Goal: Information Seeking & Learning: Learn about a topic

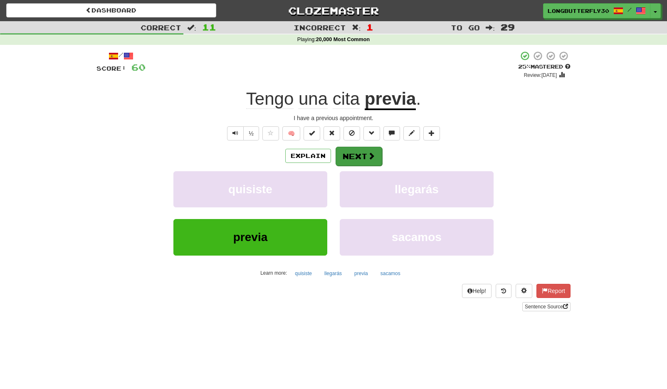
click at [349, 153] on button "Next" at bounding box center [359, 156] width 47 height 19
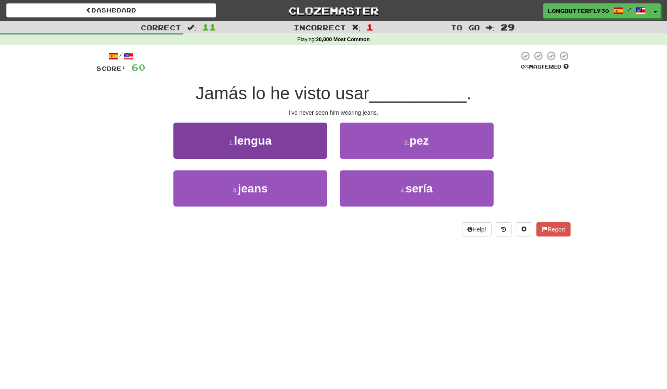
click at [274, 178] on button "3 . jeans" at bounding box center [250, 189] width 154 height 36
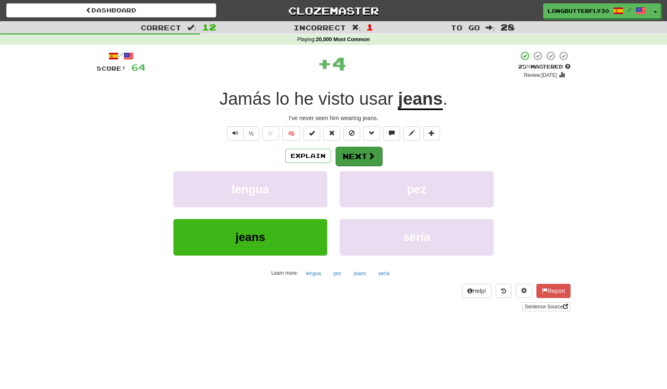
click at [358, 151] on button "Next" at bounding box center [359, 156] width 47 height 19
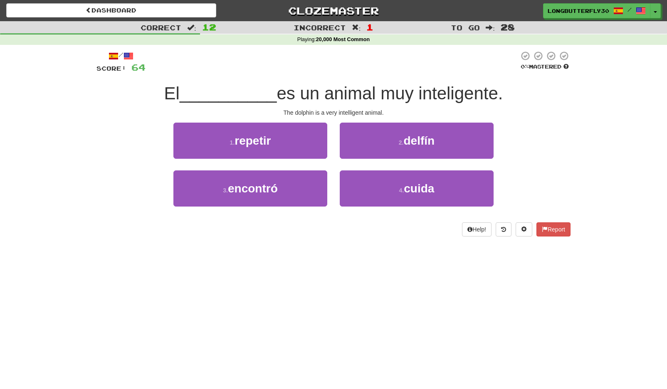
drag, startPoint x: 414, startPoint y: 141, endPoint x: 405, endPoint y: 144, distance: 8.7
click at [413, 141] on span "delfín" at bounding box center [419, 140] width 31 height 13
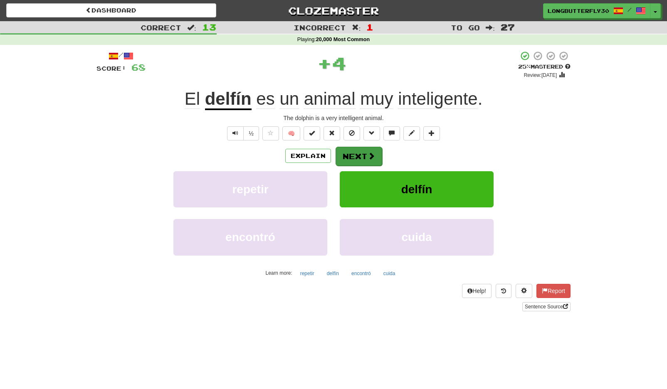
click at [358, 155] on button "Next" at bounding box center [359, 156] width 47 height 19
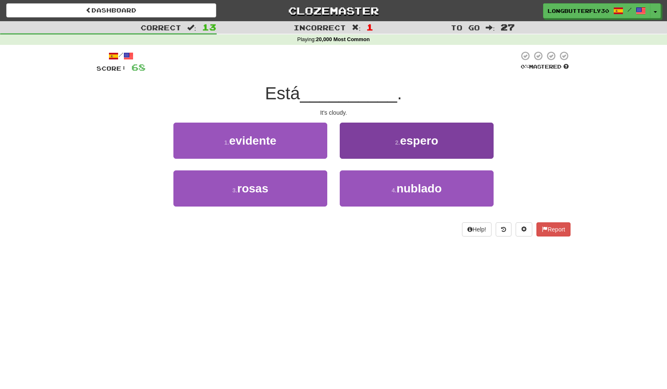
drag, startPoint x: 365, startPoint y: 184, endPoint x: 361, endPoint y: 172, distance: 12.6
click at [365, 183] on button "4 . nublado" at bounding box center [417, 189] width 154 height 36
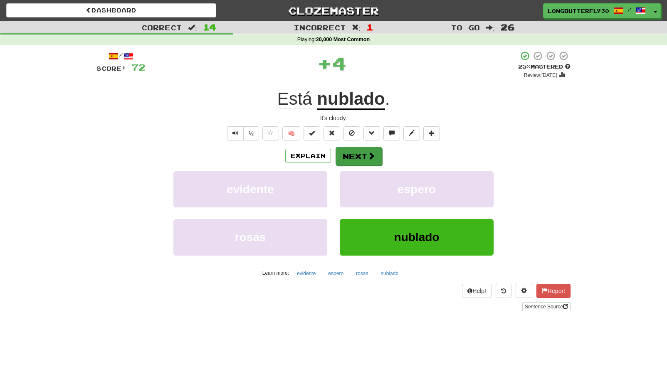
click at [358, 151] on button "Next" at bounding box center [359, 156] width 47 height 19
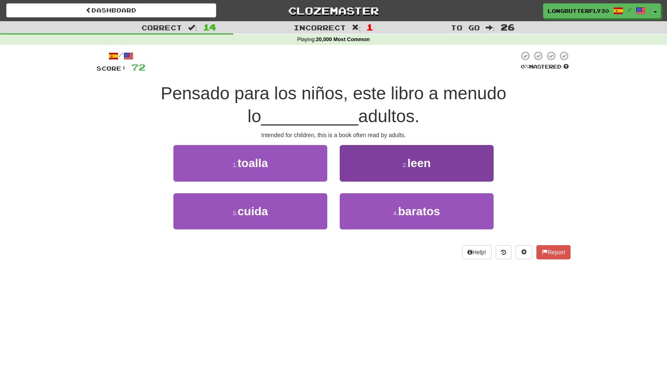
click at [411, 160] on span "leen" at bounding box center [419, 163] width 23 height 13
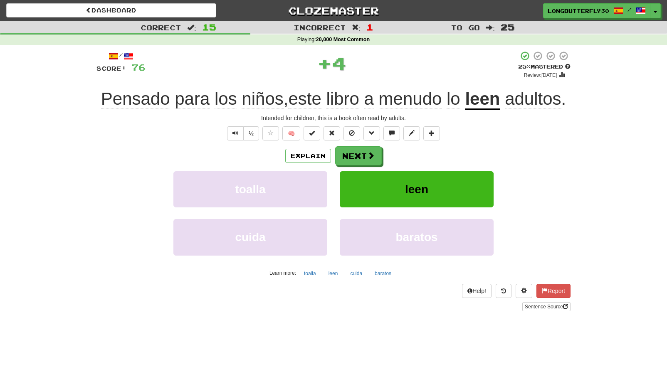
click at [373, 179] on button "leen" at bounding box center [417, 189] width 154 height 36
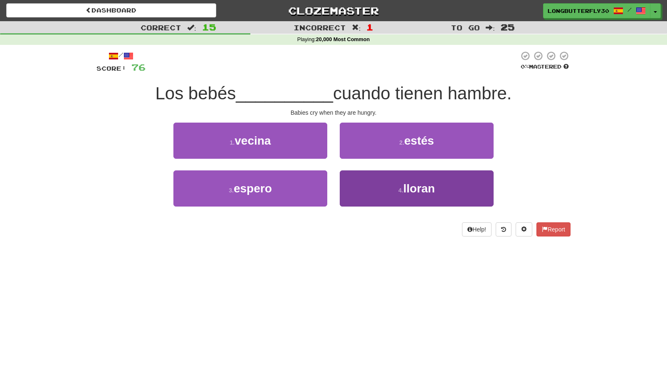
click at [391, 188] on button "4 . lloran" at bounding box center [417, 189] width 154 height 36
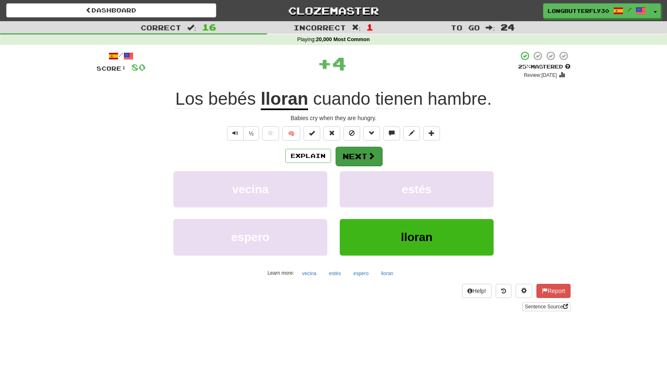
click at [380, 161] on button "Next" at bounding box center [359, 156] width 47 height 19
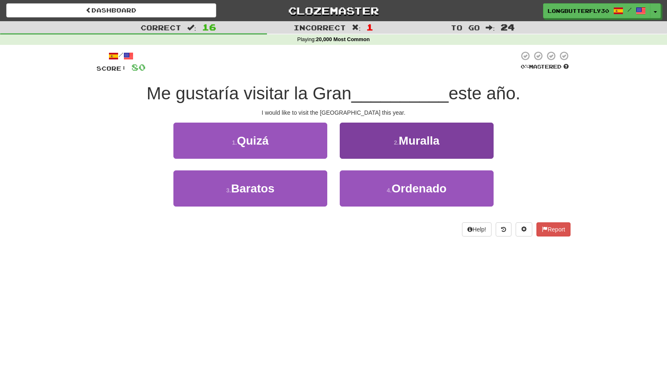
click at [415, 136] on span "Muralla" at bounding box center [419, 140] width 41 height 13
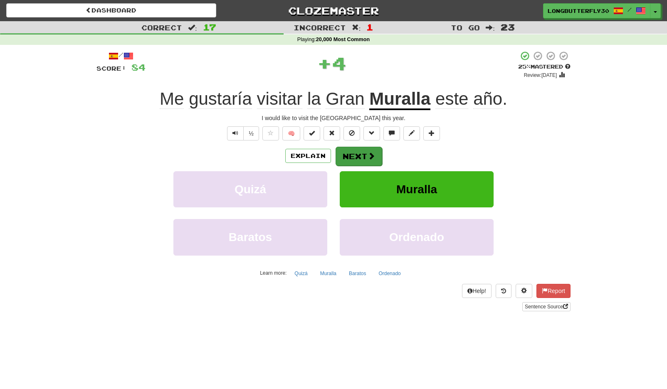
click at [362, 156] on button "Next" at bounding box center [359, 156] width 47 height 19
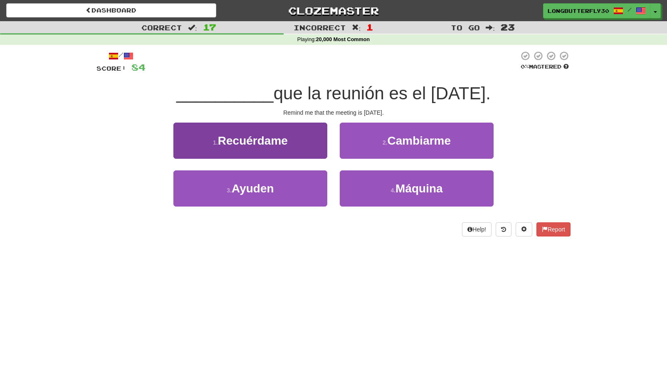
click at [304, 140] on button "1 . Recuérdame" at bounding box center [250, 141] width 154 height 36
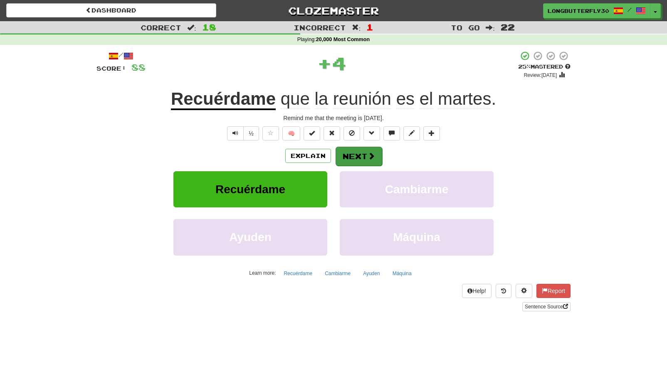
click at [376, 153] on button "Next" at bounding box center [359, 156] width 47 height 19
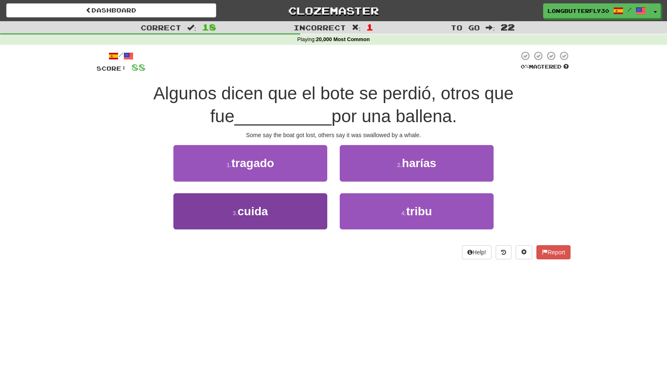
click at [273, 213] on button "3 . cuida" at bounding box center [250, 211] width 154 height 36
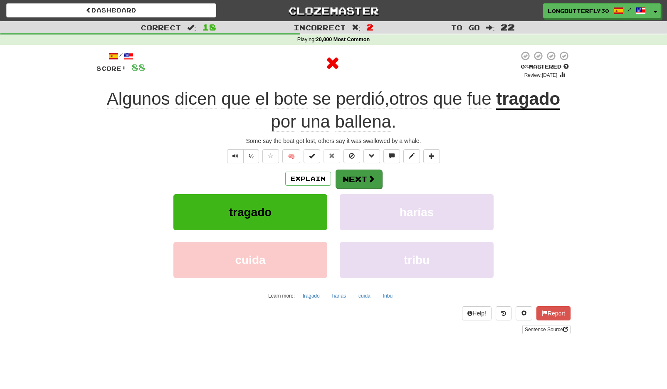
click at [365, 176] on button "Next" at bounding box center [359, 179] width 47 height 19
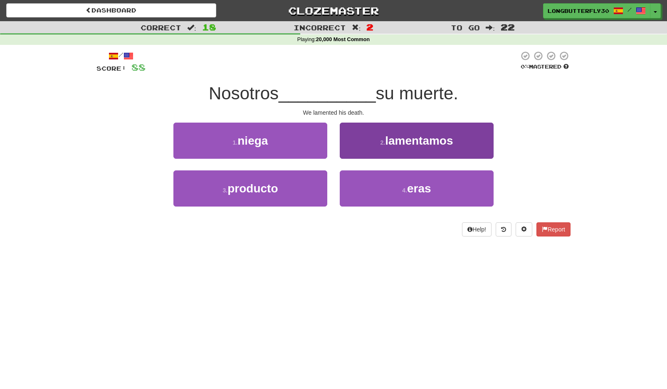
click at [409, 145] on span "lamentamos" at bounding box center [419, 140] width 68 height 13
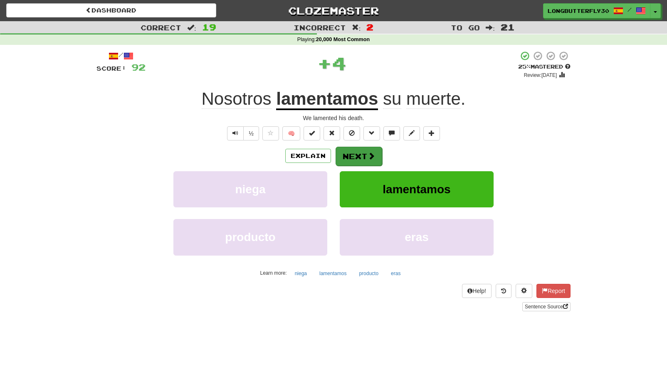
click at [372, 158] on span at bounding box center [371, 155] width 7 height 7
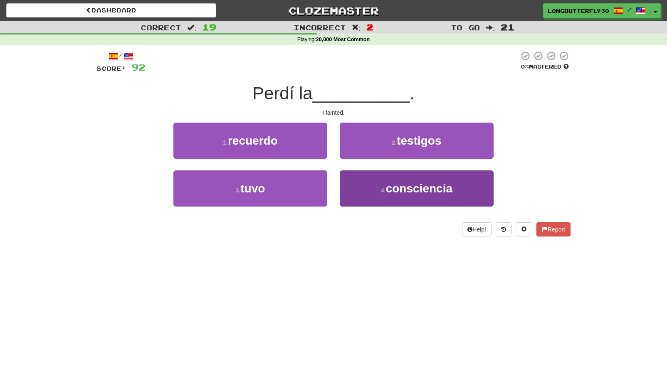
click at [367, 185] on button "4 . consciencia" at bounding box center [417, 189] width 154 height 36
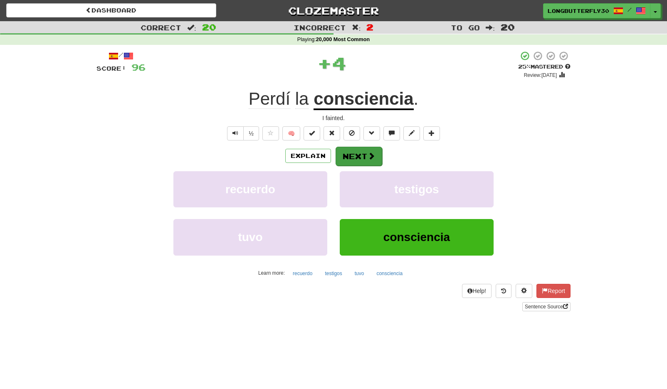
click at [359, 155] on button "Next" at bounding box center [359, 156] width 47 height 19
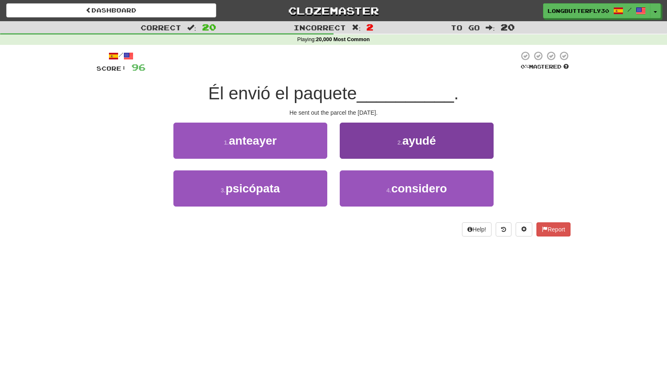
click at [392, 138] on button "2 . ayudé" at bounding box center [417, 141] width 154 height 36
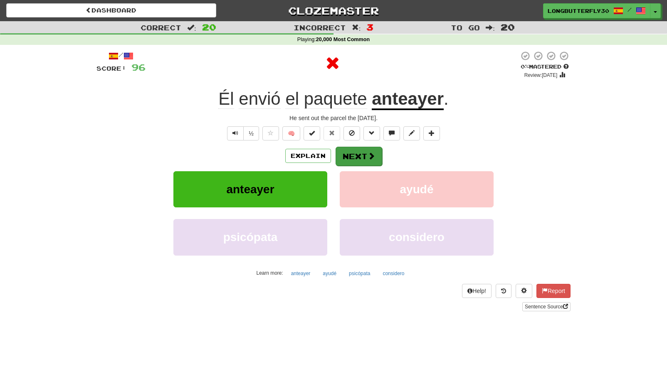
click at [360, 152] on button "Next" at bounding box center [359, 156] width 47 height 19
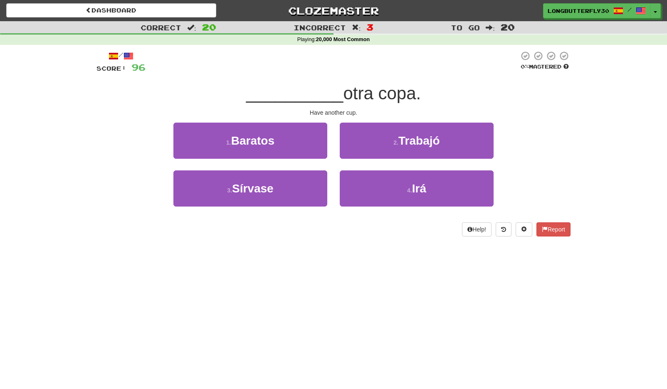
drag, startPoint x: 288, startPoint y: 184, endPoint x: 320, endPoint y: 166, distance: 36.5
click at [289, 183] on button "3 . Sírvase" at bounding box center [250, 189] width 154 height 36
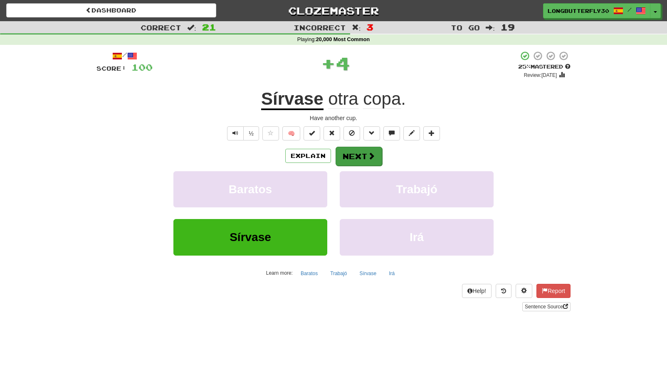
click at [358, 152] on button "Next" at bounding box center [359, 156] width 47 height 19
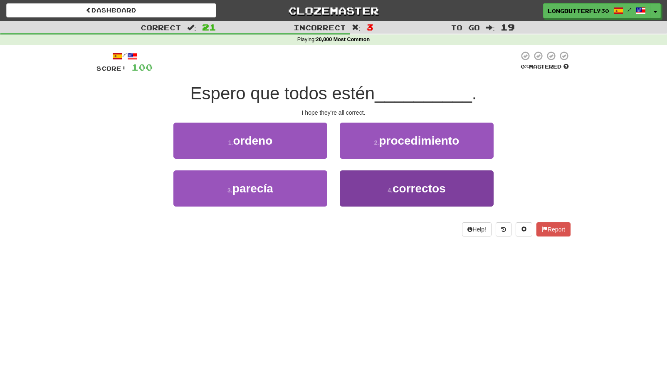
click at [417, 193] on span "correctos" at bounding box center [419, 188] width 53 height 13
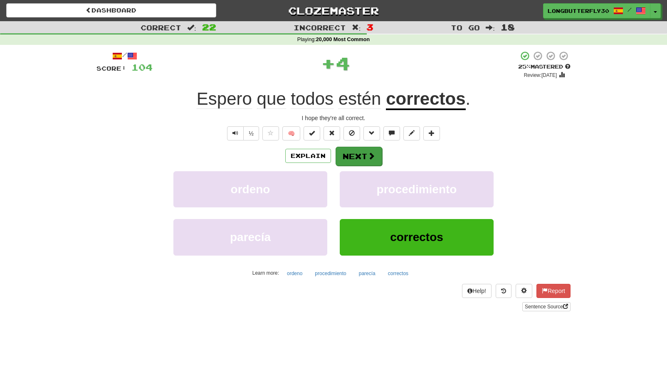
click at [366, 156] on button "Next" at bounding box center [359, 156] width 47 height 19
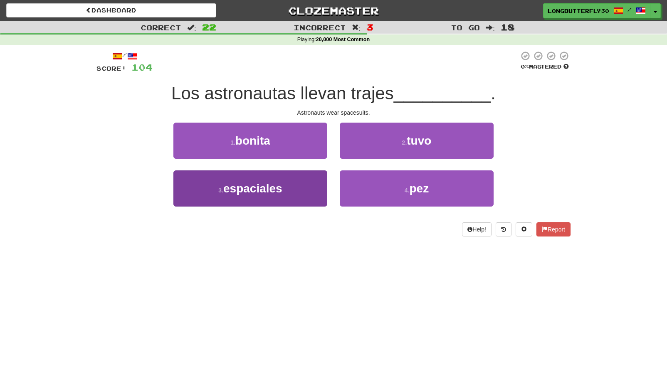
click at [308, 185] on button "3 . espaciales" at bounding box center [250, 189] width 154 height 36
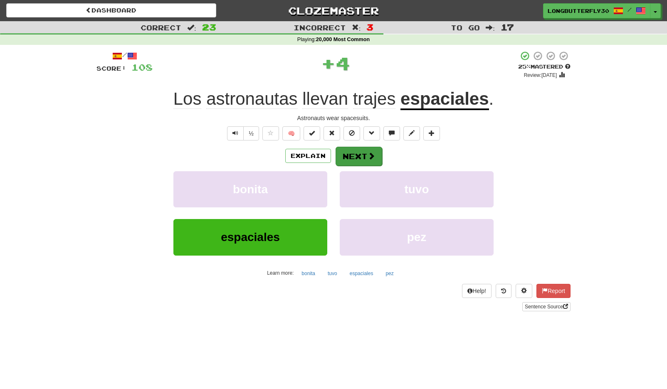
click at [373, 157] on span at bounding box center [371, 155] width 7 height 7
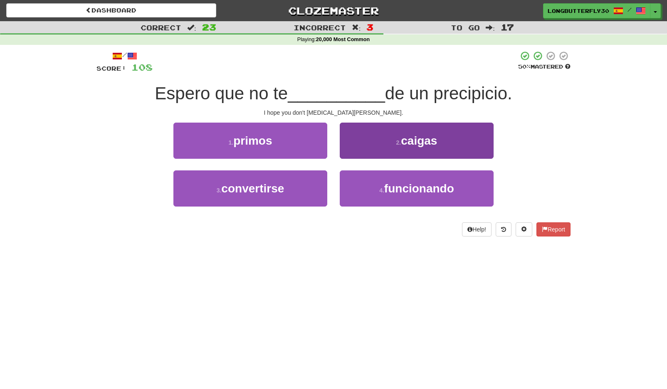
click at [425, 143] on span "caigas" at bounding box center [419, 140] width 36 height 13
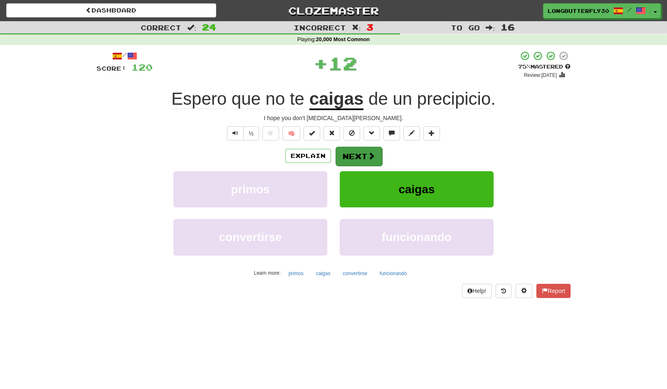
click at [371, 152] on span at bounding box center [371, 155] width 7 height 7
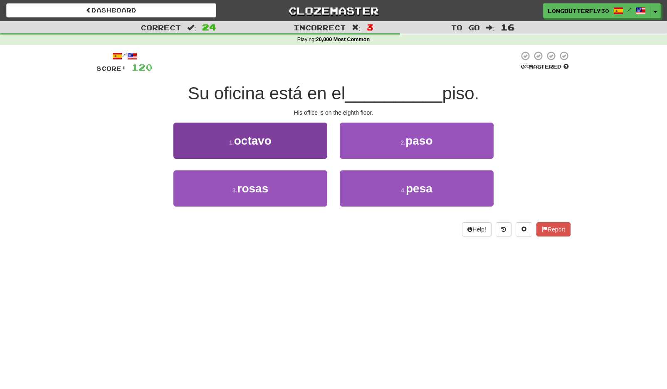
click at [299, 140] on button "1 . octavo" at bounding box center [250, 141] width 154 height 36
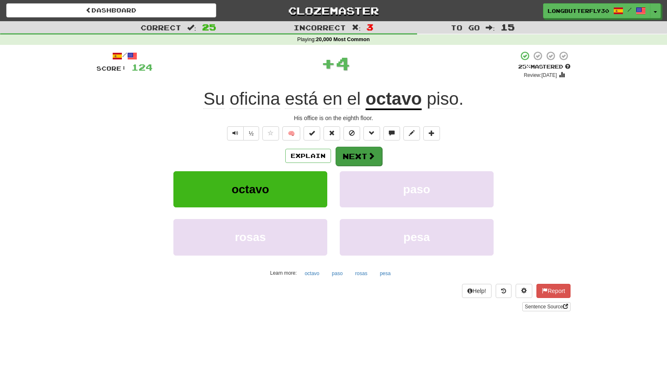
click at [375, 152] on button "Next" at bounding box center [359, 156] width 47 height 19
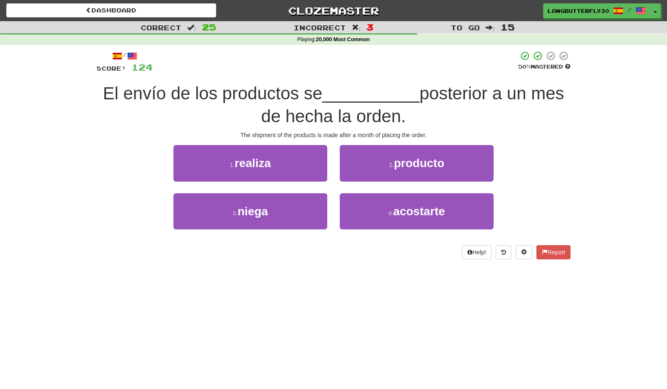
drag, startPoint x: 290, startPoint y: 163, endPoint x: 328, endPoint y: 167, distance: 37.7
click at [291, 163] on button "1 . realiza" at bounding box center [250, 163] width 154 height 36
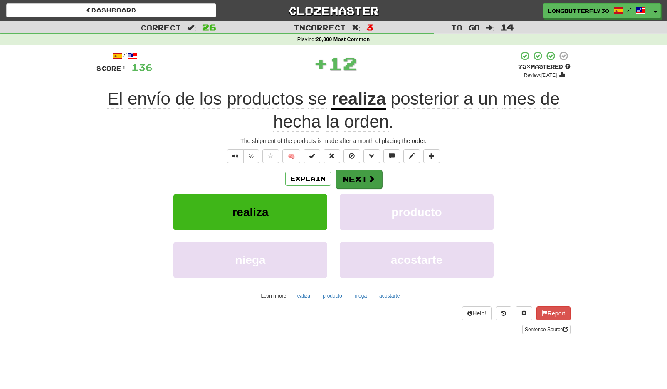
click at [359, 177] on button "Next" at bounding box center [359, 179] width 47 height 19
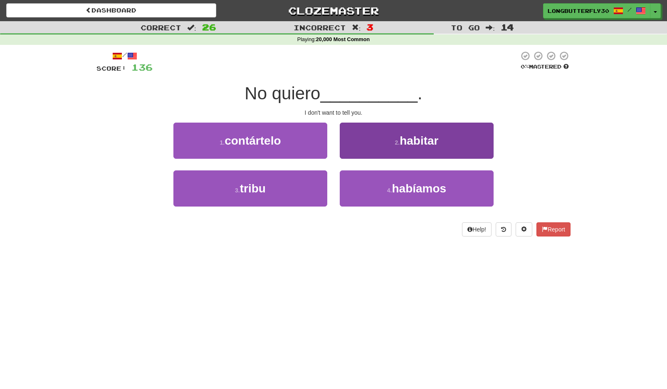
click at [403, 190] on span "habíamos" at bounding box center [419, 188] width 54 height 13
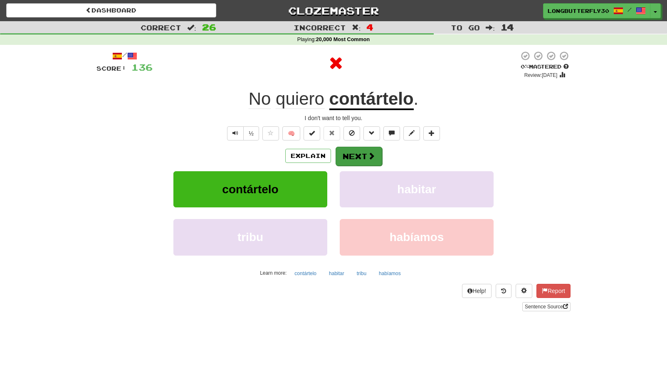
click at [365, 157] on button "Next" at bounding box center [359, 156] width 47 height 19
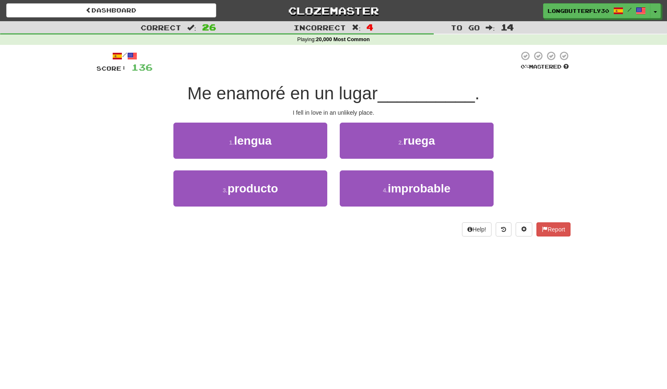
scroll to position [2, 0]
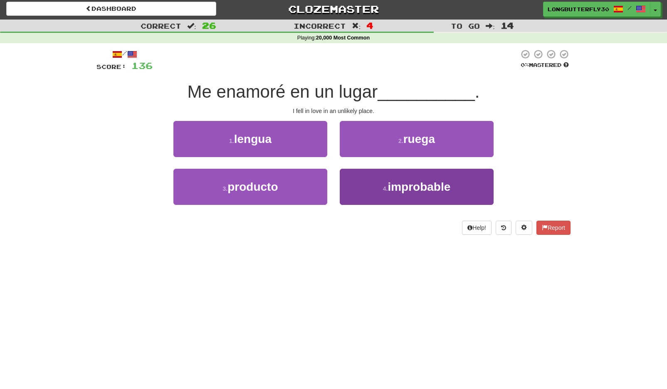
click at [360, 179] on button "4 . improbable" at bounding box center [417, 187] width 154 height 36
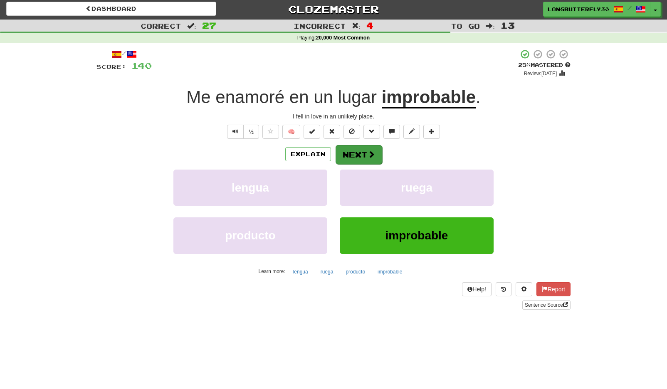
click at [364, 154] on button "Next" at bounding box center [359, 154] width 47 height 19
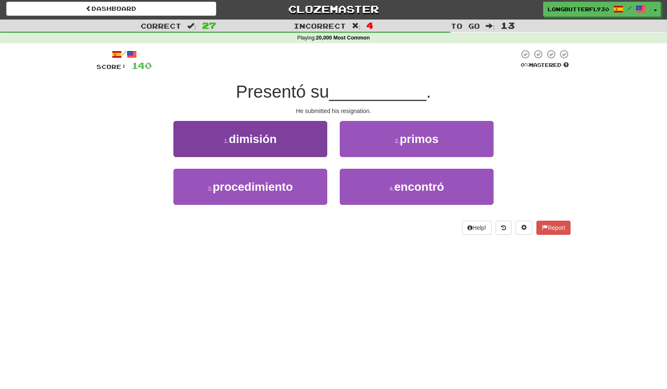
click at [284, 142] on button "1 . dimisión" at bounding box center [250, 139] width 154 height 36
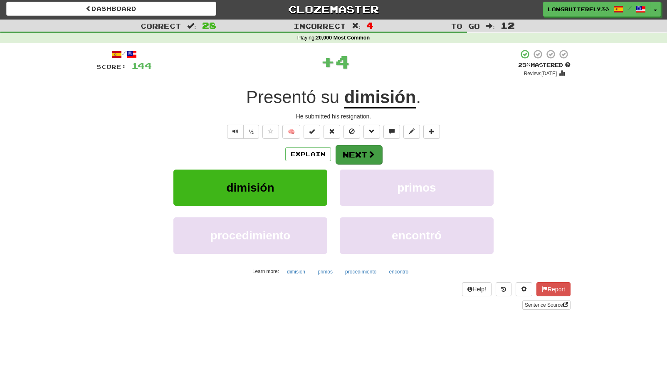
click at [365, 154] on button "Next" at bounding box center [359, 154] width 47 height 19
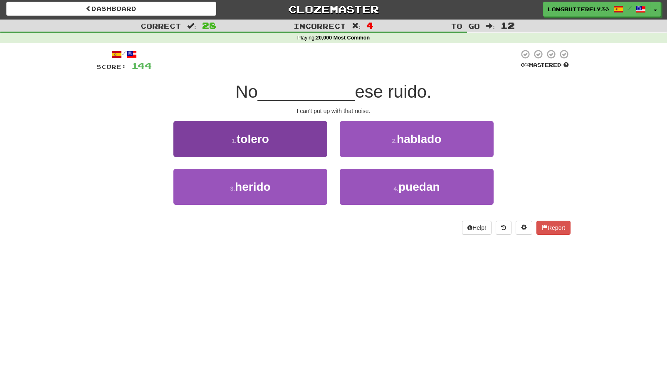
click at [288, 142] on button "1 . tolero" at bounding box center [250, 139] width 154 height 36
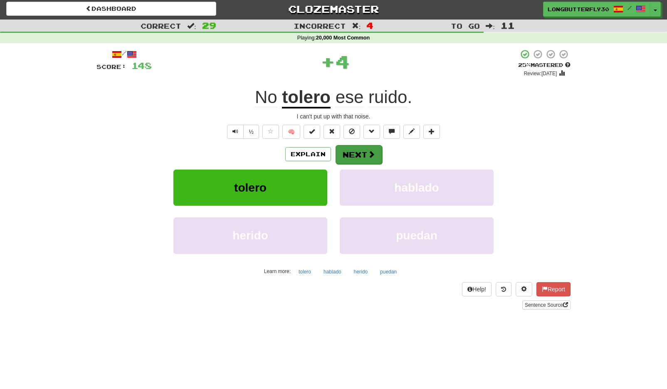
click at [357, 156] on button "Next" at bounding box center [359, 154] width 47 height 19
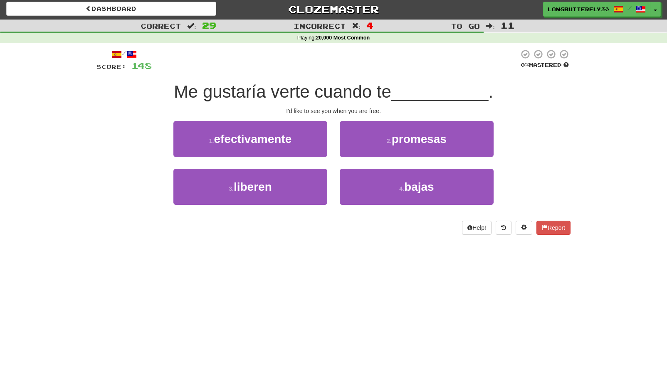
drag, startPoint x: 282, startPoint y: 179, endPoint x: 350, endPoint y: 138, distance: 79.7
click at [283, 179] on button "3 . liberen" at bounding box center [250, 187] width 154 height 36
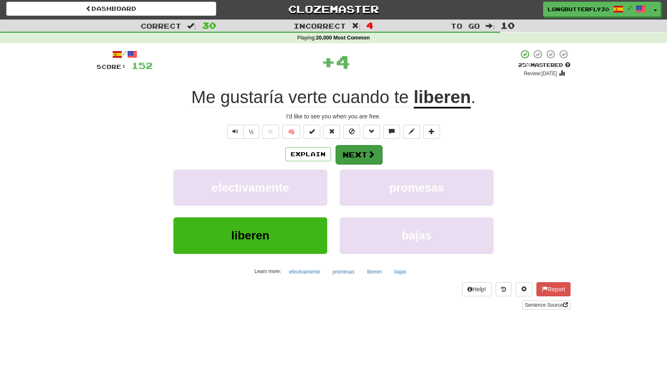
click at [370, 151] on span at bounding box center [371, 154] width 7 height 7
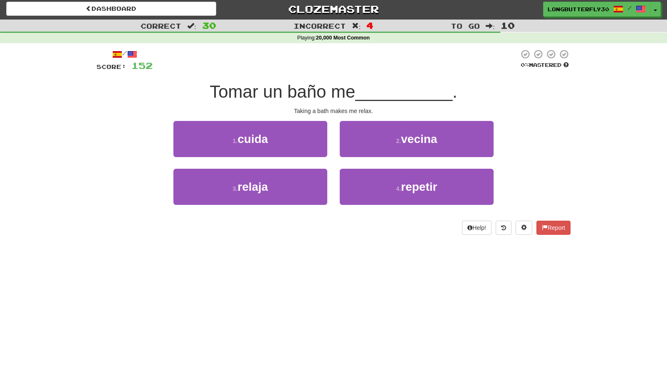
drag, startPoint x: 292, startPoint y: 183, endPoint x: 325, endPoint y: 164, distance: 37.6
click at [293, 183] on button "3 . relaja" at bounding box center [250, 187] width 154 height 36
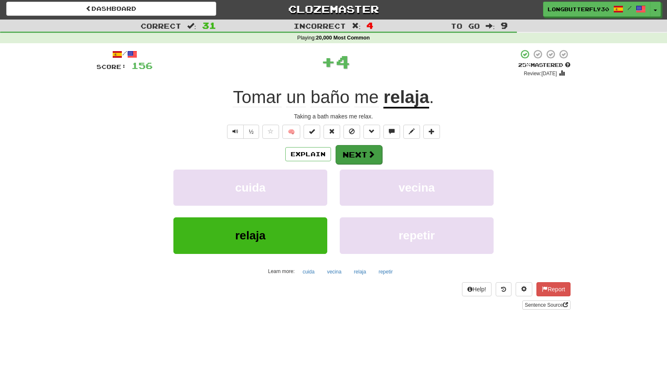
click at [356, 151] on button "Next" at bounding box center [359, 154] width 47 height 19
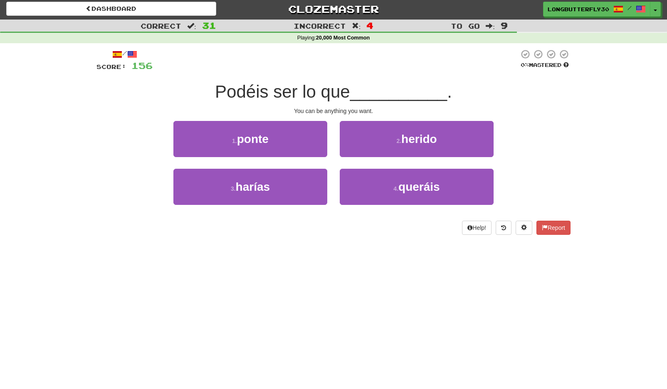
drag, startPoint x: 393, startPoint y: 189, endPoint x: 377, endPoint y: 140, distance: 51.8
click at [393, 189] on small "4 ." at bounding box center [395, 188] width 5 height 7
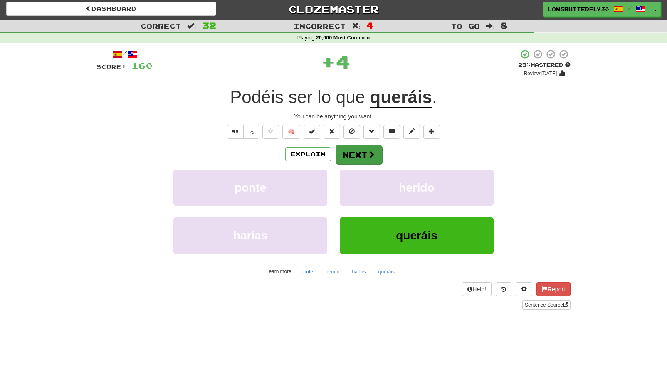
click at [361, 158] on button "Next" at bounding box center [359, 154] width 47 height 19
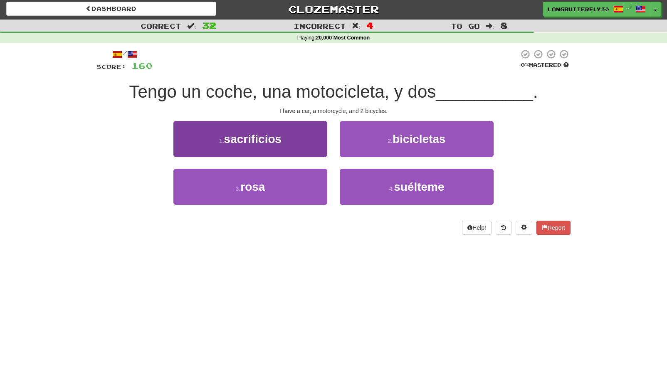
scroll to position [0, 0]
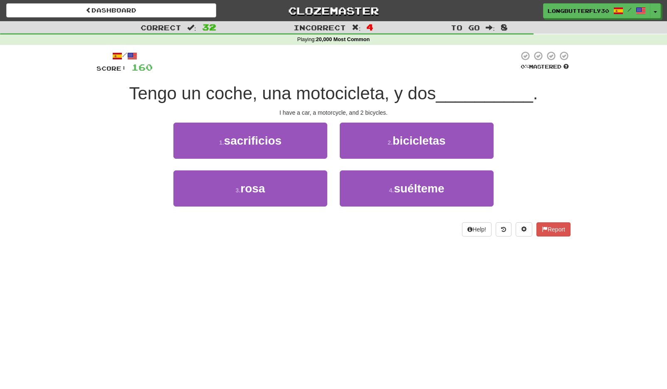
click at [443, 134] on span "bicicletas" at bounding box center [419, 140] width 53 height 13
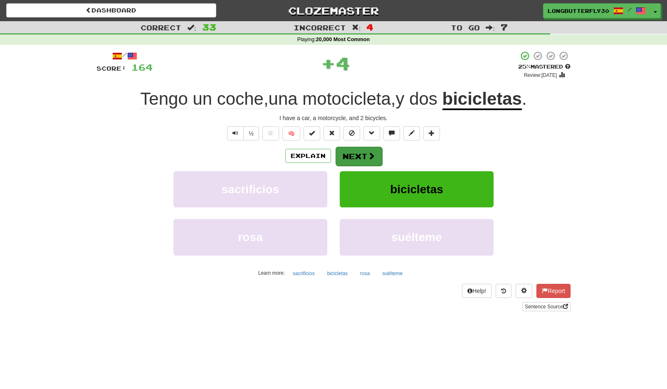
click at [365, 161] on button "Next" at bounding box center [359, 156] width 47 height 19
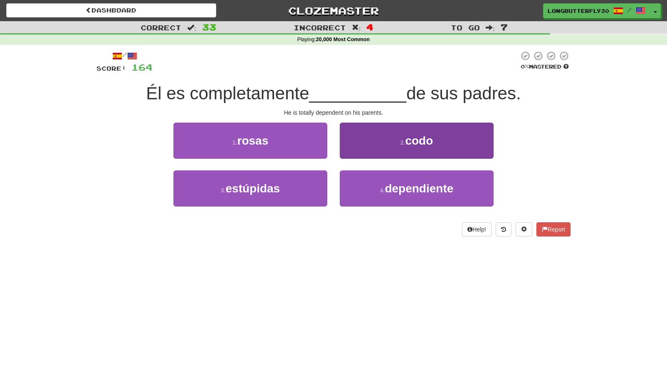
click at [381, 183] on button "4 . dependiente" at bounding box center [417, 189] width 154 height 36
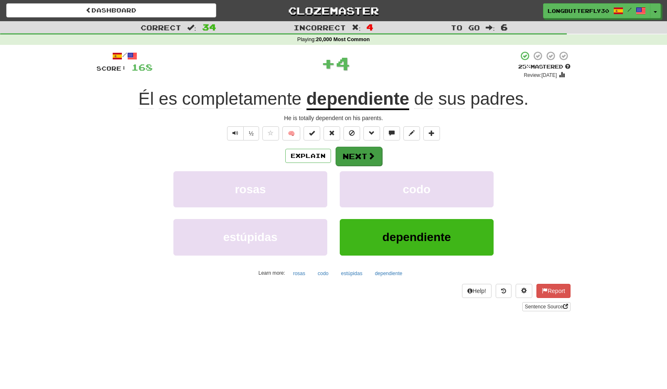
click at [348, 154] on button "Next" at bounding box center [359, 156] width 47 height 19
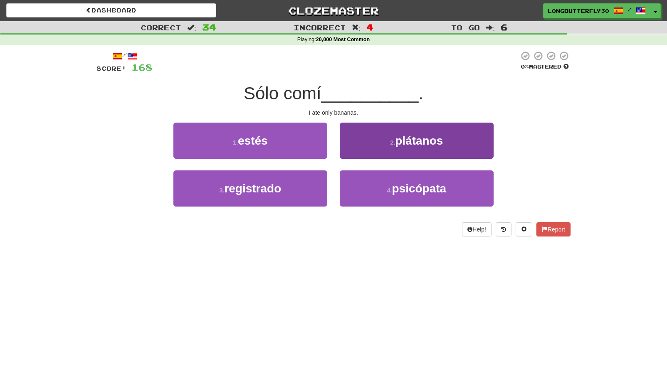
click at [409, 147] on button "2 . plátanos" at bounding box center [417, 141] width 154 height 36
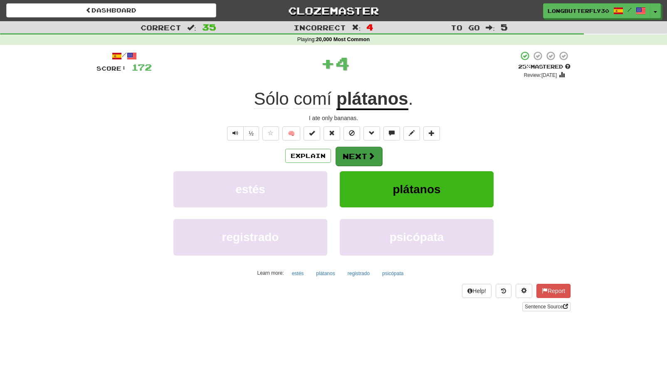
click at [363, 153] on button "Next" at bounding box center [359, 156] width 47 height 19
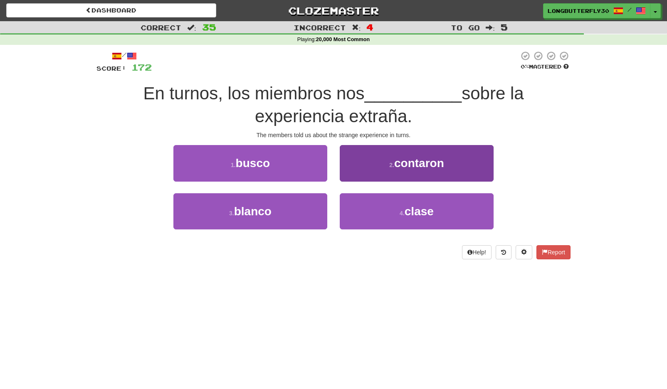
click at [373, 168] on button "2 . contaron" at bounding box center [417, 163] width 154 height 36
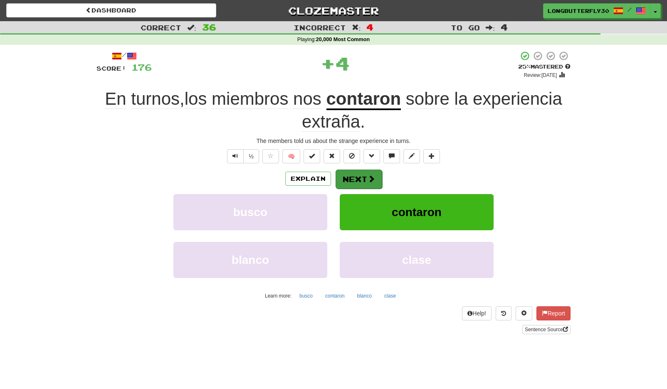
click at [355, 176] on button "Next" at bounding box center [359, 179] width 47 height 19
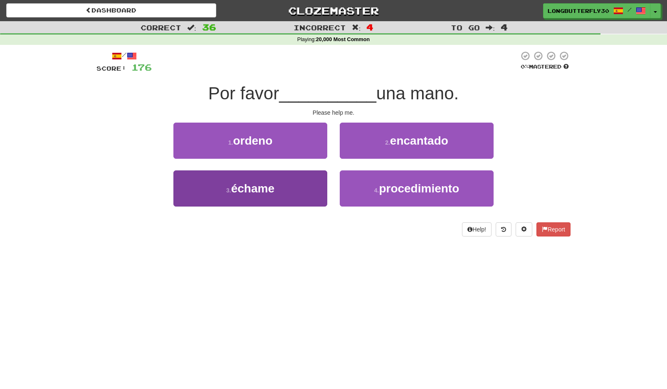
click at [312, 183] on button "3 . échame" at bounding box center [250, 189] width 154 height 36
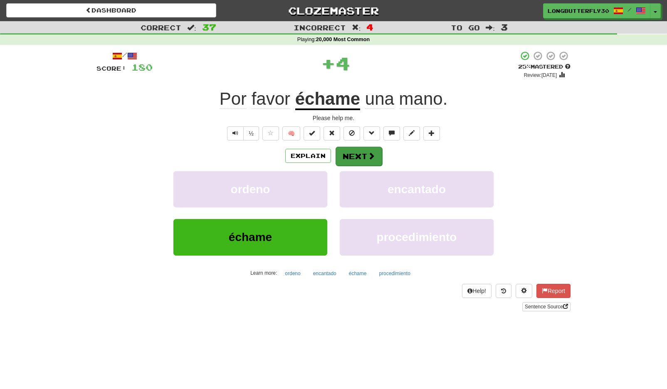
click at [362, 153] on button "Next" at bounding box center [359, 156] width 47 height 19
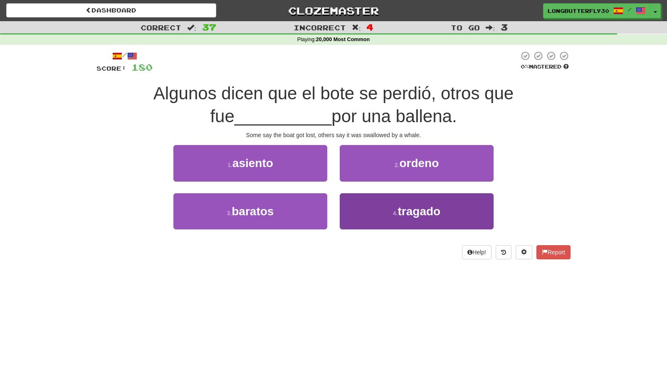
click at [370, 211] on button "4 . tragado" at bounding box center [417, 211] width 154 height 36
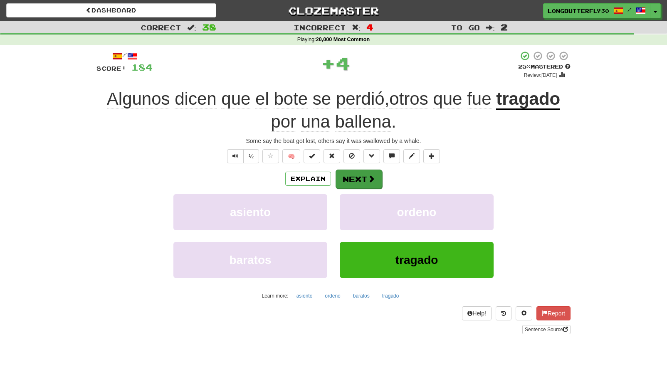
click at [359, 181] on button "Next" at bounding box center [359, 179] width 47 height 19
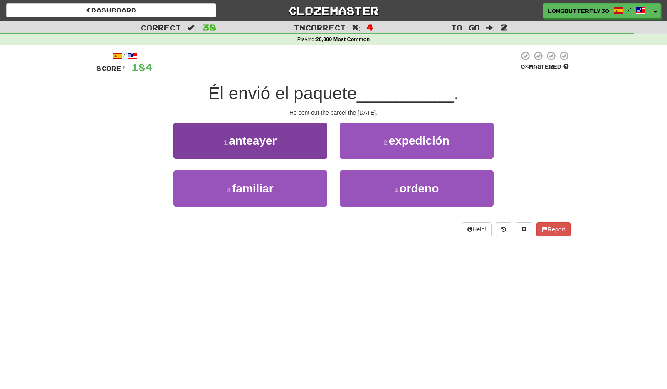
click at [315, 144] on button "1 . anteayer" at bounding box center [250, 141] width 154 height 36
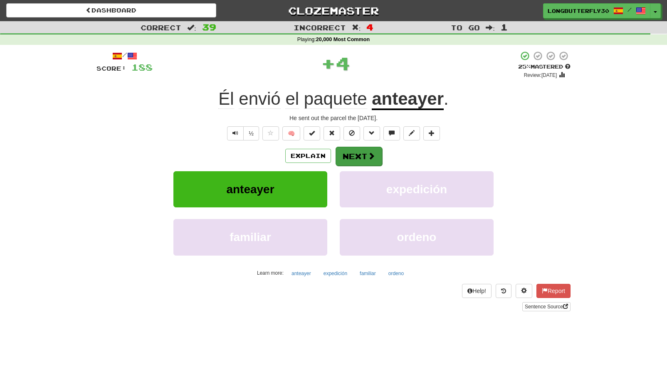
click at [355, 161] on button "Next" at bounding box center [359, 156] width 47 height 19
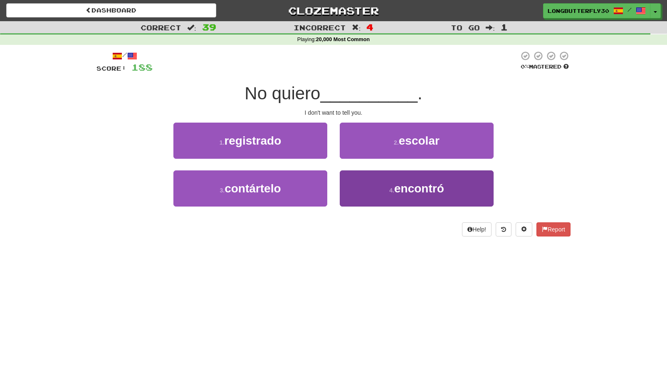
click at [372, 189] on button "4 . encontró" at bounding box center [417, 189] width 154 height 36
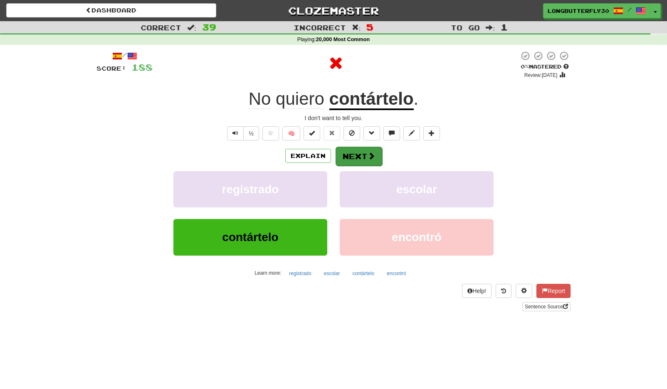
click at [366, 159] on button "Next" at bounding box center [359, 156] width 47 height 19
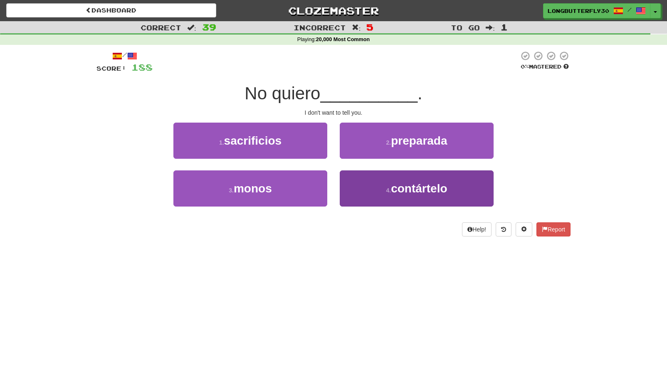
click at [352, 185] on button "4 . contártelo" at bounding box center [417, 189] width 154 height 36
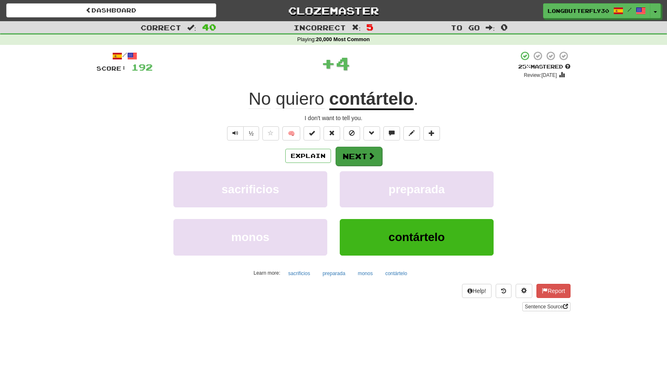
click at [352, 157] on button "Next" at bounding box center [359, 156] width 47 height 19
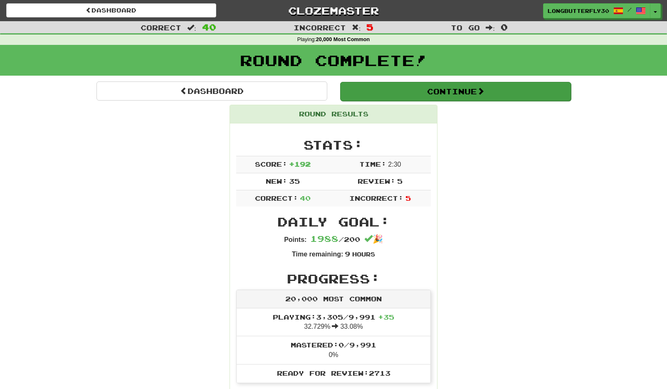
click at [422, 95] on button "Continue" at bounding box center [455, 91] width 231 height 19
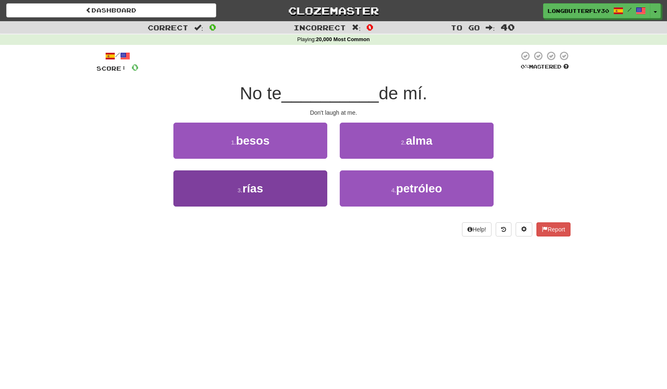
click at [311, 188] on button "3 . rías" at bounding box center [250, 189] width 154 height 36
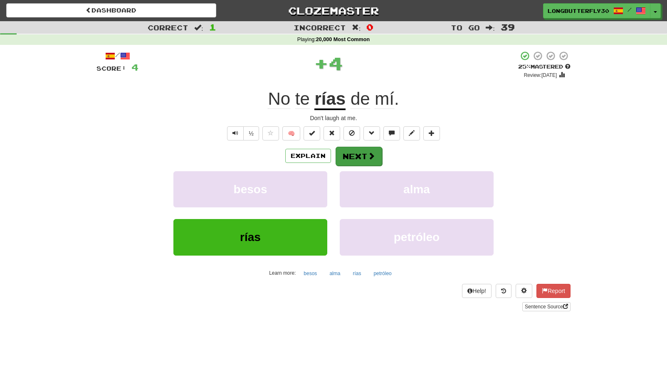
click at [357, 156] on button "Next" at bounding box center [359, 156] width 47 height 19
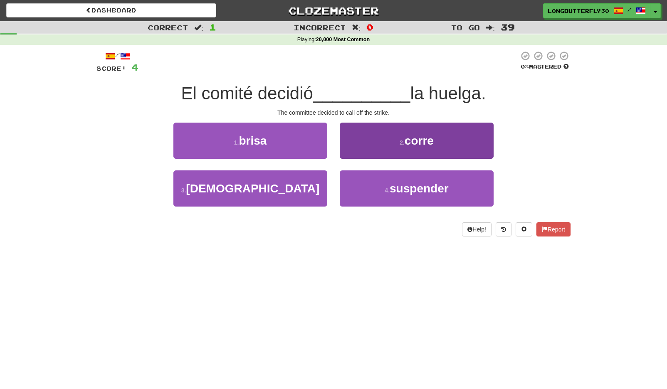
click at [386, 189] on small "4 ." at bounding box center [387, 190] width 5 height 7
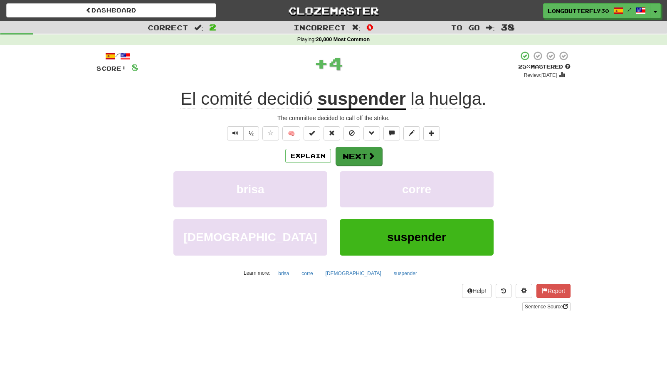
click at [379, 152] on button "Next" at bounding box center [359, 156] width 47 height 19
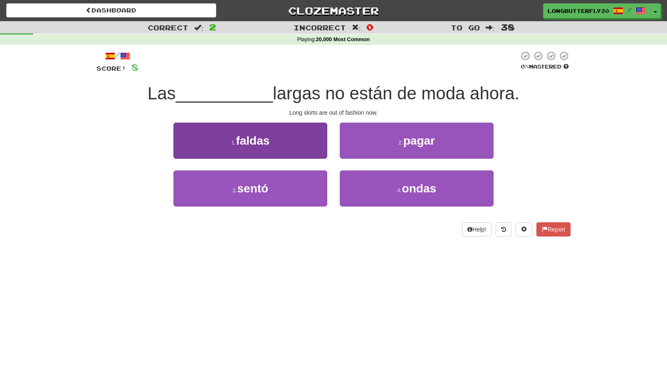
click at [319, 143] on button "1 . faldas" at bounding box center [250, 141] width 154 height 36
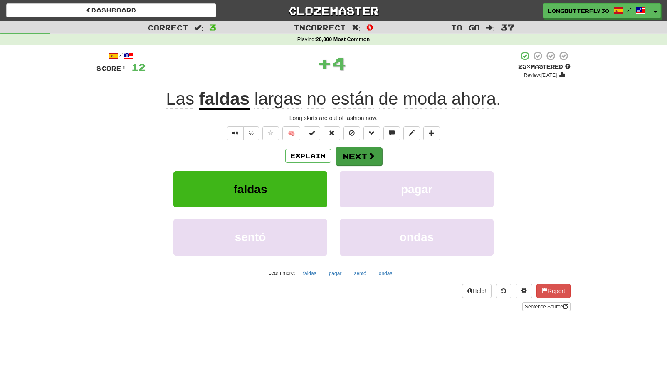
click at [361, 154] on button "Next" at bounding box center [359, 156] width 47 height 19
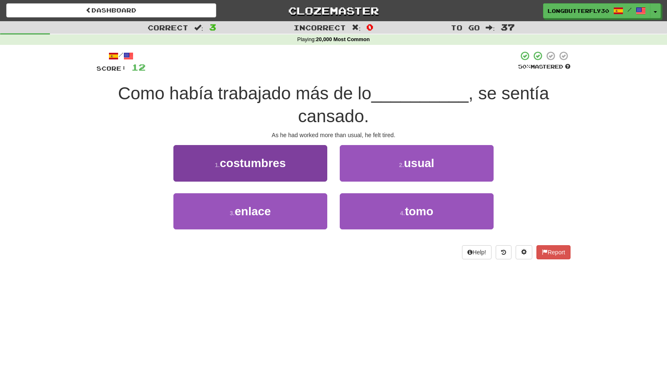
click at [299, 164] on button "1 . costumbres" at bounding box center [250, 163] width 154 height 36
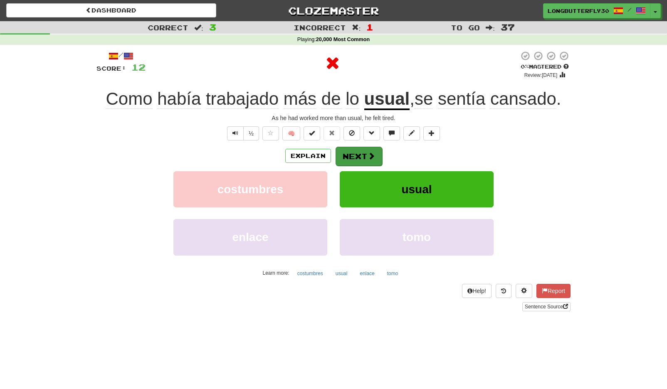
click at [362, 159] on button "Next" at bounding box center [359, 156] width 47 height 19
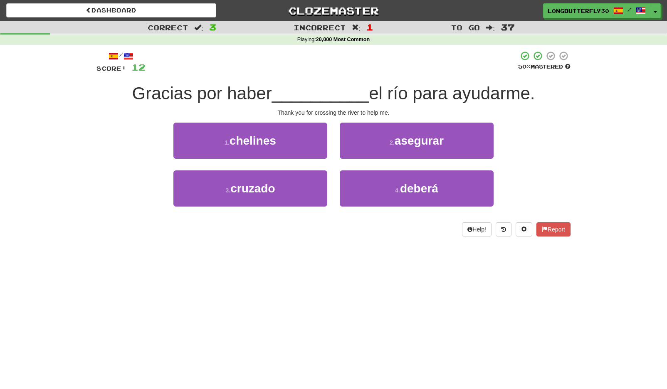
drag, startPoint x: 284, startPoint y: 188, endPoint x: 307, endPoint y: 178, distance: 24.6
click at [286, 187] on button "3 . cruzado" at bounding box center [250, 189] width 154 height 36
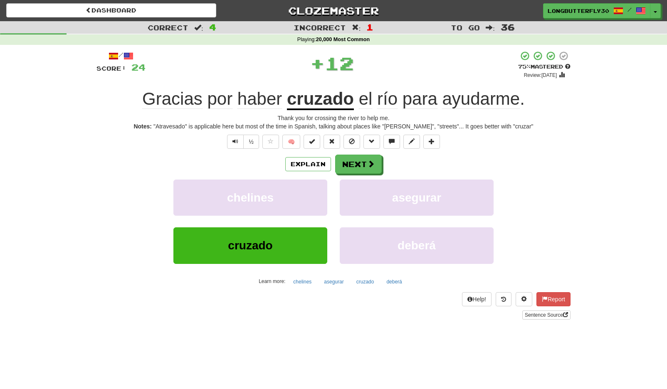
click at [371, 153] on div "/ Score: 24 + 12 75 % Mastered Review: 2025-09-20 Gracias por haber cruzado el …" at bounding box center [333, 185] width 474 height 269
click at [364, 163] on button "Next" at bounding box center [359, 164] width 47 height 19
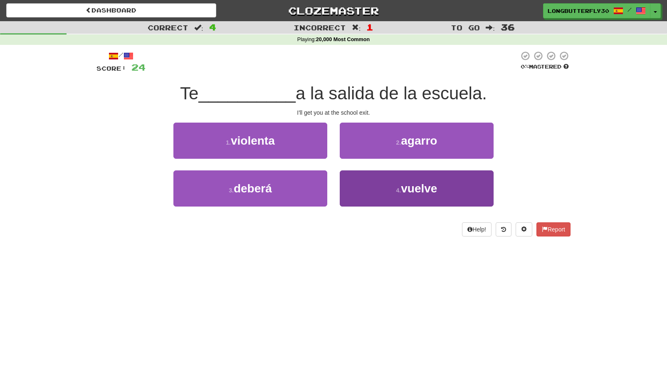
click at [378, 193] on button "4 . vuelve" at bounding box center [417, 189] width 154 height 36
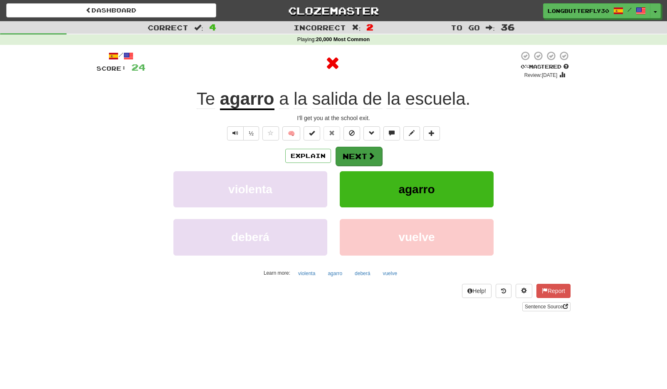
click at [359, 154] on button "Next" at bounding box center [359, 156] width 47 height 19
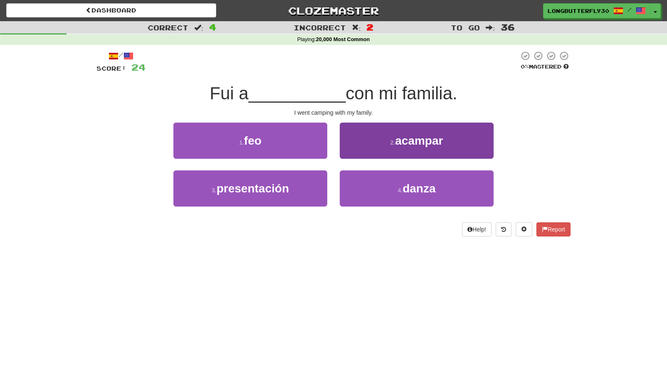
click at [379, 147] on button "2 . acampar" at bounding box center [417, 141] width 154 height 36
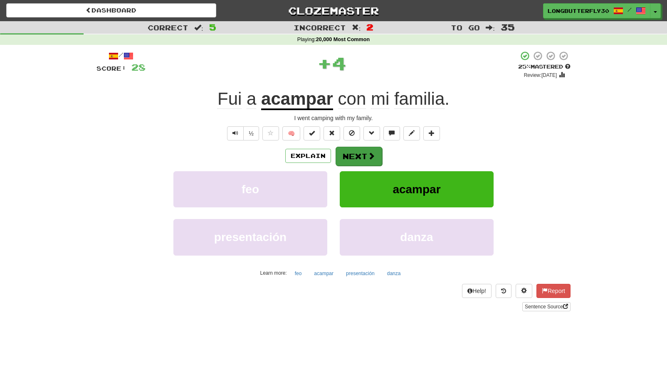
click at [363, 154] on button "Next" at bounding box center [359, 156] width 47 height 19
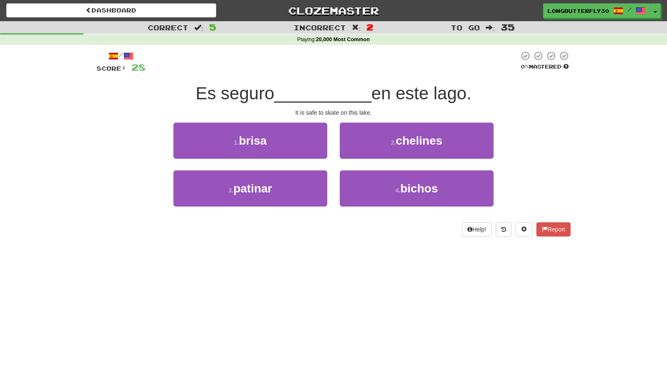
drag, startPoint x: 284, startPoint y: 195, endPoint x: 339, endPoint y: 167, distance: 61.9
click at [285, 194] on button "3 . patinar" at bounding box center [250, 189] width 154 height 36
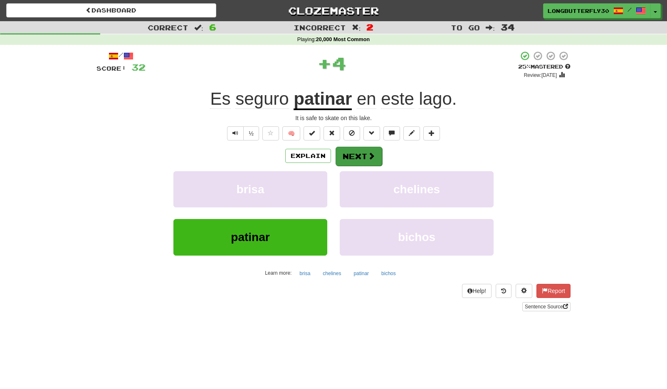
click at [368, 152] on span at bounding box center [371, 155] width 7 height 7
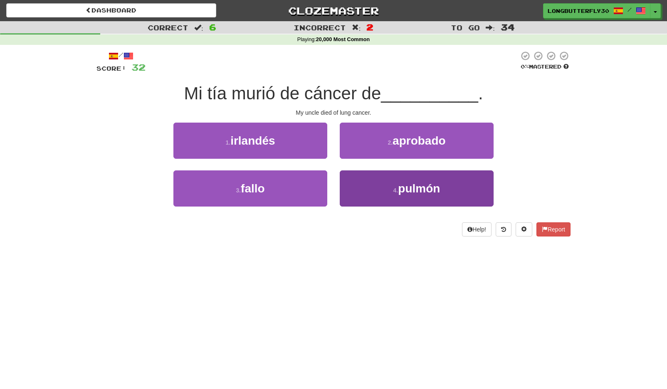
click at [400, 189] on span "pulmón" at bounding box center [419, 188] width 42 height 13
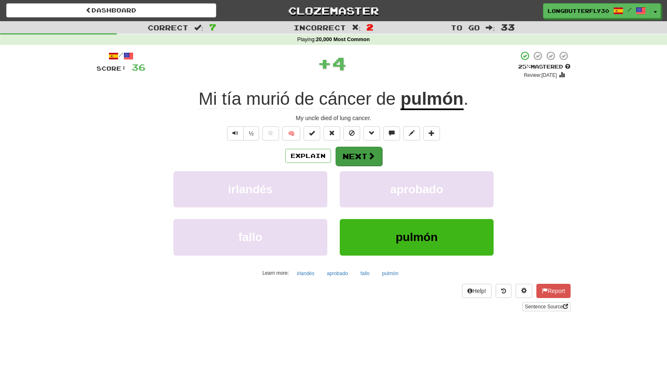
click at [379, 156] on button "Next" at bounding box center [359, 156] width 47 height 19
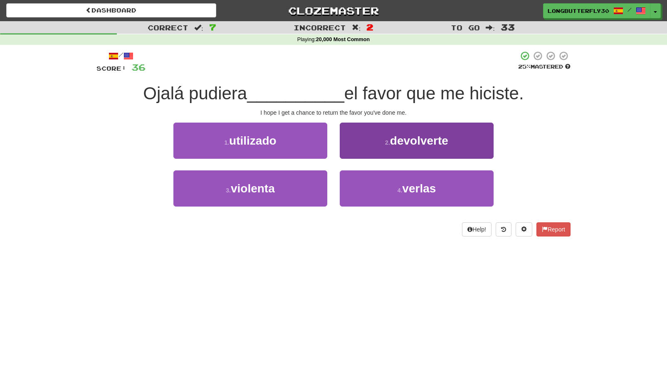
click at [404, 147] on button "2 . devolverte" at bounding box center [417, 141] width 154 height 36
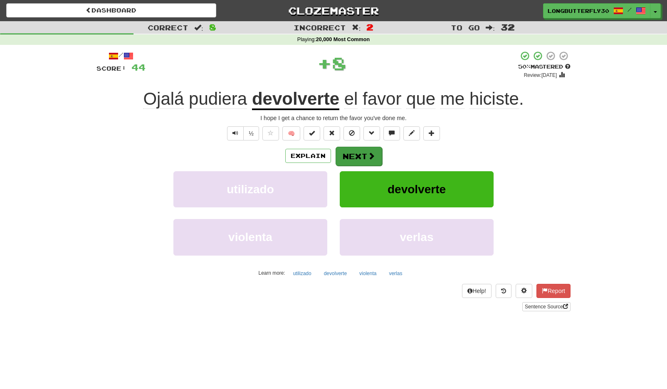
click at [368, 156] on span at bounding box center [371, 155] width 7 height 7
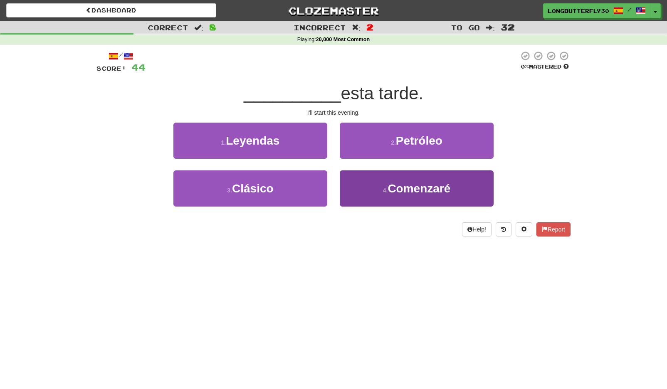
click at [354, 191] on button "4 . Comenzaré" at bounding box center [417, 189] width 154 height 36
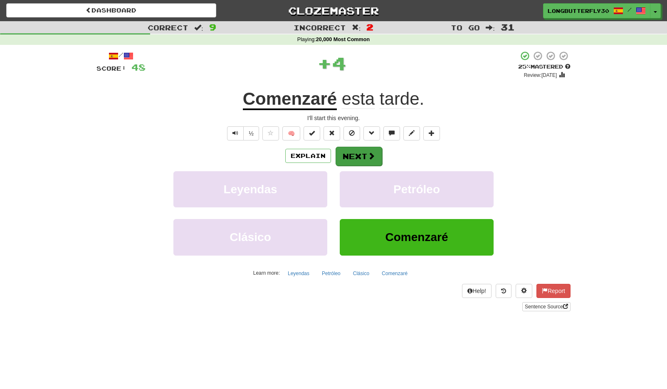
click at [354, 158] on button "Next" at bounding box center [359, 156] width 47 height 19
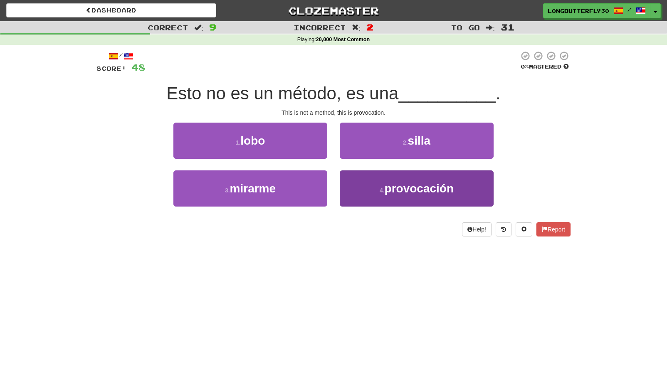
click at [381, 189] on small "4 ." at bounding box center [382, 190] width 5 height 7
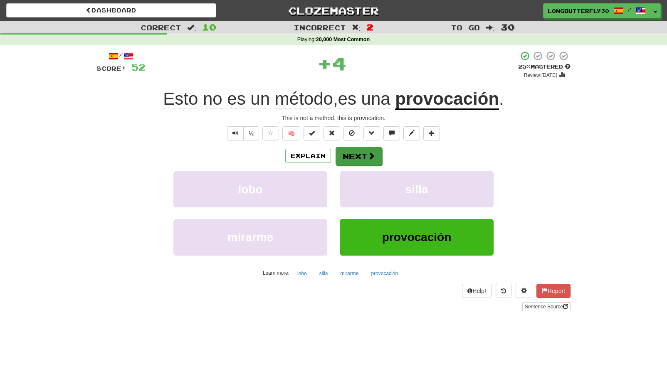
click at [369, 152] on span at bounding box center [371, 155] width 7 height 7
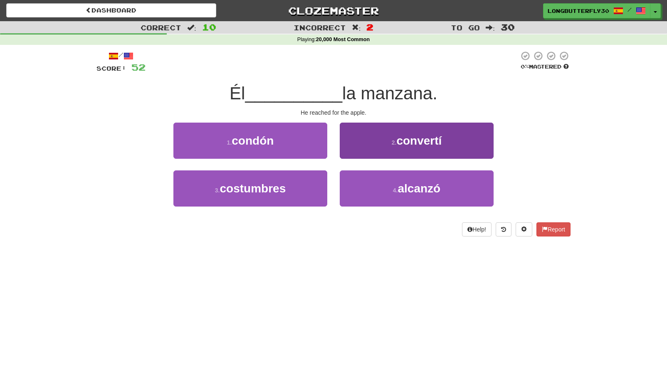
click at [385, 145] on button "2 . convertí" at bounding box center [417, 141] width 154 height 36
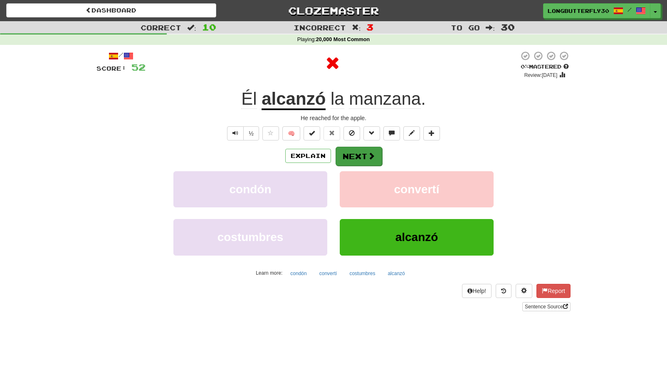
click at [359, 159] on button "Next" at bounding box center [359, 156] width 47 height 19
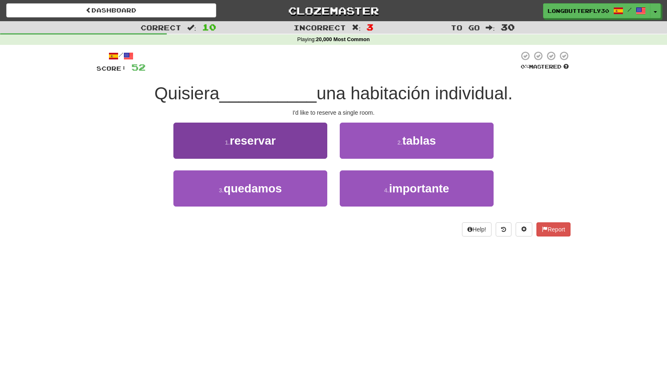
click at [293, 142] on button "1 . reservar" at bounding box center [250, 141] width 154 height 36
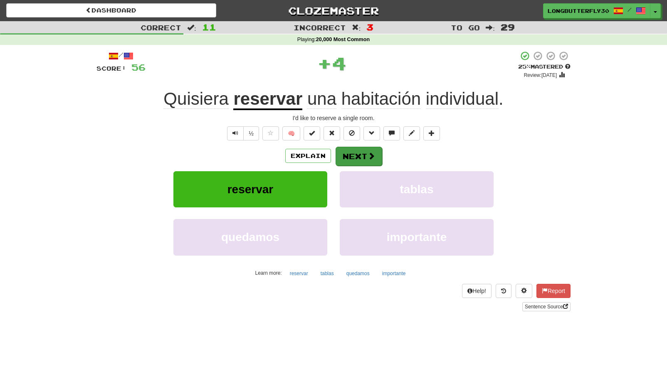
click at [351, 148] on button "Next" at bounding box center [359, 156] width 47 height 19
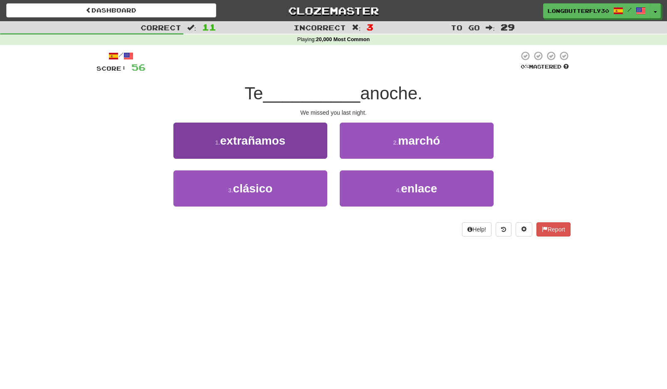
click at [304, 143] on button "1 . extrañamos" at bounding box center [250, 141] width 154 height 36
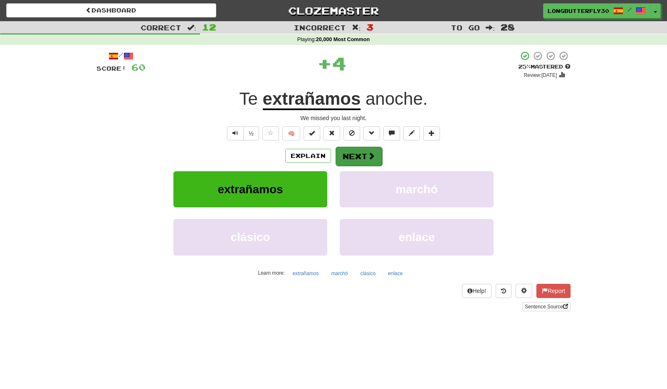
click at [375, 162] on button "Next" at bounding box center [359, 156] width 47 height 19
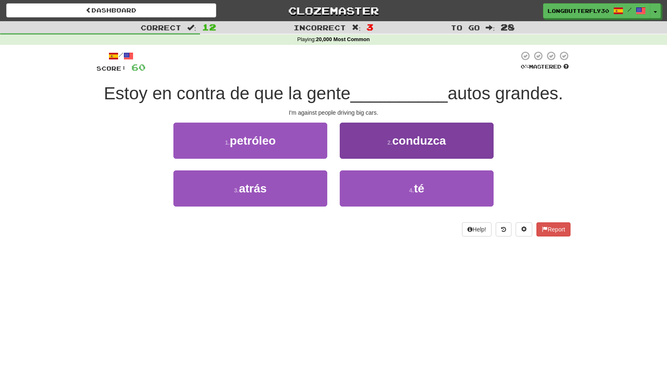
click at [397, 139] on span "conduzca" at bounding box center [419, 140] width 54 height 13
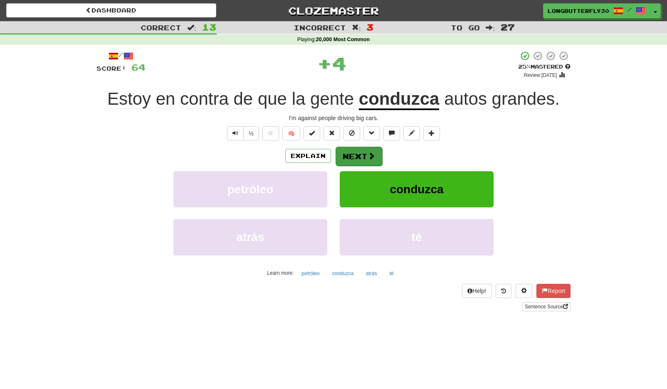
click at [359, 161] on button "Next" at bounding box center [359, 156] width 47 height 19
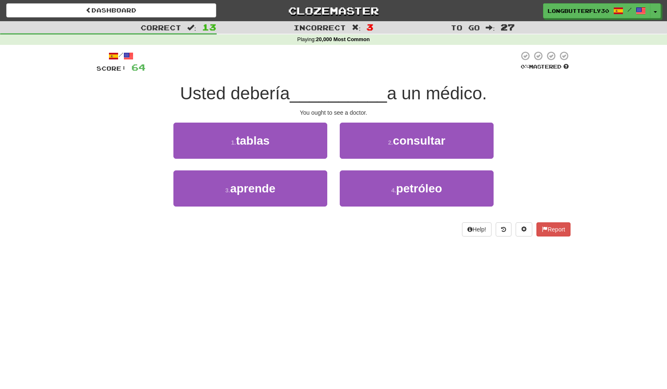
click at [396, 138] on span "consultar" at bounding box center [419, 140] width 52 height 13
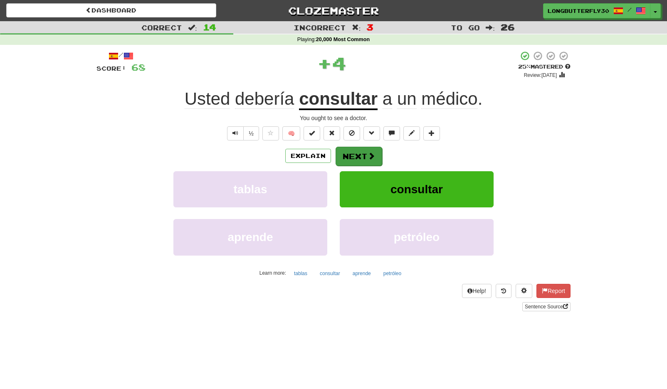
click at [362, 159] on button "Next" at bounding box center [359, 156] width 47 height 19
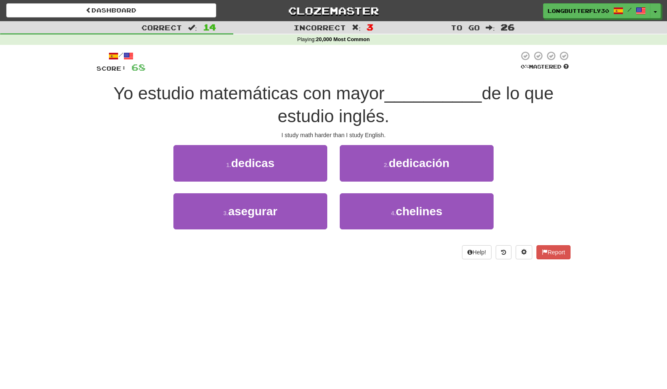
drag, startPoint x: 386, startPoint y: 163, endPoint x: 380, endPoint y: 168, distance: 7.7
click at [386, 164] on small "2 ." at bounding box center [386, 165] width 5 height 7
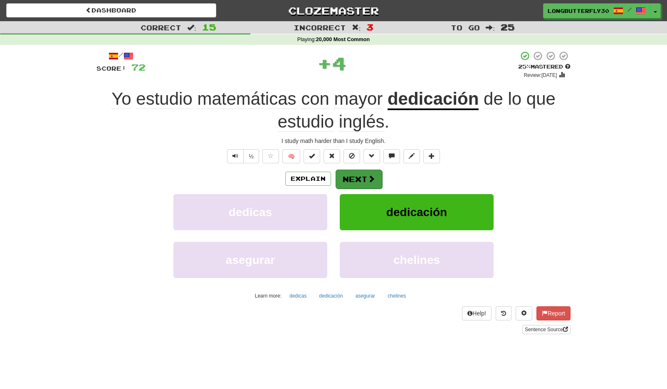
click at [352, 176] on button "Next" at bounding box center [359, 179] width 47 height 19
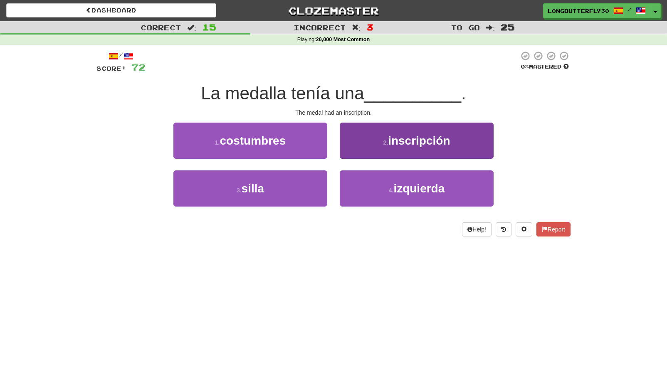
click at [388, 148] on button "2 . inscripción" at bounding box center [417, 141] width 154 height 36
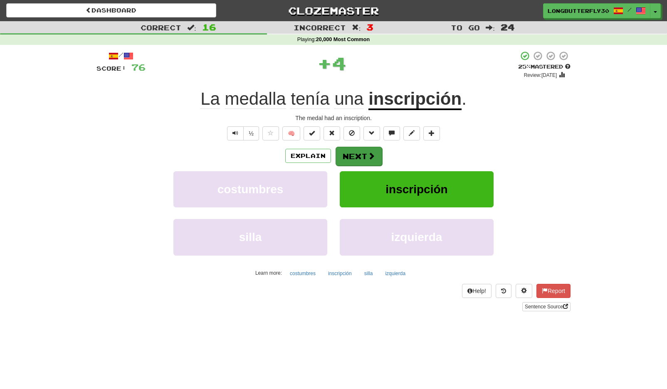
click at [353, 156] on button "Next" at bounding box center [359, 156] width 47 height 19
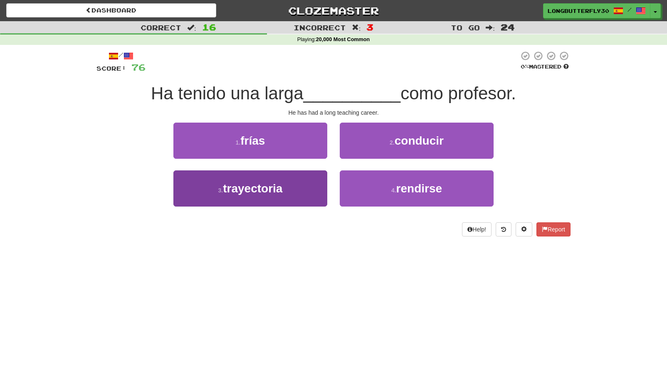
click at [293, 188] on button "3 . trayectoria" at bounding box center [250, 189] width 154 height 36
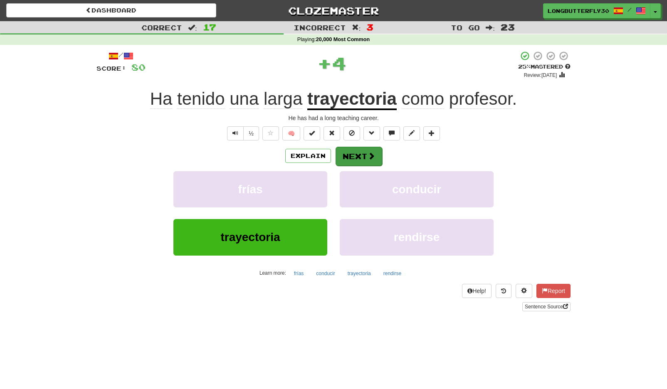
click at [368, 155] on span at bounding box center [371, 155] width 7 height 7
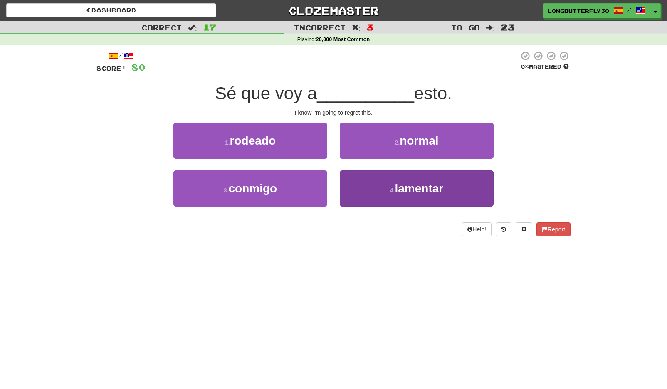
click at [387, 191] on button "4 . lamentar" at bounding box center [417, 189] width 154 height 36
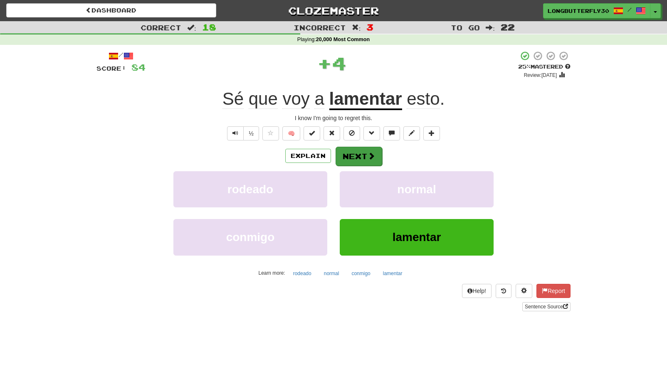
click at [368, 149] on button "Next" at bounding box center [359, 156] width 47 height 19
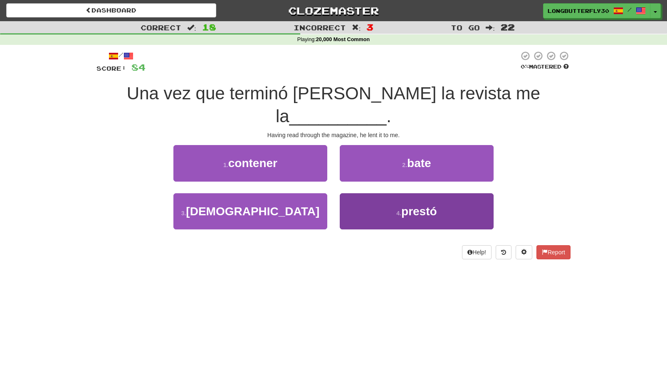
click at [397, 210] on small "4 ." at bounding box center [398, 213] width 5 height 7
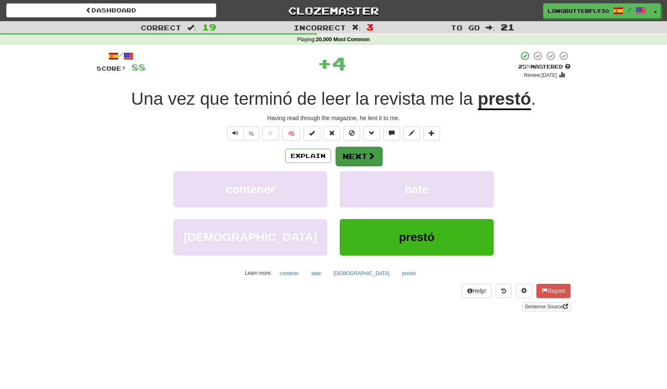
click at [375, 155] on button "Next" at bounding box center [359, 156] width 47 height 19
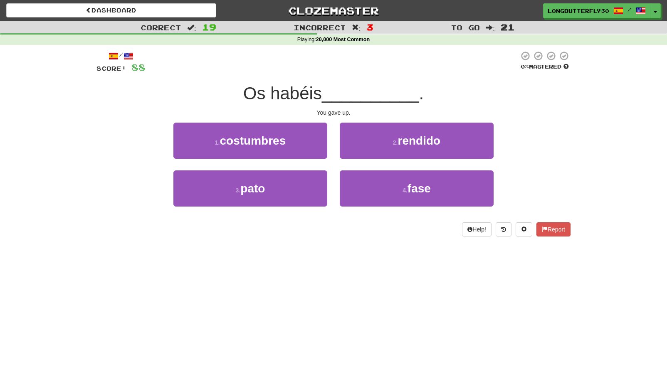
click at [388, 142] on button "2 . rendido" at bounding box center [417, 141] width 154 height 36
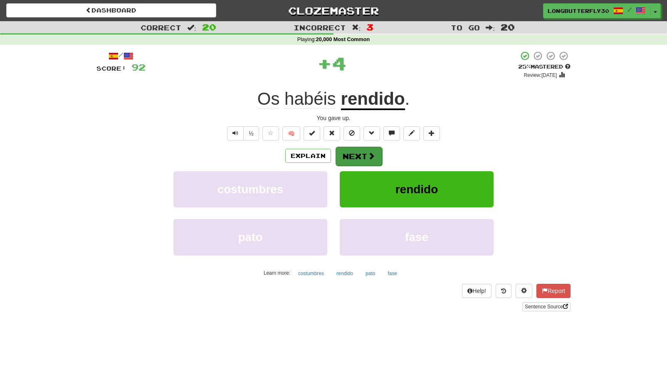
click at [368, 154] on span at bounding box center [371, 155] width 7 height 7
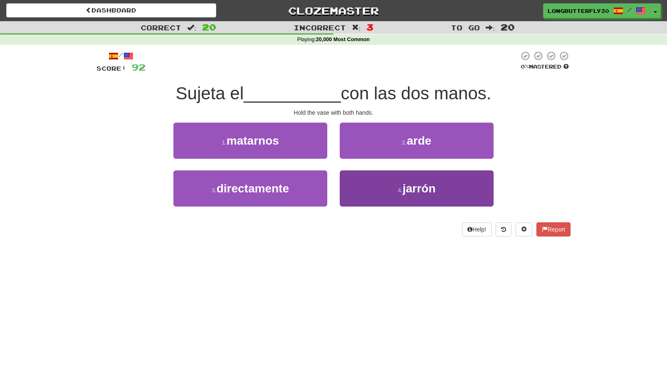
click at [371, 190] on button "4 . jarrón" at bounding box center [417, 189] width 154 height 36
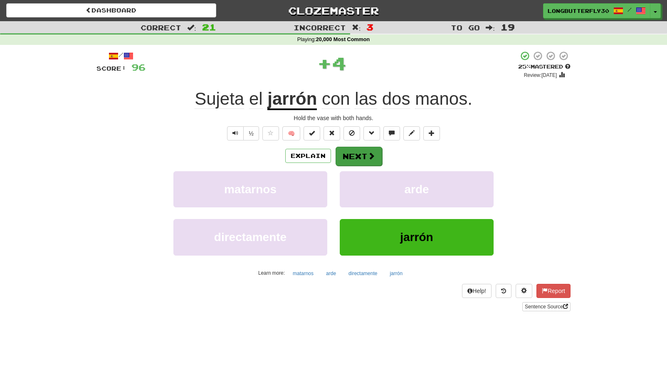
click at [363, 161] on button "Next" at bounding box center [359, 156] width 47 height 19
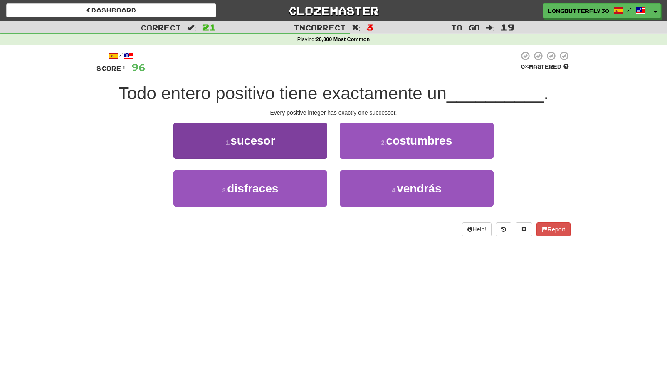
click at [281, 143] on button "1 . sucesor" at bounding box center [250, 141] width 154 height 36
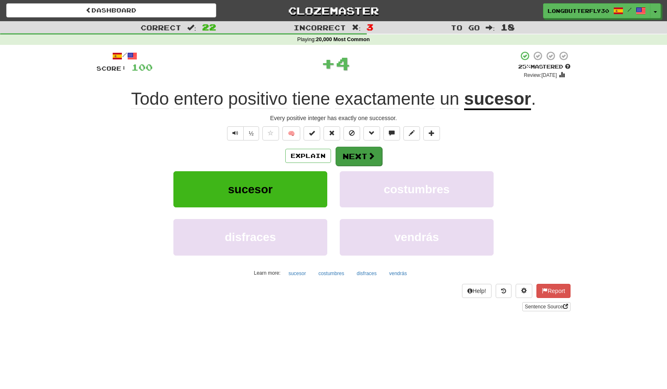
click at [353, 153] on button "Next" at bounding box center [359, 156] width 47 height 19
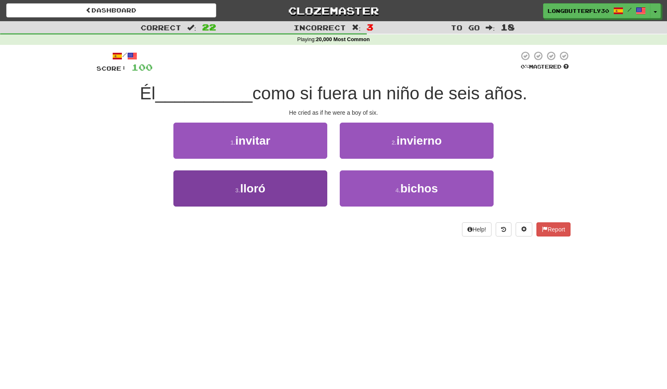
click at [309, 190] on button "3 . lloró" at bounding box center [250, 189] width 154 height 36
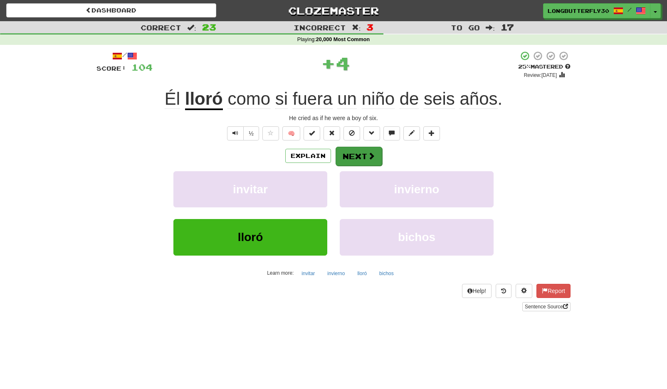
click at [356, 159] on button "Next" at bounding box center [359, 156] width 47 height 19
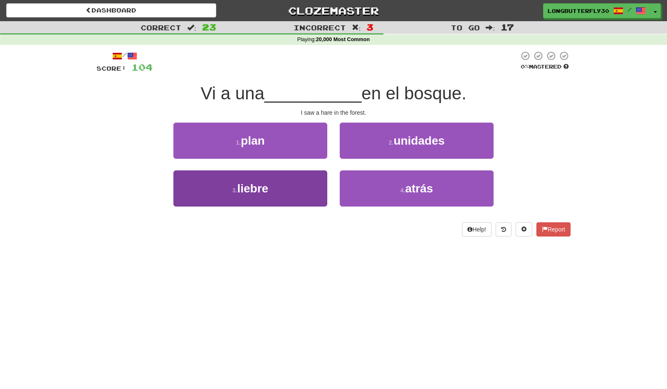
click at [300, 186] on button "3 . liebre" at bounding box center [250, 189] width 154 height 36
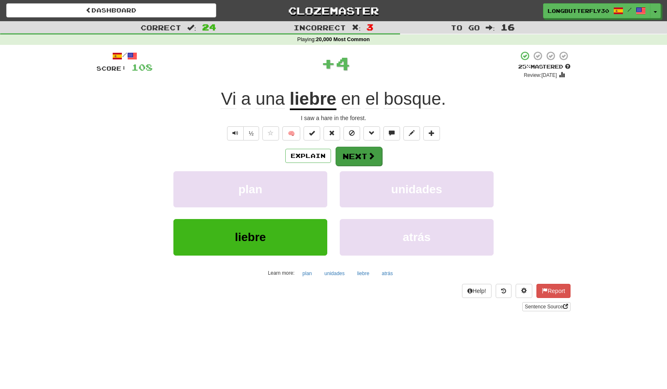
click at [359, 154] on button "Next" at bounding box center [359, 156] width 47 height 19
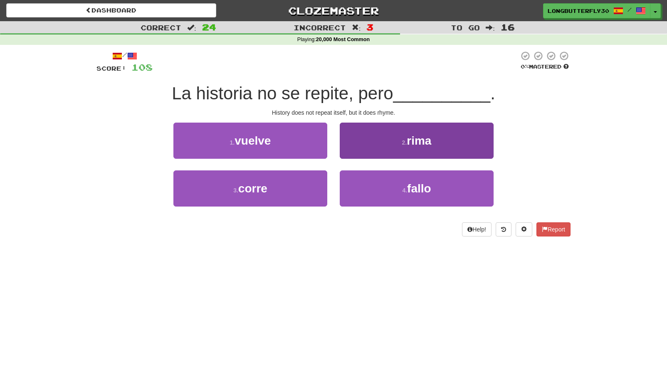
click at [396, 148] on button "2 . rima" at bounding box center [417, 141] width 154 height 36
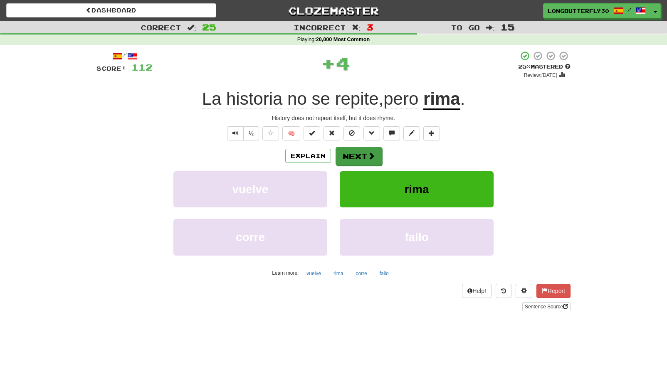
click at [363, 155] on button "Next" at bounding box center [359, 156] width 47 height 19
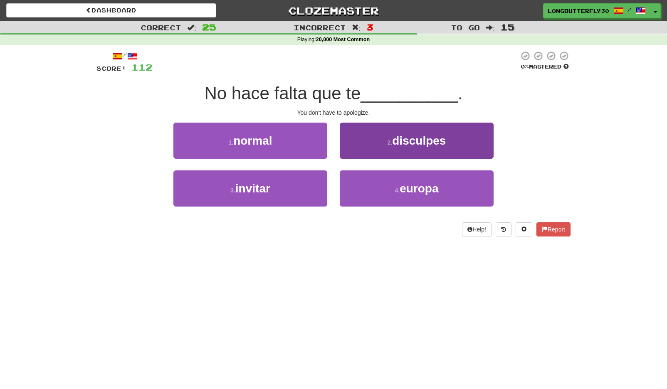
click at [417, 136] on span "disculpes" at bounding box center [419, 140] width 54 height 13
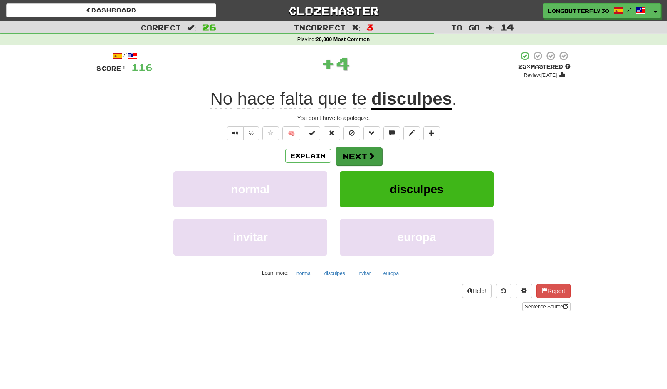
click at [376, 147] on button "Next" at bounding box center [359, 156] width 47 height 19
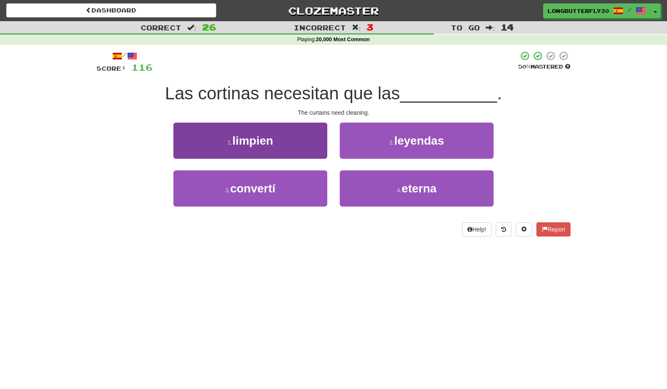
click at [312, 148] on button "1 . limpien" at bounding box center [250, 141] width 154 height 36
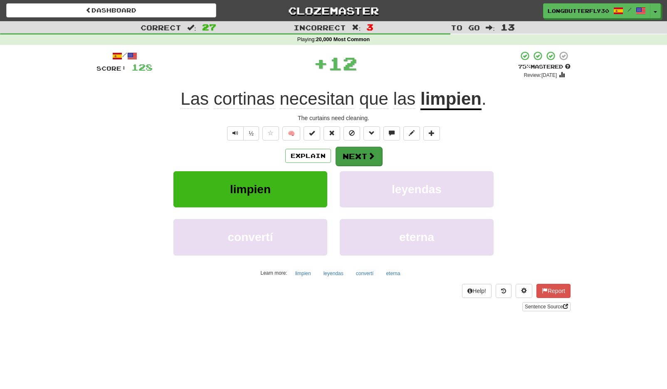
click at [360, 151] on button "Next" at bounding box center [359, 156] width 47 height 19
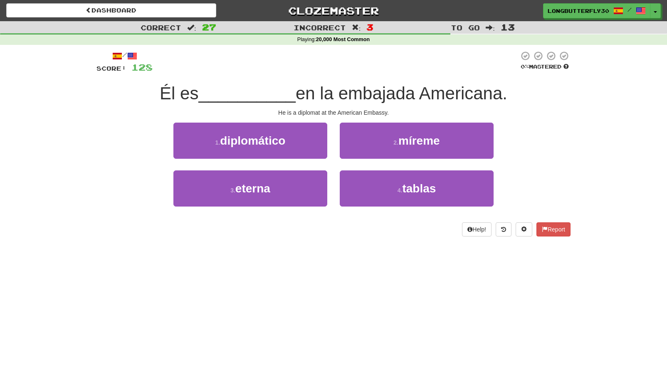
click at [323, 141] on button "1 . diplomático" at bounding box center [250, 141] width 154 height 36
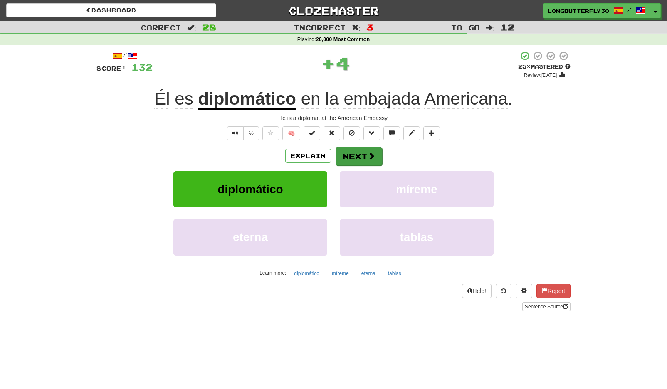
click at [368, 154] on span at bounding box center [371, 155] width 7 height 7
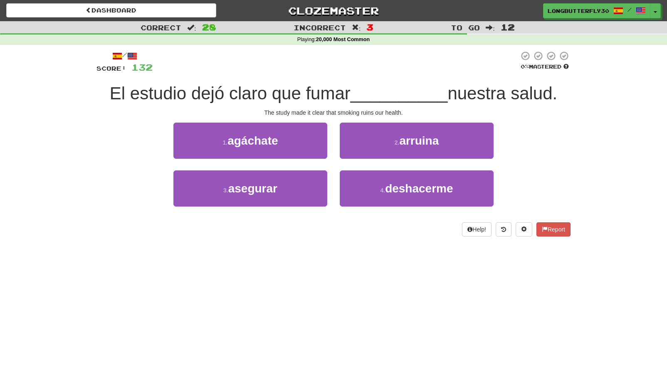
click at [407, 144] on span "arruina" at bounding box center [419, 140] width 40 height 13
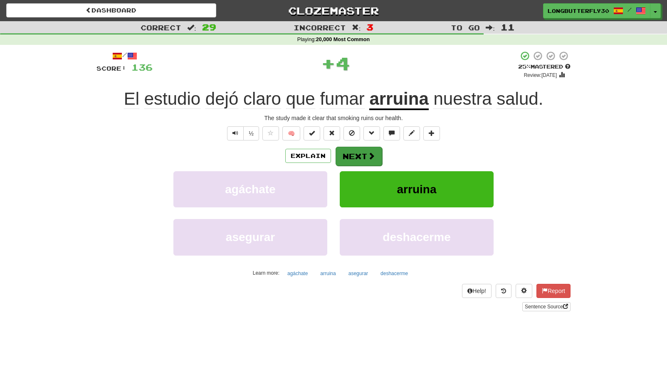
click at [371, 152] on span at bounding box center [371, 155] width 7 height 7
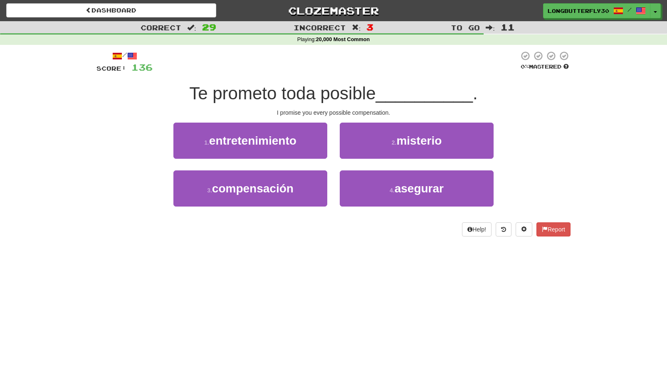
drag, startPoint x: 297, startPoint y: 185, endPoint x: 327, endPoint y: 171, distance: 32.9
click at [299, 183] on button "3 . compensación" at bounding box center [250, 189] width 154 height 36
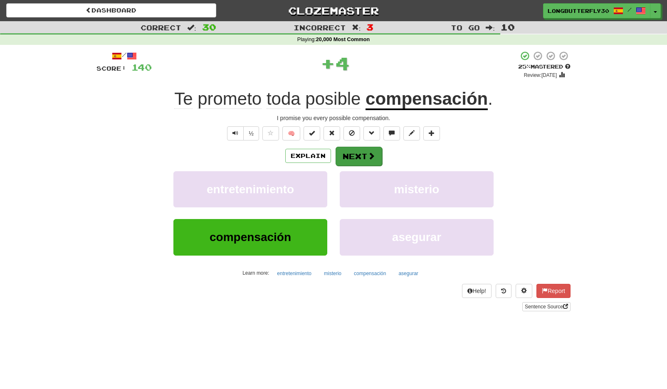
click at [362, 152] on button "Next" at bounding box center [359, 156] width 47 height 19
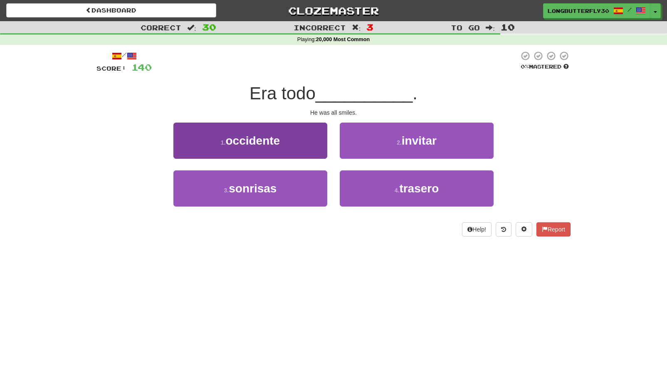
drag, startPoint x: 286, startPoint y: 183, endPoint x: 318, endPoint y: 172, distance: 34.3
click at [286, 183] on button "3 . sonrisas" at bounding box center [250, 189] width 154 height 36
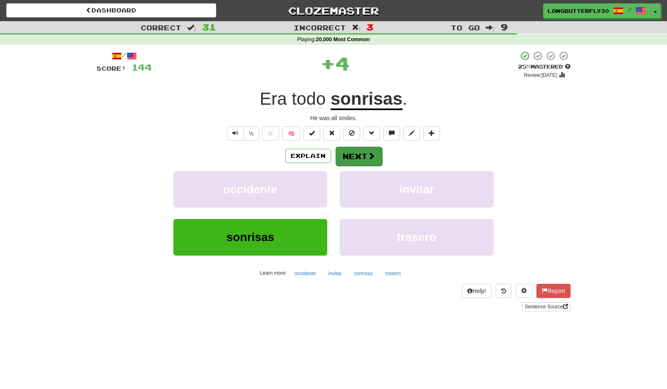
click at [348, 155] on button "Next" at bounding box center [359, 156] width 47 height 19
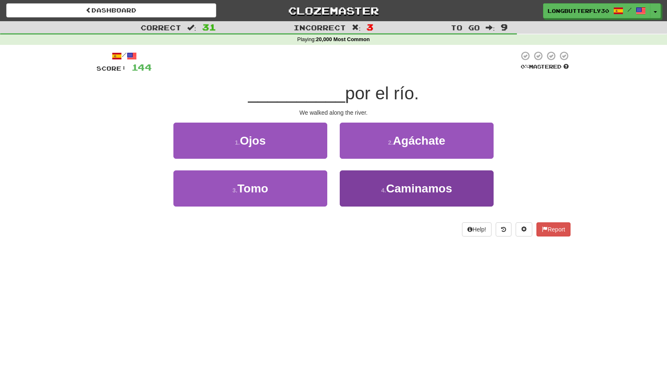
click at [381, 188] on small "4 ." at bounding box center [383, 190] width 5 height 7
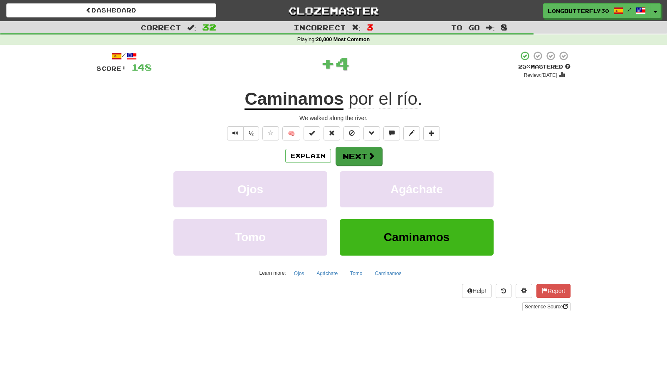
click at [371, 153] on span at bounding box center [371, 155] width 7 height 7
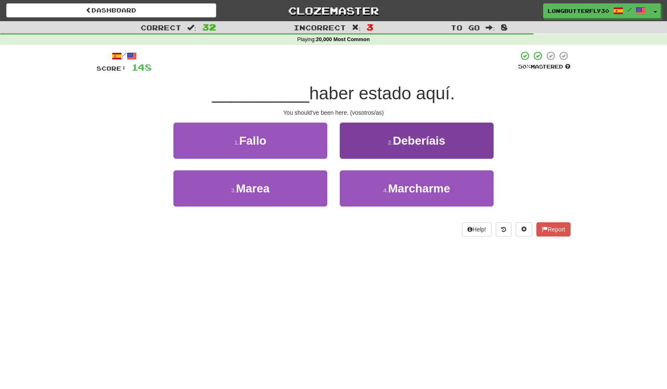
click at [403, 147] on button "2 . Deberíais" at bounding box center [417, 141] width 154 height 36
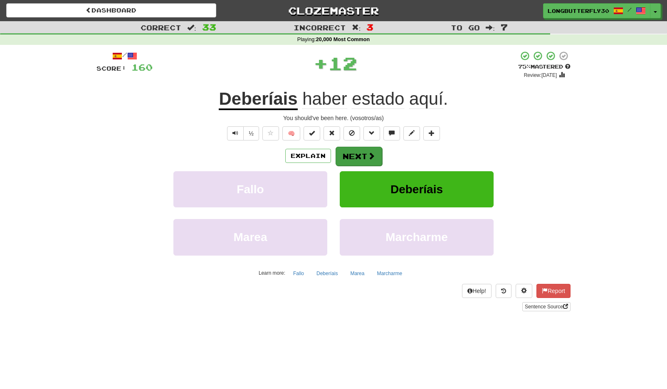
click at [365, 162] on button "Next" at bounding box center [359, 156] width 47 height 19
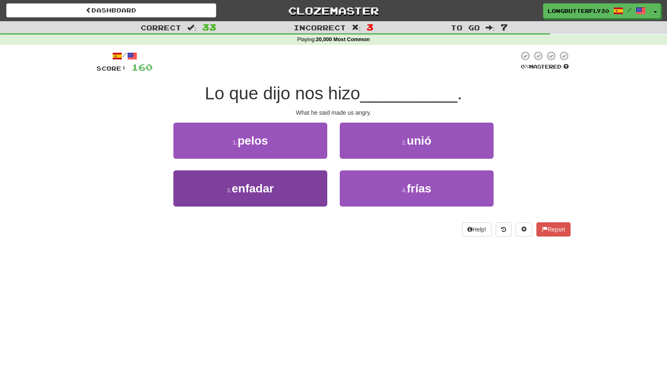
click at [306, 193] on button "3 . enfadar" at bounding box center [250, 189] width 154 height 36
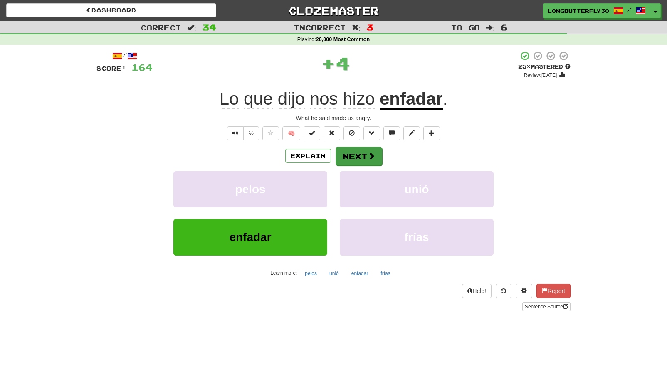
click at [369, 163] on button "Next" at bounding box center [359, 156] width 47 height 19
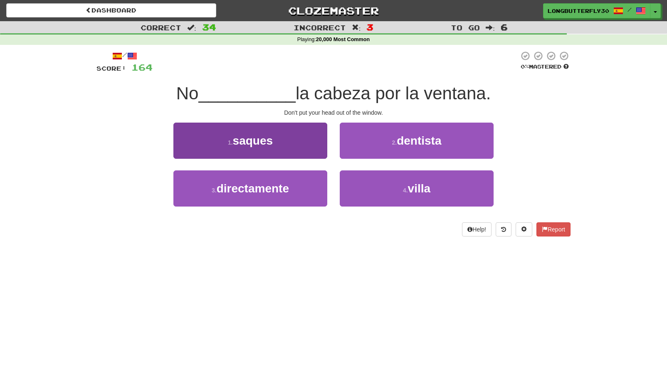
click at [307, 143] on button "1 . saques" at bounding box center [250, 141] width 154 height 36
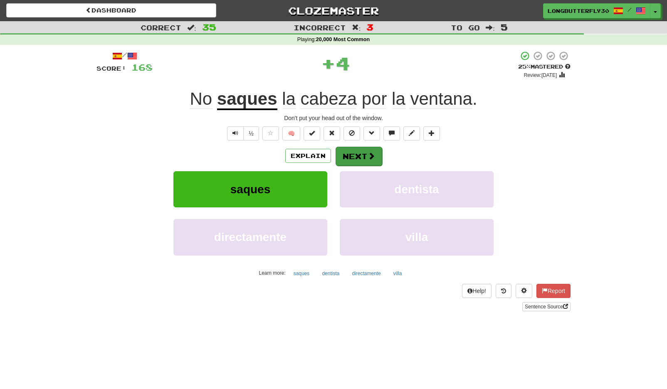
click at [356, 154] on button "Next" at bounding box center [359, 156] width 47 height 19
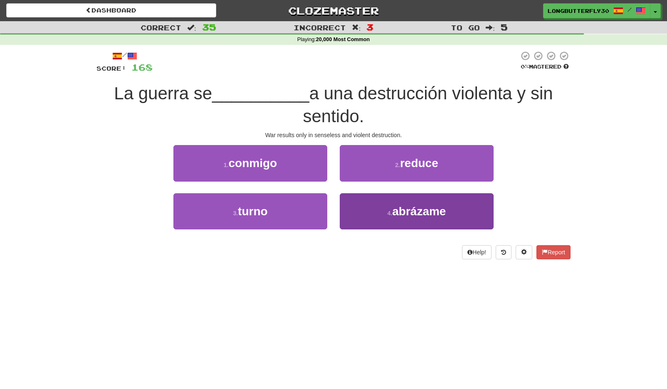
click at [363, 204] on button "4 . abrázame" at bounding box center [417, 211] width 154 height 36
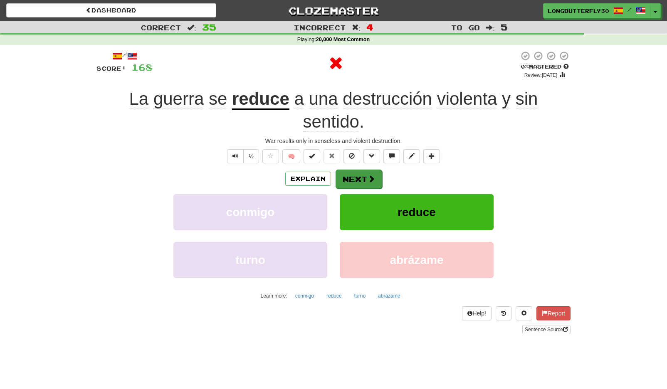
drag, startPoint x: 381, startPoint y: 167, endPoint x: 377, endPoint y: 170, distance: 5.1
click at [381, 167] on div "/ Score: 168 0 % Mastered Review: 2025-08-21 La guerra se reduce a una destrucc…" at bounding box center [333, 192] width 474 height 283
click at [368, 176] on span at bounding box center [371, 178] width 7 height 7
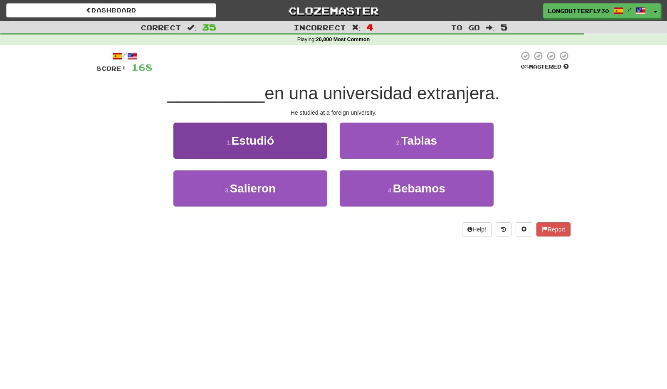
scroll to position [2, 0]
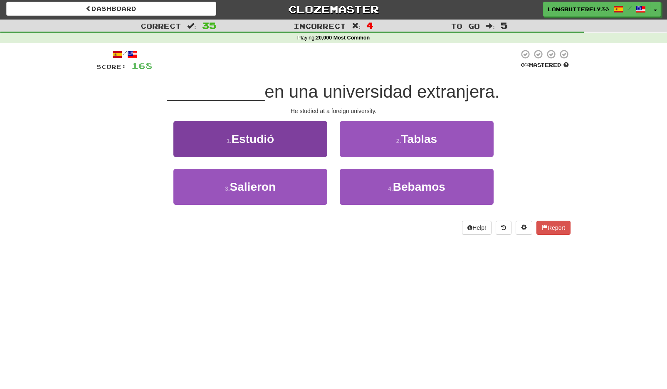
click at [298, 136] on button "1 . Estudió" at bounding box center [250, 139] width 154 height 36
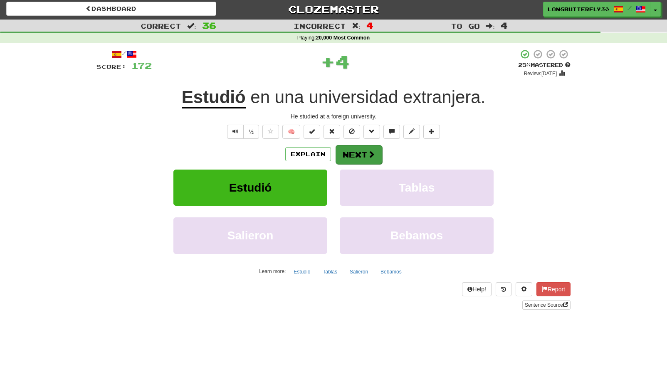
click at [343, 153] on button "Next" at bounding box center [359, 154] width 47 height 19
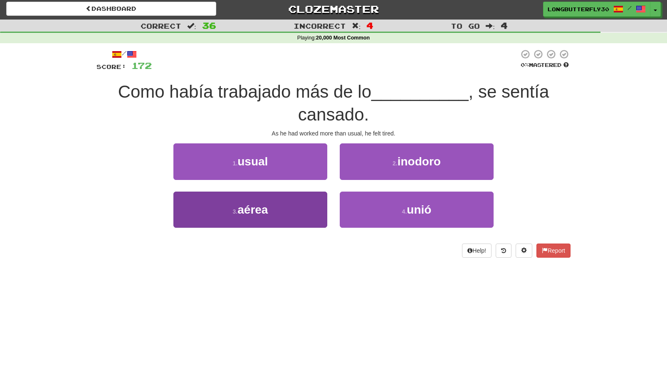
click at [299, 203] on button "3 . aérea" at bounding box center [250, 210] width 154 height 36
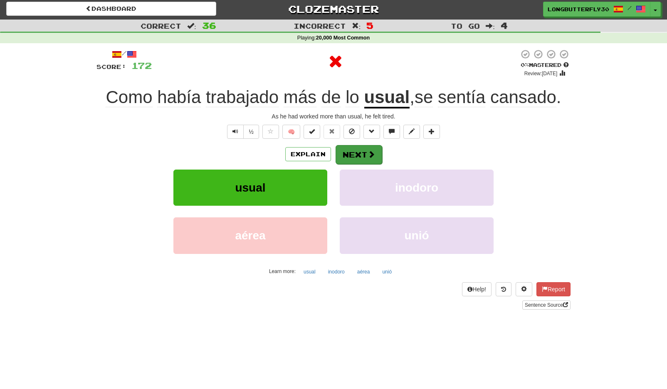
click at [362, 154] on button "Next" at bounding box center [359, 154] width 47 height 19
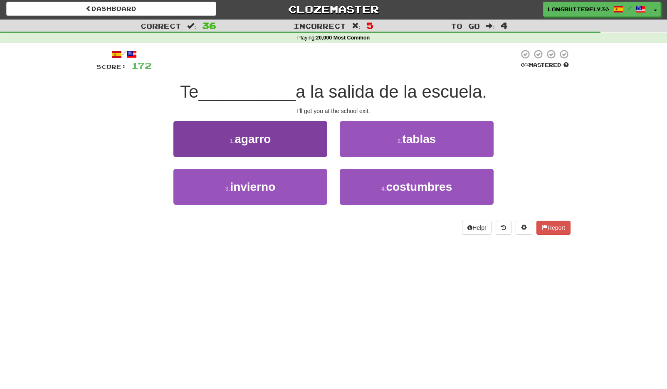
click at [292, 144] on button "1 . agarro" at bounding box center [250, 139] width 154 height 36
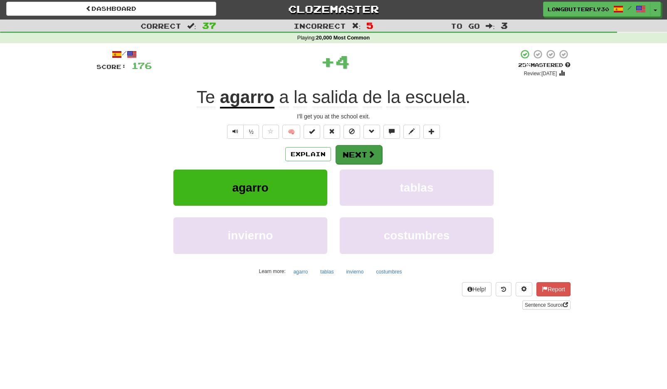
click at [352, 152] on button "Next" at bounding box center [359, 154] width 47 height 19
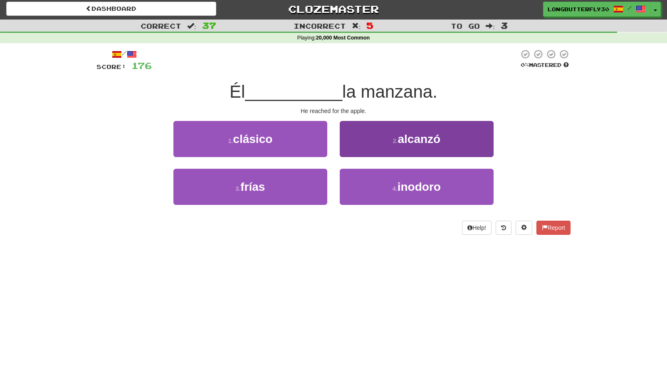
click at [377, 146] on button "2 . alcanzó" at bounding box center [417, 139] width 154 height 36
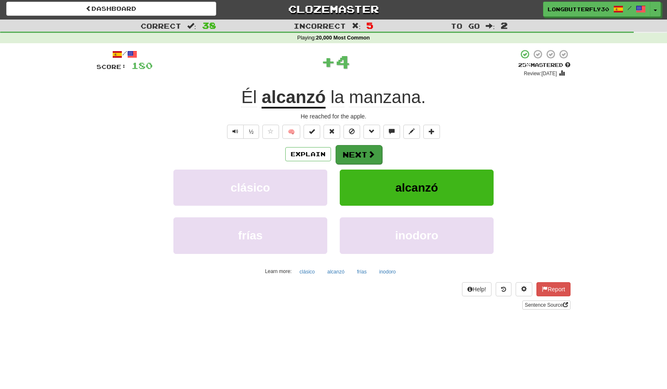
click at [347, 154] on button "Next" at bounding box center [359, 154] width 47 height 19
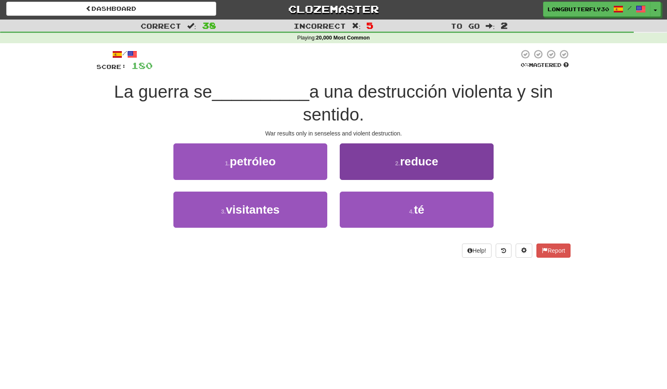
click at [391, 167] on button "2 . reduce" at bounding box center [417, 161] width 154 height 36
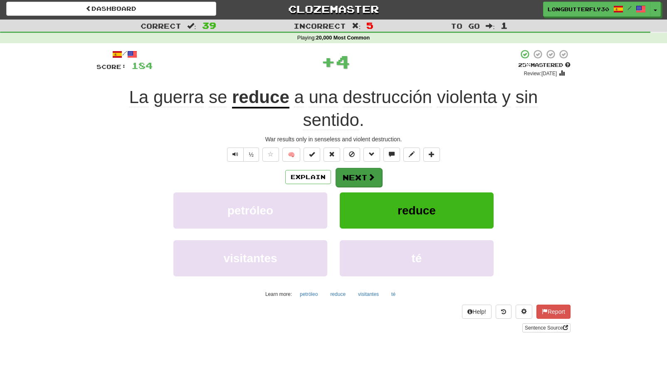
click at [375, 178] on button "Next" at bounding box center [359, 177] width 47 height 19
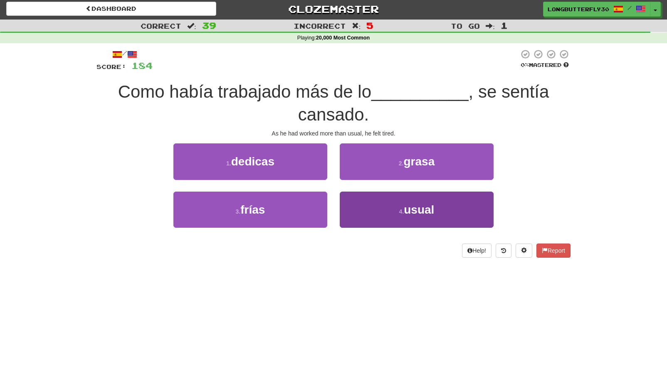
click at [382, 208] on button "4 . usual" at bounding box center [417, 210] width 154 height 36
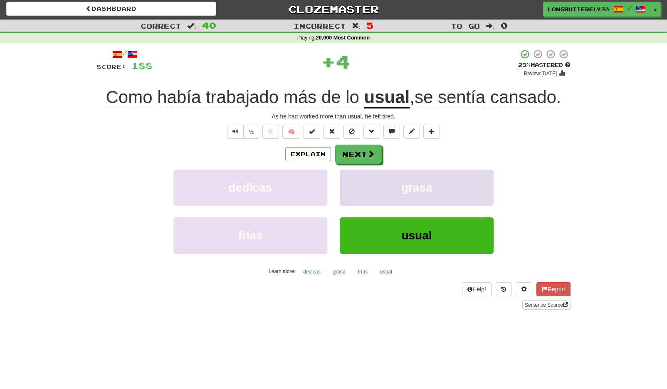
click at [371, 174] on button "grasa" at bounding box center [417, 188] width 154 height 36
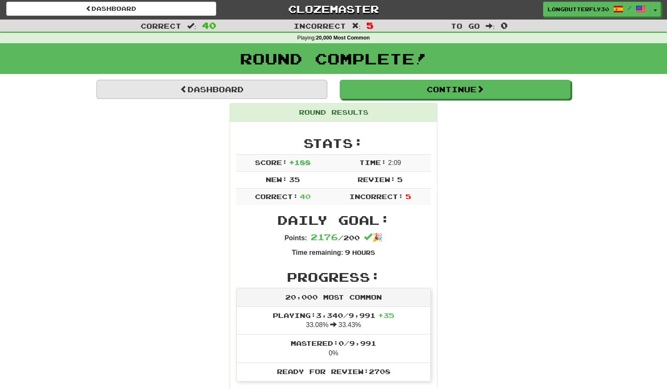
click at [293, 91] on link "Dashboard" at bounding box center [211, 89] width 231 height 19
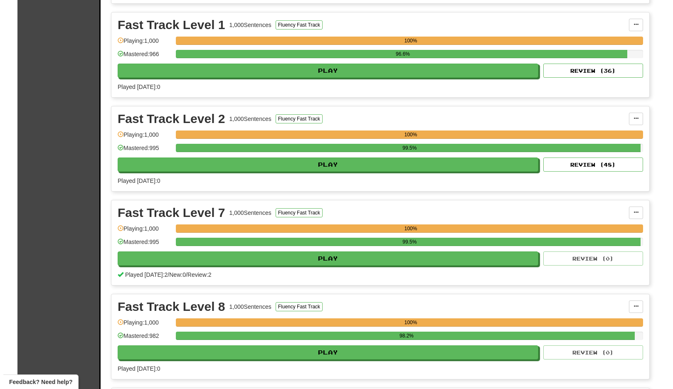
scroll to position [353, 0]
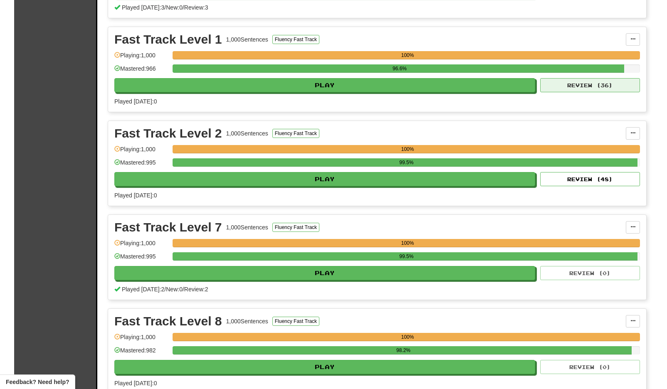
click at [558, 84] on button "Review ( 36 )" at bounding box center [590, 85] width 100 height 14
select select "**"
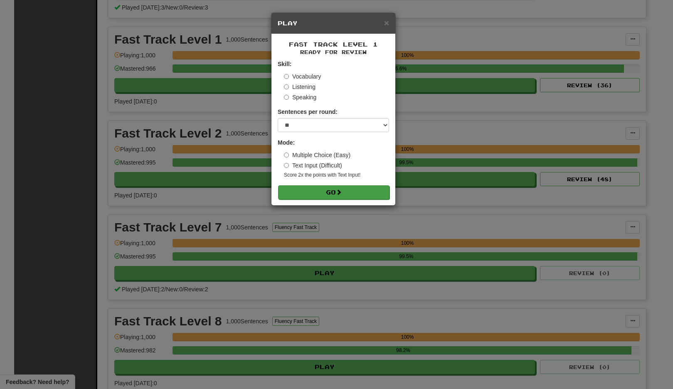
click at [348, 189] on button "Go" at bounding box center [333, 192] width 111 height 14
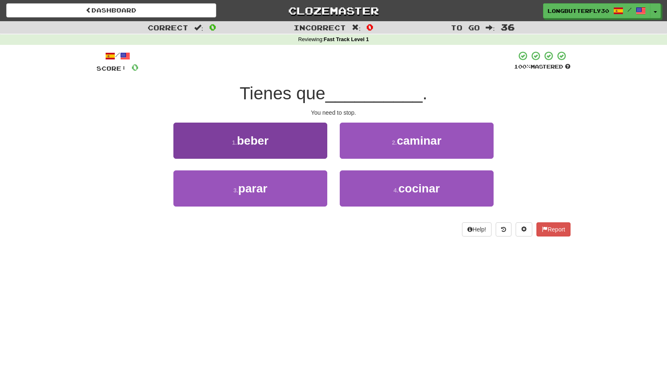
click at [298, 185] on button "3 . parar" at bounding box center [250, 189] width 154 height 36
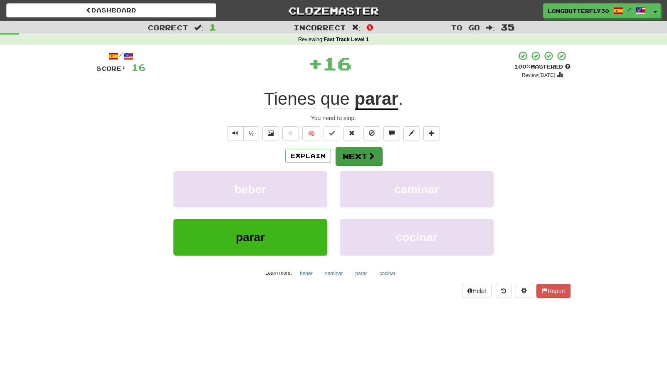
click at [355, 160] on button "Next" at bounding box center [359, 156] width 47 height 19
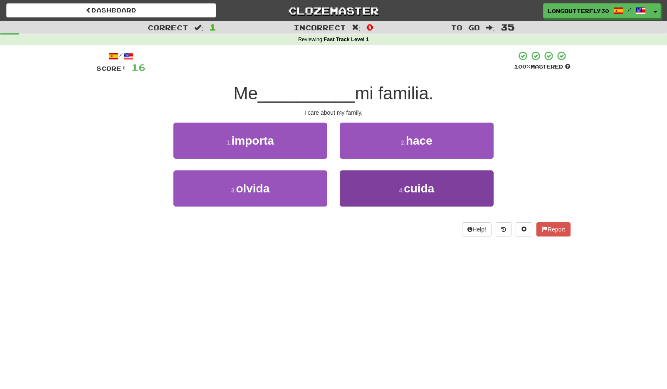
click at [364, 194] on button "4 . cuida" at bounding box center [417, 189] width 154 height 36
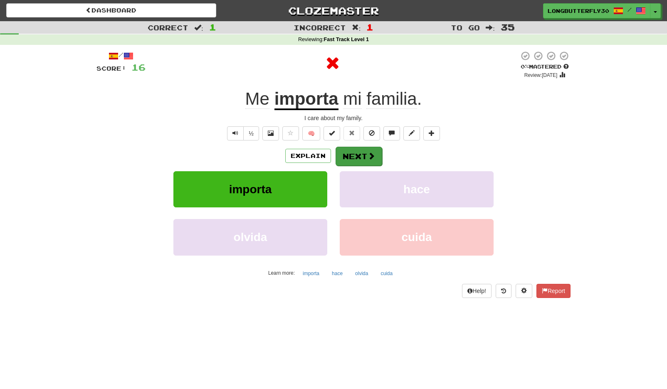
click at [369, 157] on span at bounding box center [371, 155] width 7 height 7
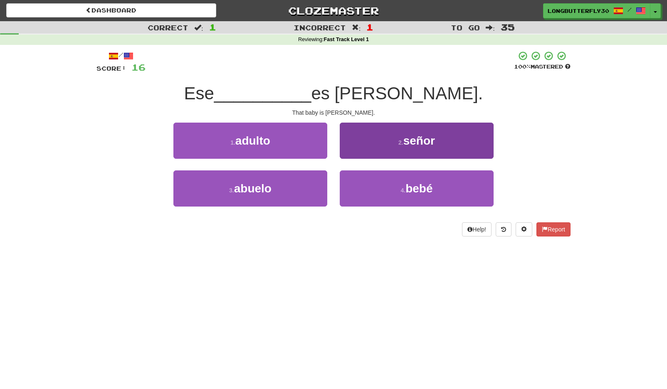
drag, startPoint x: 367, startPoint y: 195, endPoint x: 367, endPoint y: 178, distance: 16.2
click at [366, 195] on button "4 . bebé" at bounding box center [417, 189] width 154 height 36
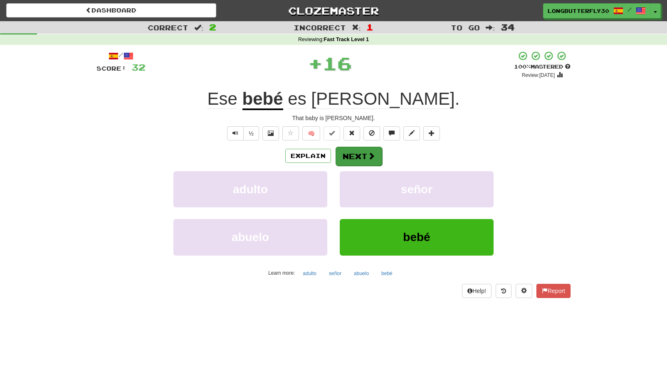
click at [360, 157] on button "Next" at bounding box center [359, 156] width 47 height 19
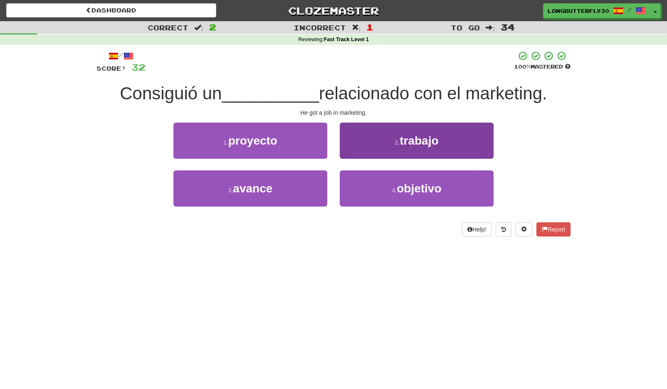
click at [375, 145] on button "2 . trabajo" at bounding box center [417, 141] width 154 height 36
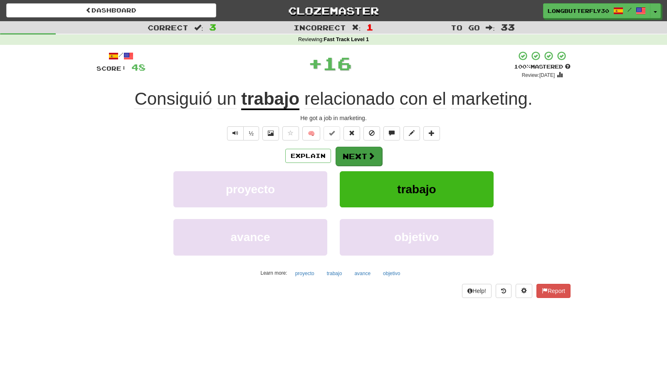
click at [357, 152] on button "Next" at bounding box center [359, 156] width 47 height 19
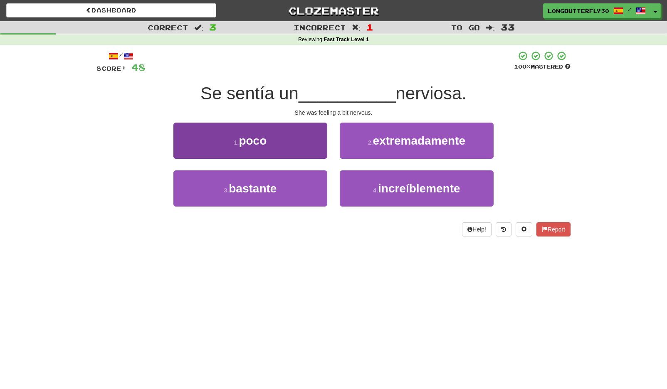
click at [298, 144] on button "1 . poco" at bounding box center [250, 141] width 154 height 36
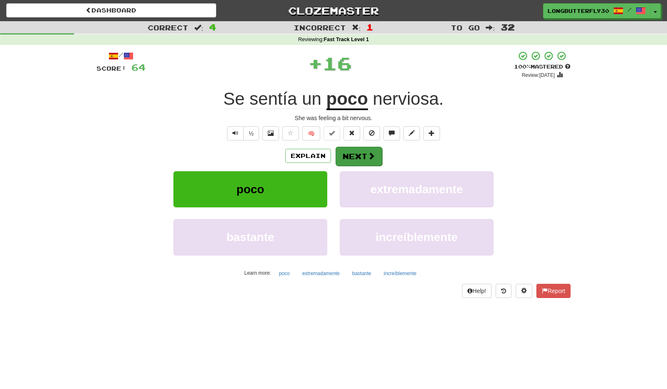
click at [353, 158] on button "Next" at bounding box center [359, 156] width 47 height 19
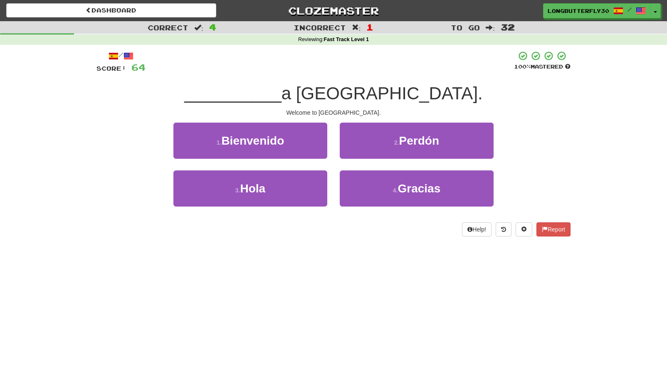
click at [330, 143] on div "1 . Bienvenido" at bounding box center [250, 147] width 166 height 48
drag, startPoint x: 298, startPoint y: 144, endPoint x: 340, endPoint y: 144, distance: 42.0
click at [299, 144] on button "1 . Bienvenido" at bounding box center [250, 141] width 154 height 36
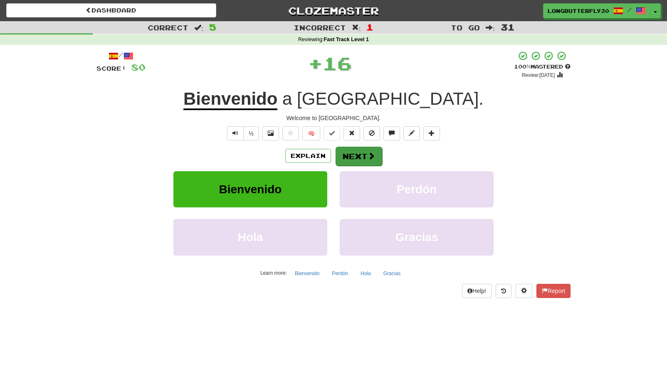
click at [368, 153] on span at bounding box center [371, 155] width 7 height 7
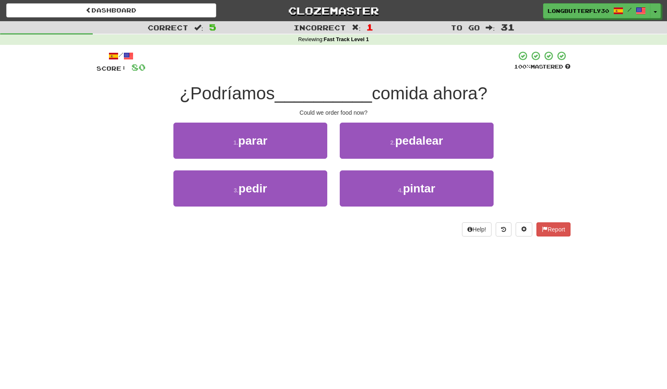
drag, startPoint x: 289, startPoint y: 192, endPoint x: 344, endPoint y: 168, distance: 60.2
click at [289, 192] on button "3 . pedir" at bounding box center [250, 189] width 154 height 36
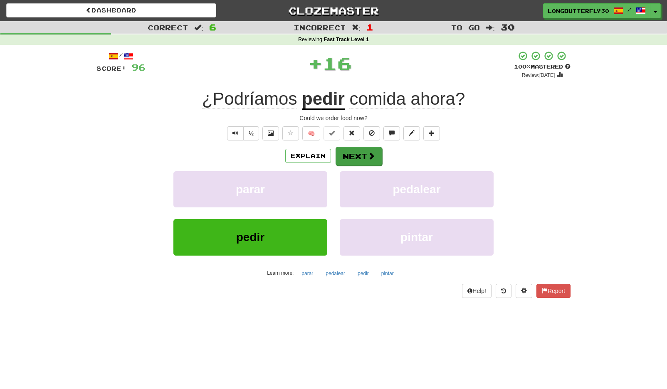
click at [370, 156] on span at bounding box center [371, 155] width 7 height 7
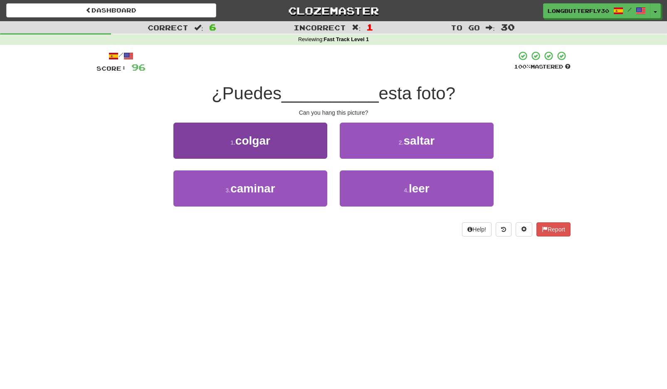
click at [300, 141] on button "1 . colgar" at bounding box center [250, 141] width 154 height 36
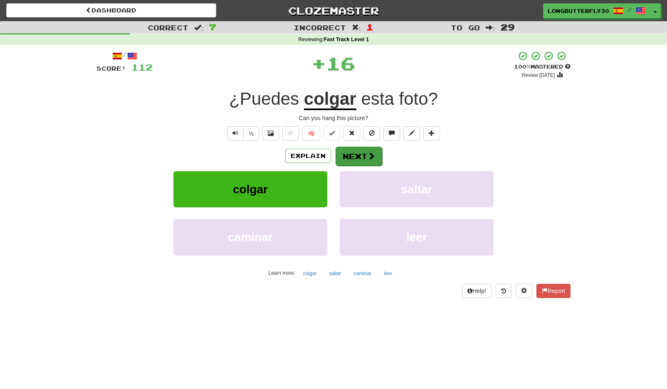
click at [371, 155] on span at bounding box center [371, 155] width 7 height 7
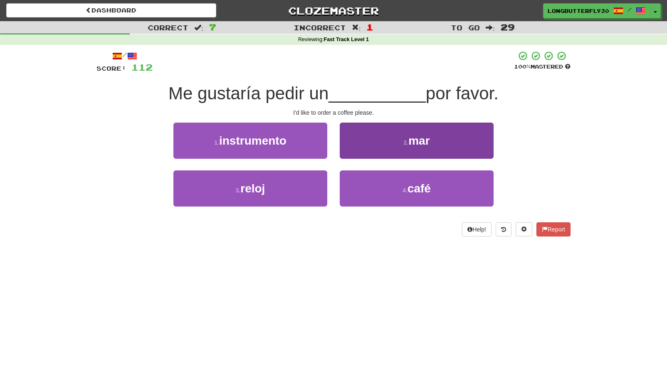
click at [390, 190] on button "4 . café" at bounding box center [417, 189] width 154 height 36
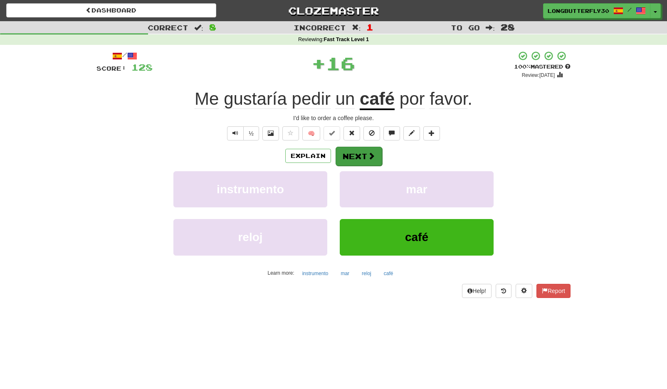
click at [375, 158] on button "Next" at bounding box center [359, 156] width 47 height 19
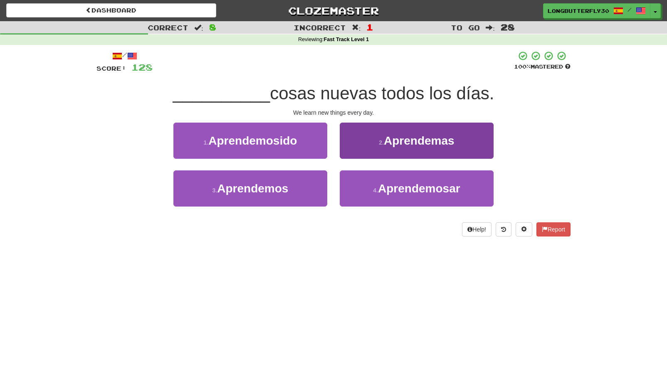
click at [396, 146] on span "Aprendemas" at bounding box center [419, 140] width 71 height 13
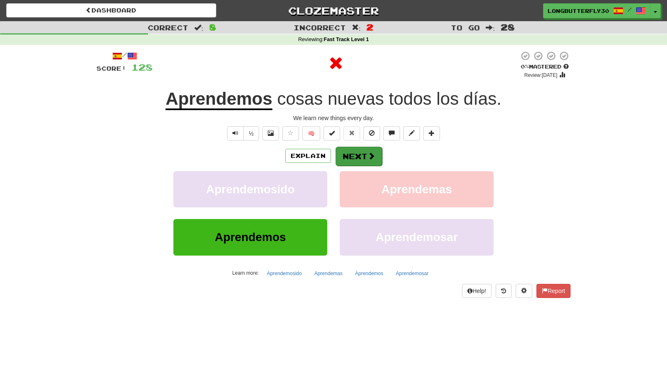
click at [357, 159] on button "Next" at bounding box center [359, 156] width 47 height 19
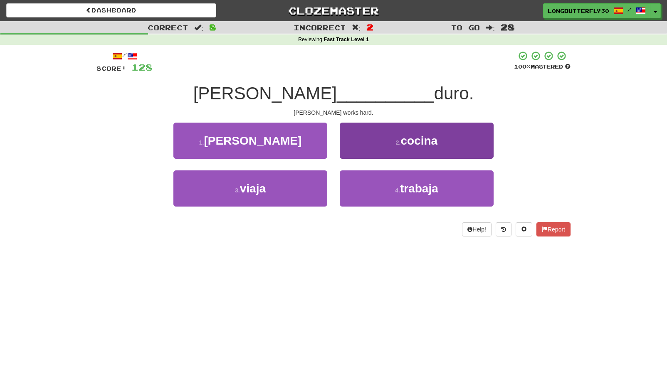
drag, startPoint x: 359, startPoint y: 188, endPoint x: 358, endPoint y: 182, distance: 6.3
click at [358, 185] on button "4 . trabaja" at bounding box center [417, 189] width 154 height 36
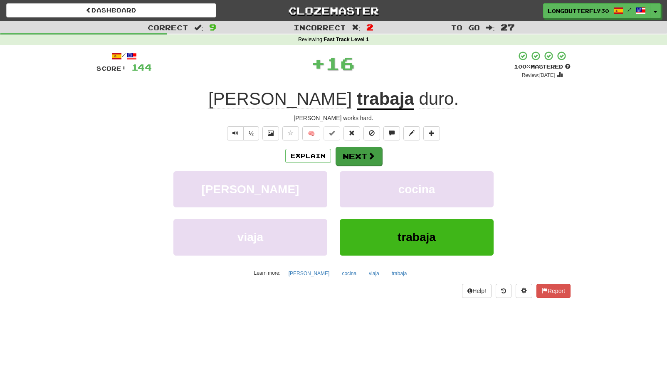
click at [351, 147] on button "Next" at bounding box center [359, 156] width 47 height 19
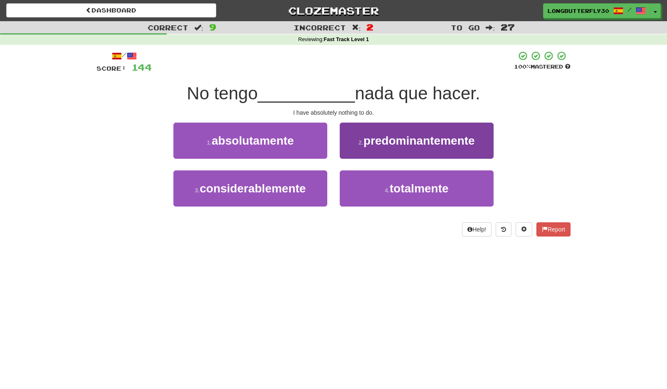
click at [373, 192] on button "4 . totalmente" at bounding box center [417, 189] width 154 height 36
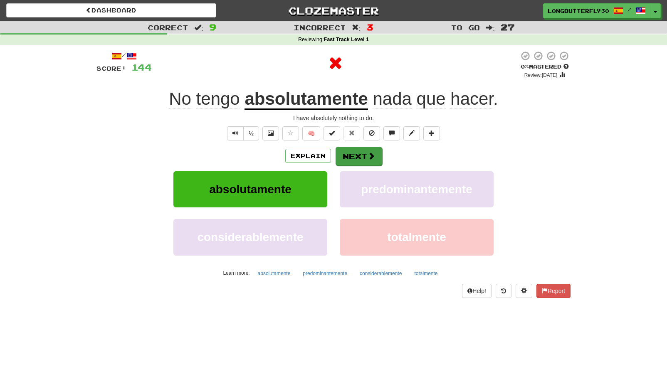
click at [363, 156] on button "Next" at bounding box center [359, 156] width 47 height 19
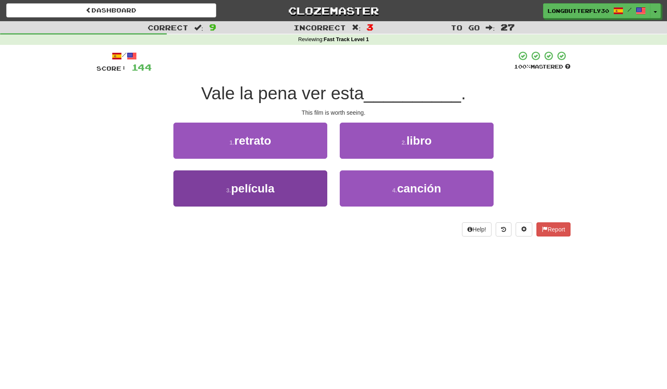
click at [304, 189] on button "3 . película" at bounding box center [250, 189] width 154 height 36
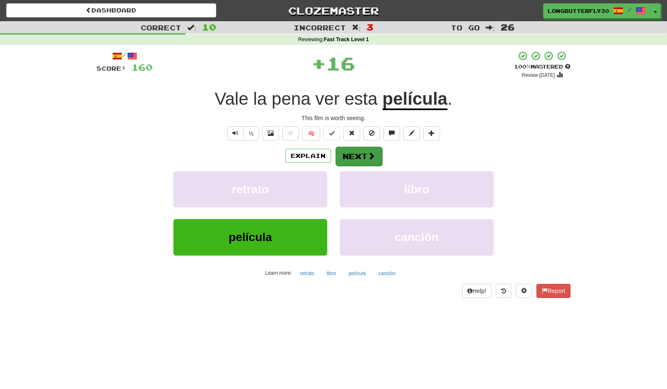
click at [357, 152] on button "Next" at bounding box center [359, 156] width 47 height 19
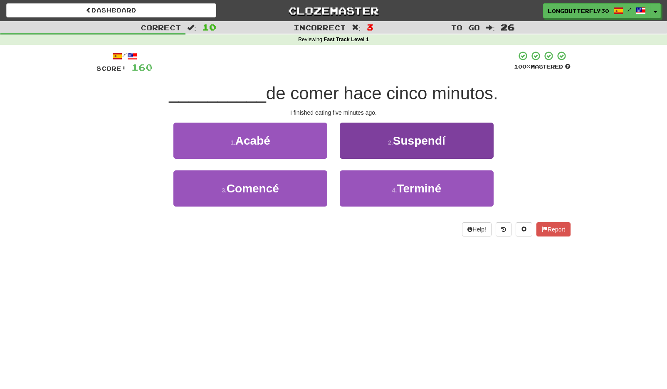
click at [390, 188] on button "4 . Terminé" at bounding box center [417, 189] width 154 height 36
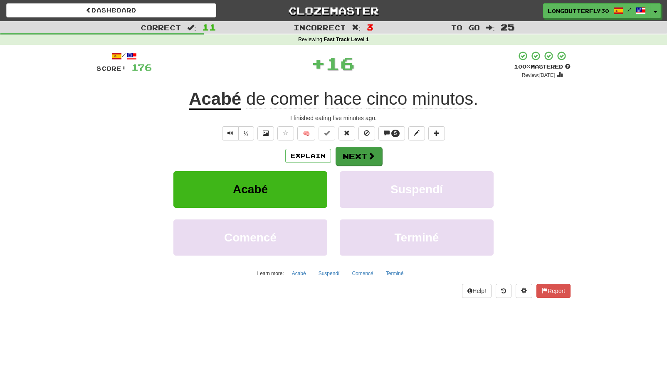
click at [372, 160] on span at bounding box center [371, 155] width 7 height 7
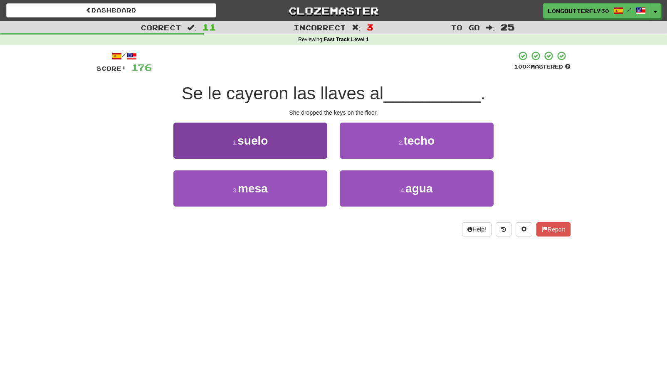
click at [313, 146] on button "1 . suelo" at bounding box center [250, 141] width 154 height 36
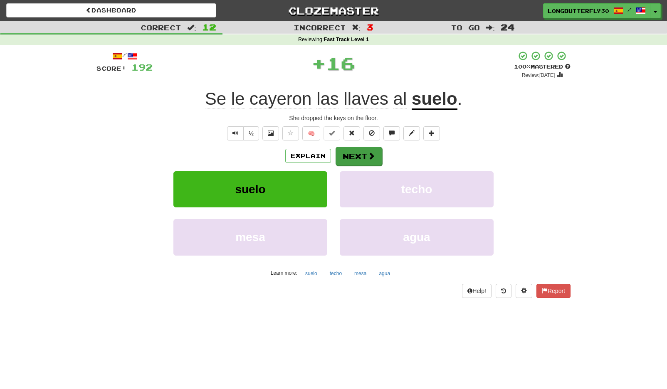
click at [350, 151] on button "Next" at bounding box center [359, 156] width 47 height 19
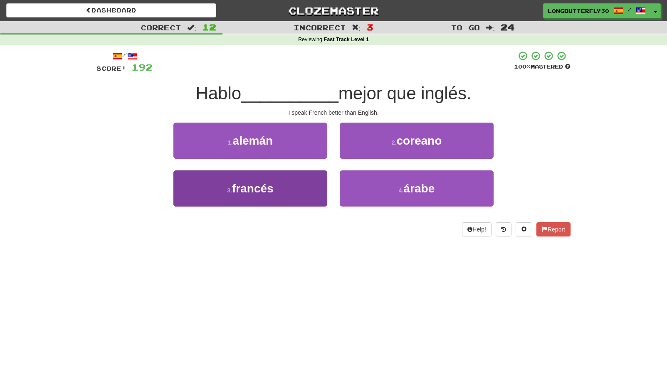
click at [305, 190] on button "3 . francés" at bounding box center [250, 189] width 154 height 36
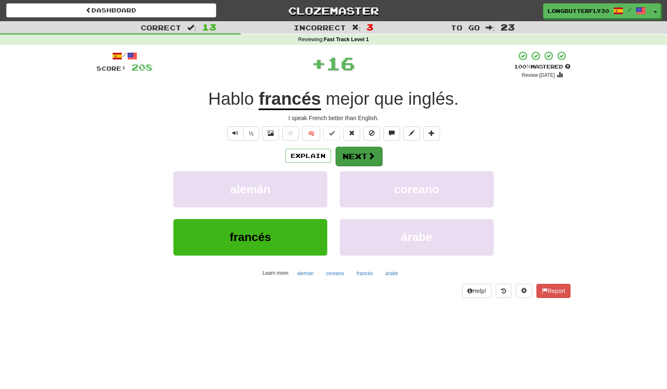
click at [351, 159] on button "Next" at bounding box center [359, 156] width 47 height 19
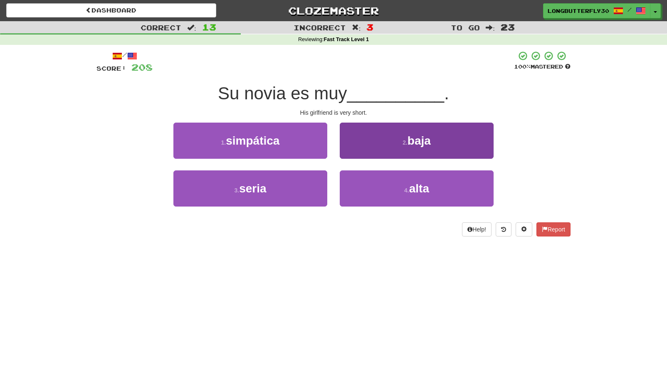
click at [395, 151] on button "2 . baja" at bounding box center [417, 141] width 154 height 36
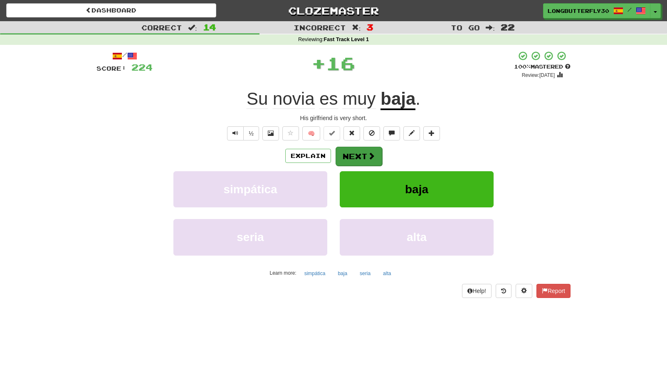
click at [363, 158] on button "Next" at bounding box center [359, 156] width 47 height 19
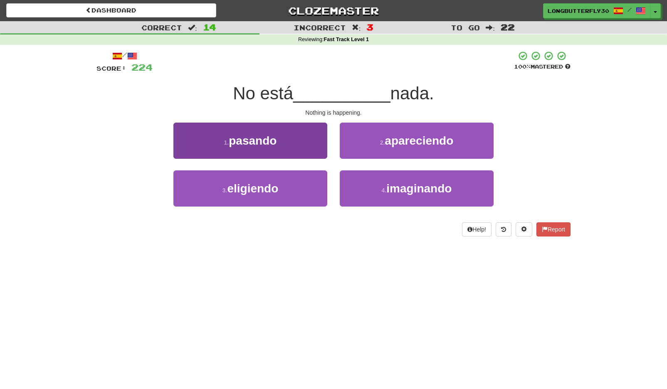
click at [313, 143] on button "1 . pasando" at bounding box center [250, 141] width 154 height 36
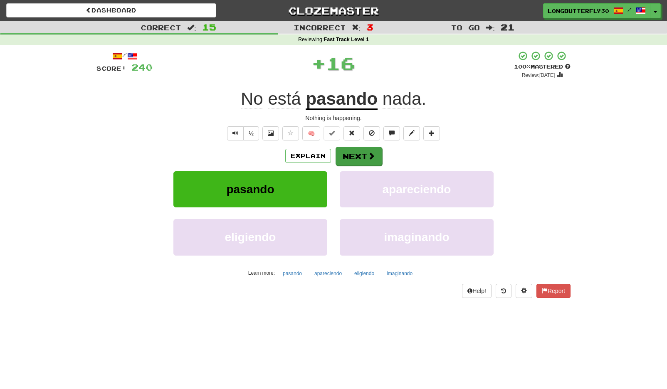
click at [353, 158] on button "Next" at bounding box center [359, 156] width 47 height 19
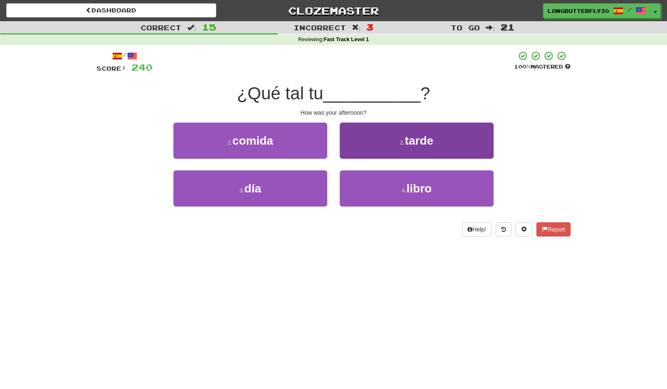
click at [408, 147] on button "2 . tarde" at bounding box center [417, 141] width 154 height 36
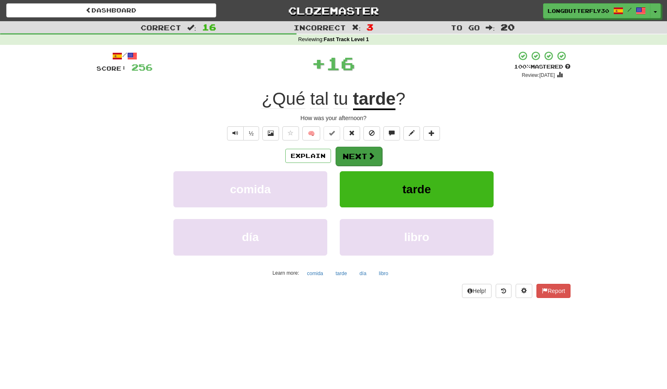
click at [371, 156] on span at bounding box center [371, 155] width 7 height 7
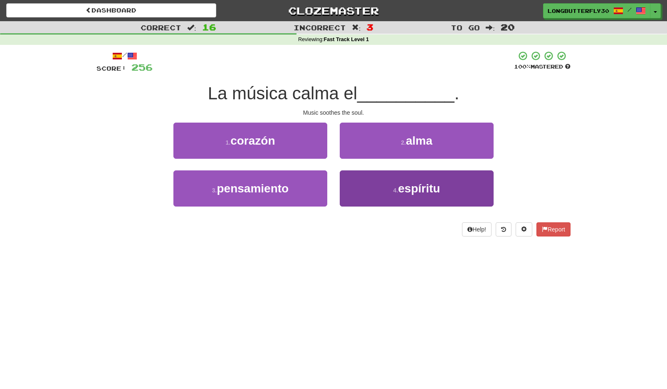
click at [381, 186] on button "4 . espíritu" at bounding box center [417, 189] width 154 height 36
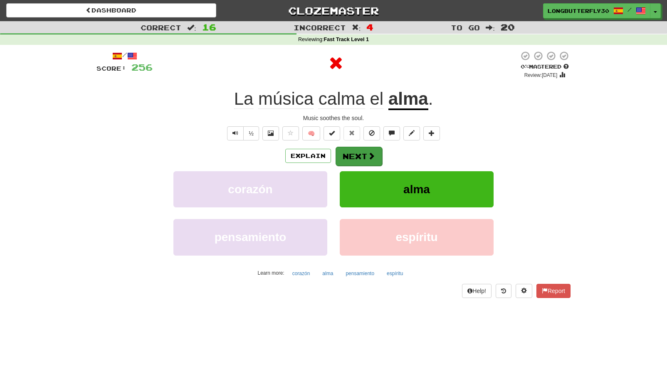
click at [363, 157] on button "Next" at bounding box center [359, 156] width 47 height 19
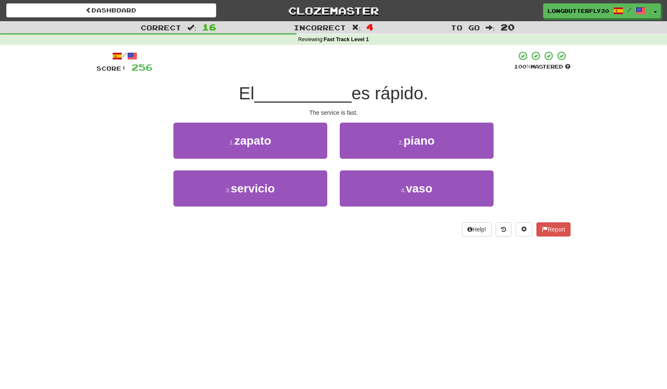
drag, startPoint x: 292, startPoint y: 185, endPoint x: 335, endPoint y: 171, distance: 45.1
click at [294, 184] on button "3 . servicio" at bounding box center [250, 189] width 154 height 36
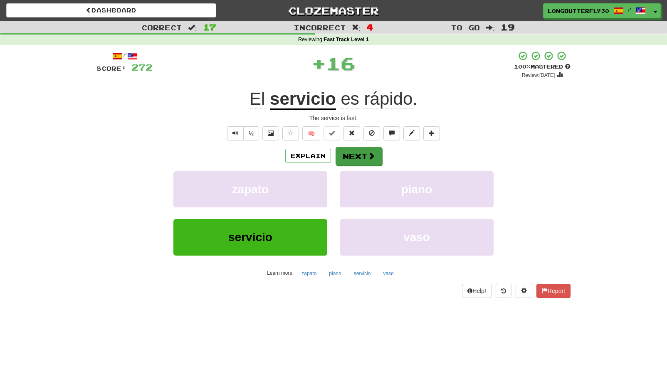
click at [360, 155] on button "Next" at bounding box center [359, 156] width 47 height 19
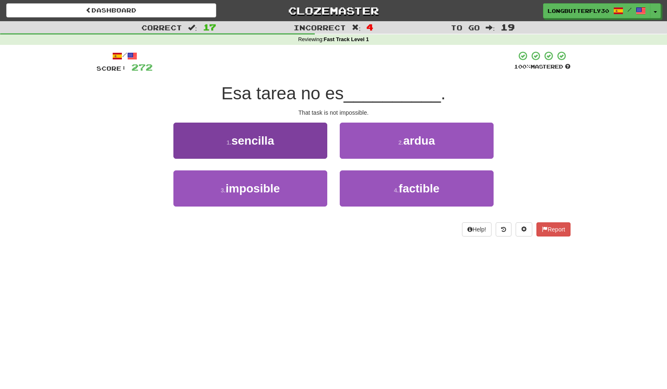
drag, startPoint x: 309, startPoint y: 186, endPoint x: 321, endPoint y: 181, distance: 13.8
click at [309, 185] on button "3 . imposible" at bounding box center [250, 189] width 154 height 36
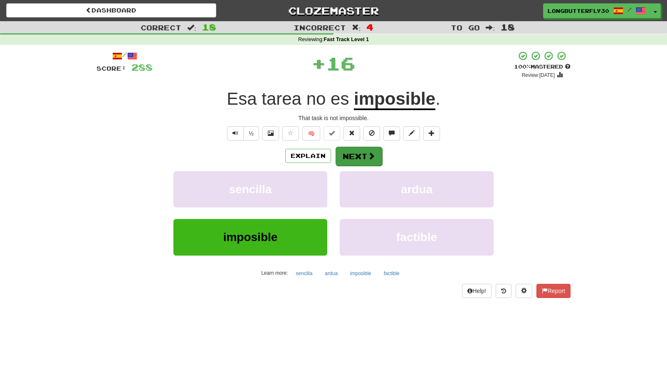
click at [364, 156] on button "Next" at bounding box center [359, 156] width 47 height 19
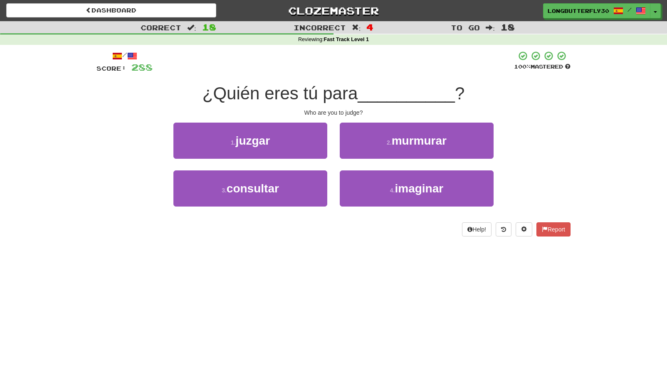
drag, startPoint x: 306, startPoint y: 140, endPoint x: 310, endPoint y: 145, distance: 6.2
click at [306, 141] on button "1 . juzgar" at bounding box center [250, 141] width 154 height 36
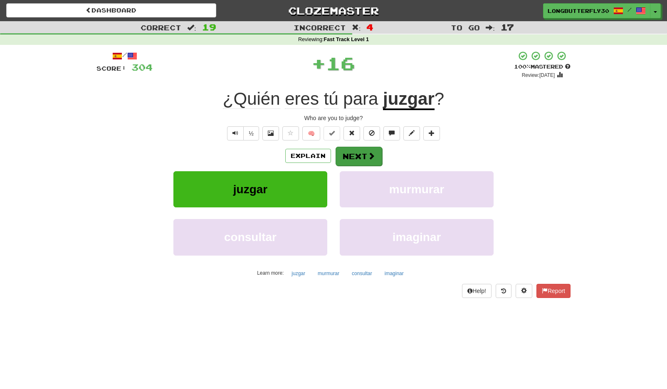
click at [349, 154] on button "Next" at bounding box center [359, 156] width 47 height 19
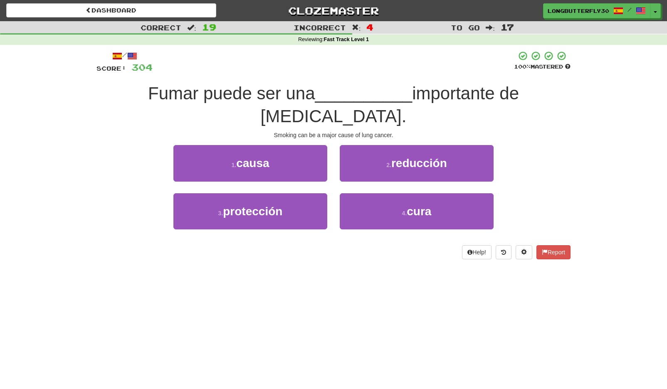
click at [307, 165] on button "1 . causa" at bounding box center [250, 163] width 154 height 36
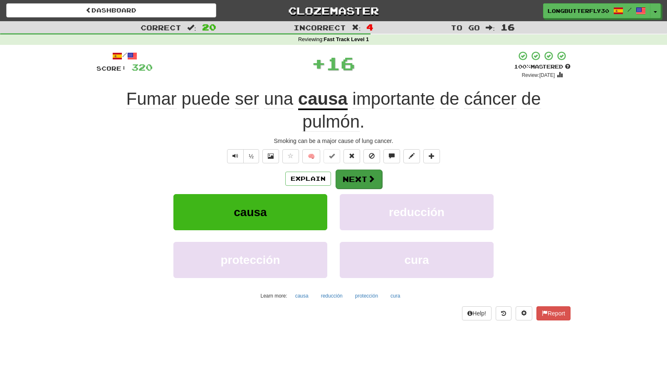
click at [353, 176] on button "Next" at bounding box center [359, 179] width 47 height 19
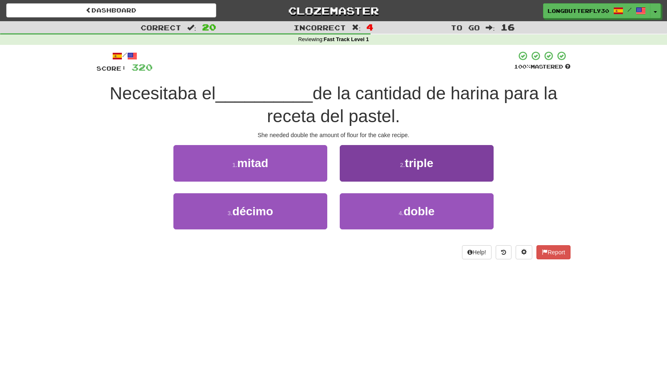
drag, startPoint x: 399, startPoint y: 213, endPoint x: 381, endPoint y: 199, distance: 23.1
click at [399, 213] on small "4 ." at bounding box center [401, 213] width 5 height 7
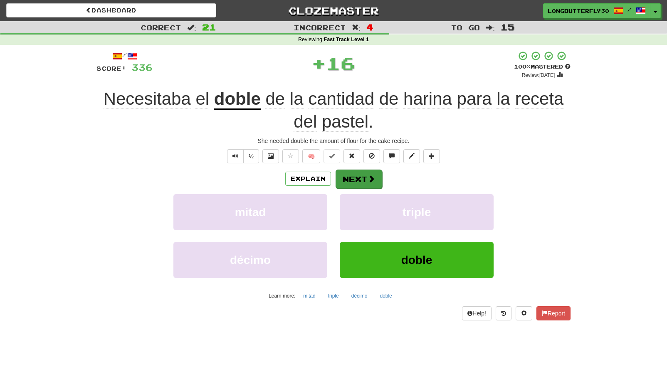
click at [363, 175] on button "Next" at bounding box center [359, 179] width 47 height 19
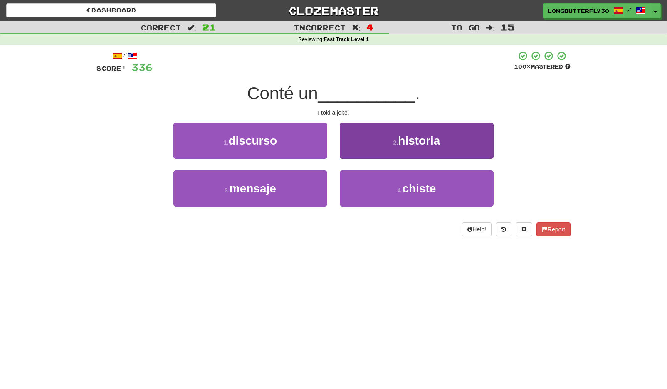
drag, startPoint x: 385, startPoint y: 193, endPoint x: 381, endPoint y: 183, distance: 10.7
click at [385, 192] on button "4 . chiste" at bounding box center [417, 189] width 154 height 36
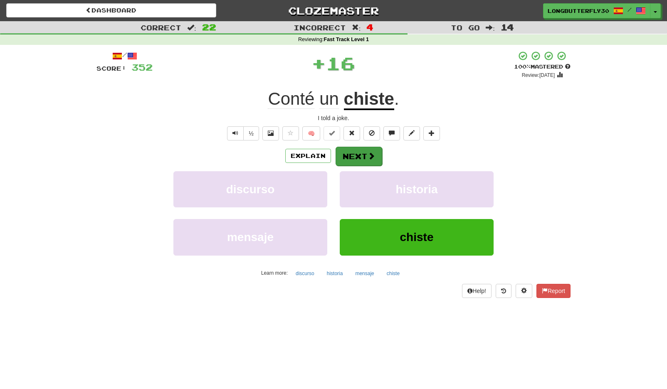
click at [367, 161] on button "Next" at bounding box center [359, 156] width 47 height 19
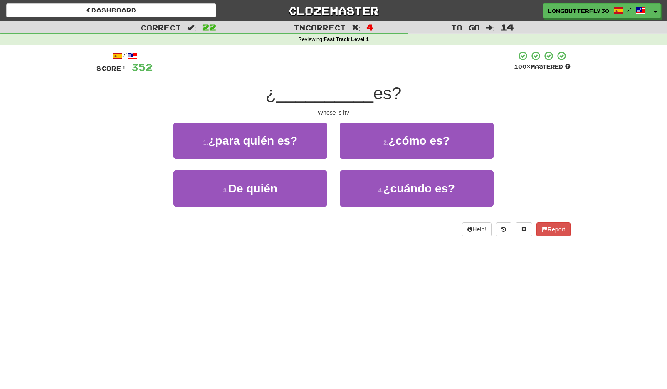
drag, startPoint x: 301, startPoint y: 186, endPoint x: 337, endPoint y: 166, distance: 41.0
click at [303, 184] on button "3 . De quién" at bounding box center [250, 189] width 154 height 36
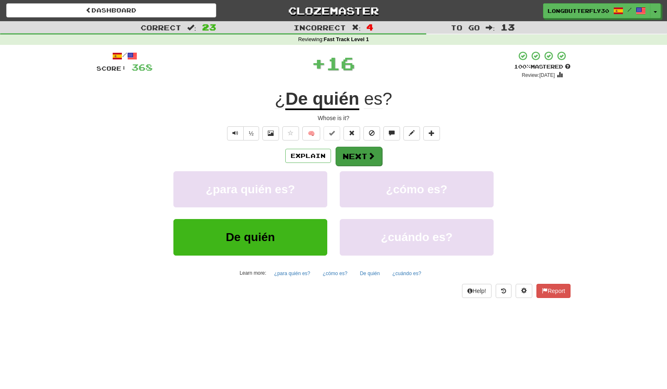
click at [362, 160] on button "Next" at bounding box center [359, 156] width 47 height 19
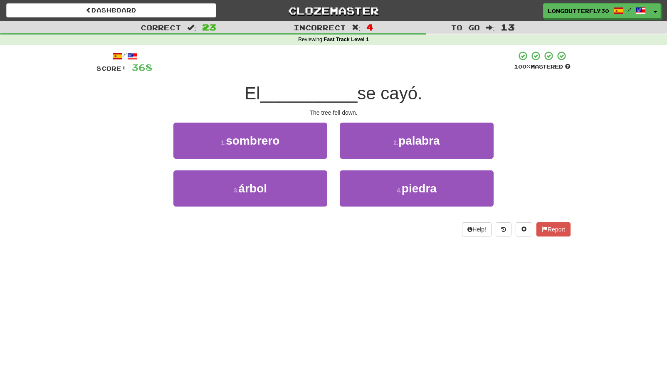
drag, startPoint x: 303, startPoint y: 183, endPoint x: 356, endPoint y: 166, distance: 55.2
click at [307, 181] on button "3 . árbol" at bounding box center [250, 189] width 154 height 36
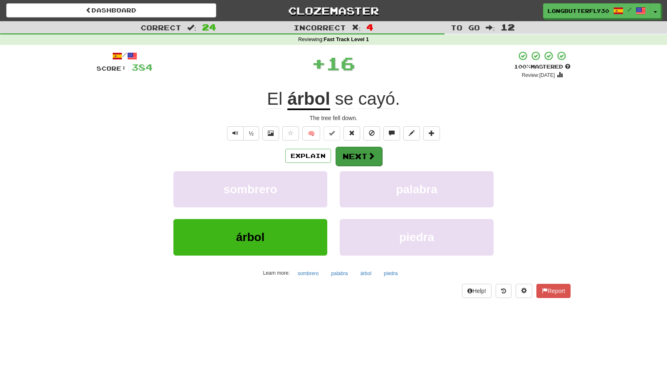
click at [378, 154] on button "Next" at bounding box center [359, 156] width 47 height 19
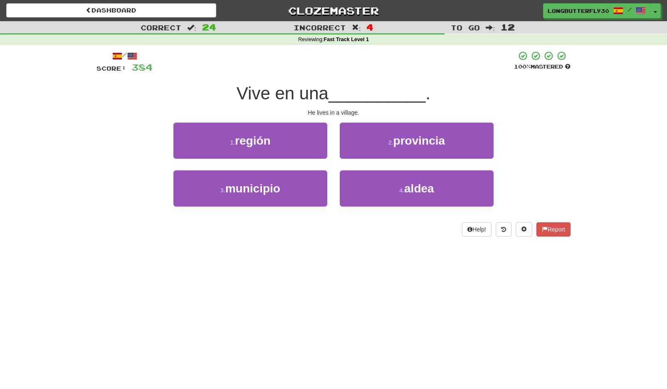
drag, startPoint x: 379, startPoint y: 187, endPoint x: 371, endPoint y: 169, distance: 19.4
click at [379, 187] on button "4 . aldea" at bounding box center [417, 189] width 154 height 36
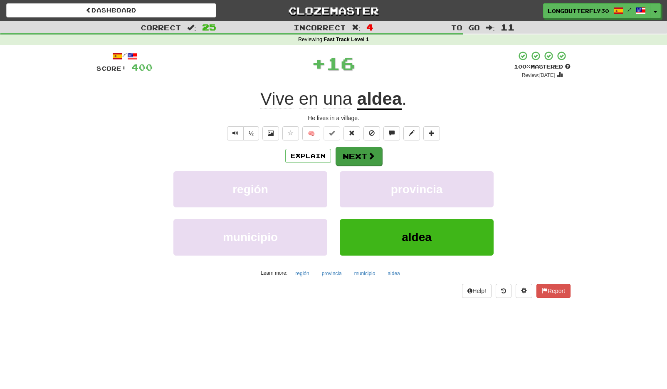
click at [360, 156] on button "Next" at bounding box center [359, 156] width 47 height 19
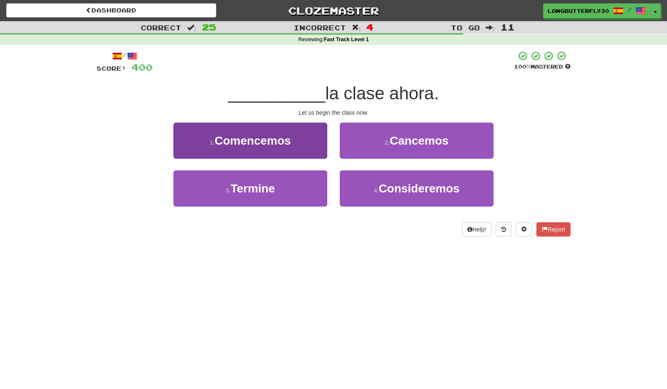
click at [316, 140] on button "1 . Comencemos" at bounding box center [250, 141] width 154 height 36
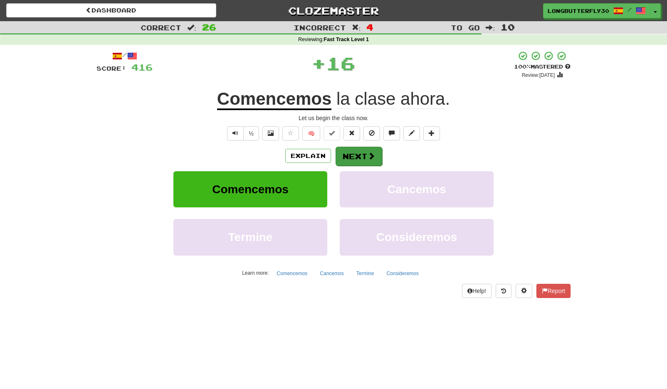
click at [366, 155] on button "Next" at bounding box center [359, 156] width 47 height 19
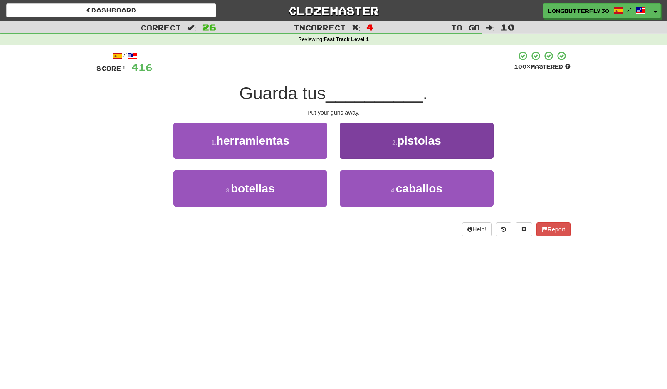
drag, startPoint x: 381, startPoint y: 194, endPoint x: 378, endPoint y: 179, distance: 14.8
click at [381, 194] on button "4 . caballos" at bounding box center [417, 189] width 154 height 36
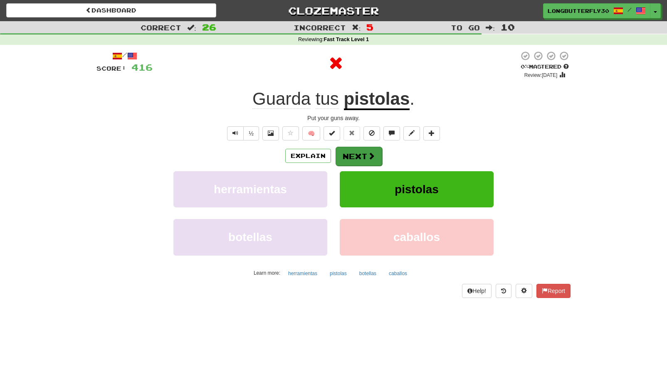
click at [368, 159] on span at bounding box center [371, 155] width 7 height 7
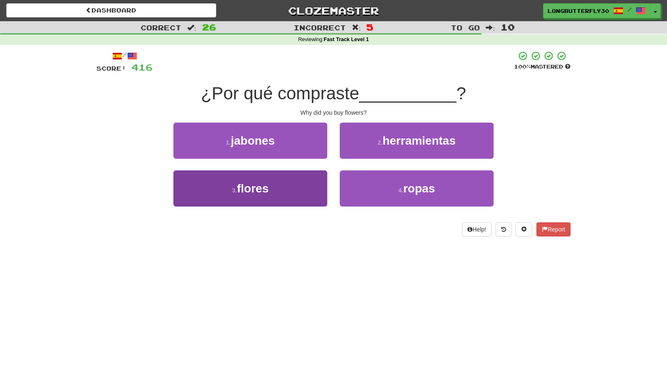
click at [323, 184] on button "3 . flores" at bounding box center [250, 189] width 154 height 36
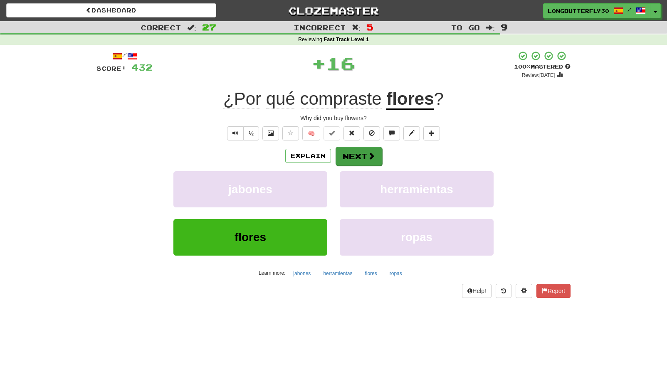
click at [360, 155] on button "Next" at bounding box center [359, 156] width 47 height 19
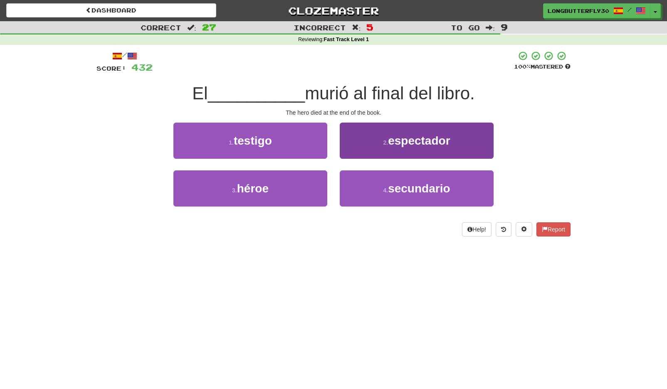
drag, startPoint x: 301, startPoint y: 189, endPoint x: 348, endPoint y: 175, distance: 48.8
click at [305, 188] on button "3 . héroe" at bounding box center [250, 189] width 154 height 36
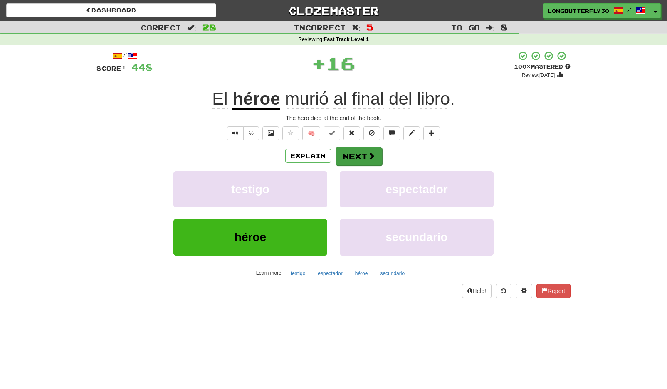
click at [361, 157] on button "Next" at bounding box center [359, 156] width 47 height 19
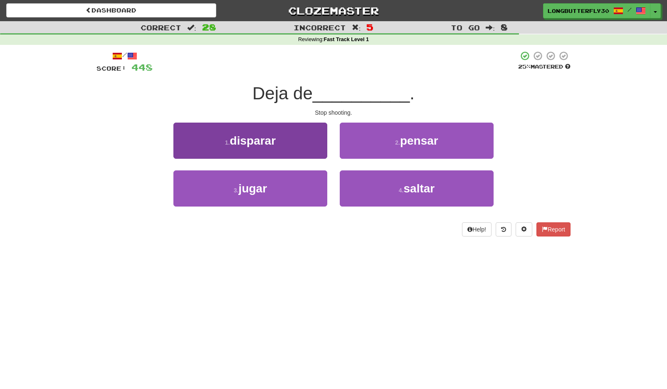
click at [308, 141] on button "1 . disparar" at bounding box center [250, 141] width 154 height 36
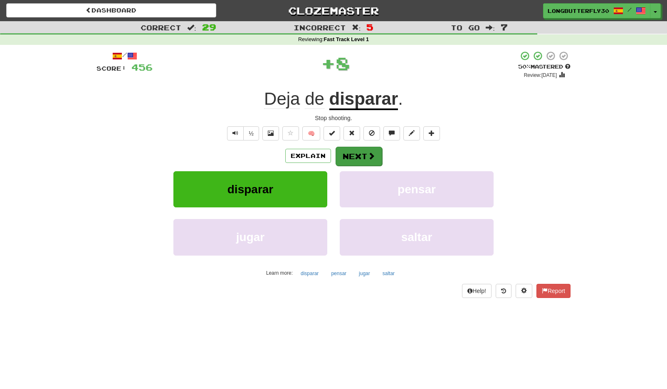
click at [359, 155] on button "Next" at bounding box center [359, 156] width 47 height 19
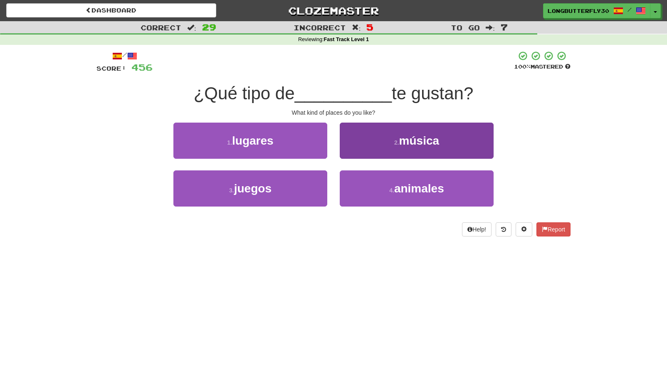
click at [392, 146] on button "2 . música" at bounding box center [417, 141] width 154 height 36
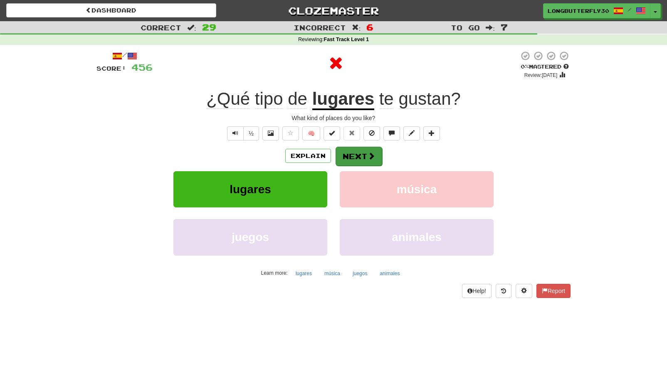
click at [362, 148] on button "Next" at bounding box center [359, 156] width 47 height 19
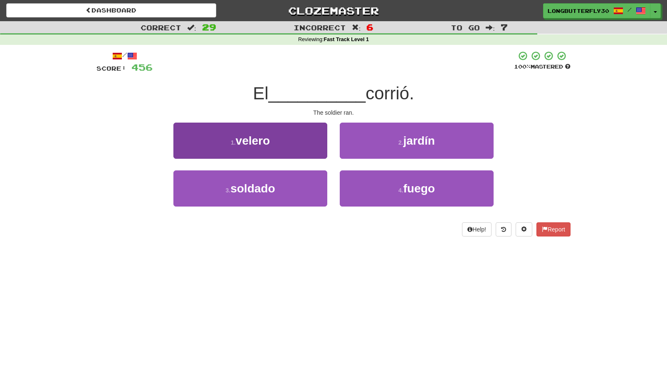
drag, startPoint x: 309, startPoint y: 186, endPoint x: 322, endPoint y: 180, distance: 14.7
click at [309, 187] on button "3 . soldado" at bounding box center [250, 189] width 154 height 36
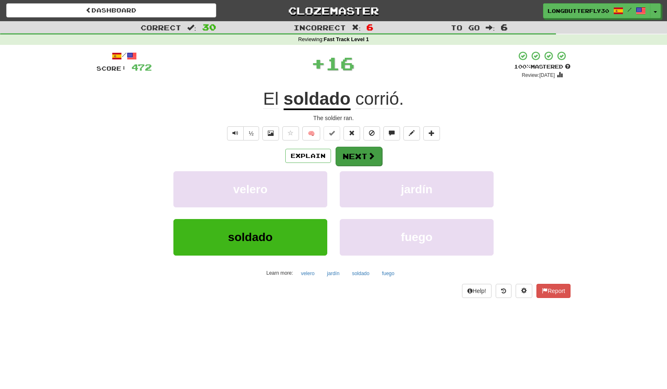
click at [356, 159] on button "Next" at bounding box center [359, 156] width 47 height 19
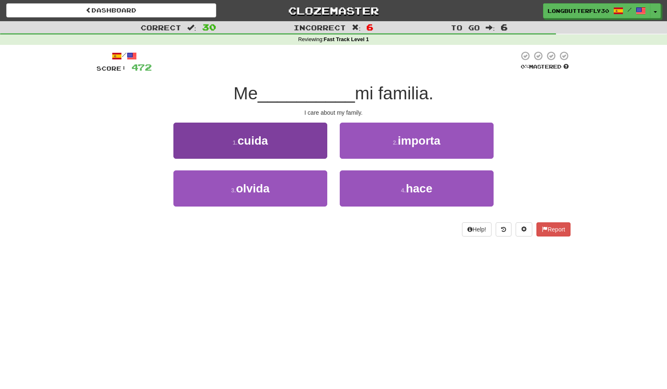
click at [303, 146] on button "1 . cuida" at bounding box center [250, 141] width 154 height 36
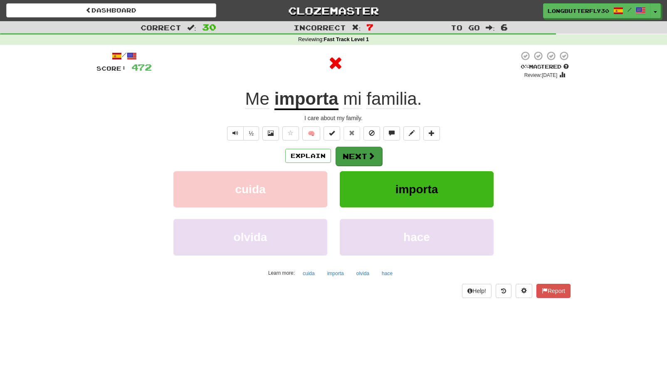
click at [354, 156] on button "Next" at bounding box center [359, 156] width 47 height 19
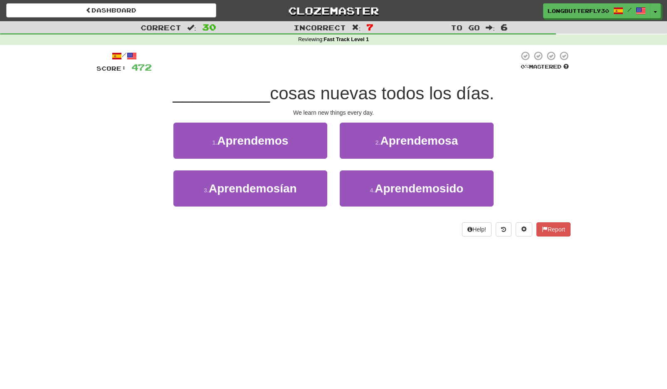
click at [320, 140] on button "1 . Aprendemos" at bounding box center [250, 141] width 154 height 36
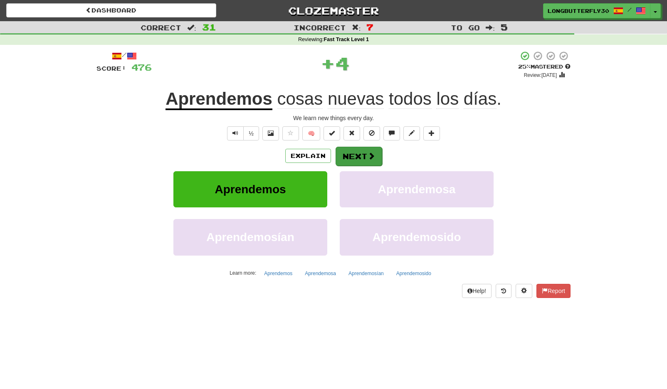
click at [370, 153] on span at bounding box center [371, 155] width 7 height 7
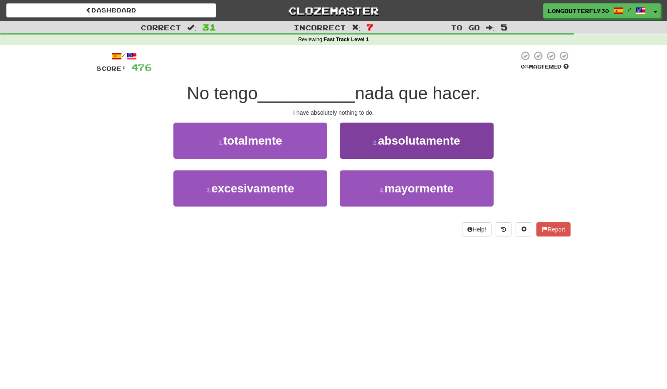
click at [381, 146] on span "absolutamente" at bounding box center [419, 140] width 82 height 13
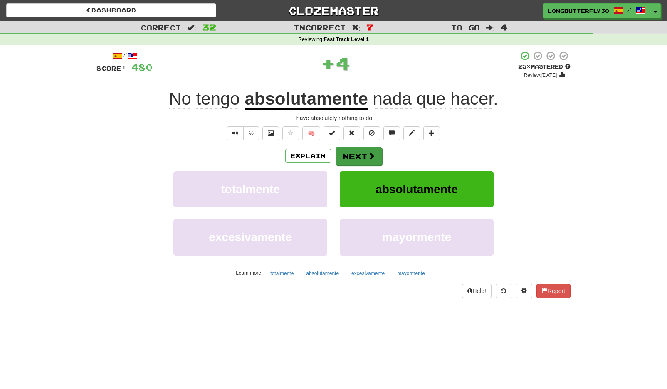
click at [360, 150] on button "Next" at bounding box center [359, 156] width 47 height 19
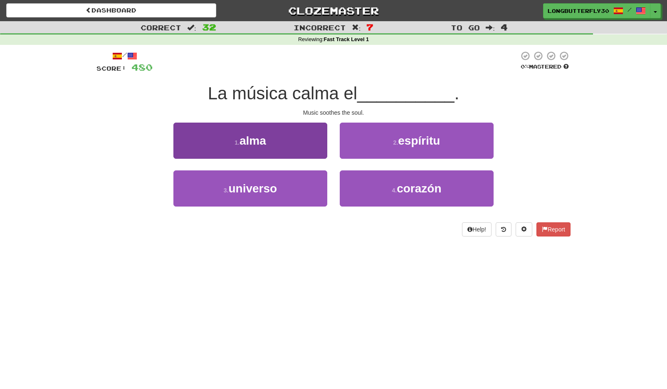
click at [316, 149] on button "1 . alma" at bounding box center [250, 141] width 154 height 36
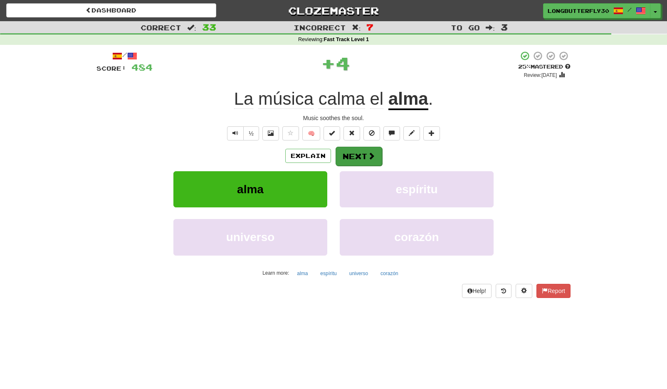
click at [360, 155] on button "Next" at bounding box center [359, 156] width 47 height 19
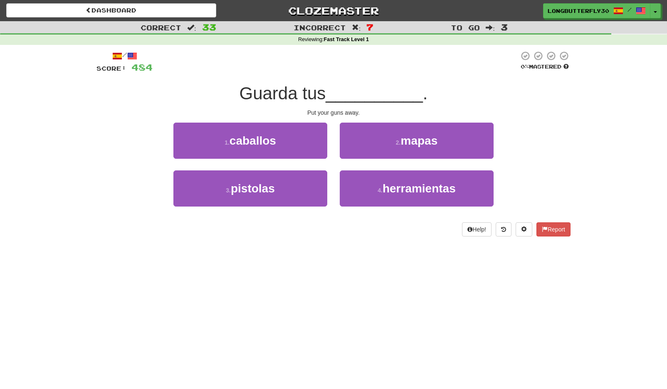
drag, startPoint x: 284, startPoint y: 187, endPoint x: 325, endPoint y: 170, distance: 45.1
click at [284, 187] on button "3 . pistolas" at bounding box center [250, 189] width 154 height 36
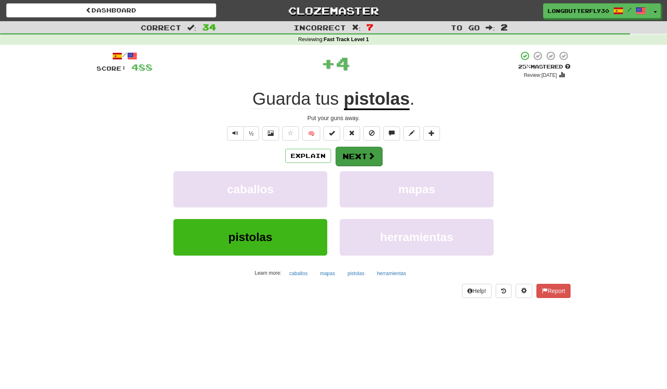
click at [347, 153] on button "Next" at bounding box center [359, 156] width 47 height 19
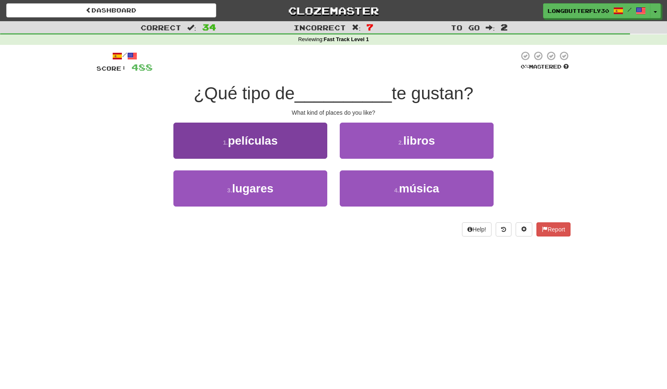
click at [299, 190] on button "3 . lugares" at bounding box center [250, 189] width 154 height 36
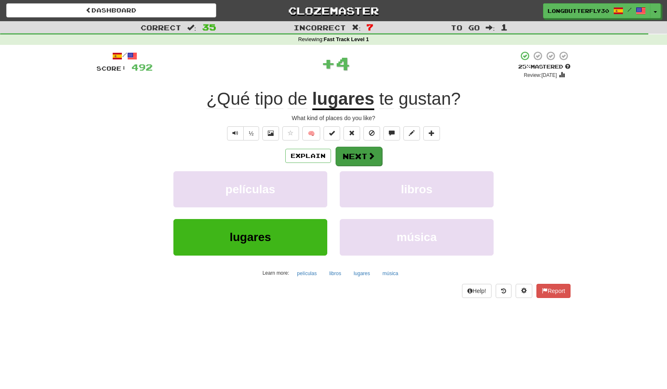
click at [364, 159] on button "Next" at bounding box center [359, 156] width 47 height 19
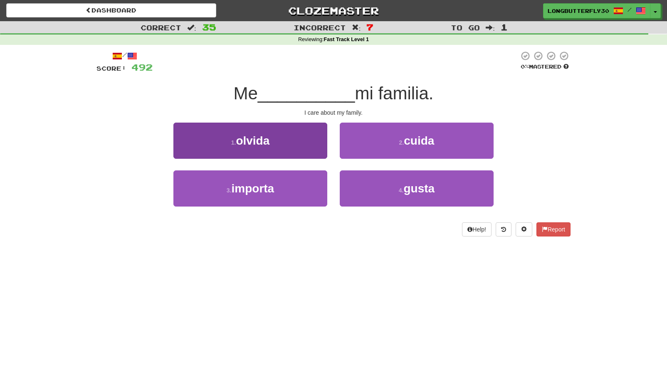
drag, startPoint x: 292, startPoint y: 187, endPoint x: 322, endPoint y: 174, distance: 32.6
click at [292, 187] on button "3 . importa" at bounding box center [250, 189] width 154 height 36
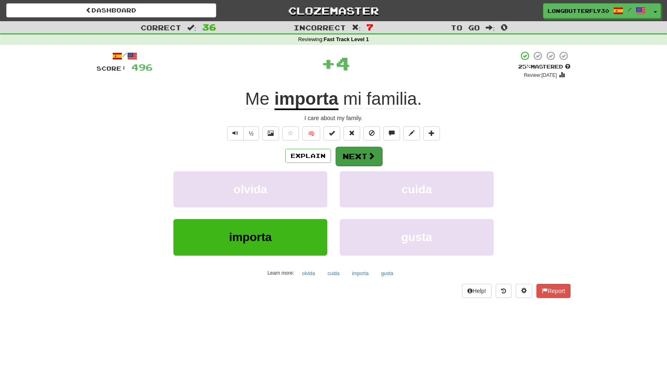
click at [358, 151] on button "Next" at bounding box center [359, 156] width 47 height 19
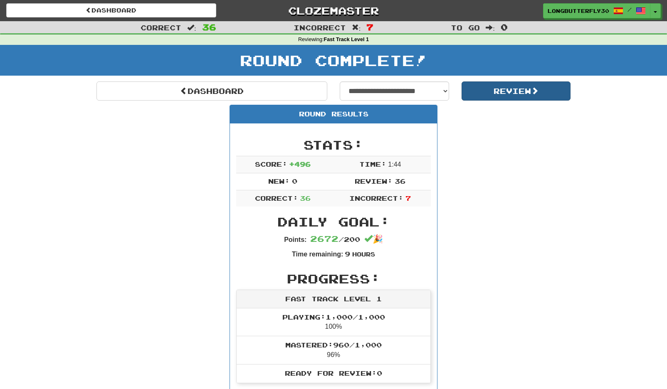
click at [498, 91] on button "Review" at bounding box center [516, 91] width 109 height 19
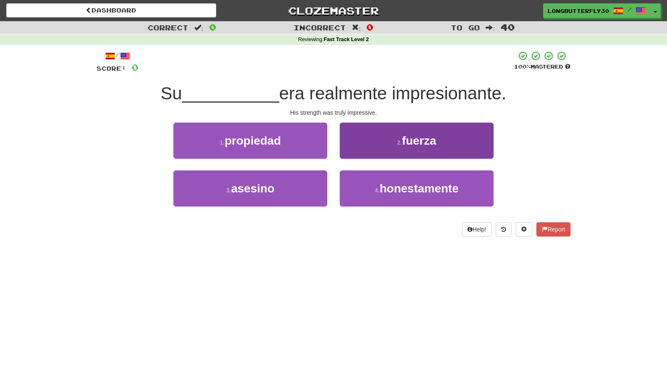
click at [404, 143] on span "fuerza" at bounding box center [419, 140] width 34 height 13
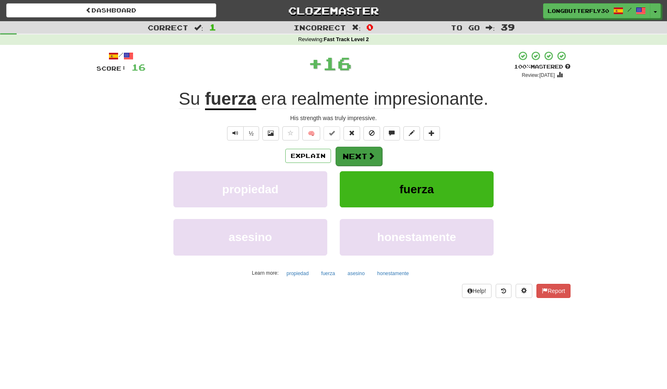
click at [373, 154] on span at bounding box center [371, 155] width 7 height 7
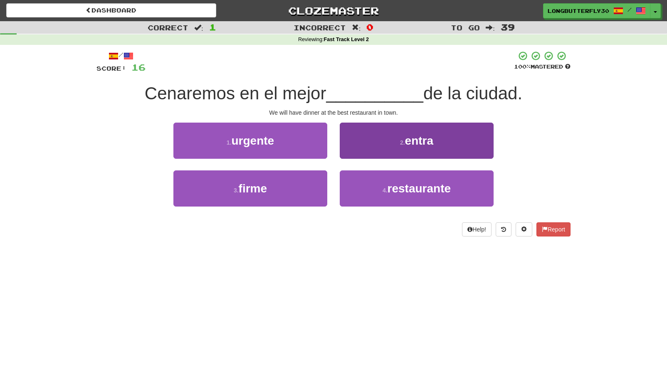
click at [374, 188] on button "4 . restaurante" at bounding box center [417, 189] width 154 height 36
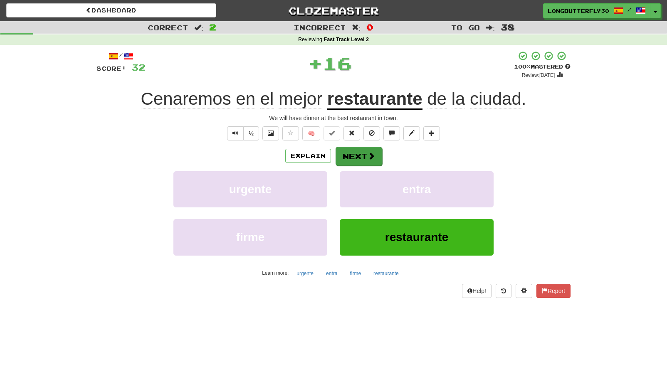
click at [362, 159] on button "Next" at bounding box center [359, 156] width 47 height 19
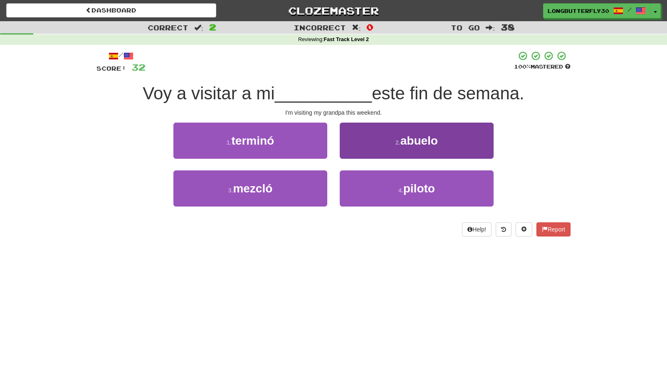
click at [388, 145] on button "2 . abuelo" at bounding box center [417, 141] width 154 height 36
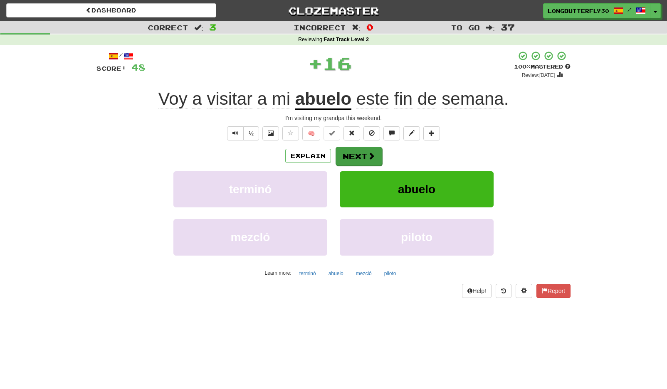
click at [366, 152] on button "Next" at bounding box center [359, 156] width 47 height 19
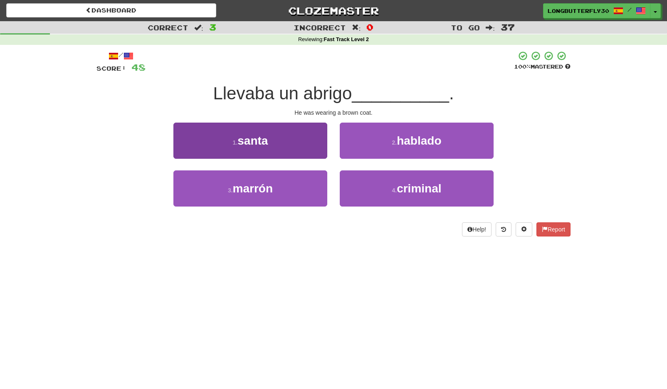
click at [309, 189] on button "3 . marrón" at bounding box center [250, 189] width 154 height 36
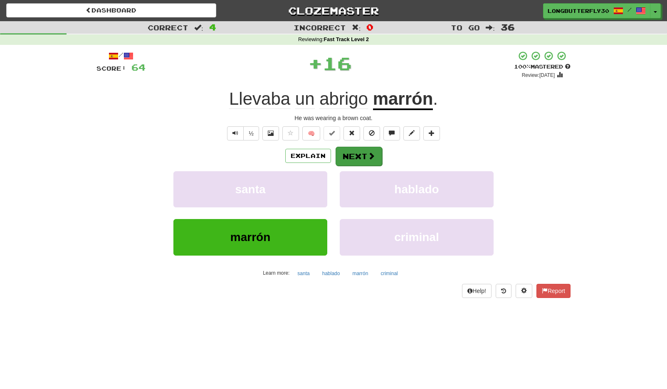
click at [357, 158] on button "Next" at bounding box center [359, 156] width 47 height 19
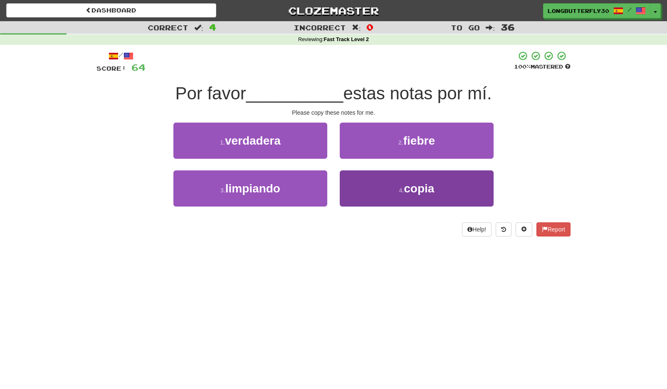
click at [381, 185] on button "4 . copia" at bounding box center [417, 189] width 154 height 36
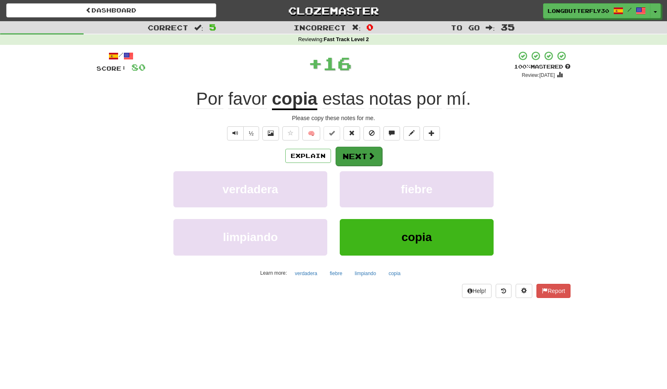
click at [374, 156] on span at bounding box center [371, 155] width 7 height 7
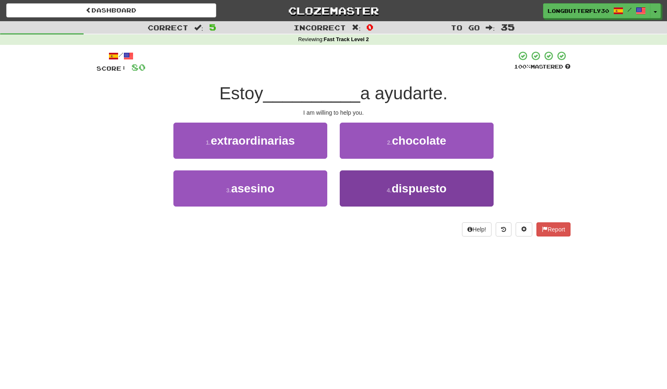
click at [384, 188] on button "4 . dispuesto" at bounding box center [417, 189] width 154 height 36
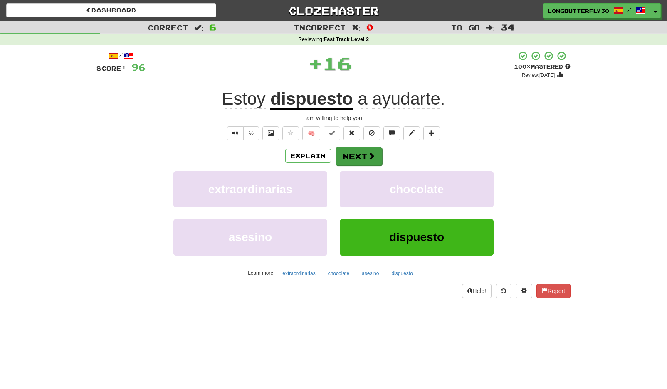
click at [365, 155] on button "Next" at bounding box center [359, 156] width 47 height 19
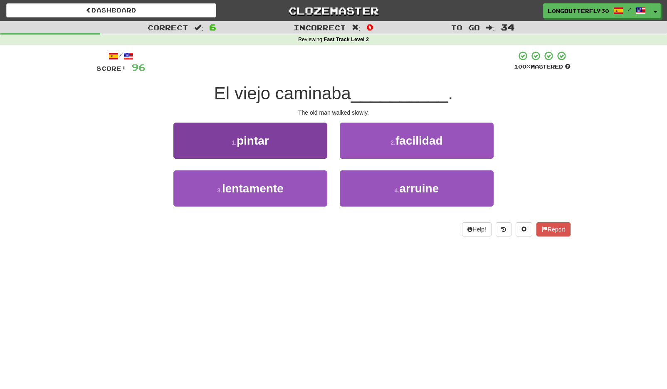
drag, startPoint x: 297, startPoint y: 190, endPoint x: 305, endPoint y: 183, distance: 10.7
click at [298, 189] on button "3 . lentamente" at bounding box center [250, 189] width 154 height 36
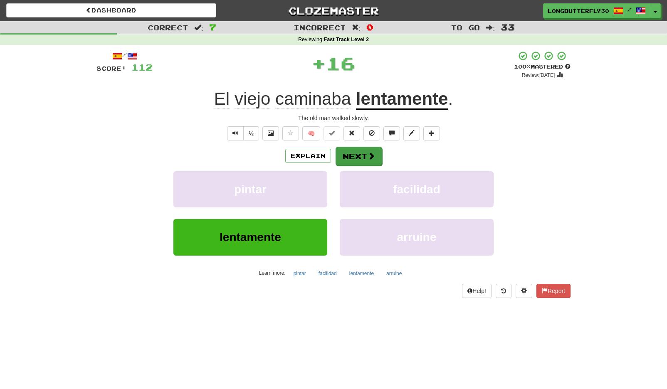
click at [357, 156] on button "Next" at bounding box center [359, 156] width 47 height 19
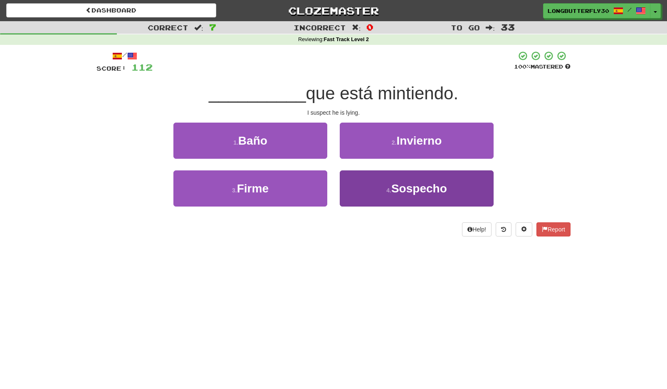
click at [377, 193] on button "4 . Sospecho" at bounding box center [417, 189] width 154 height 36
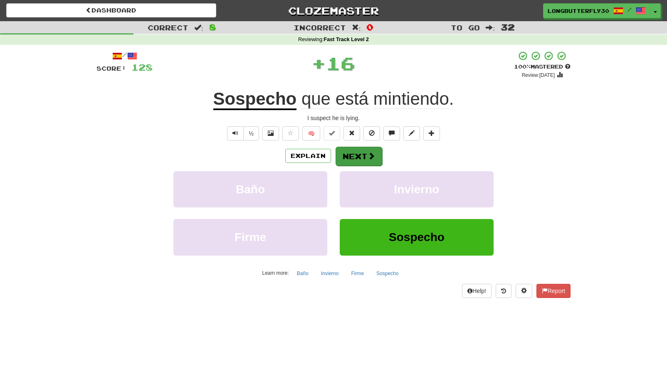
click at [372, 156] on span at bounding box center [371, 155] width 7 height 7
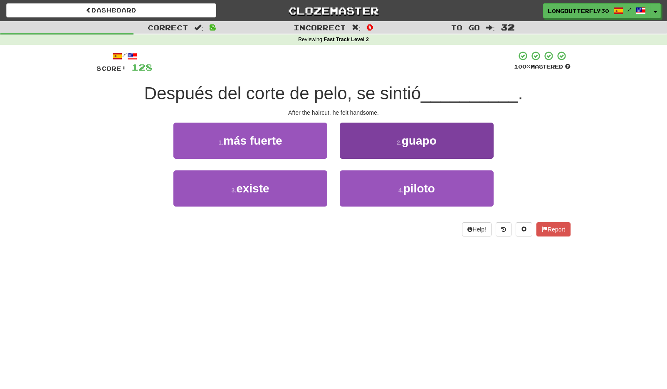
click at [374, 136] on button "2 . guapo" at bounding box center [417, 141] width 154 height 36
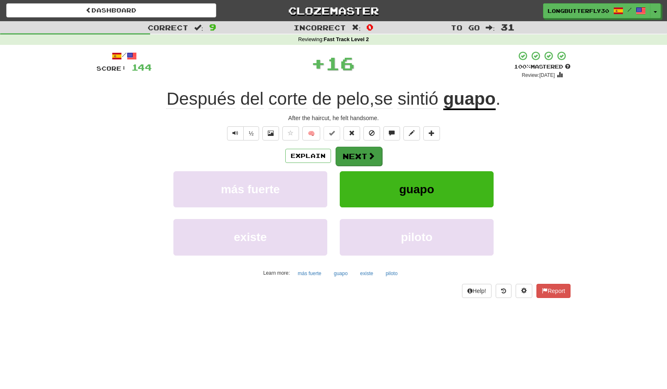
click at [354, 154] on button "Next" at bounding box center [359, 156] width 47 height 19
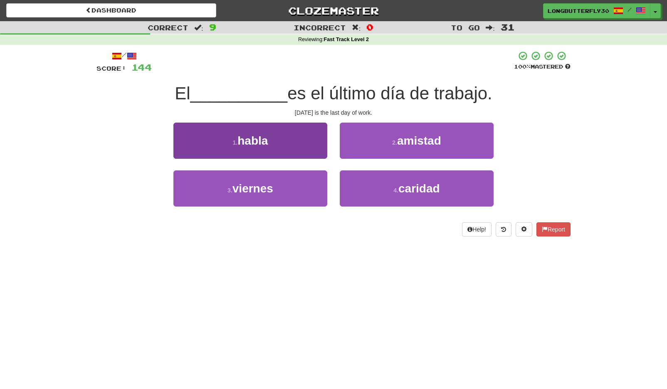
click at [314, 196] on button "3 . viernes" at bounding box center [250, 189] width 154 height 36
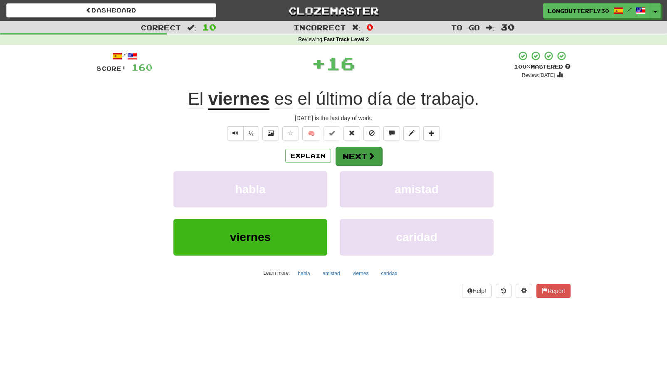
click at [359, 160] on button "Next" at bounding box center [359, 156] width 47 height 19
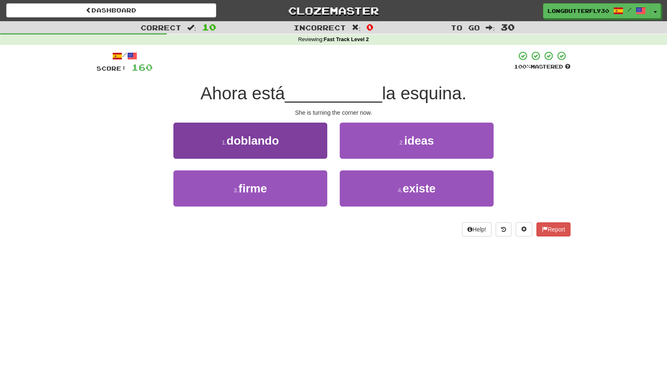
click at [304, 145] on button "1 . doblando" at bounding box center [250, 141] width 154 height 36
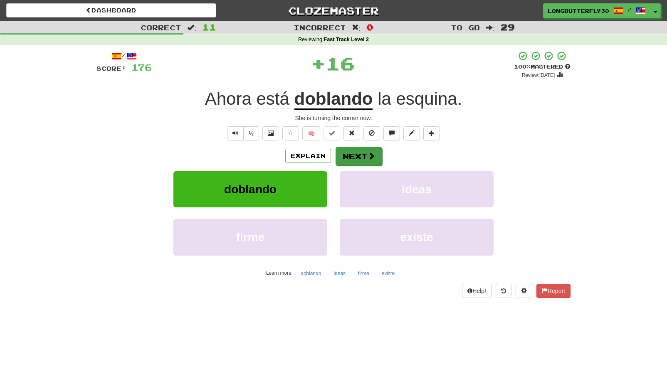
click at [365, 158] on button "Next" at bounding box center [359, 156] width 47 height 19
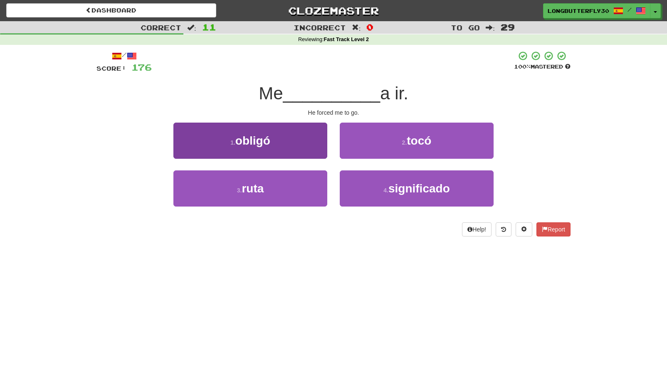
click at [309, 140] on button "1 . obligó" at bounding box center [250, 141] width 154 height 36
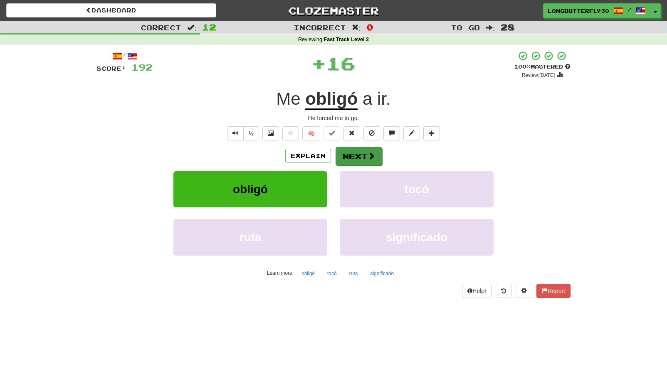
click at [350, 152] on button "Next" at bounding box center [359, 156] width 47 height 19
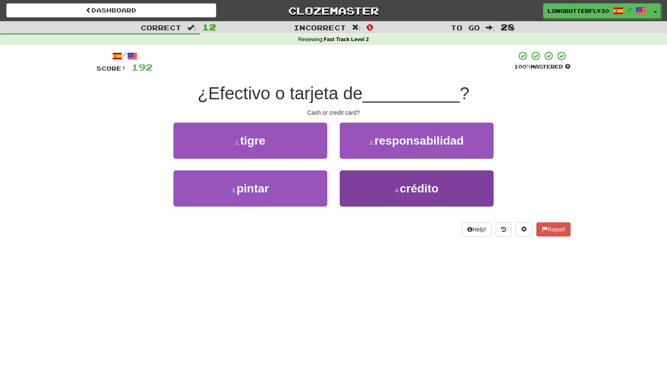
click at [356, 182] on button "4 . crédito" at bounding box center [417, 189] width 154 height 36
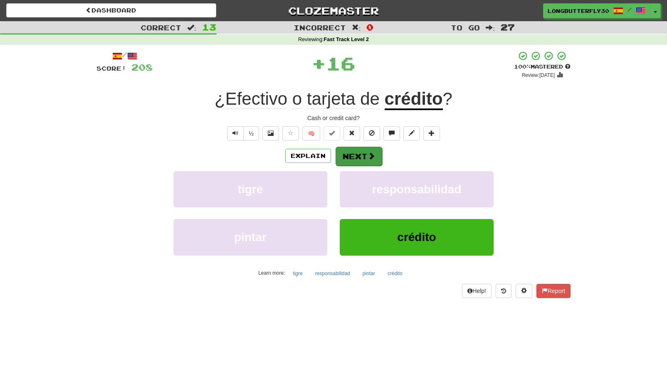
click at [348, 147] on button "Next" at bounding box center [359, 156] width 47 height 19
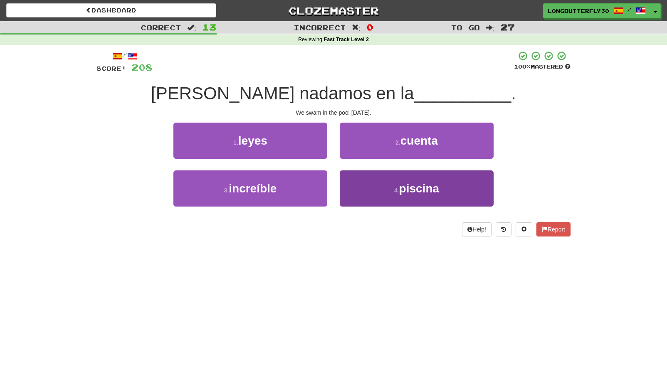
click at [376, 185] on button "4 . piscina" at bounding box center [417, 189] width 154 height 36
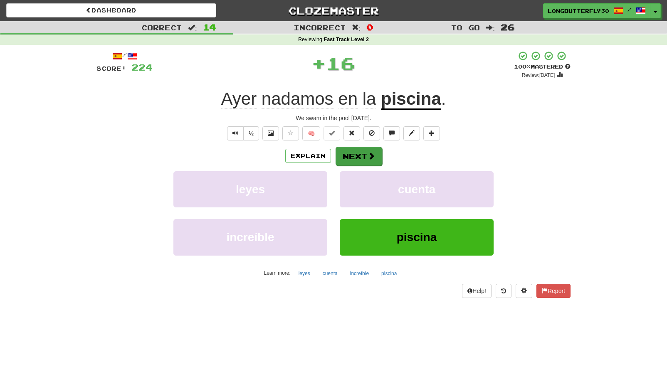
click at [360, 153] on button "Next" at bounding box center [359, 156] width 47 height 19
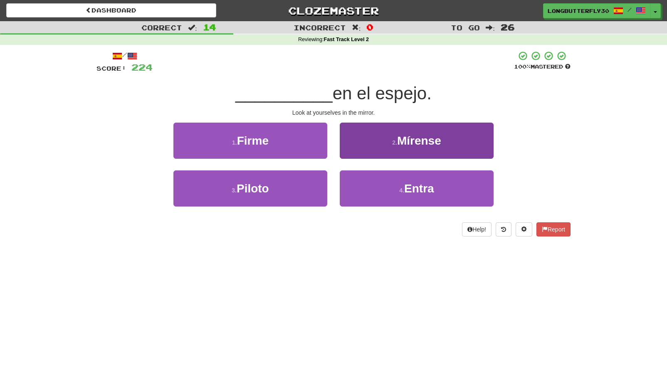
click at [418, 147] on button "2 . Mírense" at bounding box center [417, 141] width 154 height 36
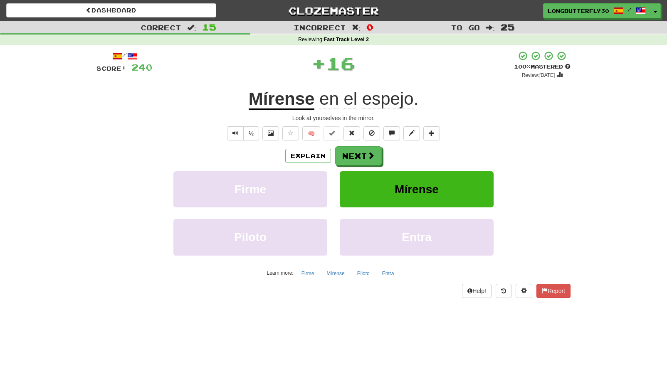
click at [383, 157] on div "Explain Next" at bounding box center [333, 155] width 474 height 19
click at [368, 156] on span at bounding box center [371, 155] width 7 height 7
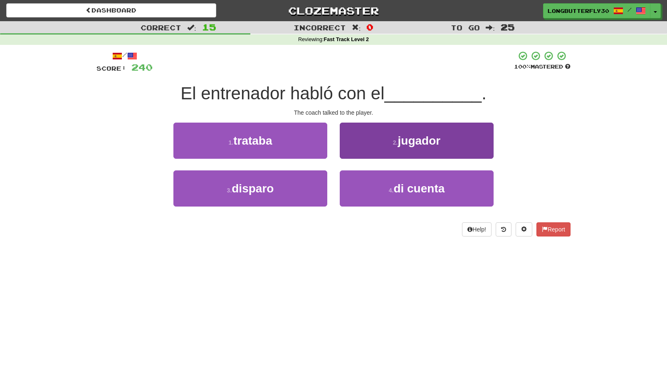
click at [379, 145] on button "2 . jugador" at bounding box center [417, 141] width 154 height 36
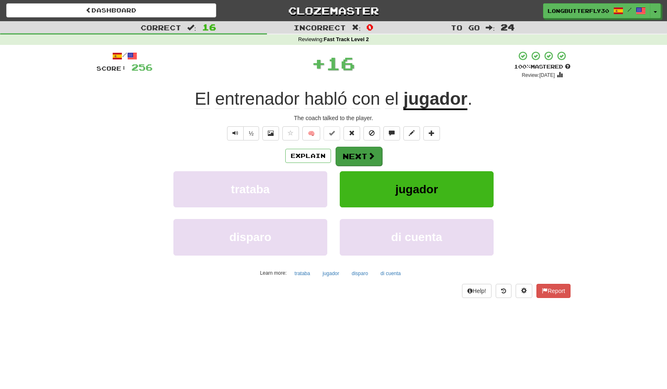
click at [363, 149] on button "Next" at bounding box center [359, 156] width 47 height 19
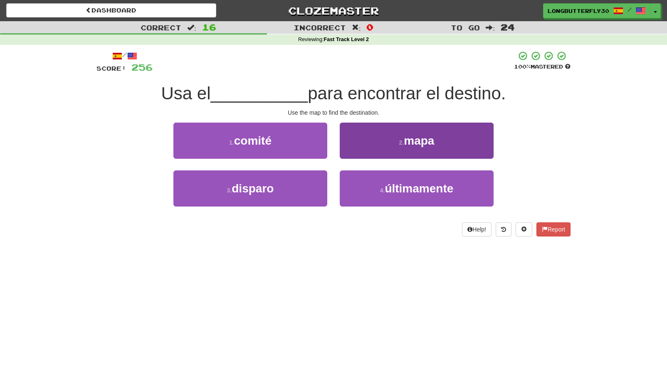
click at [379, 148] on button "2 . mapa" at bounding box center [417, 141] width 154 height 36
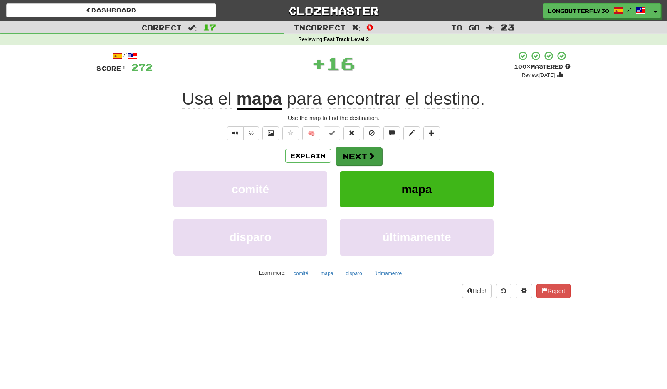
click at [365, 155] on button "Next" at bounding box center [359, 156] width 47 height 19
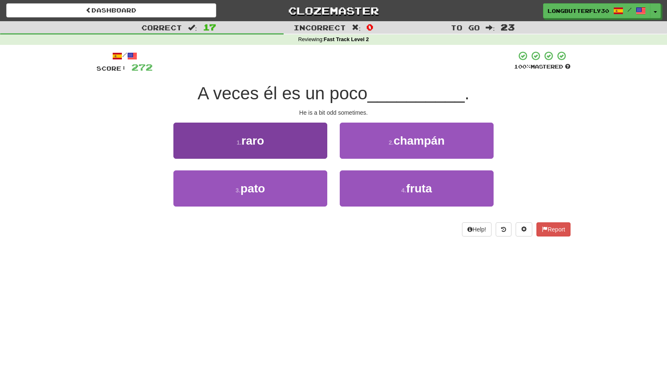
click at [297, 142] on button "1 . raro" at bounding box center [250, 141] width 154 height 36
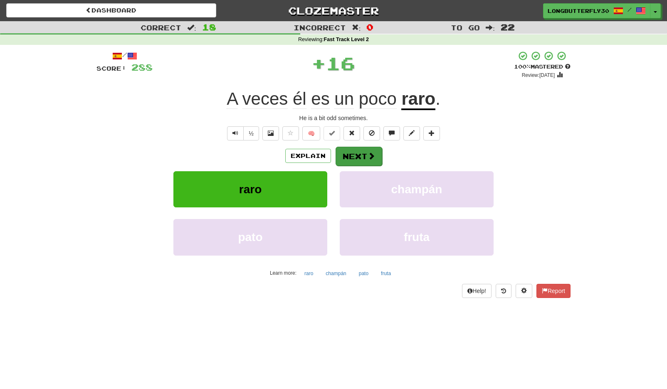
click at [358, 152] on button "Next" at bounding box center [359, 156] width 47 height 19
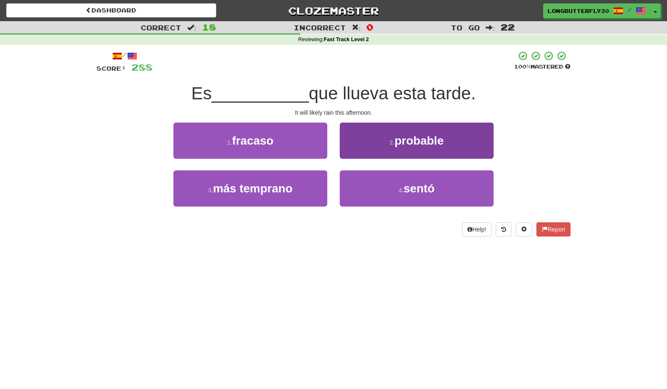
click at [386, 146] on button "2 . probable" at bounding box center [417, 141] width 154 height 36
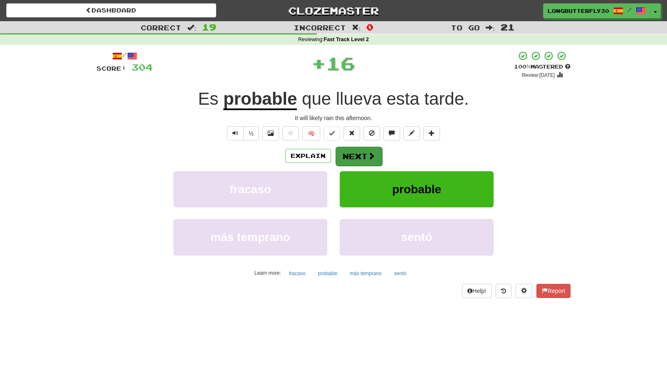
click at [370, 150] on button "Next" at bounding box center [359, 156] width 47 height 19
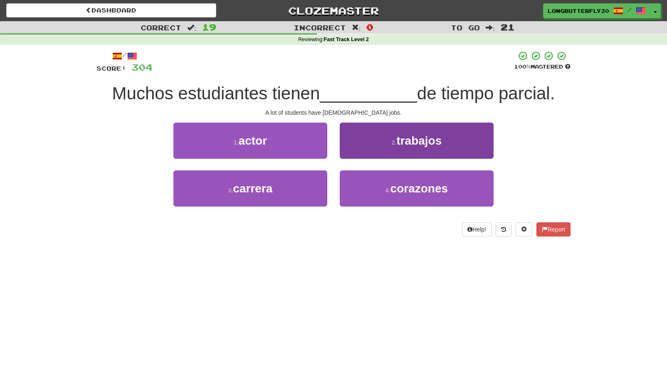
click at [396, 146] on button "2 . trabajos" at bounding box center [417, 141] width 154 height 36
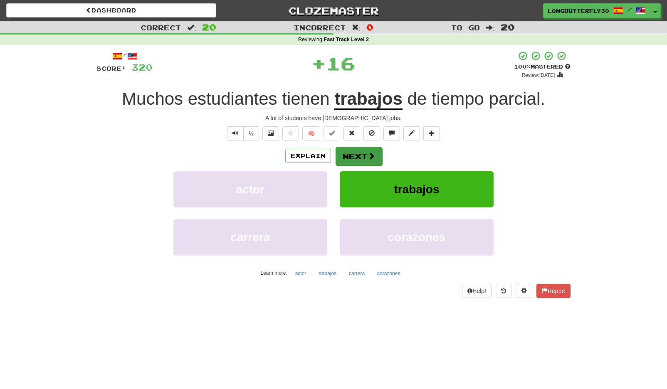
click at [376, 151] on button "Next" at bounding box center [359, 156] width 47 height 19
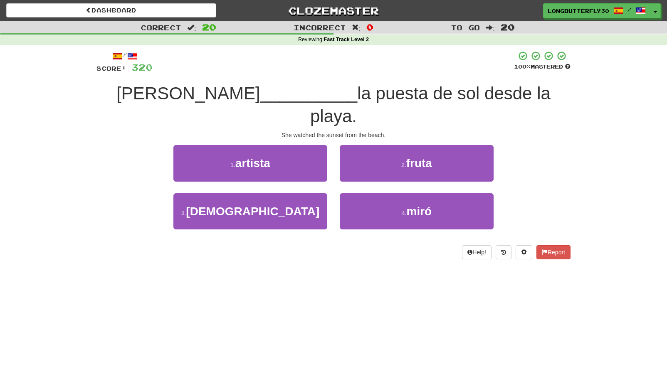
drag, startPoint x: 385, startPoint y: 190, endPoint x: 358, endPoint y: 165, distance: 36.8
click at [384, 193] on button "4 . miró" at bounding box center [417, 211] width 154 height 36
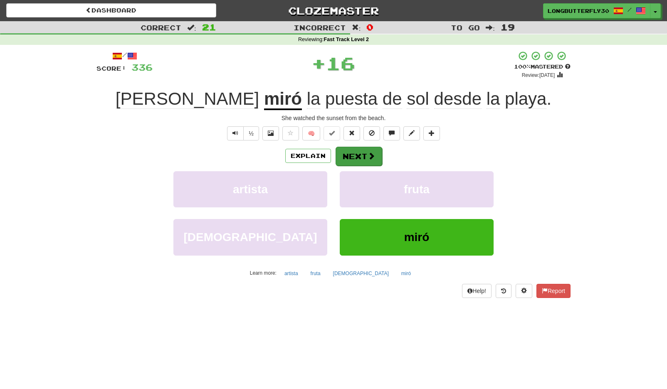
click at [353, 151] on button "Next" at bounding box center [359, 156] width 47 height 19
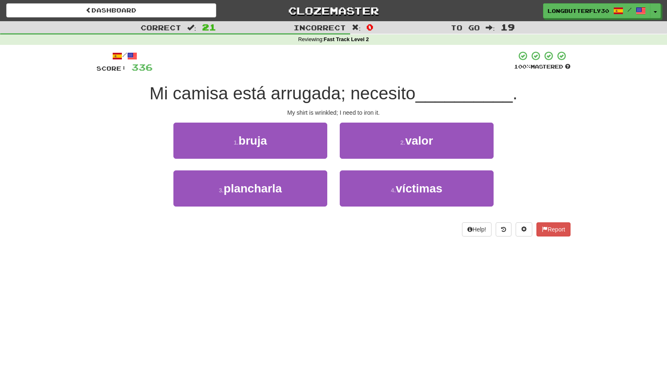
drag, startPoint x: 297, startPoint y: 185, endPoint x: 339, endPoint y: 167, distance: 46.0
click at [297, 184] on button "3 . plancharla" at bounding box center [250, 189] width 154 height 36
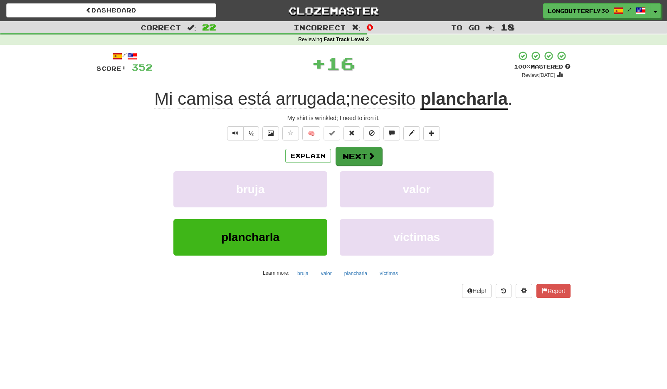
click at [366, 156] on button "Next" at bounding box center [359, 156] width 47 height 19
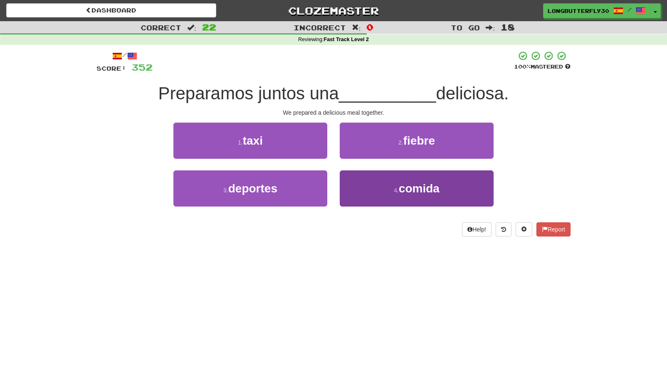
click at [380, 193] on button "4 . comida" at bounding box center [417, 189] width 154 height 36
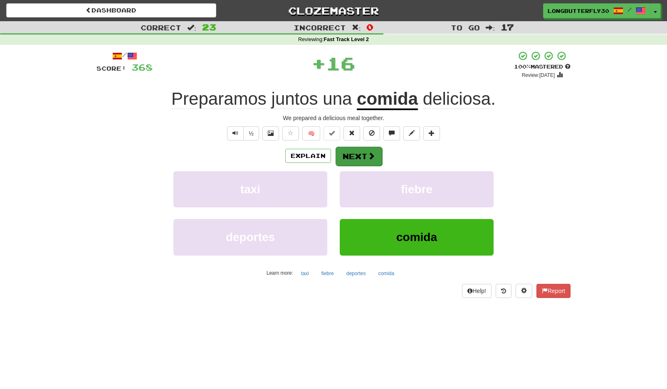
click at [370, 157] on span at bounding box center [371, 155] width 7 height 7
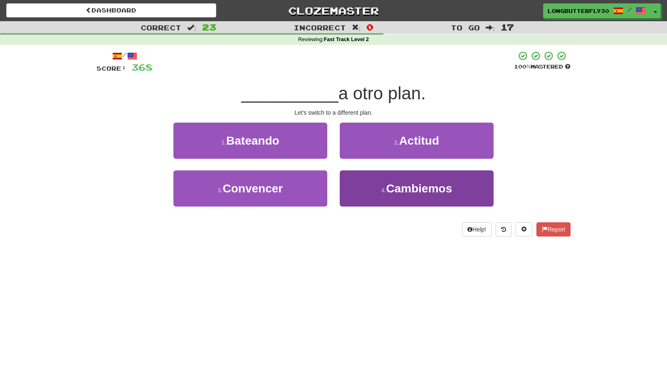
click at [366, 184] on button "4 . Cambiemos" at bounding box center [417, 189] width 154 height 36
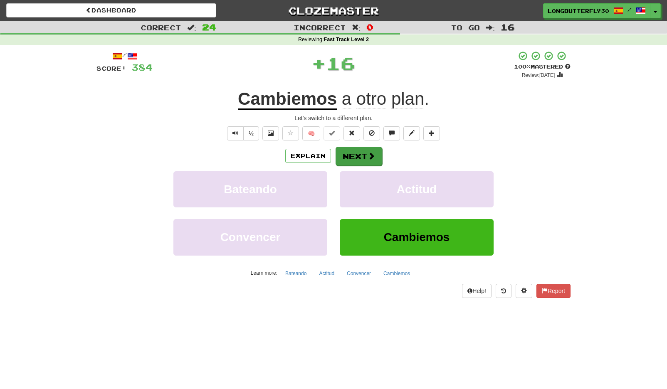
click at [362, 157] on button "Next" at bounding box center [359, 156] width 47 height 19
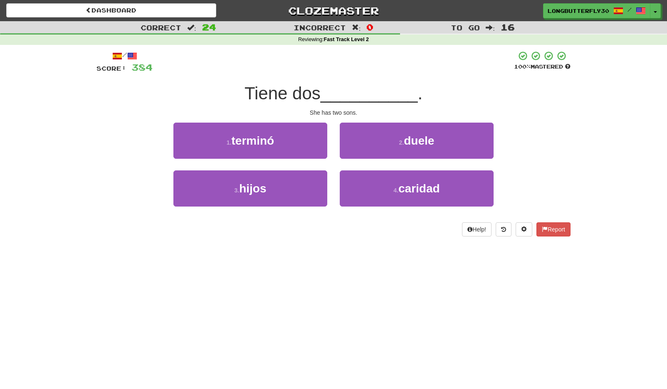
drag, startPoint x: 298, startPoint y: 183, endPoint x: 335, endPoint y: 178, distance: 37.5
click at [299, 183] on button "3 . hijos" at bounding box center [250, 189] width 154 height 36
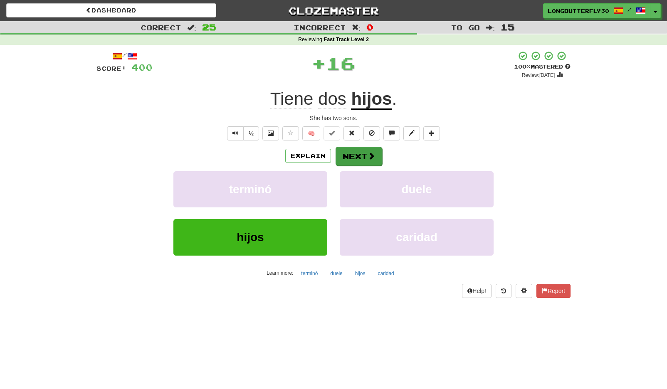
click at [363, 155] on button "Next" at bounding box center [359, 156] width 47 height 19
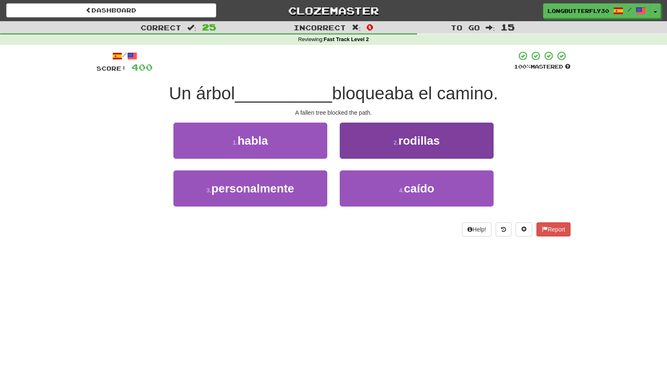
drag, startPoint x: 374, startPoint y: 190, endPoint x: 370, endPoint y: 180, distance: 10.3
click at [373, 190] on button "4 . caído" at bounding box center [417, 189] width 154 height 36
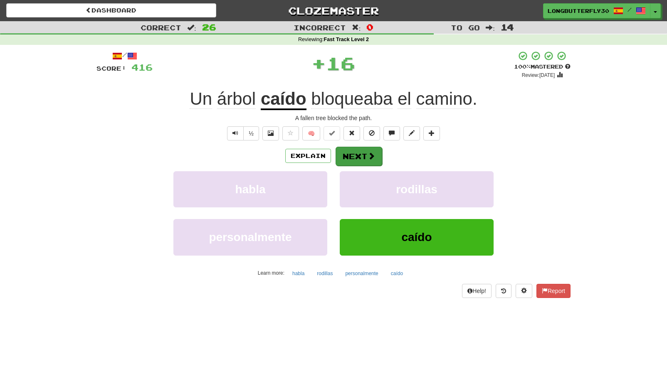
click at [364, 157] on button "Next" at bounding box center [359, 156] width 47 height 19
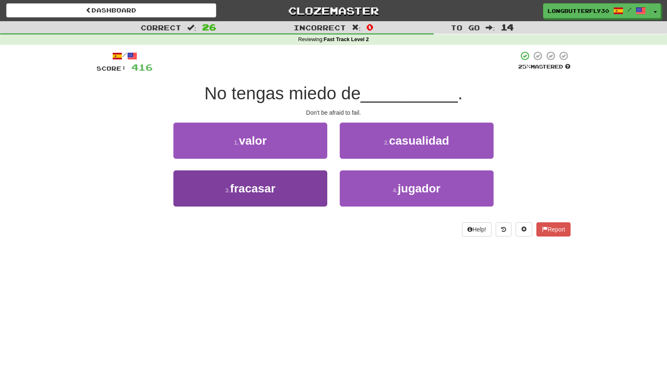
click at [310, 192] on button "3 . fracasar" at bounding box center [250, 189] width 154 height 36
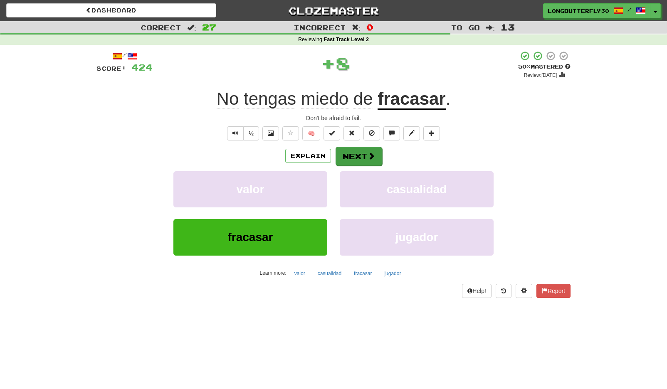
click at [348, 161] on button "Next" at bounding box center [359, 156] width 47 height 19
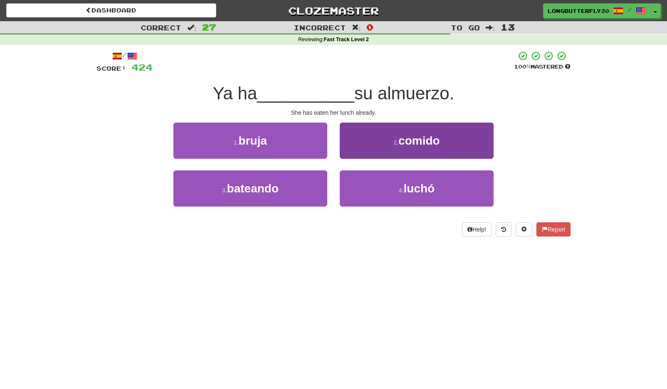
click at [390, 144] on button "2 . comido" at bounding box center [417, 141] width 154 height 36
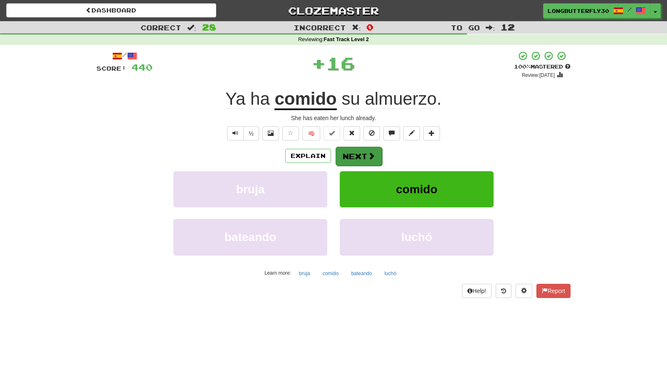
click at [361, 158] on button "Next" at bounding box center [359, 156] width 47 height 19
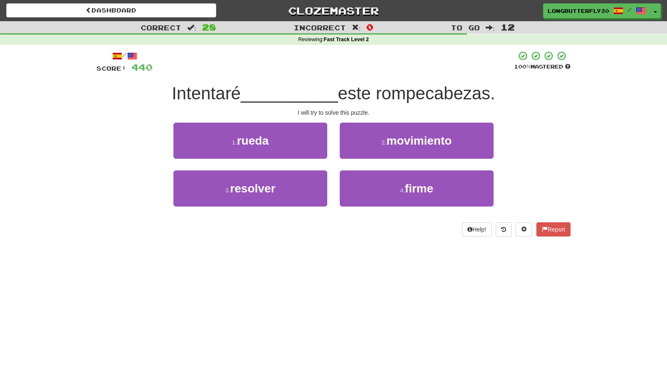
drag, startPoint x: 303, startPoint y: 190, endPoint x: 338, endPoint y: 172, distance: 39.2
click at [303, 190] on button "3 . resolver" at bounding box center [250, 189] width 154 height 36
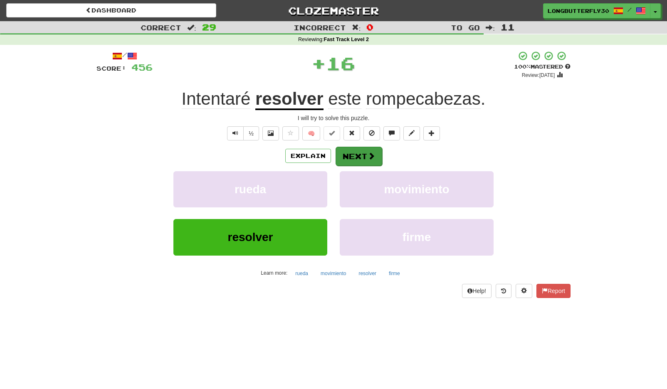
click at [362, 152] on button "Next" at bounding box center [359, 156] width 47 height 19
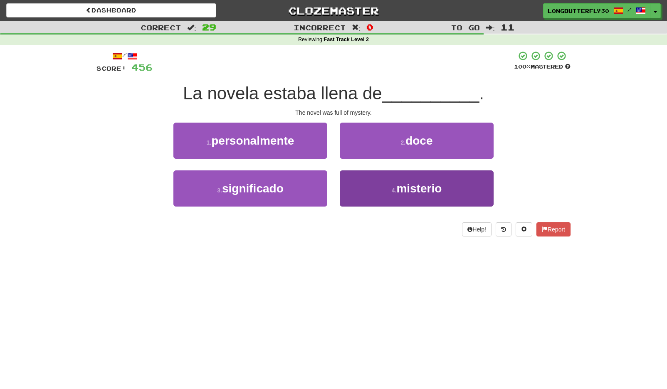
click at [352, 190] on button "4 . misterio" at bounding box center [417, 189] width 154 height 36
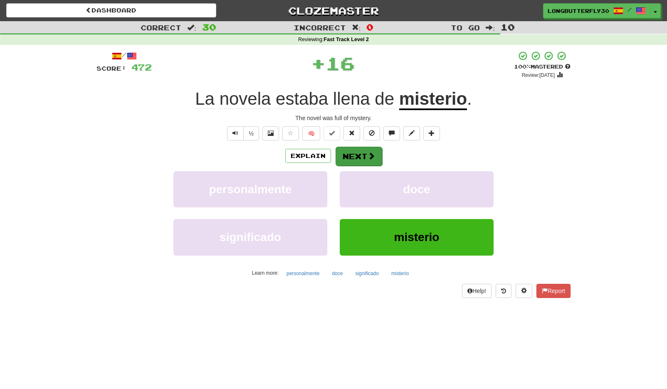
click at [363, 157] on button "Next" at bounding box center [359, 156] width 47 height 19
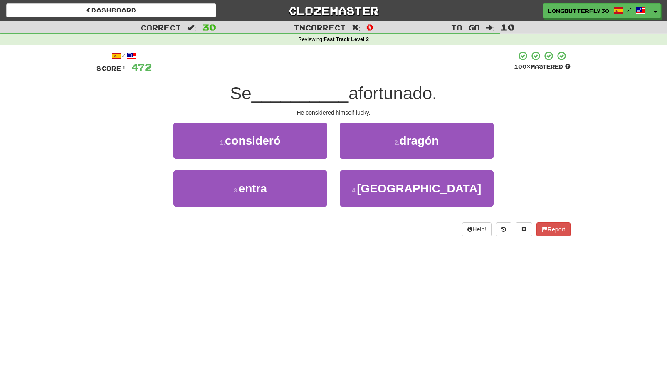
drag, startPoint x: 313, startPoint y: 137, endPoint x: 351, endPoint y: 141, distance: 38.1
click at [313, 137] on button "1 . consideró" at bounding box center [250, 141] width 154 height 36
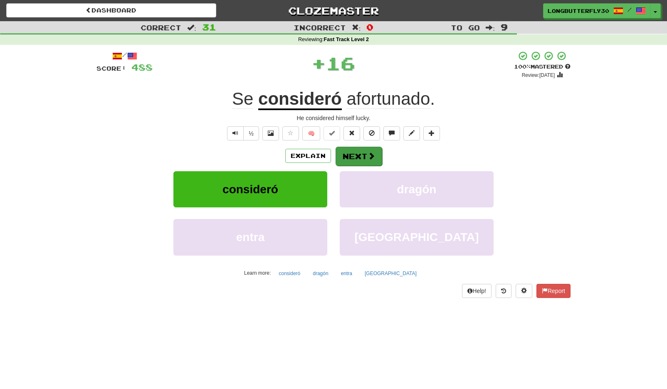
click at [369, 157] on span at bounding box center [371, 155] width 7 height 7
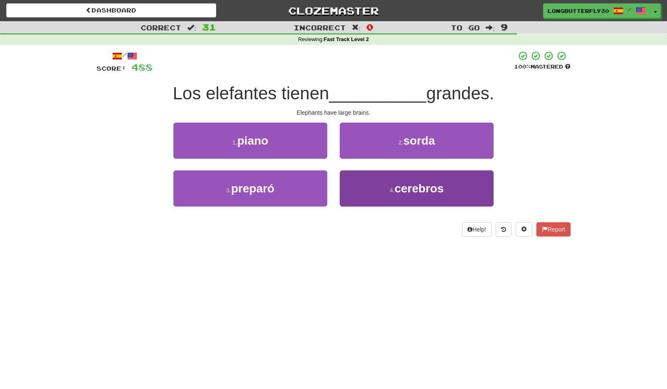
click at [375, 189] on button "4 . cerebros" at bounding box center [417, 189] width 154 height 36
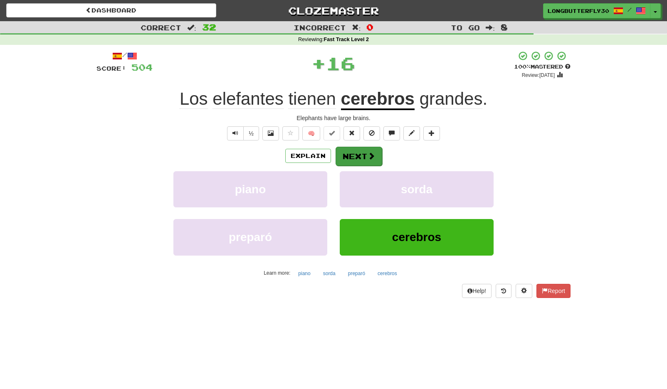
click at [368, 158] on span at bounding box center [371, 155] width 7 height 7
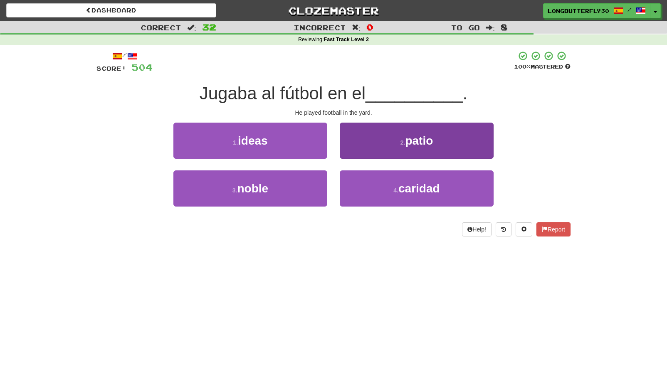
click at [368, 147] on button "2 . patio" at bounding box center [417, 141] width 154 height 36
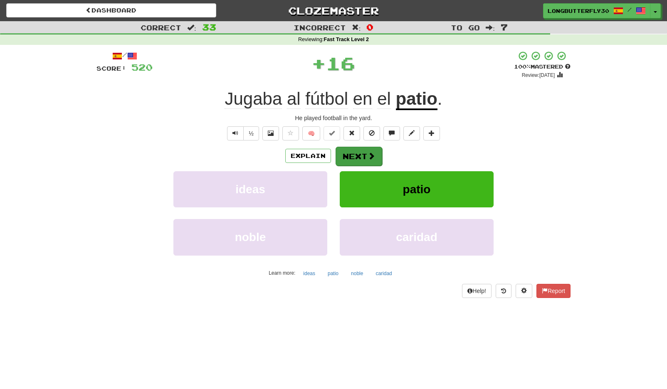
click at [358, 154] on button "Next" at bounding box center [359, 156] width 47 height 19
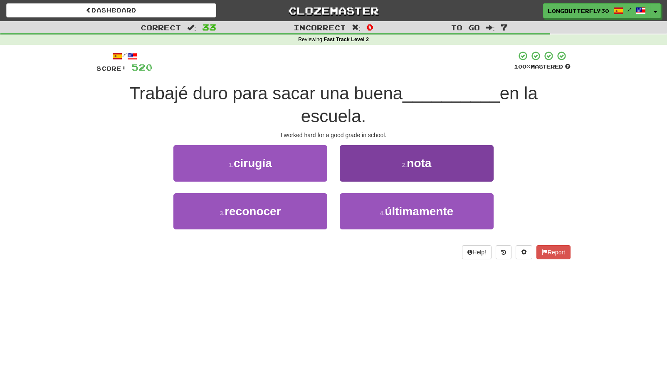
click at [371, 169] on button "2 . nota" at bounding box center [417, 163] width 154 height 36
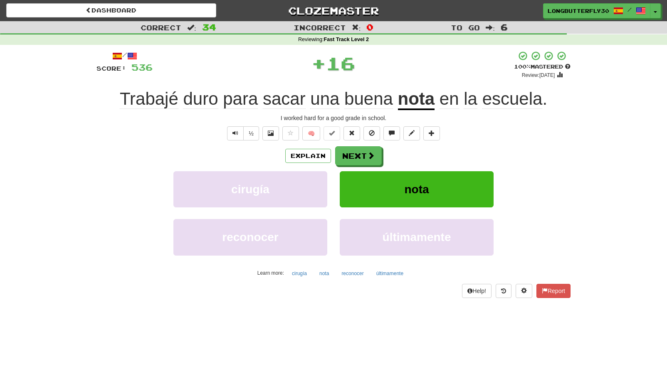
click at [361, 171] on button "nota" at bounding box center [417, 189] width 154 height 36
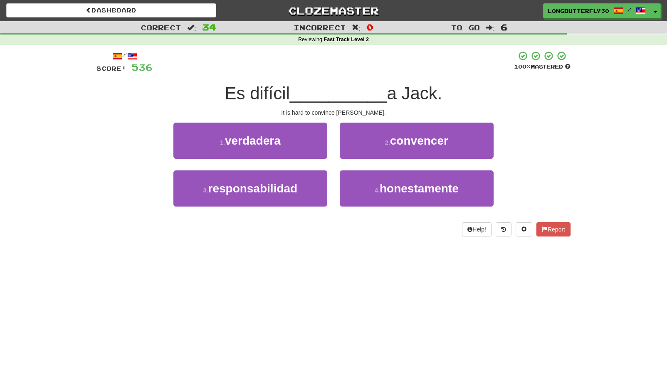
click at [371, 144] on button "2 . convencer" at bounding box center [417, 141] width 154 height 36
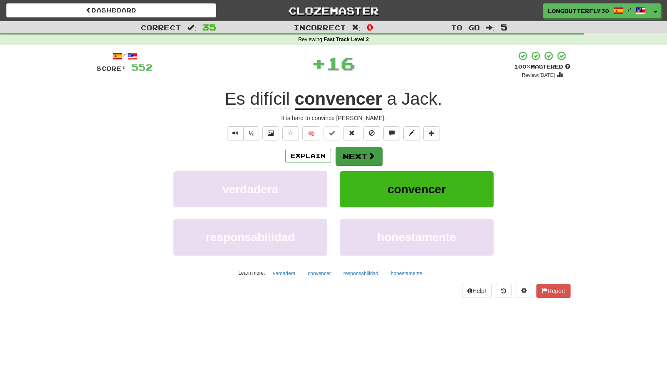
click at [358, 151] on button "Next" at bounding box center [359, 156] width 47 height 19
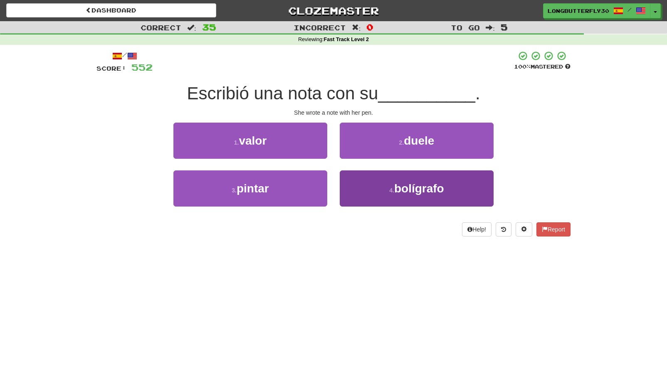
click at [363, 191] on button "4 . bolígrafo" at bounding box center [417, 189] width 154 height 36
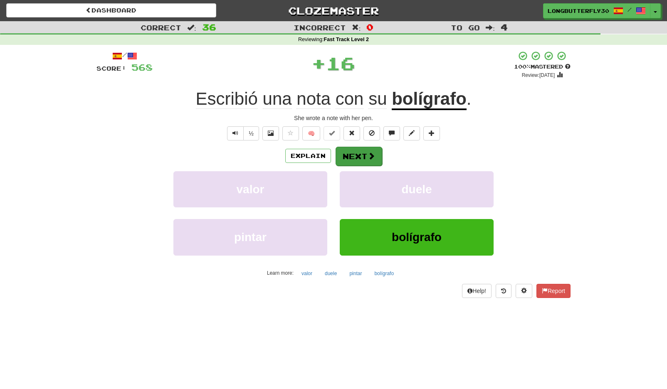
click at [363, 156] on button "Next" at bounding box center [359, 156] width 47 height 19
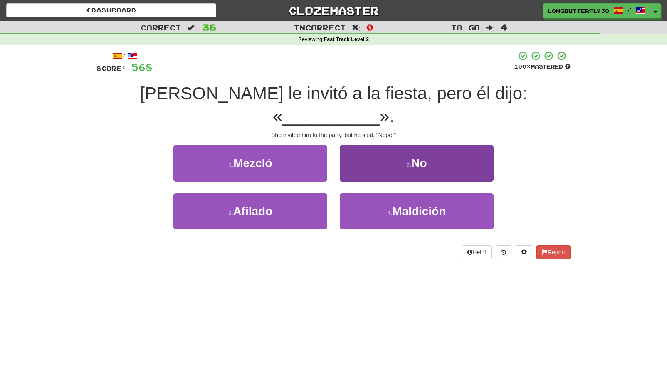
click at [388, 146] on button "2 . No" at bounding box center [417, 163] width 154 height 36
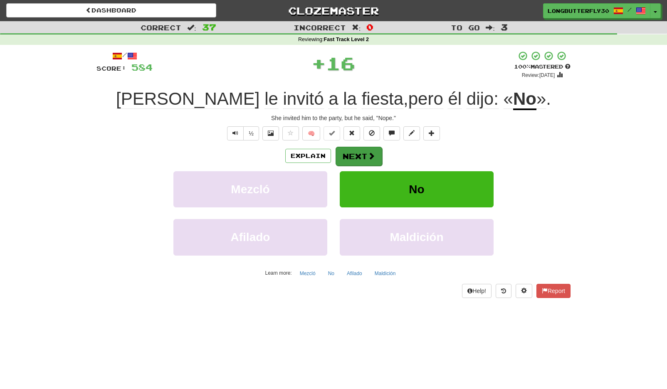
click at [366, 150] on button "Next" at bounding box center [359, 156] width 47 height 19
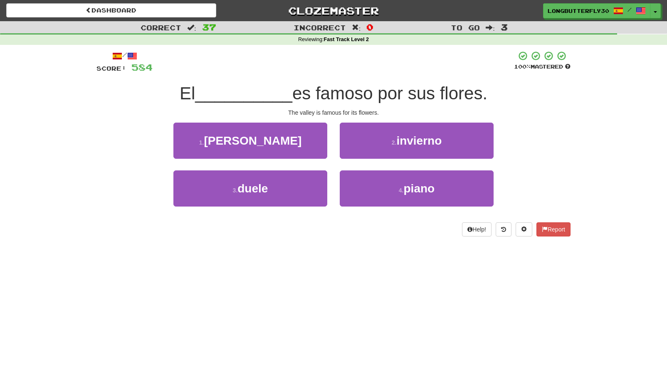
drag, startPoint x: 302, startPoint y: 140, endPoint x: 305, endPoint y: 145, distance: 5.4
click at [302, 140] on button "1 . valle" at bounding box center [250, 141] width 154 height 36
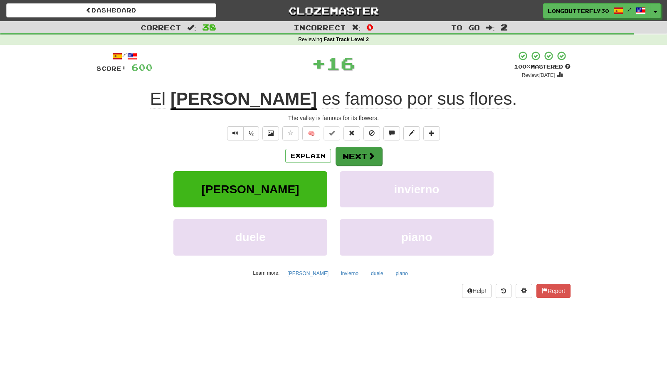
click at [361, 159] on button "Next" at bounding box center [359, 156] width 47 height 19
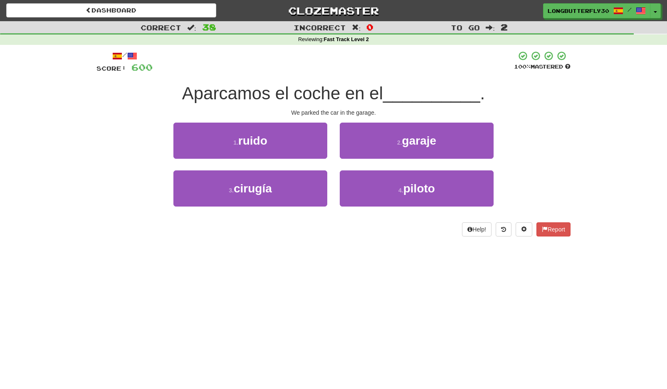
click at [410, 144] on span "garaje" at bounding box center [419, 140] width 35 height 13
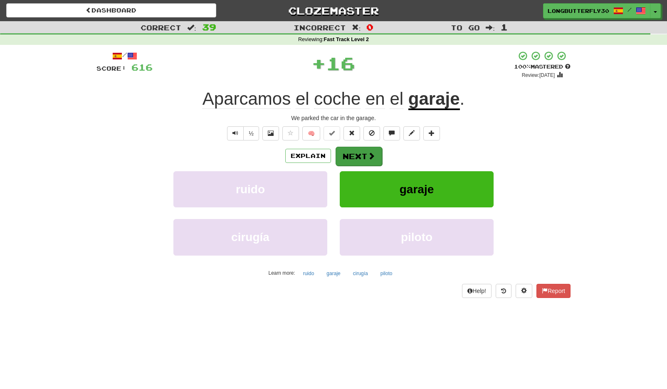
click at [375, 153] on button "Next" at bounding box center [359, 156] width 47 height 19
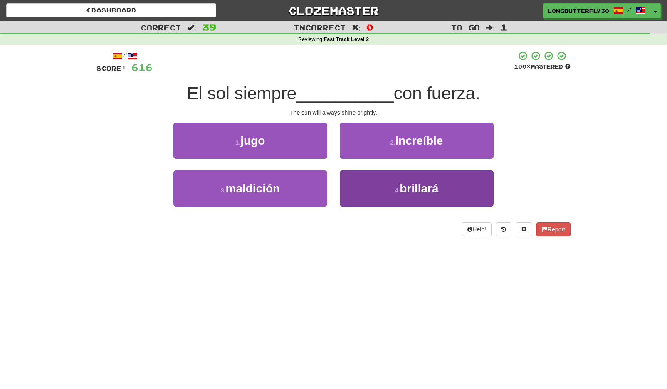
click at [358, 191] on button "4 . brillará" at bounding box center [417, 189] width 154 height 36
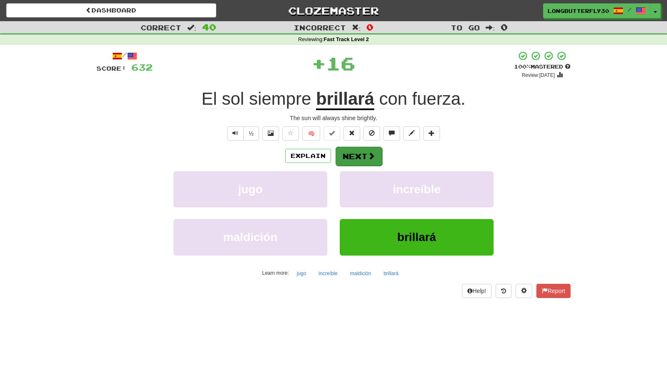
click at [358, 156] on button "Next" at bounding box center [359, 156] width 47 height 19
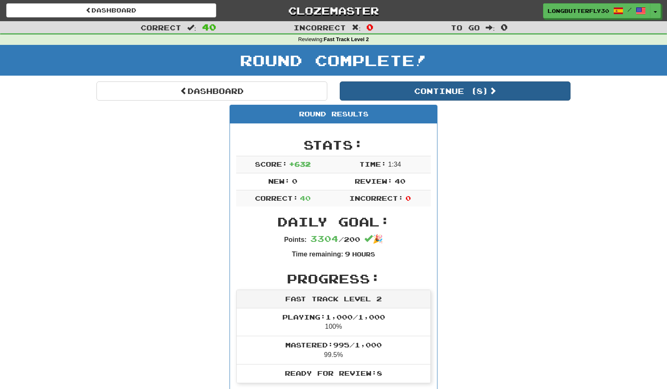
click at [439, 93] on button "Continue ( 8 )" at bounding box center [455, 91] width 231 height 19
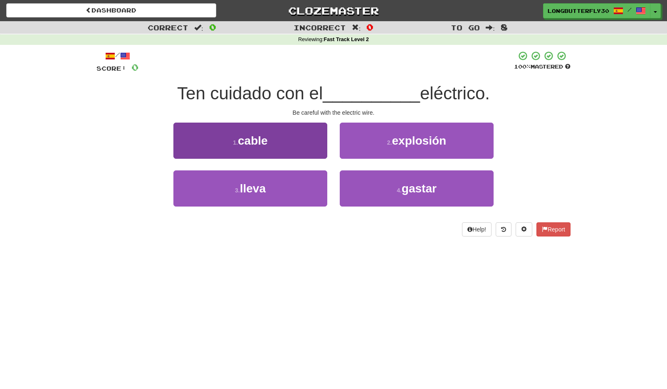
click at [294, 147] on button "1 . cable" at bounding box center [250, 141] width 154 height 36
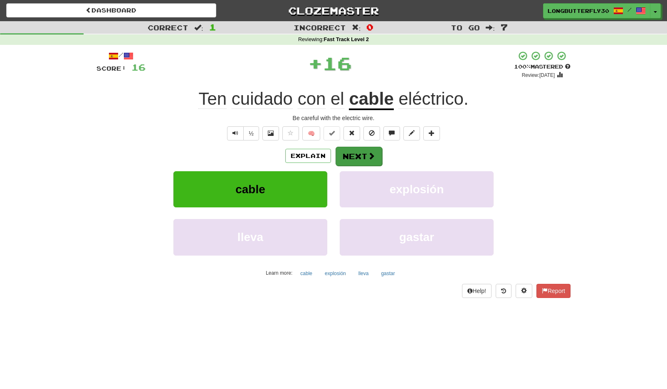
click at [351, 155] on button "Next" at bounding box center [359, 156] width 47 height 19
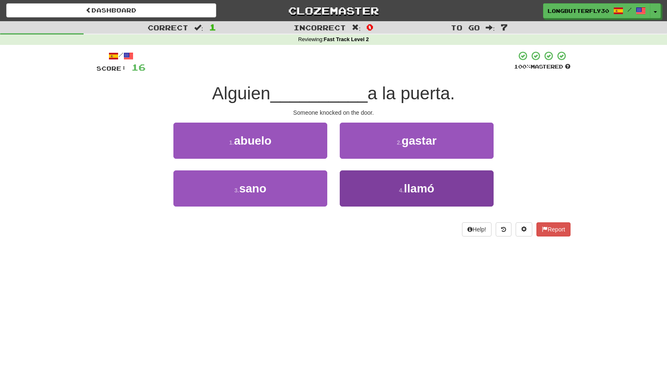
click at [391, 188] on button "4 . llamó" at bounding box center [417, 189] width 154 height 36
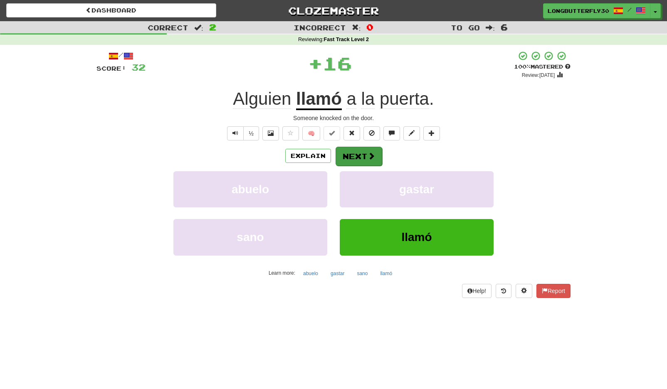
click at [366, 158] on button "Next" at bounding box center [359, 156] width 47 height 19
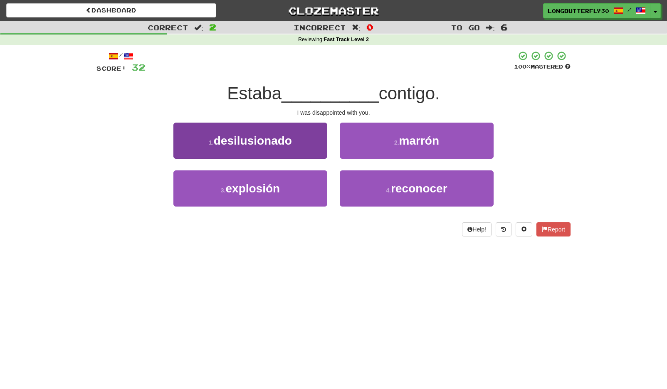
click at [305, 144] on button "1 . desilusionado" at bounding box center [250, 141] width 154 height 36
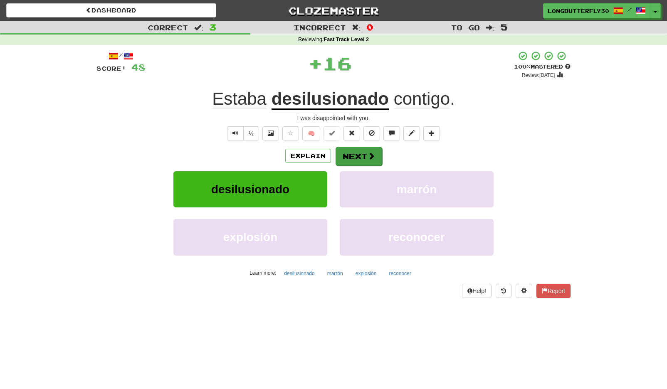
click at [356, 158] on button "Next" at bounding box center [359, 156] width 47 height 19
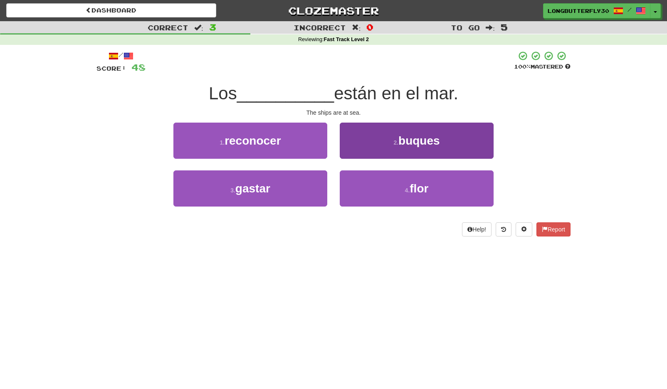
click at [363, 141] on button "2 . buques" at bounding box center [417, 141] width 154 height 36
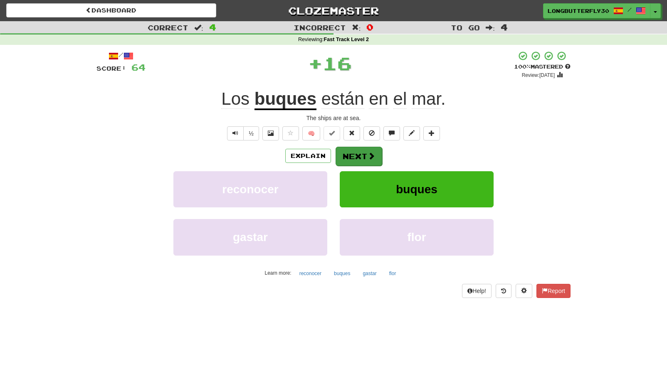
click at [349, 150] on button "Next" at bounding box center [359, 156] width 47 height 19
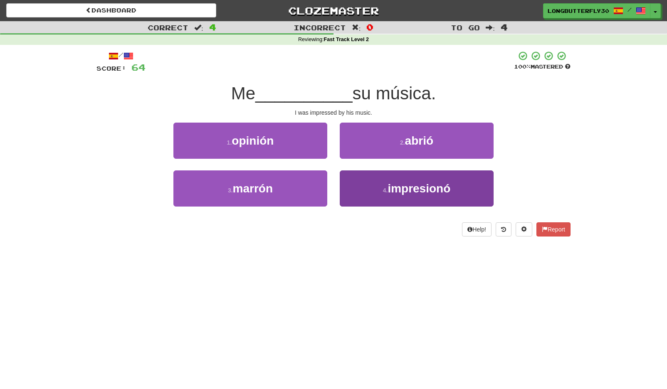
click at [358, 195] on button "4 . impresionó" at bounding box center [417, 189] width 154 height 36
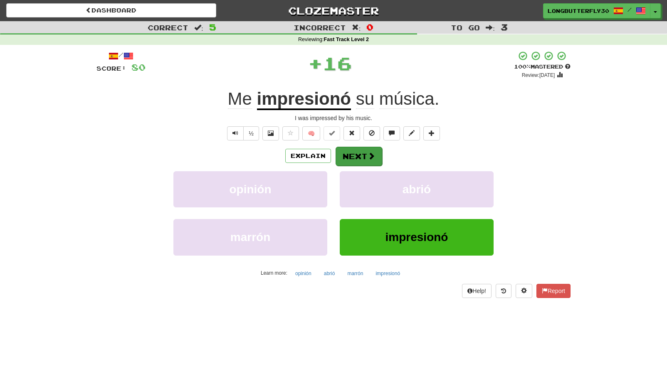
click at [354, 151] on button "Next" at bounding box center [359, 156] width 47 height 19
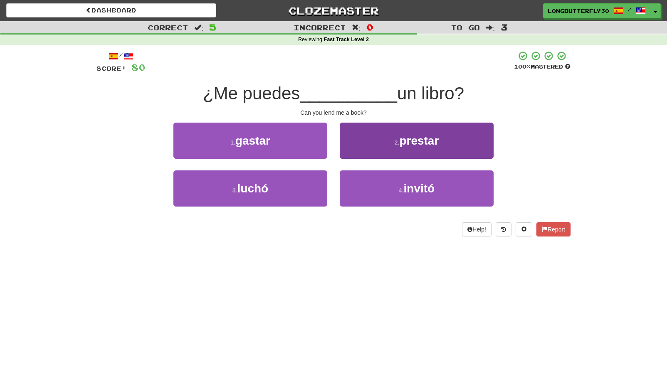
click at [383, 145] on button "2 . prestar" at bounding box center [417, 141] width 154 height 36
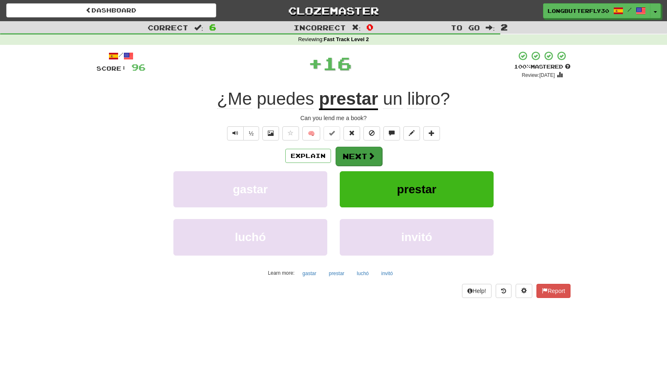
click at [366, 151] on button "Next" at bounding box center [359, 156] width 47 height 19
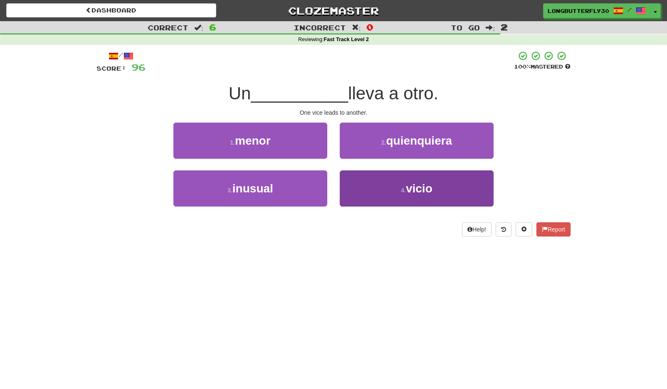
click at [370, 190] on button "4 . vicio" at bounding box center [417, 189] width 154 height 36
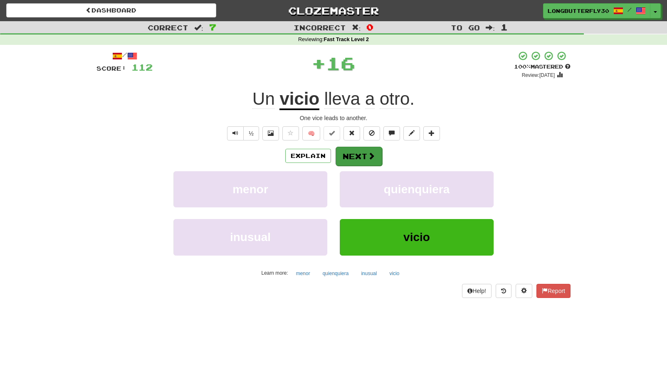
click at [353, 156] on button "Next" at bounding box center [359, 156] width 47 height 19
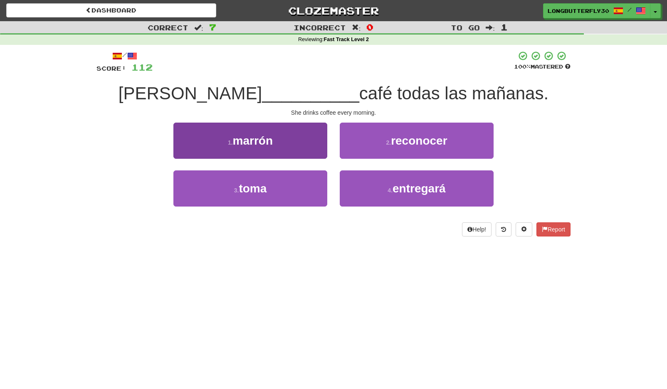
drag, startPoint x: 282, startPoint y: 188, endPoint x: 310, endPoint y: 178, distance: 29.9
click at [283, 188] on button "3 . toma" at bounding box center [250, 189] width 154 height 36
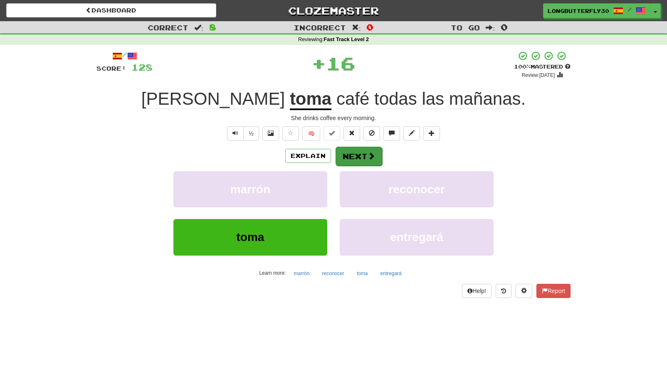
click at [362, 152] on button "Next" at bounding box center [359, 156] width 47 height 19
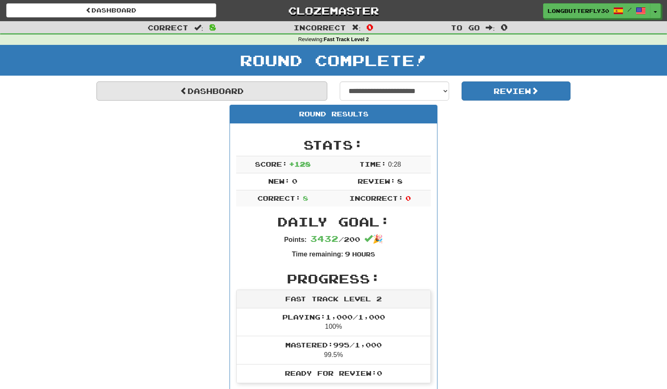
click at [270, 97] on link "Dashboard" at bounding box center [211, 91] width 231 height 19
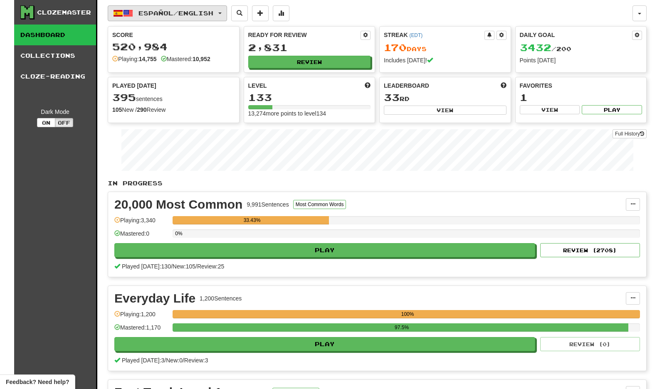
click at [213, 12] on span "Español / English" at bounding box center [175, 13] width 75 height 7
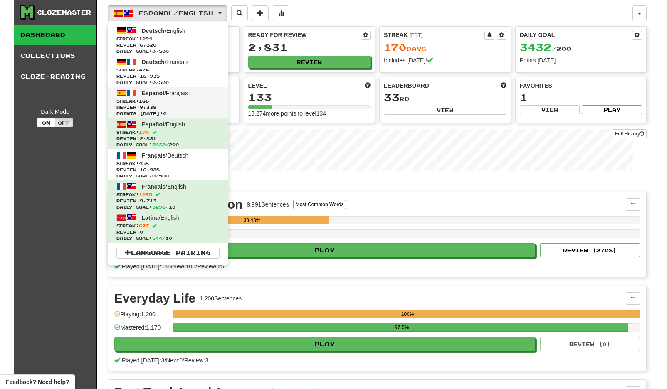
click at [190, 99] on span "Streak: 186" at bounding box center [167, 101] width 103 height 6
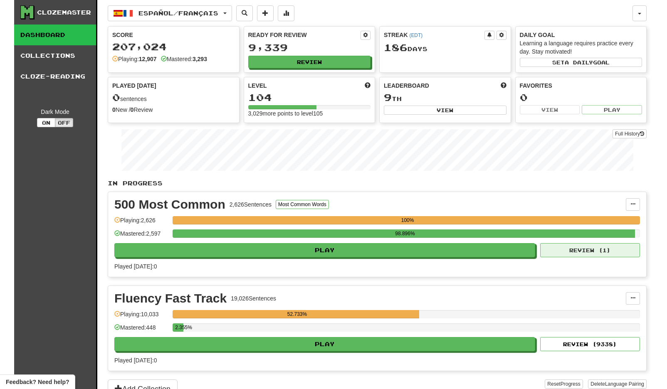
click at [563, 248] on button "Review ( 1 )" at bounding box center [590, 250] width 100 height 14
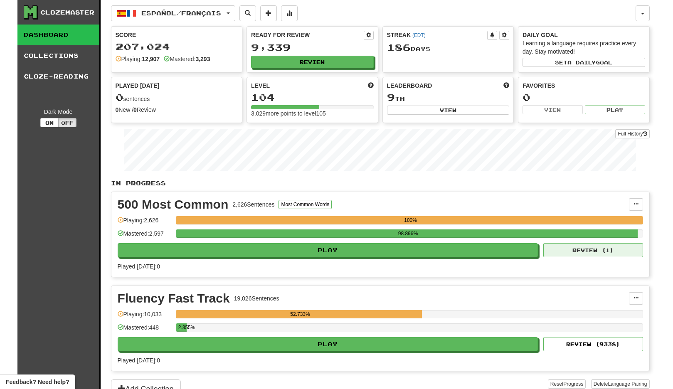
select select "**"
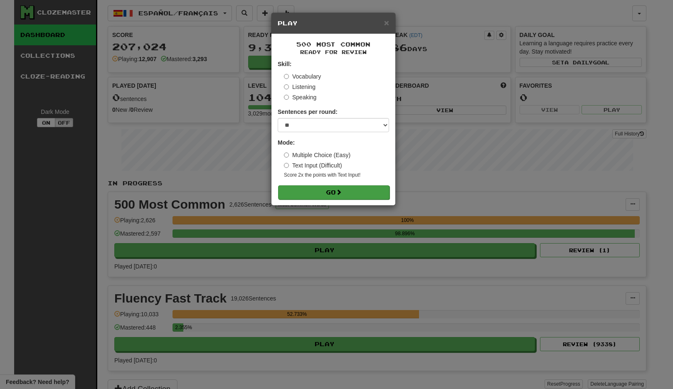
click at [353, 195] on button "Go" at bounding box center [333, 192] width 111 height 14
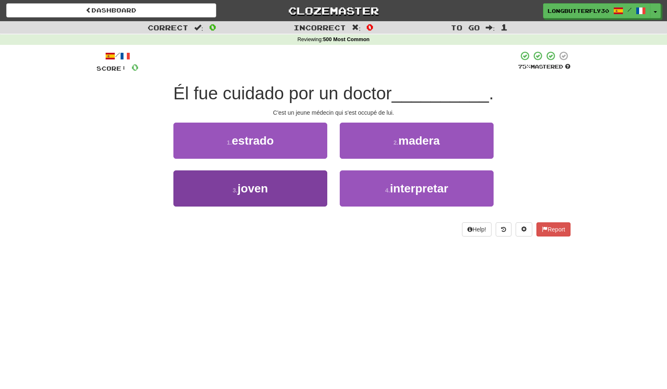
click at [301, 194] on button "3 . joven" at bounding box center [250, 189] width 154 height 36
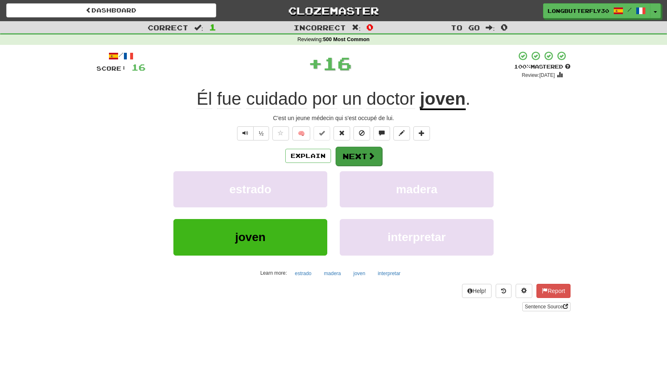
click at [365, 156] on button "Next" at bounding box center [359, 156] width 47 height 19
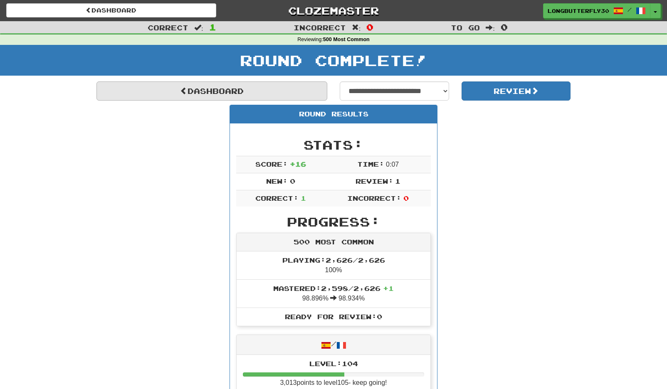
click at [292, 93] on link "Dashboard" at bounding box center [211, 91] width 231 height 19
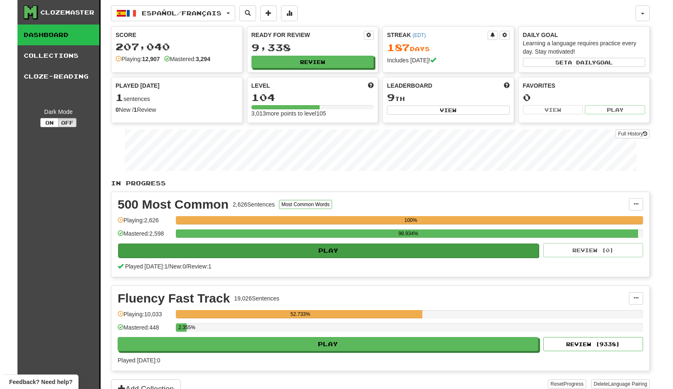
scroll to position [117, 0]
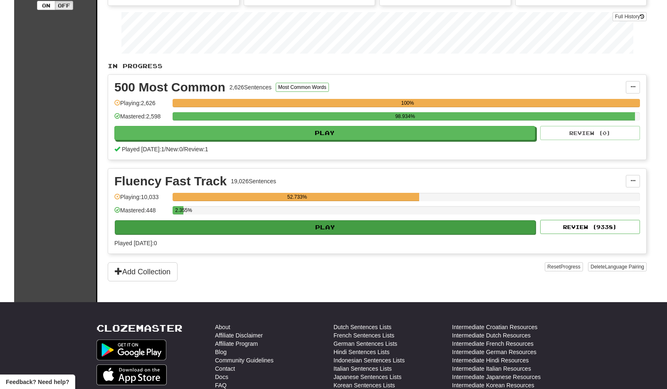
click at [364, 230] on button "Play" at bounding box center [325, 227] width 421 height 14
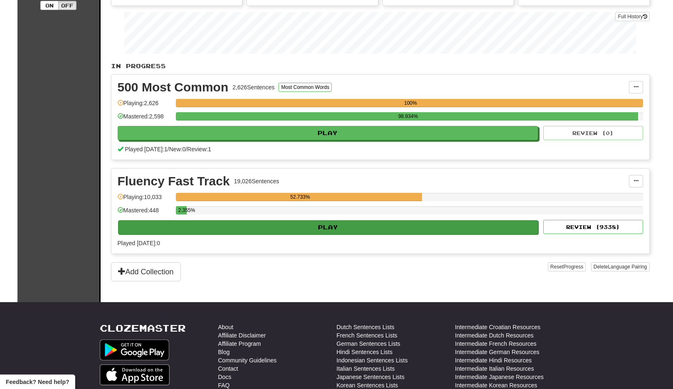
select select "**"
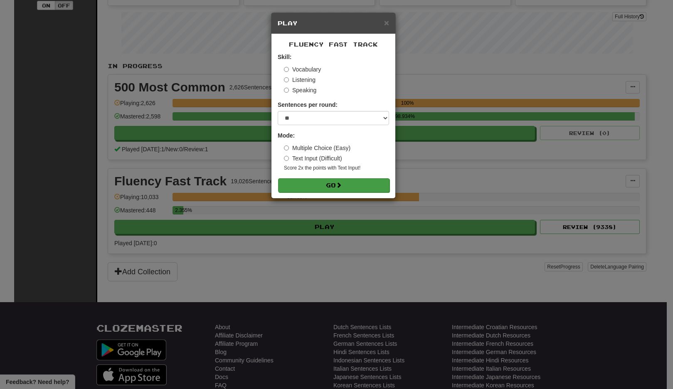
click at [355, 183] on button "Go" at bounding box center [333, 185] width 111 height 14
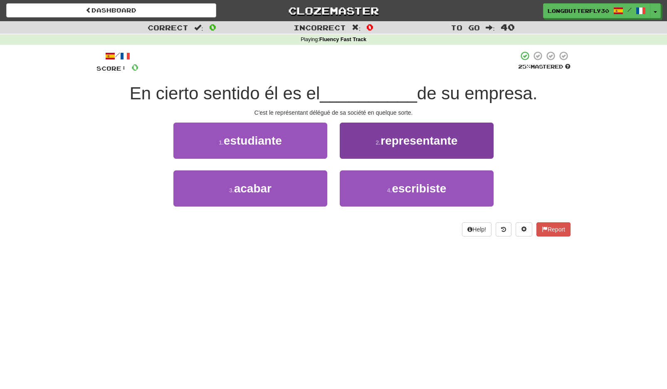
click at [384, 139] on span "representante" at bounding box center [419, 140] width 77 height 13
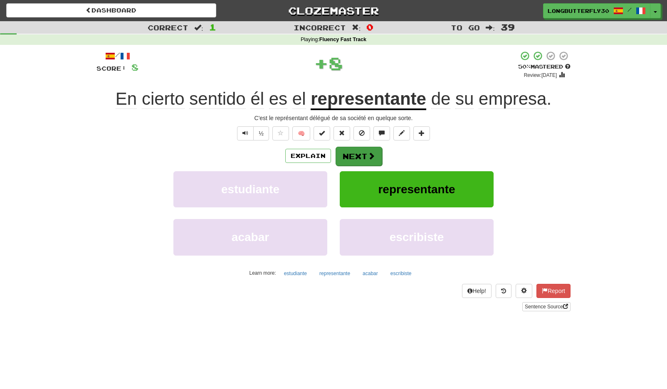
click at [357, 151] on button "Next" at bounding box center [359, 156] width 47 height 19
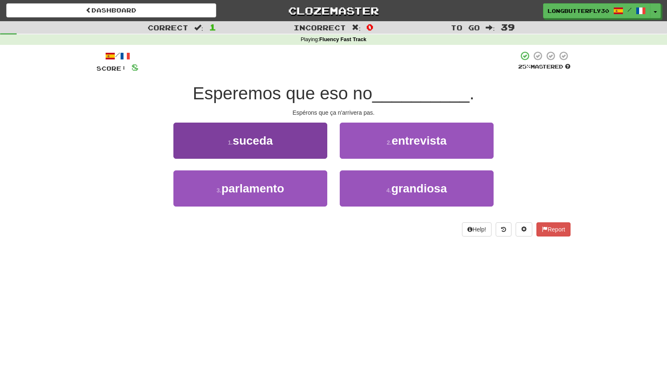
click at [303, 147] on button "1 . suceda" at bounding box center [250, 141] width 154 height 36
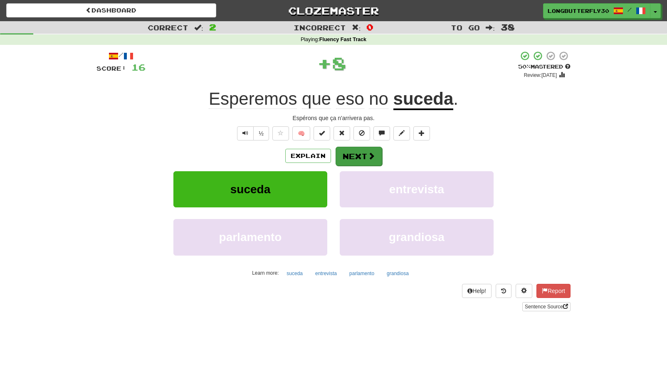
click at [365, 157] on button "Next" at bounding box center [359, 156] width 47 height 19
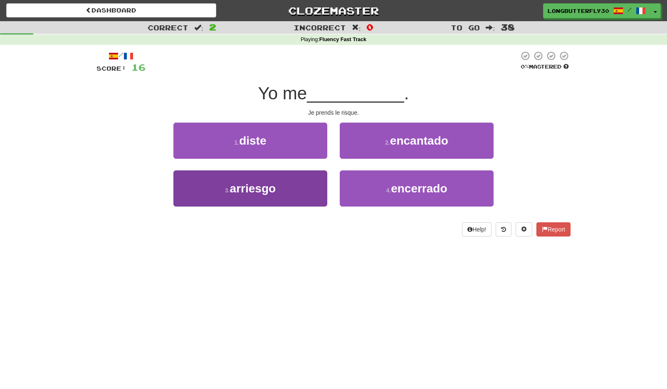
click at [307, 186] on button "3 . arriesgo" at bounding box center [250, 189] width 154 height 36
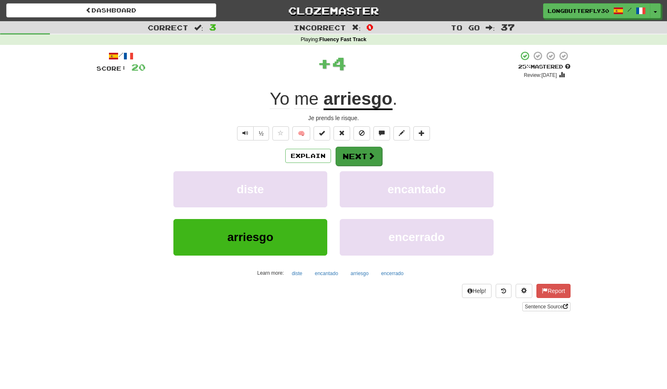
click at [362, 150] on button "Next" at bounding box center [359, 156] width 47 height 19
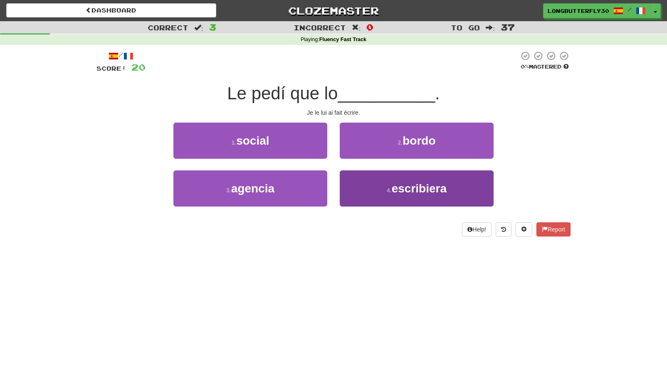
click at [390, 190] on small "4 ." at bounding box center [389, 190] width 5 height 7
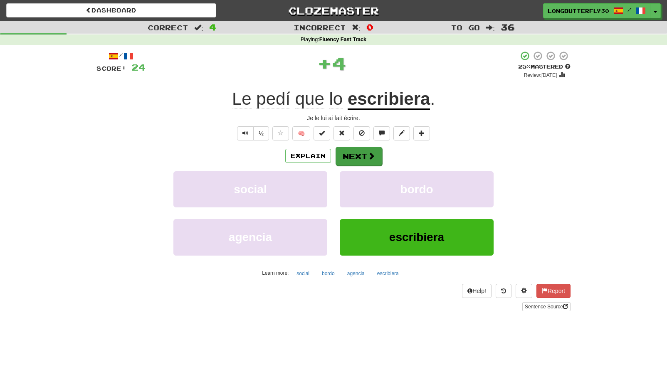
click at [362, 151] on button "Next" at bounding box center [359, 156] width 47 height 19
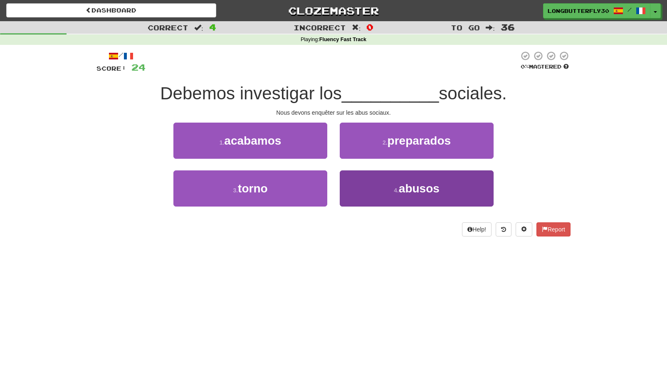
click at [380, 188] on button "4 . abusos" at bounding box center [417, 189] width 154 height 36
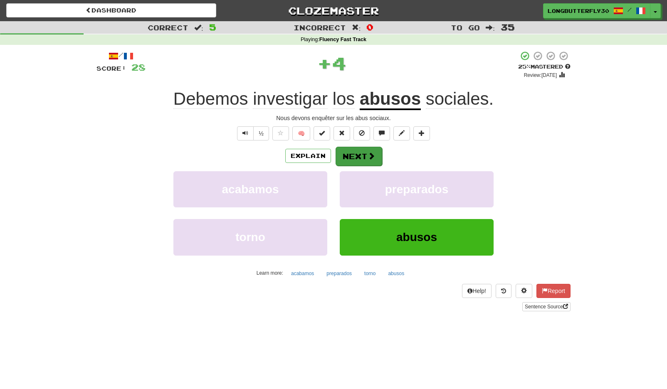
click at [361, 152] on button "Next" at bounding box center [359, 156] width 47 height 19
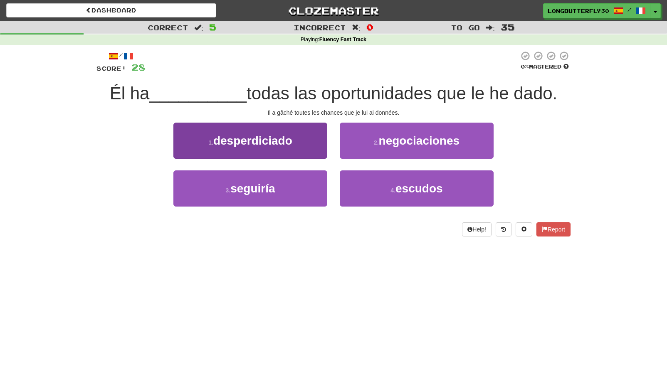
click at [305, 134] on button "1 . desperdiciado" at bounding box center [250, 141] width 154 height 36
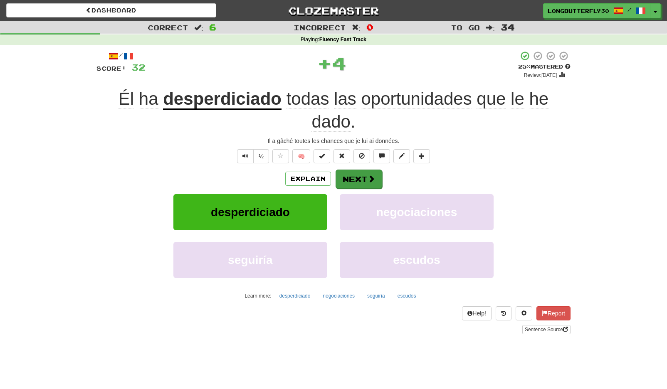
click at [360, 173] on button "Next" at bounding box center [359, 179] width 47 height 19
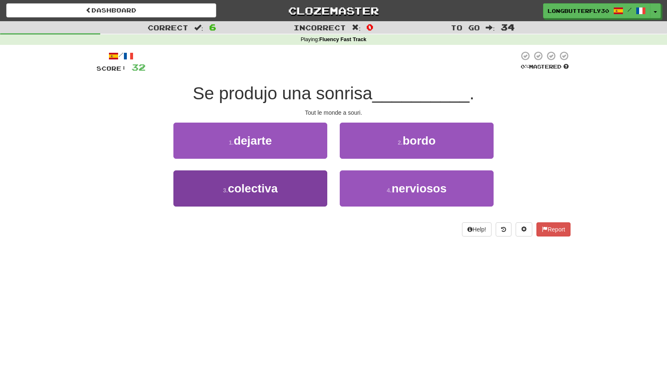
click at [297, 189] on button "3 . colectiva" at bounding box center [250, 189] width 154 height 36
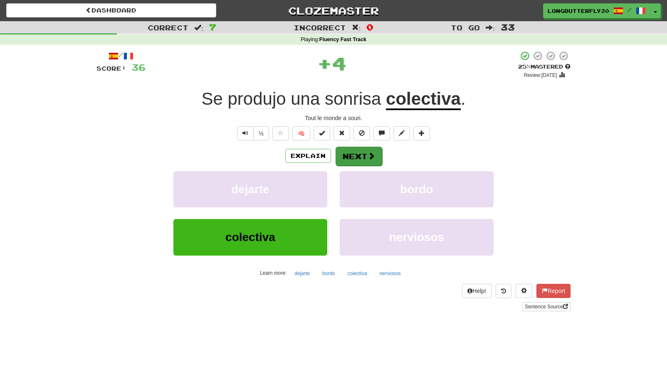
click at [356, 149] on button "Next" at bounding box center [359, 156] width 47 height 19
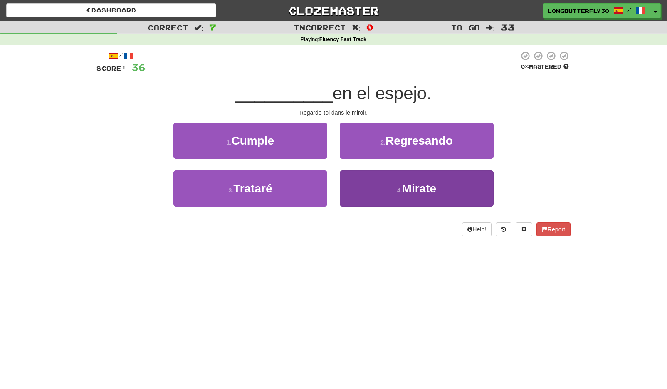
click at [404, 190] on span "Mirate" at bounding box center [419, 188] width 34 height 13
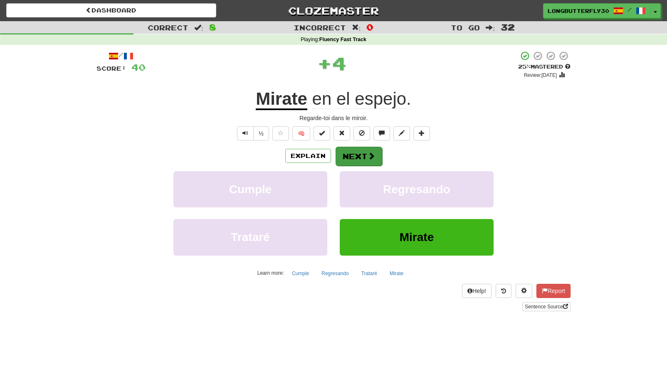
click at [370, 154] on span at bounding box center [371, 155] width 7 height 7
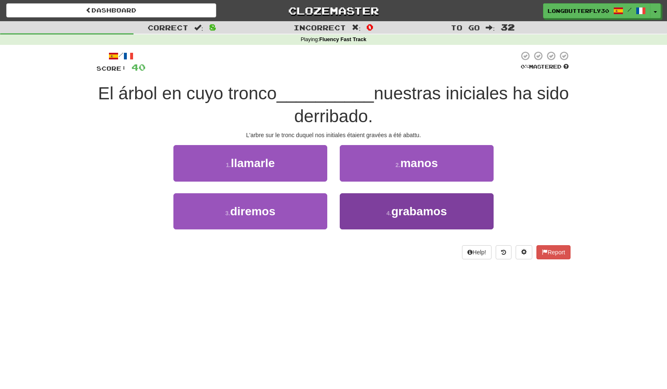
click at [411, 210] on span "grabamos" at bounding box center [419, 211] width 56 height 13
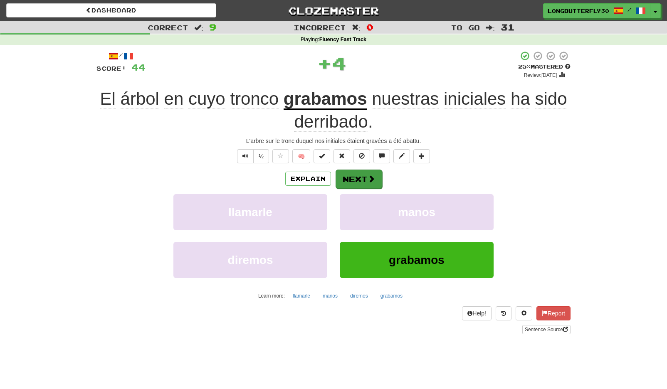
click at [371, 175] on span at bounding box center [371, 178] width 7 height 7
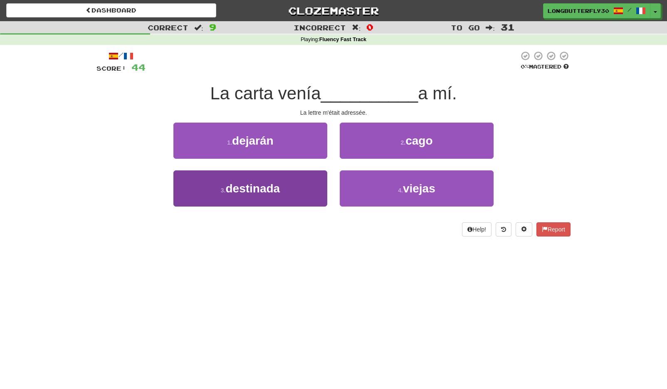
click at [296, 190] on button "3 . destinada" at bounding box center [250, 189] width 154 height 36
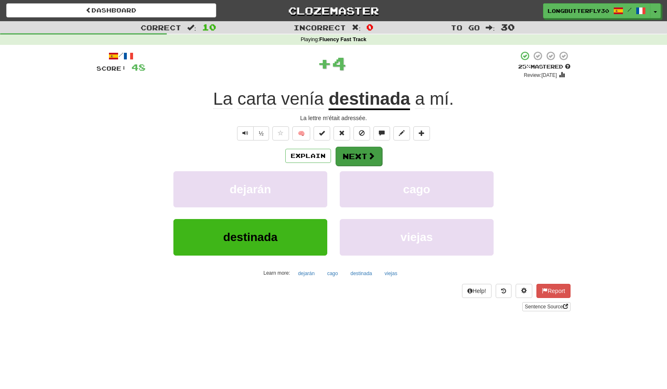
click at [369, 150] on button "Next" at bounding box center [359, 156] width 47 height 19
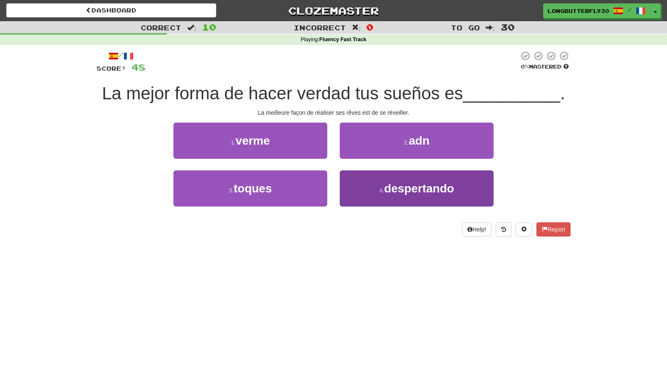
click at [392, 188] on span "despertando" at bounding box center [419, 188] width 70 height 13
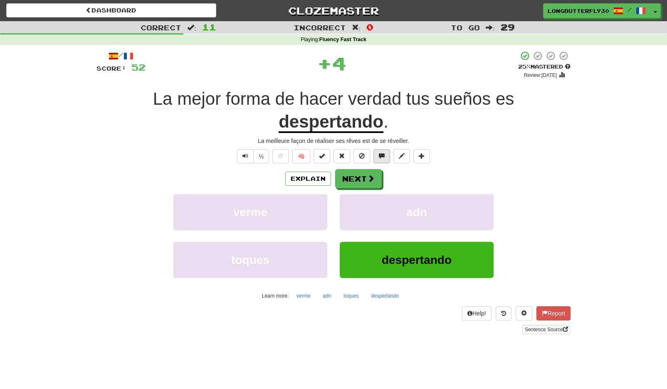
click at [378, 159] on button at bounding box center [381, 156] width 17 height 14
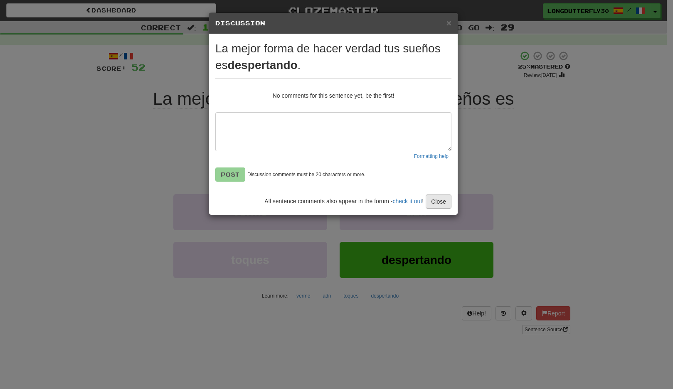
click at [436, 204] on button "Close" at bounding box center [439, 202] width 26 height 14
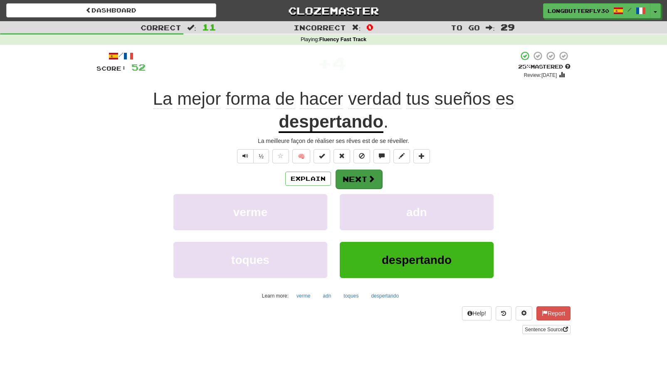
click at [372, 180] on span at bounding box center [371, 178] width 7 height 7
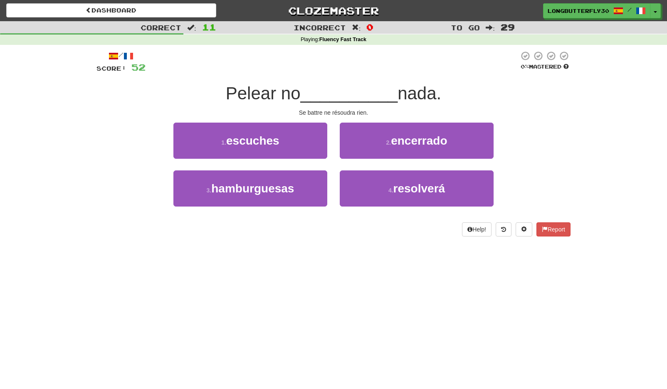
drag, startPoint x: 405, startPoint y: 190, endPoint x: 391, endPoint y: 167, distance: 26.9
click at [405, 190] on span "resolverá" at bounding box center [419, 188] width 52 height 13
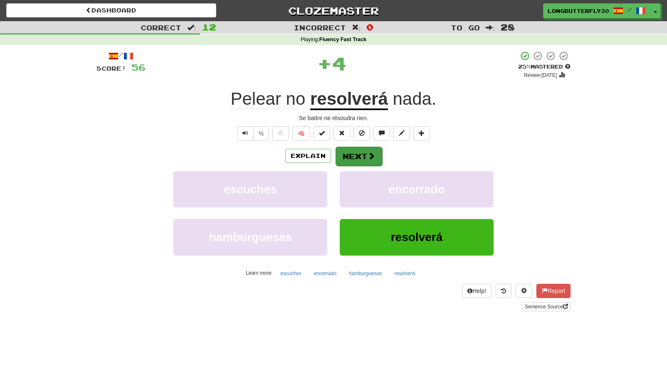
click at [375, 160] on button "Next" at bounding box center [359, 156] width 47 height 19
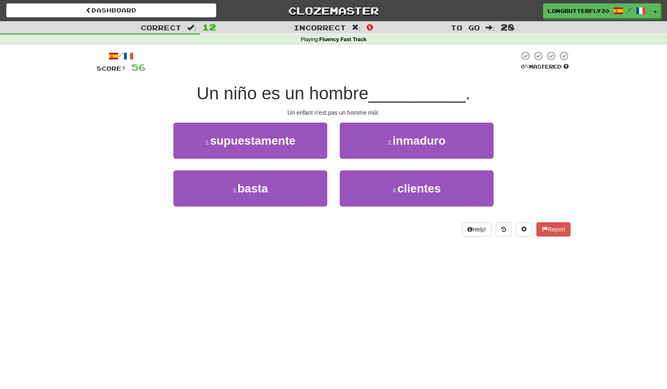
drag, startPoint x: 432, startPoint y: 138, endPoint x: 416, endPoint y: 143, distance: 17.2
click at [432, 138] on span "inmaduro" at bounding box center [419, 140] width 53 height 13
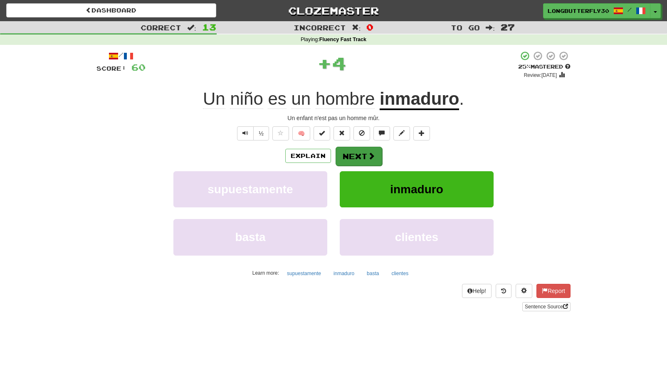
click at [370, 154] on span at bounding box center [371, 155] width 7 height 7
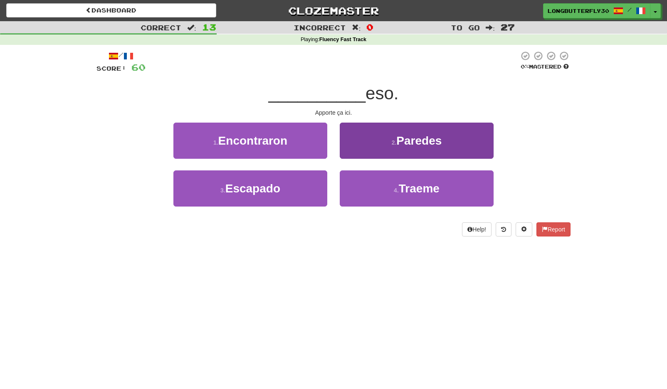
drag, startPoint x: 376, startPoint y: 188, endPoint x: 373, endPoint y: 184, distance: 4.5
click at [375, 188] on button "4 . Traeme" at bounding box center [417, 189] width 154 height 36
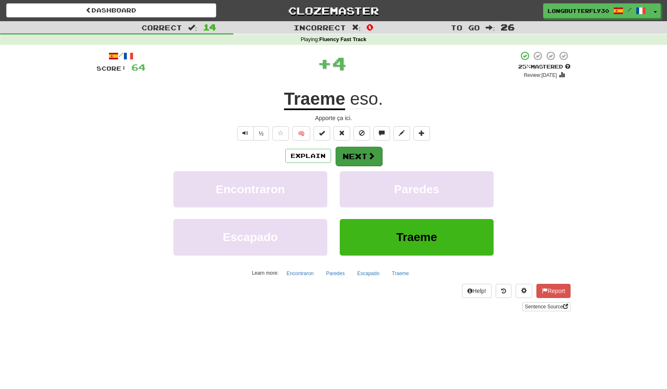
click at [362, 154] on button "Next" at bounding box center [359, 156] width 47 height 19
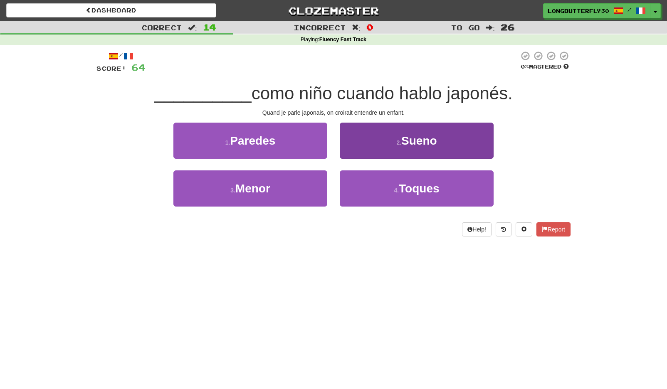
click at [372, 143] on button "2 . Sueno" at bounding box center [417, 141] width 154 height 36
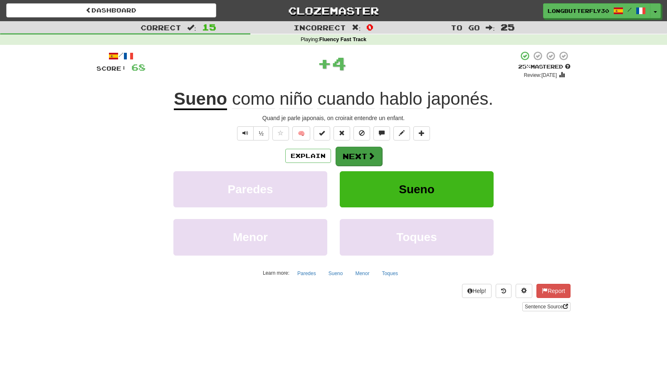
click at [356, 151] on button "Next" at bounding box center [359, 156] width 47 height 19
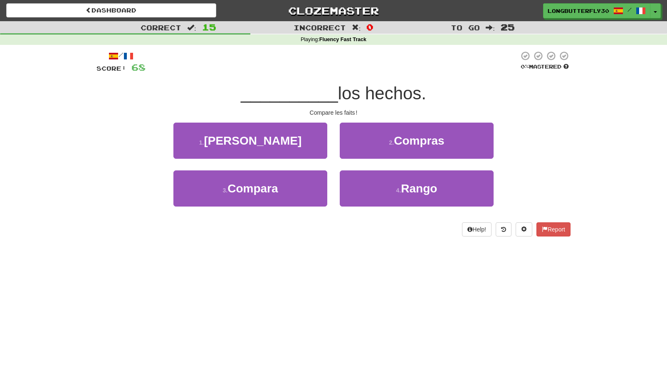
click at [408, 140] on span "Compras" at bounding box center [419, 140] width 50 height 13
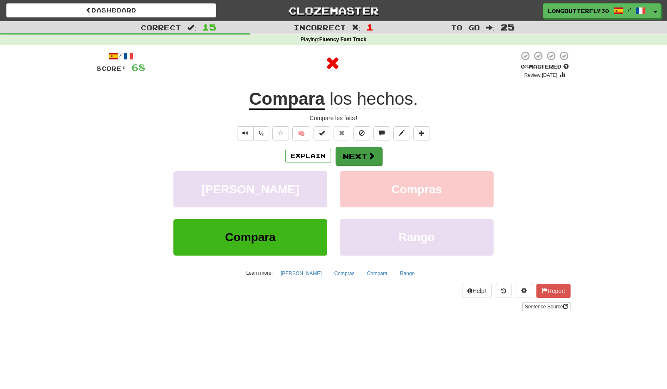
click at [363, 154] on button "Next" at bounding box center [359, 156] width 47 height 19
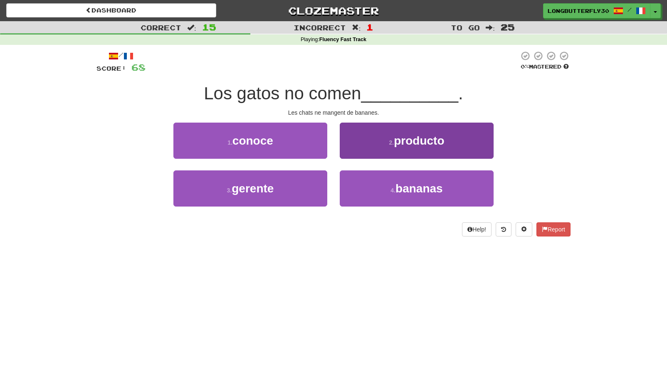
click at [389, 177] on button "4 . bananas" at bounding box center [417, 189] width 154 height 36
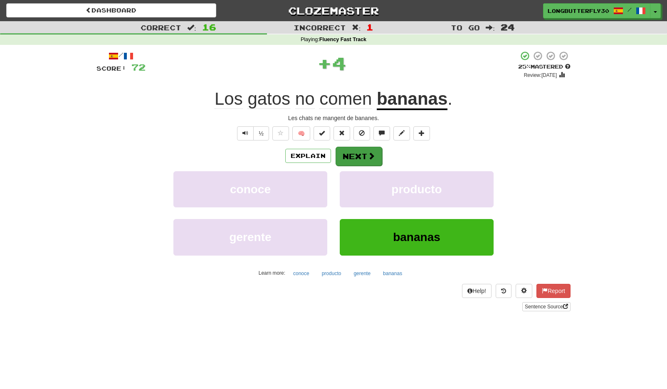
click at [363, 153] on button "Next" at bounding box center [359, 156] width 47 height 19
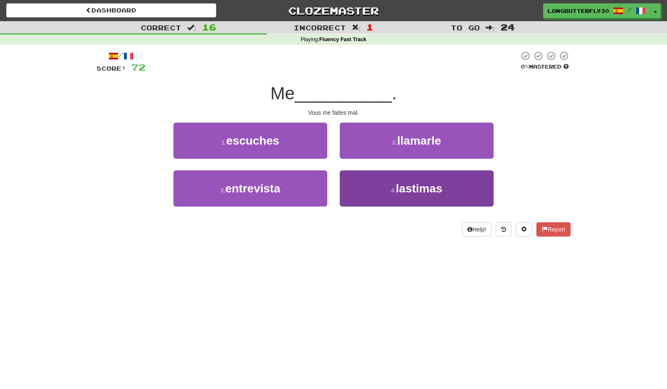
click at [383, 185] on button "4 . lastimas" at bounding box center [417, 189] width 154 height 36
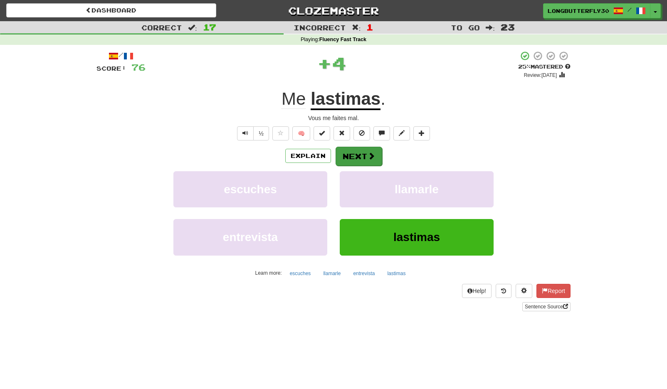
click at [368, 155] on span at bounding box center [371, 155] width 7 height 7
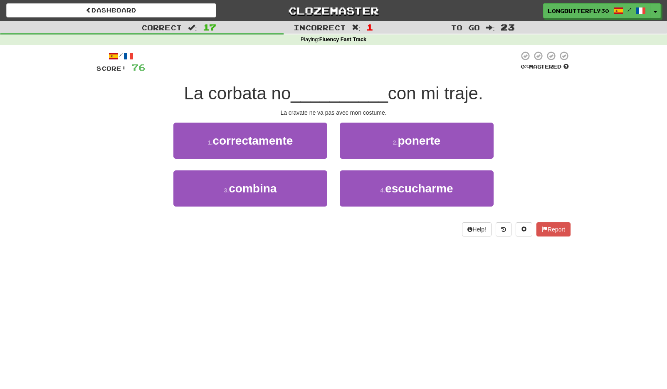
drag, startPoint x: 317, startPoint y: 185, endPoint x: 330, endPoint y: 178, distance: 14.5
click at [317, 185] on button "3 . combina" at bounding box center [250, 189] width 154 height 36
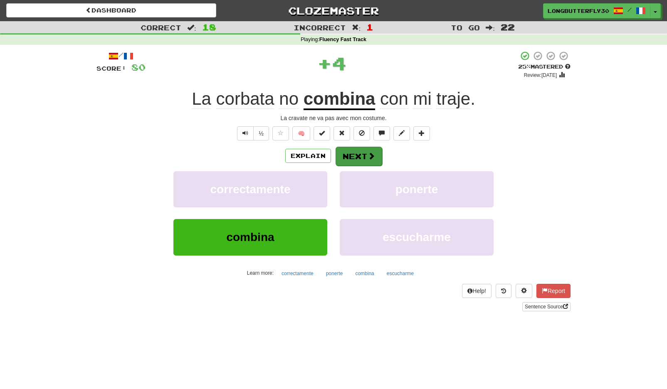
click at [356, 153] on button "Next" at bounding box center [359, 156] width 47 height 19
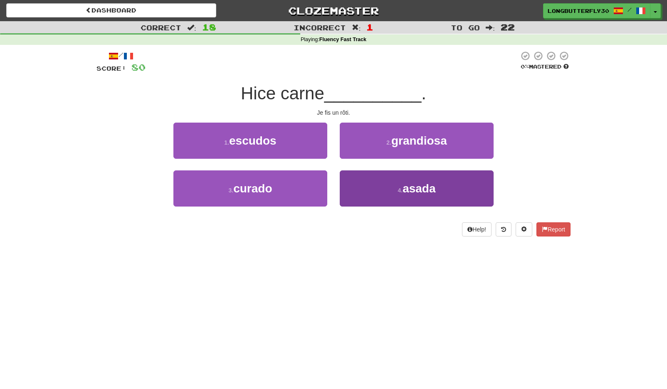
click at [400, 191] on button "4 . asada" at bounding box center [417, 189] width 154 height 36
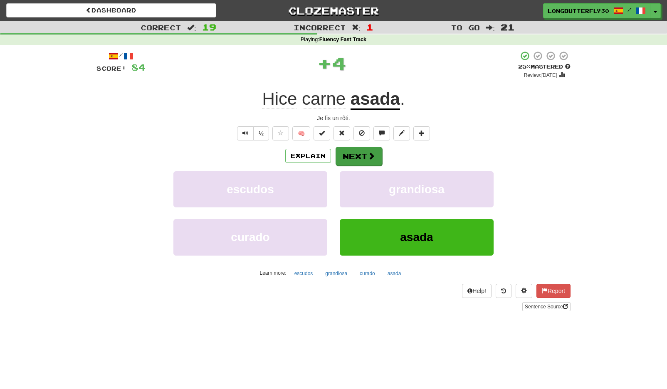
click at [376, 156] on button "Next" at bounding box center [359, 156] width 47 height 19
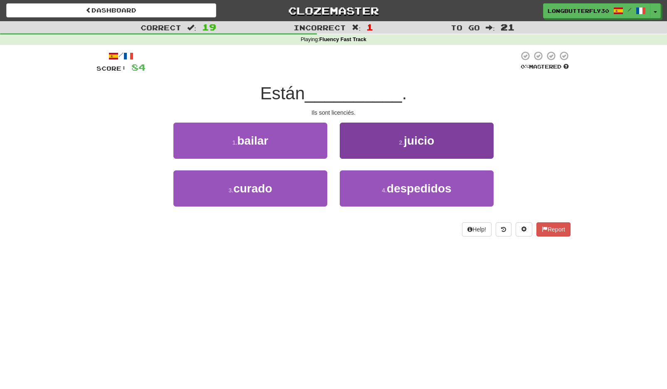
drag, startPoint x: 381, startPoint y: 196, endPoint x: 382, endPoint y: 184, distance: 12.5
click at [381, 196] on button "4 . despedidos" at bounding box center [417, 189] width 154 height 36
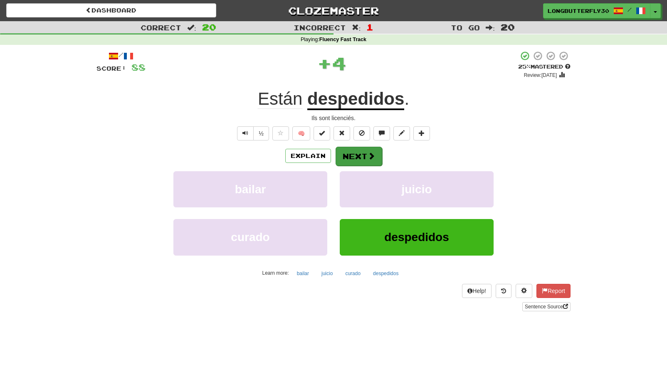
click at [368, 155] on span at bounding box center [371, 155] width 7 height 7
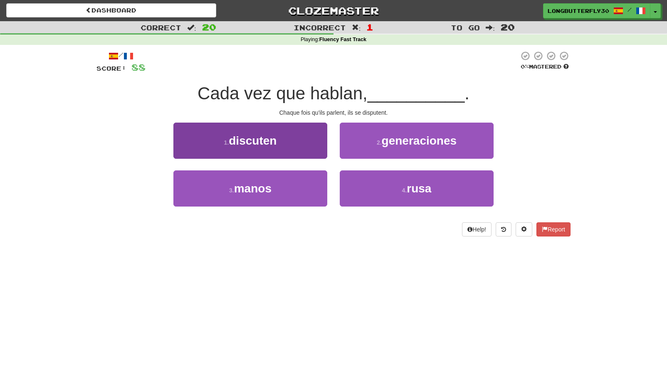
click at [301, 146] on button "1 . discuten" at bounding box center [250, 141] width 154 height 36
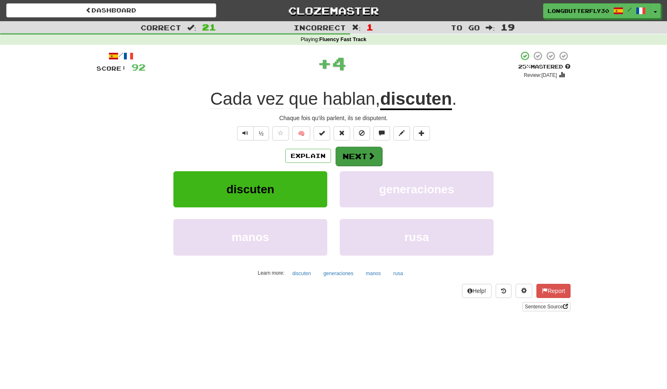
click at [369, 154] on span at bounding box center [371, 155] width 7 height 7
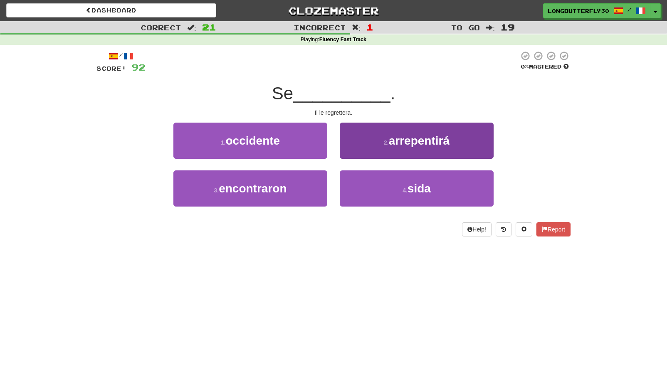
click at [401, 150] on button "2 . arrepentirá" at bounding box center [417, 141] width 154 height 36
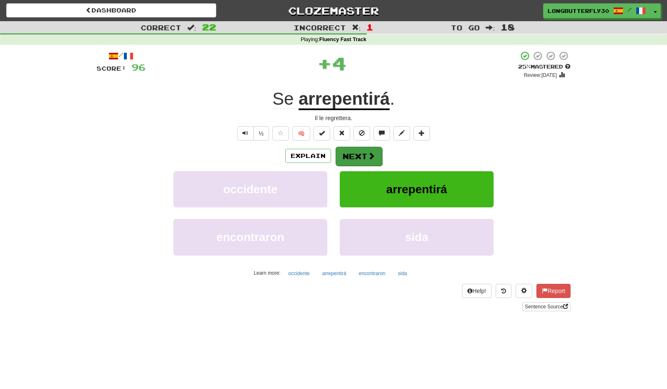
click at [372, 162] on button "Next" at bounding box center [359, 156] width 47 height 19
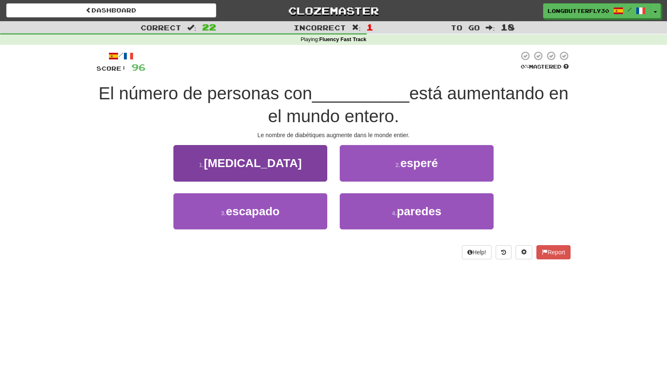
click at [284, 171] on button "1 . diabetes" at bounding box center [250, 163] width 154 height 36
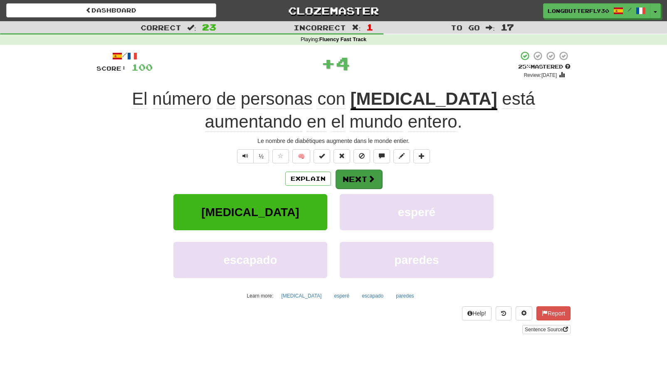
click at [356, 177] on button "Next" at bounding box center [359, 179] width 47 height 19
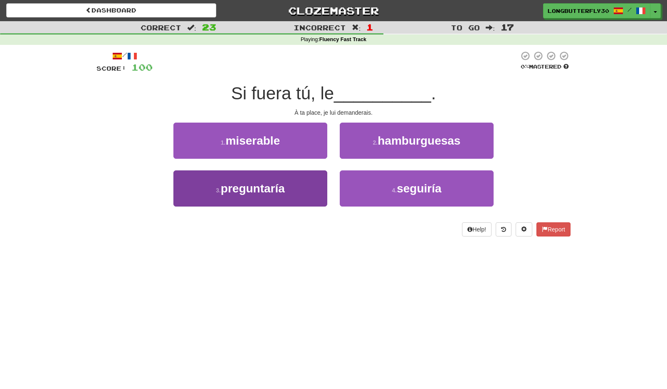
click at [307, 190] on button "3 . preguntaría" at bounding box center [250, 189] width 154 height 36
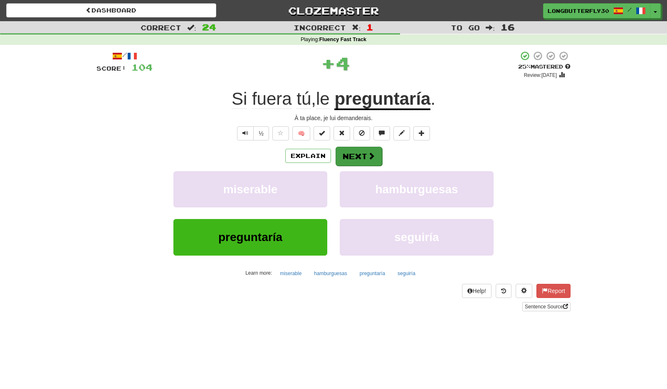
click at [362, 158] on button "Next" at bounding box center [359, 156] width 47 height 19
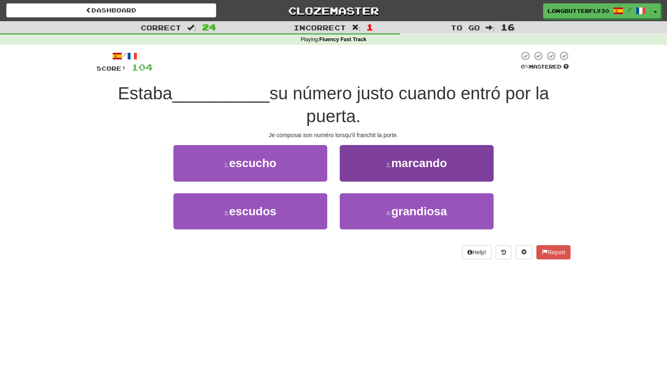
click at [400, 163] on span "marcando" at bounding box center [419, 163] width 56 height 13
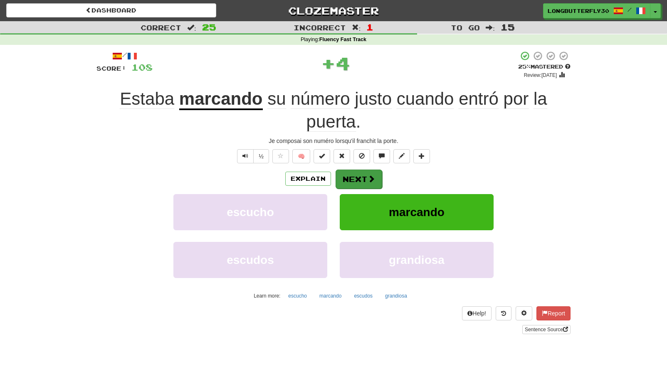
click at [369, 172] on button "Next" at bounding box center [359, 179] width 47 height 19
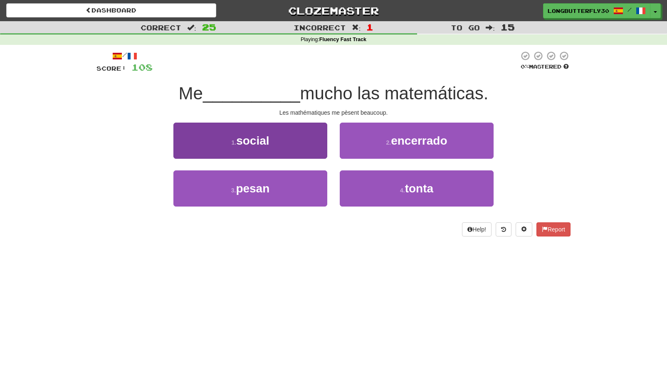
click at [305, 185] on button "3 . pesan" at bounding box center [250, 189] width 154 height 36
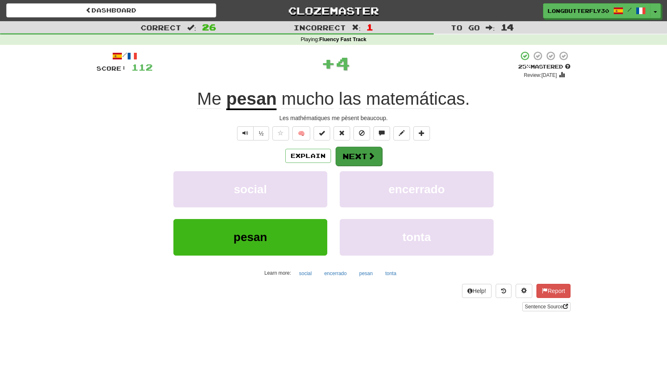
click at [366, 161] on button "Next" at bounding box center [359, 156] width 47 height 19
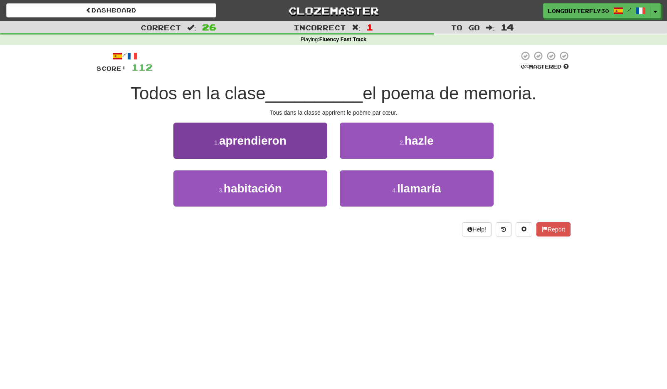
click at [321, 147] on button "1 . aprendieron" at bounding box center [250, 141] width 154 height 36
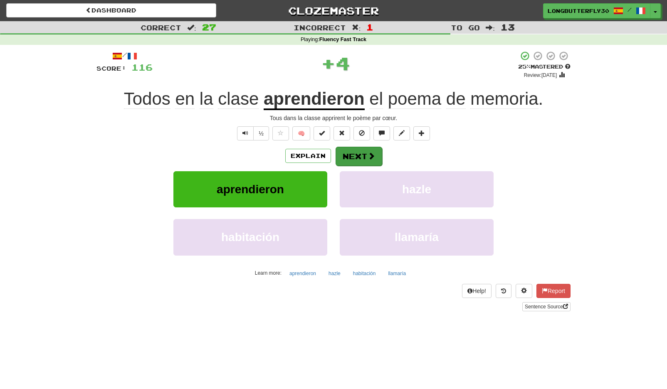
click at [373, 152] on span at bounding box center [371, 155] width 7 height 7
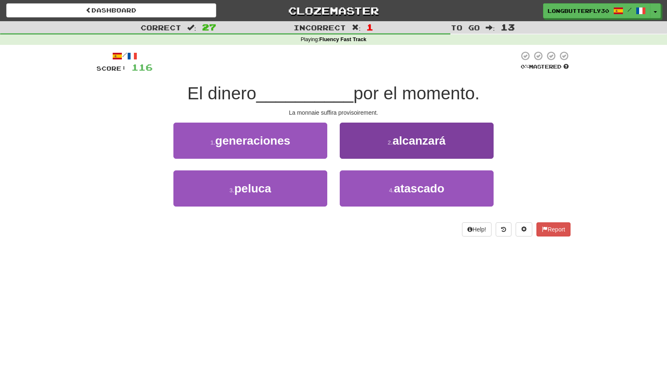
click at [413, 147] on button "2 . alcanzará" at bounding box center [417, 141] width 154 height 36
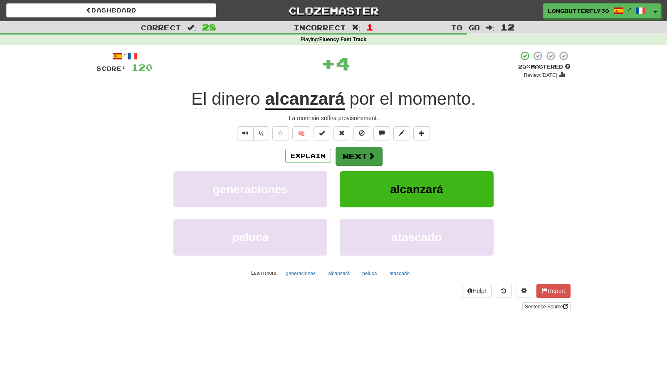
click at [364, 155] on button "Next" at bounding box center [359, 156] width 47 height 19
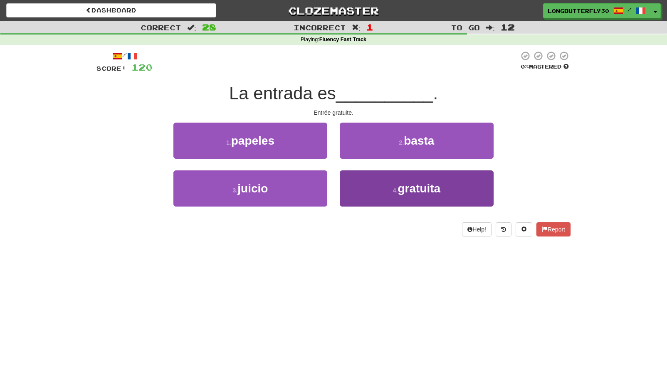
click at [399, 189] on span "gratuita" at bounding box center [419, 188] width 43 height 13
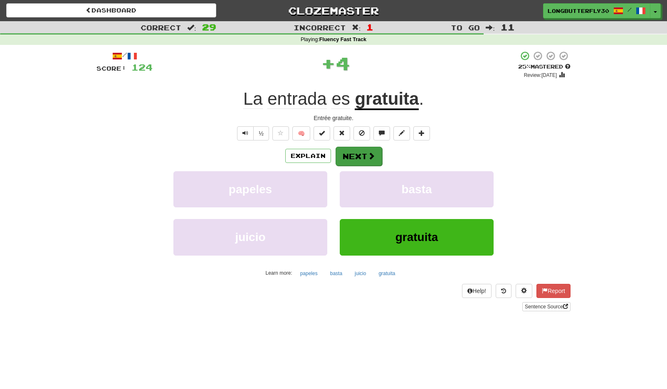
click at [372, 155] on span at bounding box center [371, 155] width 7 height 7
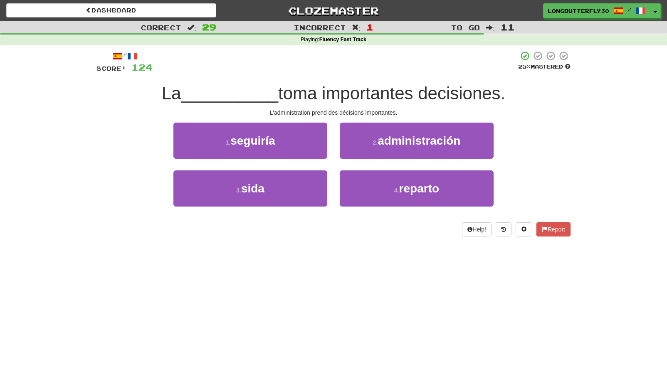
drag, startPoint x: 410, startPoint y: 143, endPoint x: 403, endPoint y: 144, distance: 7.2
click at [409, 143] on span "administración" at bounding box center [419, 140] width 83 height 13
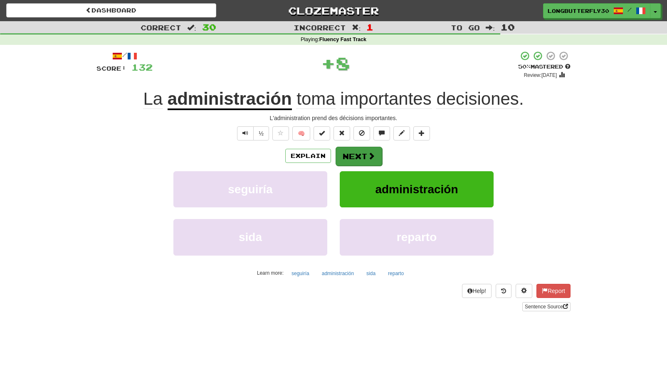
click at [372, 152] on span at bounding box center [371, 155] width 7 height 7
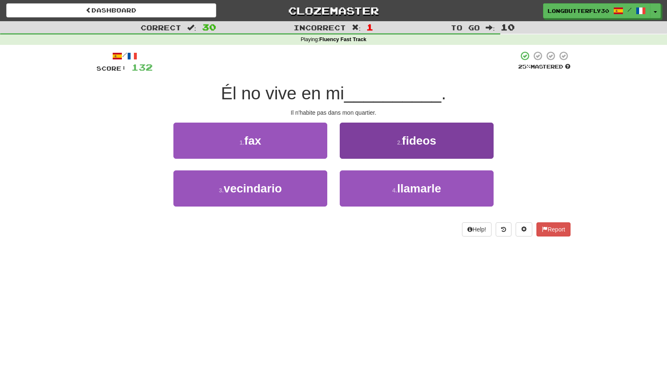
drag, startPoint x: 311, startPoint y: 191, endPoint x: 343, endPoint y: 178, distance: 34.5
click at [311, 190] on button "3 . vecindario" at bounding box center [250, 189] width 154 height 36
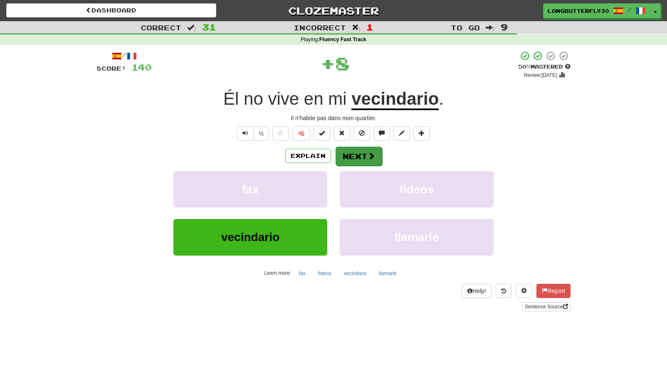
click at [369, 157] on span at bounding box center [371, 155] width 7 height 7
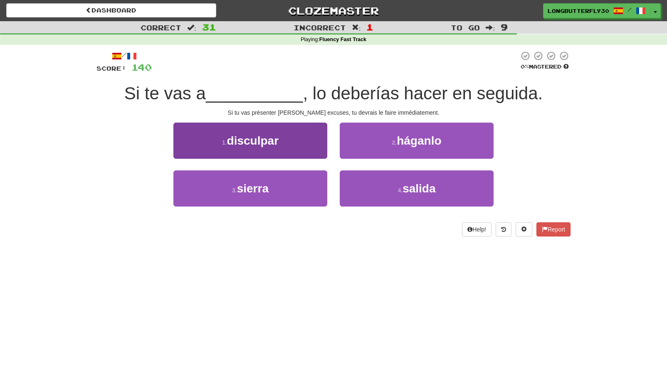
click at [299, 146] on button "1 . disculpar" at bounding box center [250, 141] width 154 height 36
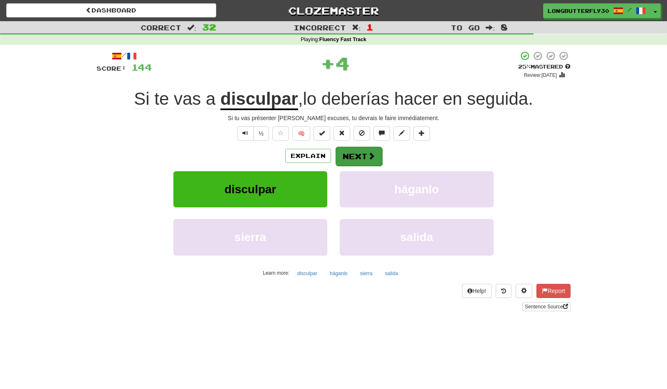
click at [344, 152] on button "Next" at bounding box center [359, 156] width 47 height 19
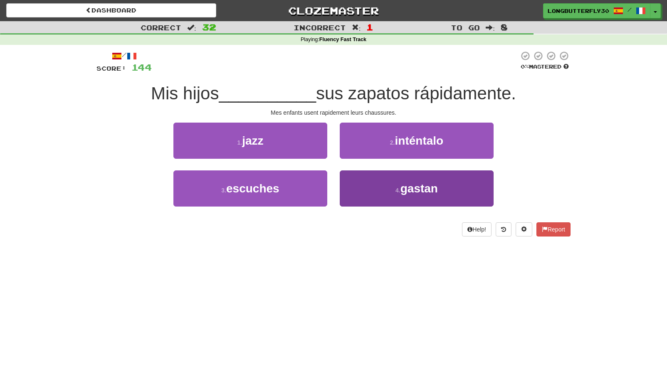
click at [388, 193] on button "4 . gastan" at bounding box center [417, 189] width 154 height 36
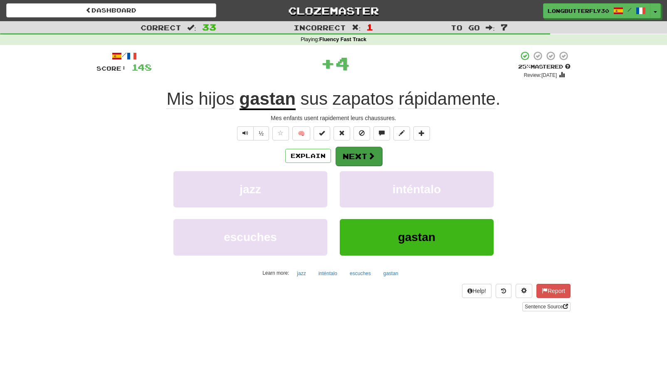
click at [365, 157] on button "Next" at bounding box center [359, 156] width 47 height 19
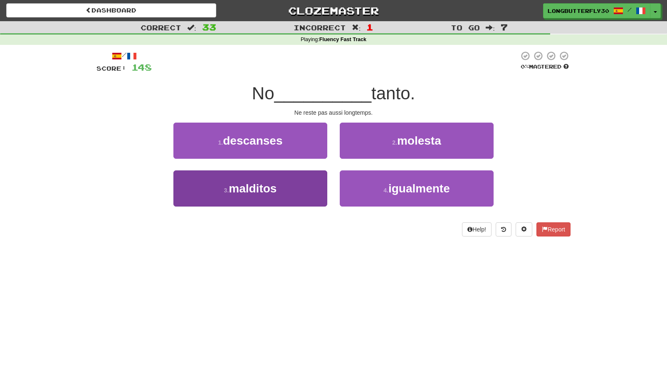
click at [307, 181] on button "3 . malditos" at bounding box center [250, 189] width 154 height 36
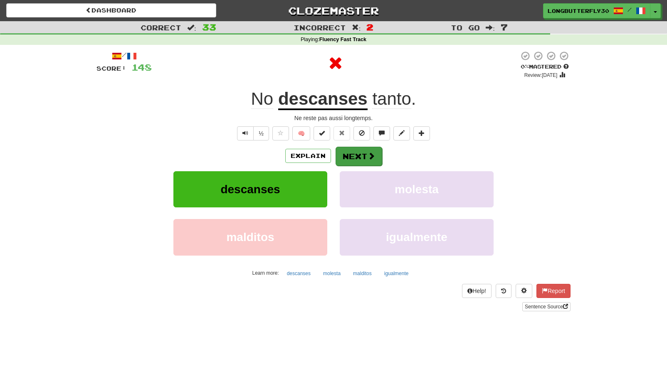
click at [368, 154] on span at bounding box center [371, 155] width 7 height 7
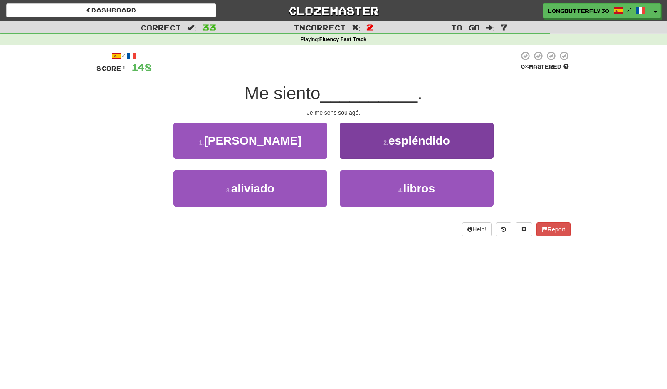
click at [391, 146] on button "2 . espléndido" at bounding box center [417, 141] width 154 height 36
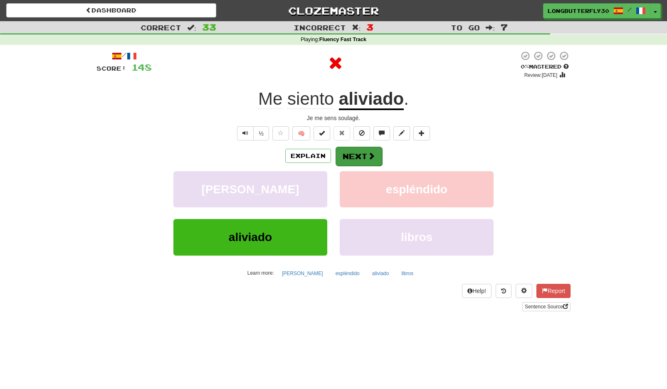
click at [361, 151] on button "Next" at bounding box center [359, 156] width 47 height 19
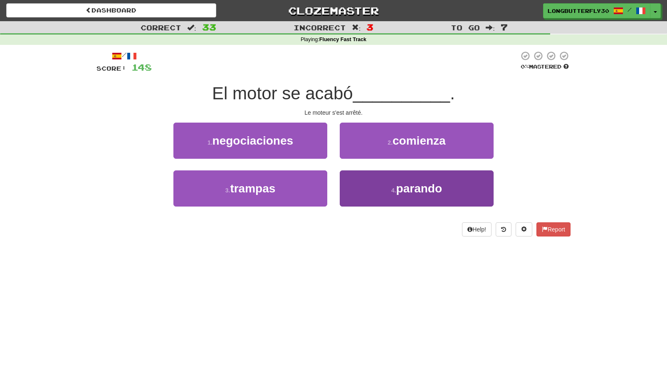
click at [375, 184] on button "4 . parando" at bounding box center [417, 189] width 154 height 36
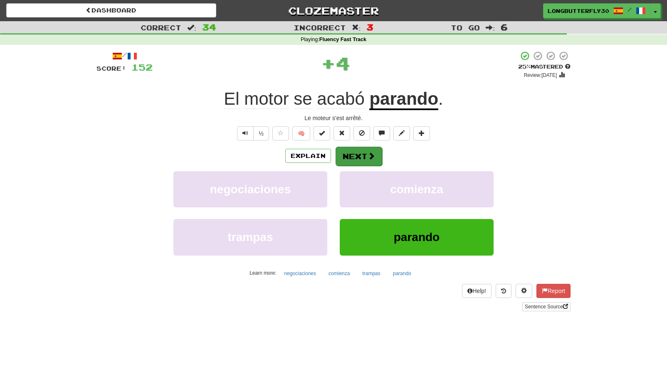
click at [369, 156] on span at bounding box center [371, 155] width 7 height 7
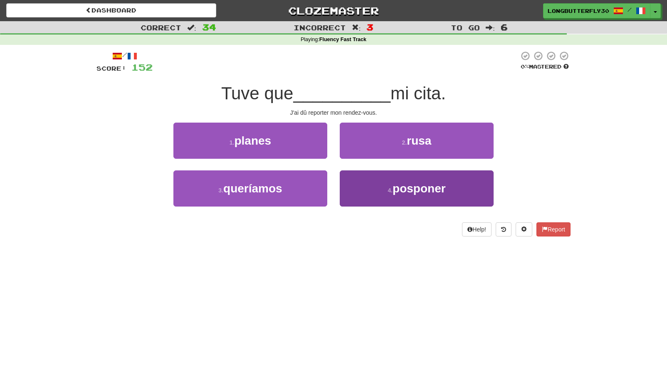
click at [365, 189] on button "4 . posponer" at bounding box center [417, 189] width 154 height 36
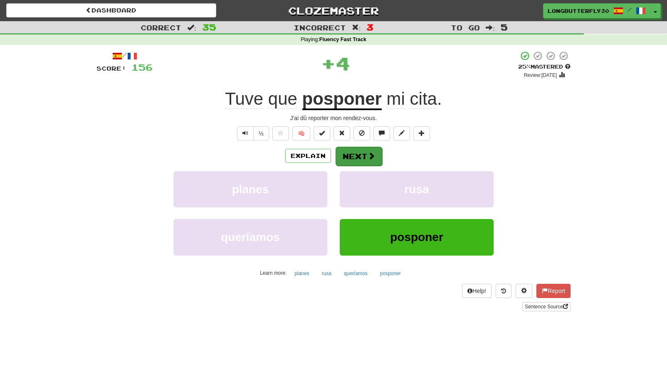
click at [358, 156] on button "Next" at bounding box center [359, 156] width 47 height 19
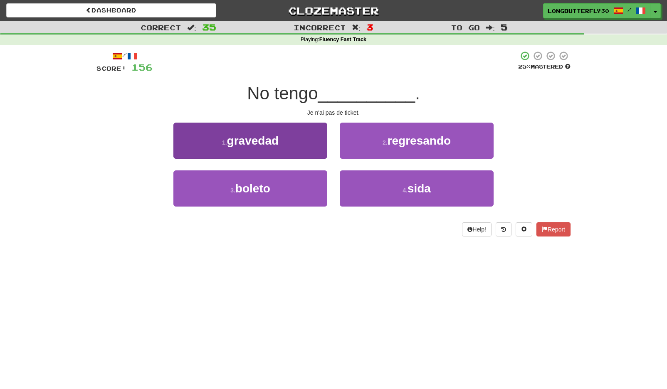
click at [306, 184] on button "3 . boleto" at bounding box center [250, 189] width 154 height 36
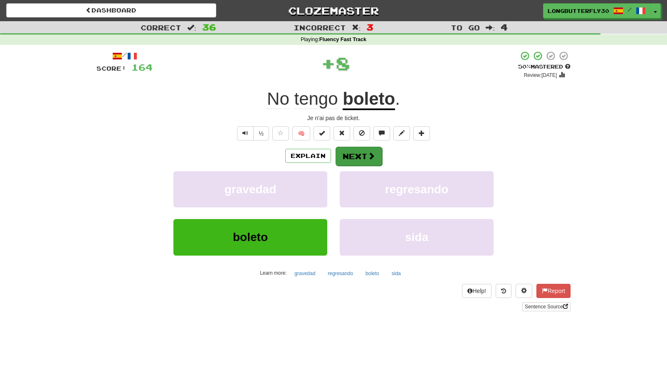
click at [368, 155] on span at bounding box center [371, 155] width 7 height 7
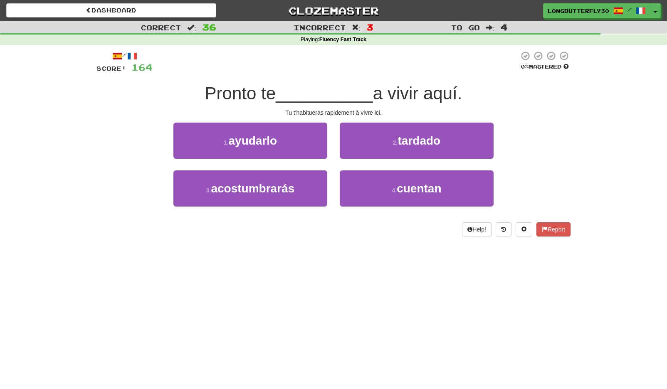
drag, startPoint x: 310, startPoint y: 183, endPoint x: 329, endPoint y: 176, distance: 19.9
click at [310, 183] on button "3 . acostumbrarás" at bounding box center [250, 189] width 154 height 36
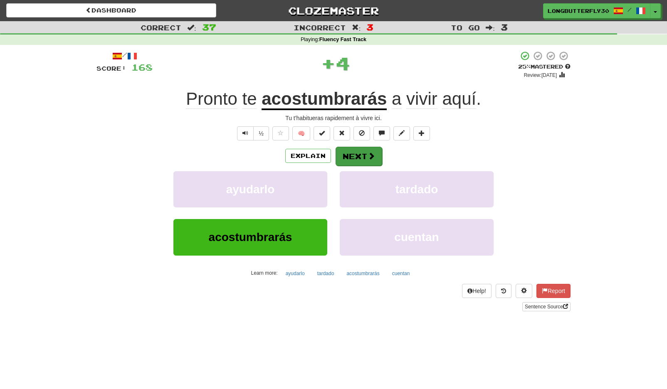
click at [352, 156] on button "Next" at bounding box center [359, 156] width 47 height 19
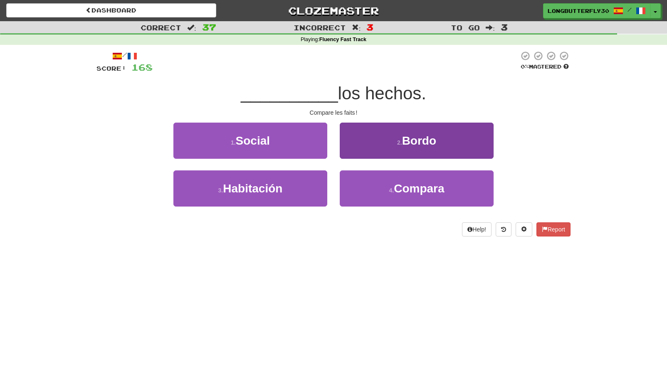
drag, startPoint x: 388, startPoint y: 187, endPoint x: 387, endPoint y: 178, distance: 9.2
click at [389, 187] on small "4 ." at bounding box center [391, 190] width 5 height 7
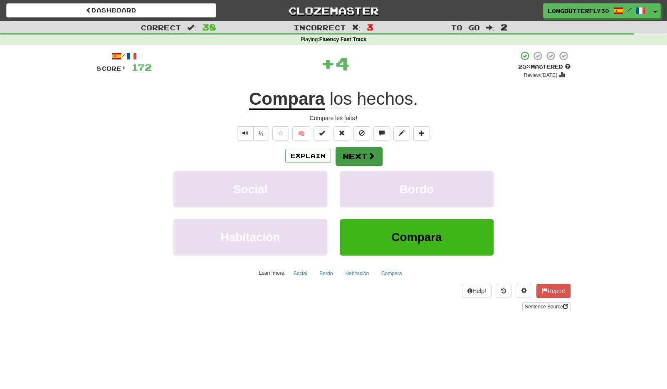
click at [368, 157] on span at bounding box center [371, 155] width 7 height 7
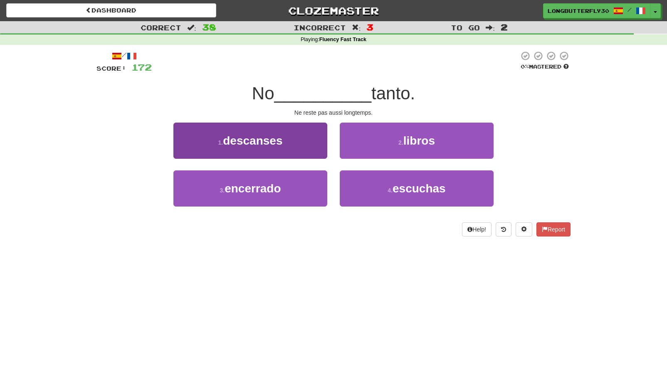
click at [314, 148] on button "1 . descanses" at bounding box center [250, 141] width 154 height 36
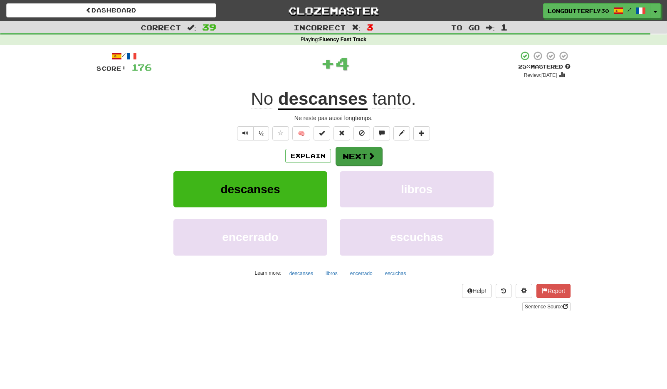
click at [373, 159] on span at bounding box center [371, 155] width 7 height 7
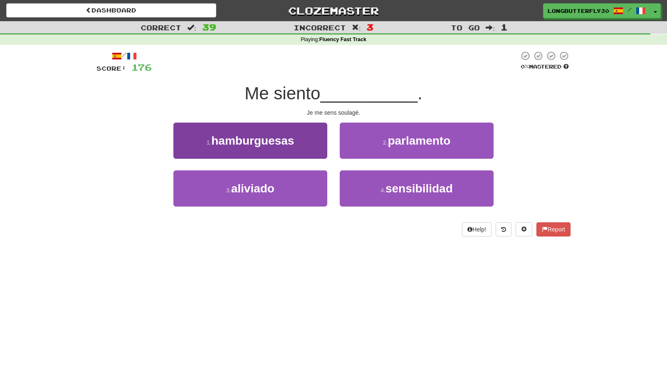
drag, startPoint x: 314, startPoint y: 188, endPoint x: 318, endPoint y: 183, distance: 6.0
click at [314, 188] on button "3 . aliviado" at bounding box center [250, 189] width 154 height 36
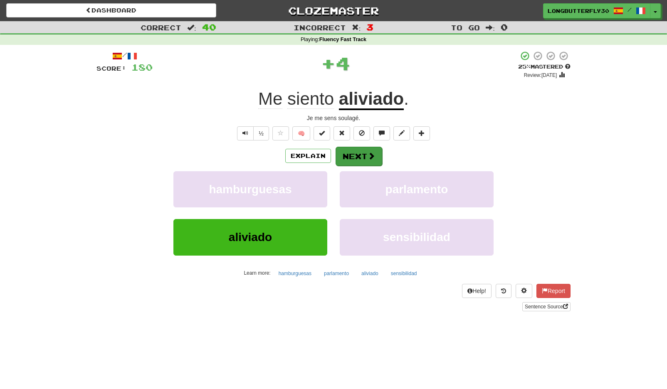
click at [348, 153] on button "Next" at bounding box center [359, 156] width 47 height 19
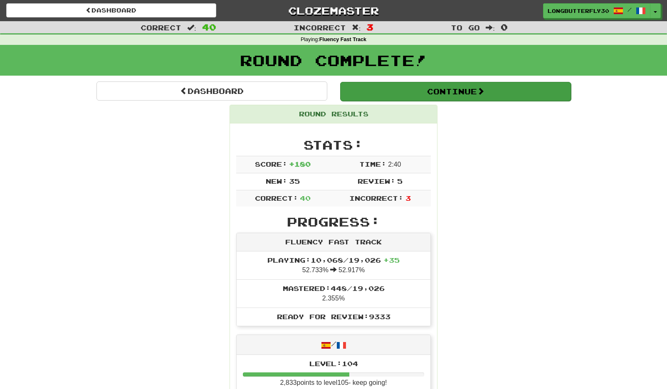
click at [466, 93] on button "Continue" at bounding box center [455, 91] width 231 height 19
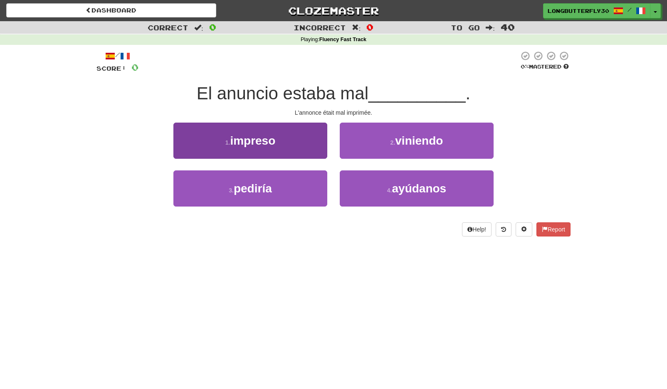
click at [294, 139] on button "1 . impreso" at bounding box center [250, 141] width 154 height 36
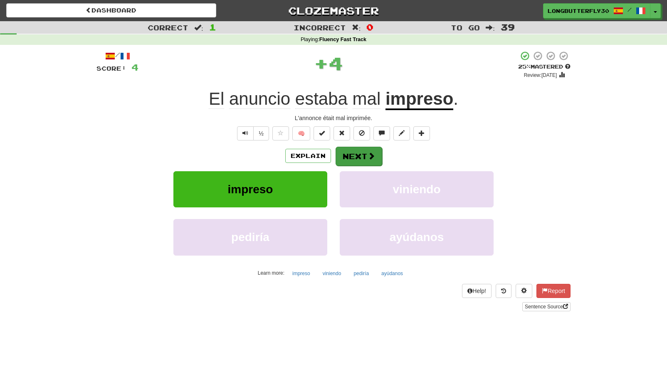
click at [346, 153] on button "Next" at bounding box center [359, 156] width 47 height 19
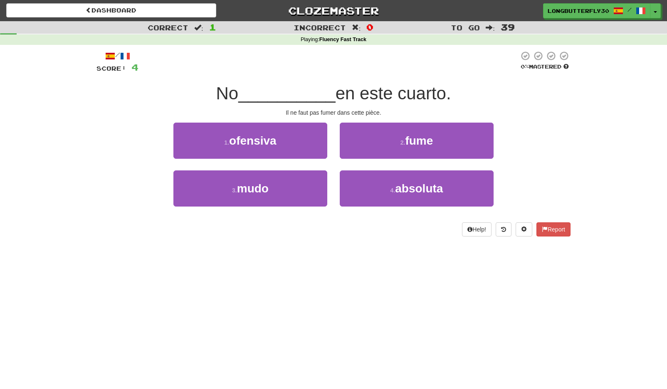
click at [423, 144] on span "fume" at bounding box center [419, 140] width 28 height 13
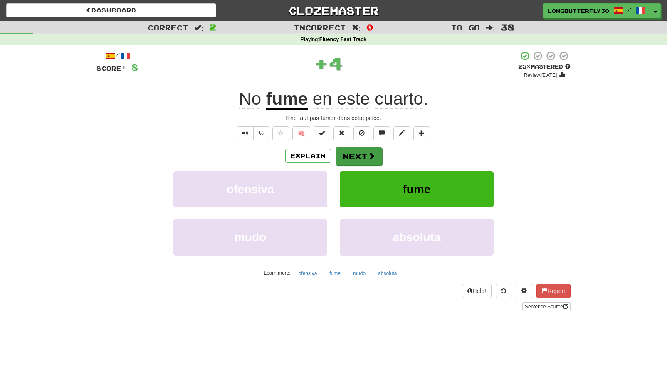
click at [360, 154] on button "Next" at bounding box center [359, 156] width 47 height 19
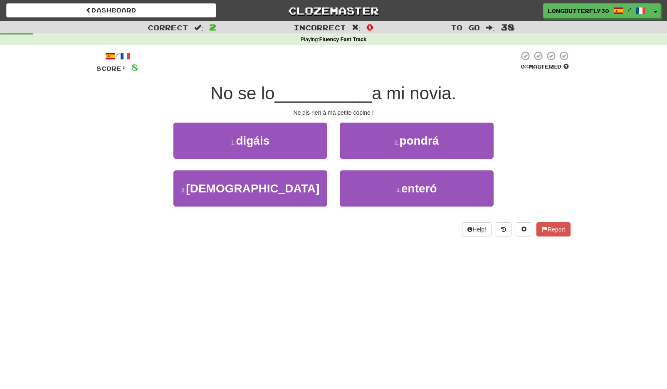
scroll to position [2, 0]
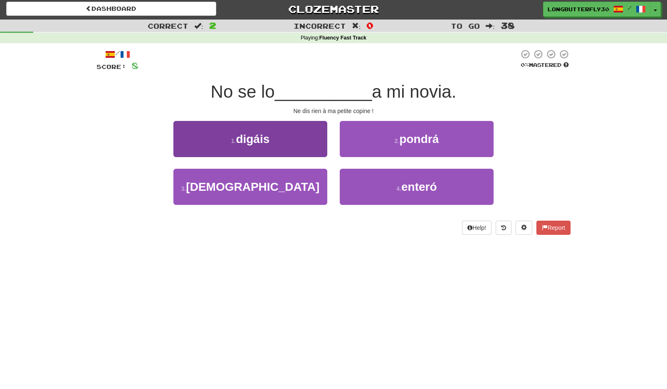
click at [299, 145] on button "1 . digáis" at bounding box center [250, 139] width 154 height 36
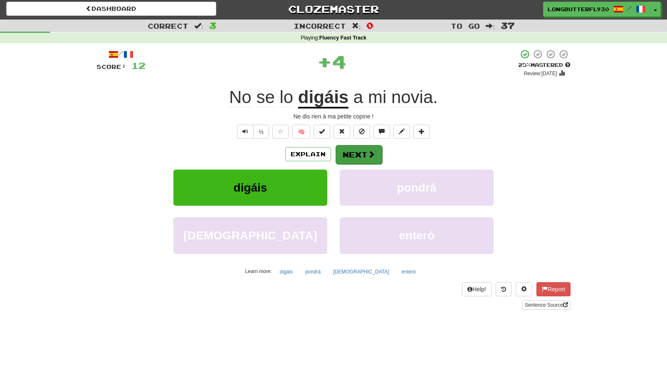
click at [361, 151] on button "Next" at bounding box center [359, 154] width 47 height 19
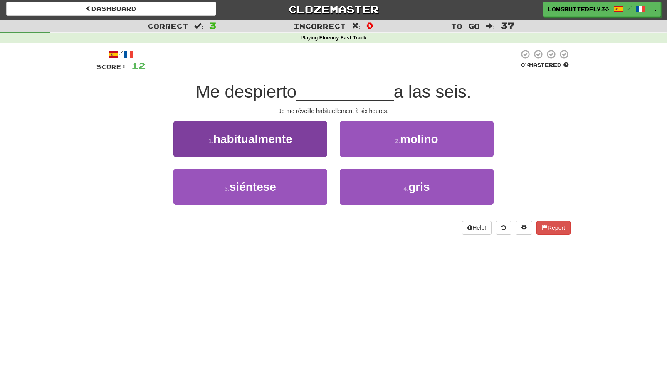
click at [297, 143] on button "1 . habitualmente" at bounding box center [250, 139] width 154 height 36
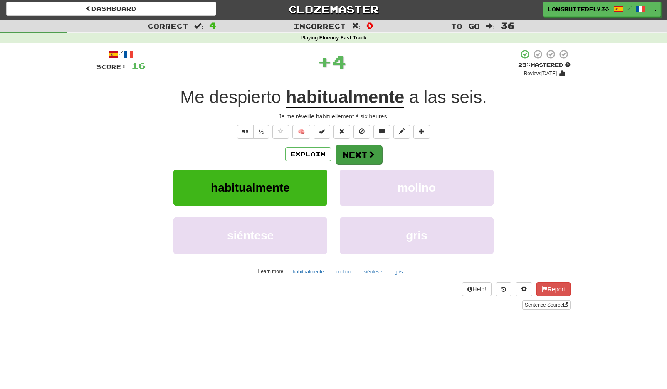
click at [353, 150] on button "Next" at bounding box center [359, 154] width 47 height 19
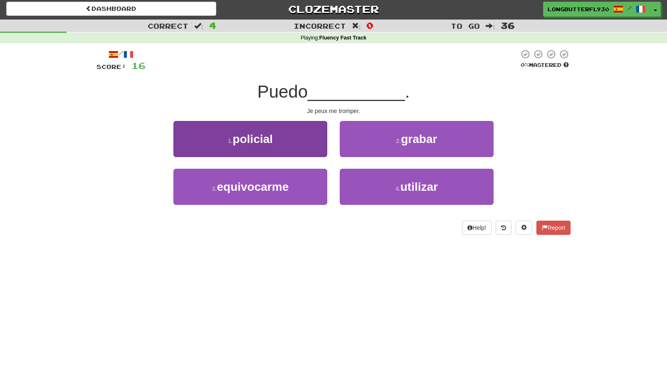
drag, startPoint x: 289, startPoint y: 181, endPoint x: 309, endPoint y: 173, distance: 21.1
click at [291, 180] on button "3 . equivocarme" at bounding box center [250, 187] width 154 height 36
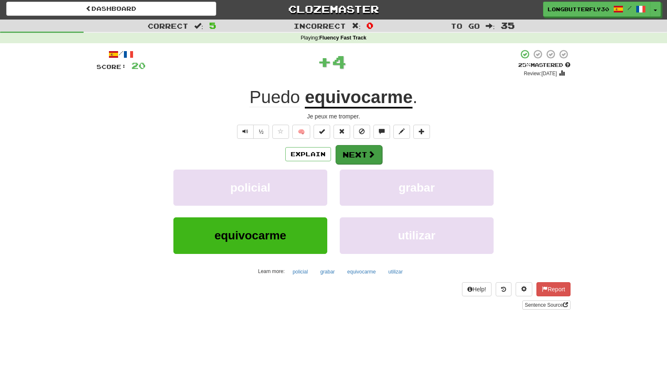
click at [363, 153] on button "Next" at bounding box center [359, 154] width 47 height 19
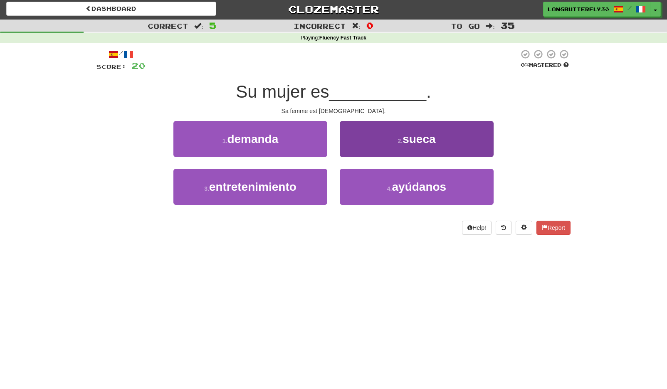
click at [398, 142] on small "2 ." at bounding box center [400, 141] width 5 height 7
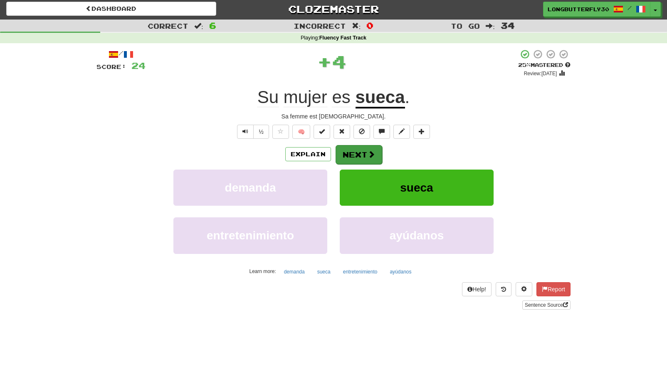
click at [355, 153] on button "Next" at bounding box center [359, 154] width 47 height 19
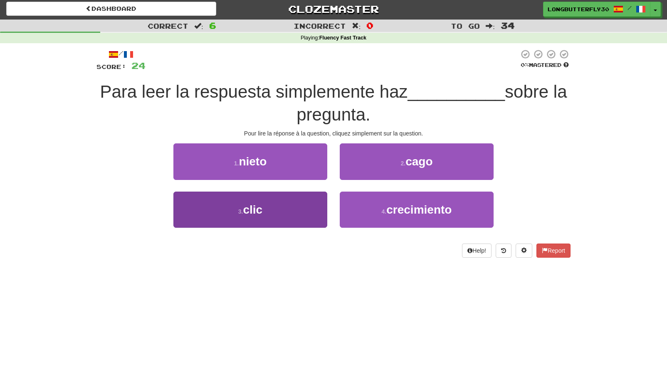
click at [297, 204] on button "3 . clic" at bounding box center [250, 210] width 154 height 36
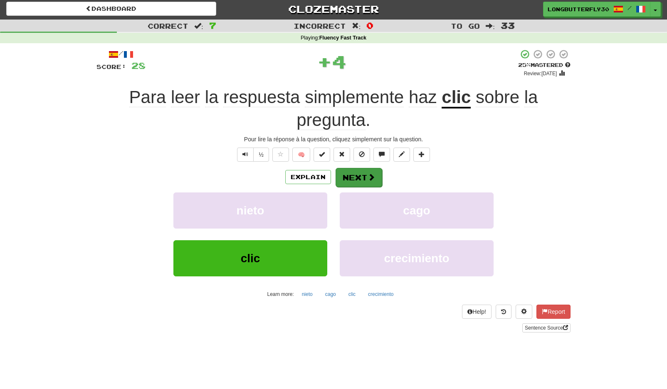
click at [366, 171] on button "Next" at bounding box center [359, 177] width 47 height 19
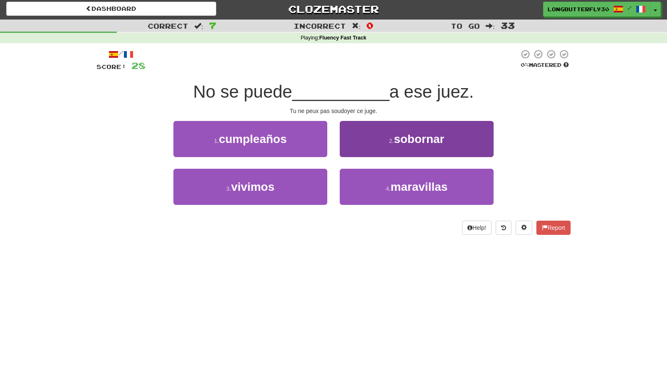
click at [409, 143] on span "sobornar" at bounding box center [419, 139] width 50 height 13
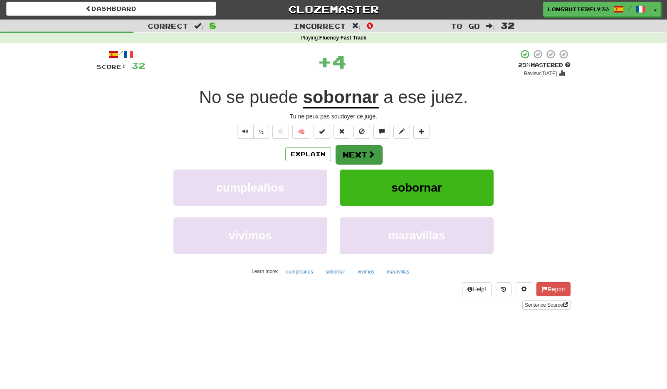
click at [361, 157] on button "Next" at bounding box center [359, 154] width 47 height 19
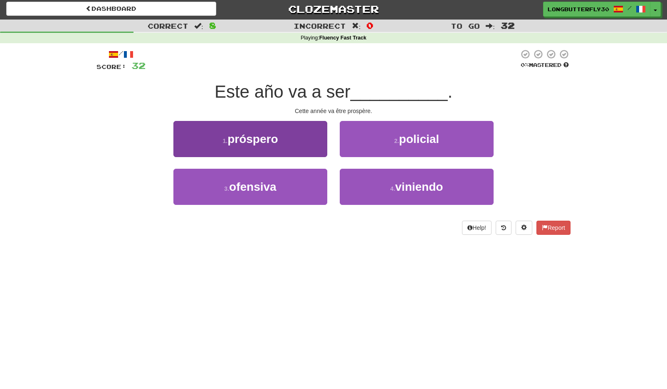
click at [299, 136] on button "1 . próspero" at bounding box center [250, 139] width 154 height 36
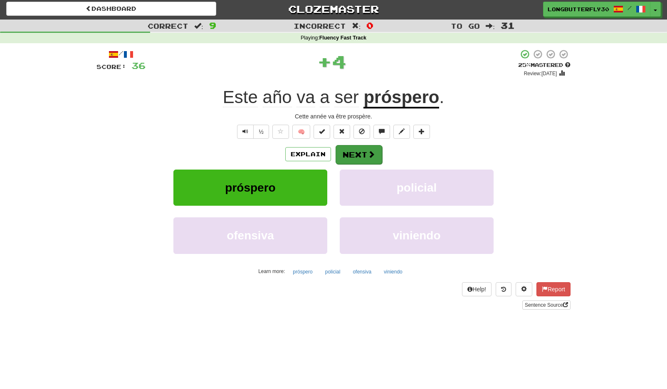
click at [349, 148] on button "Next" at bounding box center [359, 154] width 47 height 19
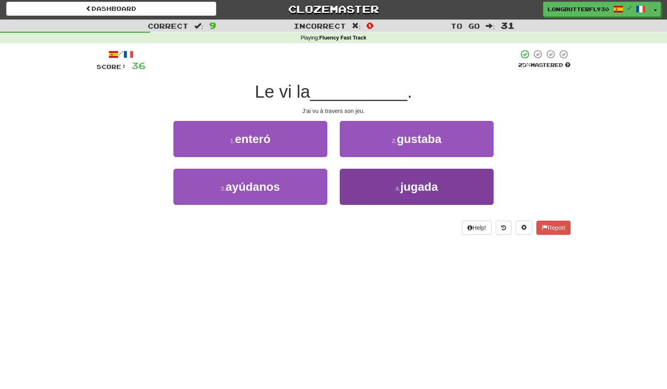
click at [417, 189] on span "jugada" at bounding box center [418, 186] width 37 height 13
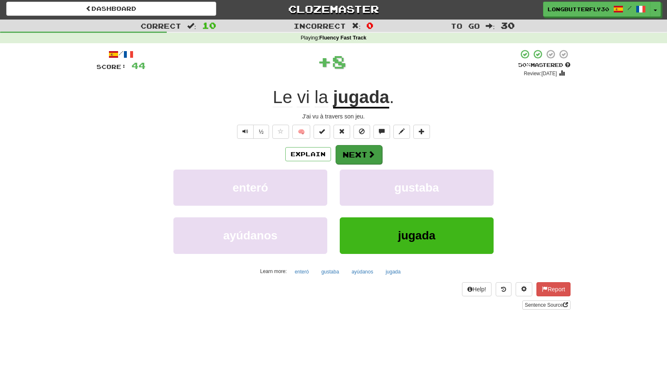
click at [377, 162] on button "Next" at bounding box center [359, 154] width 47 height 19
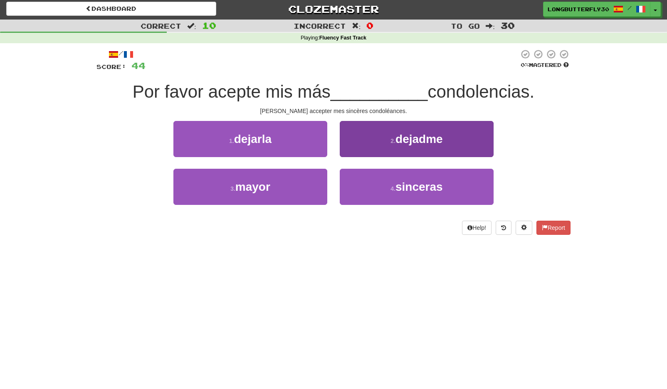
drag, startPoint x: 374, startPoint y: 187, endPoint x: 371, endPoint y: 170, distance: 17.2
click at [374, 185] on button "4 . sinceras" at bounding box center [417, 187] width 154 height 36
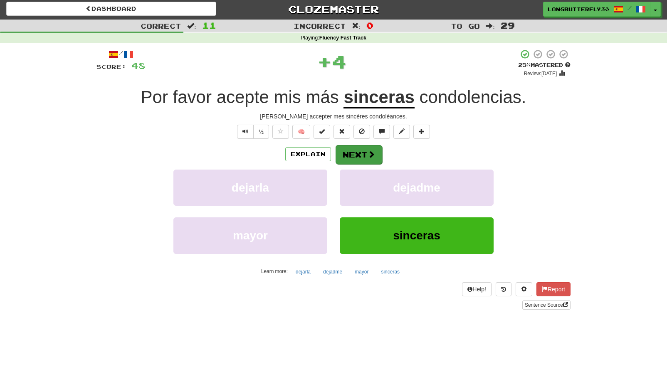
click at [363, 156] on button "Next" at bounding box center [359, 154] width 47 height 19
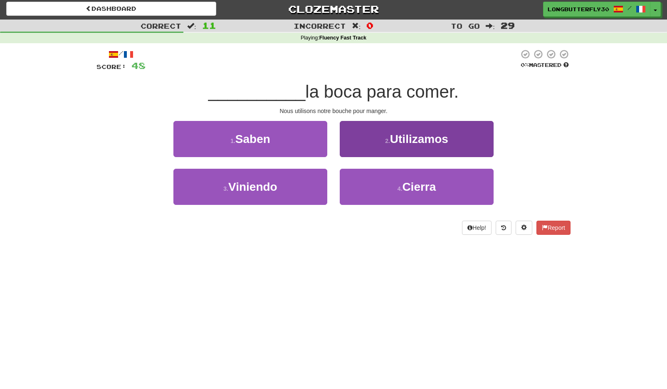
click at [401, 143] on span "Utilizamos" at bounding box center [419, 139] width 58 height 13
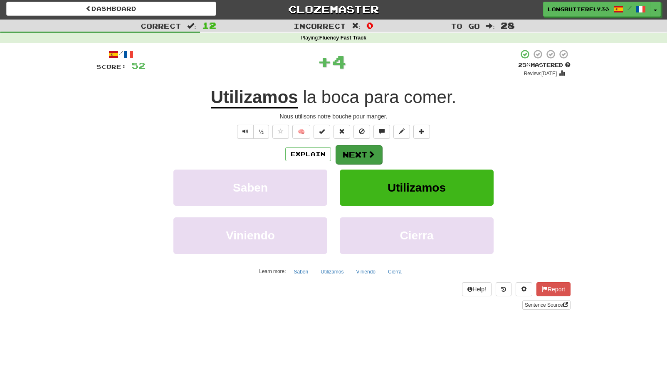
click at [361, 150] on button "Next" at bounding box center [359, 154] width 47 height 19
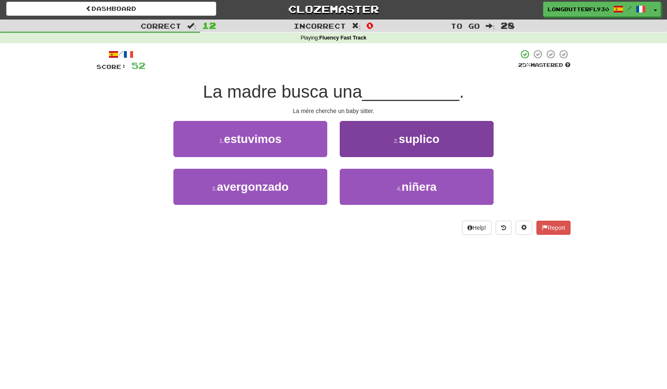
click at [395, 148] on button "2 . suplico" at bounding box center [417, 139] width 154 height 36
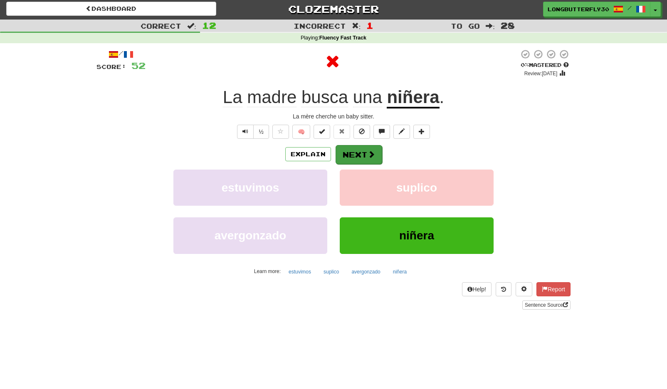
click at [370, 153] on span at bounding box center [371, 154] width 7 height 7
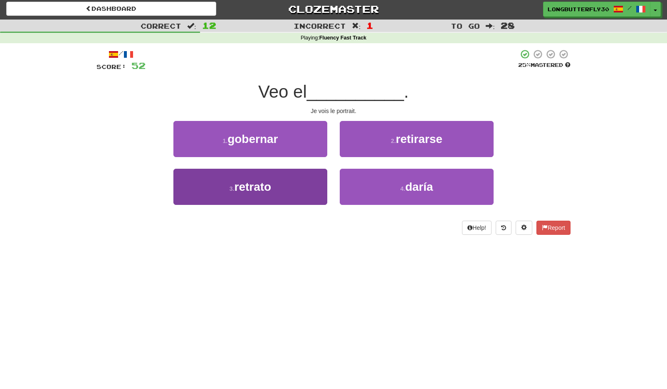
click at [299, 182] on button "3 . retrato" at bounding box center [250, 187] width 154 height 36
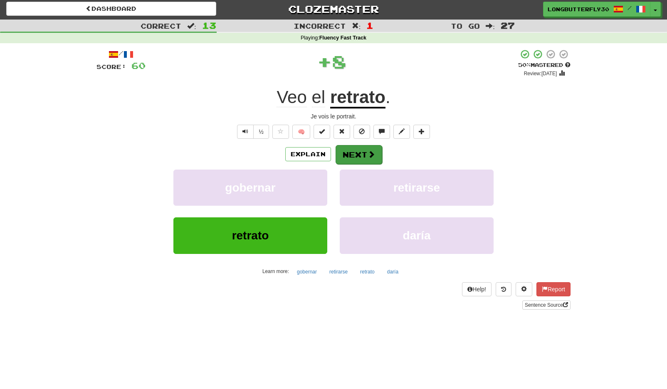
click at [356, 151] on button "Next" at bounding box center [359, 154] width 47 height 19
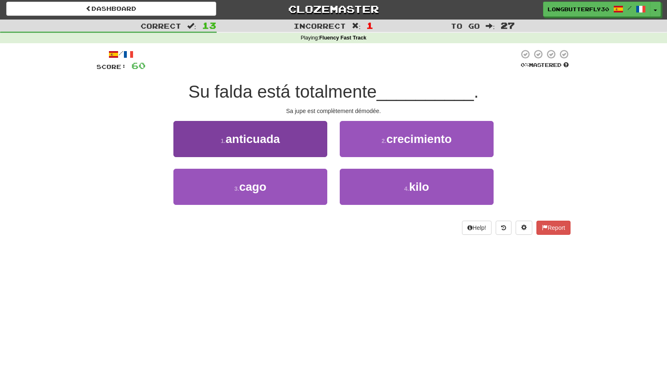
click at [298, 146] on button "1 . anticuada" at bounding box center [250, 139] width 154 height 36
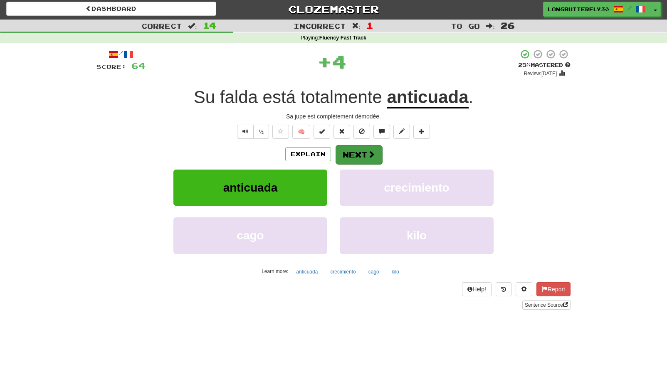
click at [351, 150] on button "Next" at bounding box center [359, 154] width 47 height 19
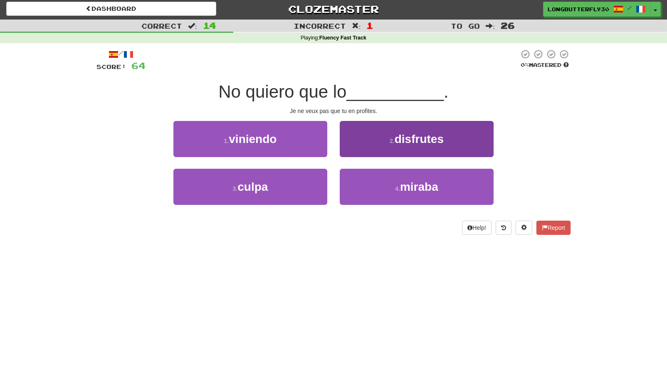
click at [425, 143] on span "disfrutes" at bounding box center [419, 139] width 49 height 13
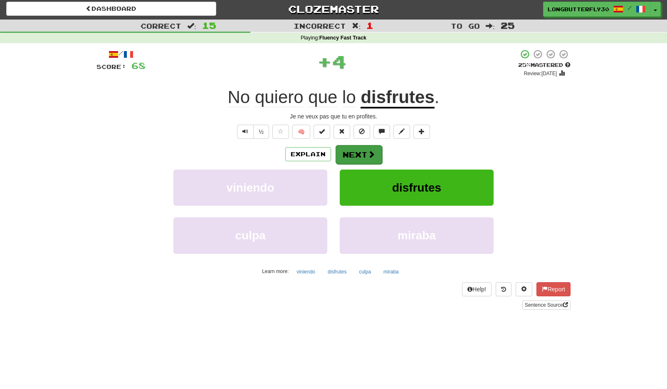
click at [368, 153] on span at bounding box center [371, 154] width 7 height 7
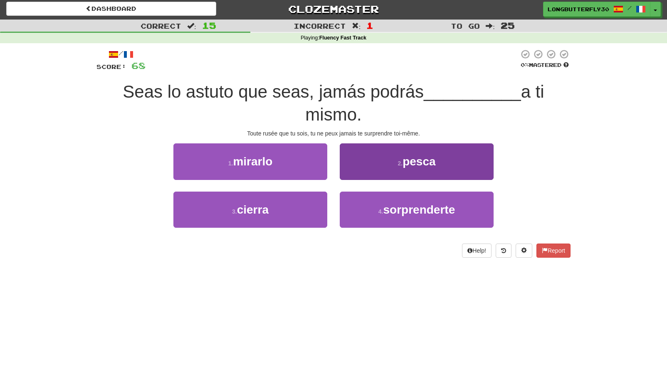
drag, startPoint x: 410, startPoint y: 206, endPoint x: 408, endPoint y: 200, distance: 6.2
click at [410, 205] on span "sorprenderte" at bounding box center [419, 209] width 72 height 13
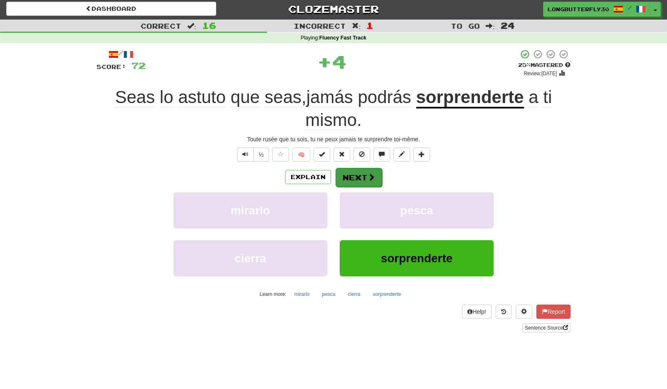
click at [366, 177] on button "Next" at bounding box center [359, 177] width 47 height 19
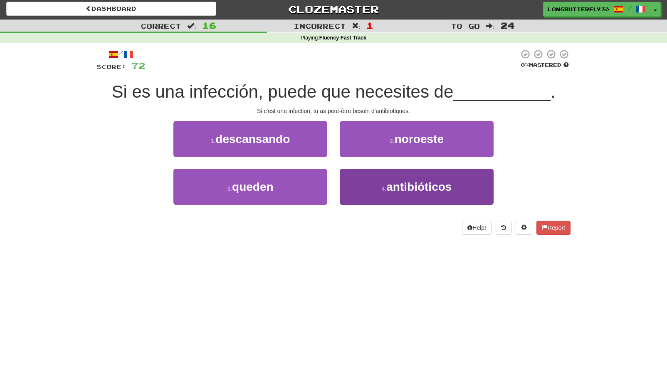
click at [367, 179] on button "4 . antibióticos" at bounding box center [417, 187] width 154 height 36
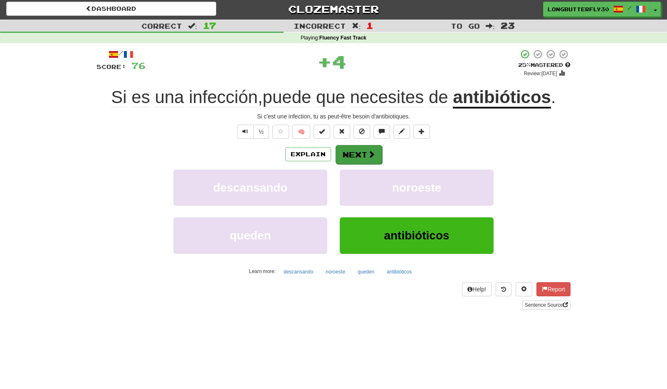
click at [362, 148] on button "Next" at bounding box center [359, 154] width 47 height 19
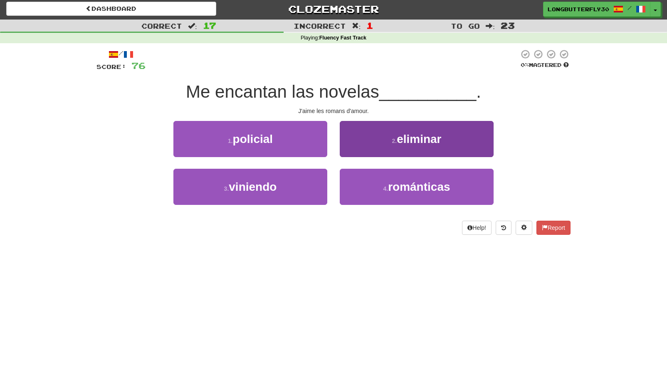
drag, startPoint x: 387, startPoint y: 192, endPoint x: 385, endPoint y: 174, distance: 17.9
click at [387, 191] on button "4 . románticas" at bounding box center [417, 187] width 154 height 36
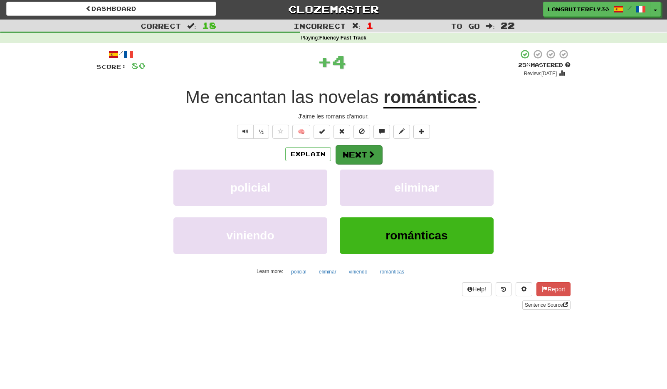
click at [368, 149] on button "Next" at bounding box center [359, 154] width 47 height 19
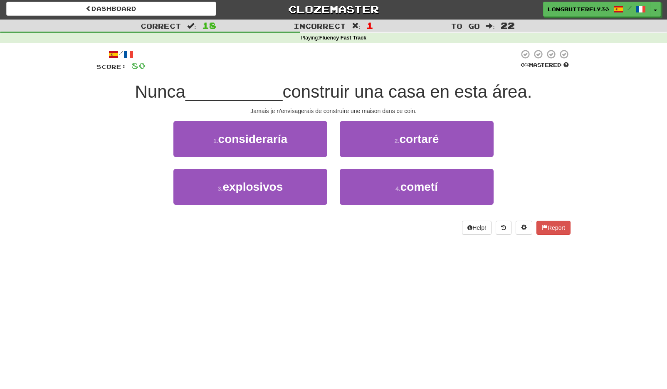
scroll to position [3, 0]
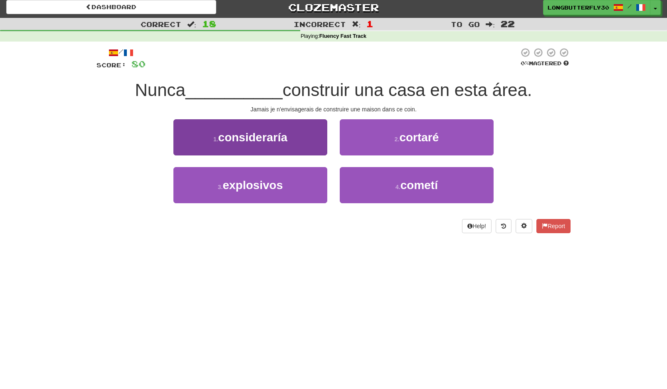
click at [304, 140] on button "1 . consideraría" at bounding box center [250, 137] width 154 height 36
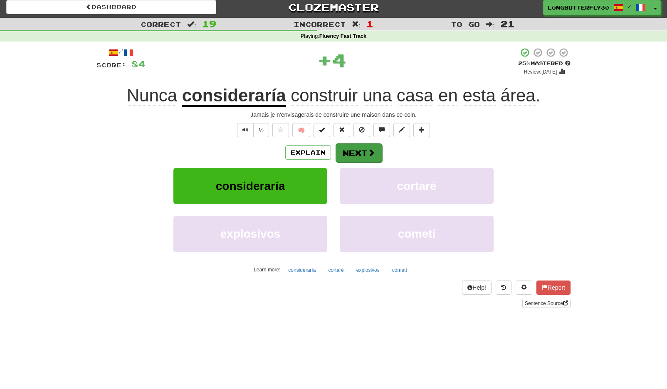
click at [361, 149] on button "Next" at bounding box center [359, 152] width 47 height 19
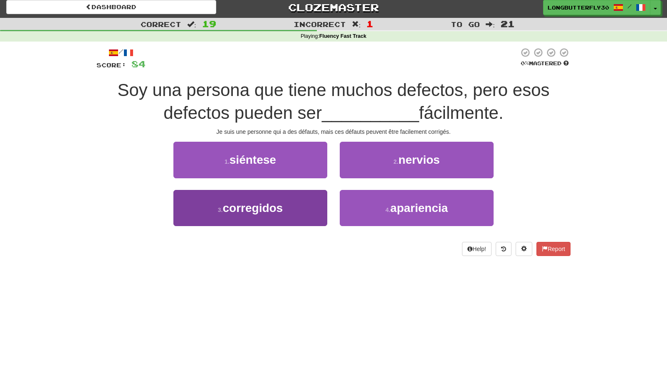
click at [304, 204] on button "3 . corregidos" at bounding box center [250, 208] width 154 height 36
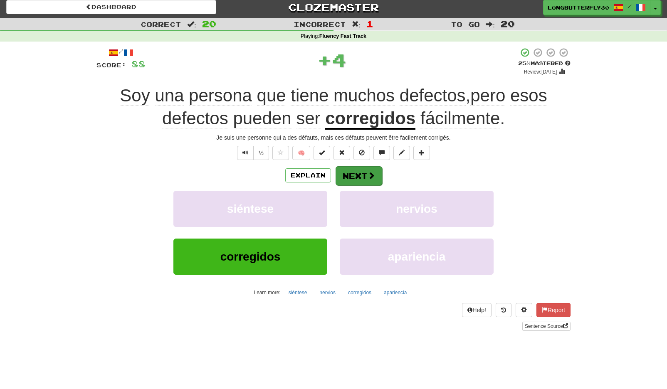
click at [362, 168] on button "Next" at bounding box center [359, 175] width 47 height 19
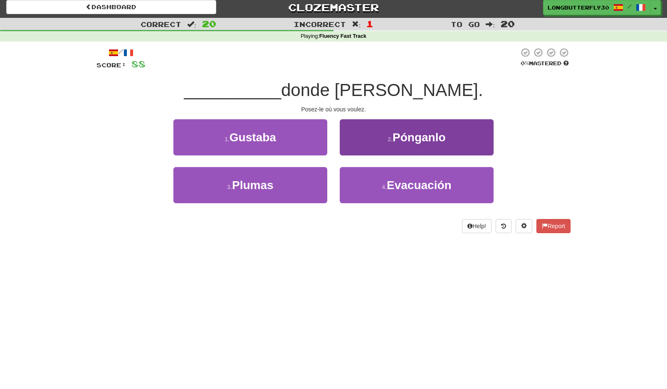
click at [395, 132] on span "Pónganlo" at bounding box center [419, 137] width 53 height 13
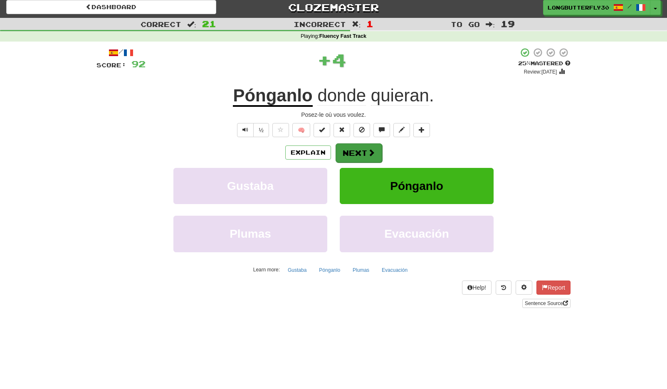
click at [356, 157] on button "Next" at bounding box center [359, 152] width 47 height 19
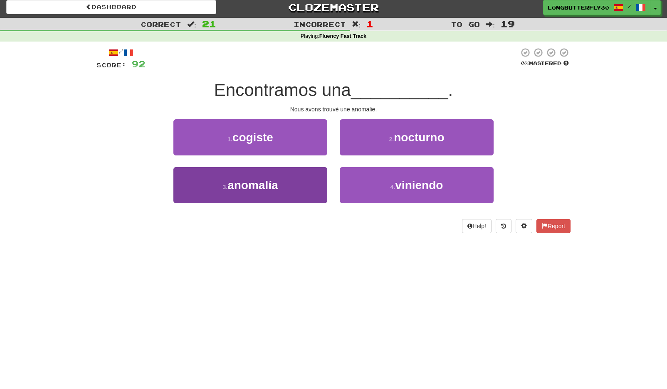
click at [297, 182] on button "3 . anomalía" at bounding box center [250, 185] width 154 height 36
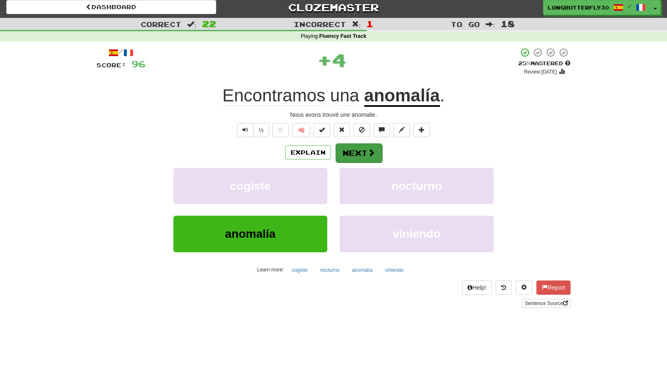
click at [363, 147] on button "Next" at bounding box center [359, 152] width 47 height 19
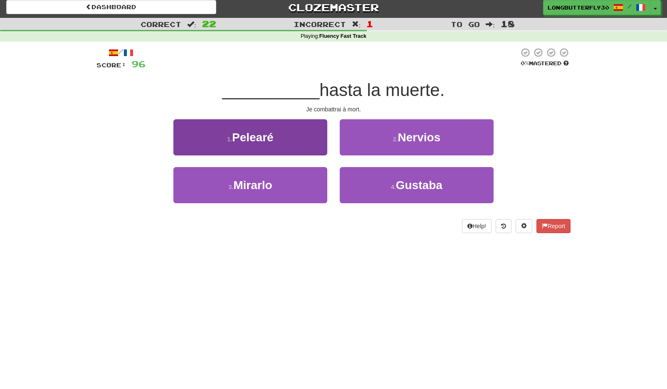
click at [295, 139] on button "1 . Pelearé" at bounding box center [250, 137] width 154 height 36
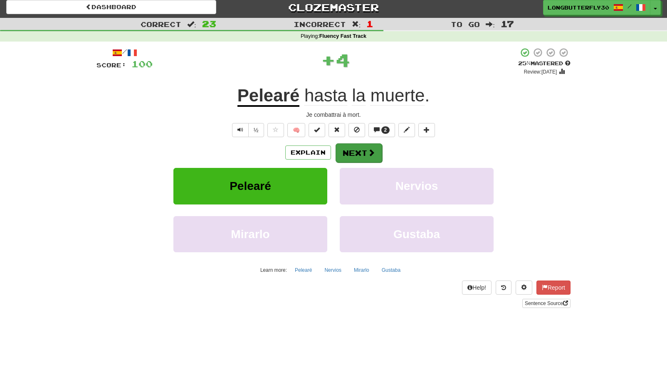
click at [377, 150] on button "Next" at bounding box center [359, 152] width 47 height 19
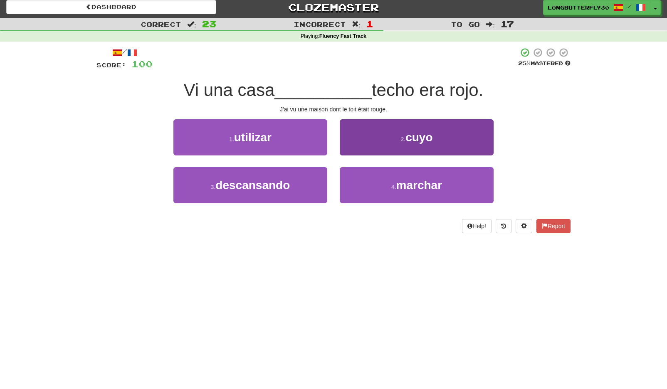
click at [403, 131] on button "2 . cuyo" at bounding box center [417, 137] width 154 height 36
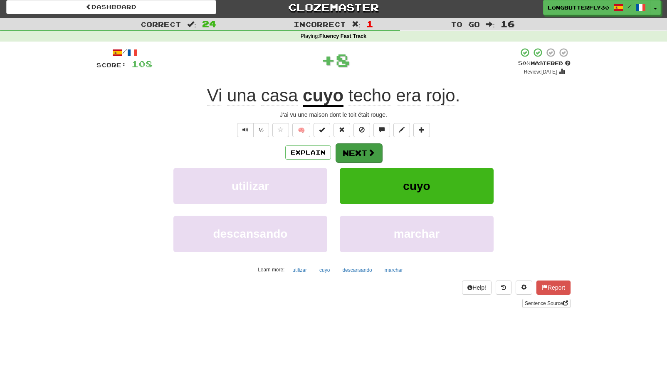
click at [359, 153] on button "Next" at bounding box center [359, 152] width 47 height 19
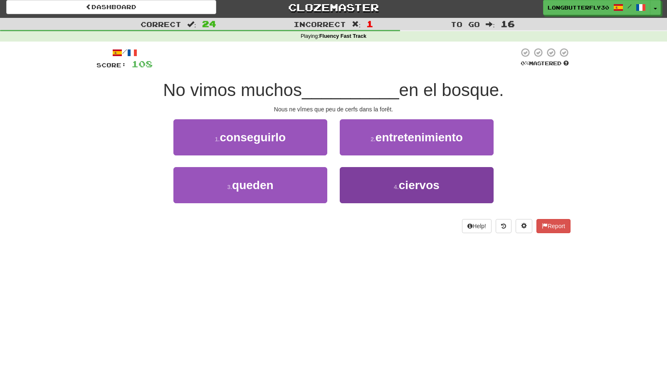
click at [385, 187] on button "4 . ciervos" at bounding box center [417, 185] width 154 height 36
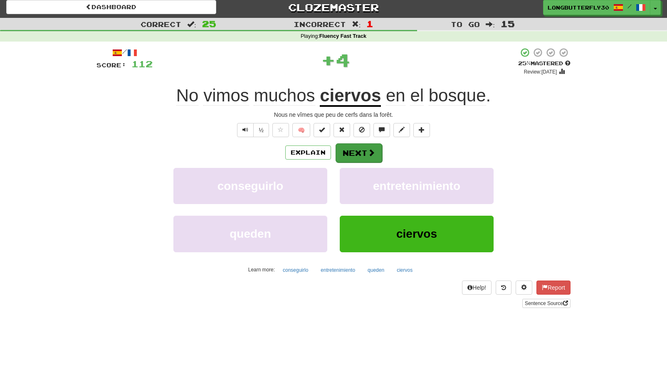
click at [370, 151] on span at bounding box center [371, 152] width 7 height 7
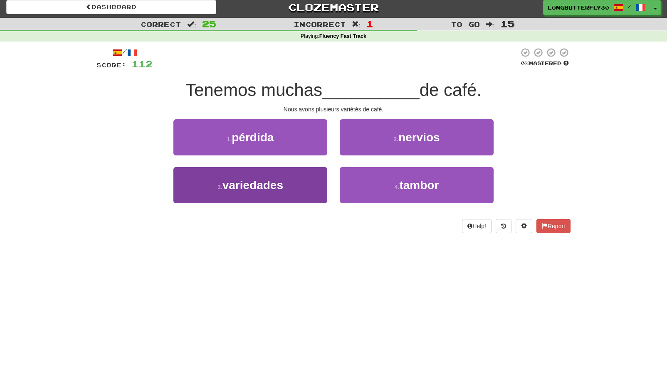
click at [310, 180] on button "3 . variedades" at bounding box center [250, 185] width 154 height 36
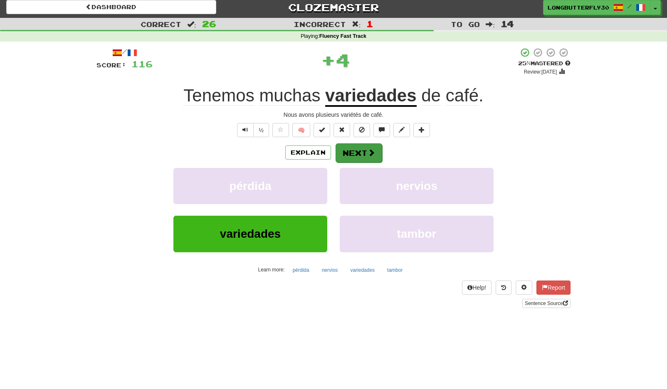
click at [357, 149] on button "Next" at bounding box center [359, 152] width 47 height 19
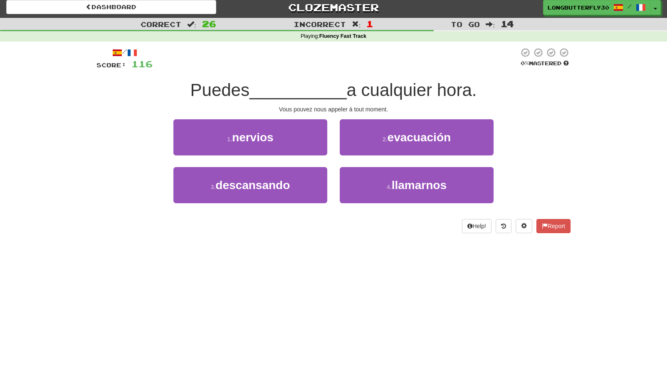
drag, startPoint x: 292, startPoint y: 134, endPoint x: 319, endPoint y: 140, distance: 27.2
click at [292, 134] on button "1 . nervios" at bounding box center [250, 137] width 154 height 36
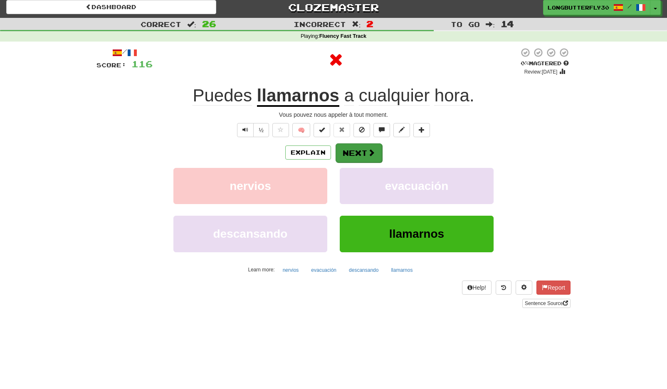
click at [369, 151] on span at bounding box center [371, 152] width 7 height 7
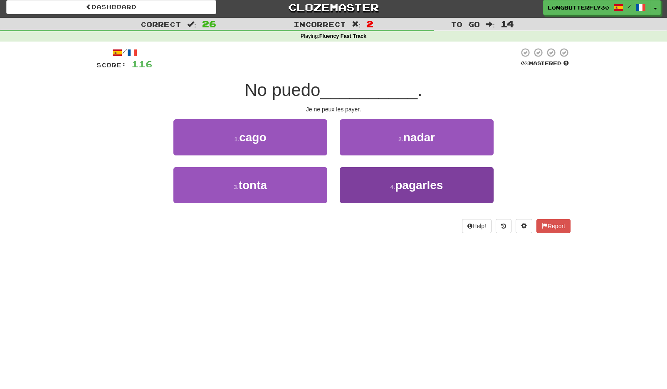
click at [379, 179] on button "4 . pagarles" at bounding box center [417, 185] width 154 height 36
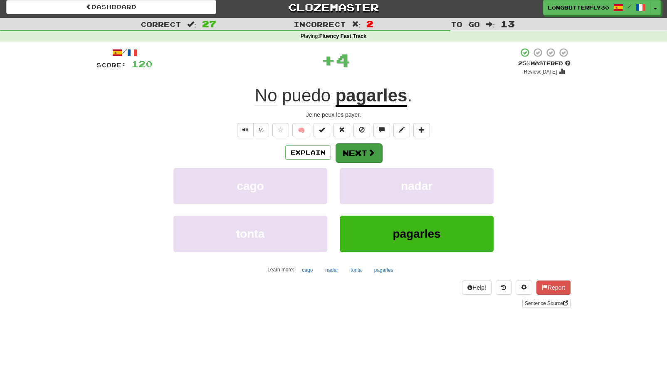
click at [357, 146] on button "Next" at bounding box center [359, 152] width 47 height 19
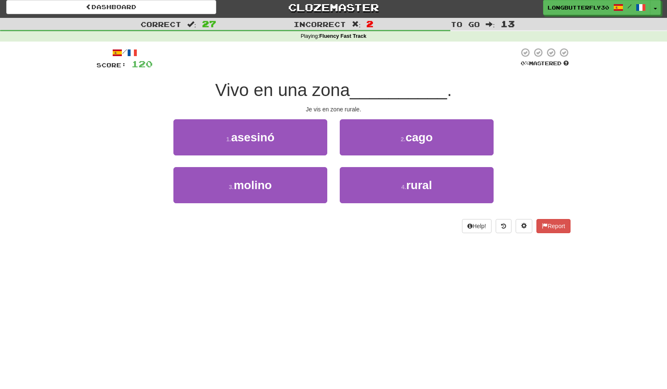
drag, startPoint x: 380, startPoint y: 185, endPoint x: 377, endPoint y: 163, distance: 22.6
click at [380, 181] on button "4 . rural" at bounding box center [417, 185] width 154 height 36
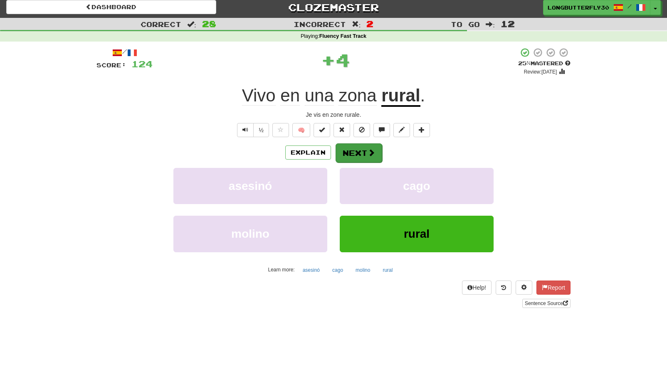
click at [371, 154] on span at bounding box center [371, 152] width 7 height 7
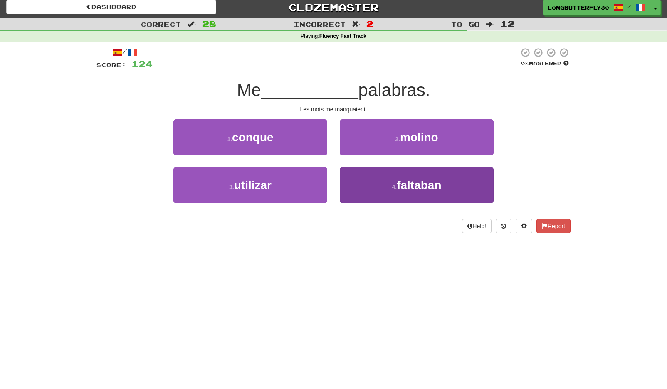
click at [381, 189] on button "4 . faltaban" at bounding box center [417, 185] width 154 height 36
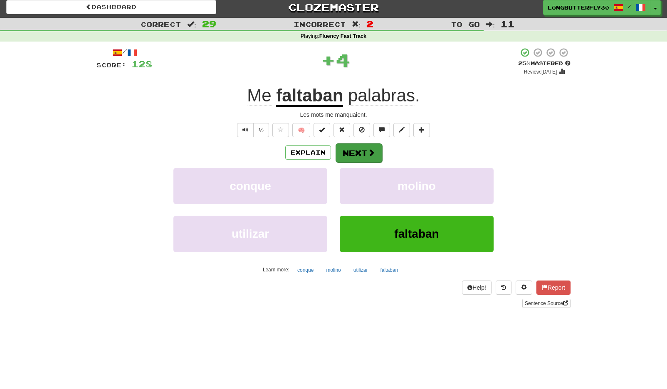
click at [362, 146] on button "Next" at bounding box center [359, 152] width 47 height 19
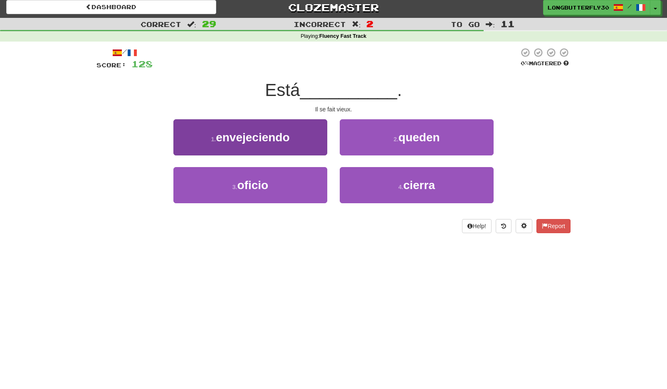
click at [320, 135] on button "1 . envejeciendo" at bounding box center [250, 137] width 154 height 36
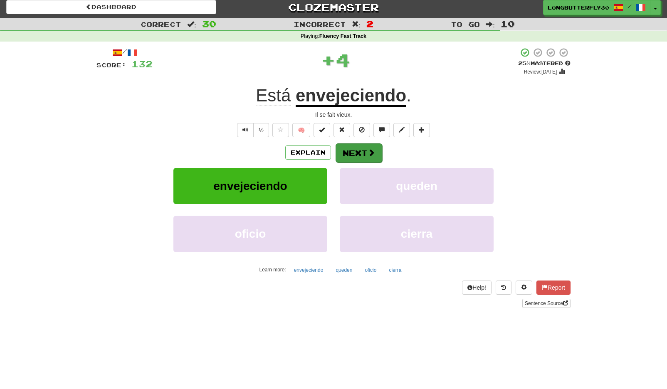
click at [359, 156] on button "Next" at bounding box center [359, 152] width 47 height 19
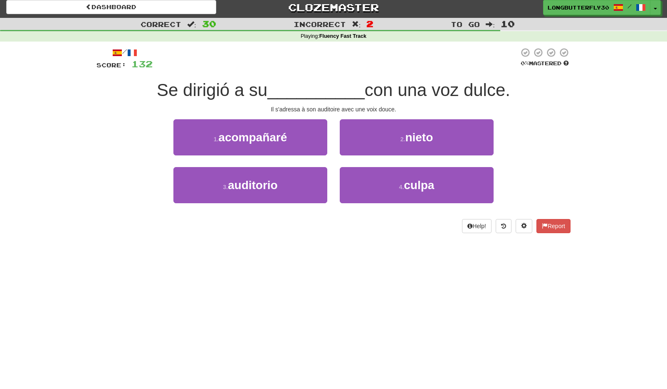
drag, startPoint x: 300, startPoint y: 183, endPoint x: 357, endPoint y: 163, distance: 60.0
click at [301, 183] on button "3 . auditorio" at bounding box center [250, 185] width 154 height 36
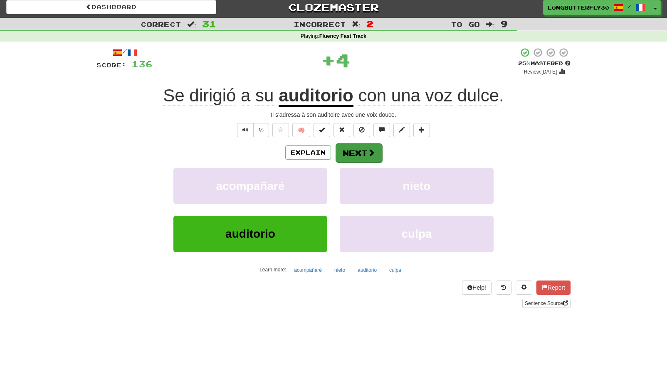
click at [365, 153] on button "Next" at bounding box center [359, 152] width 47 height 19
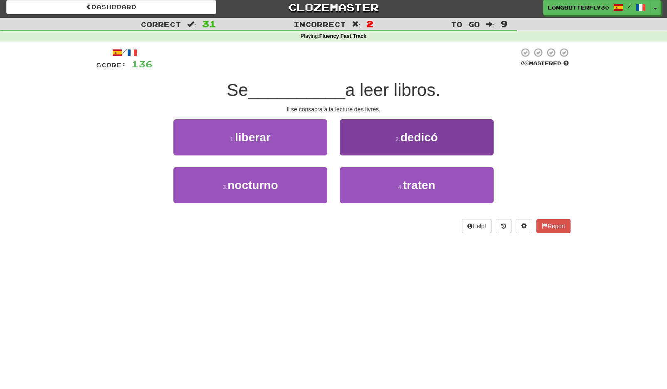
click at [420, 140] on span "dedicó" at bounding box center [418, 137] width 37 height 13
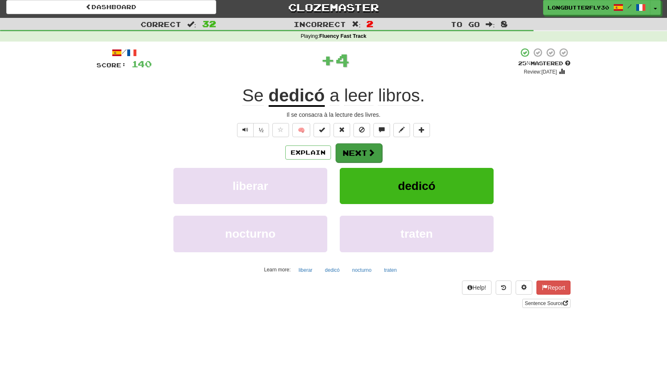
click at [360, 148] on button "Next" at bounding box center [359, 152] width 47 height 19
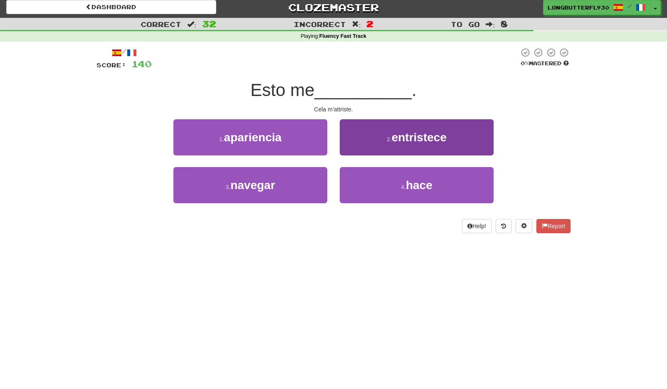
click at [403, 140] on span "entristece" at bounding box center [419, 137] width 55 height 13
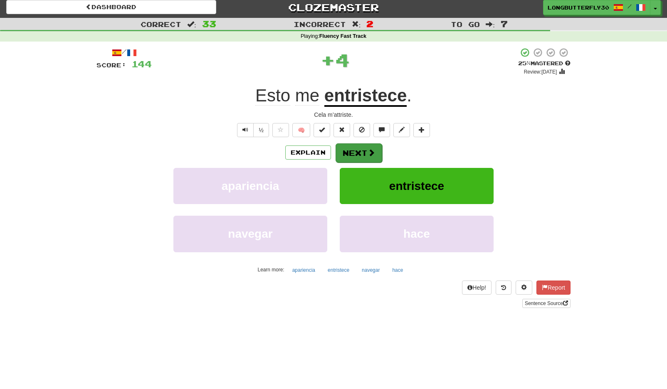
click at [366, 154] on button "Next" at bounding box center [359, 152] width 47 height 19
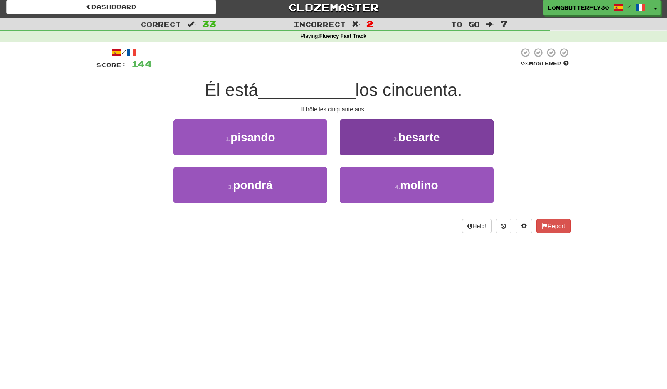
click at [431, 139] on span "besarte" at bounding box center [419, 137] width 42 height 13
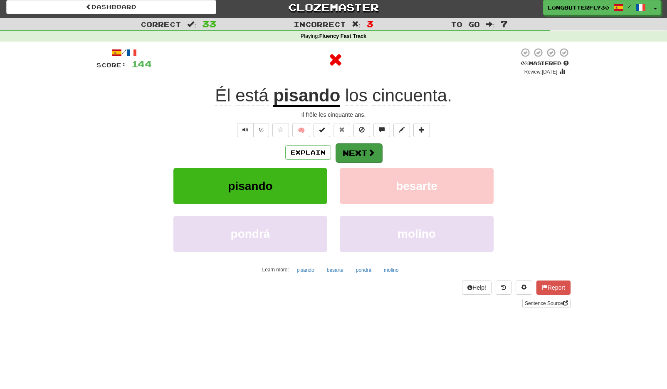
click at [378, 148] on button "Next" at bounding box center [359, 152] width 47 height 19
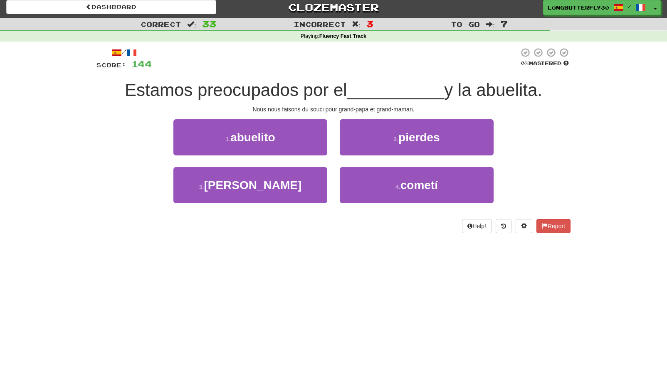
drag, startPoint x: 300, startPoint y: 139, endPoint x: 310, endPoint y: 139, distance: 10.4
click at [300, 139] on button "1 . abuelito" at bounding box center [250, 137] width 154 height 36
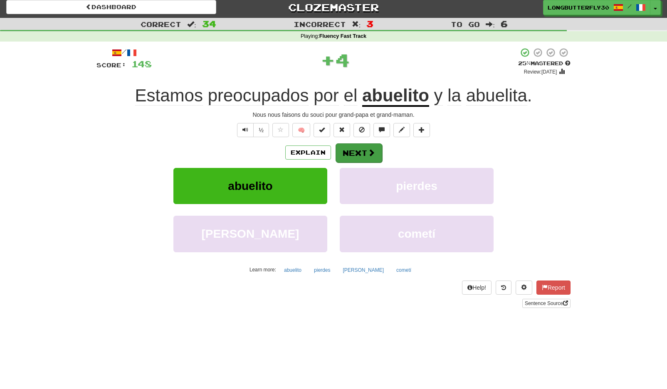
click at [365, 149] on button "Next" at bounding box center [359, 152] width 47 height 19
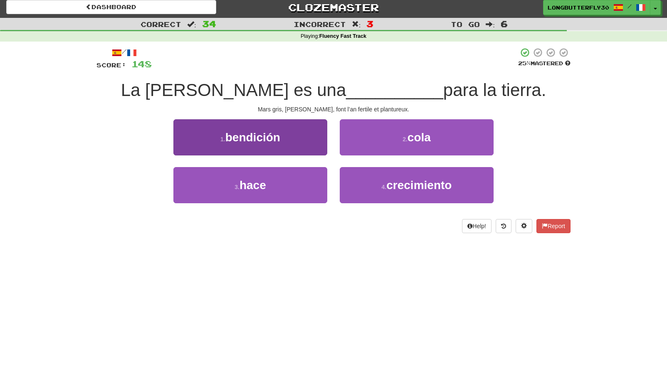
click at [306, 132] on button "1 . bendición" at bounding box center [250, 137] width 154 height 36
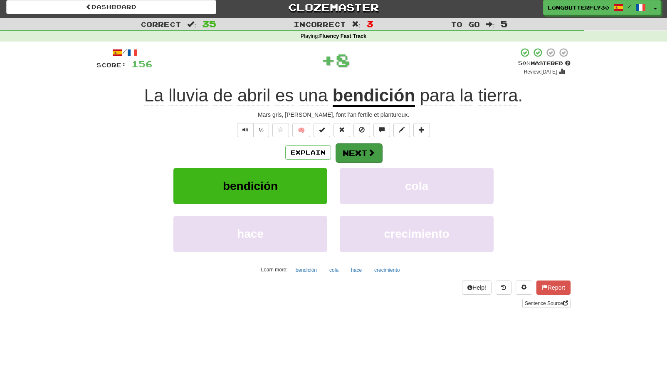
click at [361, 153] on button "Next" at bounding box center [359, 152] width 47 height 19
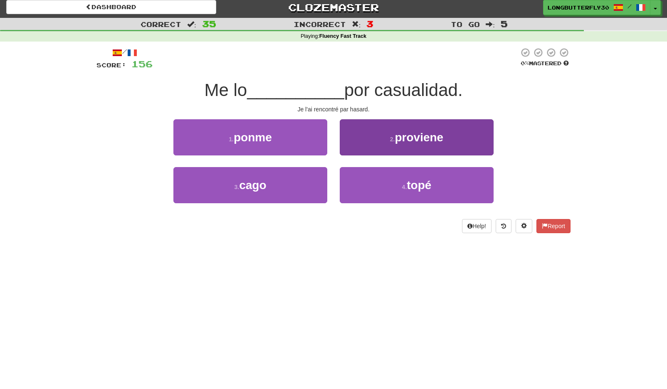
click at [418, 143] on button "2 . proviene" at bounding box center [417, 137] width 154 height 36
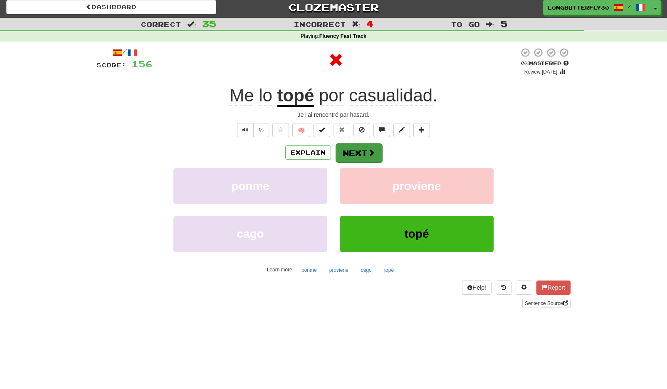
click at [370, 151] on span at bounding box center [371, 152] width 7 height 7
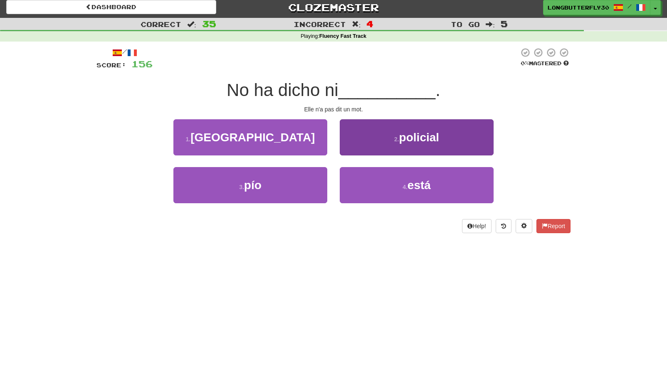
click at [378, 186] on button "4 . está" at bounding box center [417, 185] width 154 height 36
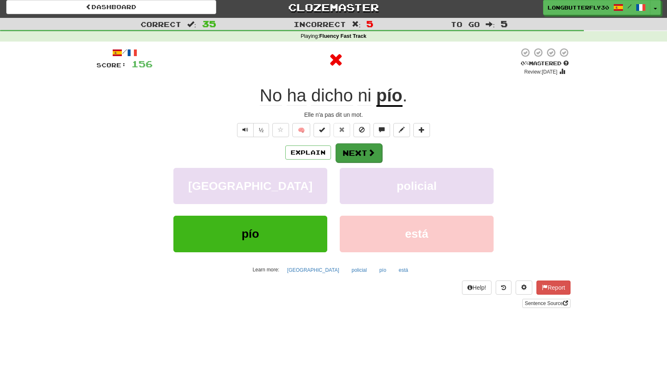
click at [372, 150] on span at bounding box center [371, 152] width 7 height 7
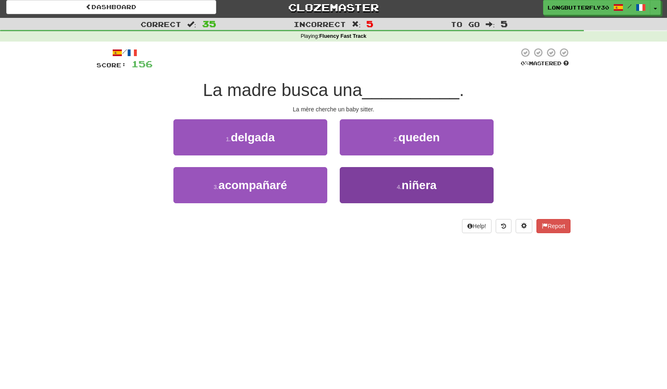
click at [368, 184] on button "4 . niñera" at bounding box center [417, 185] width 154 height 36
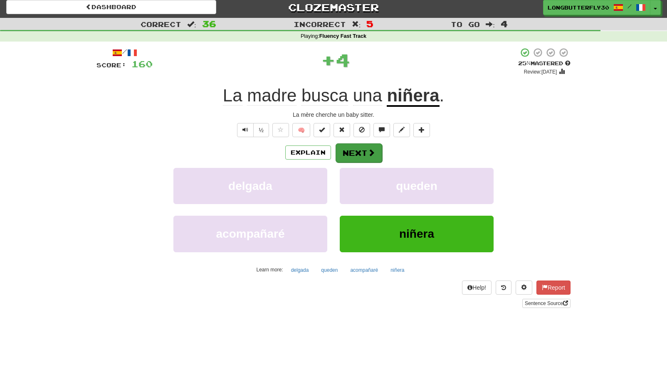
click at [365, 157] on button "Next" at bounding box center [359, 152] width 47 height 19
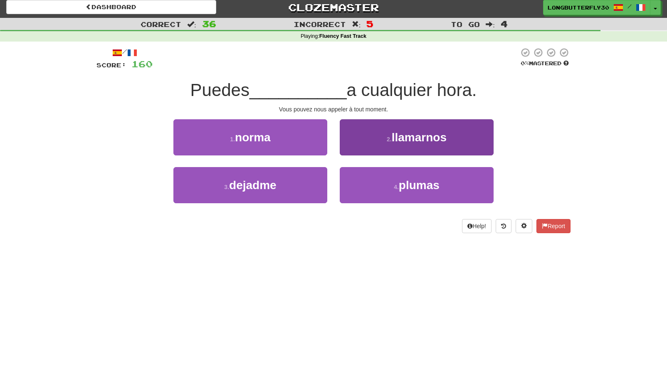
click at [415, 138] on span "llamarnos" at bounding box center [419, 137] width 55 height 13
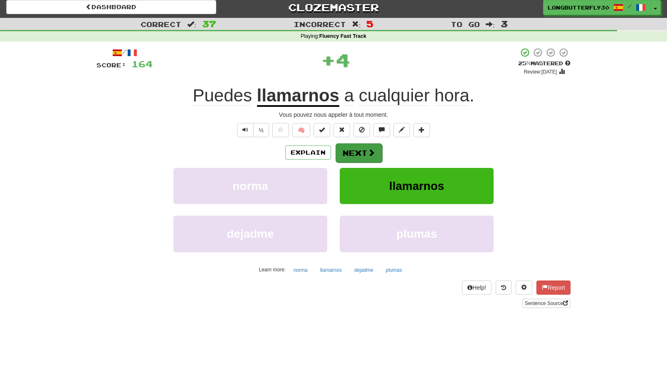
click at [366, 152] on button "Next" at bounding box center [359, 152] width 47 height 19
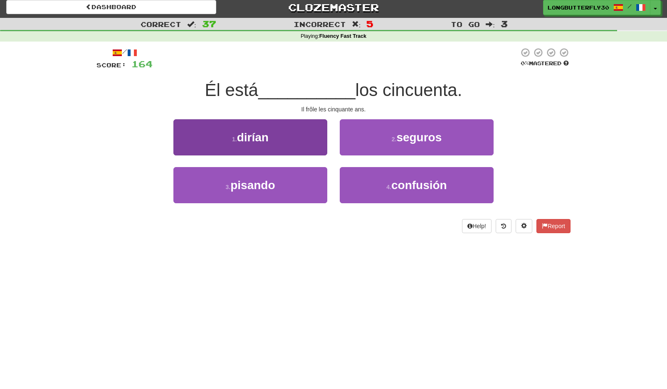
click at [308, 181] on button "3 . pisando" at bounding box center [250, 185] width 154 height 36
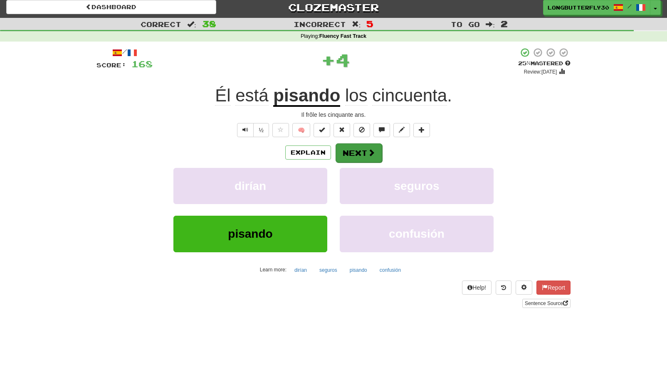
click at [368, 150] on span at bounding box center [371, 152] width 7 height 7
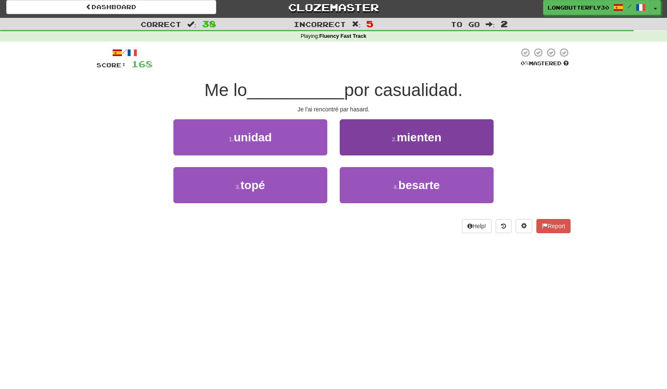
drag, startPoint x: 398, startPoint y: 184, endPoint x: 397, endPoint y: 179, distance: 5.0
click at [398, 184] on small "4 ." at bounding box center [395, 187] width 5 height 7
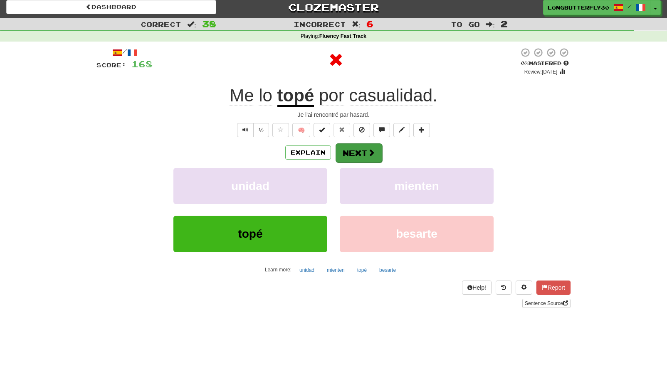
click at [368, 150] on span at bounding box center [371, 152] width 7 height 7
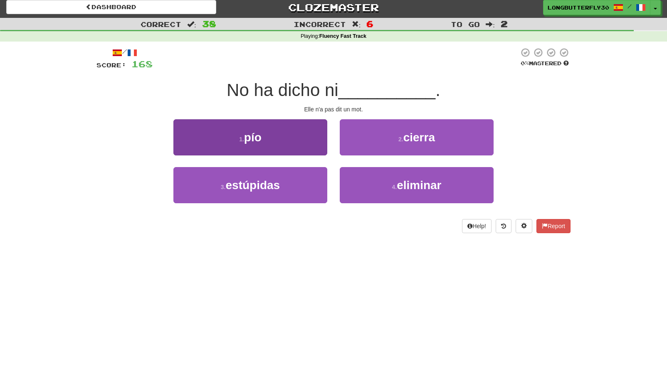
click at [306, 139] on button "1 . pío" at bounding box center [250, 137] width 154 height 36
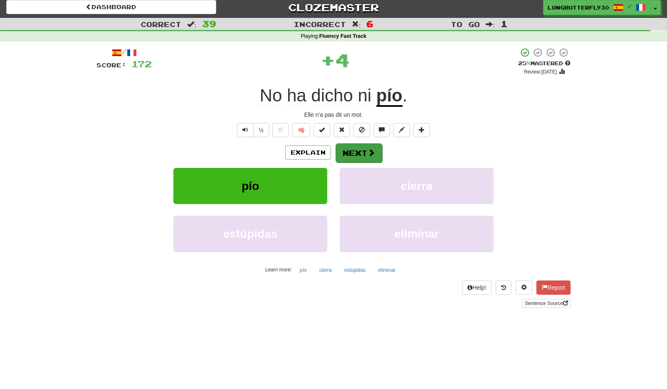
click at [350, 151] on button "Next" at bounding box center [359, 152] width 47 height 19
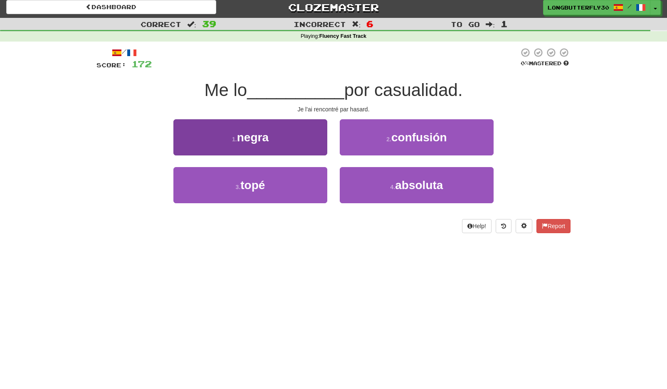
drag, startPoint x: 318, startPoint y: 189, endPoint x: 326, endPoint y: 180, distance: 11.8
click at [318, 189] on button "3 . topé" at bounding box center [250, 185] width 154 height 36
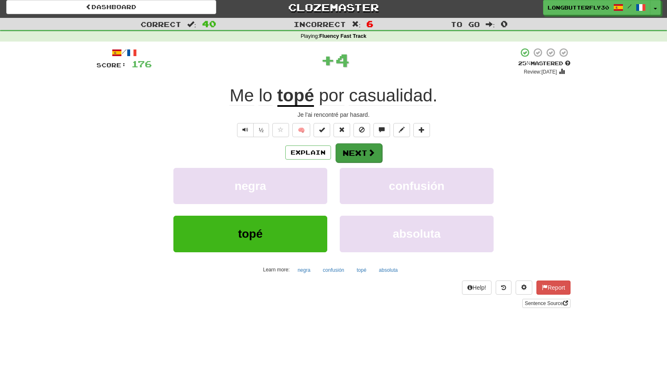
click at [356, 148] on button "Next" at bounding box center [359, 152] width 47 height 19
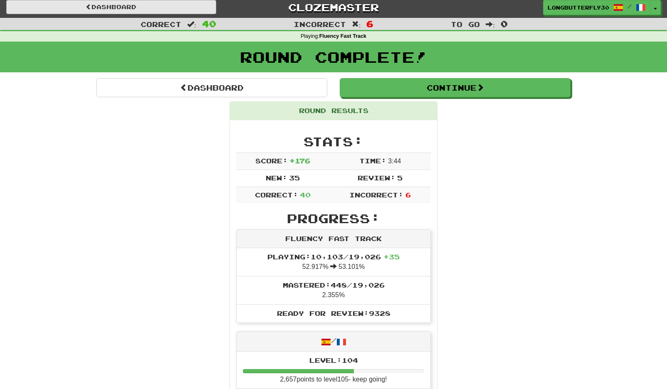
click at [148, 2] on link "Dashboard" at bounding box center [111, 7] width 210 height 14
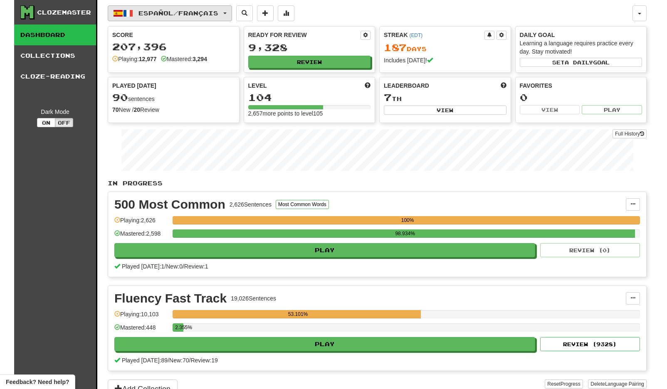
click at [221, 18] on button "Español / Français" at bounding box center [170, 13] width 124 height 16
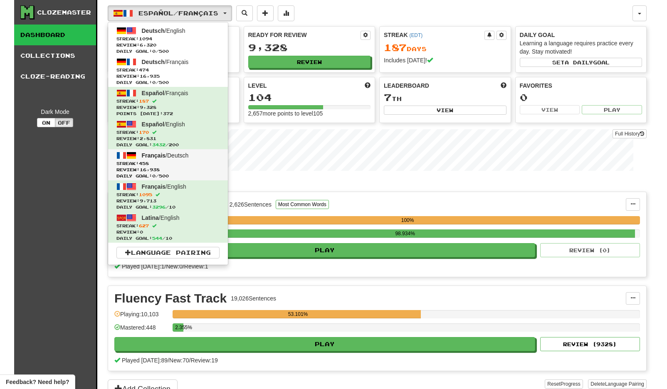
click at [191, 168] on span "Review: 16,938" at bounding box center [167, 170] width 103 height 6
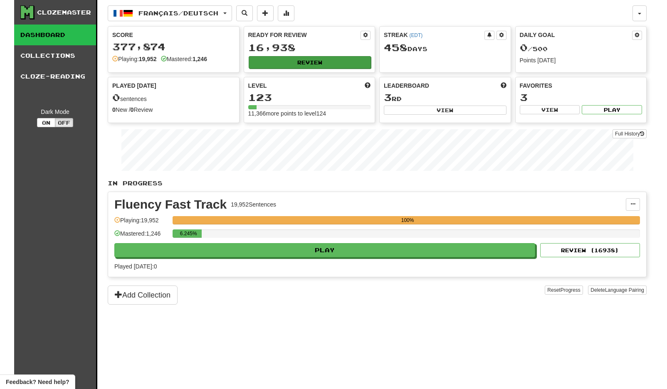
click at [298, 67] on button "Review" at bounding box center [310, 62] width 123 height 12
select select "**"
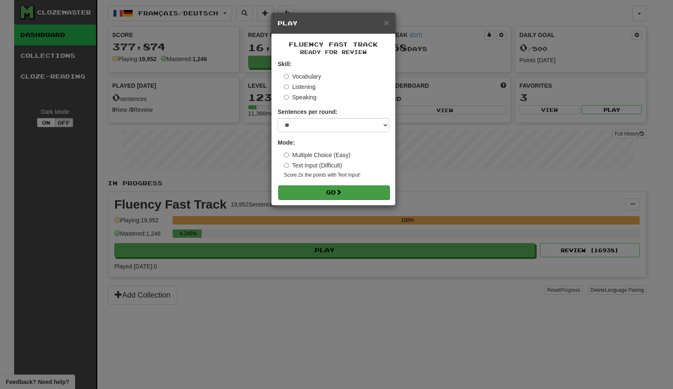
click at [345, 193] on button "Go" at bounding box center [333, 192] width 111 height 14
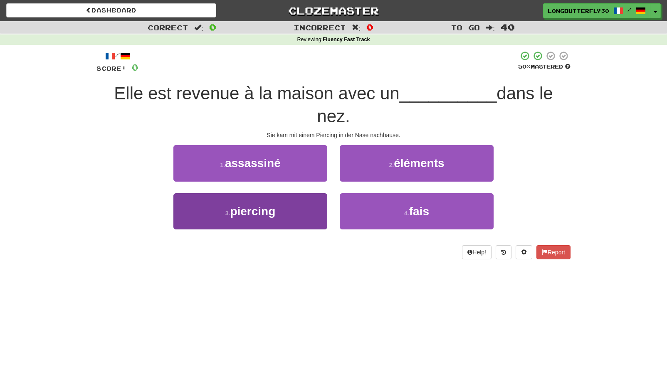
click at [303, 193] on button "3 . piercing" at bounding box center [250, 211] width 154 height 36
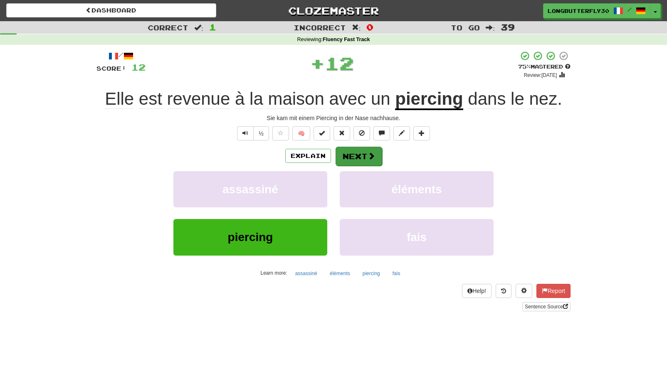
click at [373, 152] on span at bounding box center [371, 155] width 7 height 7
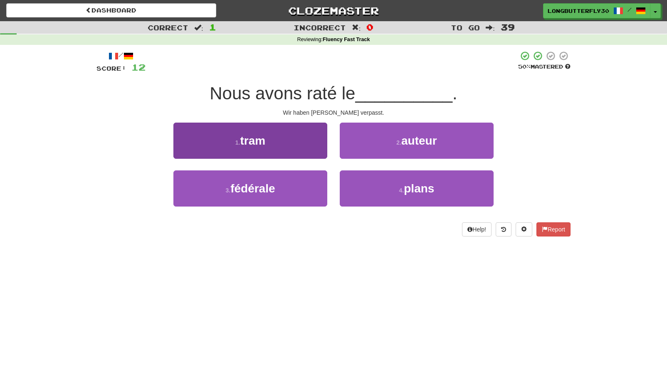
click at [298, 146] on button "1 . tram" at bounding box center [250, 141] width 154 height 36
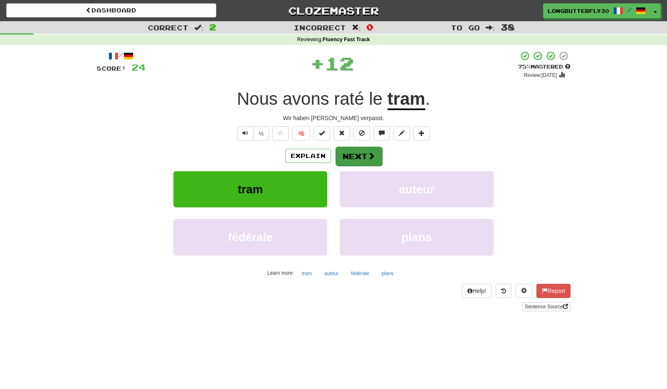
click at [353, 155] on button "Next" at bounding box center [359, 156] width 47 height 19
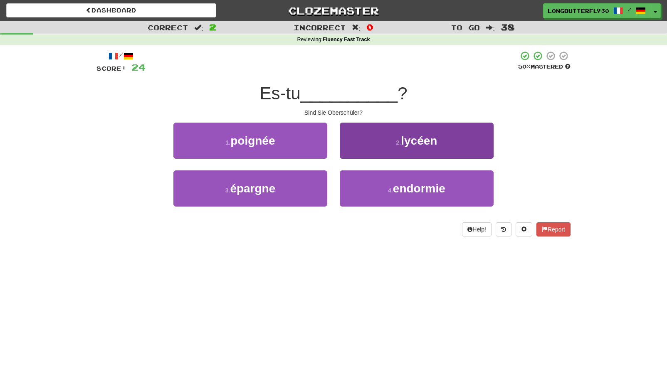
click at [373, 144] on button "2 . lycéen" at bounding box center [417, 141] width 154 height 36
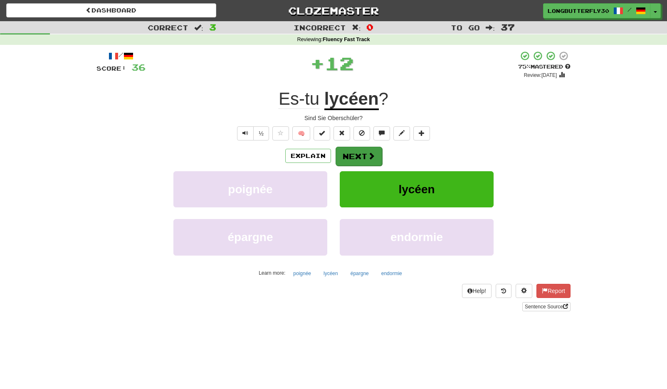
click at [358, 154] on button "Next" at bounding box center [359, 156] width 47 height 19
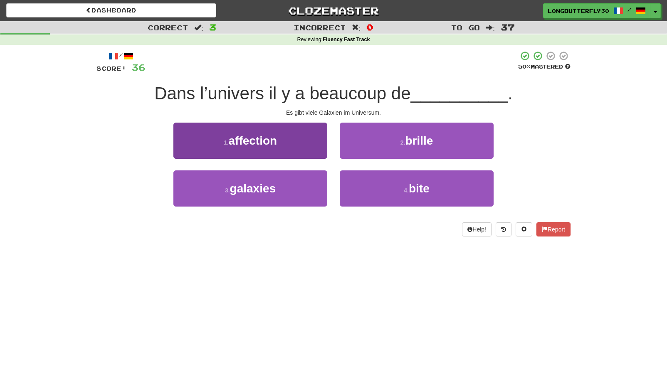
drag, startPoint x: 288, startPoint y: 190, endPoint x: 292, endPoint y: 187, distance: 5.0
click at [290, 188] on button "3 . galaxies" at bounding box center [250, 189] width 154 height 36
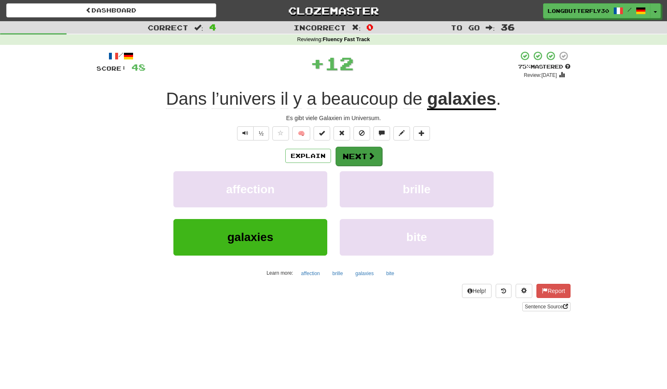
click at [361, 151] on button "Next" at bounding box center [359, 156] width 47 height 19
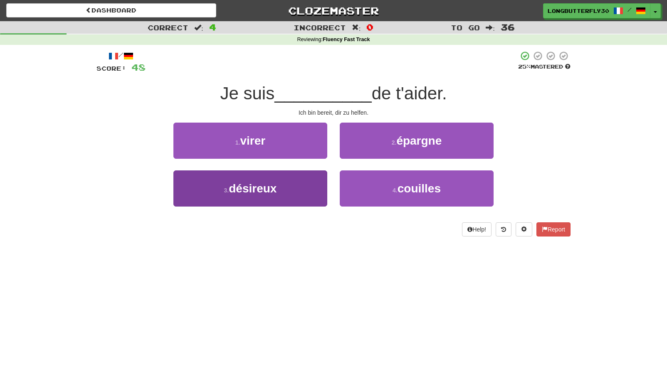
drag, startPoint x: 321, startPoint y: 179, endPoint x: 335, endPoint y: 166, distance: 19.1
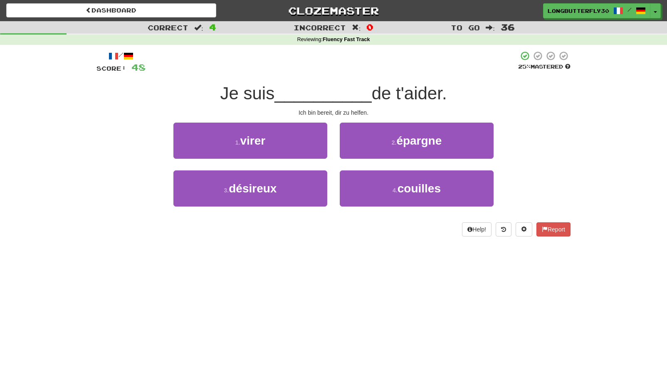
click at [321, 179] on button "3 . désireux" at bounding box center [250, 189] width 154 height 36
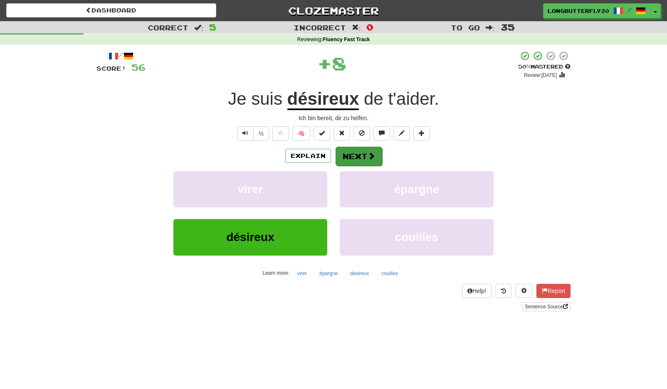
click at [352, 151] on button "Next" at bounding box center [359, 156] width 47 height 19
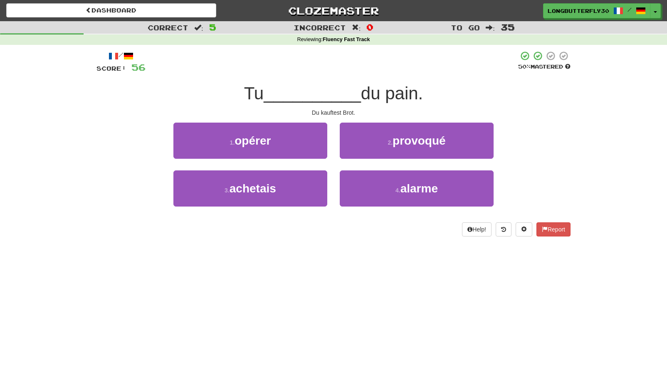
drag, startPoint x: 311, startPoint y: 179, endPoint x: 334, endPoint y: 165, distance: 26.9
click at [311, 179] on button "3 . achetais" at bounding box center [250, 189] width 154 height 36
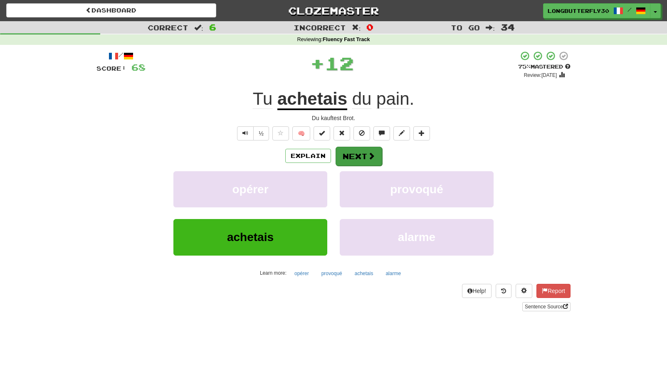
click at [360, 151] on button "Next" at bounding box center [359, 156] width 47 height 19
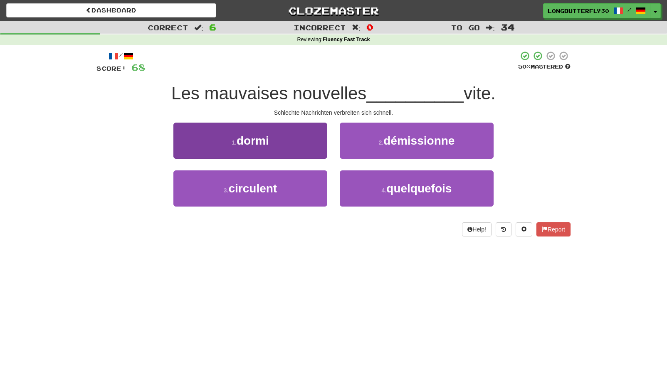
drag, startPoint x: 288, startPoint y: 183, endPoint x: 312, endPoint y: 172, distance: 26.4
click at [288, 183] on button "3 . circulent" at bounding box center [250, 189] width 154 height 36
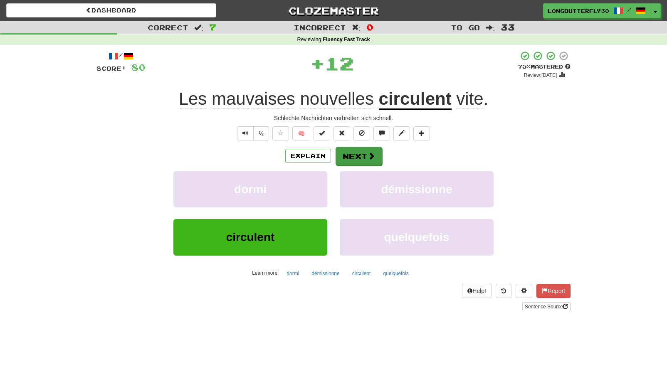
click at [373, 151] on button "Next" at bounding box center [359, 156] width 47 height 19
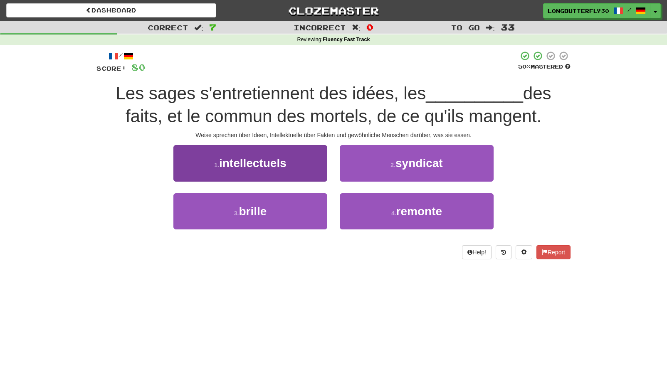
click at [314, 165] on button "1 . intellectuels" at bounding box center [250, 163] width 154 height 36
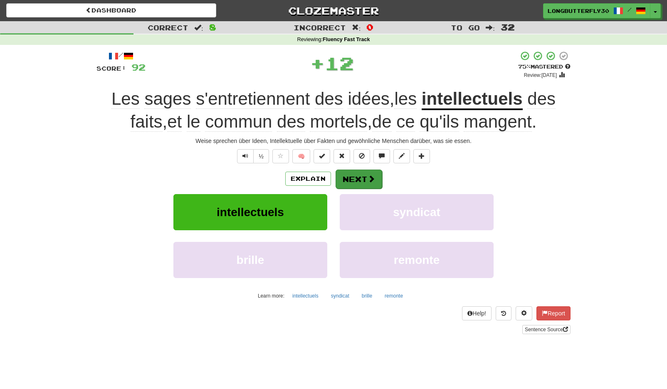
click at [354, 175] on button "Next" at bounding box center [359, 179] width 47 height 19
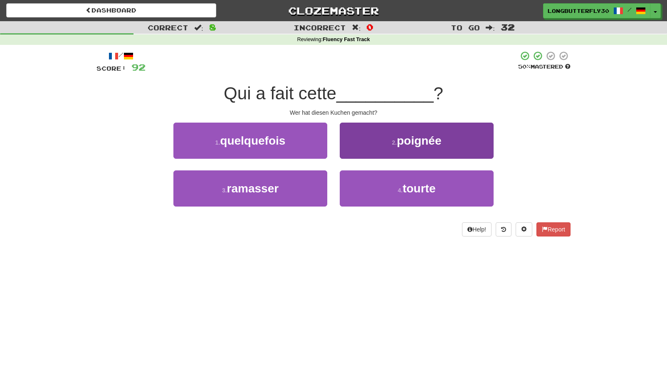
click at [389, 191] on button "4 . tourte" at bounding box center [417, 189] width 154 height 36
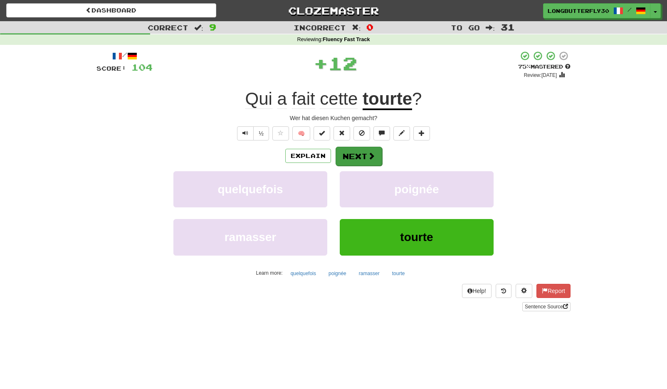
click at [365, 159] on button "Next" at bounding box center [359, 156] width 47 height 19
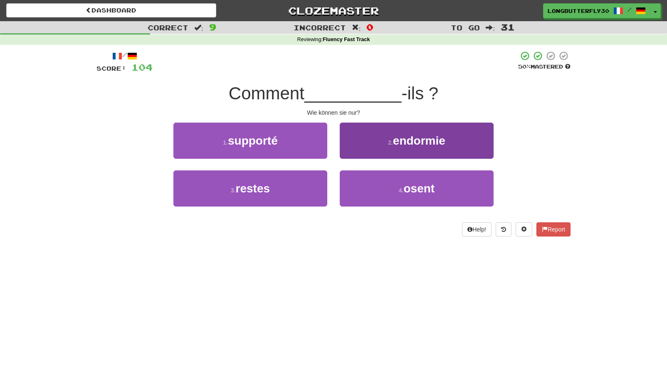
click at [381, 187] on button "4 . osent" at bounding box center [417, 189] width 154 height 36
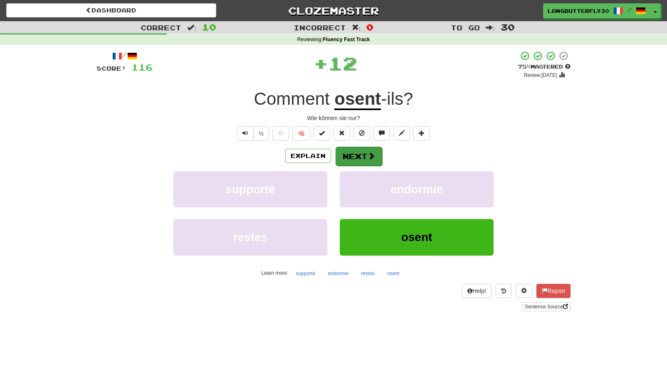
click at [356, 153] on button "Next" at bounding box center [359, 156] width 47 height 19
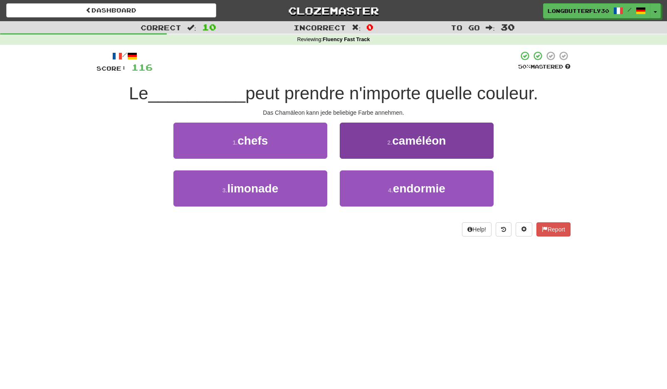
click at [384, 151] on button "2 . caméléon" at bounding box center [417, 141] width 154 height 36
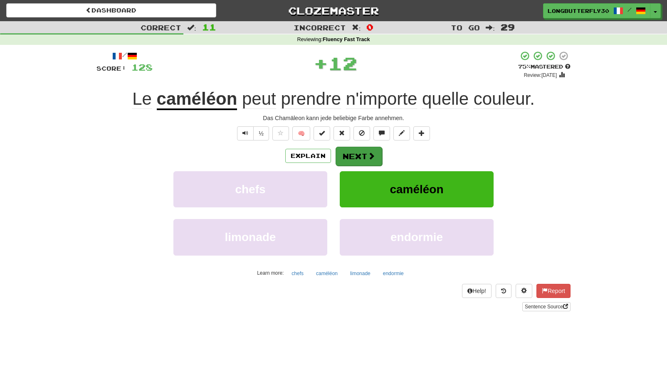
click at [353, 158] on button "Next" at bounding box center [359, 156] width 47 height 19
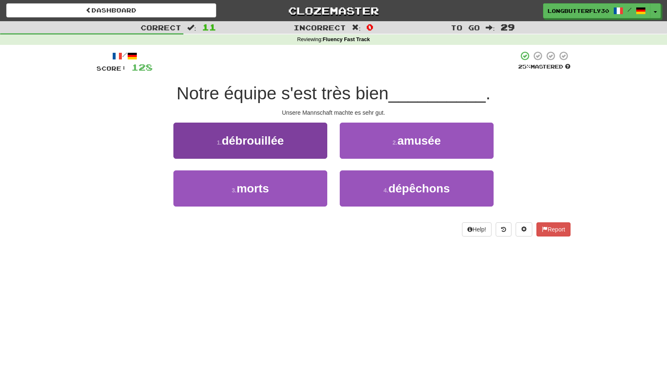
click at [307, 145] on button "1 . débrouillée" at bounding box center [250, 141] width 154 height 36
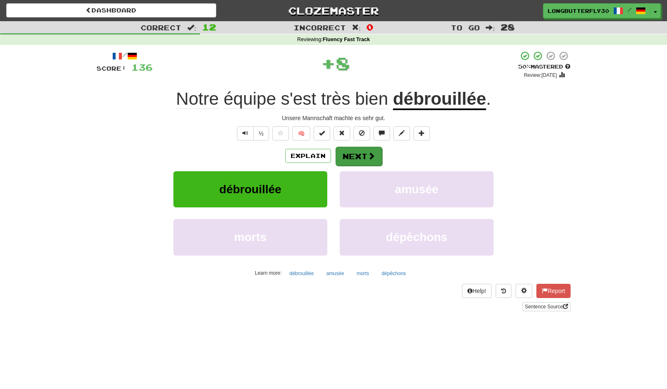
click at [354, 150] on button "Next" at bounding box center [359, 156] width 47 height 19
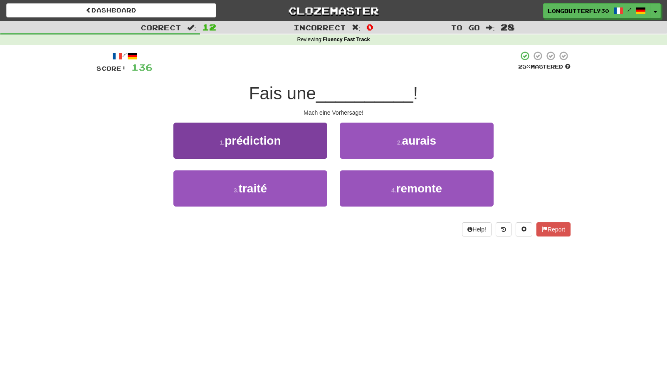
click at [323, 150] on button "1 . prédiction" at bounding box center [250, 141] width 154 height 36
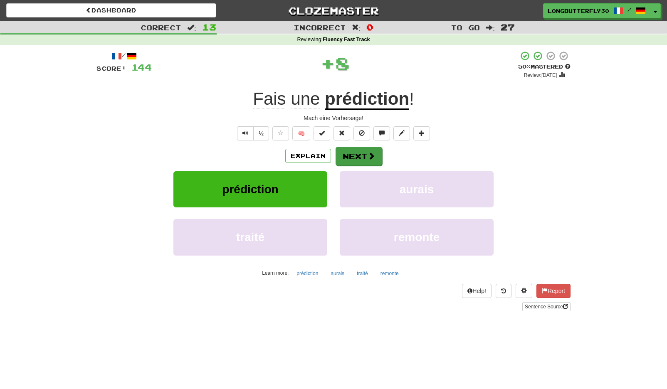
click at [361, 159] on button "Next" at bounding box center [359, 156] width 47 height 19
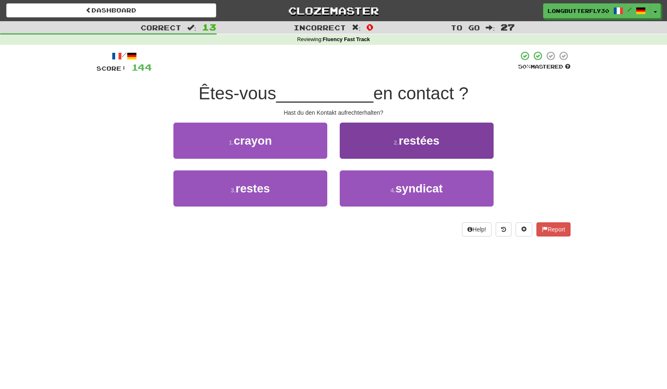
click at [394, 151] on button "2 . restées" at bounding box center [417, 141] width 154 height 36
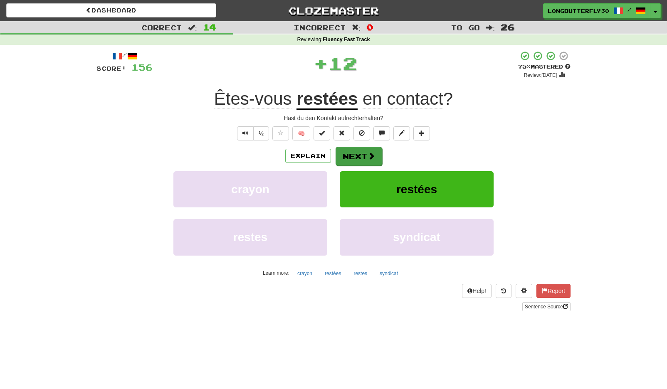
click at [362, 160] on button "Next" at bounding box center [359, 156] width 47 height 19
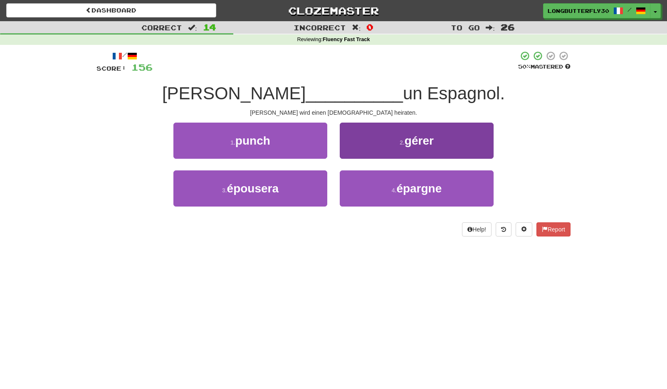
drag, startPoint x: 315, startPoint y: 189, endPoint x: 350, endPoint y: 180, distance: 35.8
click at [324, 185] on button "3 . épousera" at bounding box center [250, 189] width 154 height 36
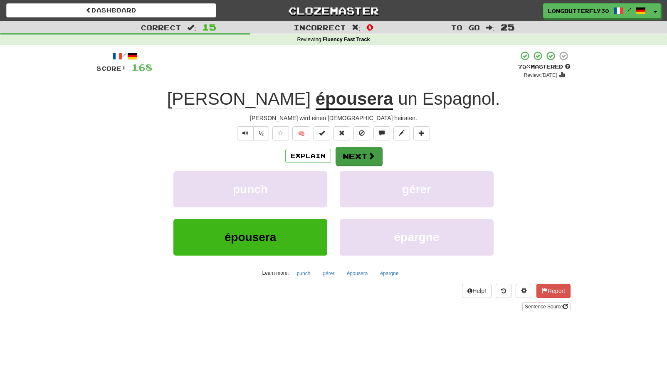
click at [363, 153] on button "Next" at bounding box center [359, 156] width 47 height 19
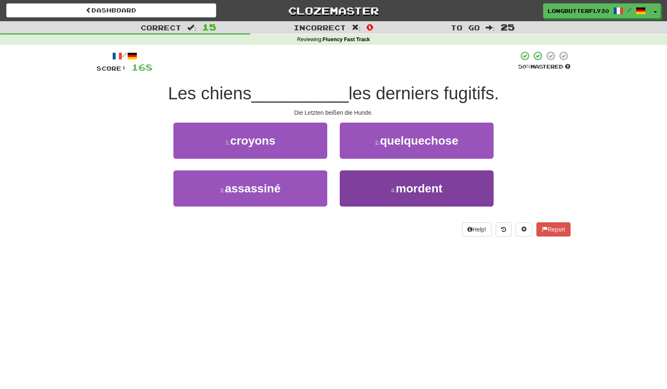
click at [378, 185] on button "4 . mordent" at bounding box center [417, 189] width 154 height 36
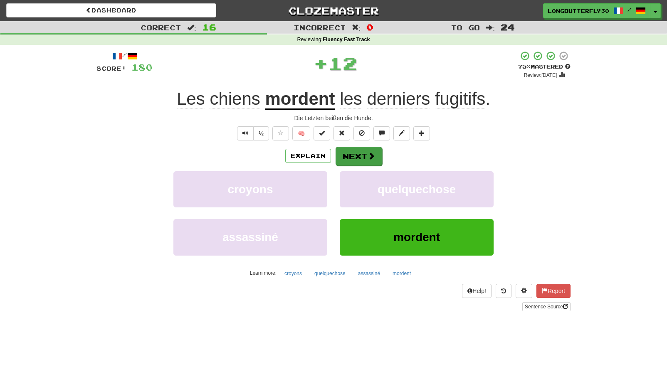
click at [355, 159] on button "Next" at bounding box center [359, 156] width 47 height 19
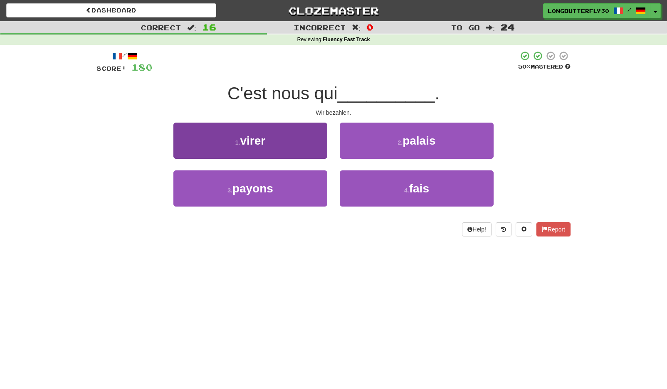
click at [283, 185] on button "3 . payons" at bounding box center [250, 189] width 154 height 36
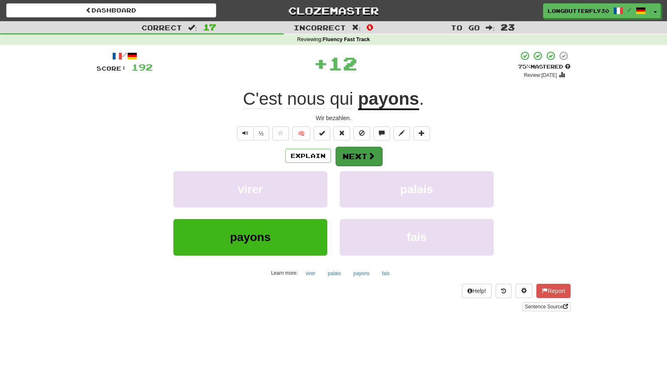
click at [371, 153] on span at bounding box center [371, 155] width 7 height 7
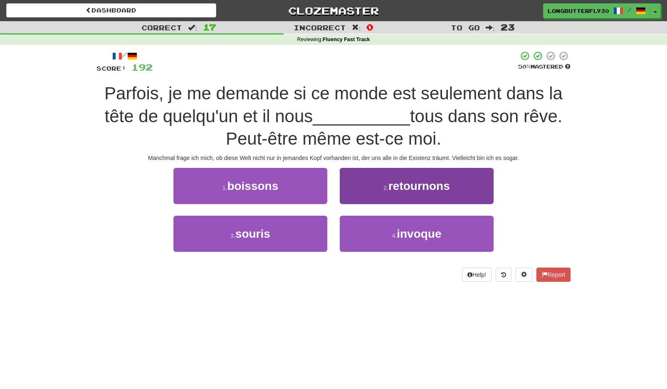
click at [431, 188] on span "retournons" at bounding box center [419, 186] width 62 height 13
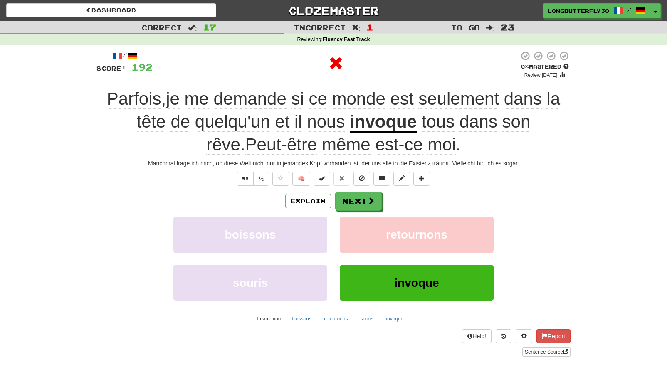
click at [383, 202] on div "Explain Next" at bounding box center [333, 201] width 474 height 19
click at [366, 200] on button "Next" at bounding box center [359, 201] width 47 height 19
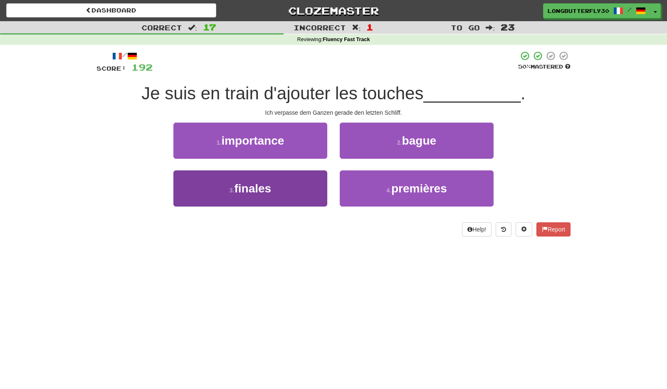
click at [283, 187] on button "3 . finales" at bounding box center [250, 189] width 154 height 36
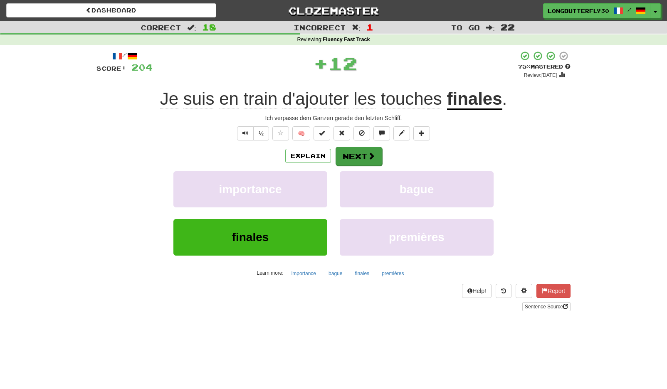
click at [355, 160] on button "Next" at bounding box center [359, 156] width 47 height 19
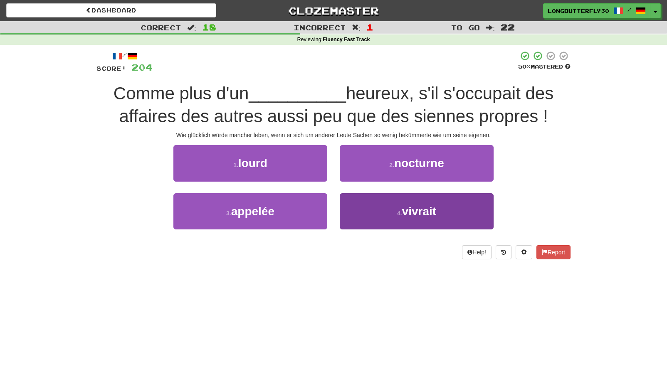
click at [434, 213] on span "vivrait" at bounding box center [419, 211] width 35 height 13
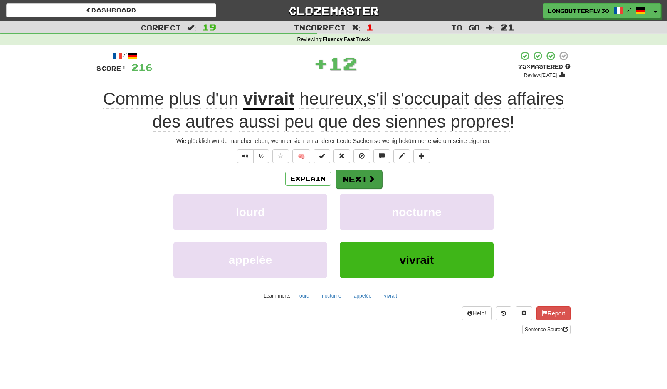
click at [353, 173] on button "Next" at bounding box center [359, 179] width 47 height 19
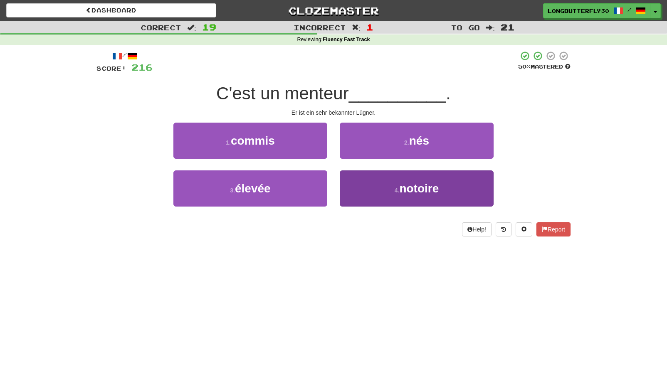
click at [417, 192] on span "notoire" at bounding box center [419, 188] width 40 height 13
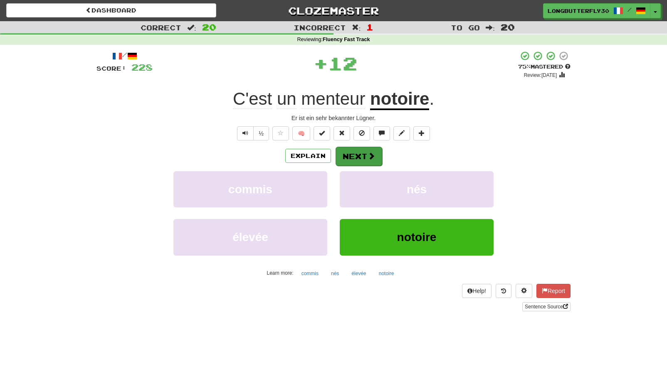
click at [364, 159] on button "Next" at bounding box center [359, 156] width 47 height 19
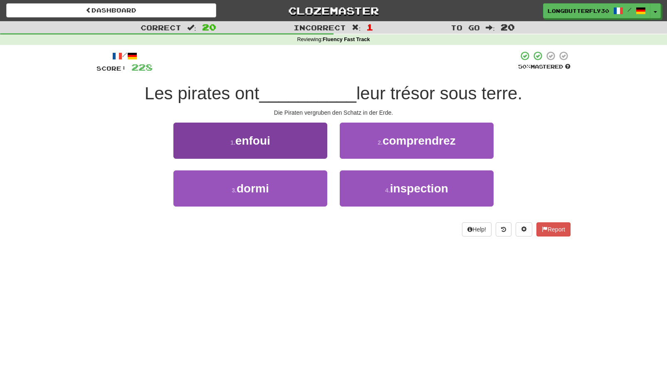
click at [292, 141] on button "1 . enfoui" at bounding box center [250, 141] width 154 height 36
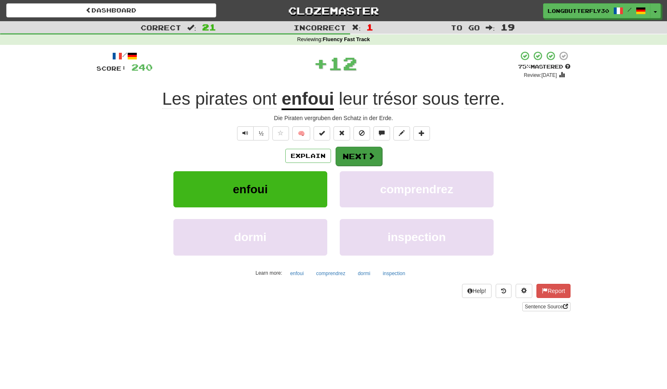
click at [361, 155] on button "Next" at bounding box center [359, 156] width 47 height 19
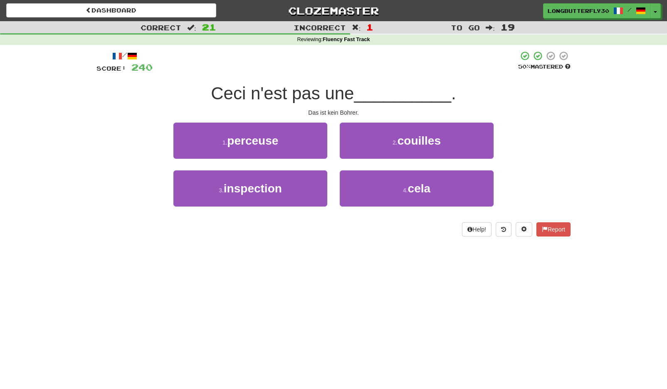
drag, startPoint x: 306, startPoint y: 140, endPoint x: 343, endPoint y: 144, distance: 37.2
click at [307, 140] on button "1 . perceuse" at bounding box center [250, 141] width 154 height 36
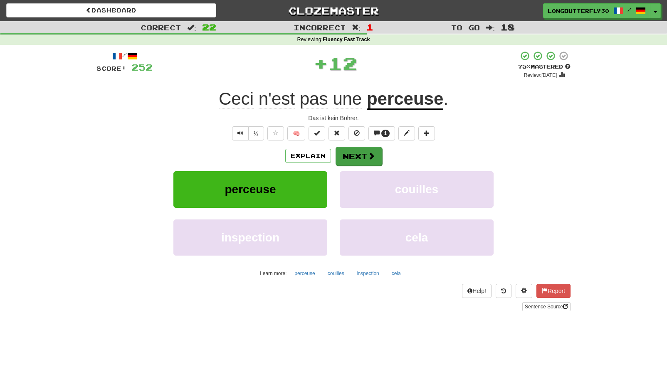
click at [376, 156] on button "Next" at bounding box center [359, 156] width 47 height 19
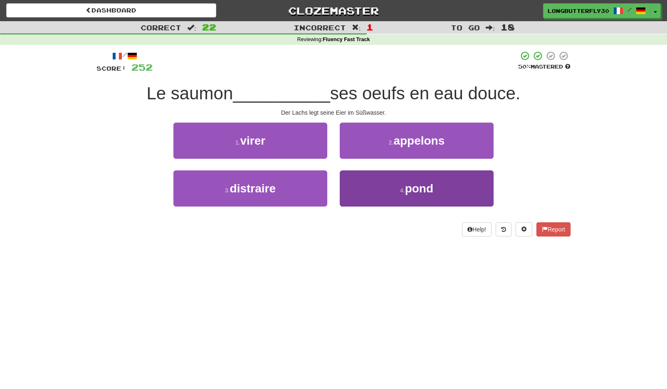
click at [387, 191] on button "4 . pond" at bounding box center [417, 189] width 154 height 36
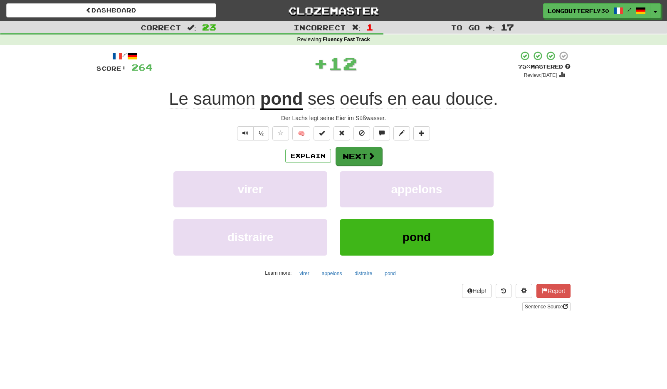
click at [372, 159] on span at bounding box center [371, 155] width 7 height 7
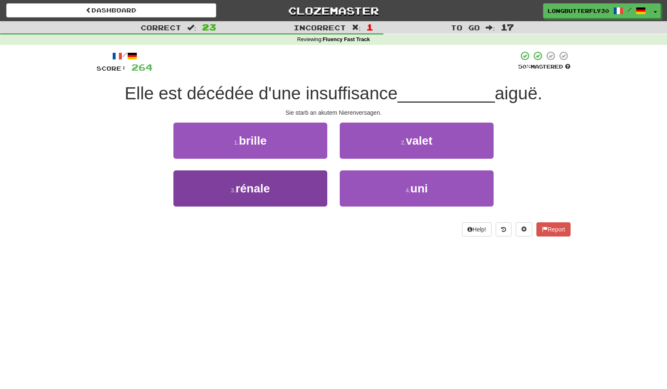
click at [286, 188] on button "3 . rénale" at bounding box center [250, 189] width 154 height 36
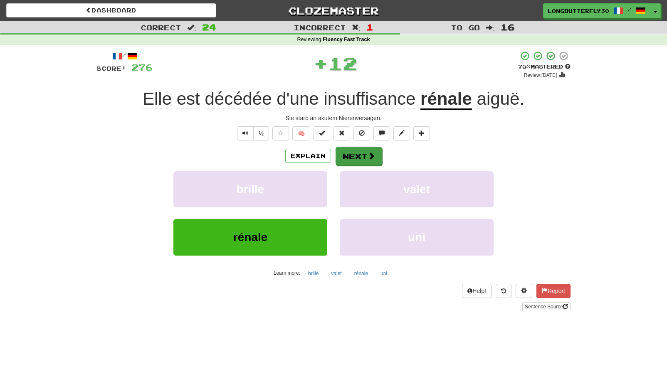
click at [363, 153] on button "Next" at bounding box center [359, 156] width 47 height 19
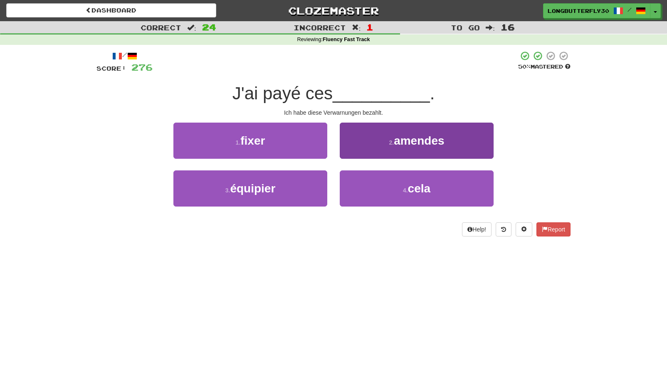
click at [386, 146] on button "2 . amendes" at bounding box center [417, 141] width 154 height 36
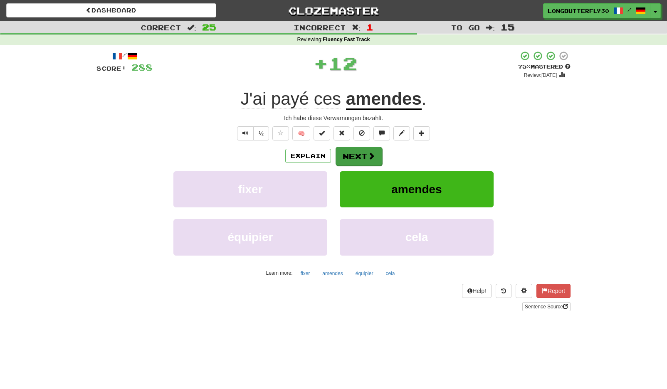
click at [348, 161] on button "Next" at bounding box center [359, 156] width 47 height 19
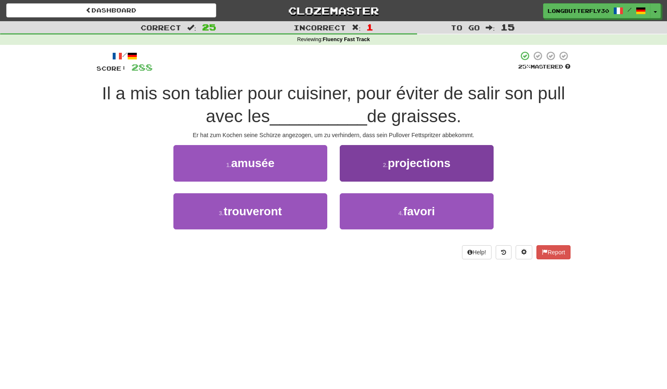
click at [400, 166] on span "projections" at bounding box center [419, 163] width 63 height 13
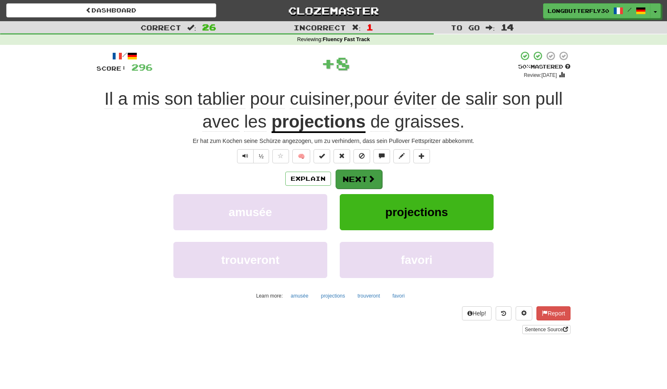
click at [375, 180] on button "Next" at bounding box center [359, 179] width 47 height 19
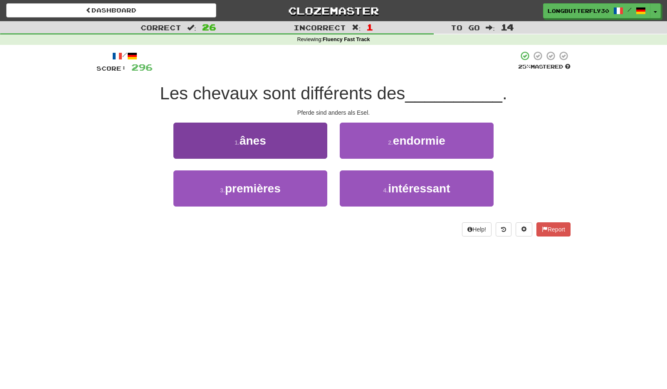
click at [304, 142] on button "1 . ânes" at bounding box center [250, 141] width 154 height 36
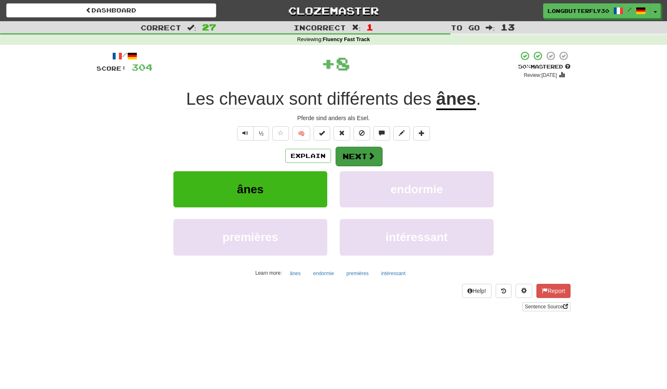
click at [368, 155] on span at bounding box center [371, 155] width 7 height 7
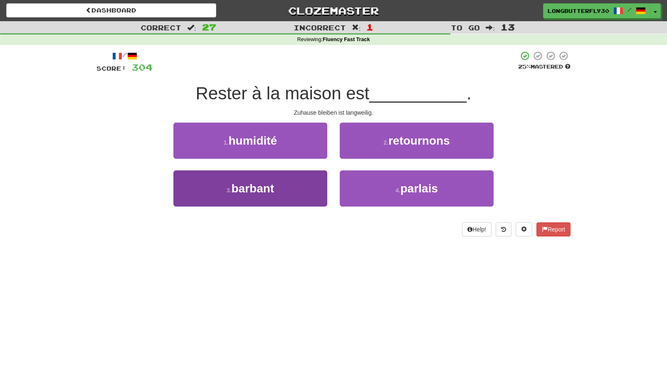
click at [285, 181] on button "3 . barbant" at bounding box center [250, 189] width 154 height 36
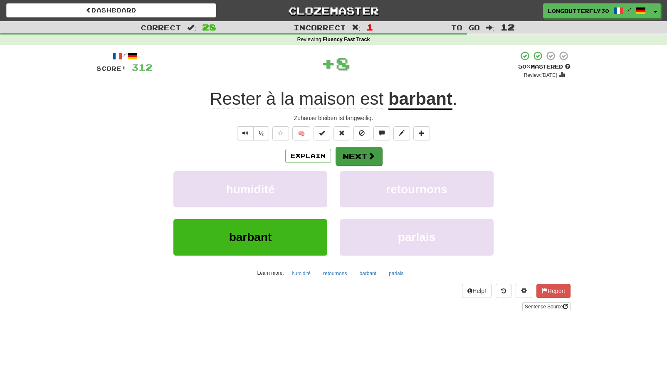
click at [368, 149] on button "Next" at bounding box center [359, 156] width 47 height 19
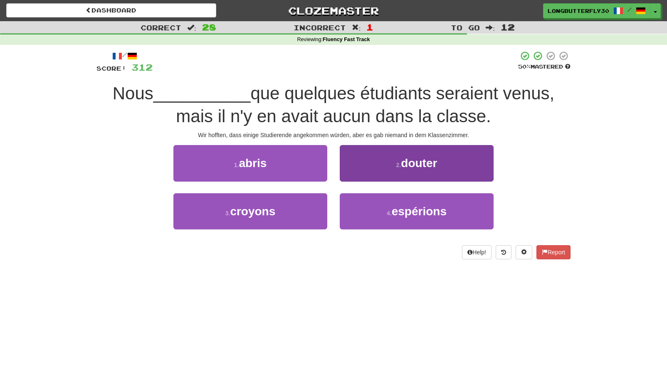
click at [368, 211] on button "4 . espérions" at bounding box center [417, 211] width 154 height 36
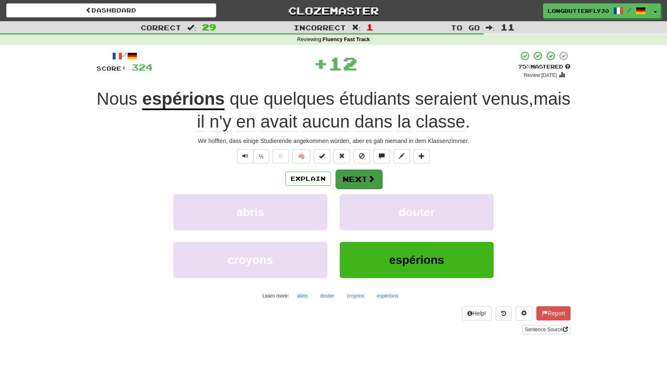
click at [356, 171] on button "Next" at bounding box center [359, 179] width 47 height 19
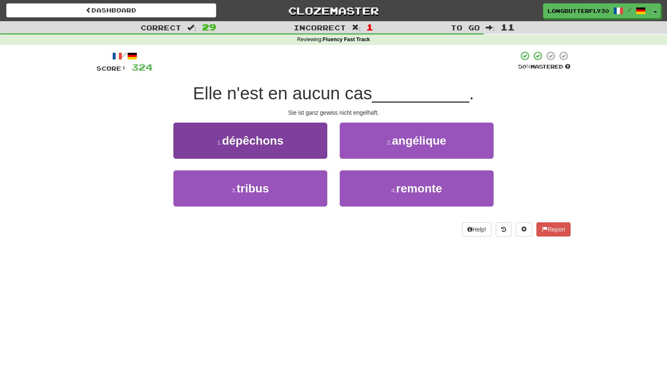
click at [287, 139] on button "1 . dépêchons" at bounding box center [250, 141] width 154 height 36
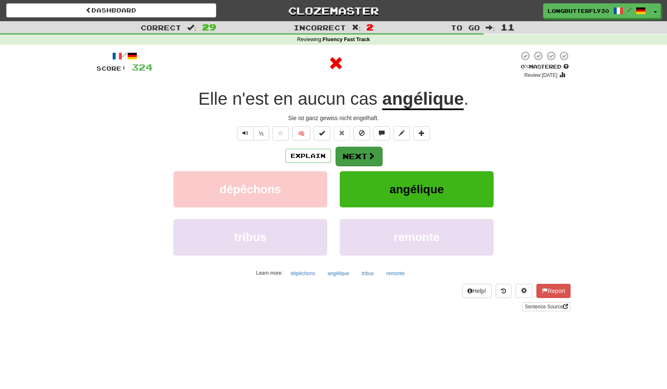
click at [369, 161] on button "Next" at bounding box center [359, 156] width 47 height 19
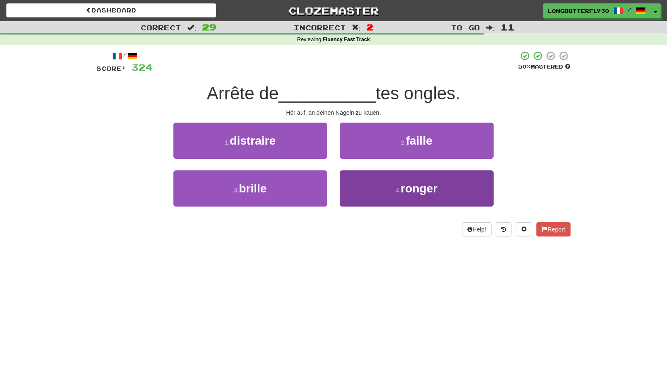
click at [380, 184] on button "4 . ronger" at bounding box center [417, 189] width 154 height 36
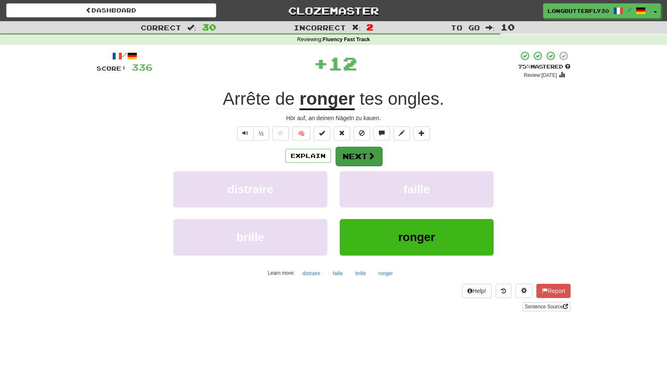
click at [363, 158] on button "Next" at bounding box center [359, 156] width 47 height 19
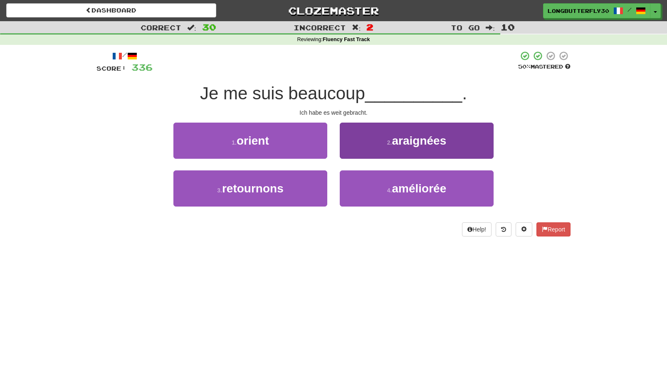
click at [398, 147] on button "2 . araignées" at bounding box center [417, 141] width 154 height 36
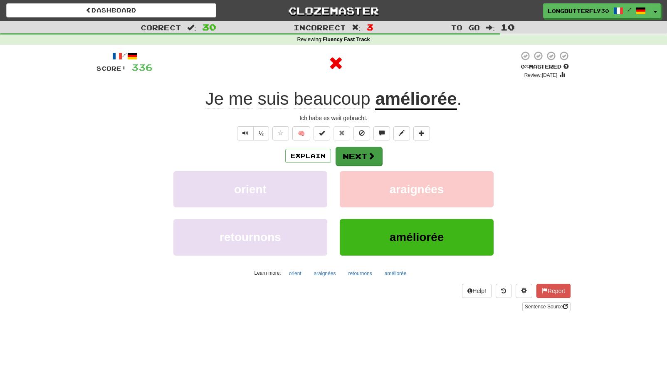
click at [373, 155] on span at bounding box center [371, 155] width 7 height 7
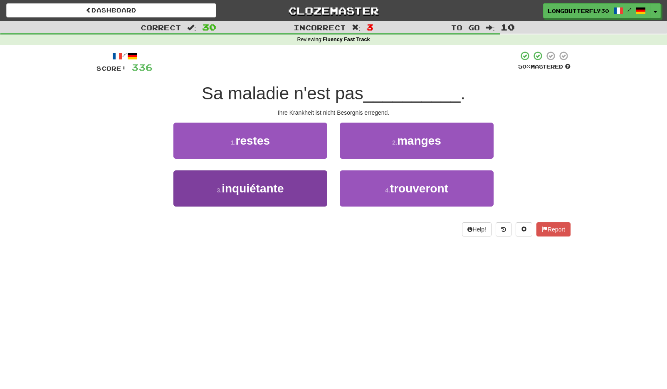
click at [302, 182] on button "3 . inquiétante" at bounding box center [250, 189] width 154 height 36
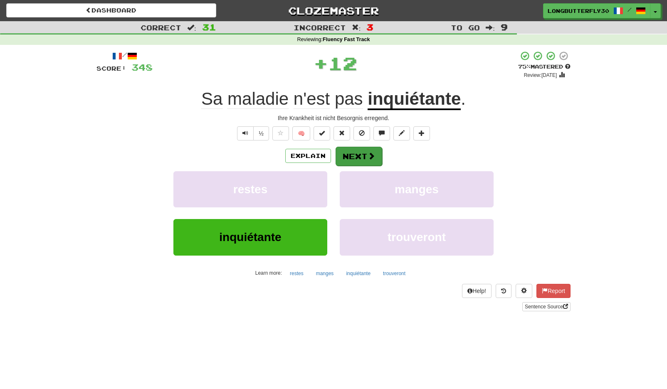
click at [356, 147] on button "Next" at bounding box center [359, 156] width 47 height 19
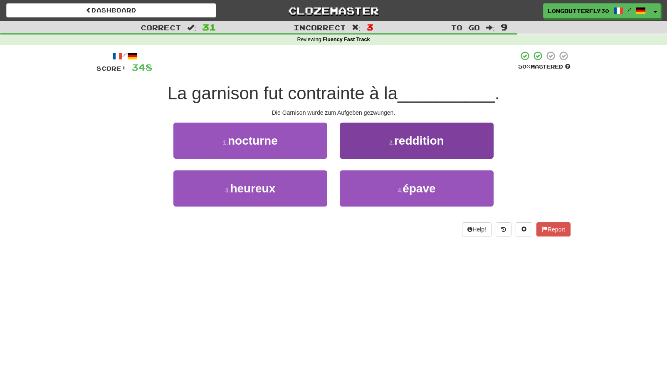
click at [383, 150] on button "2 . reddition" at bounding box center [417, 141] width 154 height 36
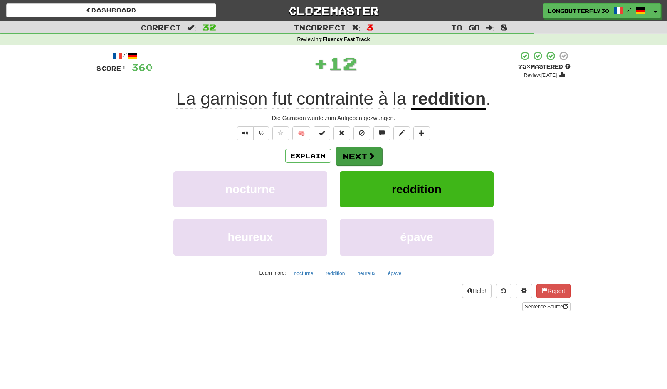
click at [354, 148] on button "Next" at bounding box center [359, 156] width 47 height 19
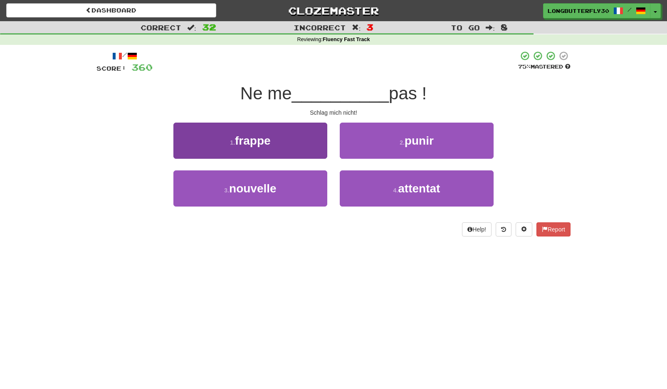
click at [289, 145] on button "1 . frappe" at bounding box center [250, 141] width 154 height 36
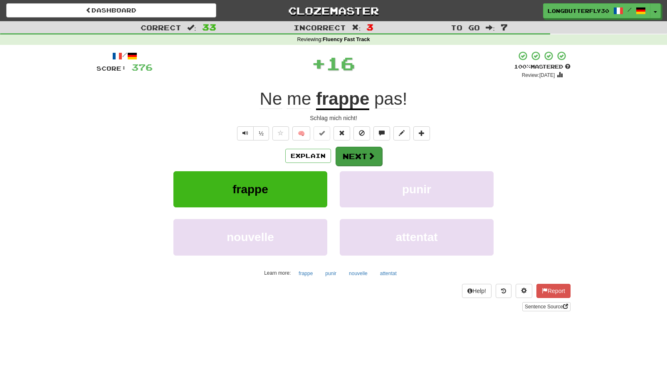
click at [350, 153] on button "Next" at bounding box center [359, 156] width 47 height 19
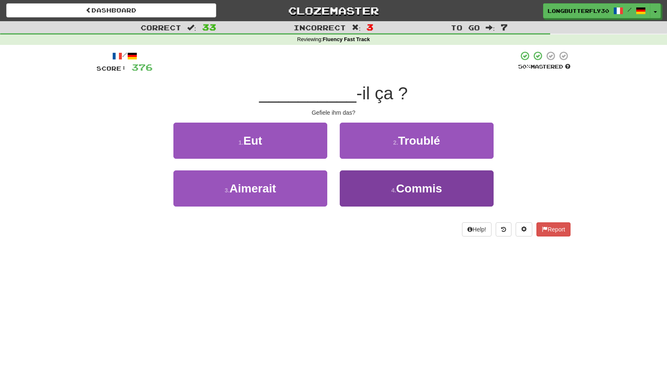
click at [375, 182] on button "4 . Commis" at bounding box center [417, 189] width 154 height 36
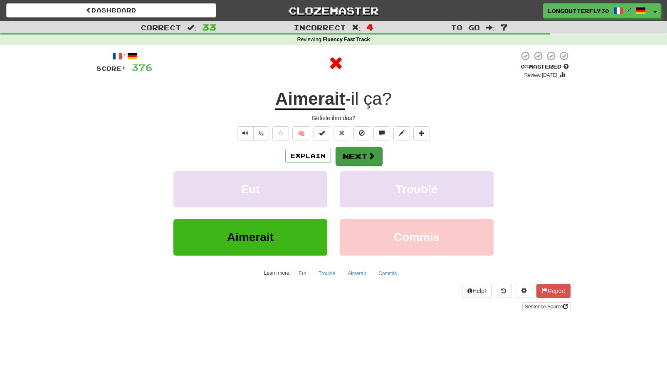
click at [366, 154] on button "Next" at bounding box center [359, 156] width 47 height 19
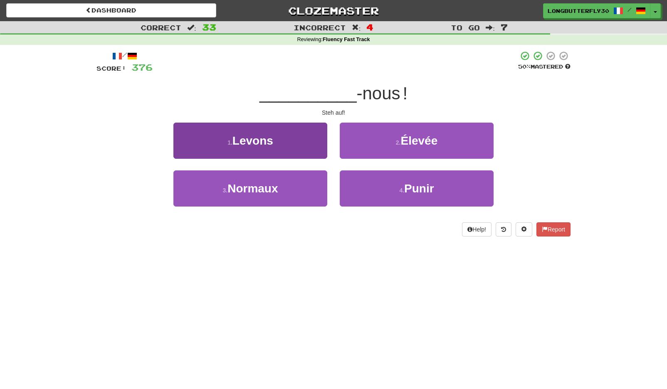
click at [306, 142] on button "1 . Levons" at bounding box center [250, 141] width 154 height 36
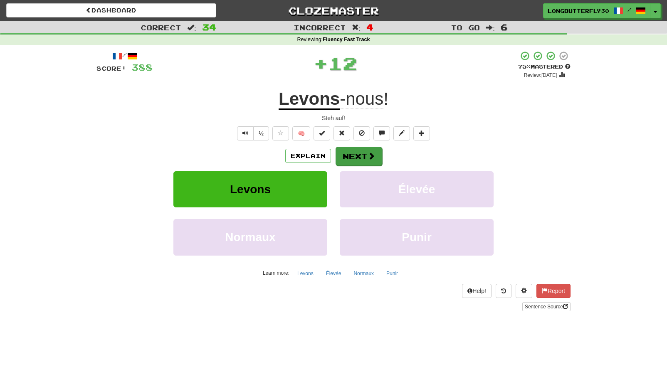
click at [361, 152] on button "Next" at bounding box center [359, 156] width 47 height 19
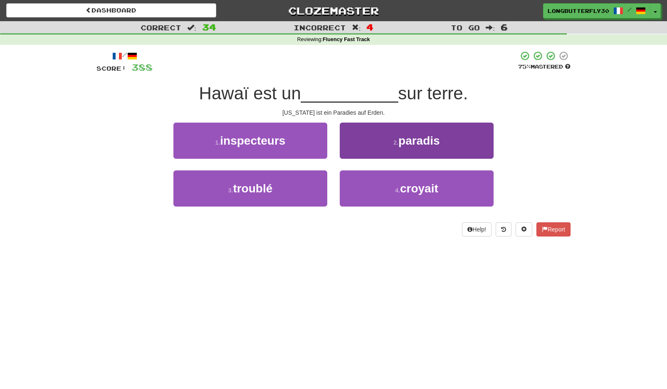
click at [398, 142] on small "2 ." at bounding box center [395, 142] width 5 height 7
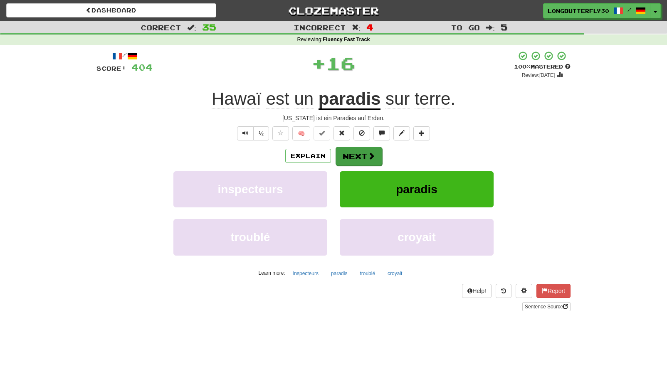
click at [365, 149] on button "Next" at bounding box center [359, 156] width 47 height 19
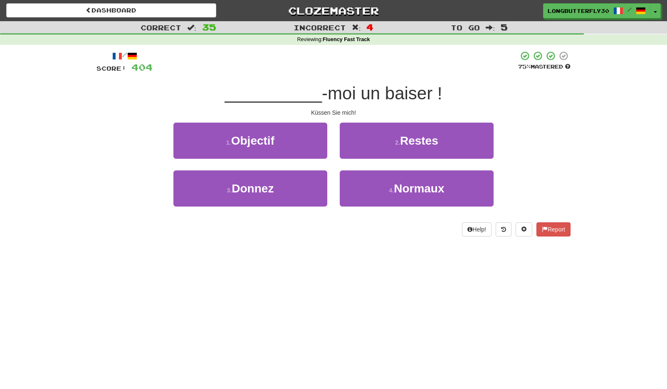
drag, startPoint x: 301, startPoint y: 185, endPoint x: 343, endPoint y: 166, distance: 46.2
click at [301, 185] on button "3 . Donnez" at bounding box center [250, 189] width 154 height 36
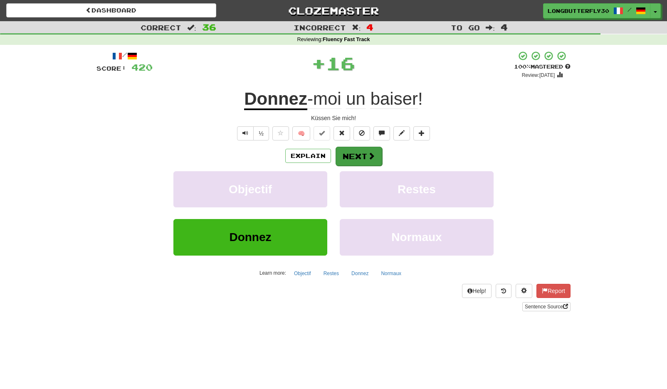
click at [358, 157] on button "Next" at bounding box center [359, 156] width 47 height 19
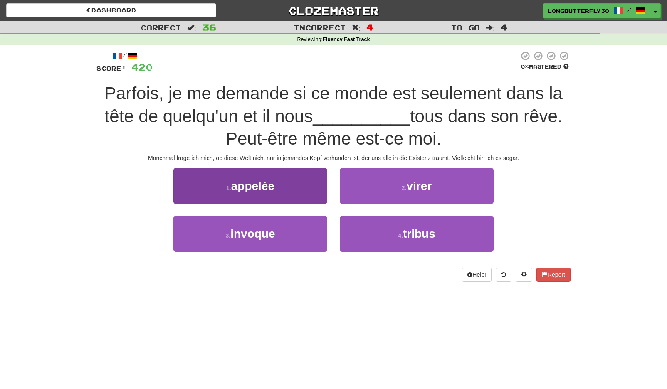
click at [310, 191] on button "1 . appelée" at bounding box center [250, 186] width 154 height 36
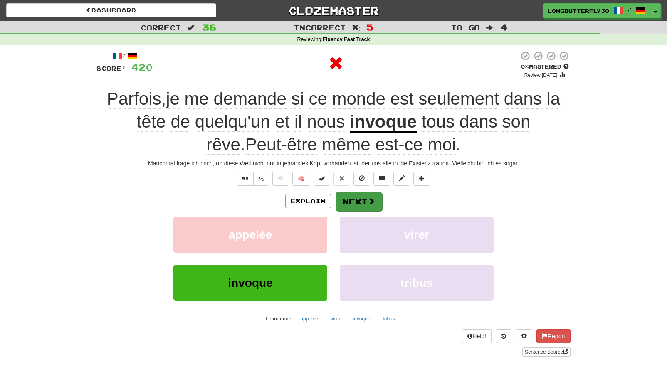
click at [365, 195] on button "Next" at bounding box center [359, 201] width 47 height 19
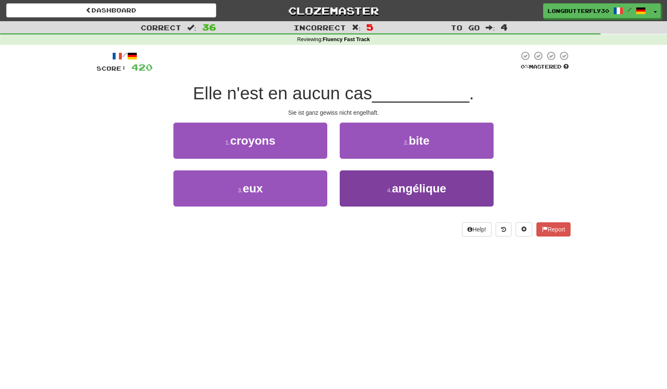
click at [406, 191] on span "angélique" at bounding box center [419, 188] width 54 height 13
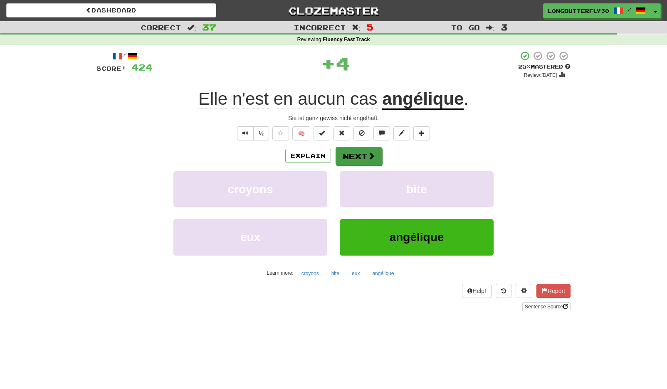
click at [370, 161] on button "Next" at bounding box center [359, 156] width 47 height 19
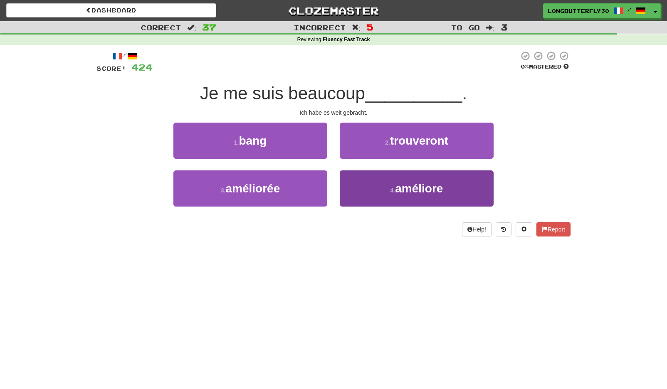
click at [373, 187] on button "4 . améliore" at bounding box center [417, 189] width 154 height 36
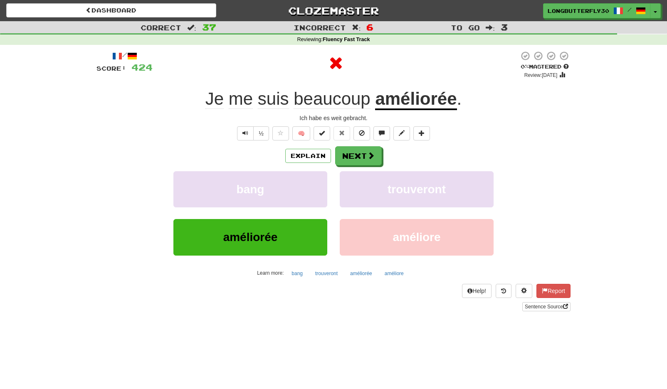
click at [355, 165] on div "Explain Next bang trouveront améliorée améliore Learn more: bang trouveront amé…" at bounding box center [333, 212] width 474 height 133
click at [369, 153] on span at bounding box center [371, 155] width 7 height 7
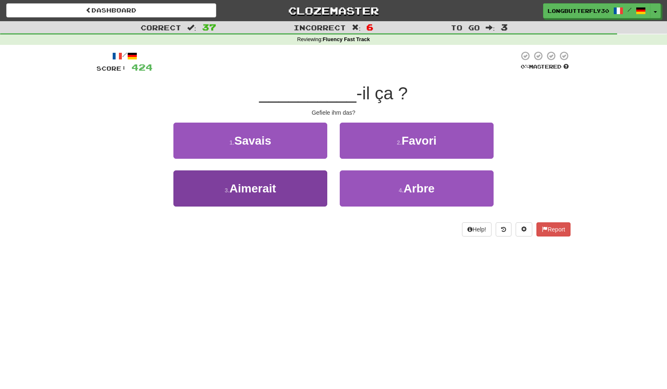
click at [323, 183] on button "3 . Aimerait" at bounding box center [250, 189] width 154 height 36
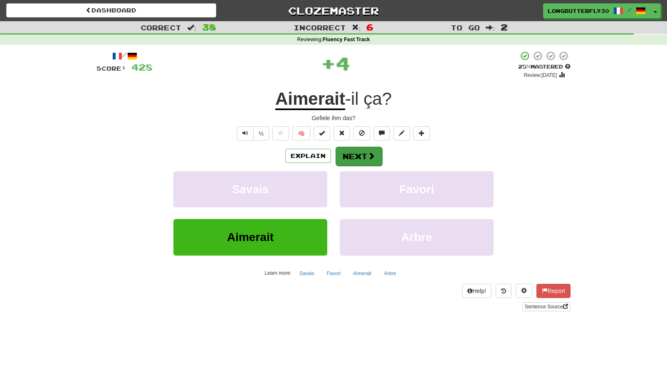
click at [364, 156] on button "Next" at bounding box center [359, 156] width 47 height 19
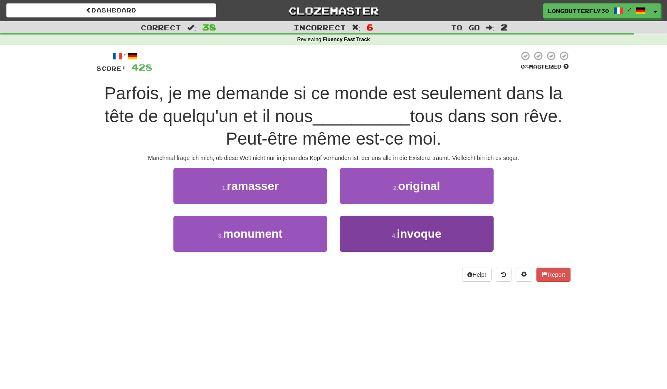
click at [367, 219] on button "4 . invoque" at bounding box center [417, 234] width 154 height 36
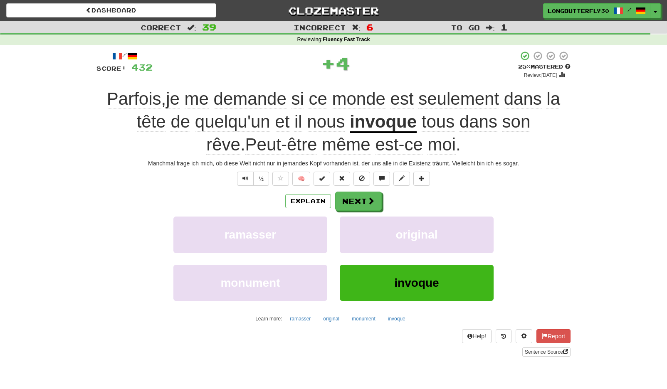
click at [349, 186] on div "/ Score: 432 + 4 25 % Mastered Review: 2025-08-22 Parfois , je me demande si ce…" at bounding box center [333, 204] width 474 height 306
click at [348, 196] on button "Next" at bounding box center [359, 201] width 47 height 19
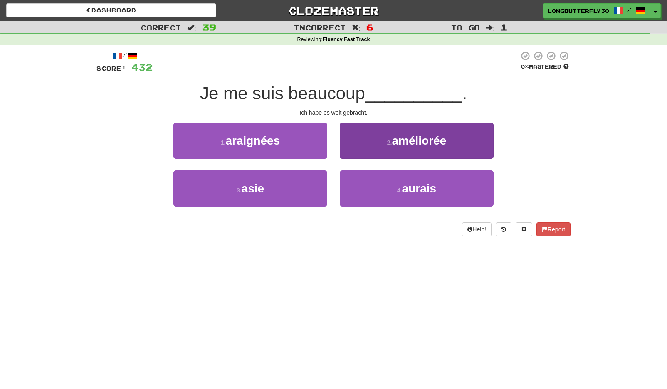
click at [382, 152] on button "2 . améliorée" at bounding box center [417, 141] width 154 height 36
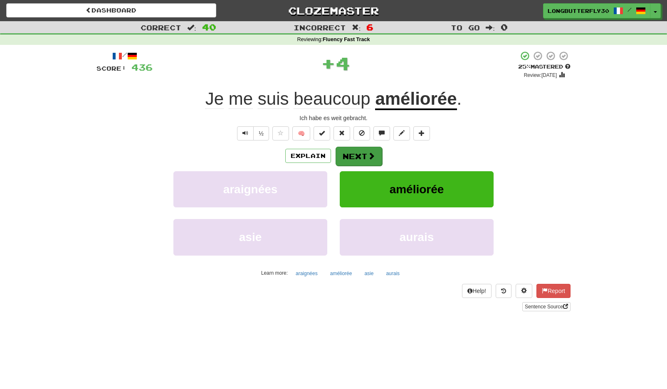
click at [370, 154] on span at bounding box center [371, 155] width 7 height 7
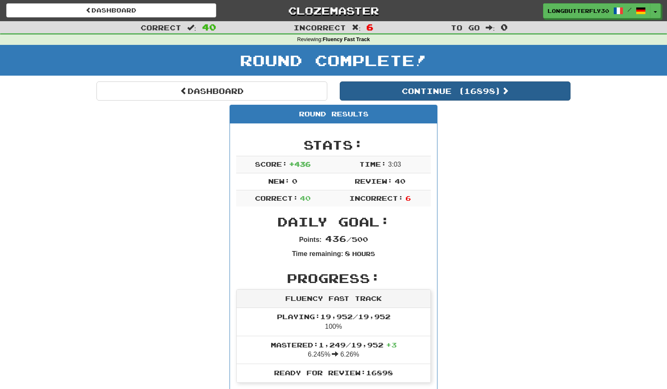
click at [428, 91] on button "Continue ( 16898 )" at bounding box center [455, 91] width 231 height 19
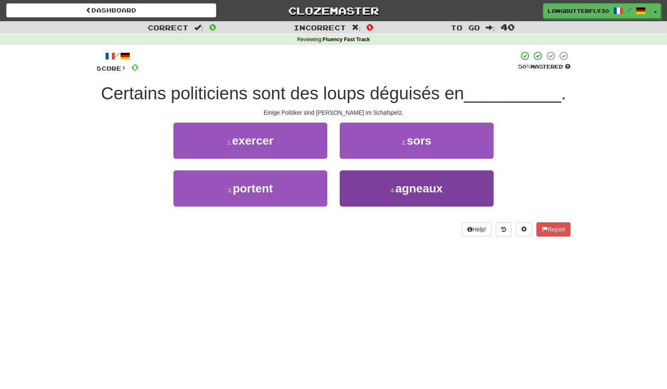
click at [362, 188] on button "4 . agneaux" at bounding box center [417, 189] width 154 height 36
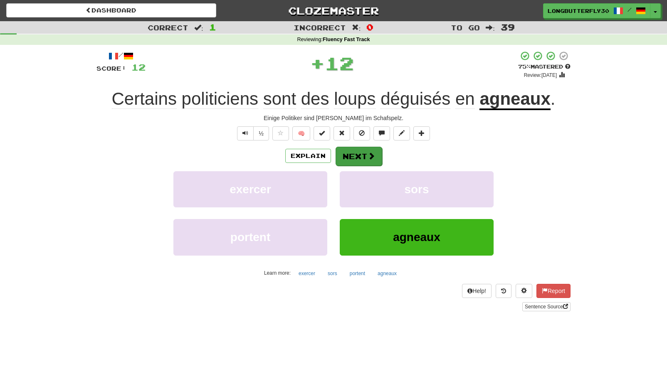
click at [368, 157] on span at bounding box center [371, 155] width 7 height 7
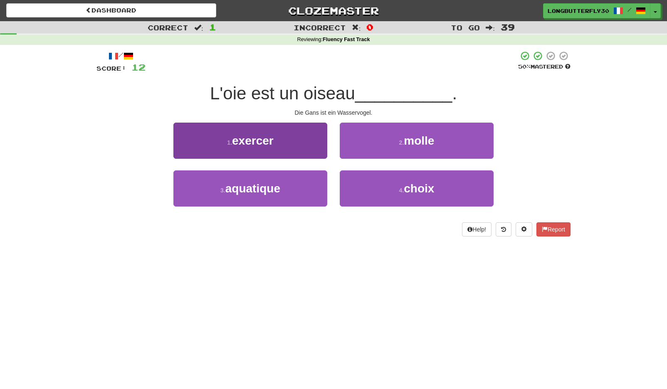
drag, startPoint x: 309, startPoint y: 199, endPoint x: 316, endPoint y: 190, distance: 11.8
click at [309, 198] on button "3 . aquatique" at bounding box center [250, 189] width 154 height 36
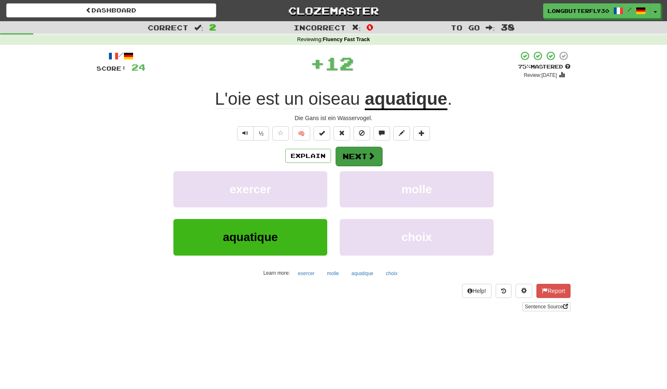
click at [361, 152] on button "Next" at bounding box center [359, 156] width 47 height 19
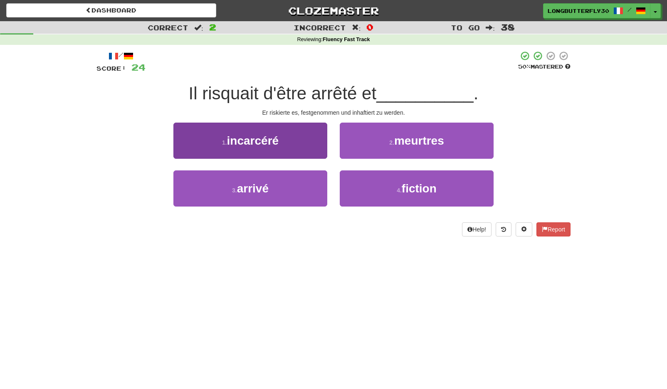
click at [304, 143] on button "1 . incarcéré" at bounding box center [250, 141] width 154 height 36
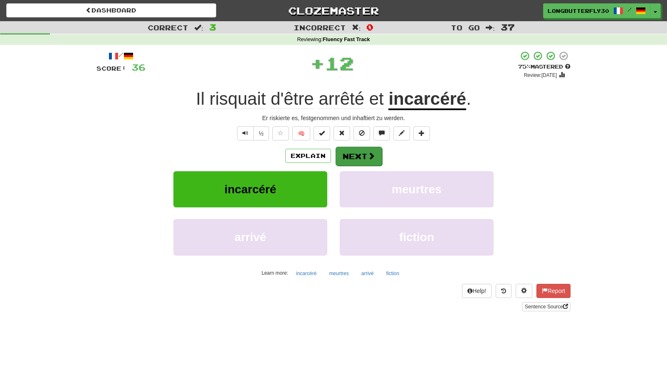
click at [363, 153] on button "Next" at bounding box center [359, 156] width 47 height 19
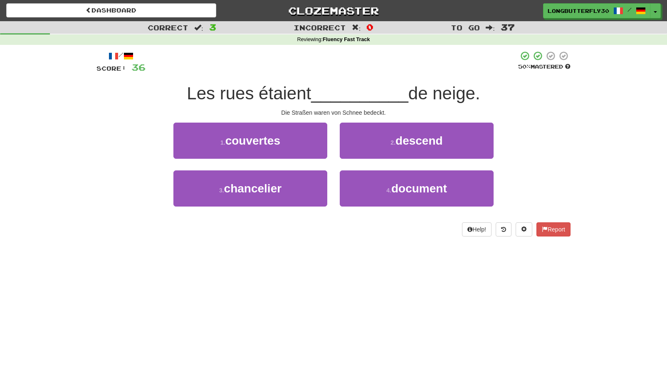
click at [305, 144] on button "1 . couvertes" at bounding box center [250, 141] width 154 height 36
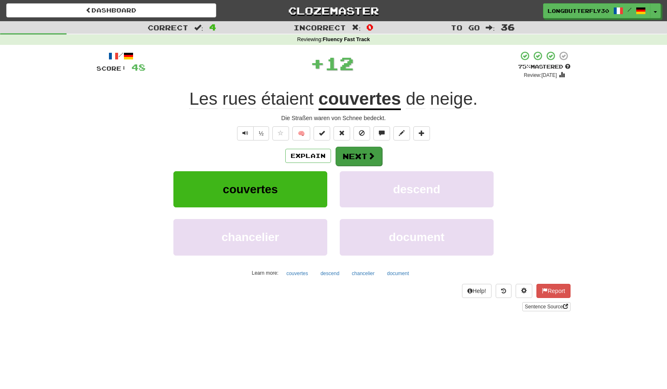
click at [358, 151] on button "Next" at bounding box center [359, 156] width 47 height 19
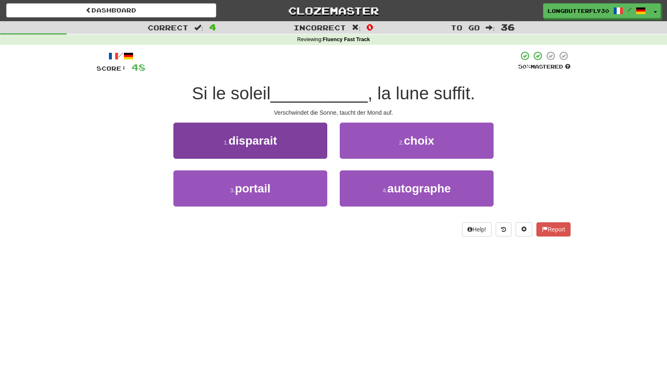
click at [315, 144] on button "1 . disparait" at bounding box center [250, 141] width 154 height 36
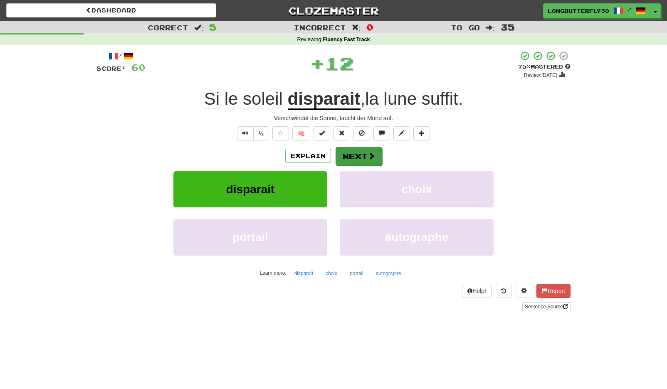
click at [373, 149] on button "Next" at bounding box center [359, 156] width 47 height 19
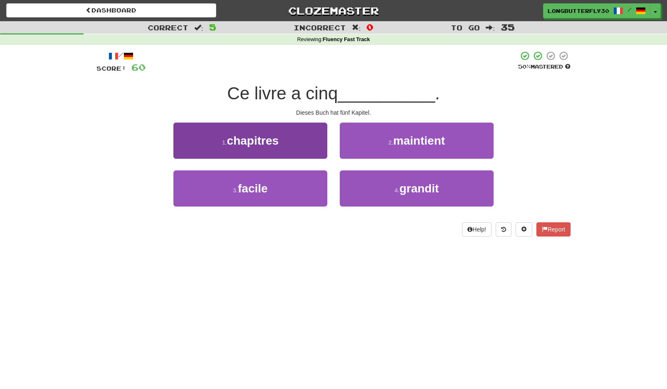
click at [310, 145] on button "1 . chapitres" at bounding box center [250, 141] width 154 height 36
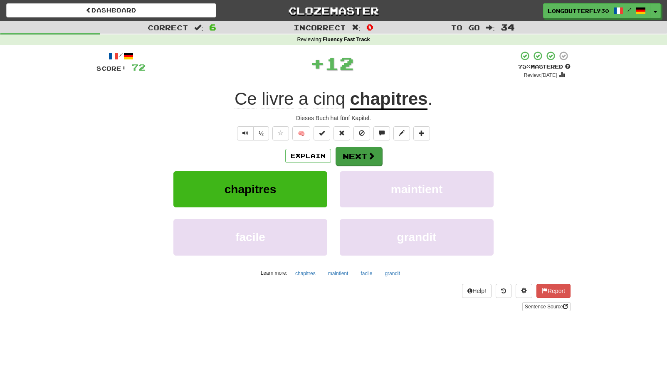
click at [368, 154] on span at bounding box center [371, 155] width 7 height 7
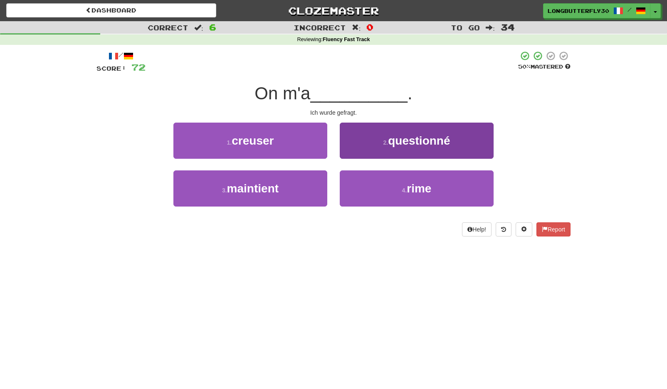
click at [394, 145] on span "questionné" at bounding box center [419, 140] width 62 height 13
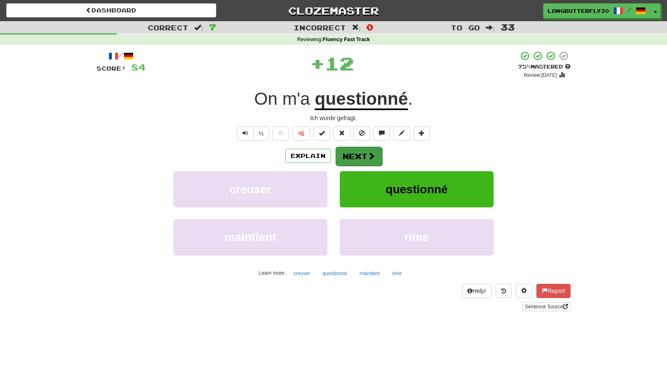
click at [366, 153] on button "Next" at bounding box center [359, 156] width 47 height 19
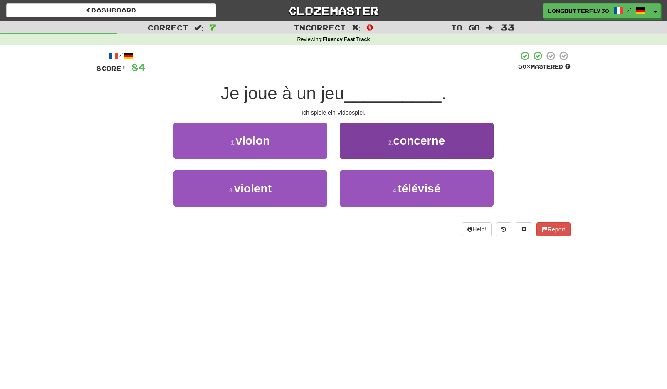
drag, startPoint x: 377, startPoint y: 190, endPoint x: 369, endPoint y: 174, distance: 17.7
click at [376, 190] on button "4 . télévisé" at bounding box center [417, 189] width 154 height 36
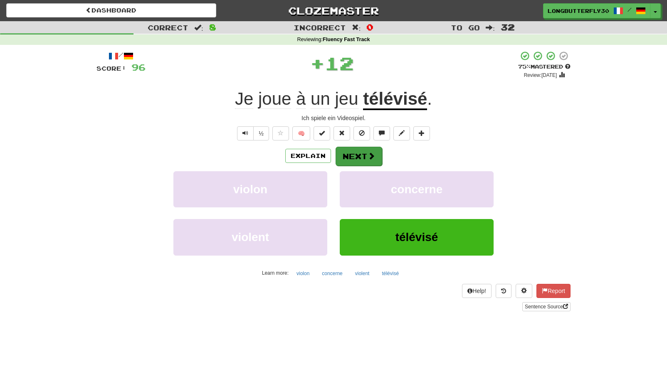
click at [356, 161] on button "Next" at bounding box center [359, 156] width 47 height 19
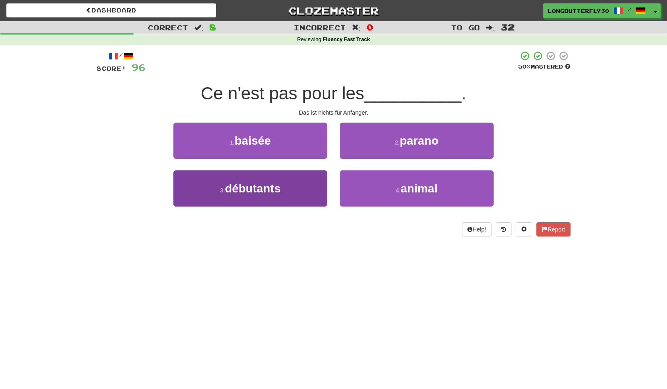
click at [311, 184] on button "3 . débutants" at bounding box center [250, 189] width 154 height 36
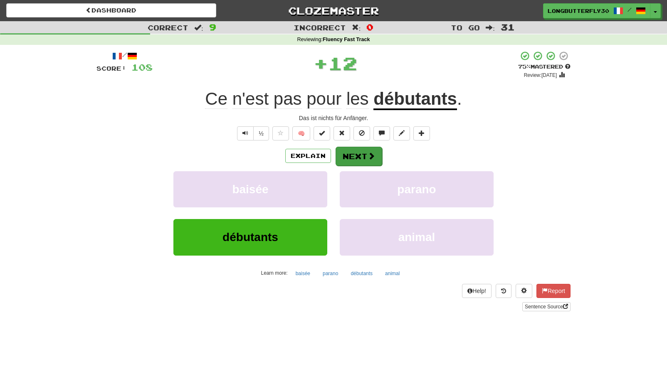
click at [362, 154] on button "Next" at bounding box center [359, 156] width 47 height 19
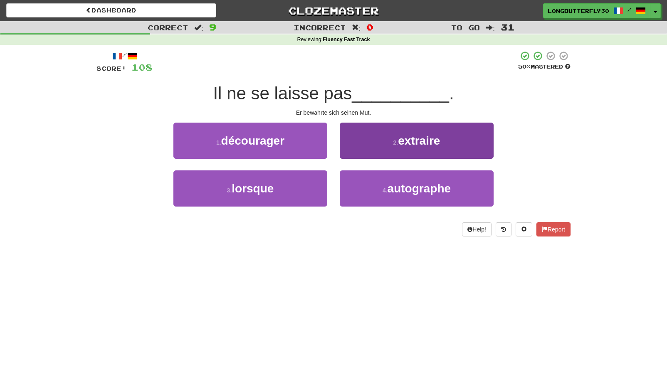
click at [377, 147] on button "2 . extraire" at bounding box center [417, 141] width 154 height 36
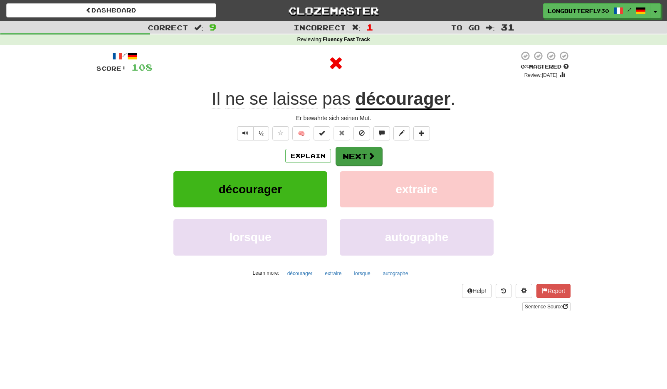
click at [356, 155] on button "Next" at bounding box center [359, 156] width 47 height 19
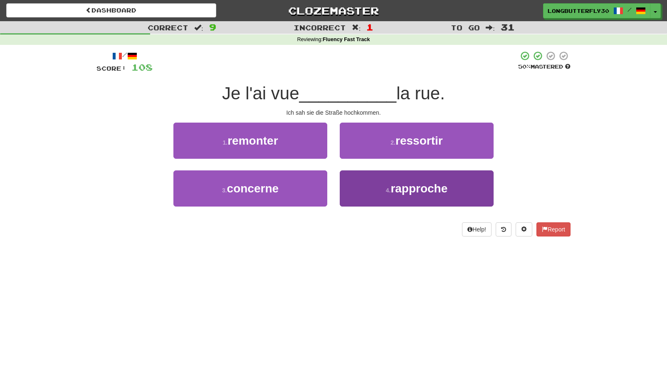
click at [371, 193] on button "4 . rapproche" at bounding box center [417, 189] width 154 height 36
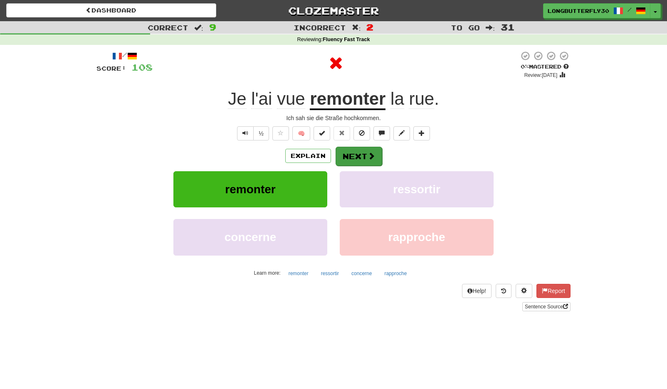
click at [358, 156] on button "Next" at bounding box center [359, 156] width 47 height 19
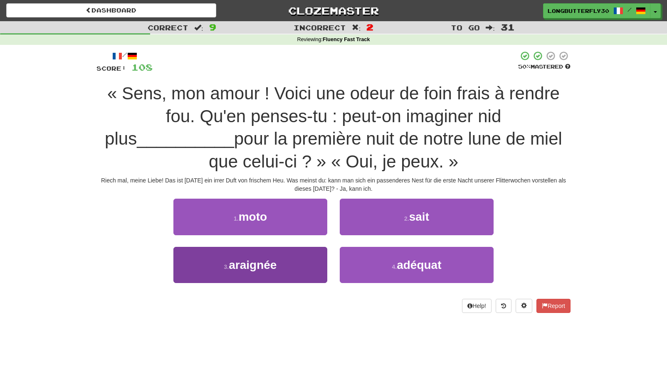
click at [285, 257] on button "3 . araignée" at bounding box center [250, 265] width 154 height 36
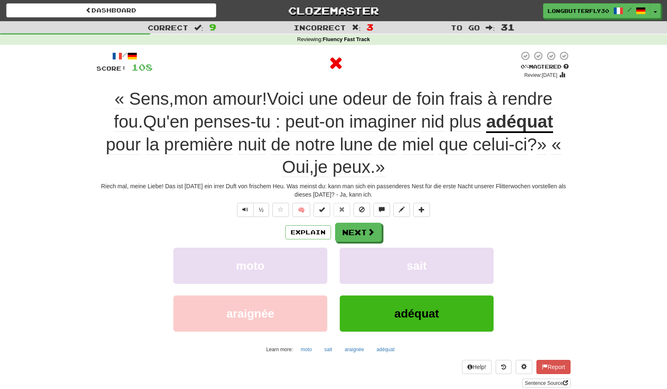
click at [356, 227] on button "Next" at bounding box center [358, 232] width 47 height 19
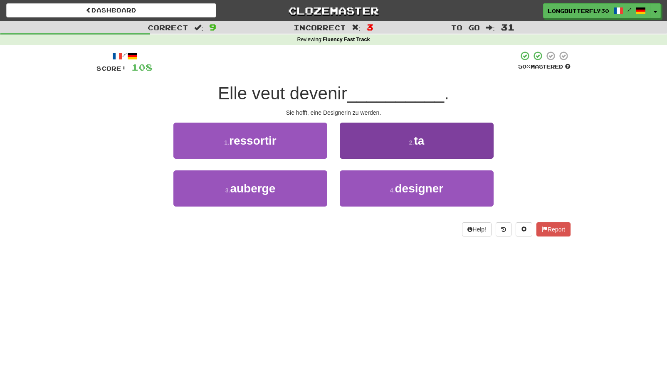
drag, startPoint x: 380, startPoint y: 196, endPoint x: 378, endPoint y: 180, distance: 15.9
click at [380, 189] on button "4 . designer" at bounding box center [417, 189] width 154 height 36
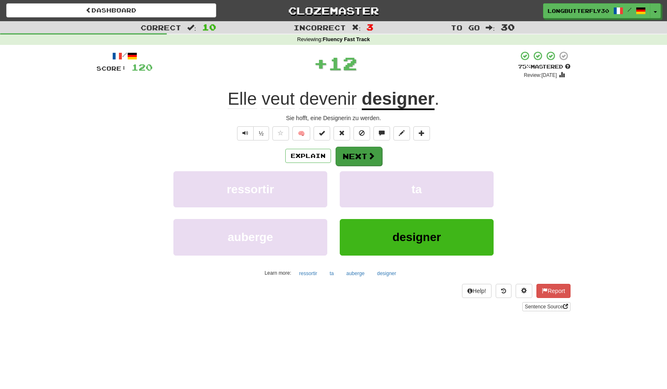
click at [370, 157] on span at bounding box center [371, 155] width 7 height 7
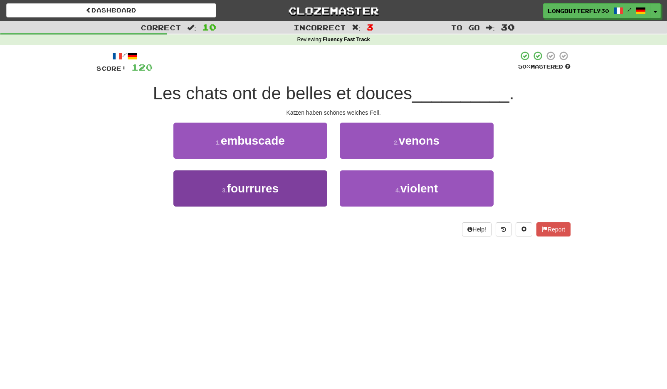
click at [309, 186] on button "3 . fourrures" at bounding box center [250, 189] width 154 height 36
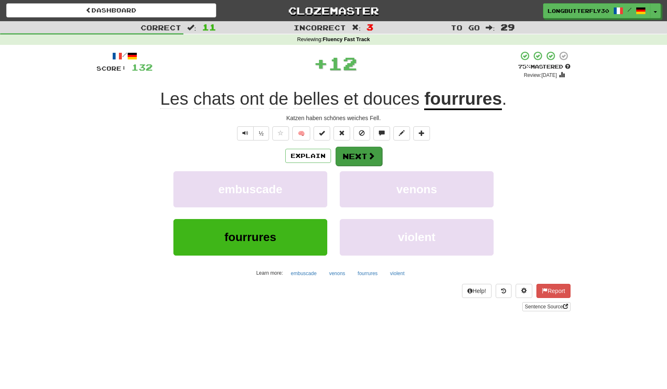
click at [363, 154] on button "Next" at bounding box center [359, 156] width 47 height 19
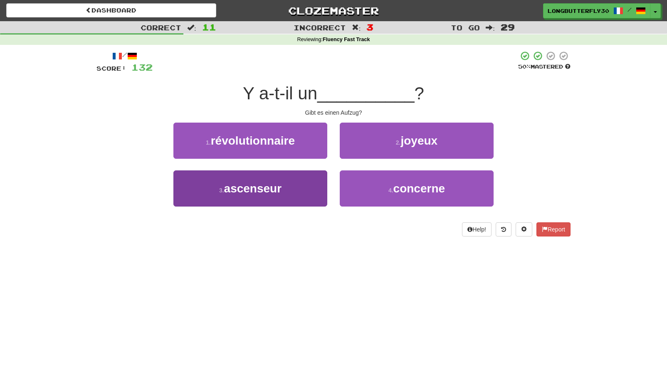
click at [302, 184] on button "3 . ascenseur" at bounding box center [250, 189] width 154 height 36
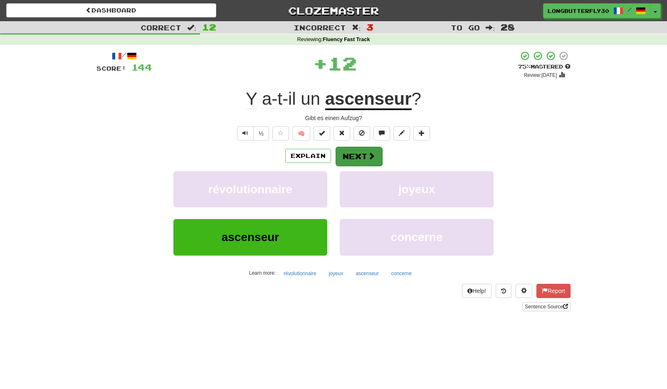
click at [364, 148] on button "Next" at bounding box center [359, 156] width 47 height 19
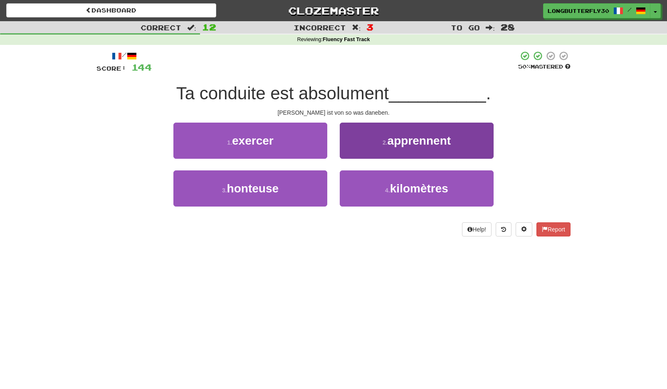
click at [379, 145] on button "2 . apprennent" at bounding box center [417, 141] width 154 height 36
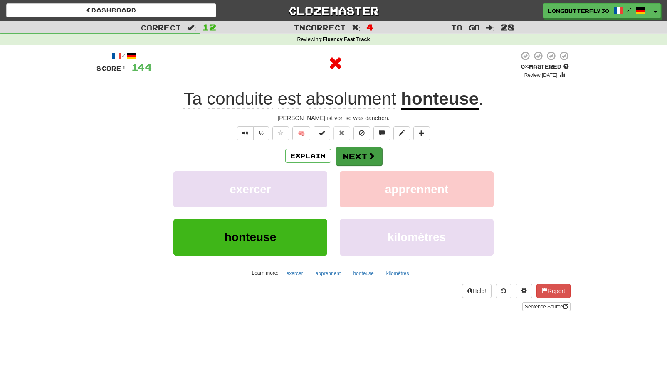
click at [357, 154] on button "Next" at bounding box center [359, 156] width 47 height 19
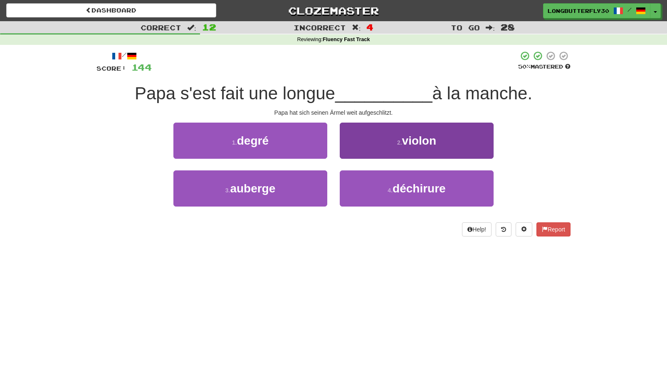
drag, startPoint x: 379, startPoint y: 193, endPoint x: 379, endPoint y: 179, distance: 13.7
click at [380, 188] on button "4 . déchirure" at bounding box center [417, 189] width 154 height 36
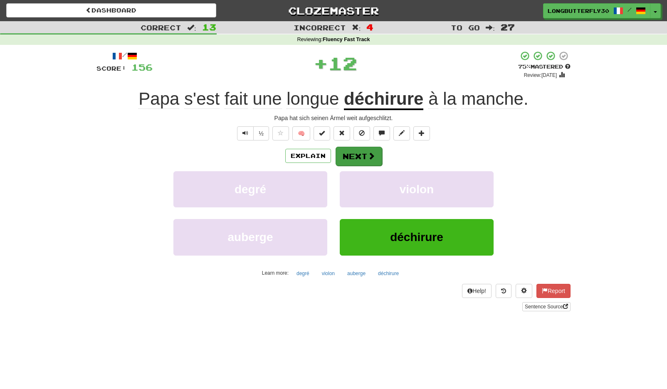
click at [365, 156] on button "Next" at bounding box center [359, 156] width 47 height 19
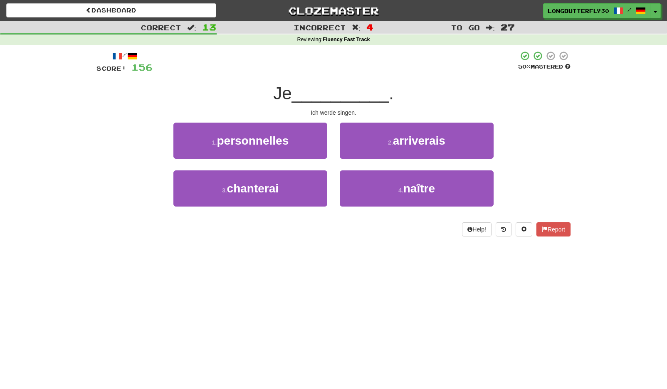
drag, startPoint x: 315, startPoint y: 184, endPoint x: 344, endPoint y: 167, distance: 33.9
click at [316, 184] on button "3 . chanterai" at bounding box center [250, 189] width 154 height 36
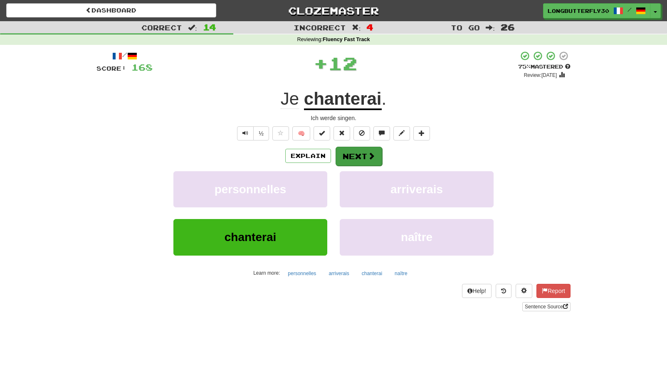
click at [355, 157] on button "Next" at bounding box center [359, 156] width 47 height 19
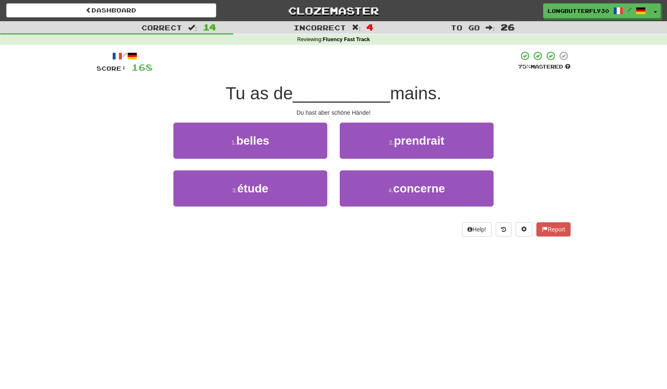
drag, startPoint x: 306, startPoint y: 144, endPoint x: 351, endPoint y: 145, distance: 45.3
click at [308, 143] on button "1 . belles" at bounding box center [250, 141] width 154 height 36
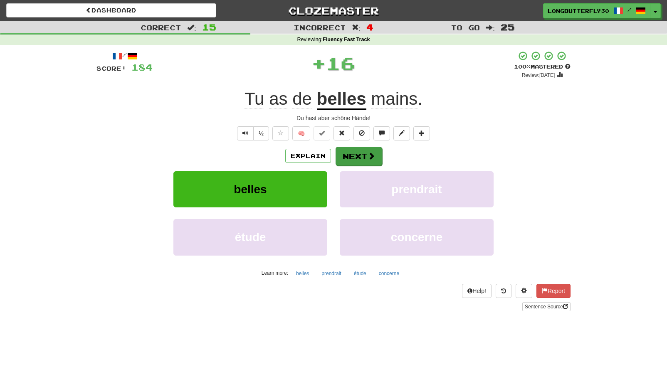
click at [373, 154] on span at bounding box center [371, 155] width 7 height 7
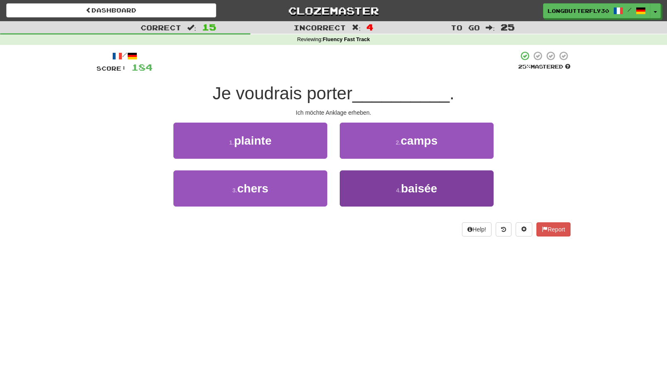
click at [378, 188] on button "4 . baisée" at bounding box center [417, 189] width 154 height 36
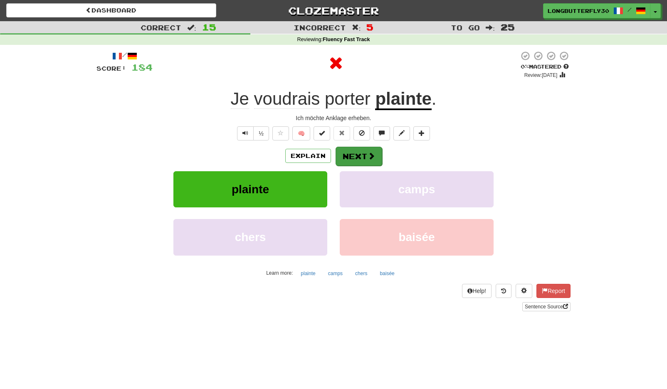
click at [360, 156] on button "Next" at bounding box center [359, 156] width 47 height 19
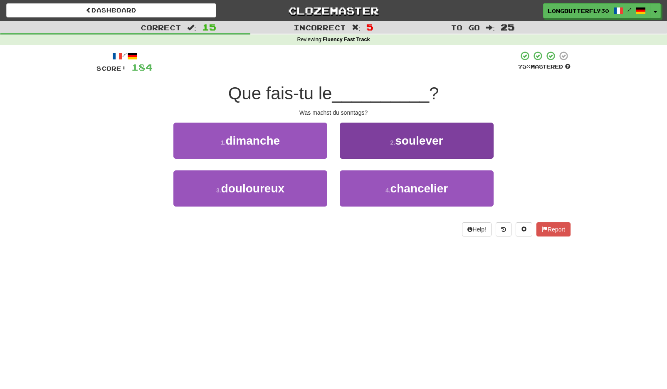
click at [393, 146] on button "2 . soulever" at bounding box center [417, 141] width 154 height 36
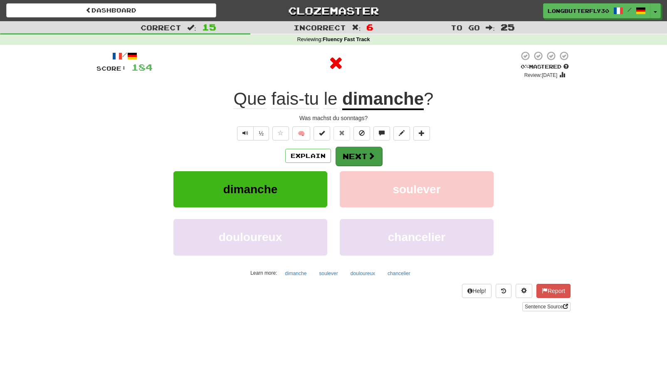
click at [357, 163] on button "Next" at bounding box center [359, 156] width 47 height 19
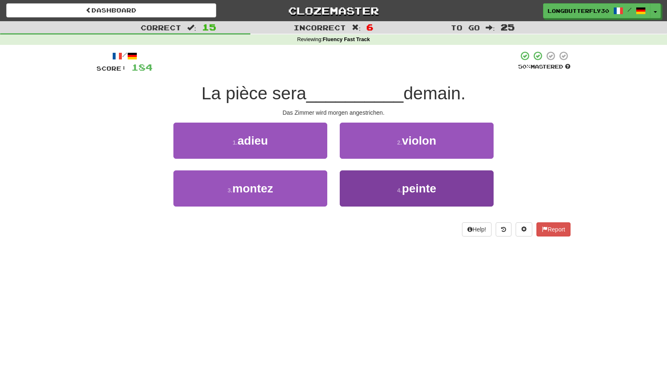
click at [390, 185] on button "4 . peinte" at bounding box center [417, 189] width 154 height 36
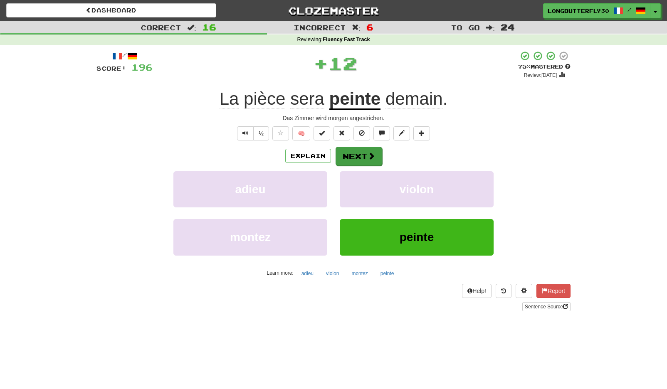
click at [360, 153] on button "Next" at bounding box center [359, 156] width 47 height 19
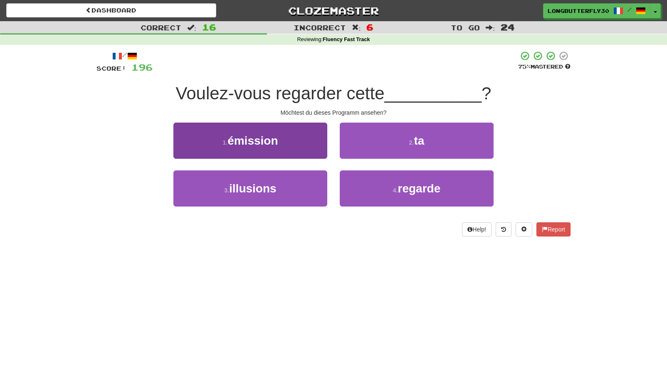
click at [312, 152] on button "1 . émission" at bounding box center [250, 141] width 154 height 36
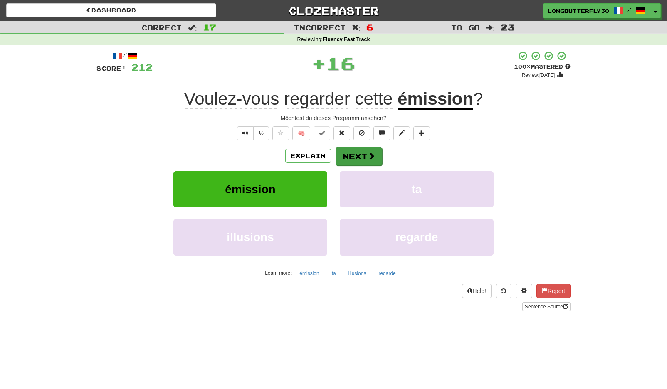
click at [358, 157] on button "Next" at bounding box center [359, 156] width 47 height 19
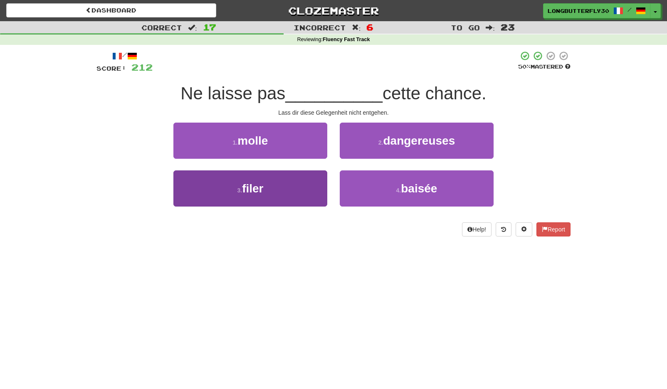
click at [300, 185] on button "3 . filer" at bounding box center [250, 189] width 154 height 36
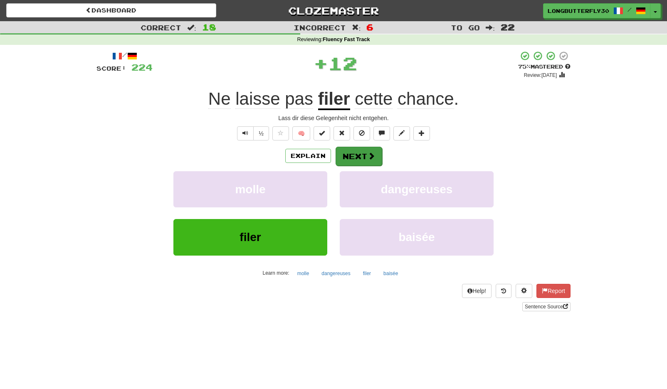
click at [355, 152] on button "Next" at bounding box center [359, 156] width 47 height 19
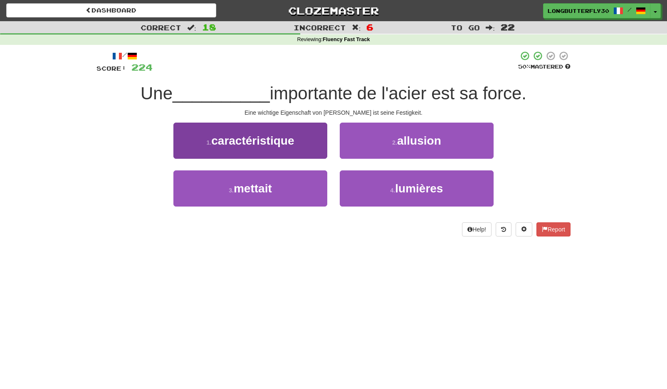
click at [300, 141] on button "1 . caractéristique" at bounding box center [250, 141] width 154 height 36
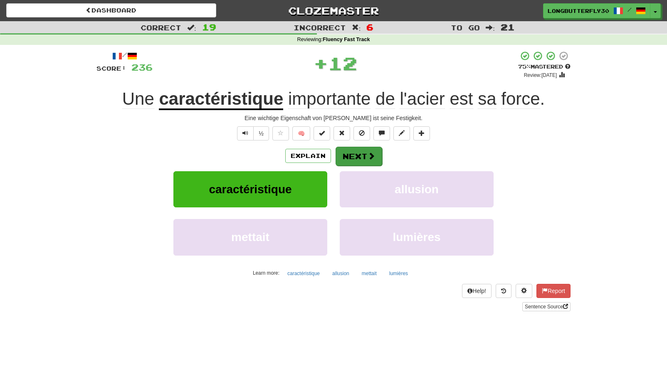
click at [345, 149] on button "Next" at bounding box center [359, 156] width 47 height 19
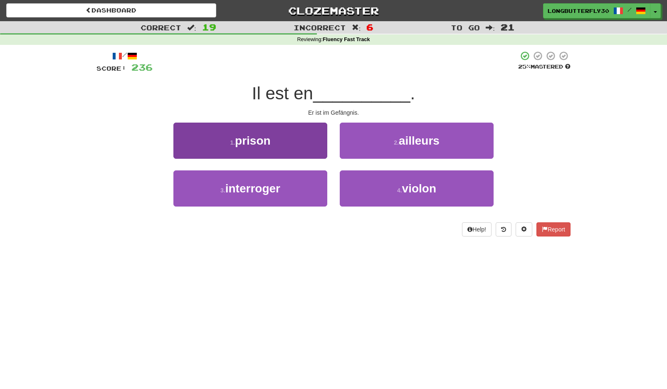
click at [297, 148] on button "1 . prison" at bounding box center [250, 141] width 154 height 36
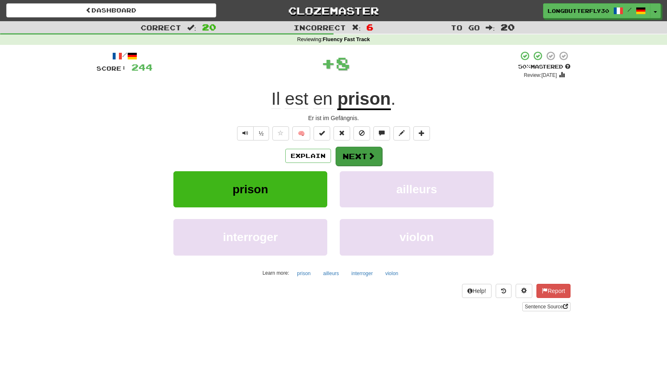
click at [346, 153] on button "Next" at bounding box center [359, 156] width 47 height 19
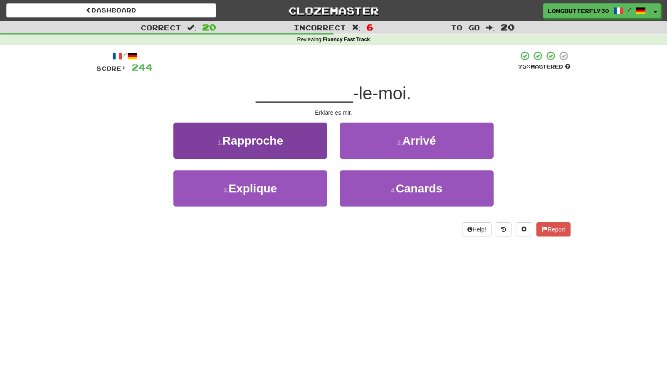
drag, startPoint x: 305, startPoint y: 188, endPoint x: 316, endPoint y: 181, distance: 13.5
click at [307, 187] on button "3 . Explique" at bounding box center [250, 189] width 154 height 36
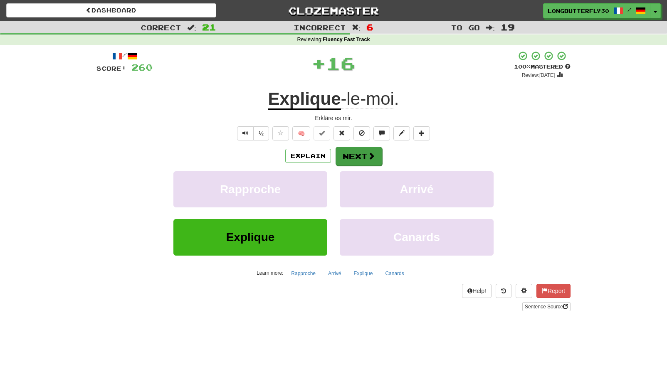
click at [355, 153] on button "Next" at bounding box center [359, 156] width 47 height 19
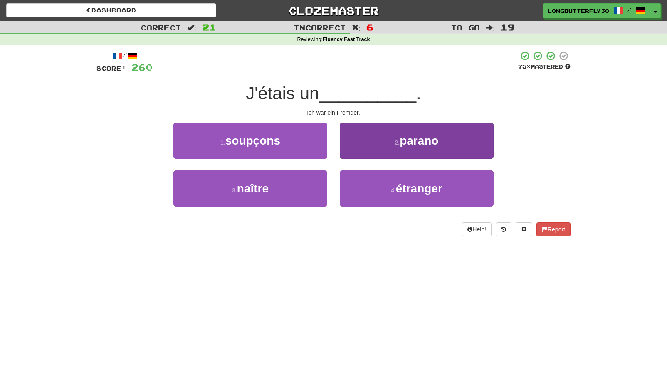
drag, startPoint x: 371, startPoint y: 182, endPoint x: 370, endPoint y: 171, distance: 10.5
click at [371, 182] on button "4 . étranger" at bounding box center [417, 189] width 154 height 36
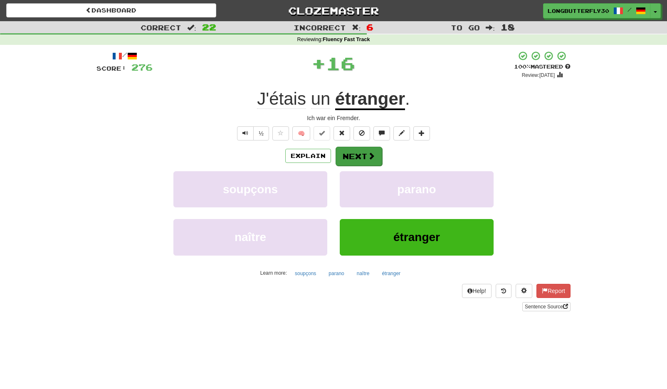
click at [364, 153] on button "Next" at bounding box center [359, 156] width 47 height 19
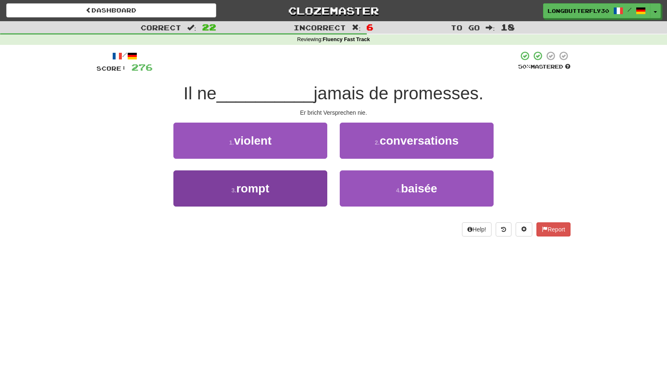
click at [323, 188] on button "3 . rompt" at bounding box center [250, 189] width 154 height 36
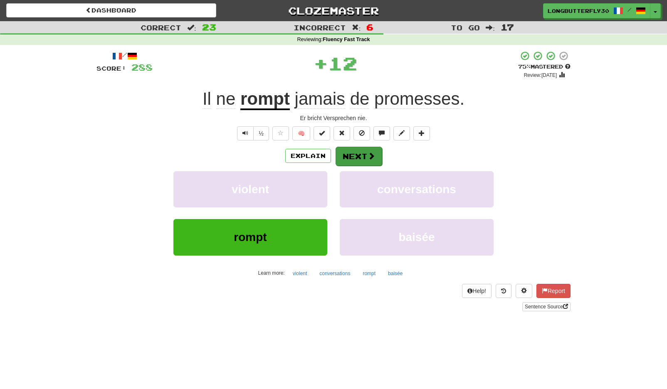
click at [355, 157] on button "Next" at bounding box center [359, 156] width 47 height 19
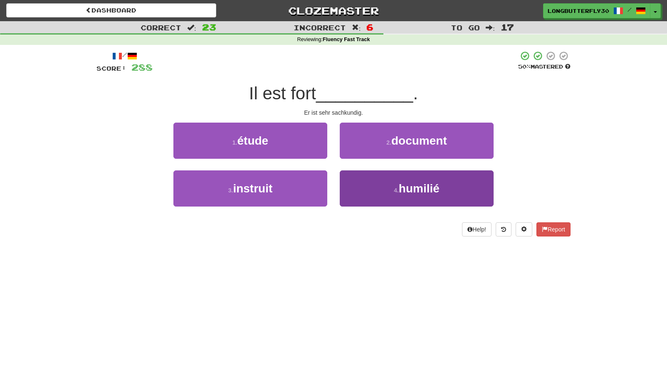
click at [367, 185] on button "4 . humilié" at bounding box center [417, 189] width 154 height 36
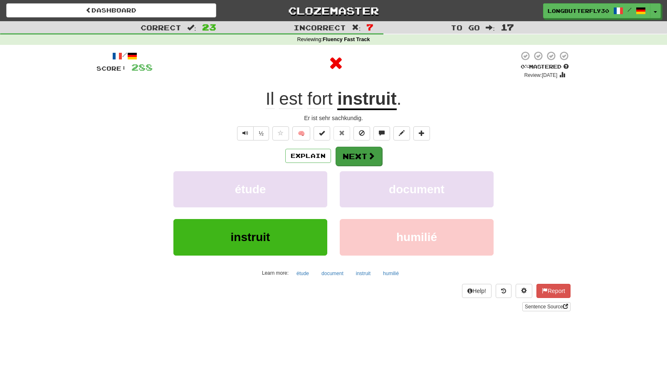
click at [364, 151] on button "Next" at bounding box center [359, 156] width 47 height 19
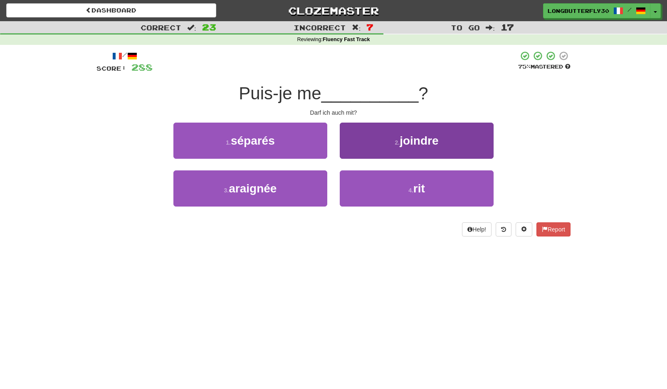
click at [356, 146] on button "2 . joindre" at bounding box center [417, 141] width 154 height 36
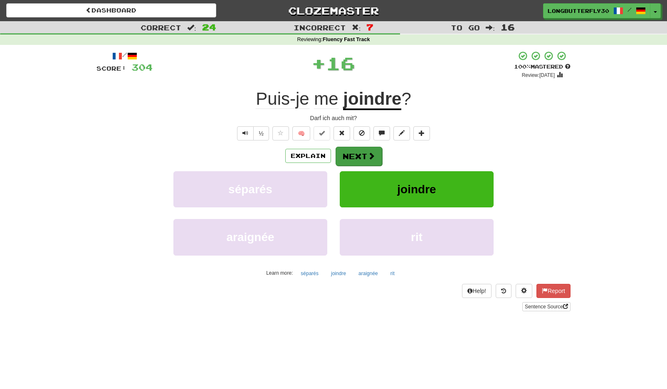
click at [351, 150] on button "Next" at bounding box center [359, 156] width 47 height 19
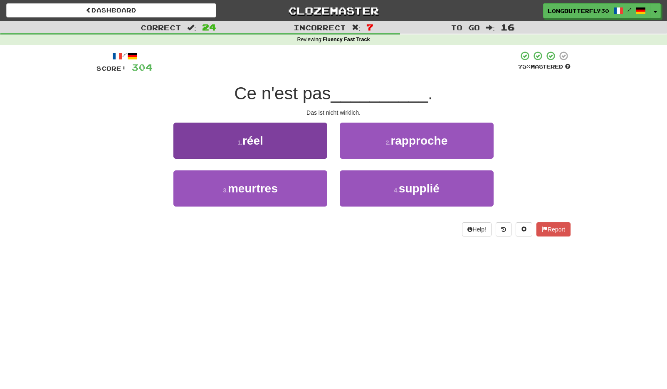
click at [308, 145] on button "1 . réel" at bounding box center [250, 141] width 154 height 36
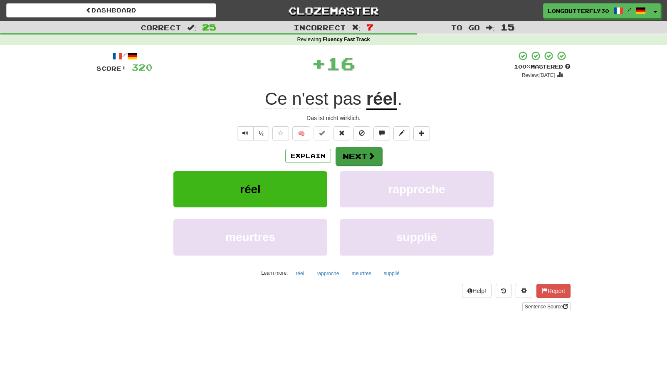
click at [354, 154] on button "Next" at bounding box center [359, 156] width 47 height 19
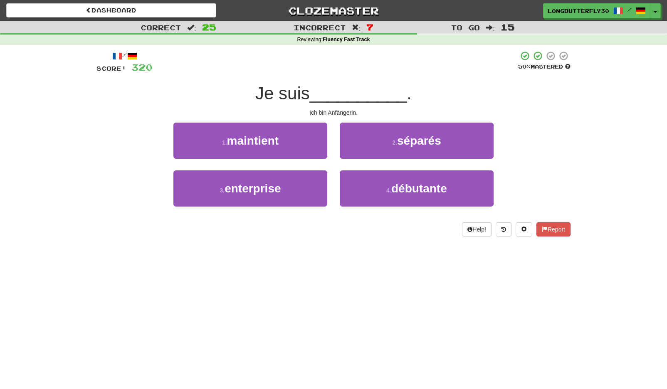
drag, startPoint x: 392, startPoint y: 187, endPoint x: 379, endPoint y: 166, distance: 25.0
click at [391, 185] on button "4 . débutante" at bounding box center [417, 189] width 154 height 36
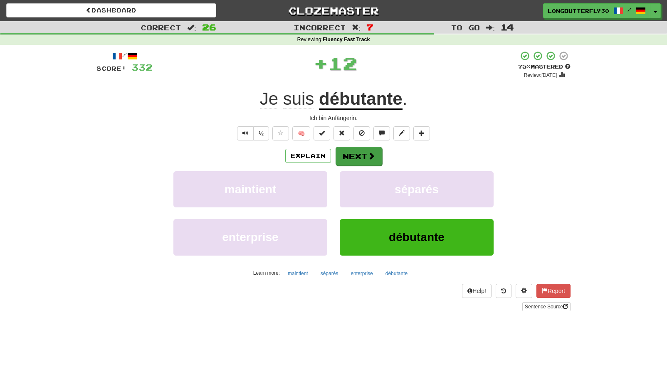
click at [368, 155] on span at bounding box center [371, 155] width 7 height 7
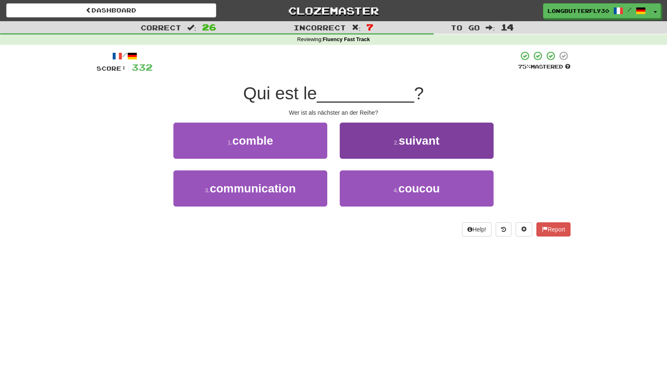
click at [381, 135] on button "2 . suivant" at bounding box center [417, 141] width 154 height 36
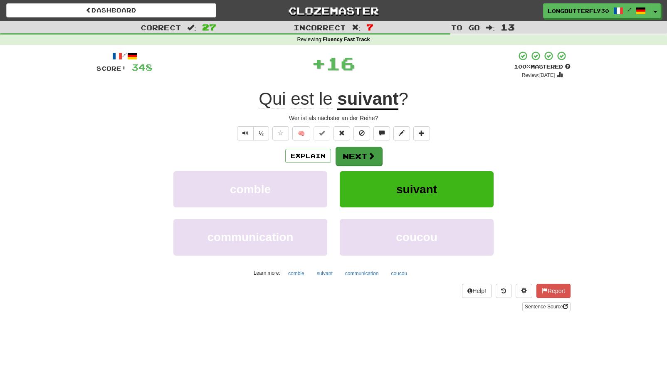
click at [361, 157] on button "Next" at bounding box center [359, 156] width 47 height 19
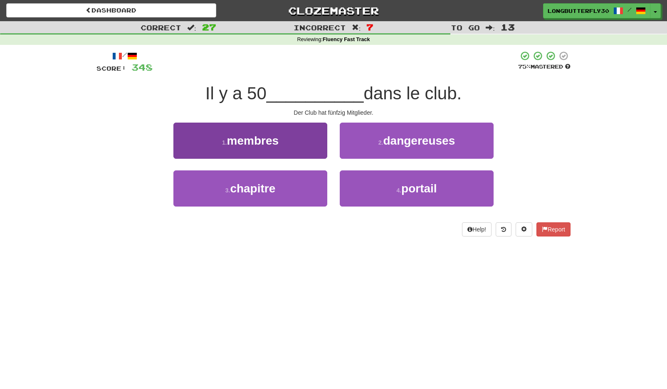
click at [301, 138] on button "1 . membres" at bounding box center [250, 141] width 154 height 36
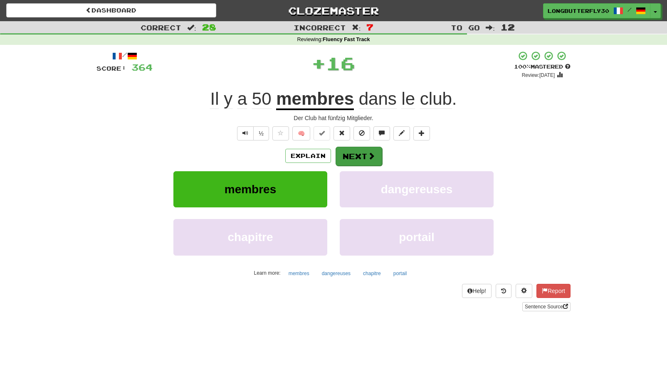
click at [356, 147] on button "Next" at bounding box center [359, 156] width 47 height 19
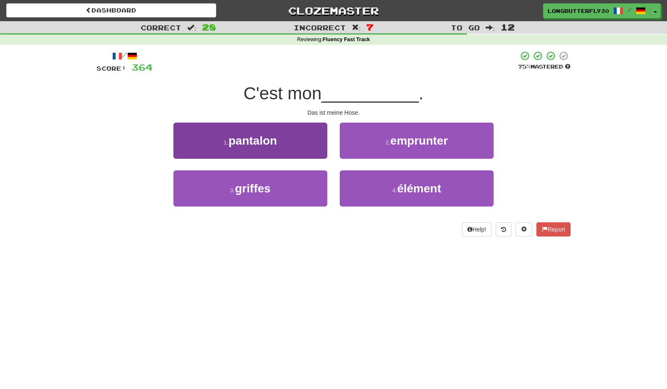
click at [312, 136] on button "1 . pantalon" at bounding box center [250, 141] width 154 height 36
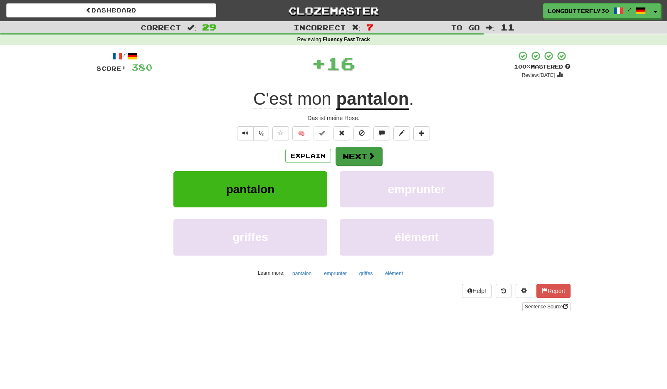
click at [366, 153] on button "Next" at bounding box center [359, 156] width 47 height 19
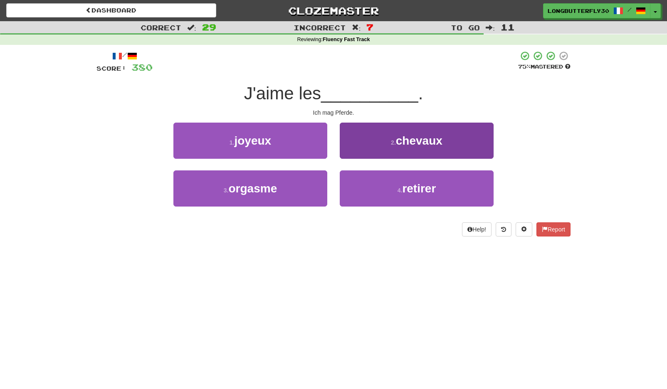
click at [382, 140] on button "2 . chevaux" at bounding box center [417, 141] width 154 height 36
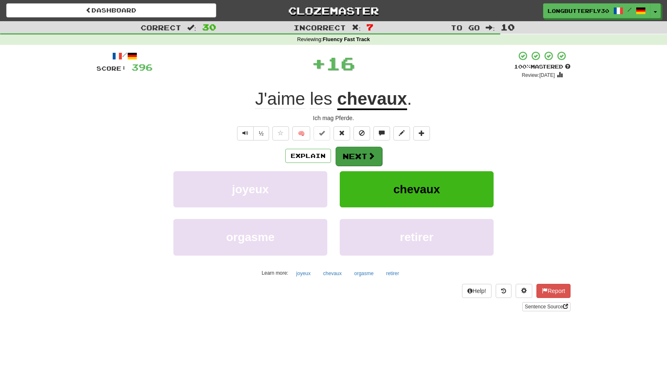
click at [366, 153] on button "Next" at bounding box center [359, 156] width 47 height 19
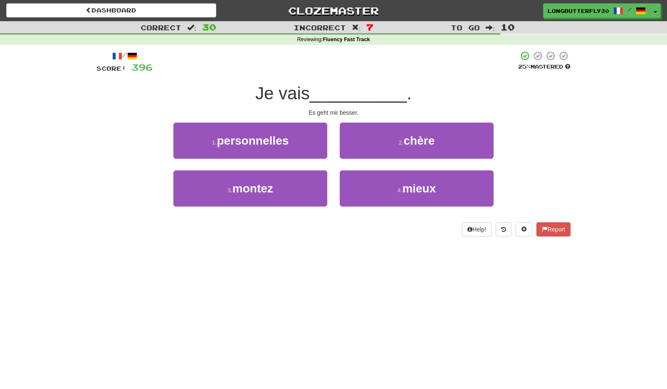
drag, startPoint x: 376, startPoint y: 185, endPoint x: 372, endPoint y: 167, distance: 18.9
click at [376, 182] on button "4 . mieux" at bounding box center [417, 189] width 154 height 36
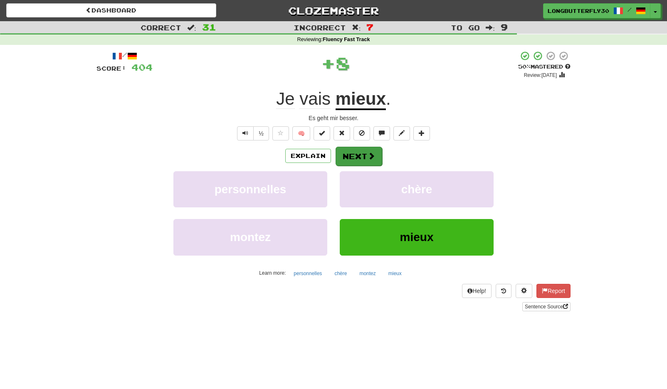
click at [365, 155] on button "Next" at bounding box center [359, 156] width 47 height 19
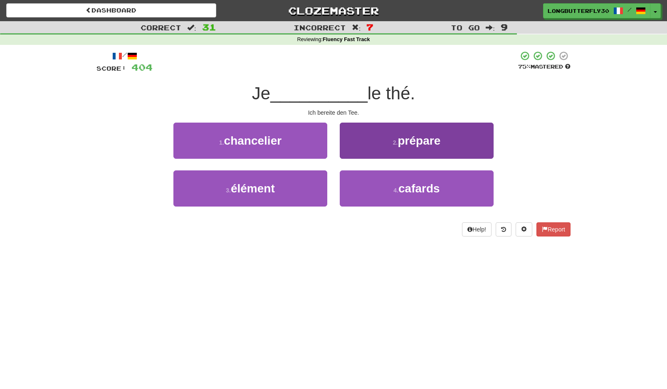
click at [380, 141] on button "2 . prépare" at bounding box center [417, 141] width 154 height 36
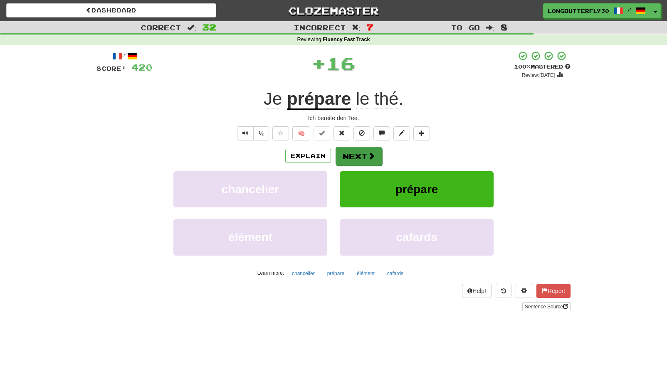
click at [362, 155] on button "Next" at bounding box center [359, 156] width 47 height 19
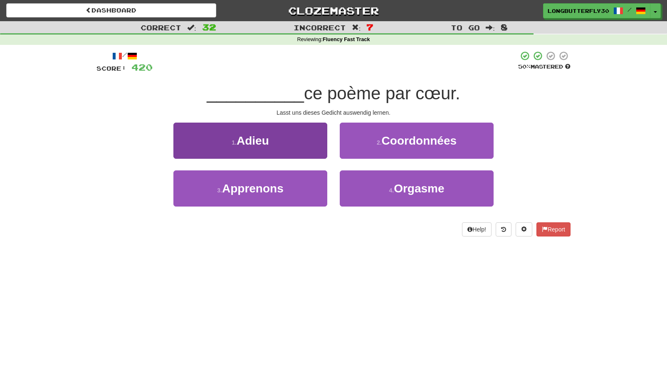
click at [300, 189] on button "3 . Apprenons" at bounding box center [250, 189] width 154 height 36
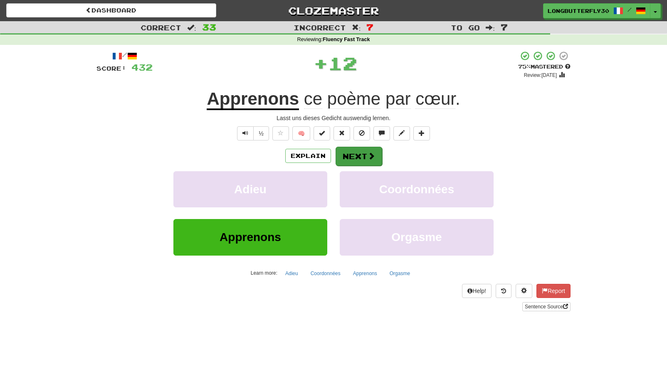
click at [358, 158] on button "Next" at bounding box center [359, 156] width 47 height 19
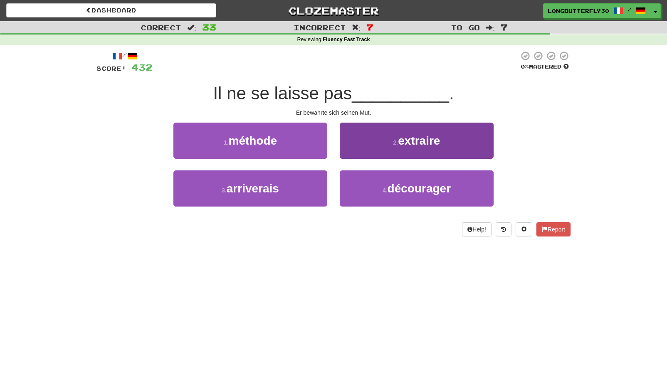
drag, startPoint x: 359, startPoint y: 183, endPoint x: 360, endPoint y: 171, distance: 12.9
click at [359, 180] on button "4 . décourager" at bounding box center [417, 189] width 154 height 36
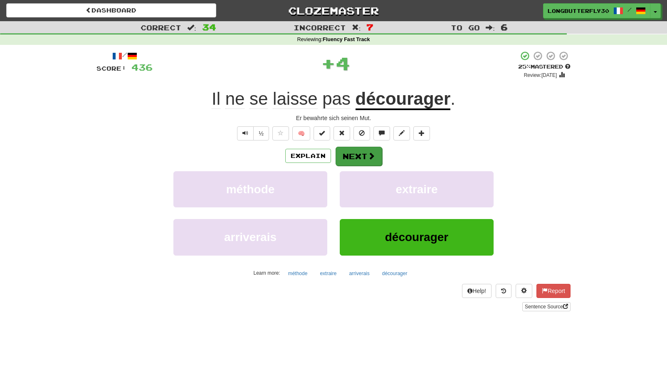
click at [353, 151] on button "Next" at bounding box center [359, 156] width 47 height 19
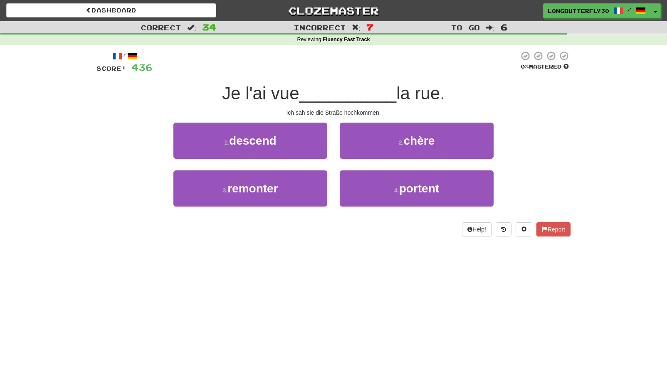
drag, startPoint x: 311, startPoint y: 190, endPoint x: 327, endPoint y: 180, distance: 19.3
click at [311, 189] on button "3 . remonter" at bounding box center [250, 189] width 154 height 36
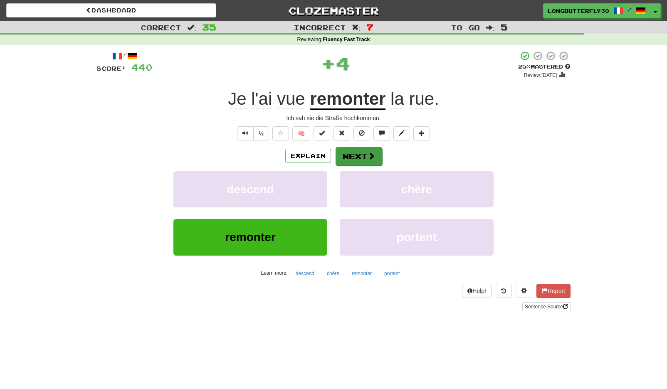
click at [360, 156] on button "Next" at bounding box center [359, 156] width 47 height 19
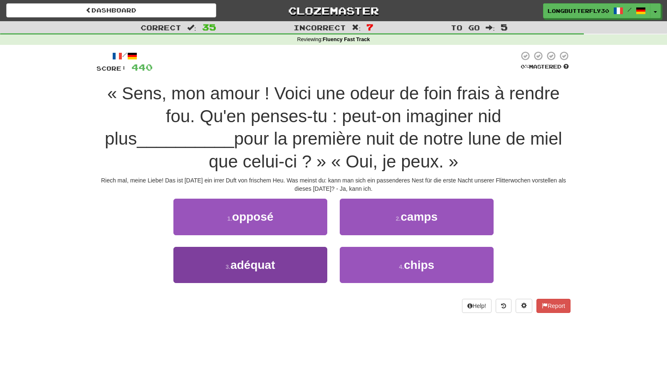
click at [274, 259] on span "adéquat" at bounding box center [252, 265] width 44 height 13
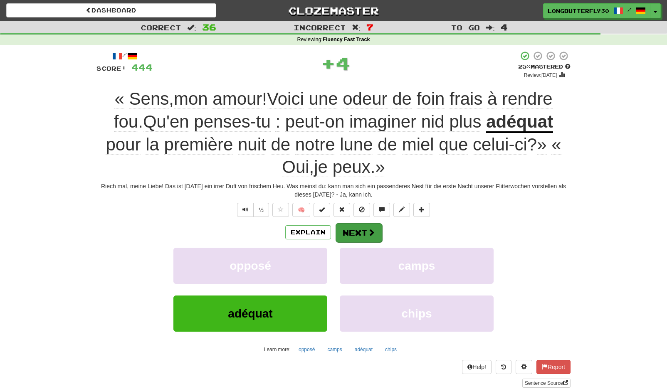
click at [358, 227] on button "Next" at bounding box center [359, 232] width 47 height 19
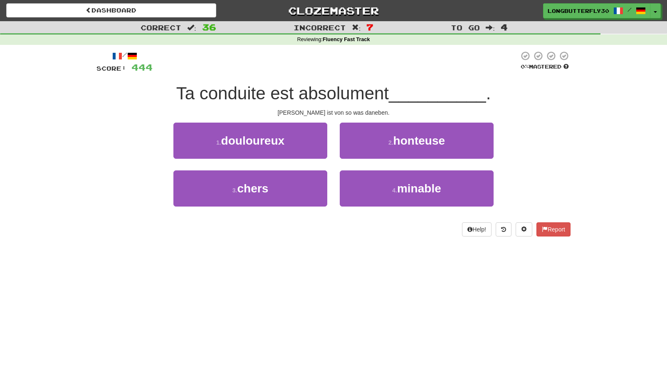
click at [371, 138] on button "2 . honteuse" at bounding box center [417, 141] width 154 height 36
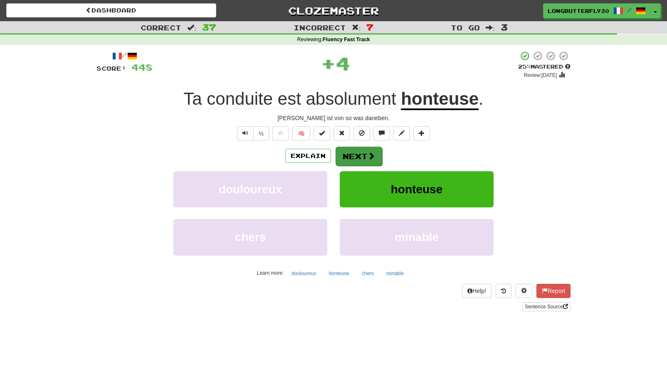
click at [346, 153] on button "Next" at bounding box center [359, 156] width 47 height 19
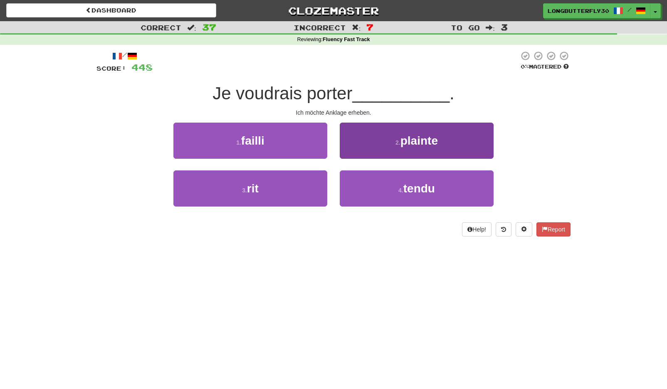
click at [379, 147] on button "2 . plainte" at bounding box center [417, 141] width 154 height 36
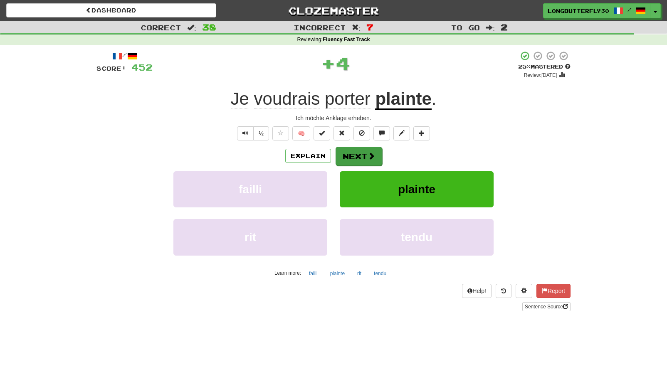
click at [365, 158] on button "Next" at bounding box center [359, 156] width 47 height 19
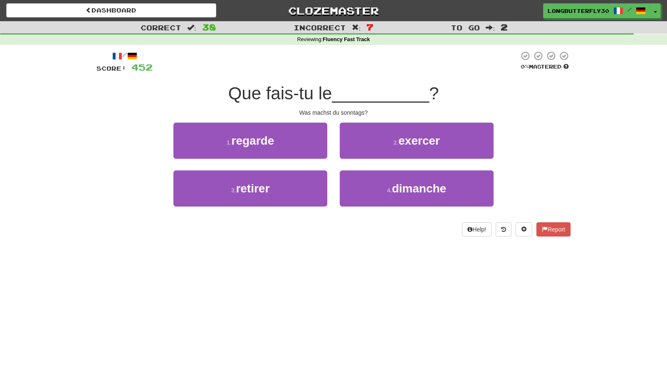
drag, startPoint x: 363, startPoint y: 182, endPoint x: 365, endPoint y: 168, distance: 14.2
click at [365, 180] on button "4 . dimanche" at bounding box center [417, 189] width 154 height 36
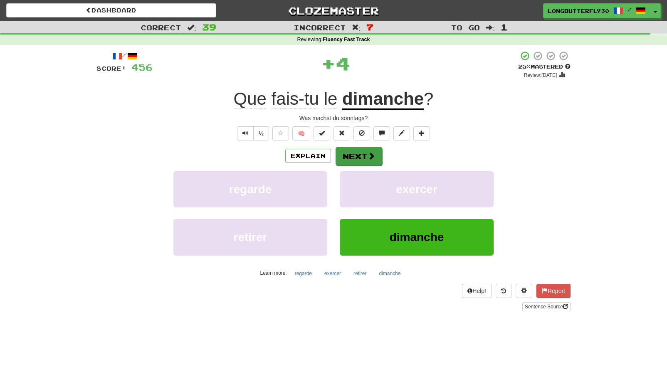
click at [359, 158] on button "Next" at bounding box center [359, 156] width 47 height 19
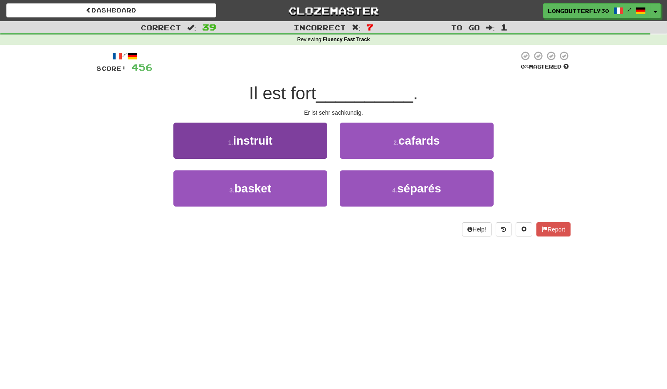
click at [302, 153] on button "1 . instruit" at bounding box center [250, 141] width 154 height 36
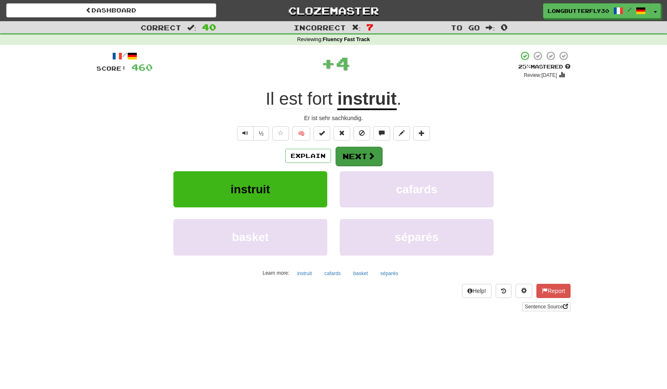
click at [351, 159] on button "Next" at bounding box center [359, 156] width 47 height 19
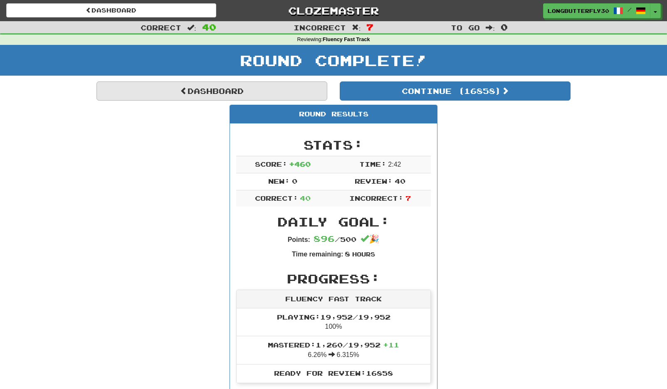
click at [296, 90] on link "Dashboard" at bounding box center [211, 91] width 231 height 19
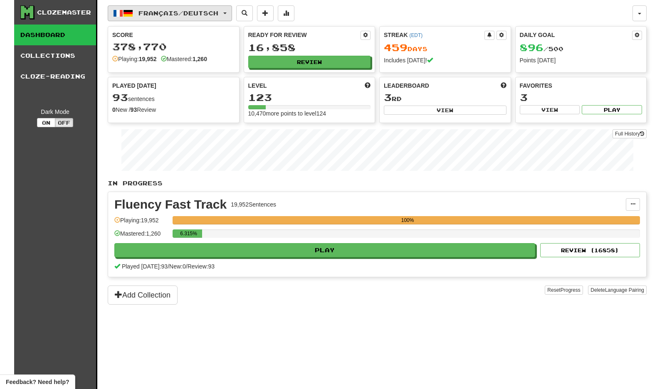
click at [204, 14] on span "Français / Deutsch" at bounding box center [178, 13] width 80 height 7
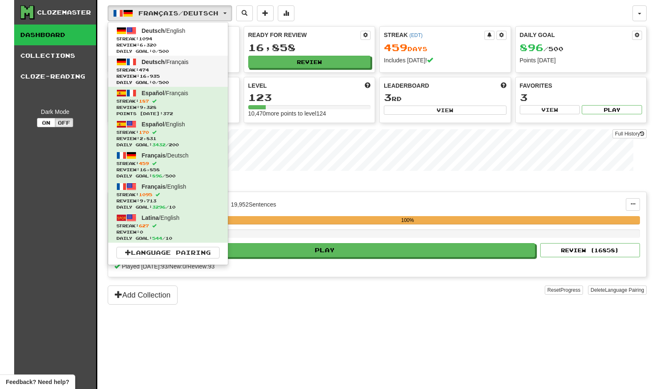
click at [208, 62] on link "Deutsch / Français Streak: 474 Review: 16,935 Daily Goal: 0 / 500" at bounding box center [168, 71] width 120 height 31
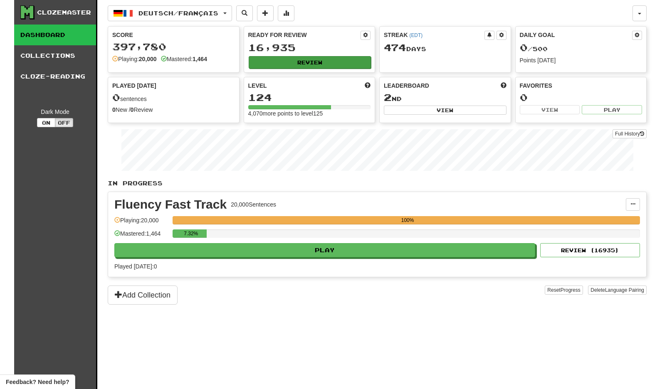
click at [280, 60] on button "Review" at bounding box center [310, 62] width 123 height 12
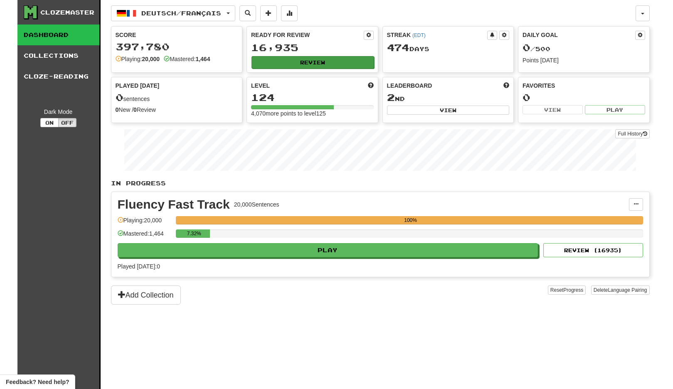
select select "**"
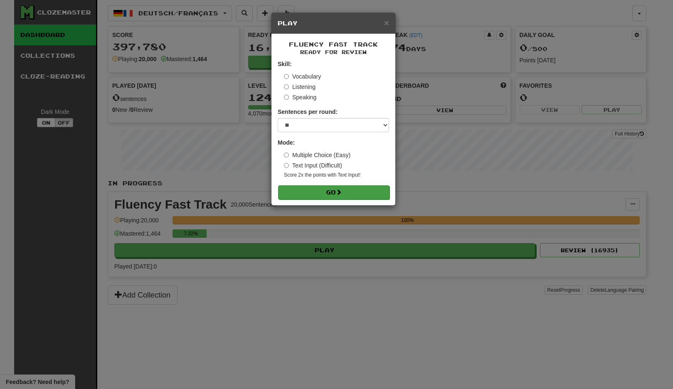
click at [320, 191] on button "Go" at bounding box center [333, 192] width 111 height 14
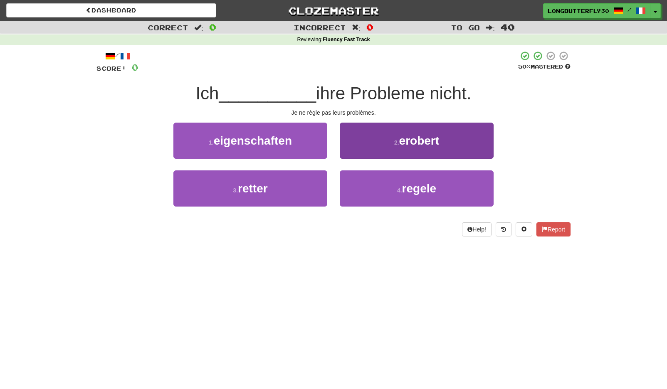
click at [402, 188] on button "4 . regele" at bounding box center [417, 189] width 154 height 36
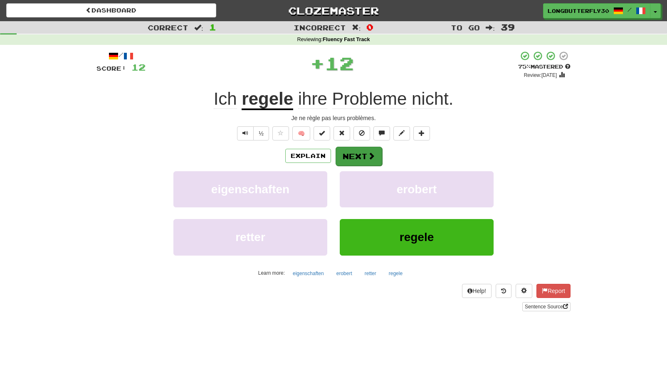
click at [376, 161] on button "Next" at bounding box center [359, 156] width 47 height 19
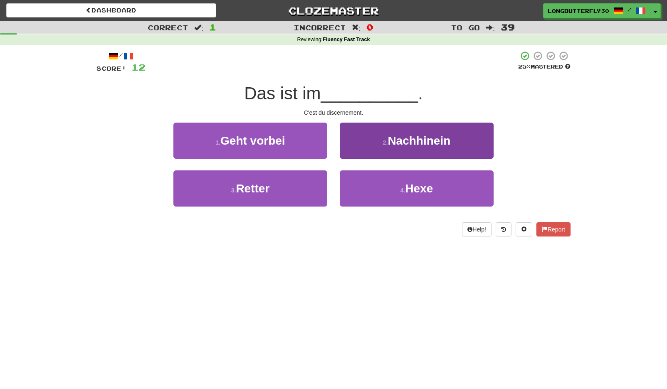
click at [402, 142] on span "Nachhinein" at bounding box center [419, 140] width 63 height 13
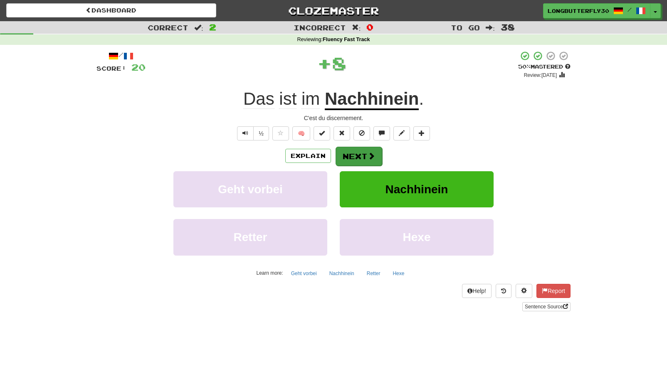
click at [357, 153] on button "Next" at bounding box center [359, 156] width 47 height 19
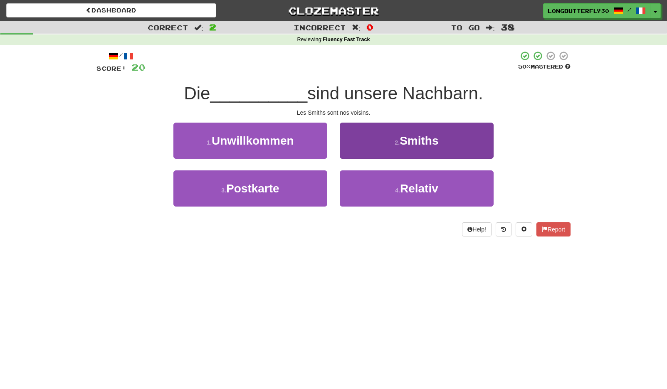
click at [390, 138] on button "2 . Smiths" at bounding box center [417, 141] width 154 height 36
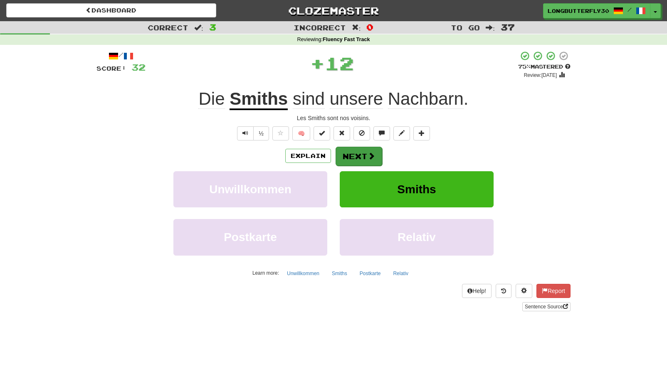
click at [366, 156] on button "Next" at bounding box center [359, 156] width 47 height 19
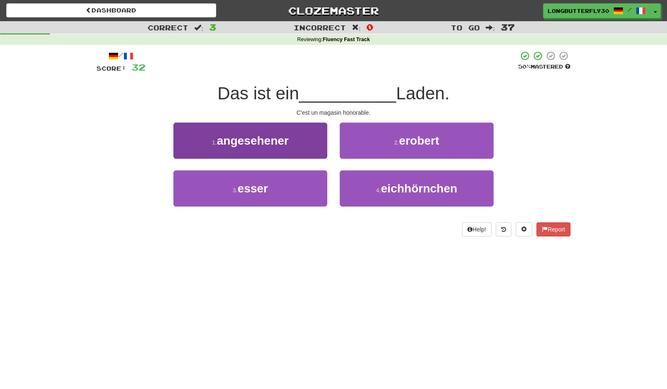
click at [315, 144] on button "1 . angesehener" at bounding box center [250, 141] width 154 height 36
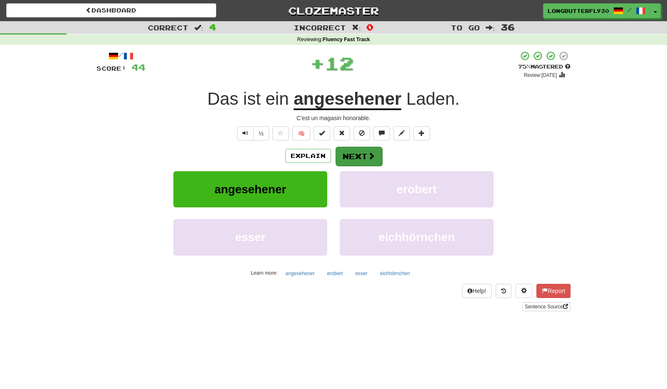
click at [363, 155] on button "Next" at bounding box center [359, 156] width 47 height 19
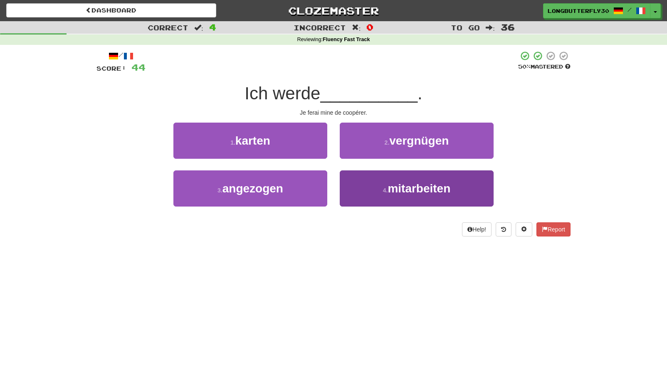
click at [381, 191] on button "4 . mitarbeiten" at bounding box center [417, 189] width 154 height 36
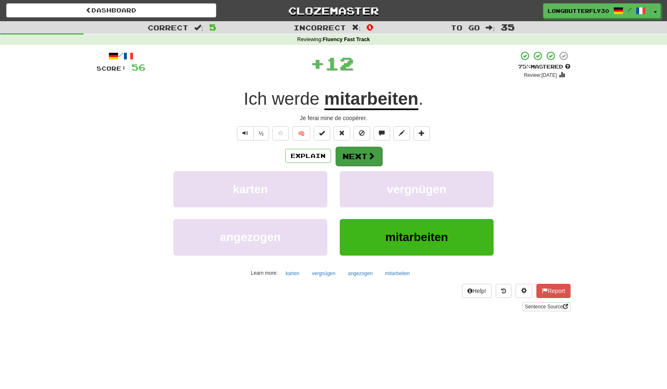
click at [365, 154] on button "Next" at bounding box center [359, 156] width 47 height 19
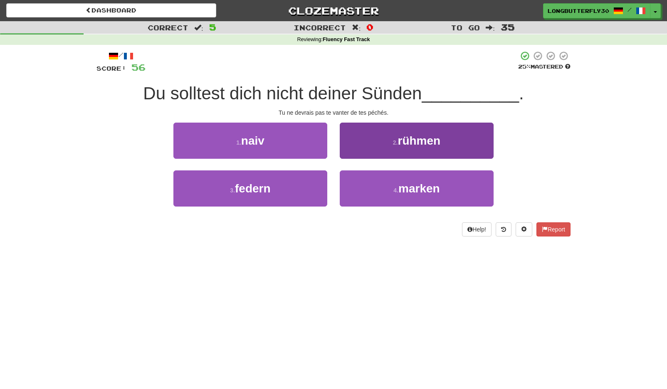
click at [381, 146] on button "2 . rühmen" at bounding box center [417, 141] width 154 height 36
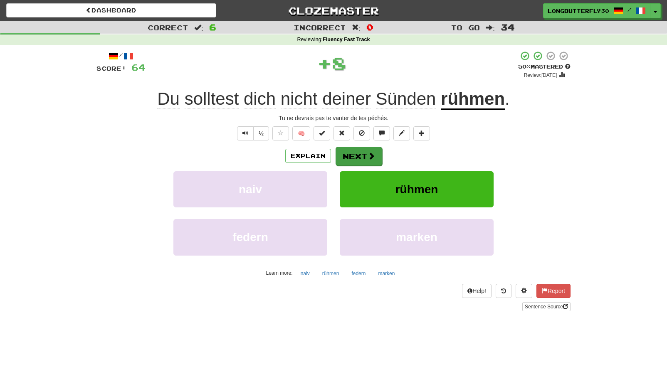
click at [371, 156] on span at bounding box center [371, 155] width 7 height 7
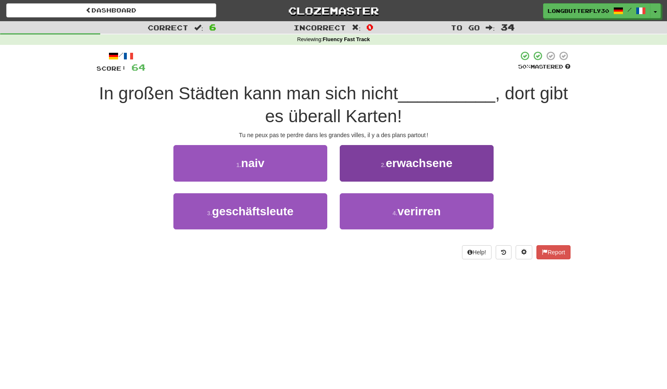
drag, startPoint x: 378, startPoint y: 208, endPoint x: 373, endPoint y: 199, distance: 10.4
click at [378, 208] on button "4 . verirren" at bounding box center [417, 211] width 154 height 36
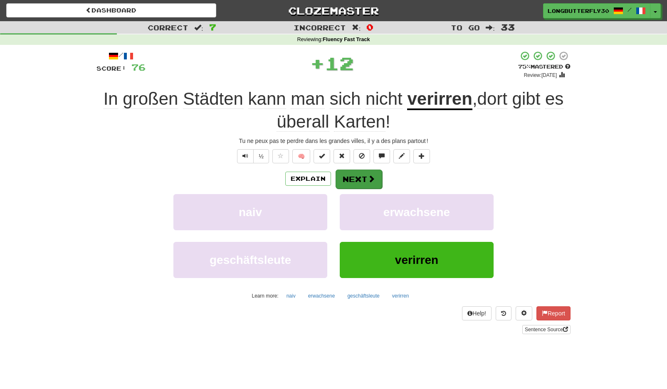
click at [370, 170] on button "Next" at bounding box center [359, 179] width 47 height 19
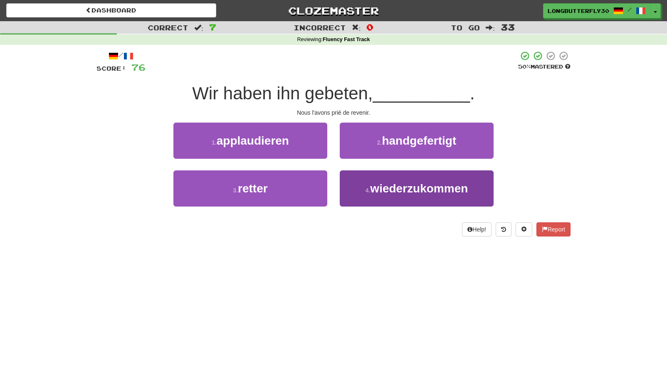
click at [369, 188] on small "4 ." at bounding box center [368, 190] width 5 height 7
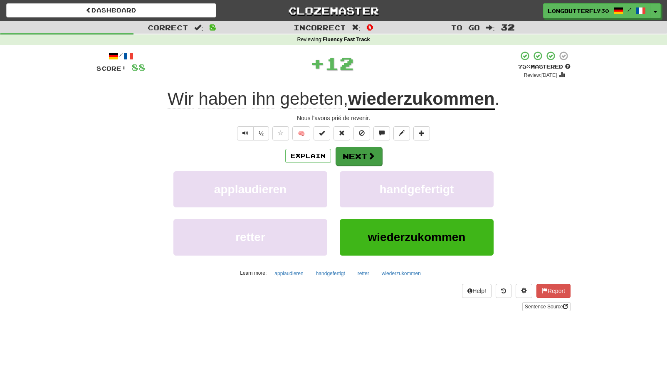
click at [352, 158] on button "Next" at bounding box center [359, 156] width 47 height 19
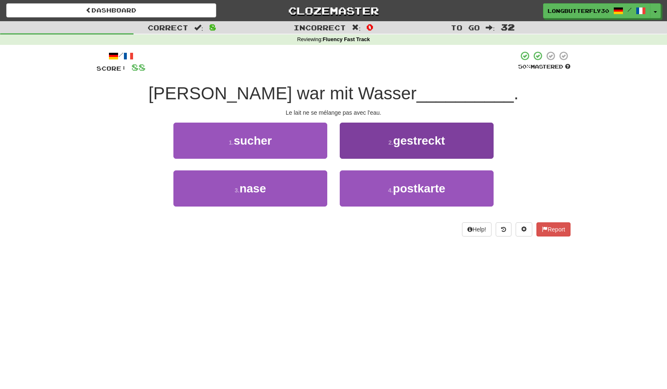
click at [362, 145] on button "2 . gestreckt" at bounding box center [417, 141] width 154 height 36
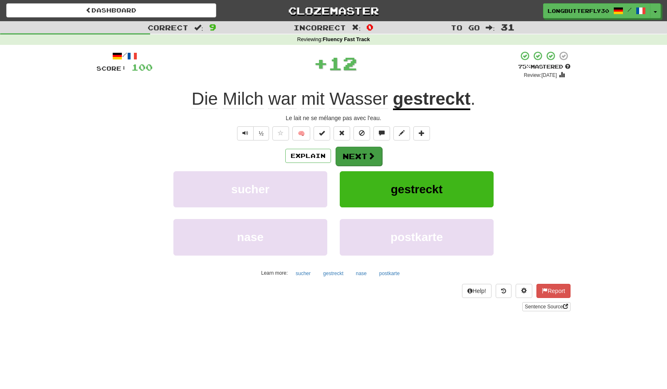
click at [363, 155] on button "Next" at bounding box center [359, 156] width 47 height 19
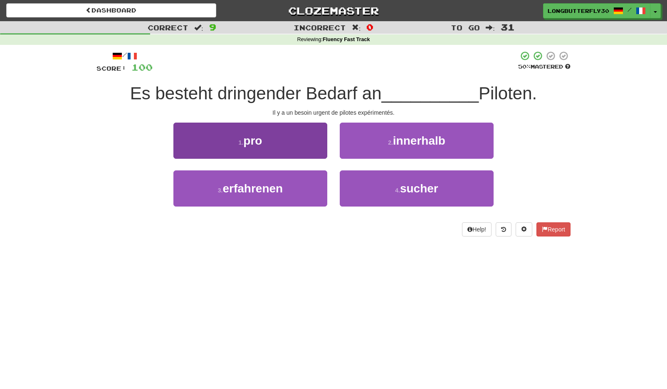
drag, startPoint x: 314, startPoint y: 182, endPoint x: 321, endPoint y: 173, distance: 10.7
click at [314, 182] on button "3 . erfahrenen" at bounding box center [250, 189] width 154 height 36
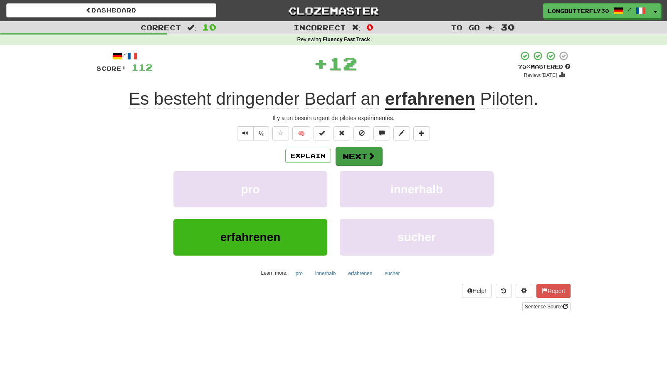
click at [368, 159] on span at bounding box center [371, 155] width 7 height 7
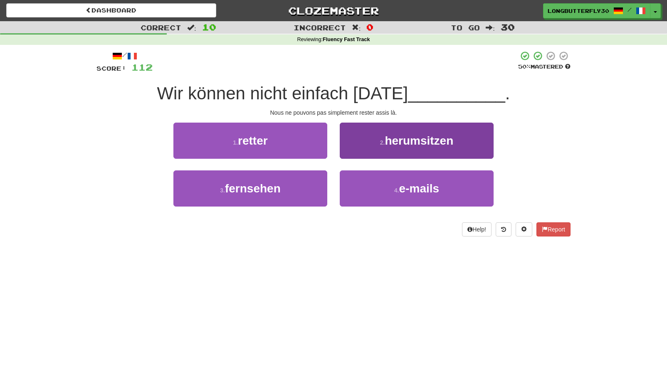
click at [369, 146] on button "2 . herumsitzen" at bounding box center [417, 141] width 154 height 36
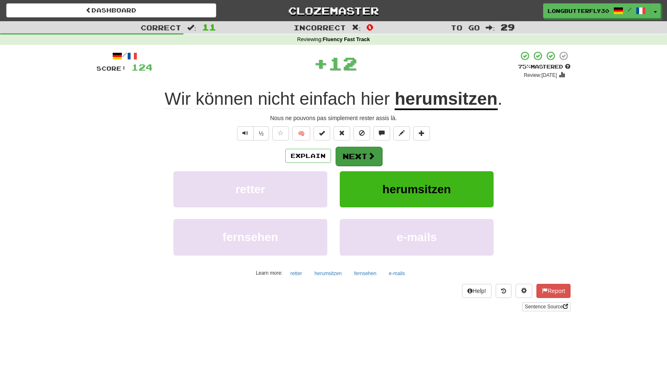
click at [355, 156] on button "Next" at bounding box center [359, 156] width 47 height 19
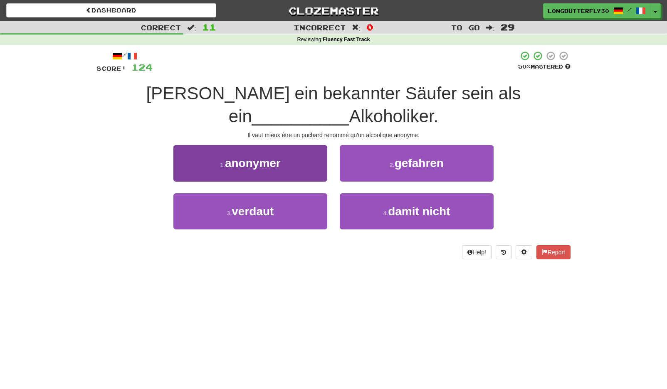
click at [311, 161] on button "1 . anonymer" at bounding box center [250, 163] width 154 height 36
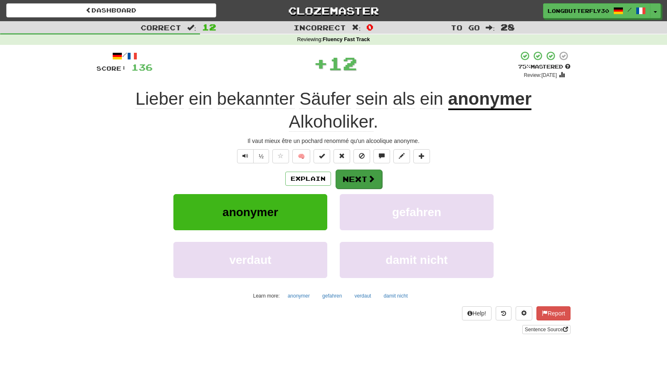
click at [358, 172] on button "Next" at bounding box center [359, 179] width 47 height 19
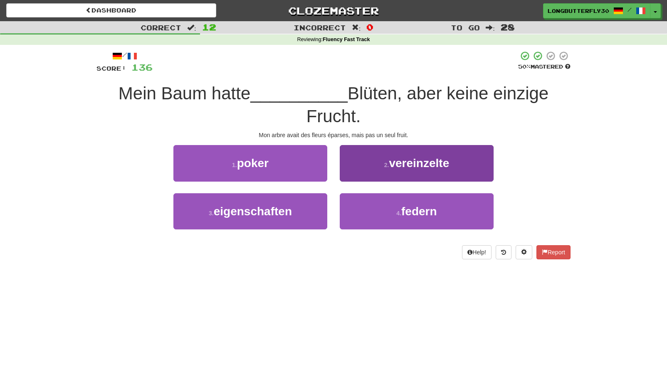
click at [370, 165] on button "2 . vereinzelte" at bounding box center [417, 163] width 154 height 36
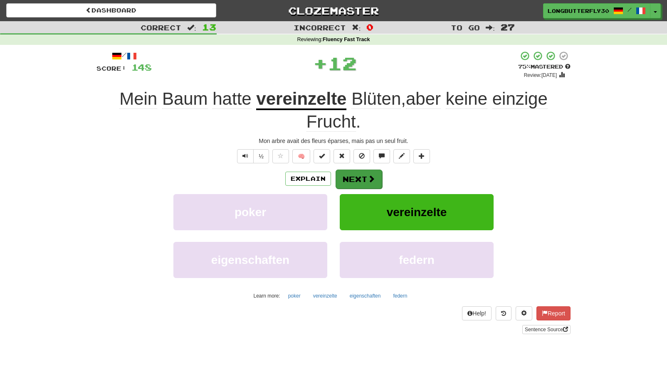
click at [349, 181] on button "Next" at bounding box center [359, 179] width 47 height 19
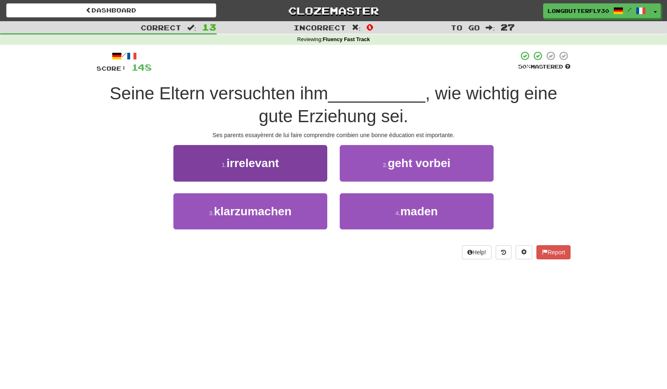
drag, startPoint x: 304, startPoint y: 213, endPoint x: 314, endPoint y: 198, distance: 18.0
click at [304, 213] on button "3 . klarzumachen" at bounding box center [250, 211] width 154 height 36
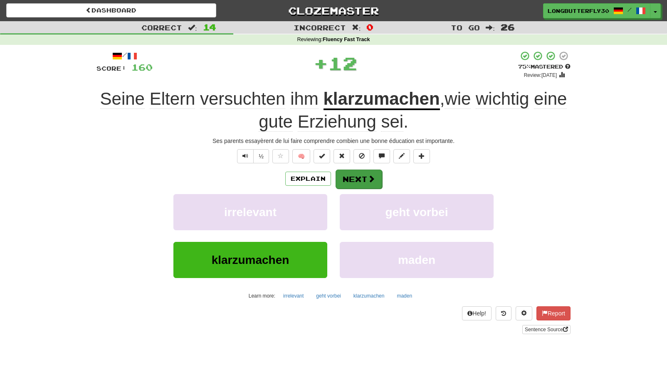
click at [349, 177] on button "Next" at bounding box center [359, 179] width 47 height 19
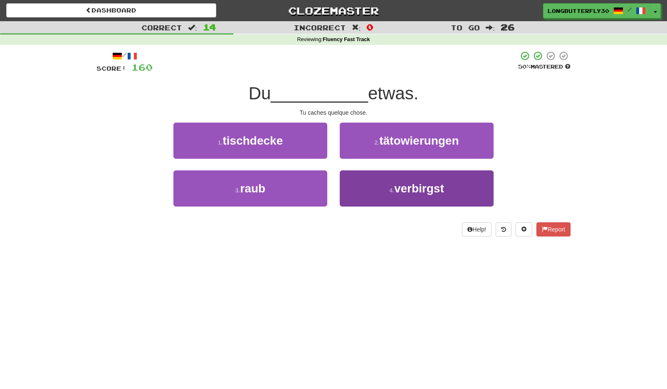
click at [359, 185] on button "4 . verbirgst" at bounding box center [417, 189] width 154 height 36
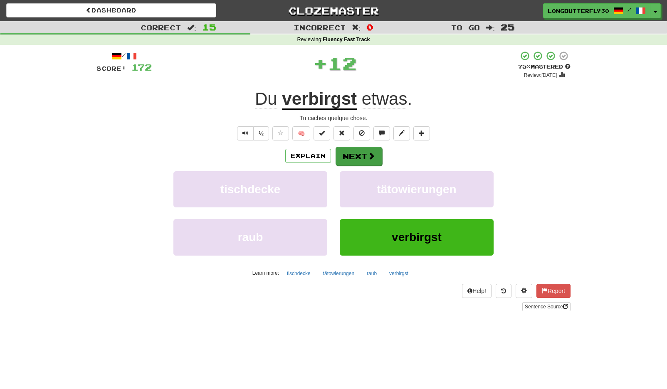
click at [362, 157] on button "Next" at bounding box center [359, 156] width 47 height 19
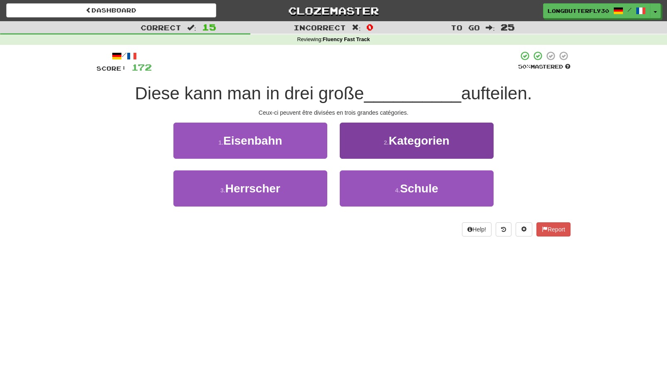
click at [379, 149] on button "2 . Kategorien" at bounding box center [417, 141] width 154 height 36
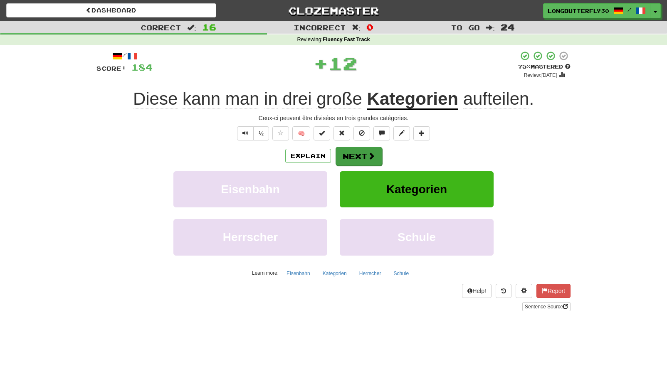
click at [358, 157] on button "Next" at bounding box center [359, 156] width 47 height 19
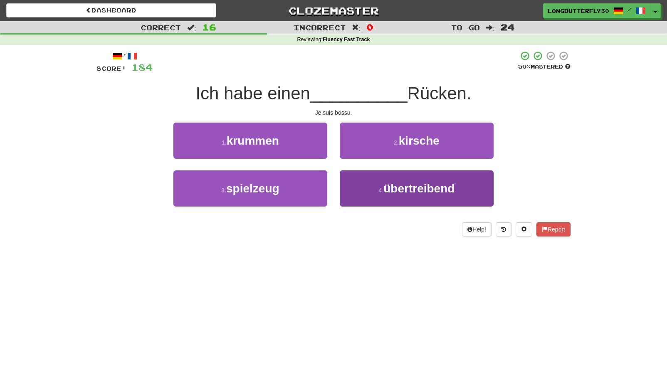
click at [372, 191] on button "4 . übertreibend" at bounding box center [417, 189] width 154 height 36
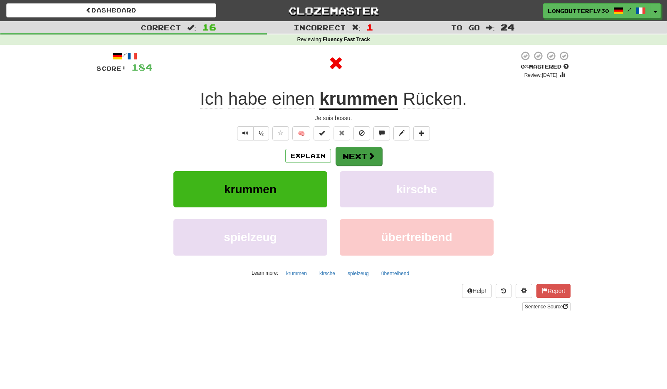
click at [374, 156] on button "Next" at bounding box center [359, 156] width 47 height 19
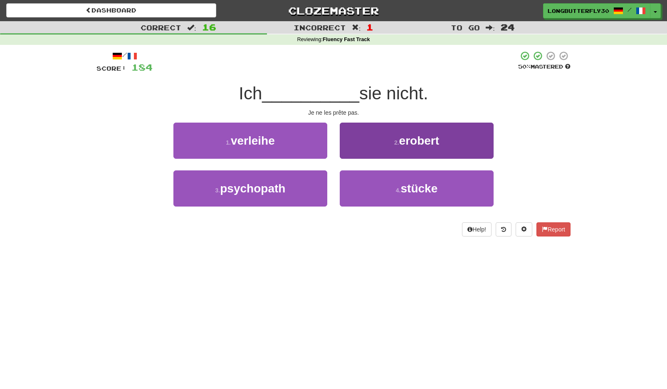
click at [399, 137] on button "2 . erobert" at bounding box center [417, 141] width 154 height 36
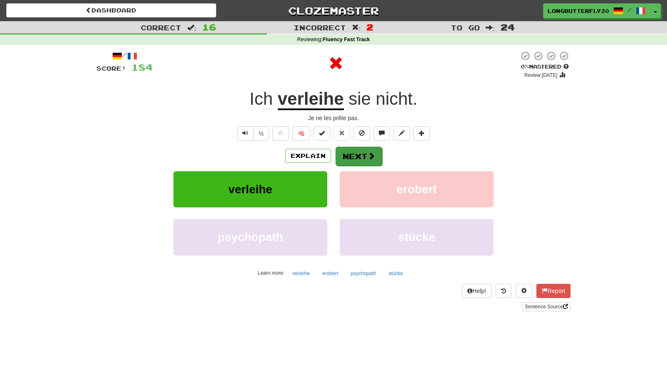
click at [359, 153] on button "Next" at bounding box center [359, 156] width 47 height 19
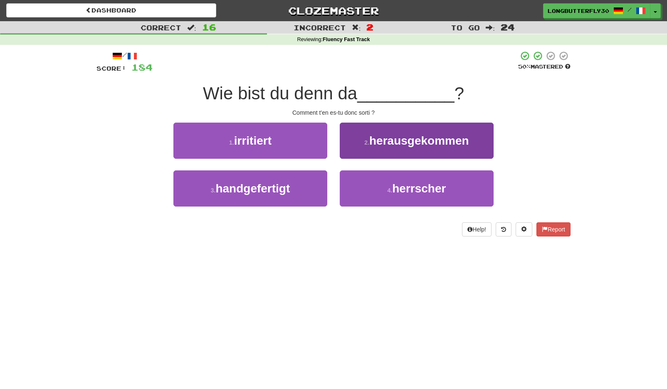
click at [379, 142] on span "herausgekommen" at bounding box center [419, 140] width 100 height 13
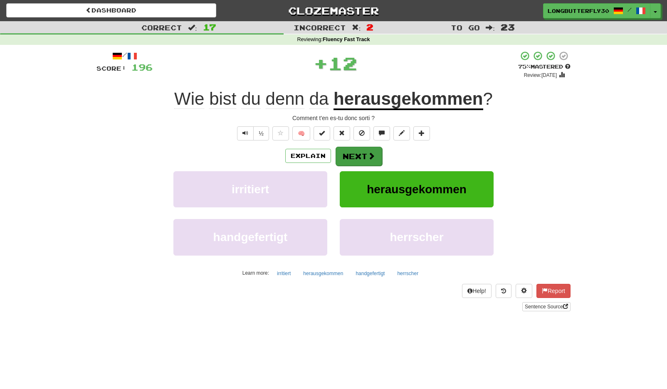
click at [361, 153] on button "Next" at bounding box center [359, 156] width 47 height 19
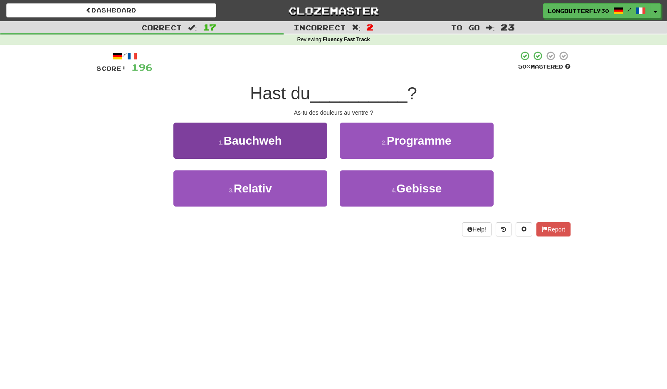
click at [313, 142] on button "1 . Bauchweh" at bounding box center [250, 141] width 154 height 36
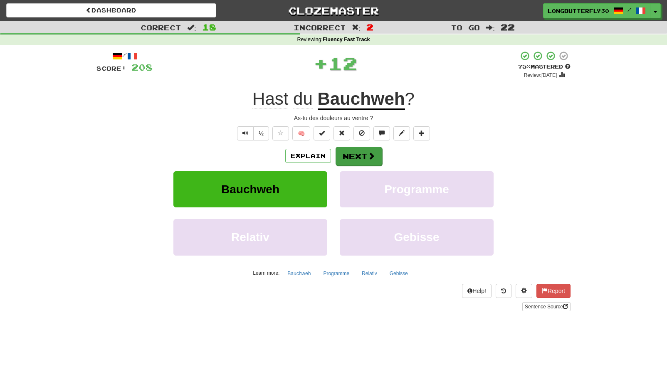
click at [352, 154] on button "Next" at bounding box center [359, 156] width 47 height 19
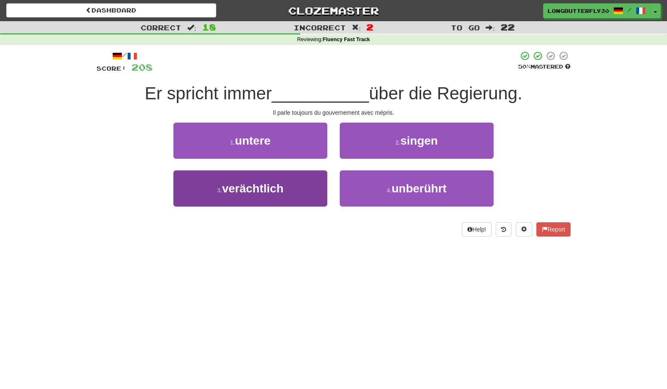
click at [314, 181] on button "3 . verächtlich" at bounding box center [250, 189] width 154 height 36
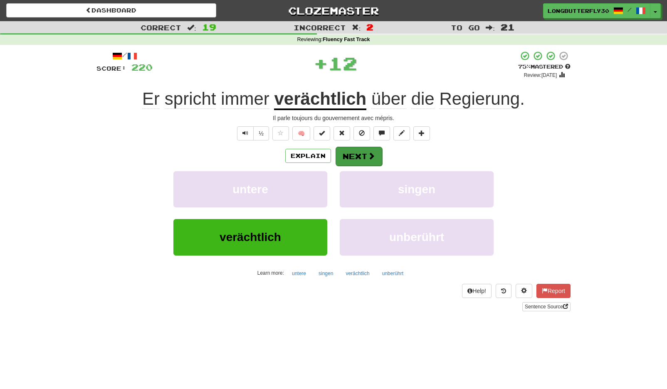
click at [355, 152] on button "Next" at bounding box center [359, 156] width 47 height 19
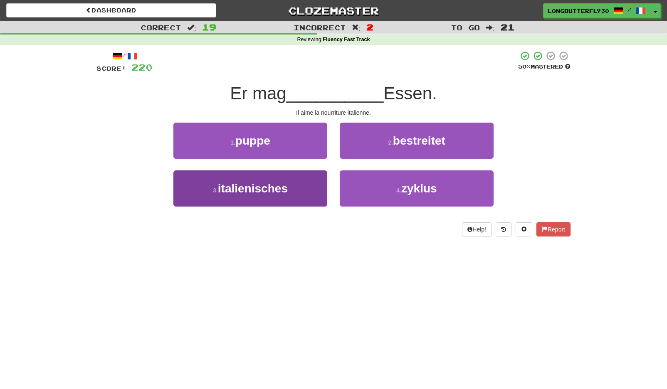
click at [295, 184] on button "3 . italienisches" at bounding box center [250, 189] width 154 height 36
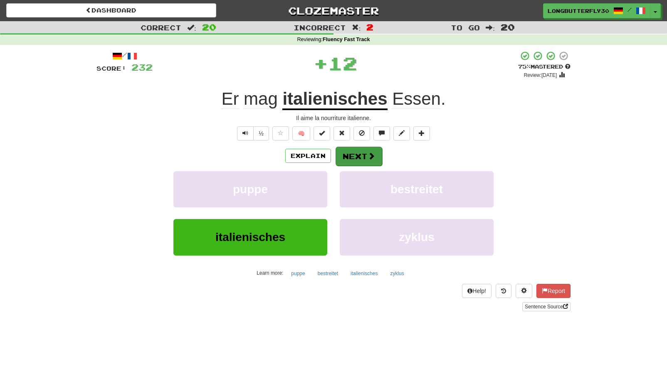
click at [371, 152] on span at bounding box center [371, 155] width 7 height 7
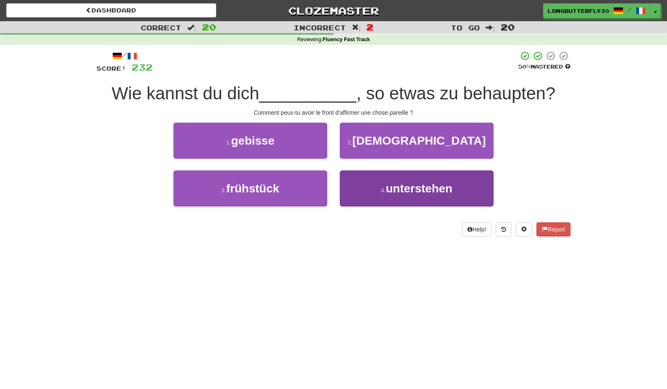
scroll to position [2, 0]
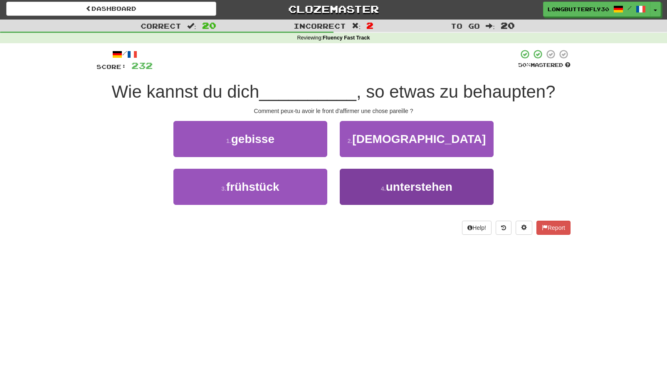
click at [364, 188] on button "4 . unterstehen" at bounding box center [417, 187] width 154 height 36
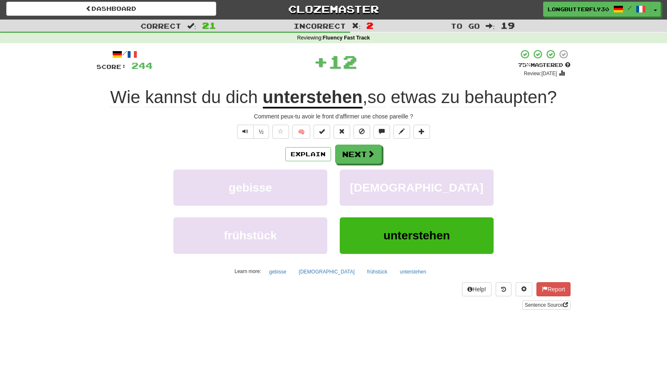
click at [355, 163] on div "Explain Next gebisse tempel frühstück unterstehen Learn more: gebisse tempel fr…" at bounding box center [333, 211] width 474 height 133
click at [365, 148] on button "Next" at bounding box center [359, 154] width 47 height 19
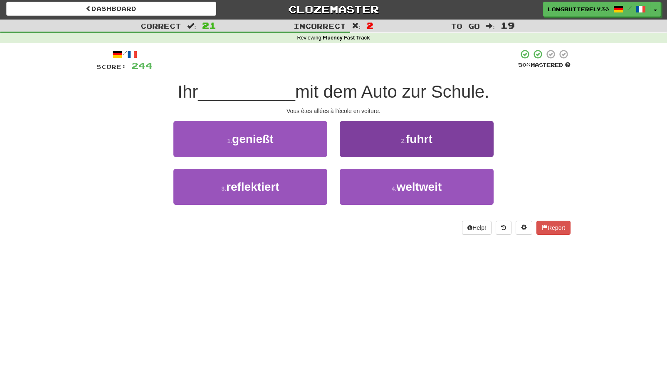
click at [394, 149] on button "2 . fuhrt" at bounding box center [417, 139] width 154 height 36
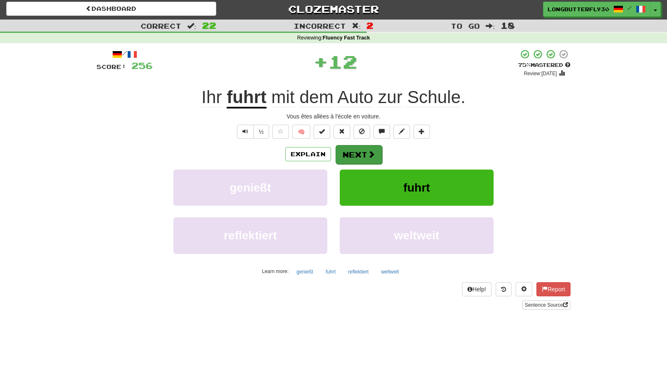
click at [371, 156] on span at bounding box center [371, 154] width 7 height 7
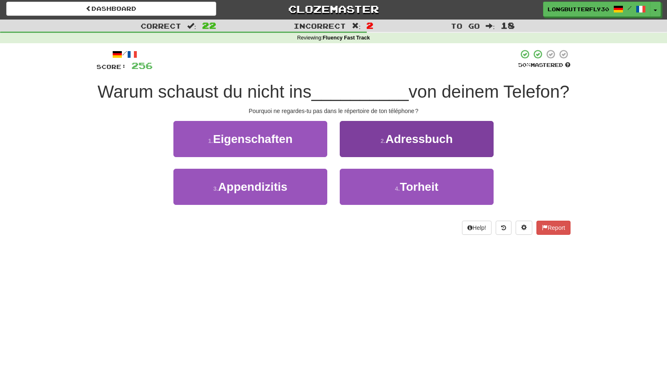
click at [393, 146] on span "Adressbuch" at bounding box center [418, 139] width 67 height 13
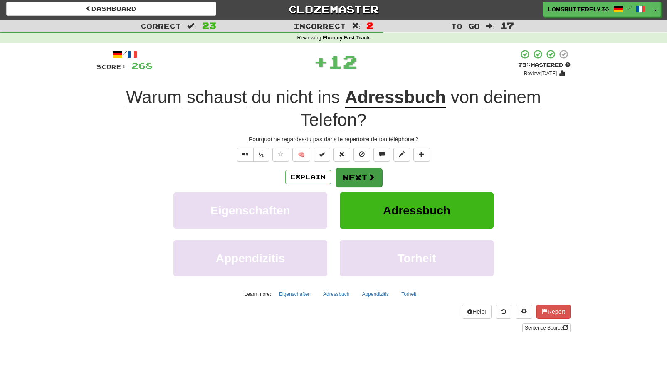
click at [363, 168] on button "Next" at bounding box center [359, 177] width 47 height 19
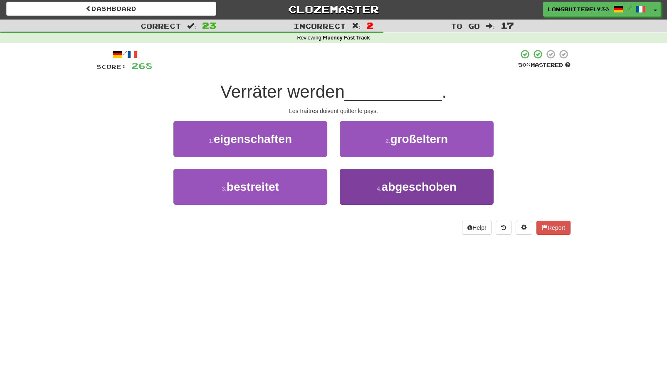
click at [389, 198] on button "4 . abgeschoben" at bounding box center [417, 187] width 154 height 36
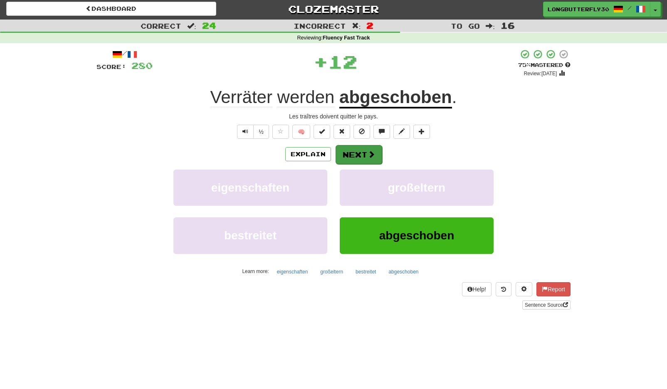
click at [369, 159] on button "Next" at bounding box center [359, 154] width 47 height 19
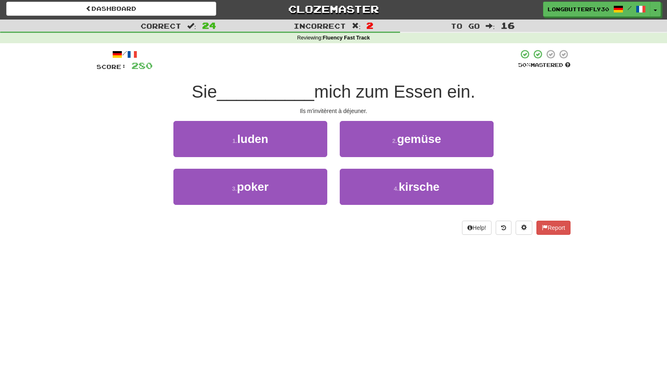
click at [331, 141] on div "1 . luden" at bounding box center [250, 145] width 166 height 48
drag, startPoint x: 310, startPoint y: 140, endPoint x: 327, endPoint y: 141, distance: 17.1
click at [311, 139] on button "1 . luden" at bounding box center [250, 139] width 154 height 36
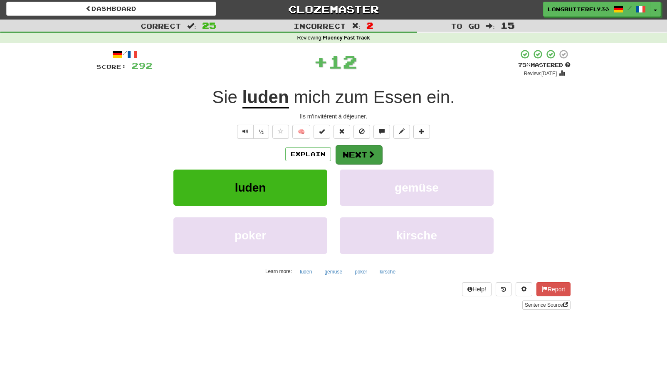
click at [368, 154] on span at bounding box center [371, 154] width 7 height 7
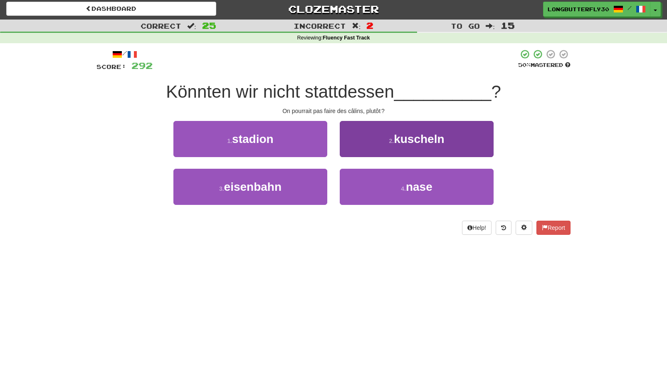
click at [393, 143] on button "2 . kuscheln" at bounding box center [417, 139] width 154 height 36
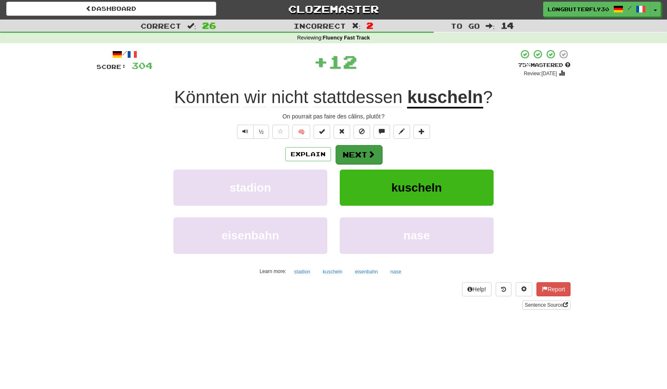
click at [354, 154] on button "Next" at bounding box center [359, 154] width 47 height 19
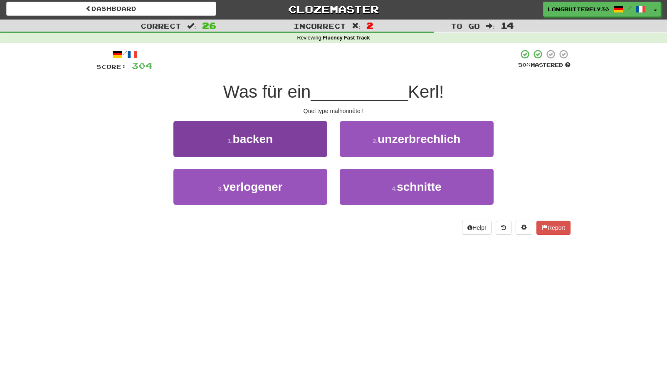
click at [312, 183] on button "3 . verlogener" at bounding box center [250, 187] width 154 height 36
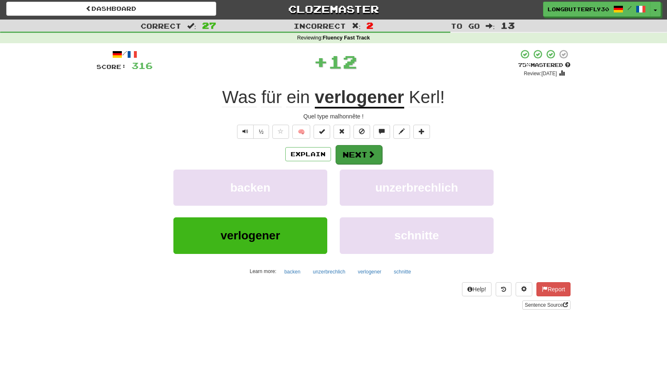
click at [365, 156] on button "Next" at bounding box center [359, 154] width 47 height 19
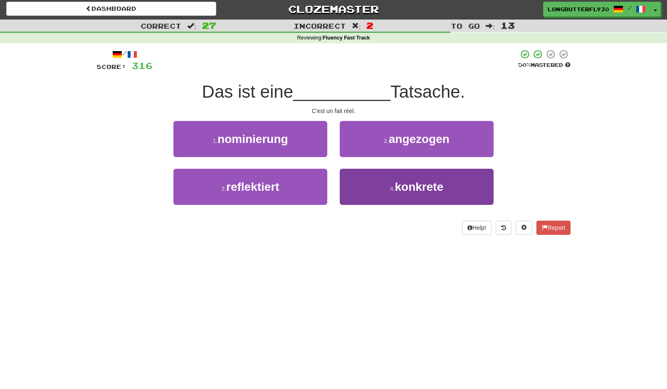
click at [377, 180] on button "4 . konkrete" at bounding box center [417, 187] width 154 height 36
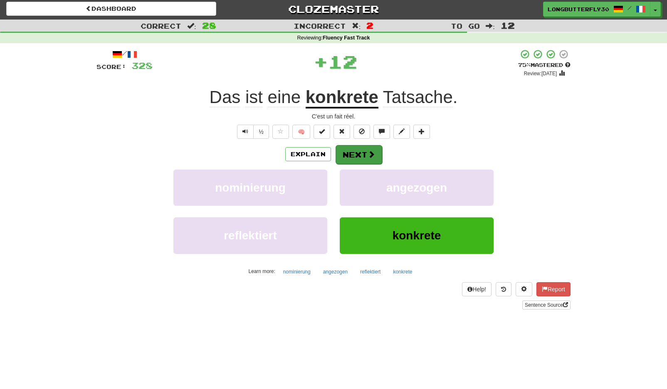
click at [359, 155] on button "Next" at bounding box center [359, 154] width 47 height 19
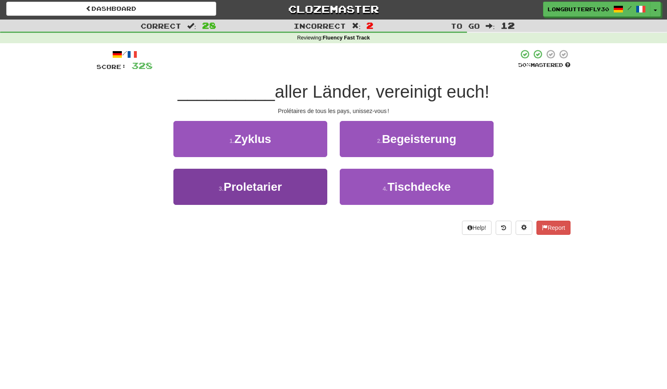
click at [310, 187] on button "3 . Proletarier" at bounding box center [250, 187] width 154 height 36
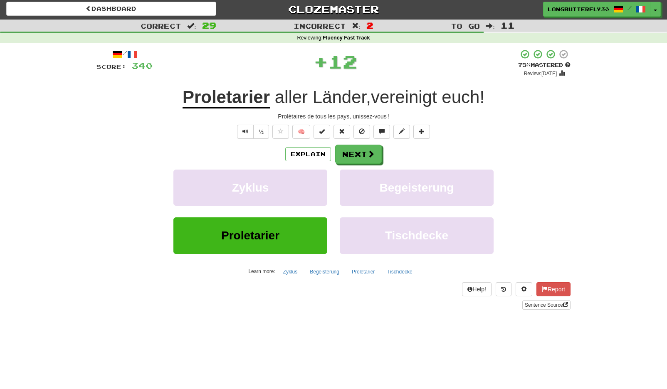
scroll to position [3, 0]
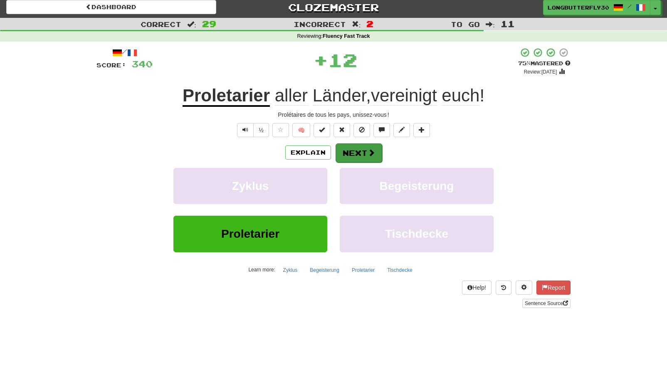
click at [357, 151] on button "Next" at bounding box center [359, 152] width 47 height 19
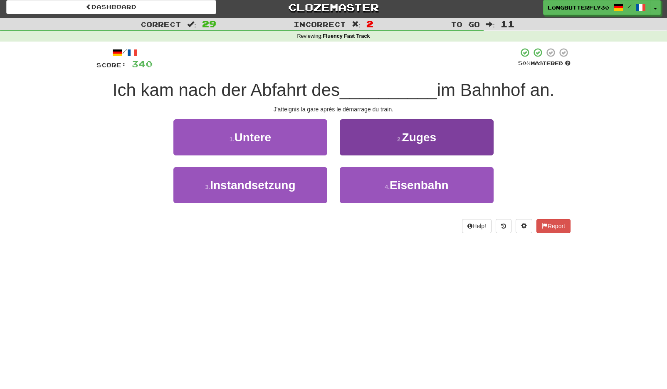
click at [409, 138] on span "Zuges" at bounding box center [419, 137] width 34 height 13
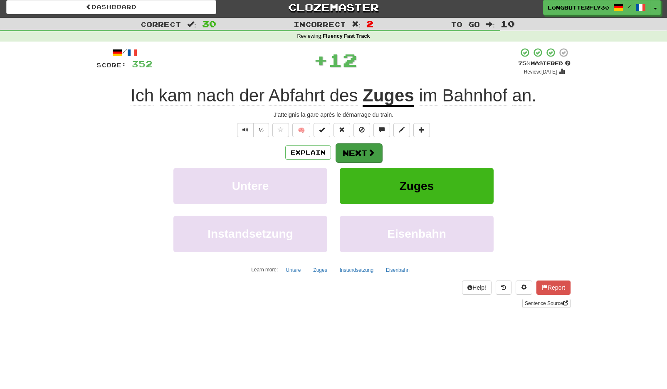
click at [368, 152] on span at bounding box center [371, 152] width 7 height 7
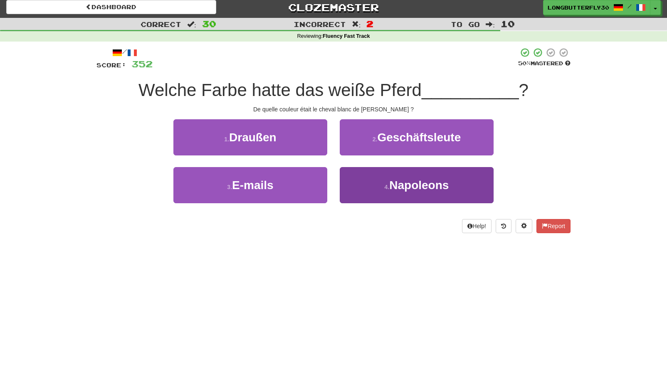
click at [387, 184] on small "4 ." at bounding box center [387, 187] width 5 height 7
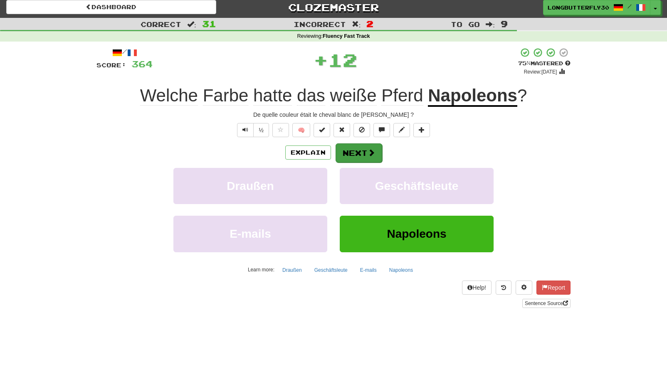
click at [366, 156] on button "Next" at bounding box center [359, 152] width 47 height 19
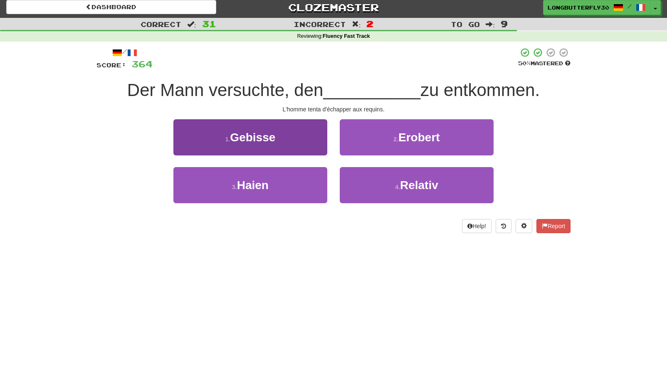
click at [315, 182] on button "3 . Haien" at bounding box center [250, 185] width 154 height 36
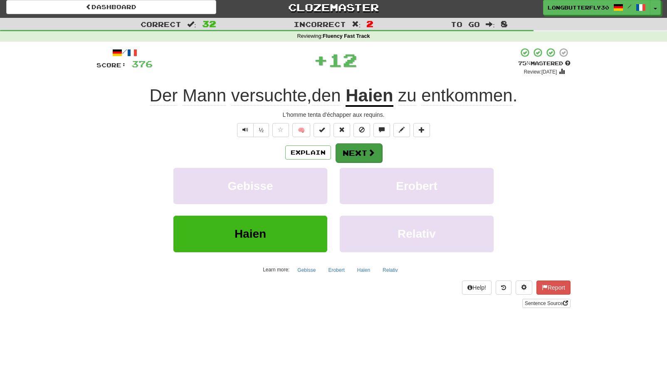
click at [348, 151] on button "Next" at bounding box center [359, 152] width 47 height 19
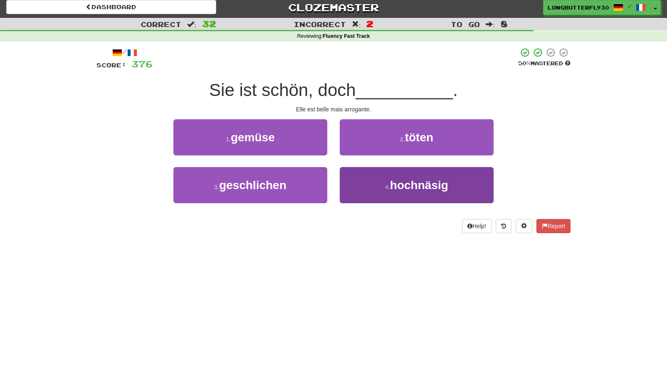
click at [378, 177] on button "4 . hochnäsig" at bounding box center [417, 185] width 154 height 36
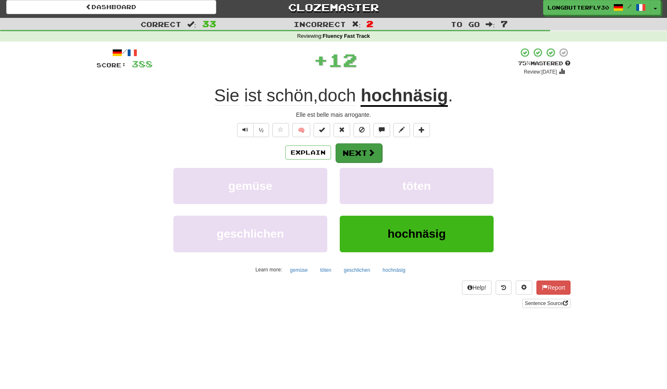
click at [359, 152] on button "Next" at bounding box center [359, 152] width 47 height 19
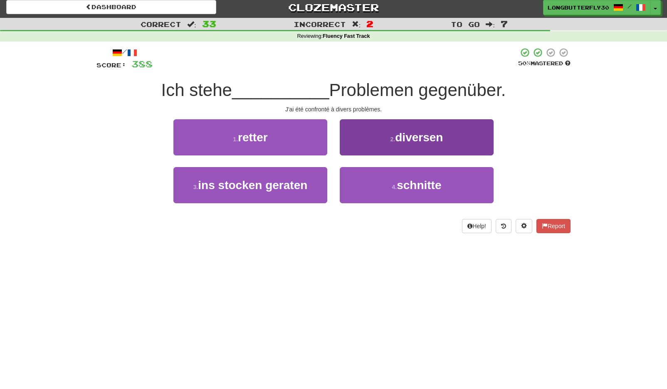
click at [391, 145] on button "2 . diversen" at bounding box center [417, 137] width 154 height 36
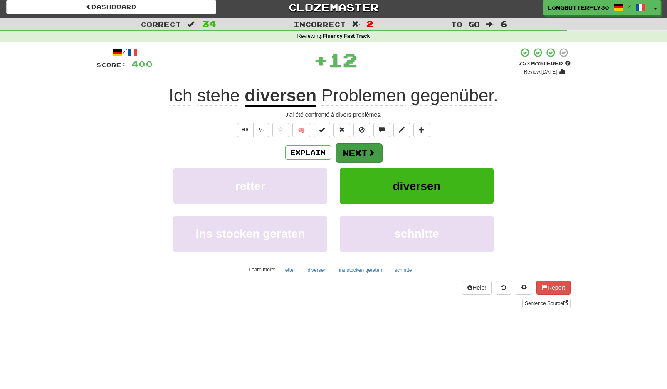
click at [361, 151] on button "Next" at bounding box center [359, 152] width 47 height 19
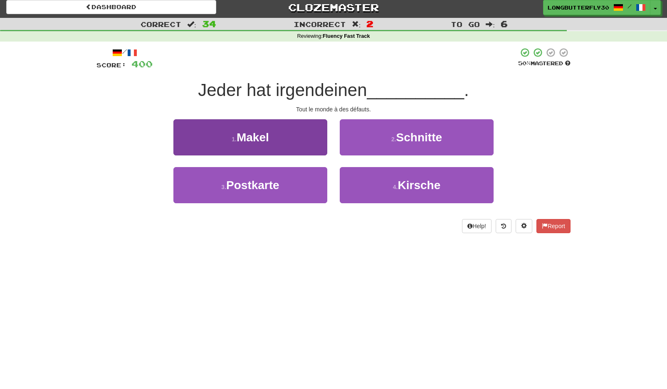
click at [304, 141] on button "1 . Makel" at bounding box center [250, 137] width 154 height 36
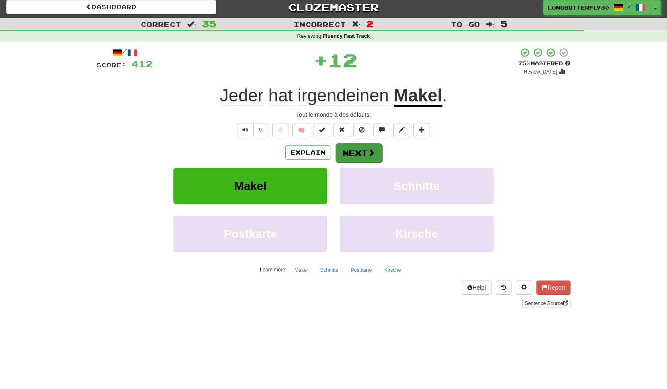
click at [348, 151] on button "Next" at bounding box center [359, 152] width 47 height 19
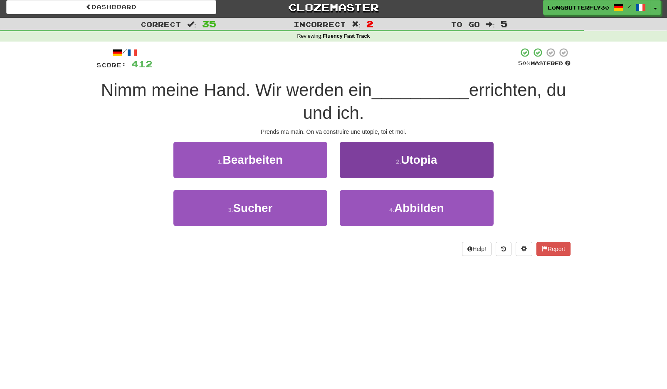
click at [375, 158] on button "2 . Utopia" at bounding box center [417, 160] width 154 height 36
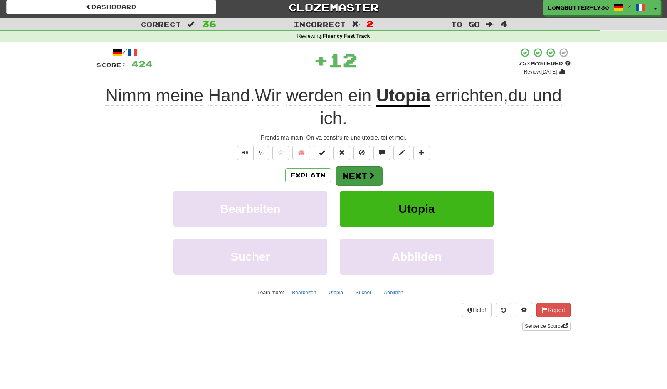
click at [366, 166] on button "Next" at bounding box center [359, 175] width 47 height 19
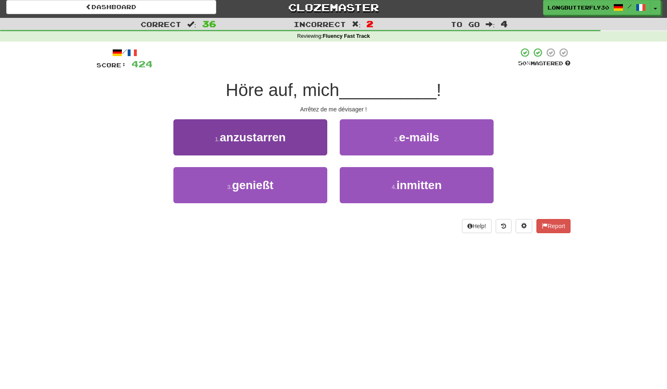
click at [321, 147] on button "1 . anzustarren" at bounding box center [250, 137] width 154 height 36
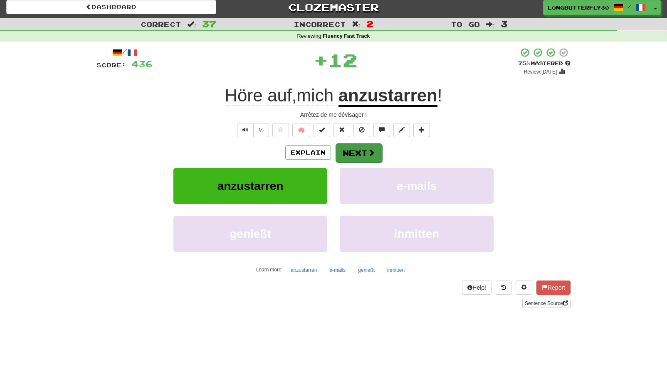
click at [357, 149] on button "Next" at bounding box center [359, 152] width 47 height 19
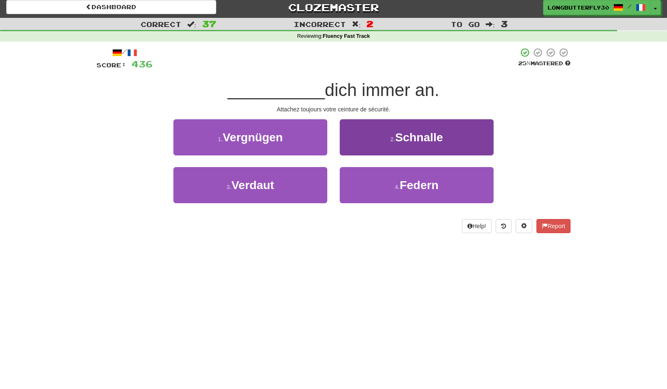
click at [412, 146] on button "2 . Schnalle" at bounding box center [417, 137] width 154 height 36
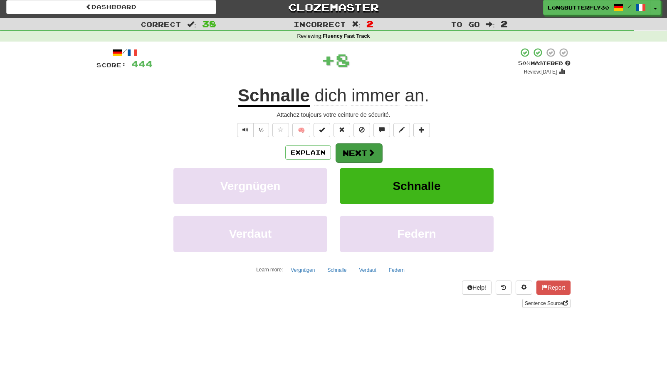
click at [375, 151] on button "Next" at bounding box center [359, 152] width 47 height 19
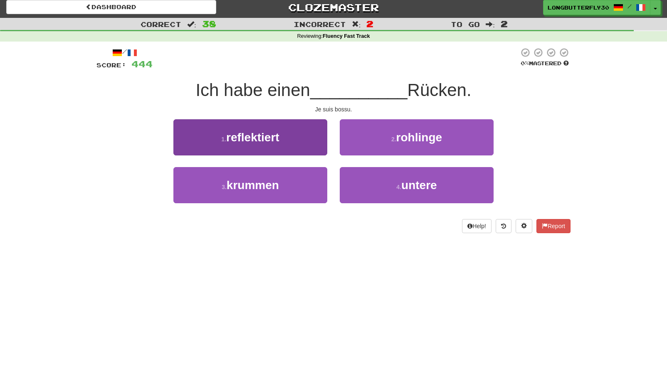
drag, startPoint x: 318, startPoint y: 180, endPoint x: 322, endPoint y: 176, distance: 5.9
click at [318, 179] on button "3 . krummen" at bounding box center [250, 185] width 154 height 36
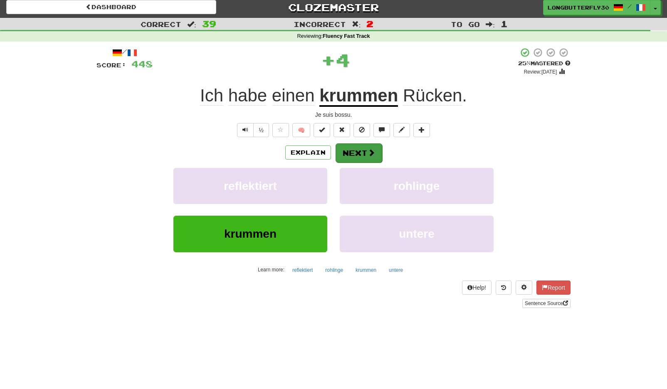
click at [364, 151] on button "Next" at bounding box center [359, 152] width 47 height 19
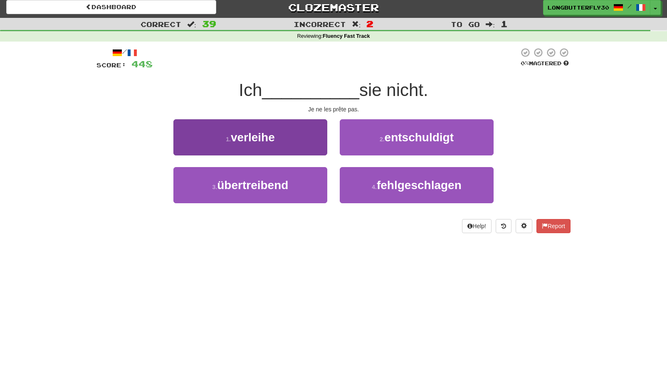
click at [304, 145] on button "1 . verleihe" at bounding box center [250, 137] width 154 height 36
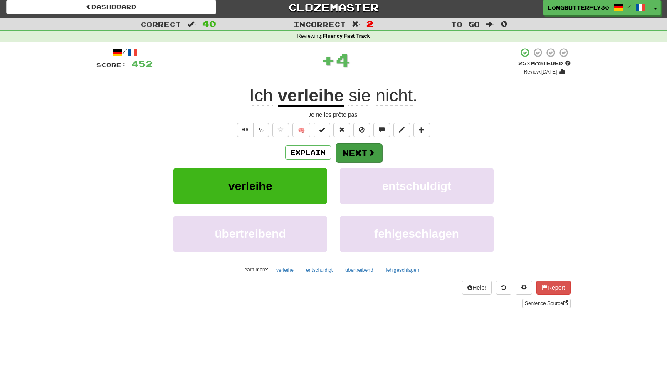
click at [351, 149] on button "Next" at bounding box center [359, 152] width 47 height 19
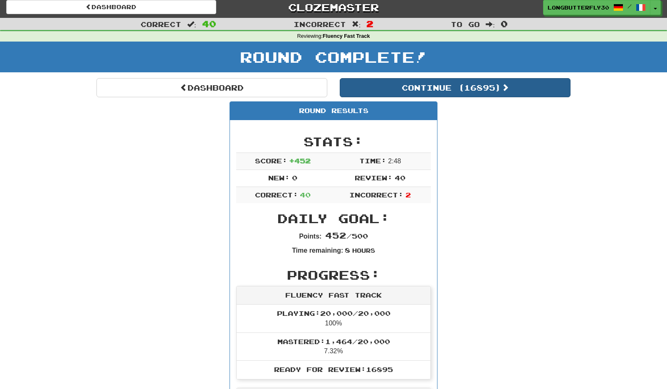
click at [464, 90] on button "Continue ( 16895 )" at bounding box center [455, 87] width 231 height 19
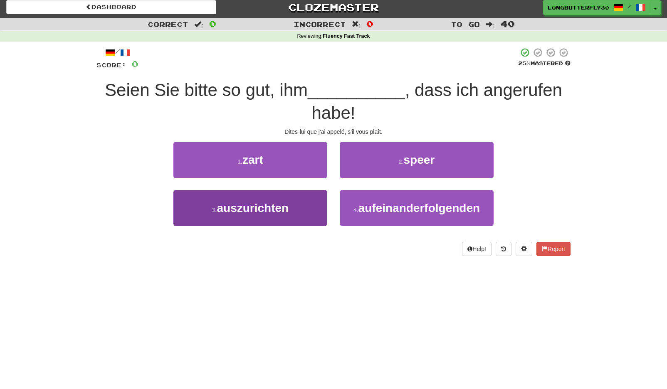
click at [302, 206] on button "3 . auszurichten" at bounding box center [250, 208] width 154 height 36
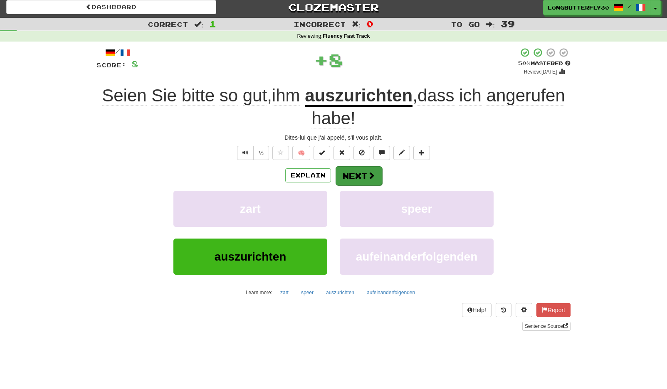
click at [363, 174] on button "Next" at bounding box center [359, 175] width 47 height 19
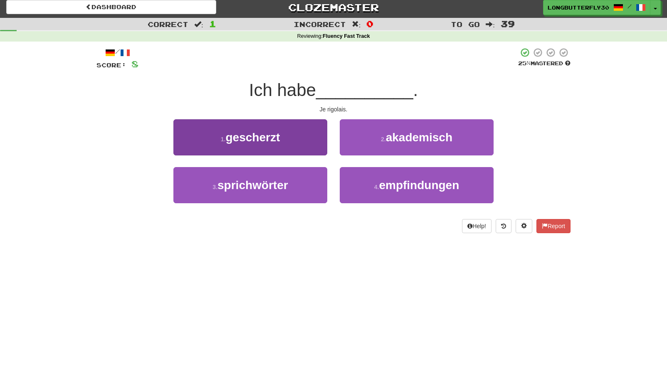
click at [298, 137] on button "1 . gescherzt" at bounding box center [250, 137] width 154 height 36
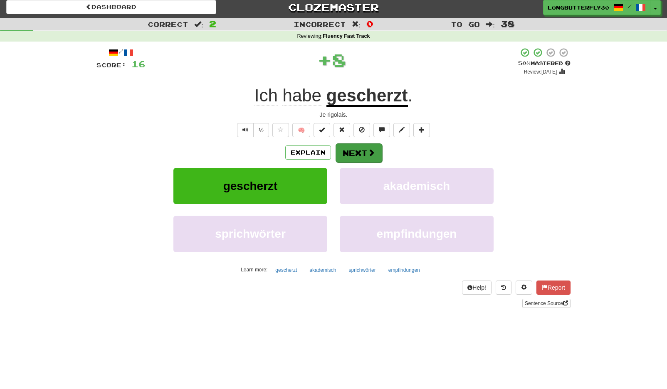
click at [353, 156] on button "Next" at bounding box center [359, 152] width 47 height 19
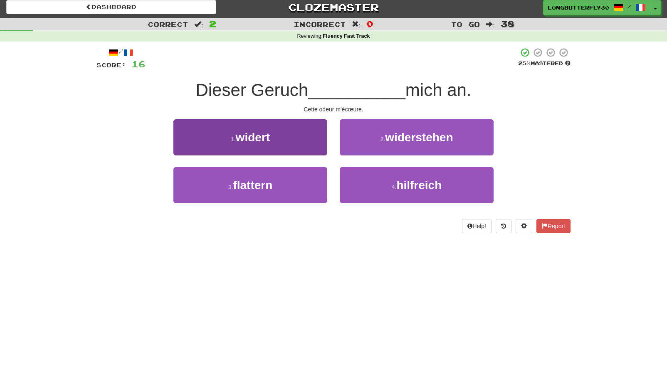
click at [301, 131] on button "1 . widert" at bounding box center [250, 137] width 154 height 36
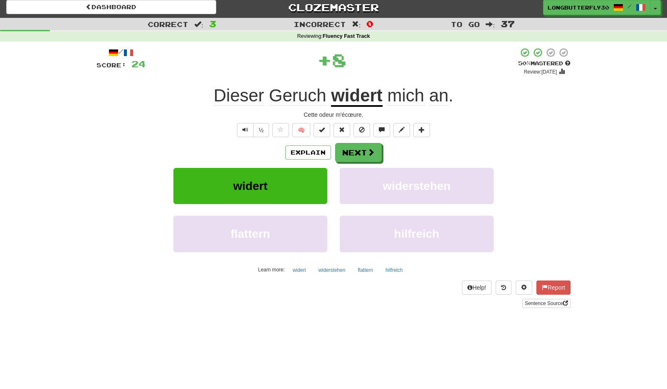
click at [347, 140] on div "/ Score: 24 + 8 50 % Mastered Review: 2025-08-31 Dieser Geruch widert mich an .…" at bounding box center [333, 177] width 474 height 261
click at [347, 146] on button "Next" at bounding box center [359, 152] width 47 height 19
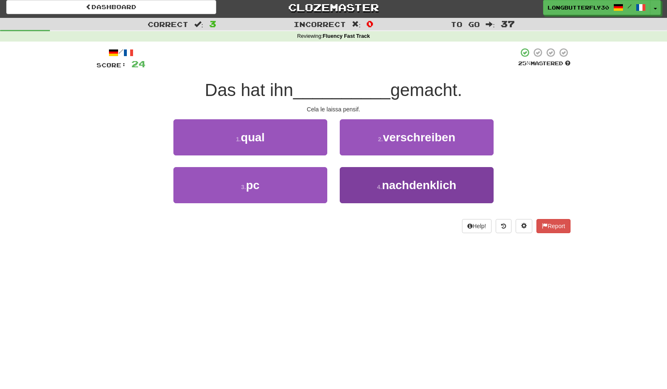
click at [385, 185] on span "nachdenklich" at bounding box center [419, 185] width 74 height 13
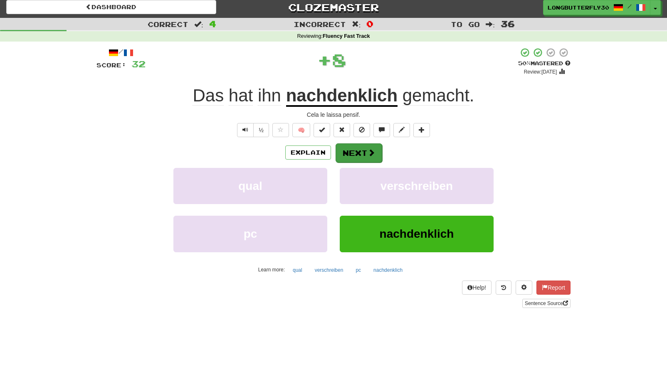
click at [368, 159] on button "Next" at bounding box center [359, 152] width 47 height 19
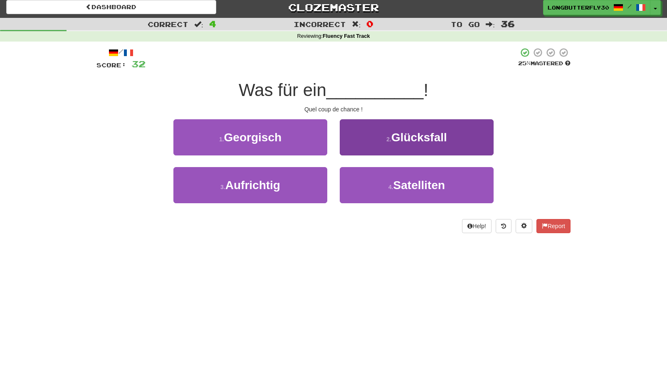
click at [389, 140] on small "2 ." at bounding box center [388, 139] width 5 height 7
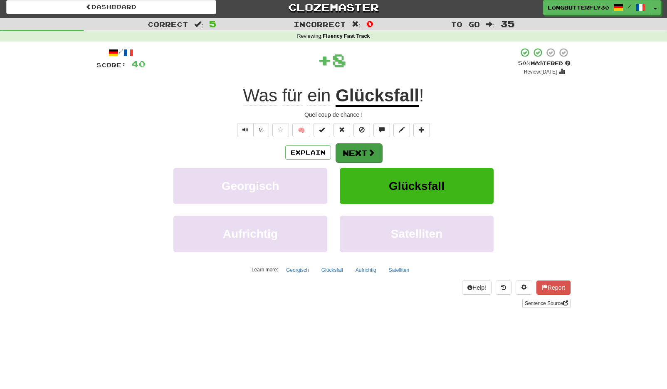
click at [366, 150] on button "Next" at bounding box center [359, 152] width 47 height 19
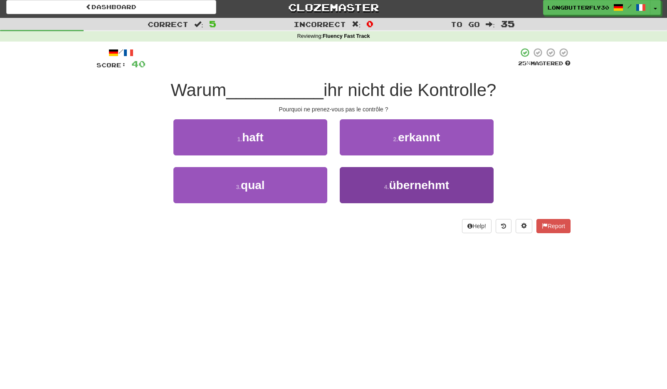
click at [390, 185] on span "übernehmt" at bounding box center [419, 185] width 60 height 13
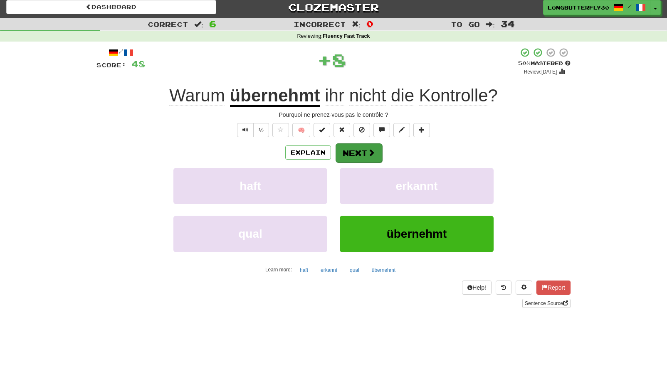
click at [368, 156] on span at bounding box center [371, 152] width 7 height 7
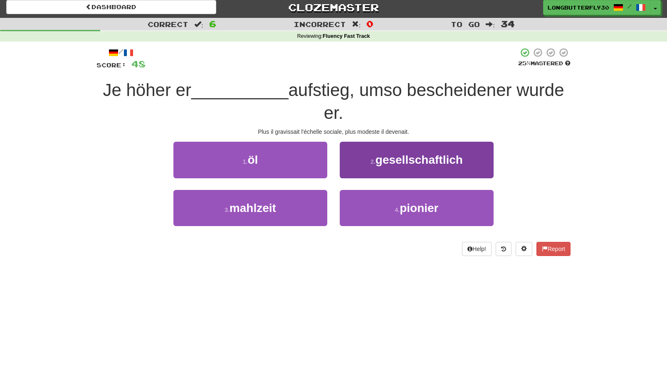
click at [413, 164] on span "gesellschaftlich" at bounding box center [419, 159] width 87 height 13
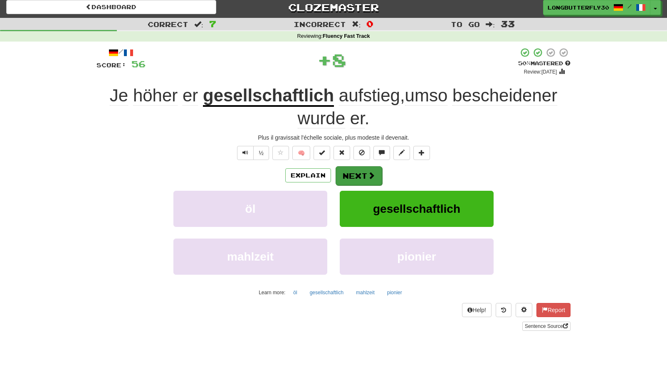
click at [376, 172] on button "Next" at bounding box center [359, 175] width 47 height 19
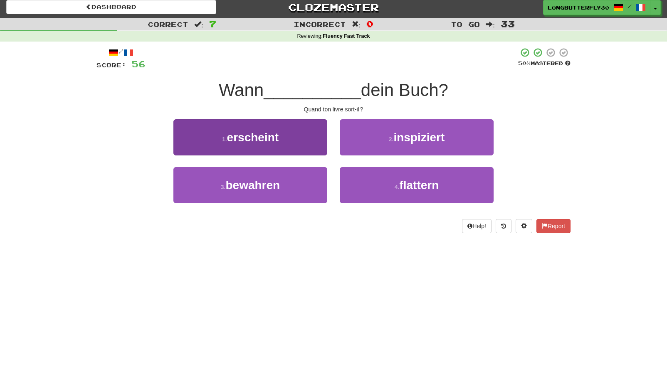
click at [314, 138] on button "1 . erscheint" at bounding box center [250, 137] width 154 height 36
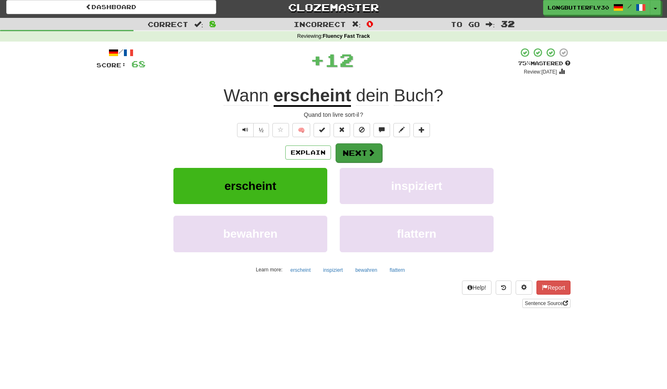
click at [358, 153] on button "Next" at bounding box center [359, 152] width 47 height 19
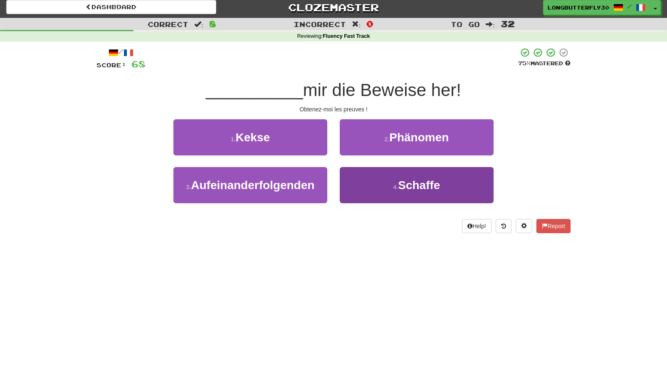
click at [423, 188] on span "Schaffe" at bounding box center [419, 185] width 42 height 13
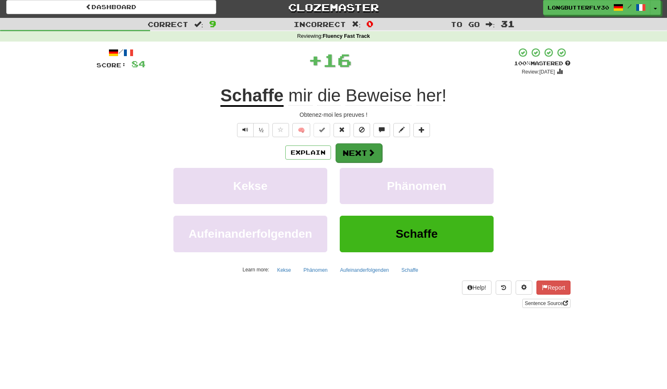
click at [370, 154] on span at bounding box center [371, 152] width 7 height 7
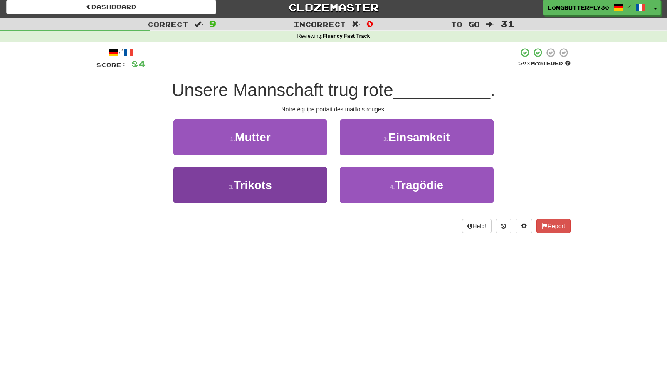
click at [313, 176] on button "3 . Trikots" at bounding box center [250, 185] width 154 height 36
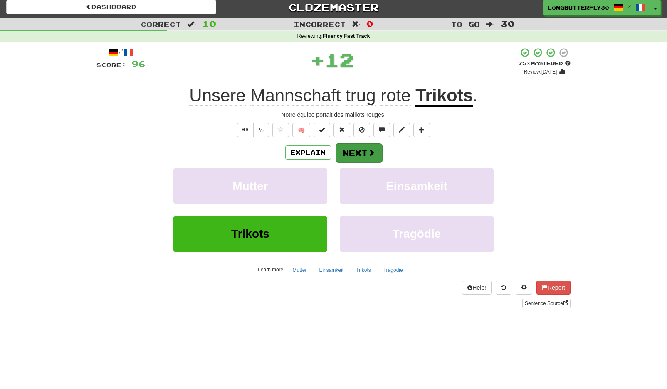
click at [371, 155] on span at bounding box center [371, 152] width 7 height 7
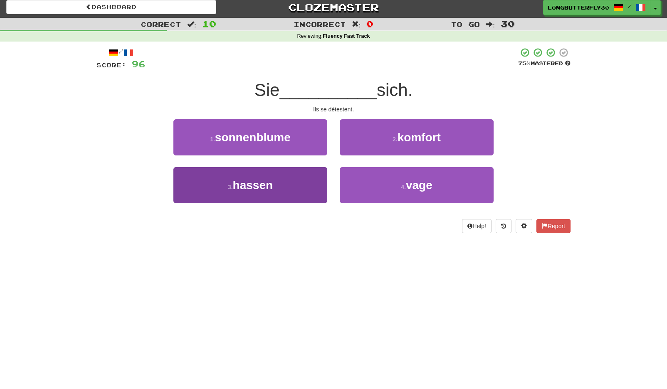
click at [299, 180] on button "3 . hassen" at bounding box center [250, 185] width 154 height 36
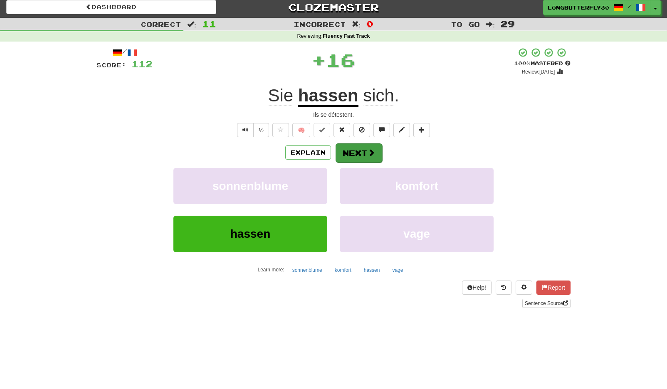
click at [349, 154] on button "Next" at bounding box center [359, 152] width 47 height 19
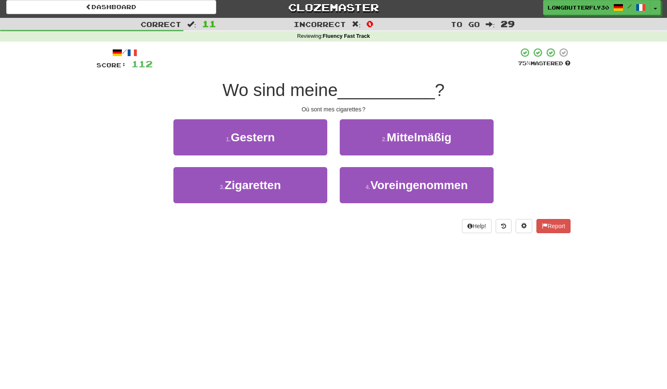
drag, startPoint x: 304, startPoint y: 175, endPoint x: 339, endPoint y: 162, distance: 36.8
click at [305, 174] on button "3 . Zigaretten" at bounding box center [250, 185] width 154 height 36
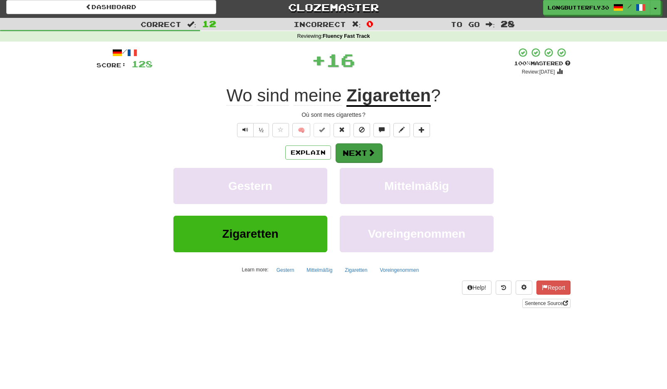
click at [366, 151] on button "Next" at bounding box center [359, 152] width 47 height 19
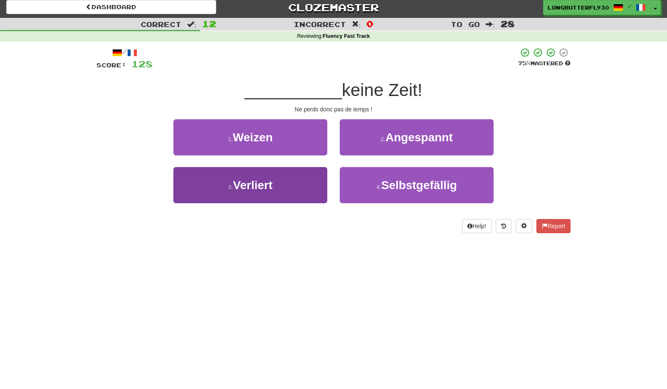
click at [296, 185] on button "3 . Verliert" at bounding box center [250, 185] width 154 height 36
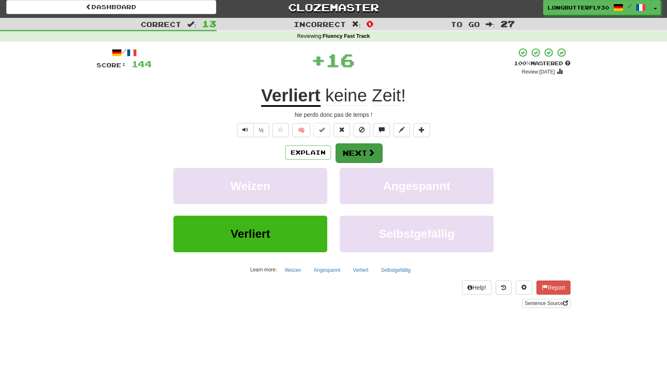
click at [368, 153] on span at bounding box center [371, 152] width 7 height 7
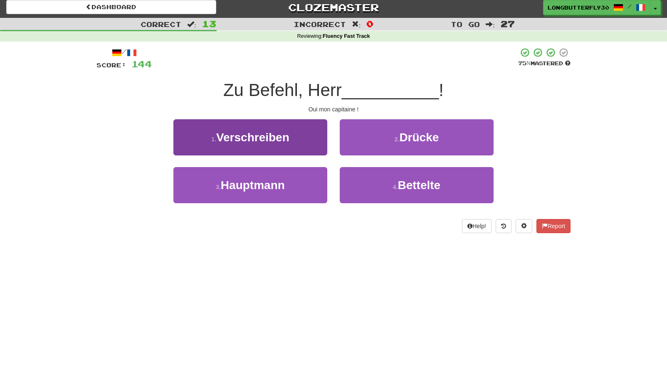
drag, startPoint x: 302, startPoint y: 182, endPoint x: 318, endPoint y: 173, distance: 18.1
click at [303, 181] on button "3 . Hauptmann" at bounding box center [250, 185] width 154 height 36
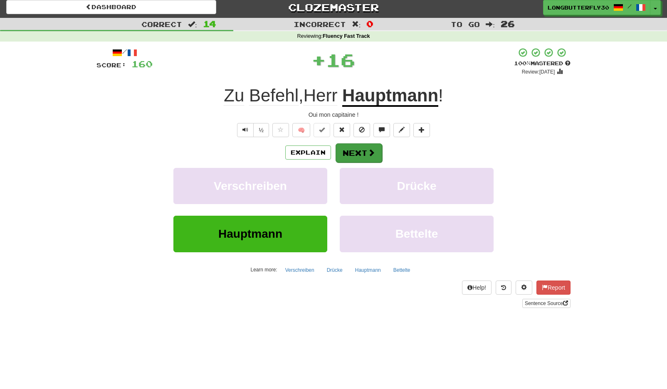
click at [360, 154] on button "Next" at bounding box center [359, 152] width 47 height 19
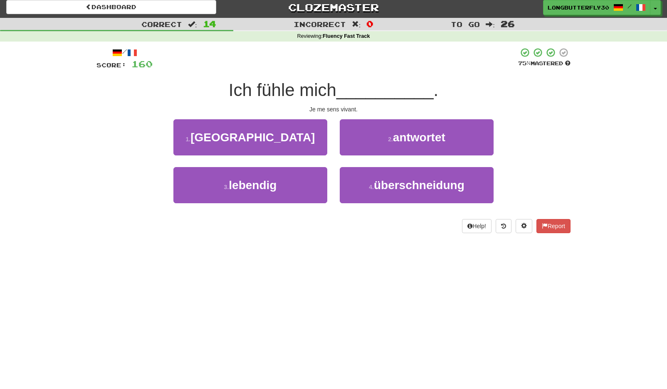
drag, startPoint x: 297, startPoint y: 183, endPoint x: 330, endPoint y: 177, distance: 33.4
click at [298, 183] on button "3 . lebendig" at bounding box center [250, 185] width 154 height 36
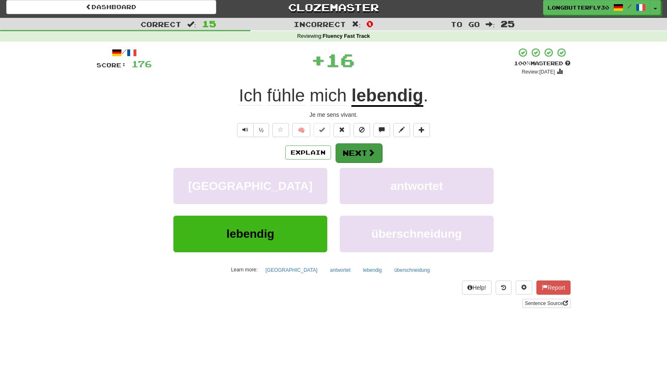
click at [374, 150] on span at bounding box center [371, 152] width 7 height 7
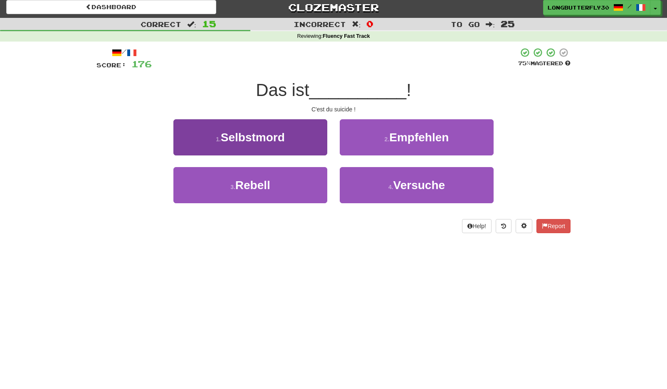
click at [289, 139] on button "1 . Selbstmord" at bounding box center [250, 137] width 154 height 36
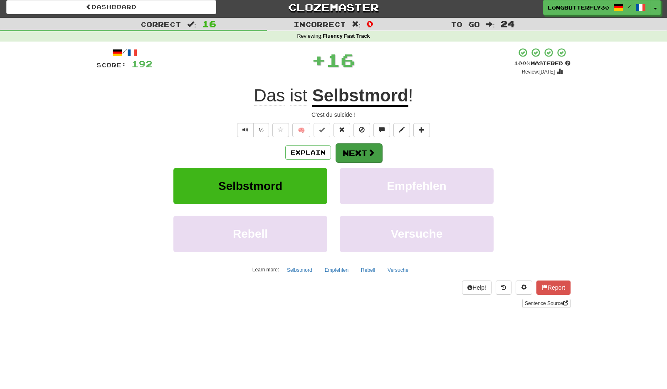
click at [371, 149] on span at bounding box center [371, 152] width 7 height 7
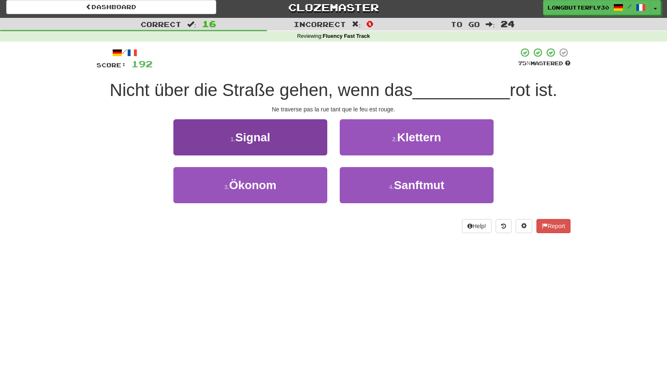
click at [303, 138] on button "1 . Signal" at bounding box center [250, 137] width 154 height 36
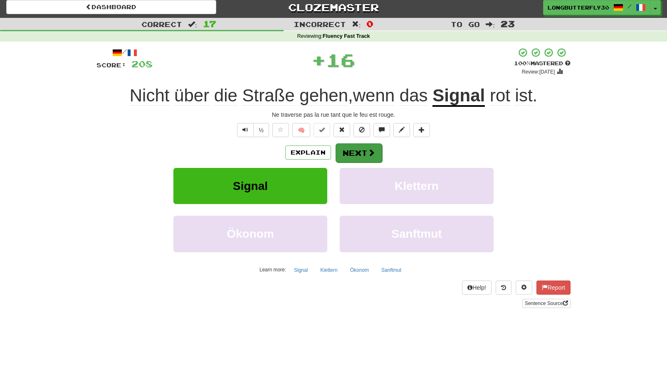
click at [355, 151] on button "Next" at bounding box center [359, 152] width 47 height 19
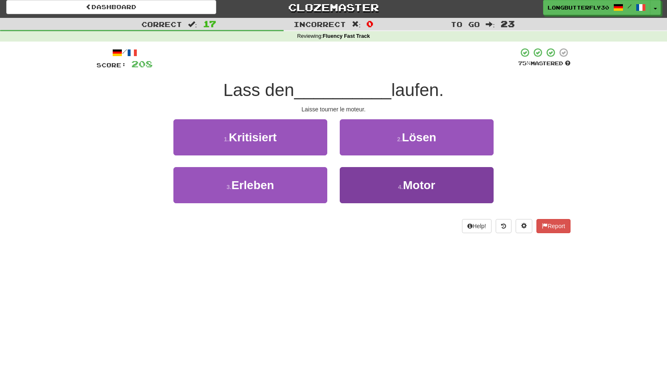
click at [398, 184] on small "4 ." at bounding box center [400, 187] width 5 height 7
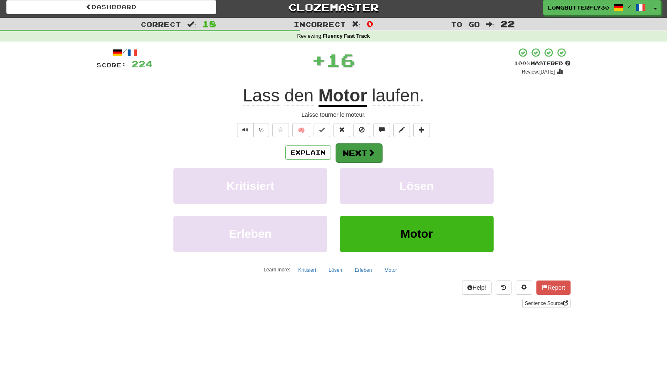
drag, startPoint x: 378, startPoint y: 156, endPoint x: 372, endPoint y: 156, distance: 5.9
click at [372, 156] on button "Next" at bounding box center [359, 152] width 47 height 19
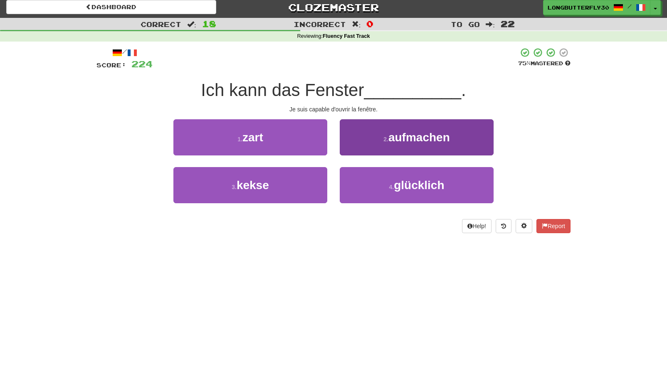
click at [380, 141] on button "2 . aufmachen" at bounding box center [417, 137] width 154 height 36
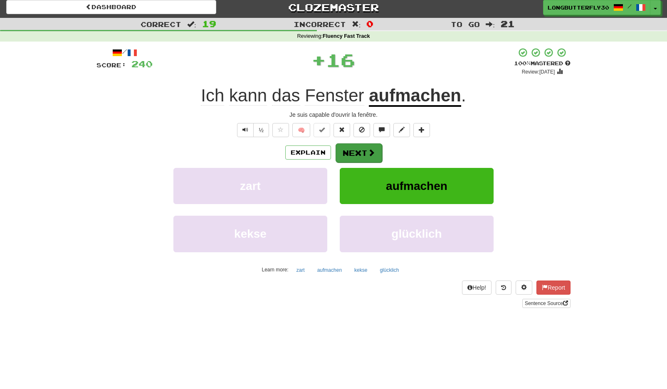
click at [367, 147] on button "Next" at bounding box center [359, 152] width 47 height 19
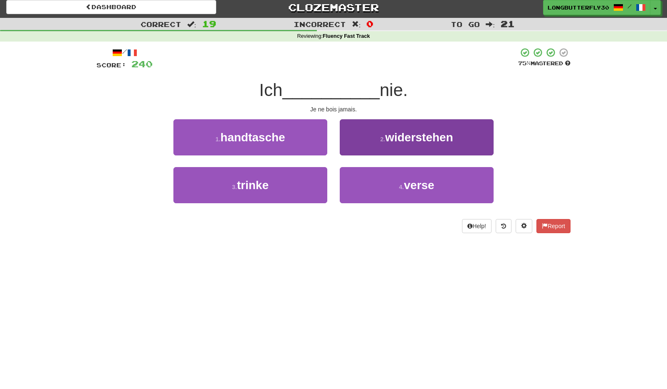
click at [409, 143] on button "2 . widerstehen" at bounding box center [417, 137] width 154 height 36
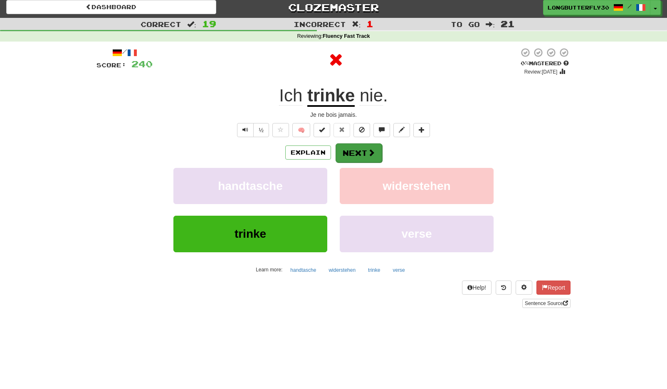
click at [370, 152] on span at bounding box center [371, 152] width 7 height 7
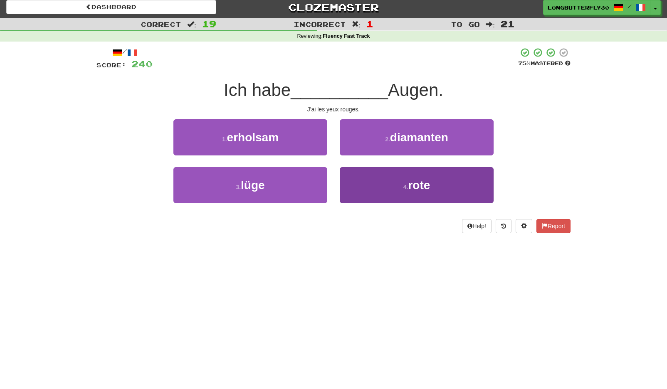
click at [359, 188] on button "4 . rote" at bounding box center [417, 185] width 154 height 36
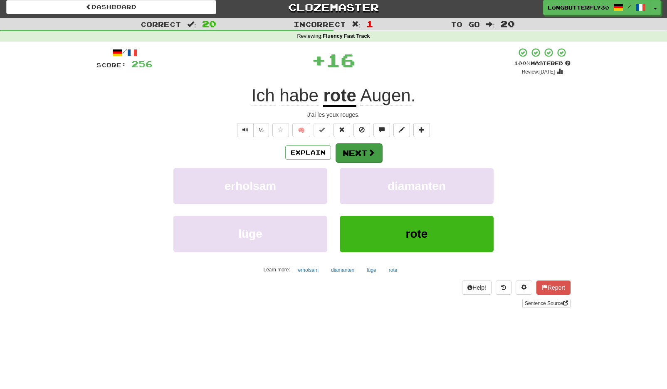
click at [359, 156] on button "Next" at bounding box center [359, 152] width 47 height 19
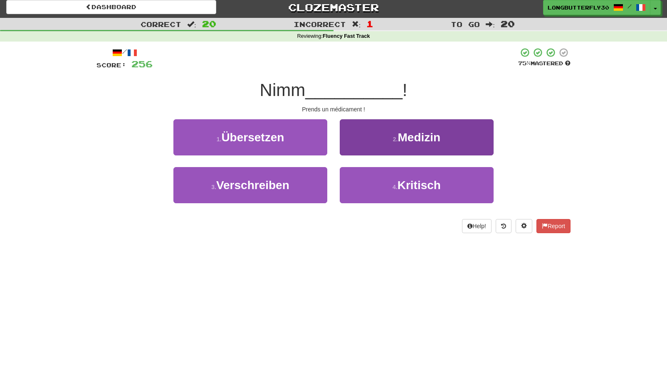
click at [388, 143] on button "2 . Medizin" at bounding box center [417, 137] width 154 height 36
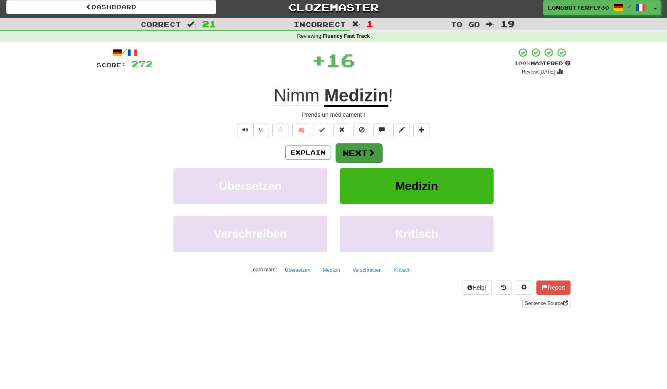
click at [353, 149] on button "Next" at bounding box center [359, 152] width 47 height 19
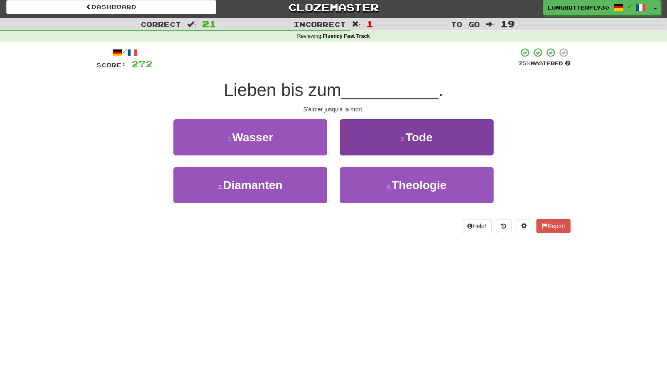
click at [369, 137] on button "2 . Tode" at bounding box center [417, 137] width 154 height 36
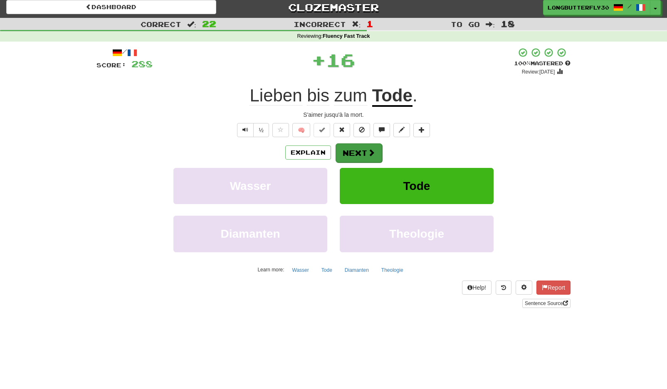
click at [344, 149] on button "Next" at bounding box center [359, 152] width 47 height 19
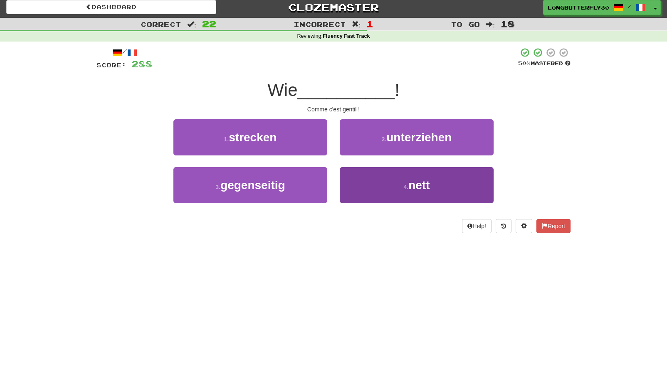
click at [368, 178] on button "4 . nett" at bounding box center [417, 185] width 154 height 36
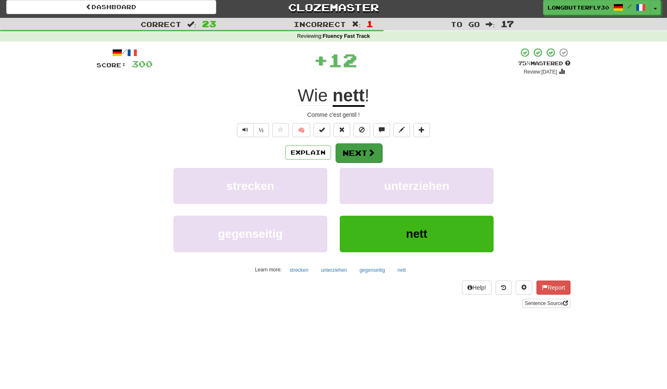
click at [355, 146] on button "Next" at bounding box center [359, 152] width 47 height 19
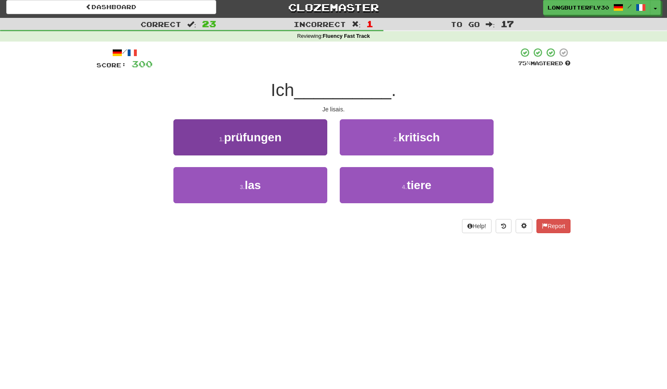
click at [316, 185] on button "3 . las" at bounding box center [250, 185] width 154 height 36
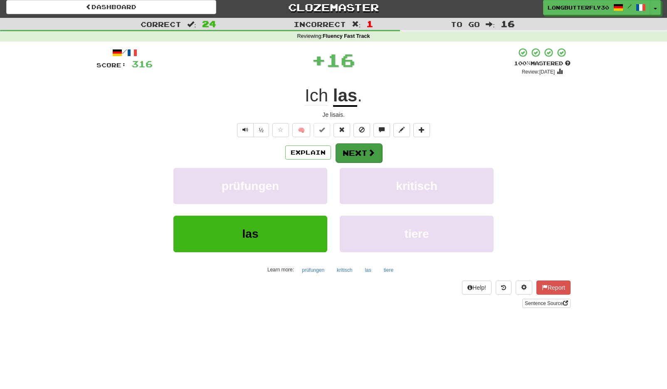
click at [352, 156] on button "Next" at bounding box center [359, 152] width 47 height 19
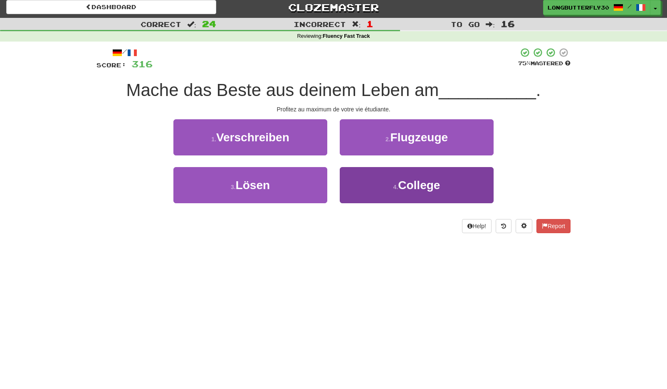
click at [372, 180] on button "4 . College" at bounding box center [417, 185] width 154 height 36
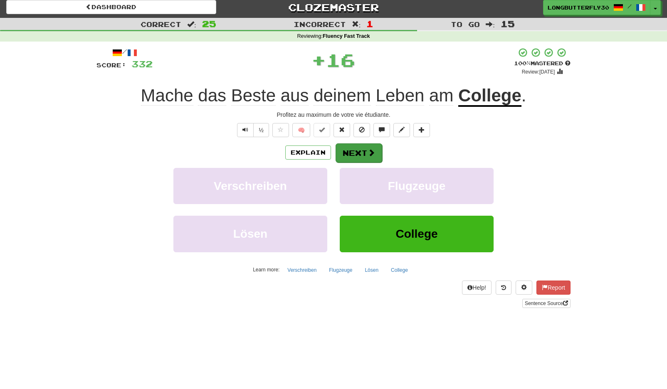
click at [355, 146] on button "Next" at bounding box center [359, 152] width 47 height 19
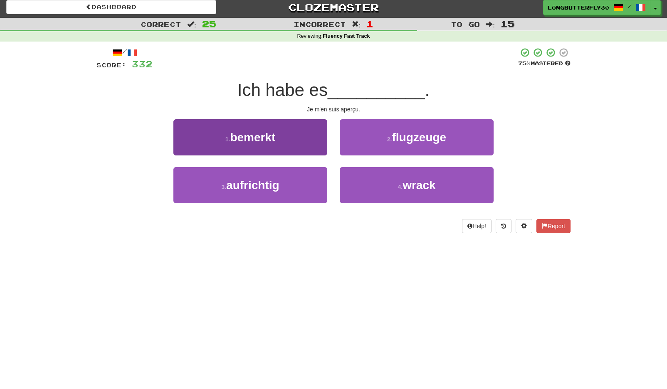
click at [298, 137] on button "1 . bemerkt" at bounding box center [250, 137] width 154 height 36
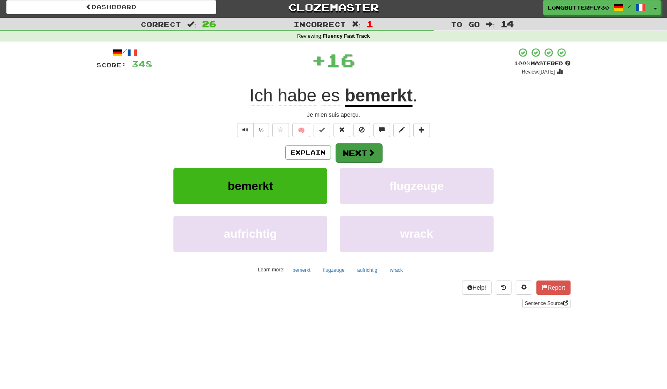
click at [348, 149] on button "Next" at bounding box center [359, 152] width 47 height 19
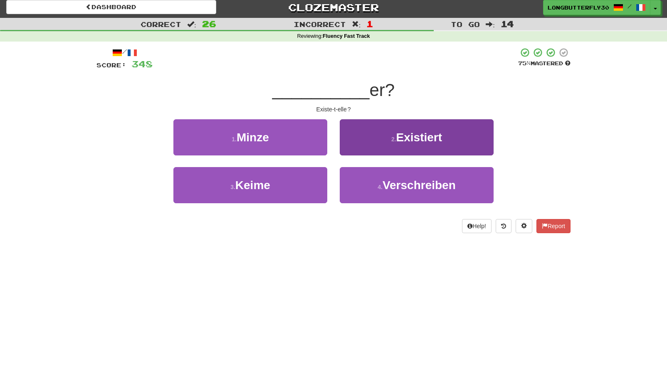
click at [389, 142] on button "2 . Existiert" at bounding box center [417, 137] width 154 height 36
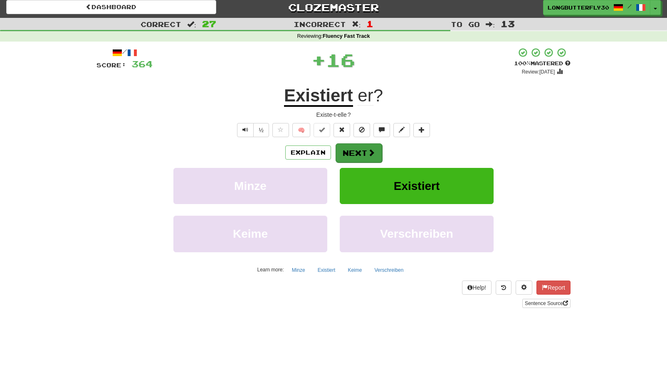
click at [364, 151] on button "Next" at bounding box center [359, 152] width 47 height 19
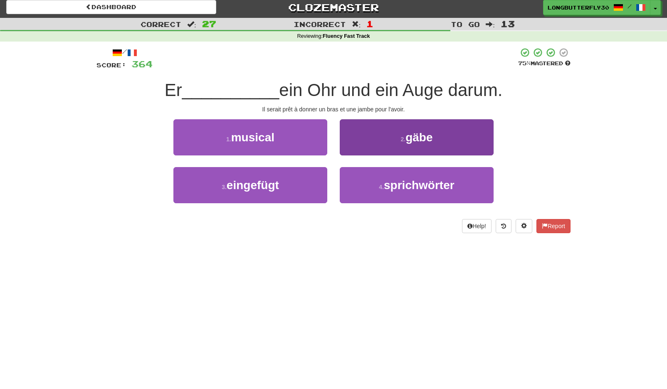
click at [402, 147] on button "2 . gäbe" at bounding box center [417, 137] width 154 height 36
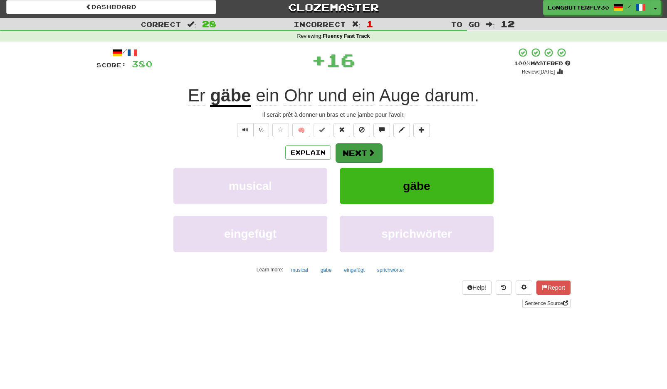
click at [368, 155] on span at bounding box center [371, 152] width 7 height 7
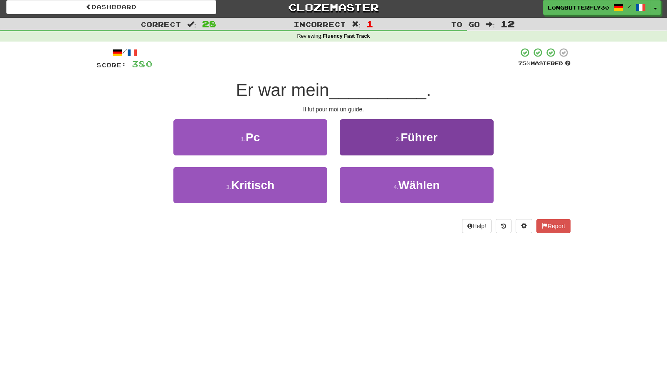
click at [368, 143] on button "2 . Führer" at bounding box center [417, 137] width 154 height 36
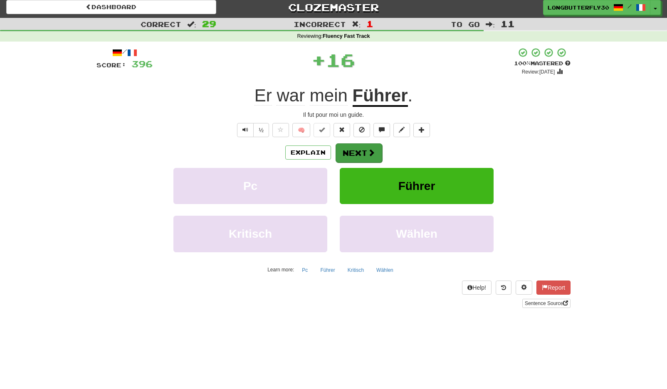
click at [363, 146] on button "Next" at bounding box center [359, 152] width 47 height 19
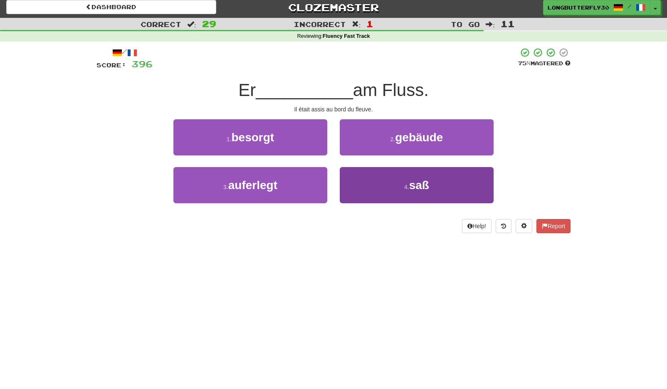
click at [359, 181] on button "4 . saß" at bounding box center [417, 185] width 154 height 36
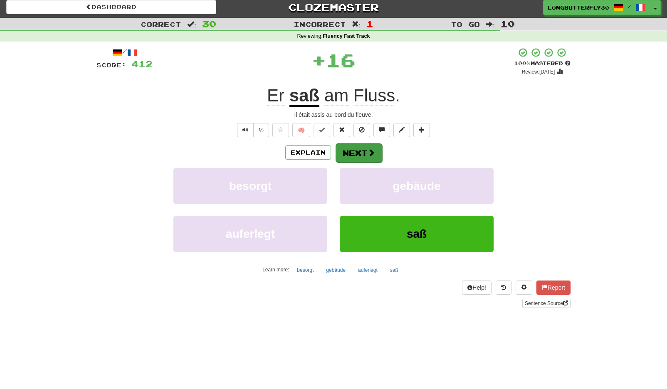
click at [360, 156] on button "Next" at bounding box center [359, 152] width 47 height 19
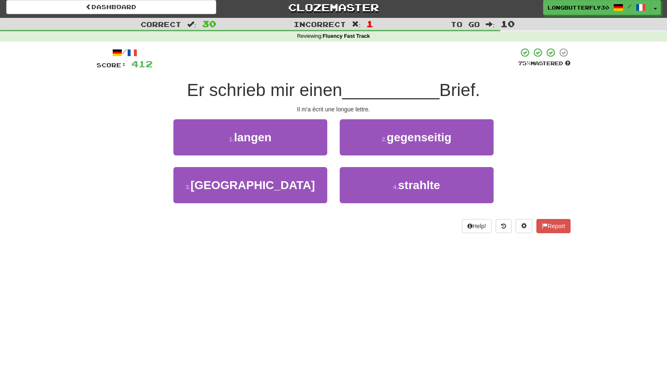
drag, startPoint x: 287, startPoint y: 141, endPoint x: 303, endPoint y: 141, distance: 15.8
click at [289, 140] on button "1 . langen" at bounding box center [250, 137] width 154 height 36
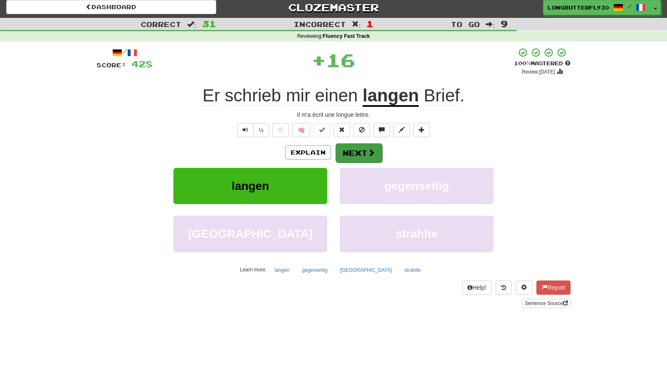
click at [358, 151] on button "Next" at bounding box center [359, 152] width 47 height 19
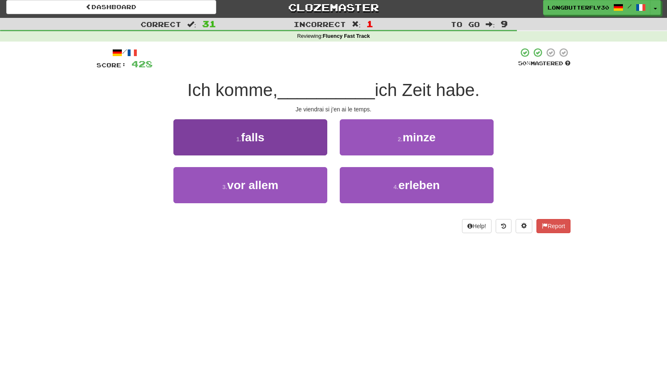
click at [316, 144] on button "1 . falls" at bounding box center [250, 137] width 154 height 36
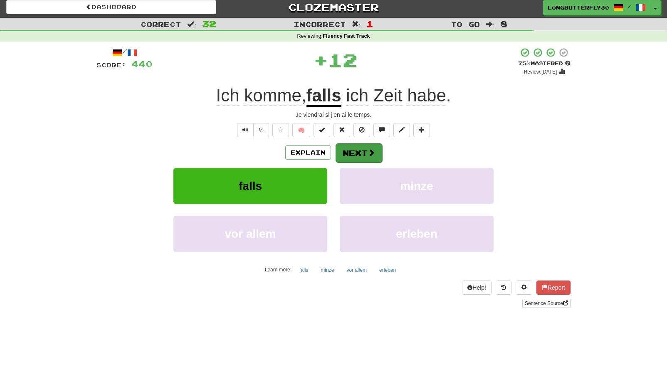
click at [352, 151] on button "Next" at bounding box center [359, 152] width 47 height 19
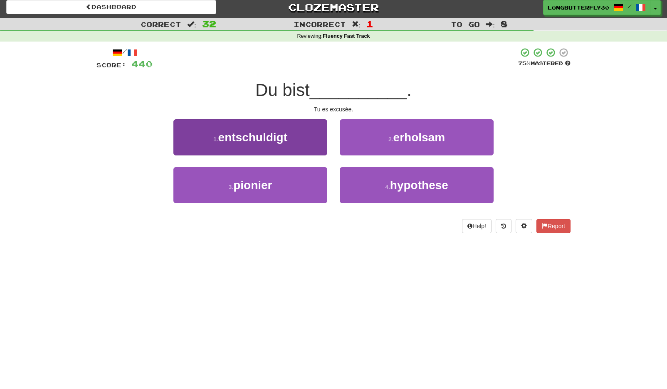
click at [305, 137] on button "1 . entschuldigt" at bounding box center [250, 137] width 154 height 36
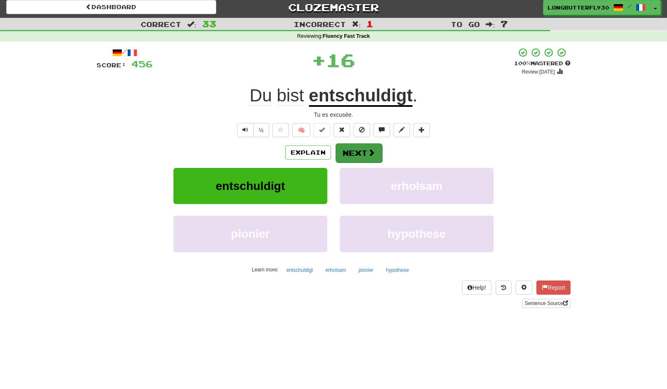
click at [350, 150] on button "Next" at bounding box center [359, 152] width 47 height 19
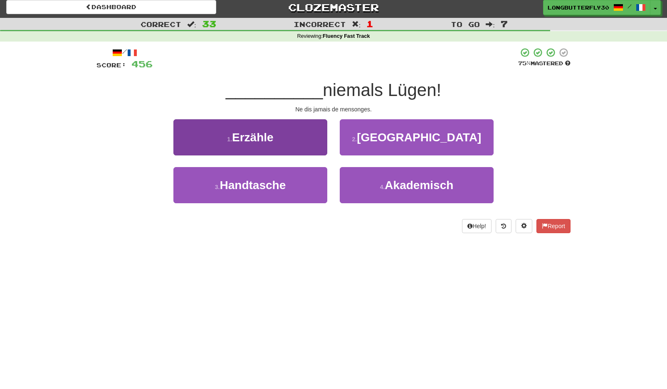
click at [297, 140] on button "1 . Erzähle" at bounding box center [250, 137] width 154 height 36
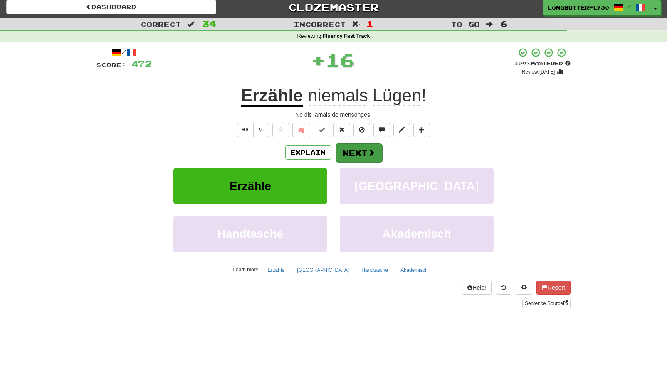
click at [346, 150] on button "Next" at bounding box center [359, 152] width 47 height 19
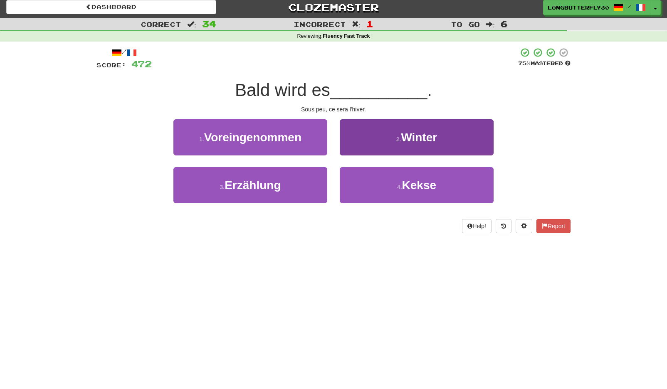
click at [398, 143] on button "2 . Winter" at bounding box center [417, 137] width 154 height 36
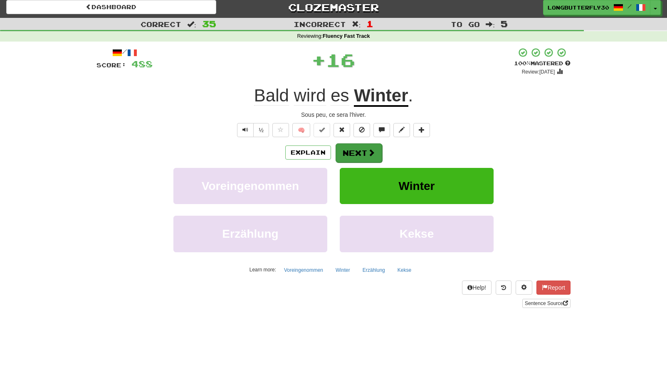
click at [370, 146] on button "Next" at bounding box center [359, 152] width 47 height 19
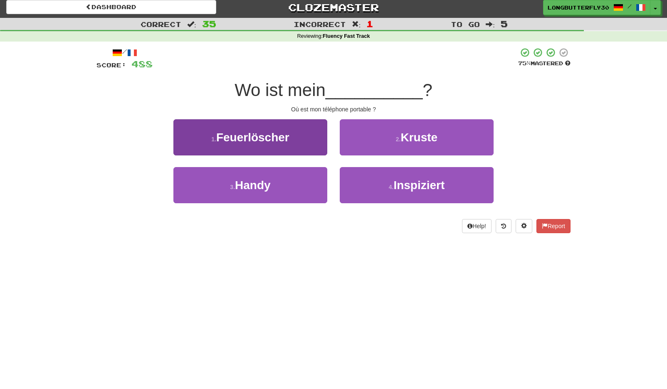
drag, startPoint x: 291, startPoint y: 177, endPoint x: 304, endPoint y: 171, distance: 13.6
click at [291, 177] on button "3 . Handy" at bounding box center [250, 185] width 154 height 36
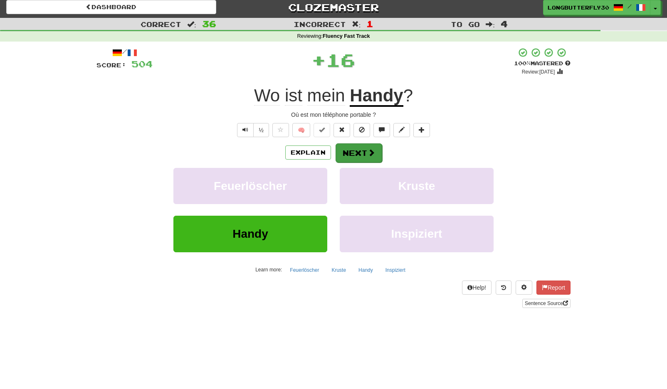
click at [353, 156] on button "Next" at bounding box center [359, 152] width 47 height 19
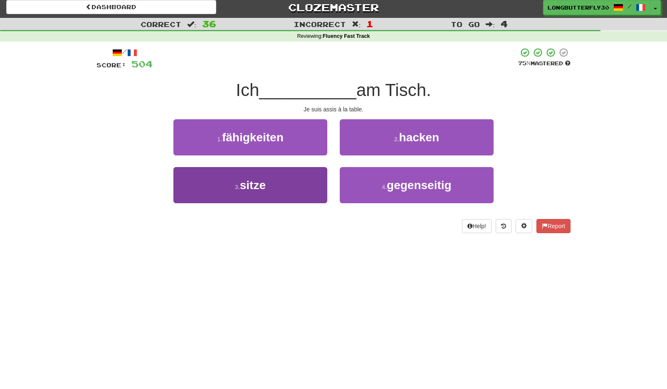
click at [304, 180] on button "3 . sitze" at bounding box center [250, 185] width 154 height 36
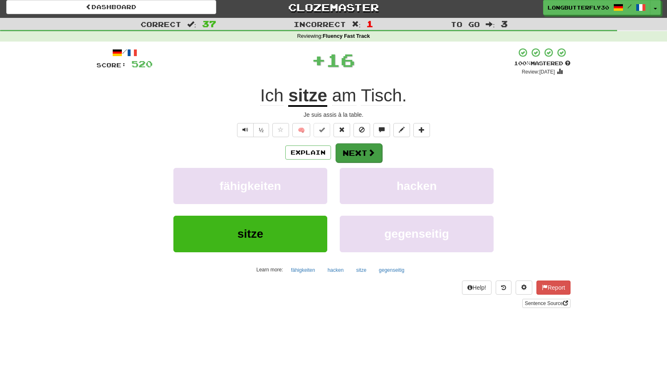
click at [353, 156] on button "Next" at bounding box center [359, 152] width 47 height 19
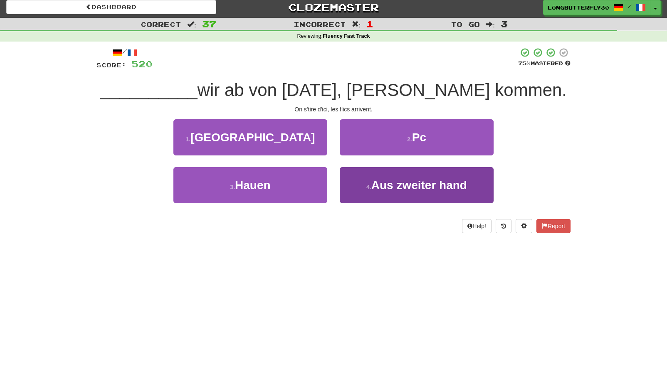
click at [371, 184] on small "4 ." at bounding box center [368, 187] width 5 height 7
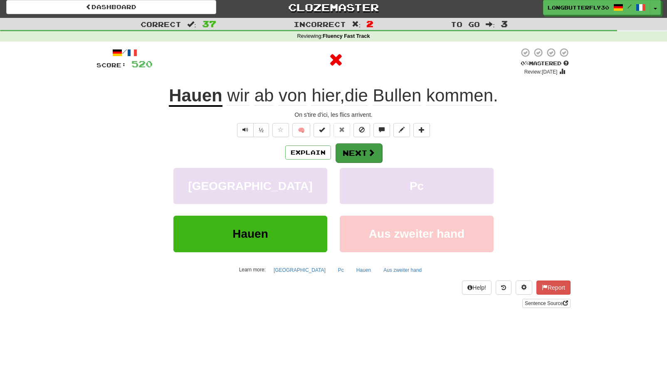
click at [358, 157] on button "Next" at bounding box center [359, 152] width 47 height 19
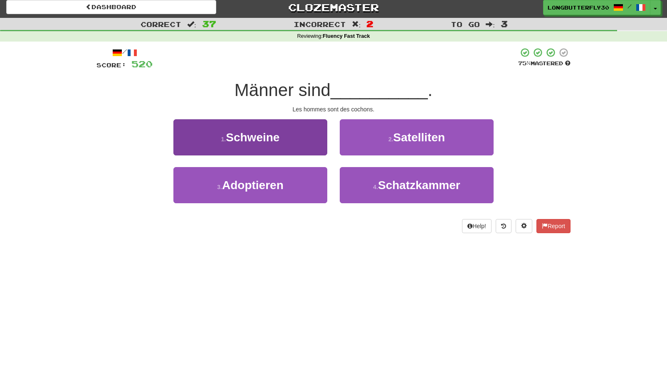
click at [310, 141] on button "1 . Schweine" at bounding box center [250, 137] width 154 height 36
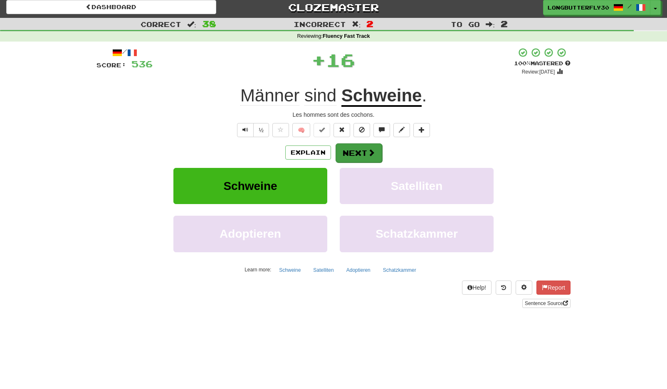
click at [351, 151] on button "Next" at bounding box center [359, 152] width 47 height 19
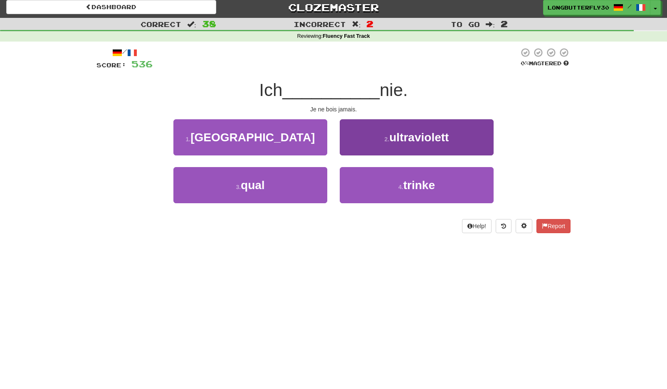
click at [359, 182] on button "4 . trinke" at bounding box center [417, 185] width 154 height 36
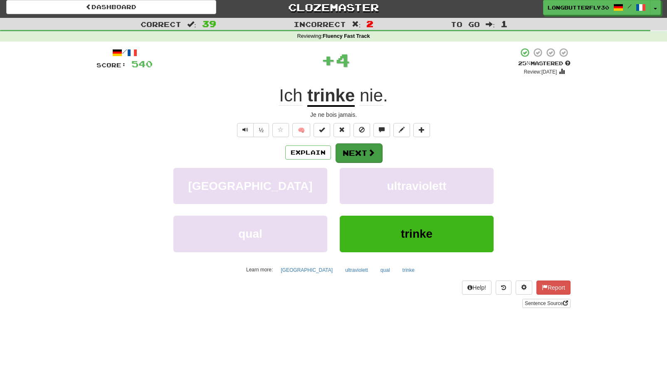
click at [353, 152] on button "Next" at bounding box center [359, 152] width 47 height 19
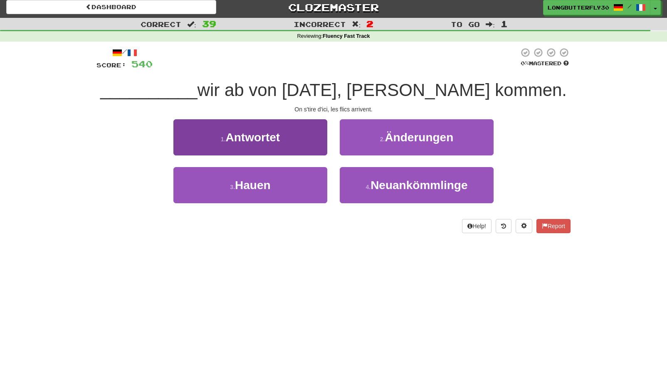
drag, startPoint x: 316, startPoint y: 185, endPoint x: 321, endPoint y: 180, distance: 7.4
click at [316, 185] on button "3 . Hauen" at bounding box center [250, 185] width 154 height 36
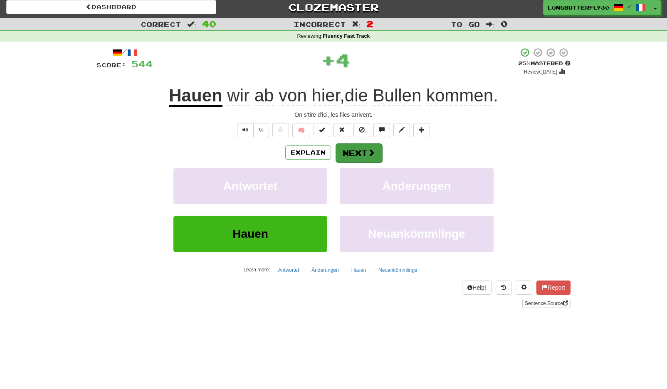
click at [369, 154] on span at bounding box center [371, 152] width 7 height 7
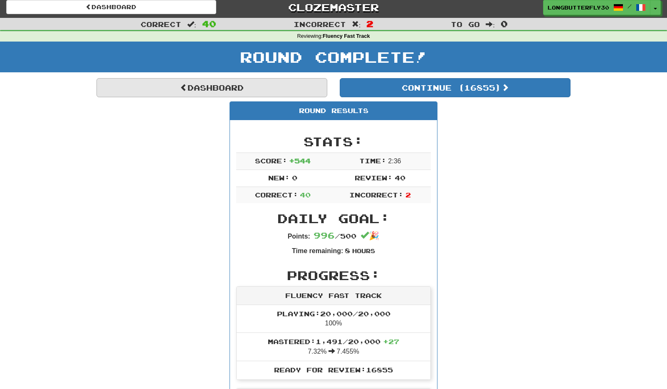
click at [264, 91] on link "Dashboard" at bounding box center [211, 87] width 231 height 19
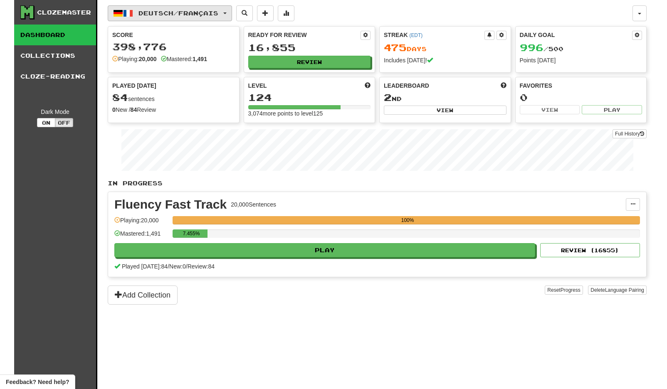
click at [210, 10] on button "Deutsch / Français" at bounding box center [170, 13] width 124 height 16
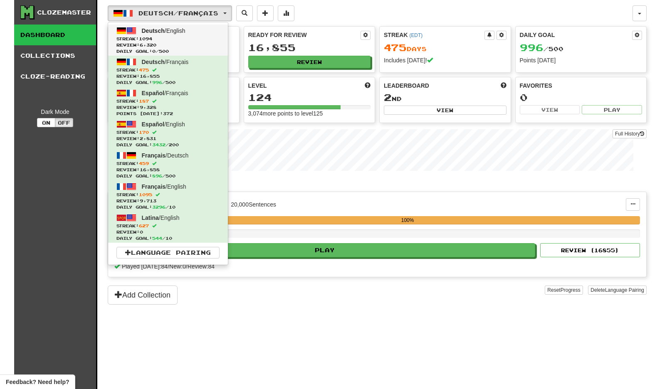
click at [211, 44] on span "Review: 6,320" at bounding box center [167, 45] width 103 height 6
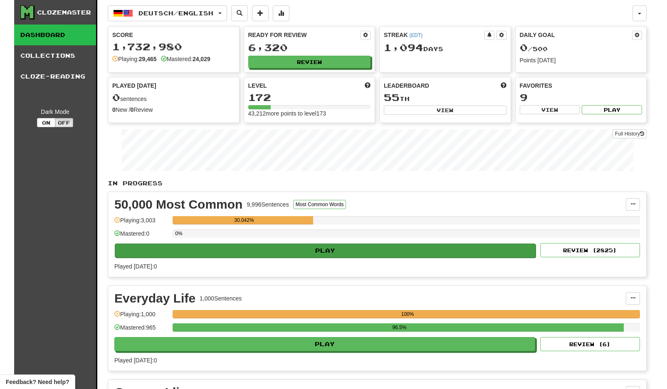
click at [397, 248] on button "Play" at bounding box center [325, 251] width 421 height 14
select select "**"
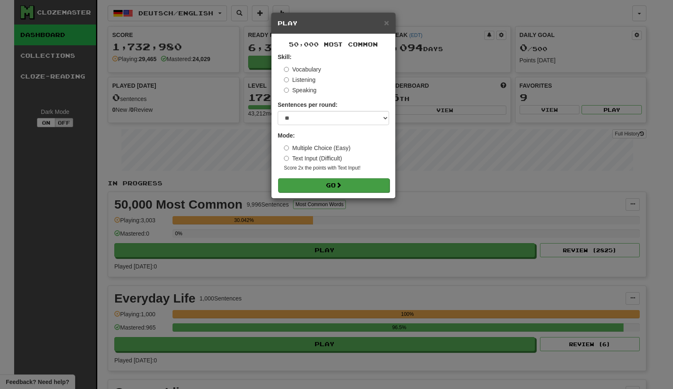
click at [367, 182] on button "Go" at bounding box center [333, 185] width 111 height 14
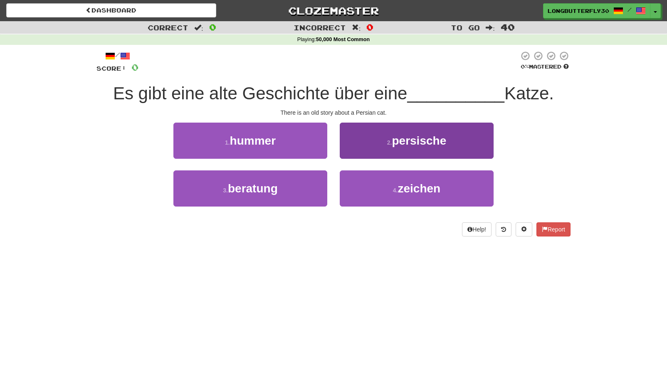
click at [382, 148] on button "2 . persische" at bounding box center [417, 141] width 154 height 36
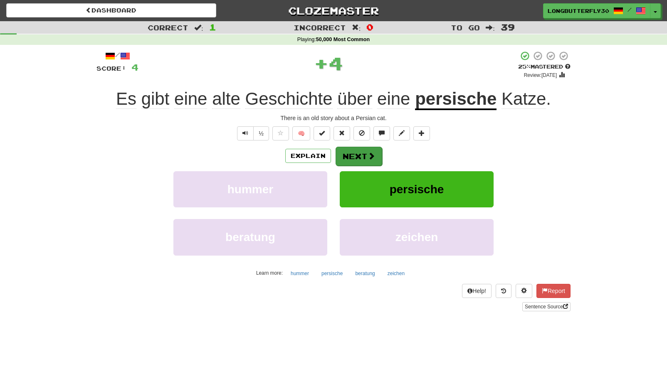
click at [362, 155] on button "Next" at bounding box center [359, 156] width 47 height 19
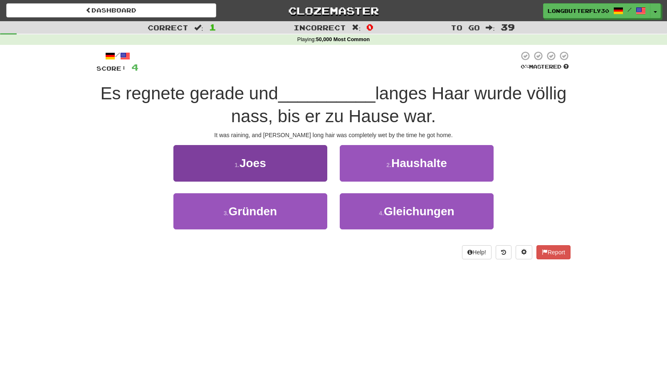
click at [316, 169] on button "1 . Joes" at bounding box center [250, 163] width 154 height 36
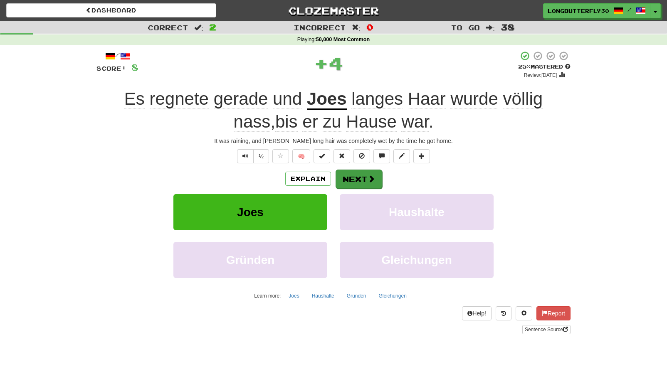
click at [366, 170] on button "Next" at bounding box center [359, 179] width 47 height 19
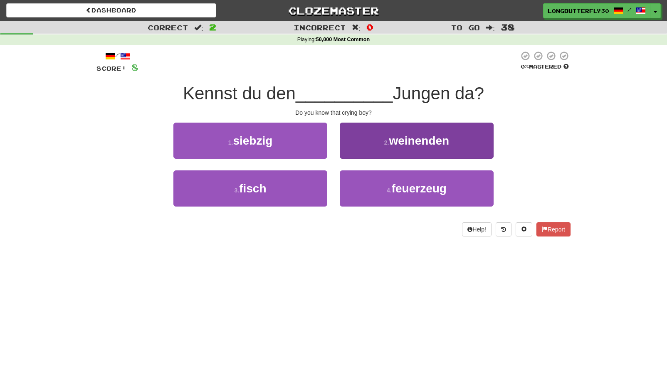
click at [390, 149] on button "2 . weinenden" at bounding box center [417, 141] width 154 height 36
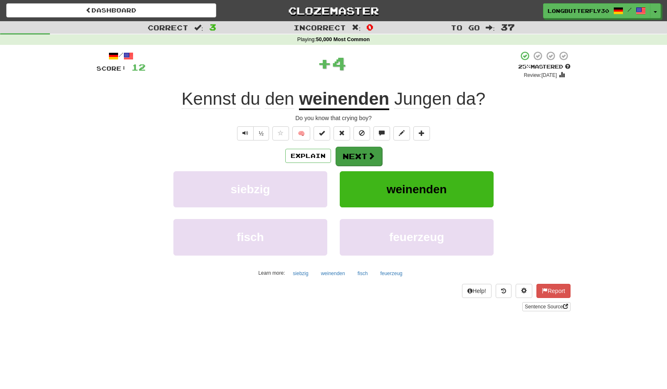
click at [360, 152] on button "Next" at bounding box center [359, 156] width 47 height 19
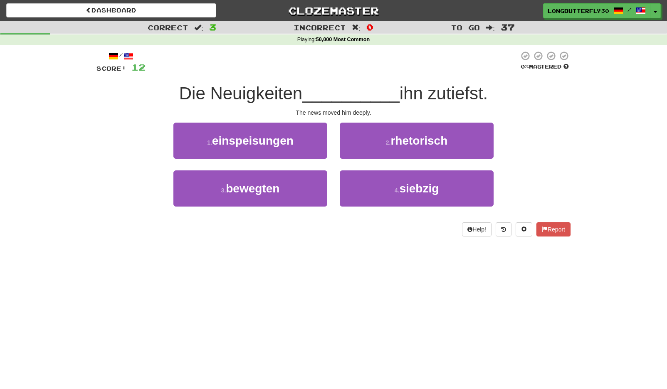
drag, startPoint x: 291, startPoint y: 187, endPoint x: 317, endPoint y: 168, distance: 32.3
click at [291, 187] on button "3 . bewegten" at bounding box center [250, 189] width 154 height 36
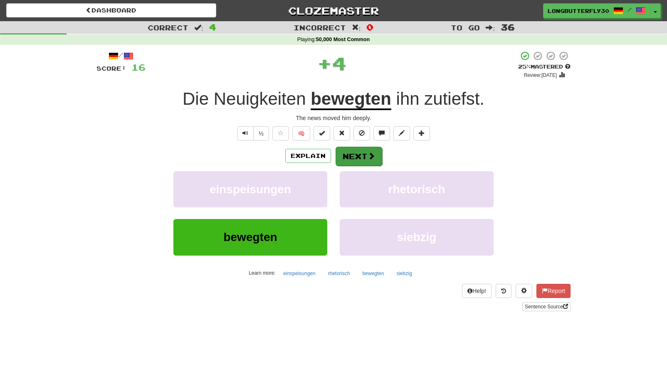
click at [354, 153] on button "Next" at bounding box center [359, 156] width 47 height 19
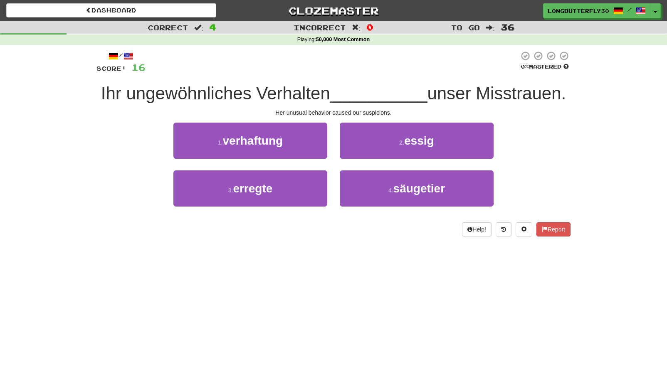
drag, startPoint x: 290, startPoint y: 186, endPoint x: 323, endPoint y: 170, distance: 36.3
click at [290, 186] on button "3 . erregte" at bounding box center [250, 189] width 154 height 36
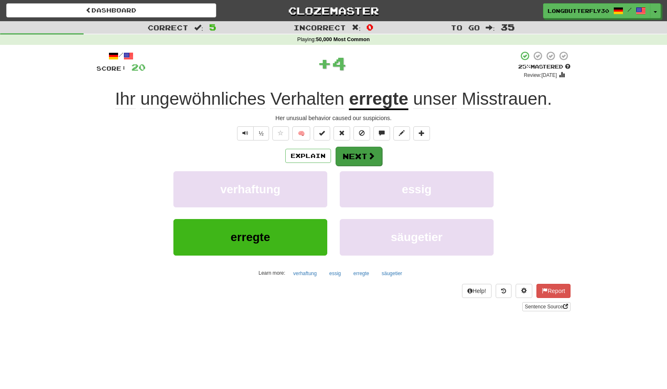
click at [359, 156] on button "Next" at bounding box center [359, 156] width 47 height 19
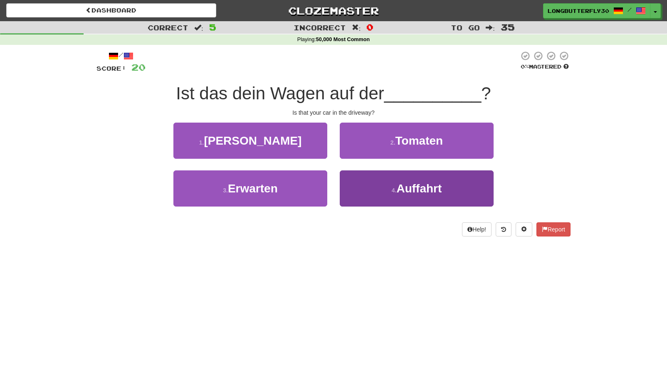
click at [360, 190] on button "4 . Auffahrt" at bounding box center [417, 189] width 154 height 36
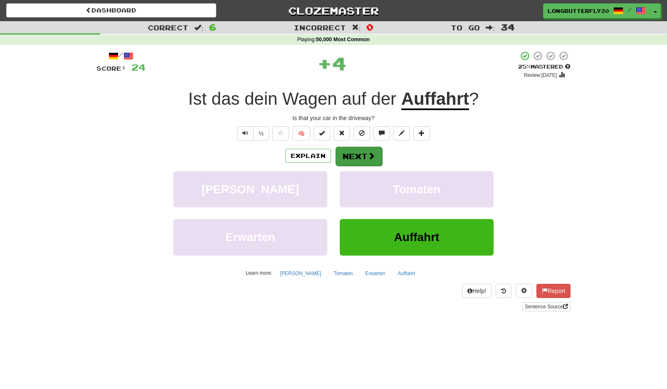
click at [357, 150] on button "Next" at bounding box center [359, 156] width 47 height 19
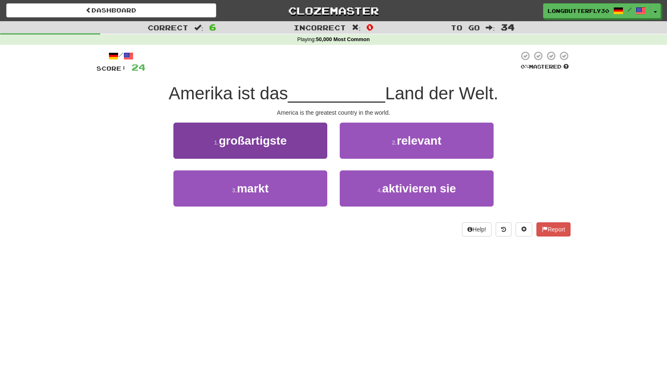
click at [311, 151] on button "1 . großartigste" at bounding box center [250, 141] width 154 height 36
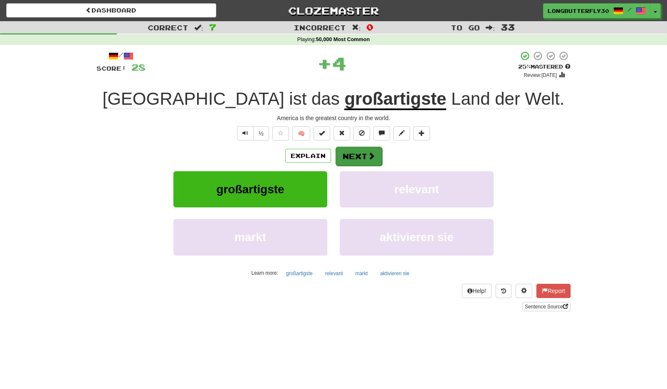
click at [353, 153] on button "Next" at bounding box center [359, 156] width 47 height 19
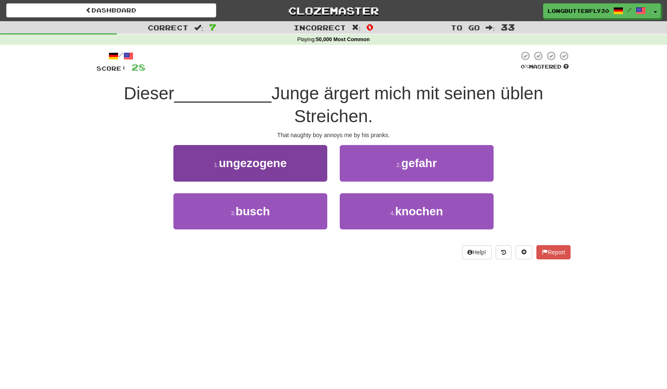
click at [306, 174] on button "1 . ungezogene" at bounding box center [250, 163] width 154 height 36
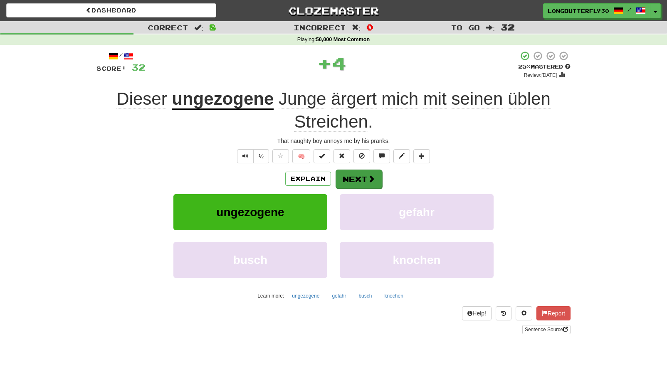
click at [346, 173] on button "Next" at bounding box center [359, 179] width 47 height 19
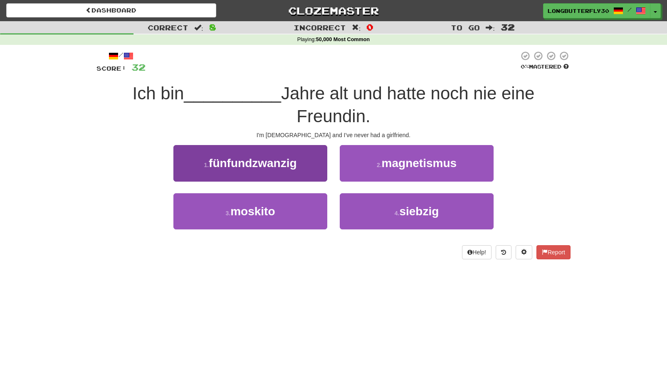
click at [315, 171] on button "1 . fünfundzwanzig" at bounding box center [250, 163] width 154 height 36
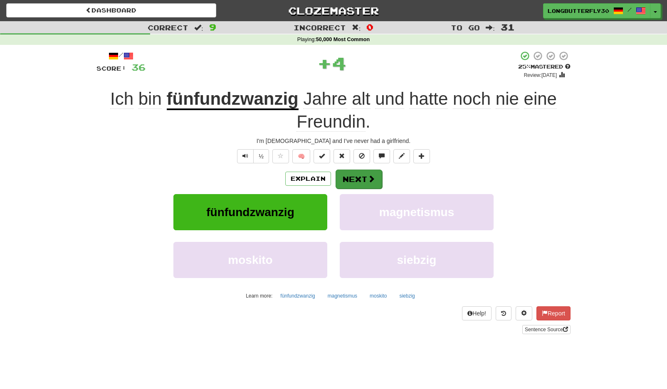
click at [366, 183] on button "Next" at bounding box center [359, 179] width 47 height 19
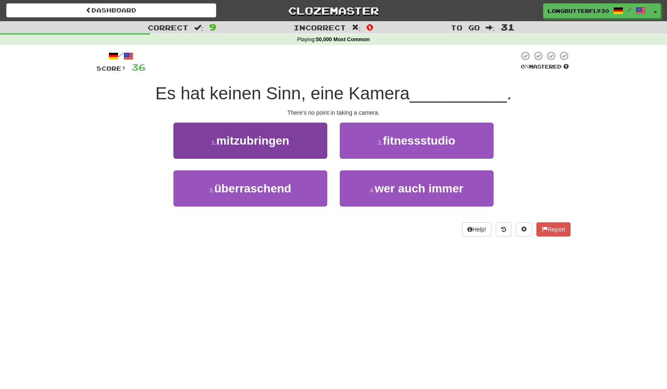
click at [311, 142] on button "1 . mitzubringen" at bounding box center [250, 141] width 154 height 36
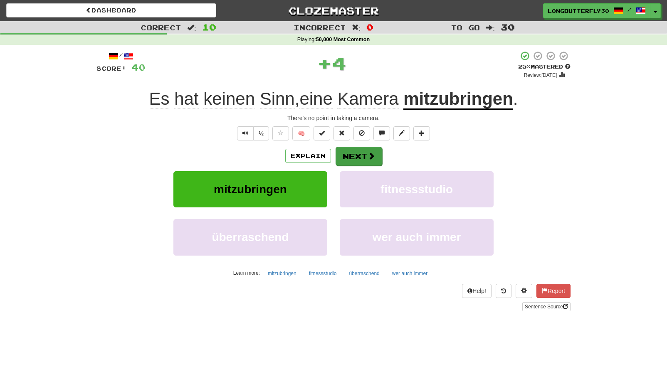
click at [358, 154] on button "Next" at bounding box center [359, 156] width 47 height 19
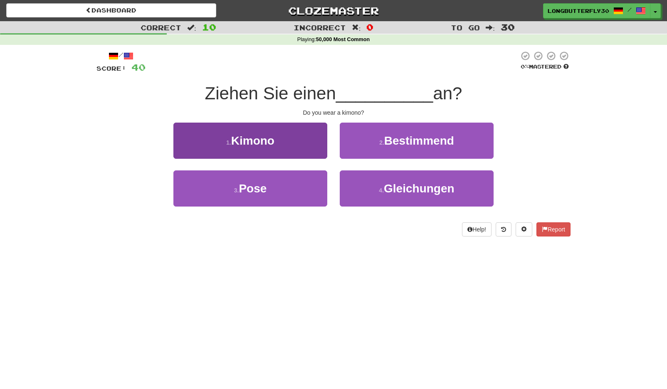
click at [304, 145] on button "1 . Kimono" at bounding box center [250, 141] width 154 height 36
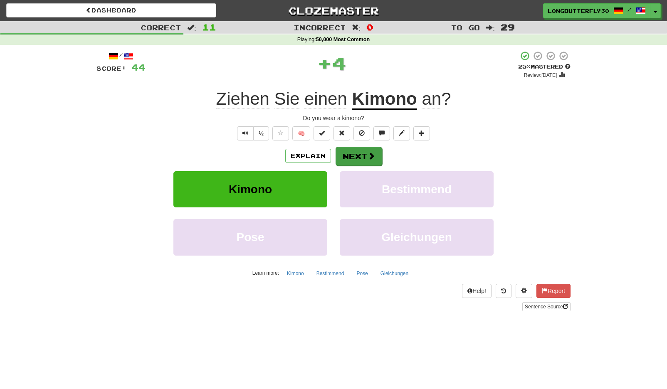
click at [353, 155] on button "Next" at bounding box center [359, 156] width 47 height 19
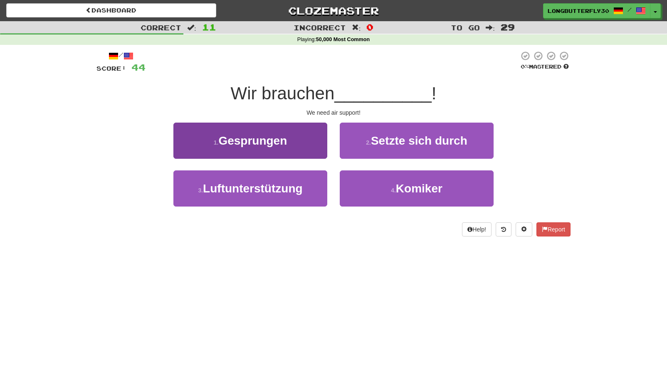
drag, startPoint x: 293, startPoint y: 185, endPoint x: 298, endPoint y: 178, distance: 8.9
click at [293, 185] on span "Luftunterstützung" at bounding box center [253, 188] width 100 height 13
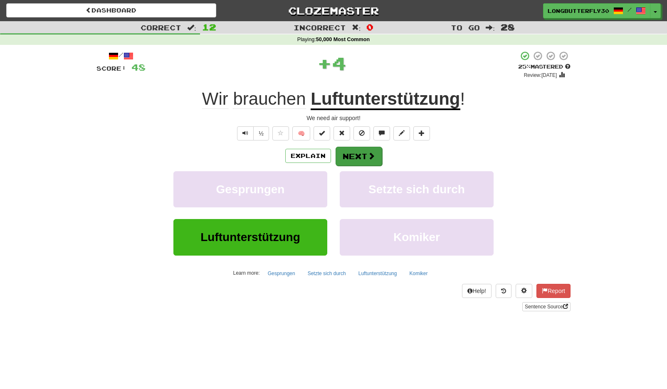
click at [350, 155] on button "Next" at bounding box center [359, 156] width 47 height 19
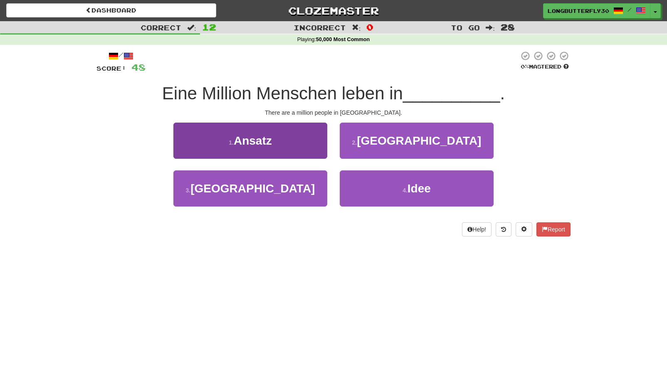
drag, startPoint x: 294, startPoint y: 188, endPoint x: 301, endPoint y: 176, distance: 13.8
click at [296, 184] on button "3 . [GEOGRAPHIC_DATA]" at bounding box center [250, 189] width 154 height 36
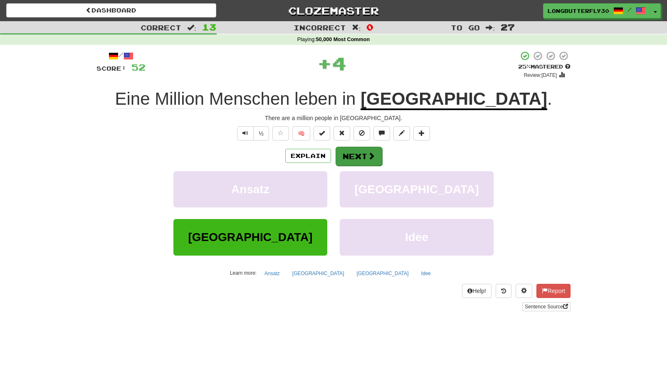
click at [339, 159] on button "Next" at bounding box center [359, 156] width 47 height 19
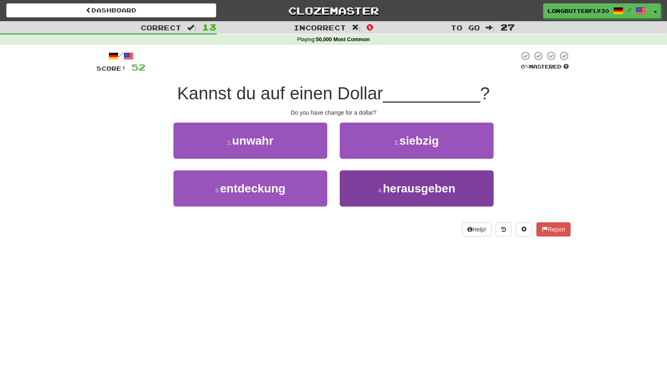
click at [375, 193] on button "4 . herausgeben" at bounding box center [417, 189] width 154 height 36
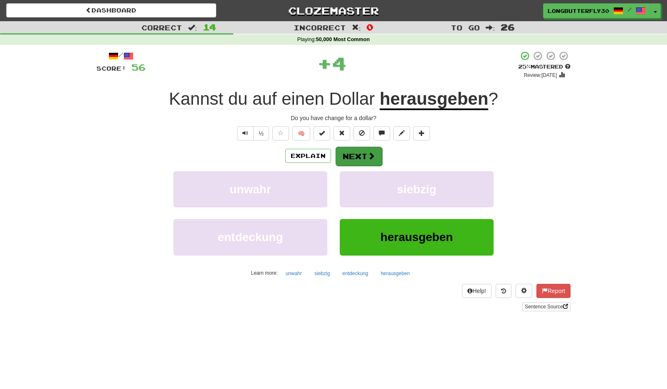
click at [353, 160] on button "Next" at bounding box center [359, 156] width 47 height 19
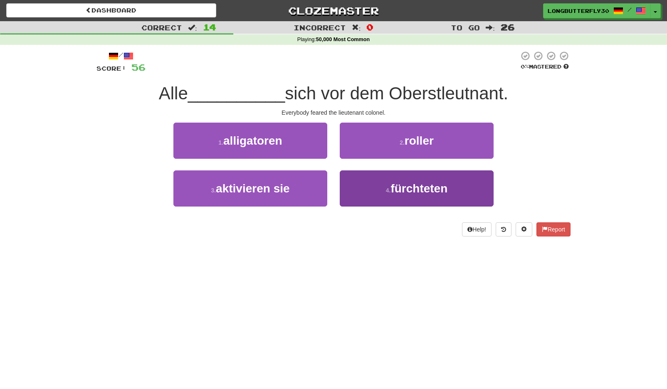
click at [374, 185] on button "4 . fürchteten" at bounding box center [417, 189] width 154 height 36
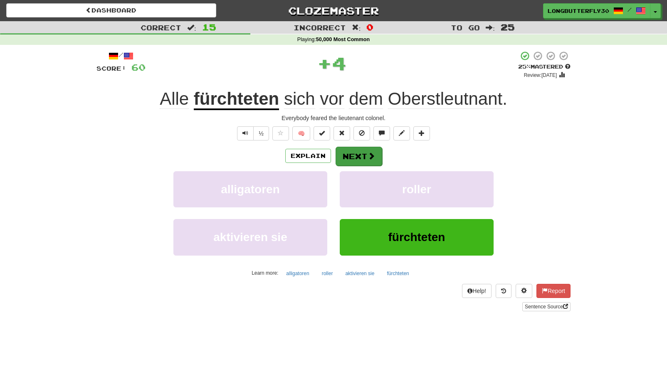
click at [357, 161] on button "Next" at bounding box center [359, 156] width 47 height 19
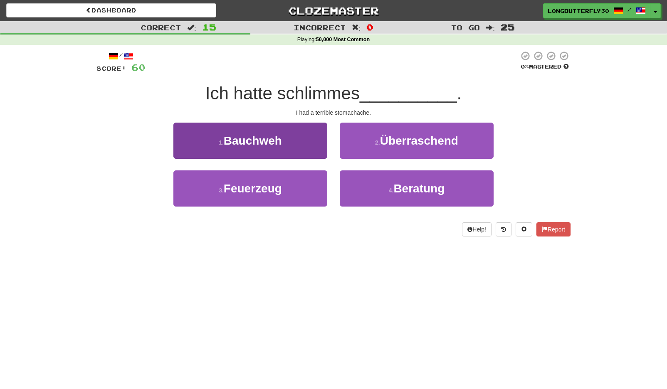
click at [306, 141] on button "1 . Bauchweh" at bounding box center [250, 141] width 154 height 36
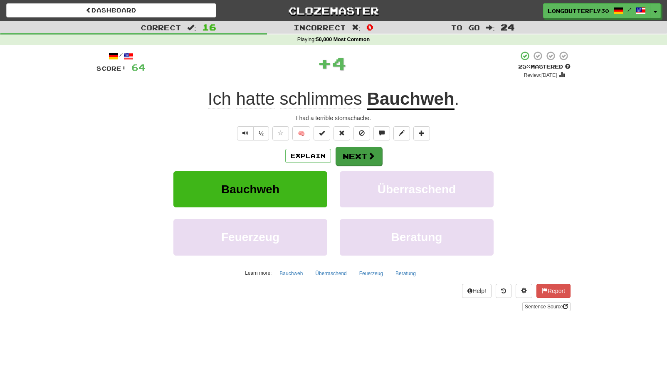
click at [350, 155] on button "Next" at bounding box center [359, 156] width 47 height 19
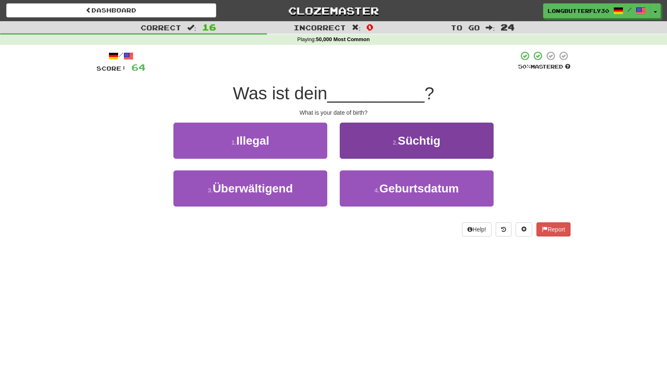
drag, startPoint x: 373, startPoint y: 193, endPoint x: 361, endPoint y: 171, distance: 24.8
click at [371, 189] on button "4 . Geburtsdatum" at bounding box center [417, 189] width 154 height 36
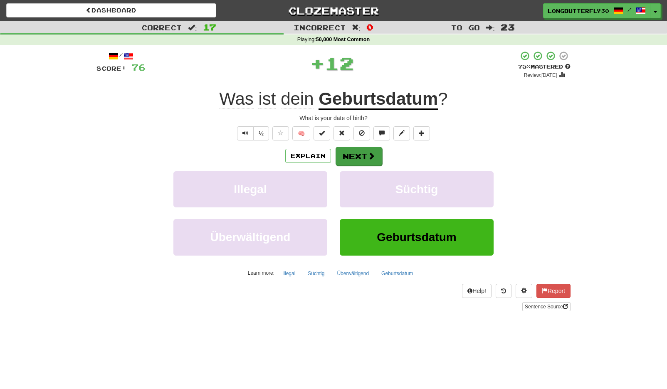
click at [355, 160] on button "Next" at bounding box center [359, 156] width 47 height 19
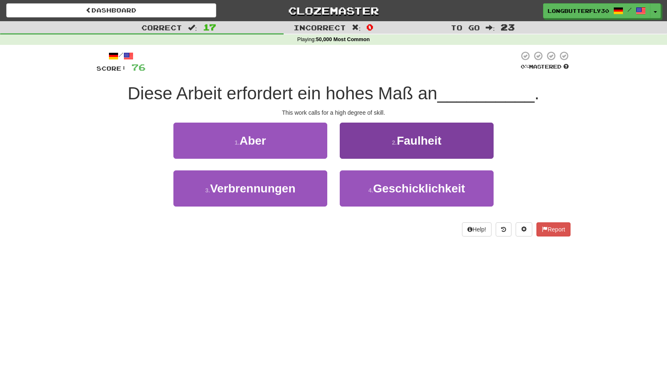
click at [372, 141] on button "2 . Faulheit" at bounding box center [417, 141] width 154 height 36
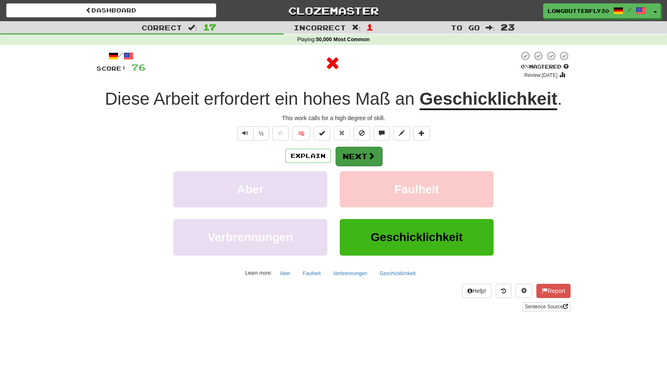
click at [353, 158] on button "Next" at bounding box center [359, 156] width 47 height 19
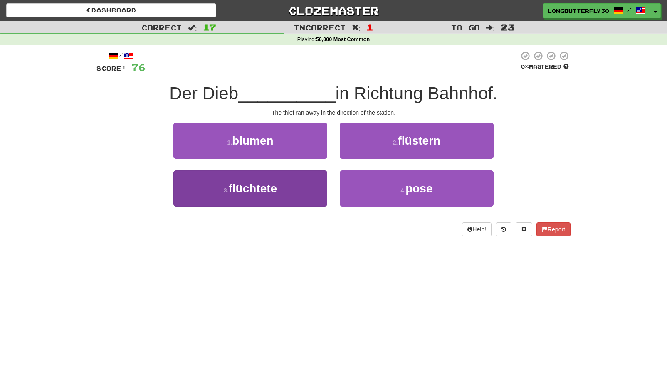
click at [304, 181] on button "3 . flüchtete" at bounding box center [250, 189] width 154 height 36
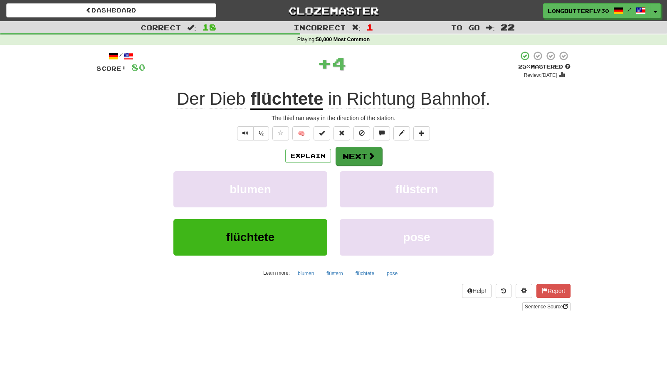
click at [350, 153] on button "Next" at bounding box center [359, 156] width 47 height 19
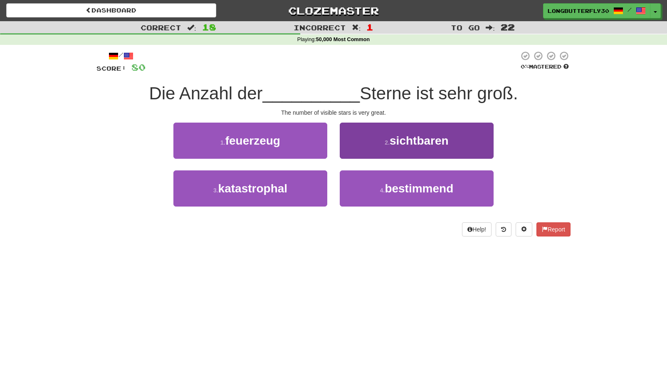
click at [389, 146] on button "2 . sichtbaren" at bounding box center [417, 141] width 154 height 36
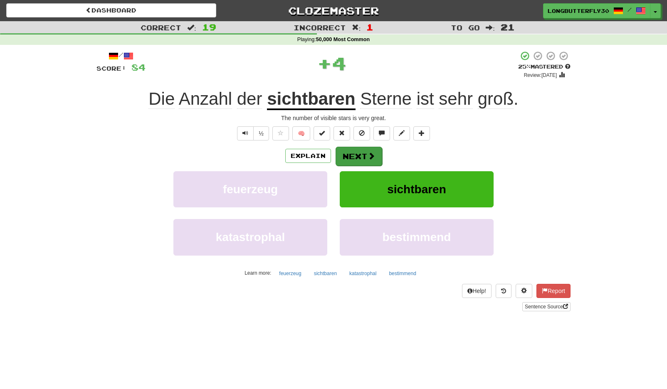
click at [370, 152] on span at bounding box center [371, 155] width 7 height 7
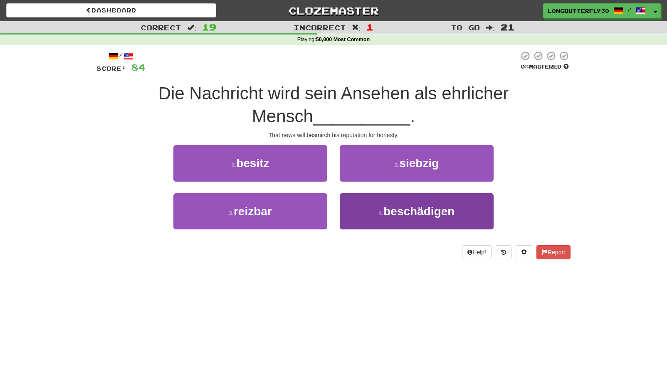
click at [363, 207] on button "4 . beschädigen" at bounding box center [417, 211] width 154 height 36
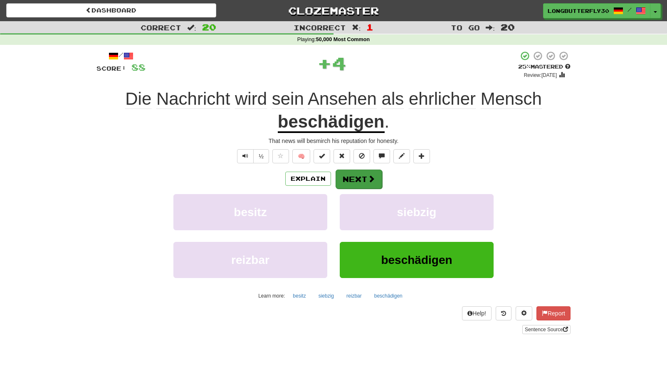
click at [356, 174] on button "Next" at bounding box center [359, 179] width 47 height 19
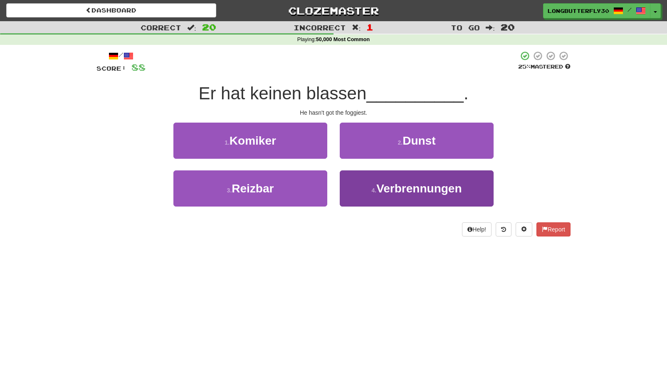
click at [389, 188] on span "Verbrennungen" at bounding box center [418, 188] width 85 height 13
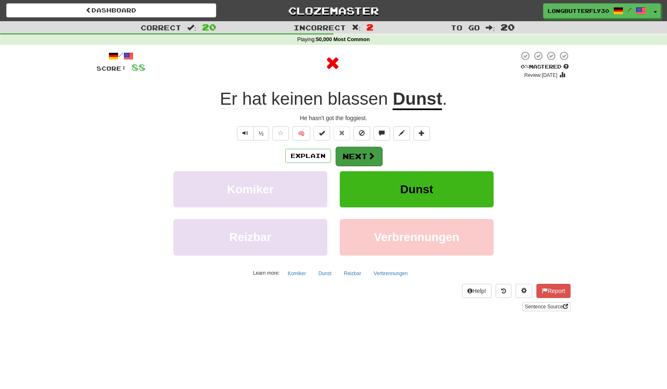
click at [368, 156] on span at bounding box center [371, 155] width 7 height 7
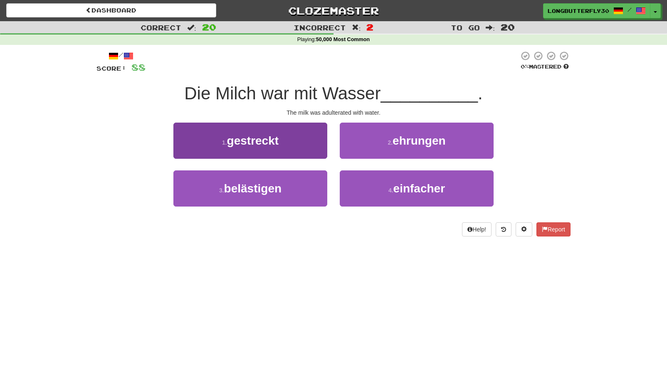
click at [305, 184] on button "3 . belästigen" at bounding box center [250, 189] width 154 height 36
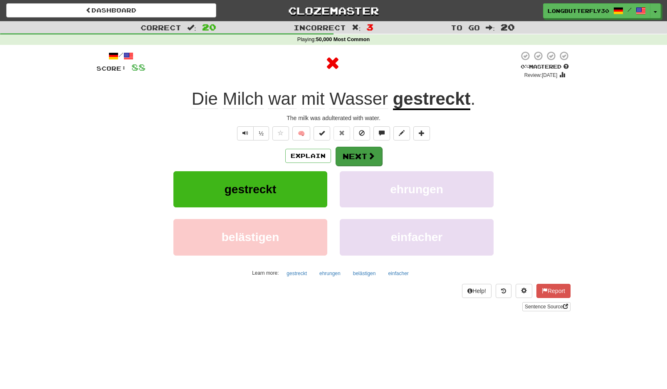
click at [362, 154] on button "Next" at bounding box center [359, 156] width 47 height 19
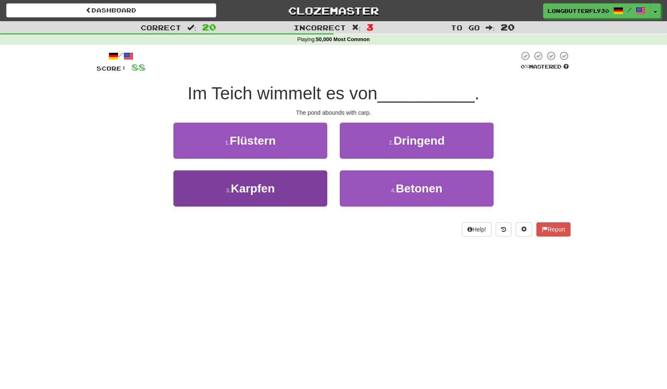
click at [302, 183] on button "3 . Karpfen" at bounding box center [250, 189] width 154 height 36
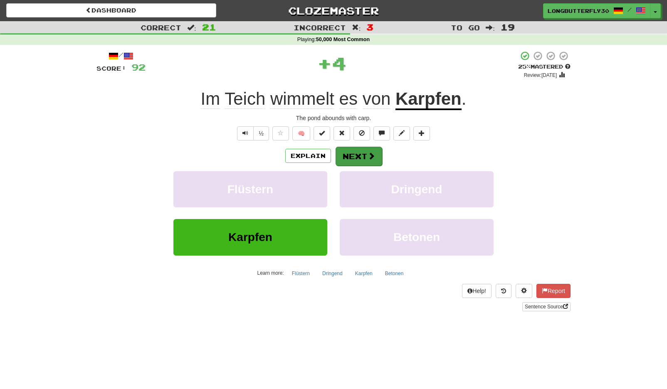
click at [366, 156] on button "Next" at bounding box center [359, 156] width 47 height 19
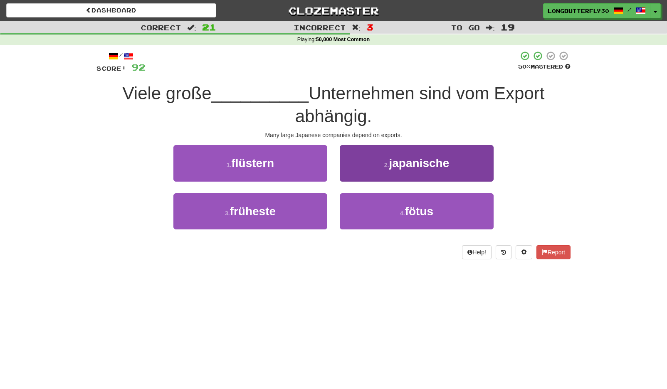
click at [382, 163] on button "2 . japanische" at bounding box center [417, 163] width 154 height 36
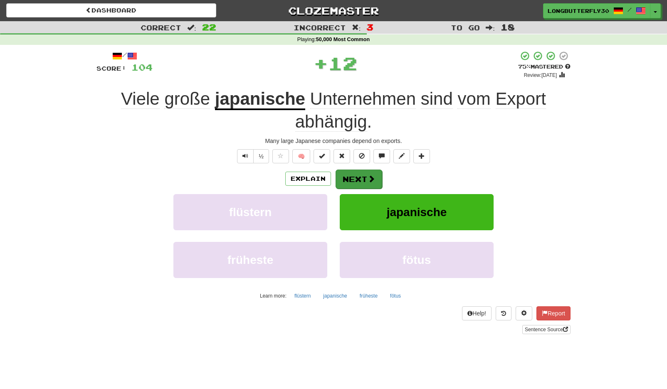
click at [361, 175] on button "Next" at bounding box center [359, 179] width 47 height 19
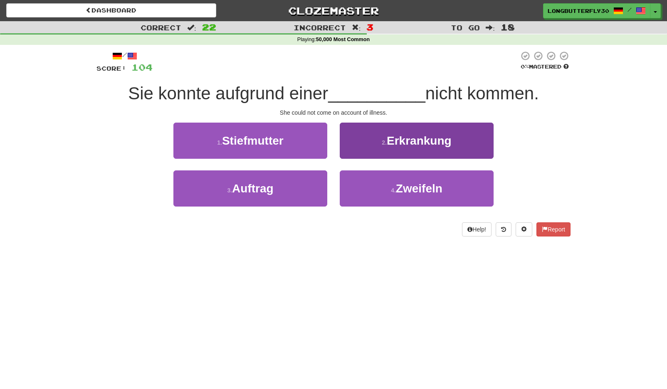
click at [390, 144] on span "Erkrankung" at bounding box center [419, 140] width 65 height 13
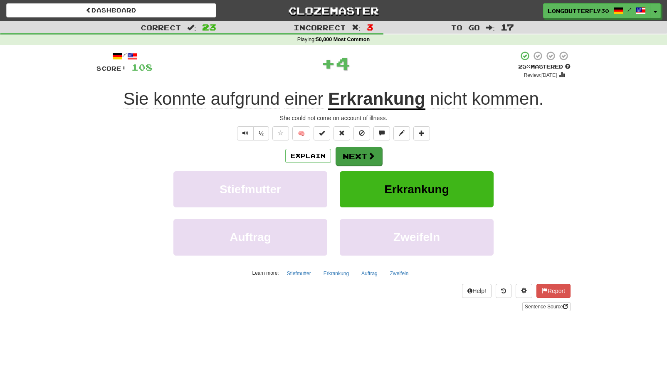
click at [362, 151] on button "Next" at bounding box center [359, 156] width 47 height 19
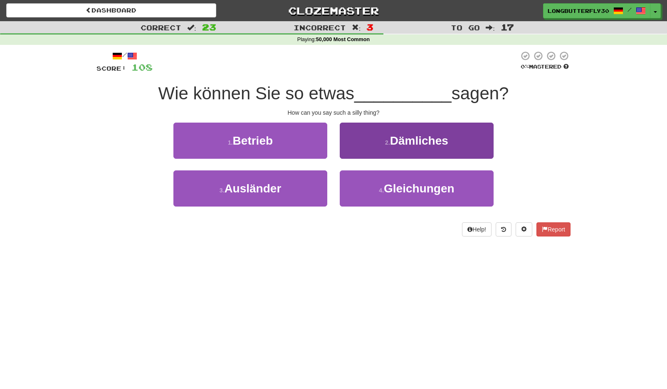
drag, startPoint x: 381, startPoint y: 148, endPoint x: 377, endPoint y: 147, distance: 4.7
click at [377, 147] on button "2 . Dämliches" at bounding box center [417, 141] width 154 height 36
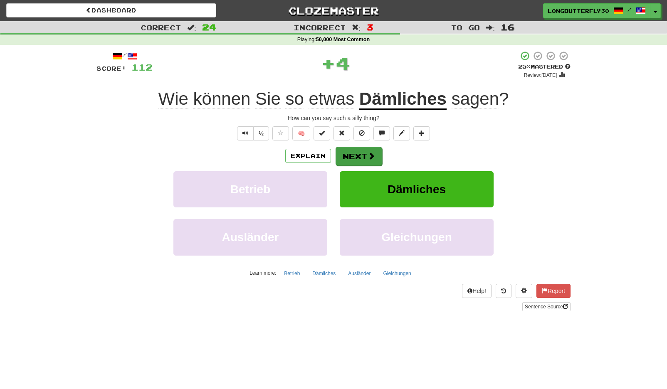
click at [362, 149] on button "Next" at bounding box center [359, 156] width 47 height 19
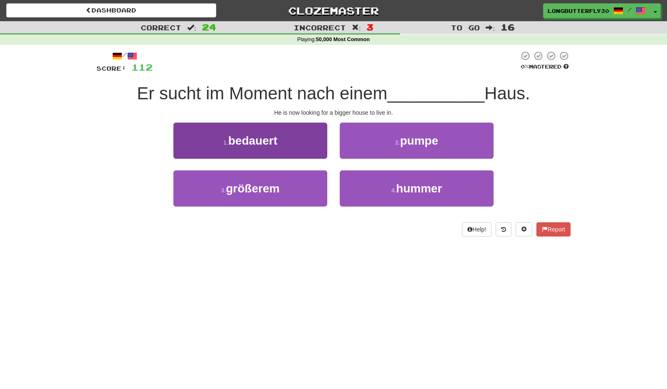
drag, startPoint x: 292, startPoint y: 192, endPoint x: 324, endPoint y: 175, distance: 35.9
click at [292, 191] on button "3 . größerem" at bounding box center [250, 189] width 154 height 36
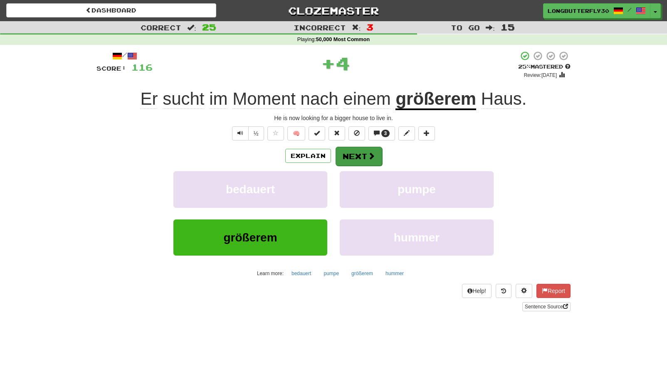
click at [356, 154] on button "Next" at bounding box center [359, 156] width 47 height 19
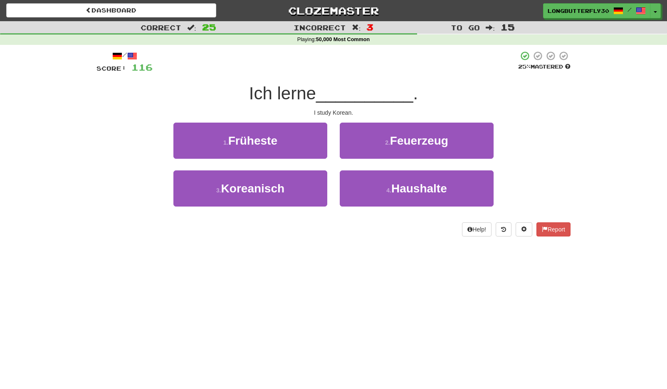
drag, startPoint x: 316, startPoint y: 190, endPoint x: 331, endPoint y: 178, distance: 19.1
click at [316, 190] on button "3 . Koreanisch" at bounding box center [250, 189] width 154 height 36
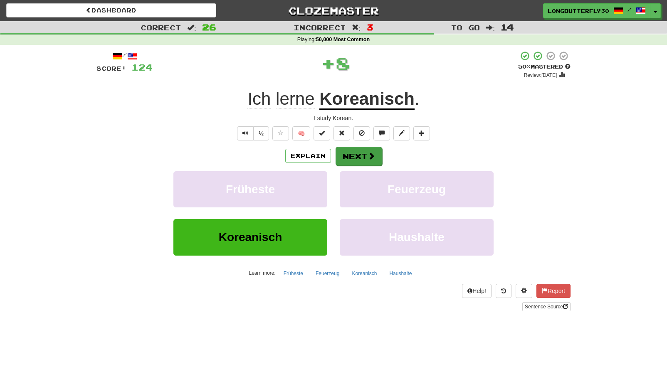
click at [360, 152] on button "Next" at bounding box center [359, 156] width 47 height 19
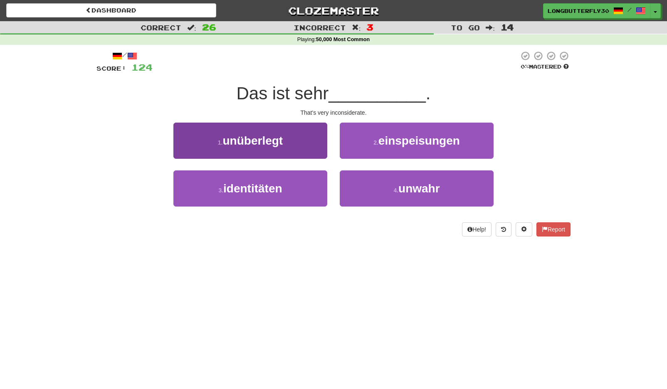
click at [309, 138] on button "1 . unüberlegt" at bounding box center [250, 141] width 154 height 36
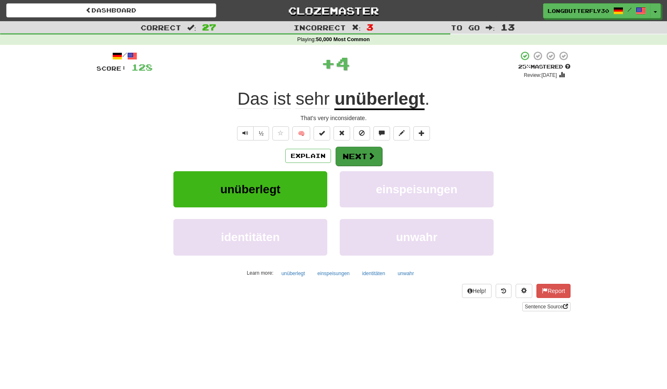
click at [368, 156] on span at bounding box center [371, 155] width 7 height 7
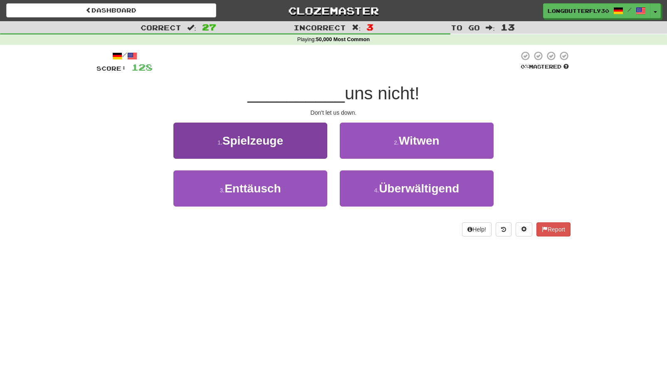
drag, startPoint x: 293, startPoint y: 187, endPoint x: 301, endPoint y: 177, distance: 13.0
click at [293, 185] on button "3 . Enttäusch" at bounding box center [250, 189] width 154 height 36
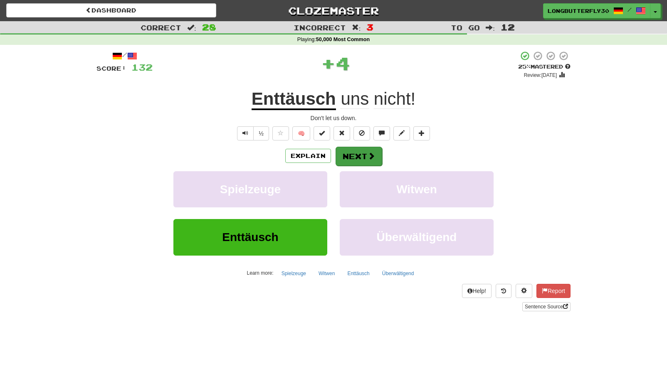
drag, startPoint x: 350, startPoint y: 149, endPoint x: 348, endPoint y: 155, distance: 6.0
click at [348, 155] on button "Next" at bounding box center [359, 156] width 47 height 19
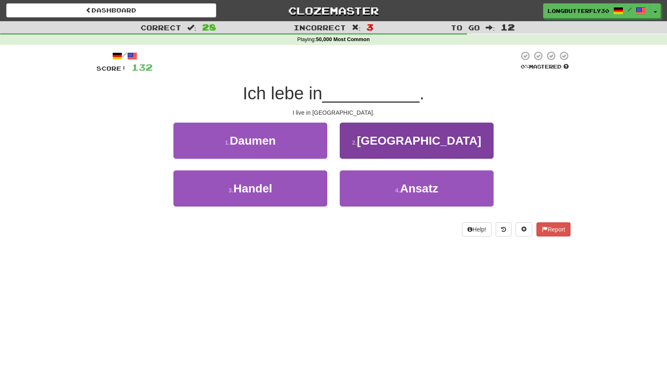
click at [381, 138] on button "2 . Malaysia" at bounding box center [417, 141] width 154 height 36
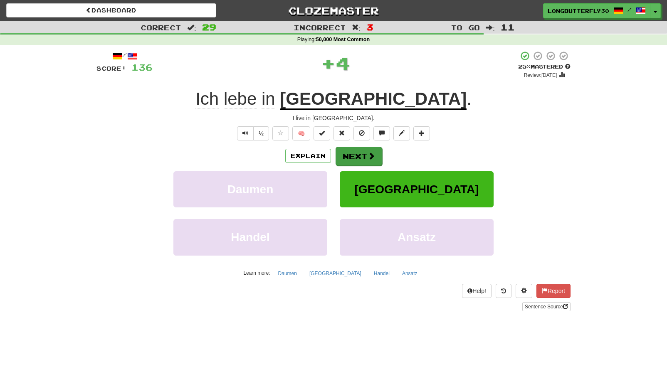
click at [354, 155] on button "Next" at bounding box center [359, 156] width 47 height 19
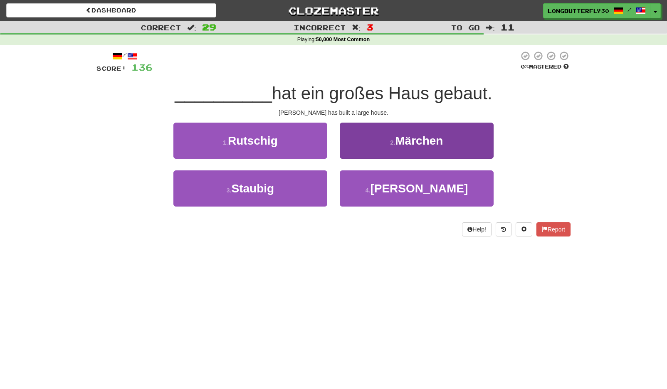
drag, startPoint x: 359, startPoint y: 187, endPoint x: 357, endPoint y: 171, distance: 15.9
click at [359, 186] on button "4 . Rudolf" at bounding box center [417, 189] width 154 height 36
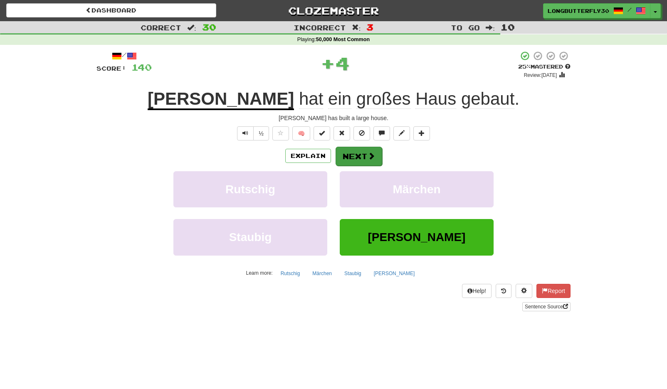
click at [353, 151] on button "Next" at bounding box center [359, 156] width 47 height 19
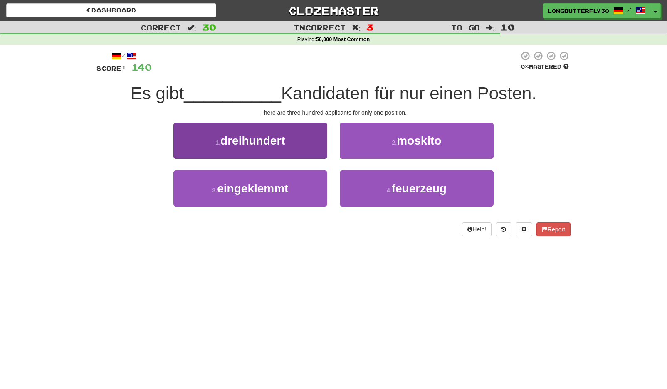
click at [300, 142] on button "1 . dreihundert" at bounding box center [250, 141] width 154 height 36
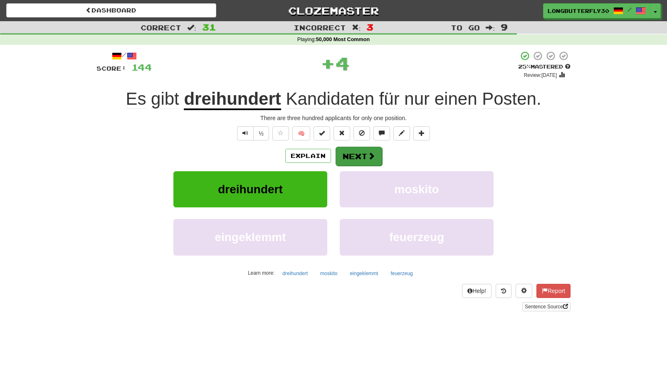
click at [350, 148] on button "Next" at bounding box center [359, 156] width 47 height 19
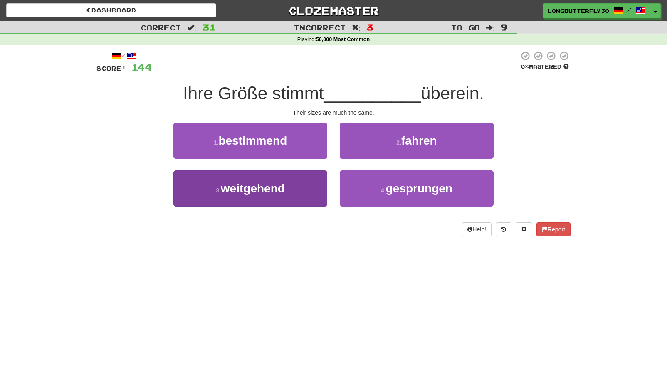
click at [299, 183] on button "3 . weitgehend" at bounding box center [250, 189] width 154 height 36
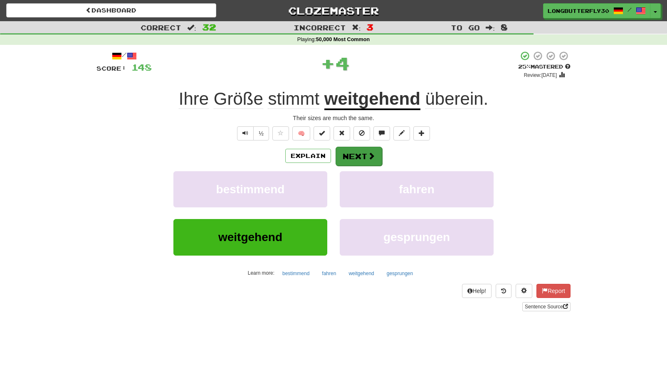
click at [353, 153] on button "Next" at bounding box center [359, 156] width 47 height 19
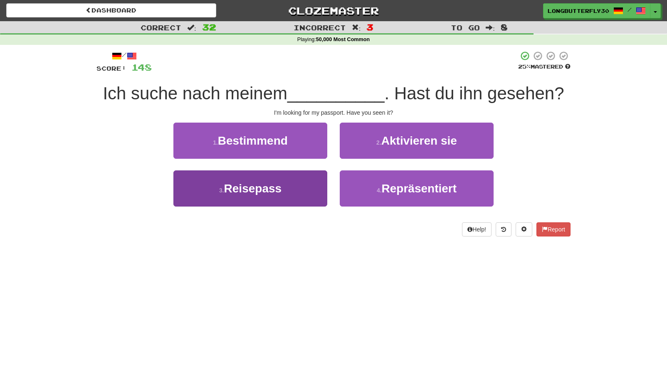
click at [314, 189] on button "3 . Reisepass" at bounding box center [250, 189] width 154 height 36
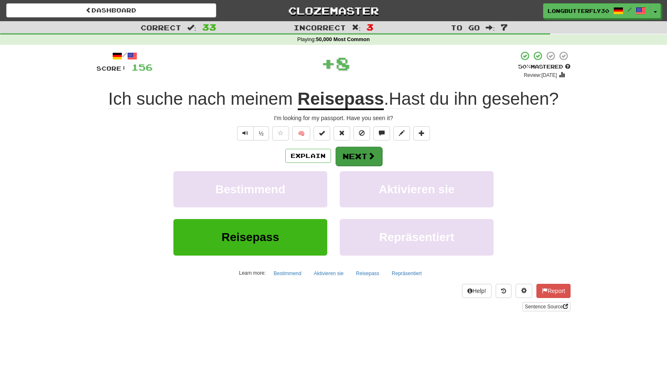
click at [370, 156] on span at bounding box center [371, 155] width 7 height 7
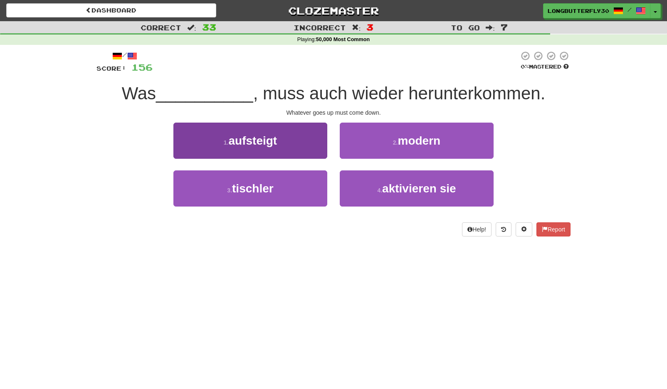
click at [314, 141] on button "1 . aufsteigt" at bounding box center [250, 141] width 154 height 36
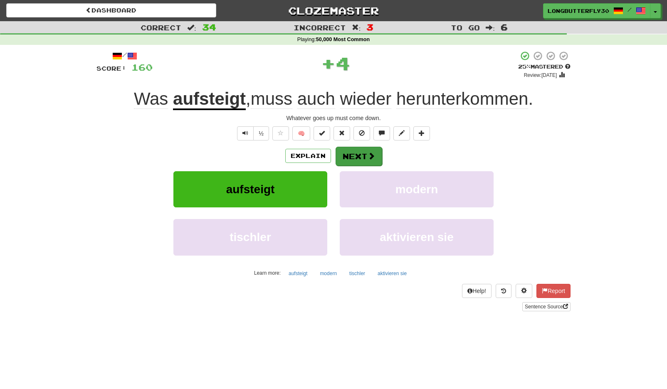
click at [351, 157] on button "Next" at bounding box center [359, 156] width 47 height 19
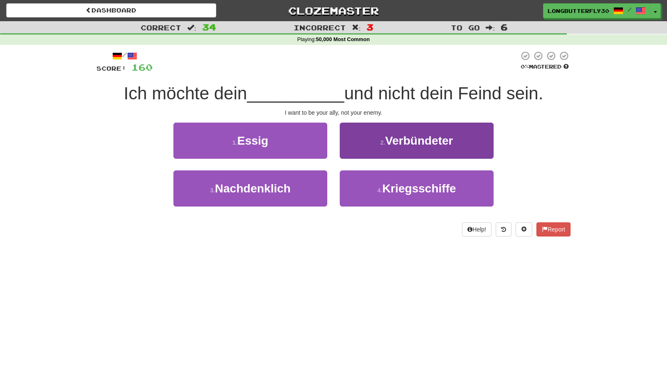
click at [386, 143] on span "Verbündeter" at bounding box center [419, 140] width 68 height 13
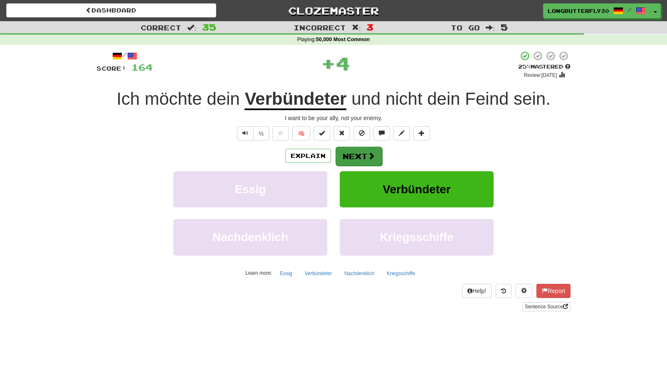
click at [351, 151] on button "Next" at bounding box center [359, 156] width 47 height 19
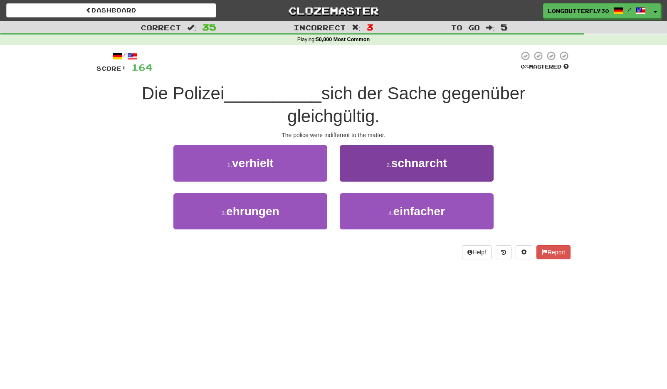
click at [379, 175] on button "2 . schnarcht" at bounding box center [417, 163] width 154 height 36
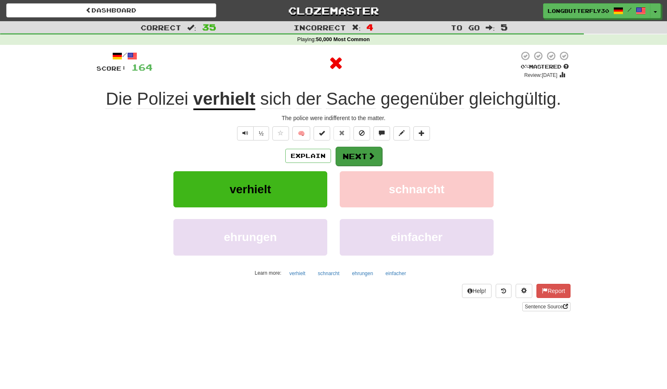
click at [363, 162] on button "Next" at bounding box center [359, 156] width 47 height 19
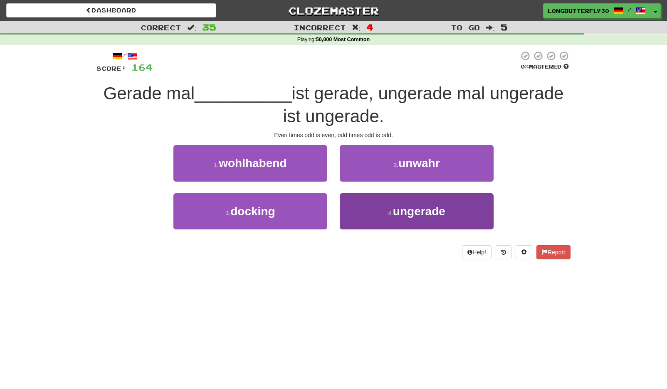
click at [375, 207] on button "4 . ungerade" at bounding box center [417, 211] width 154 height 36
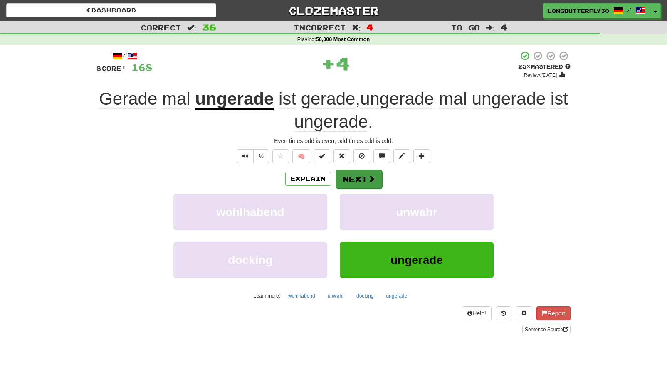
click at [353, 173] on button "Next" at bounding box center [359, 179] width 47 height 19
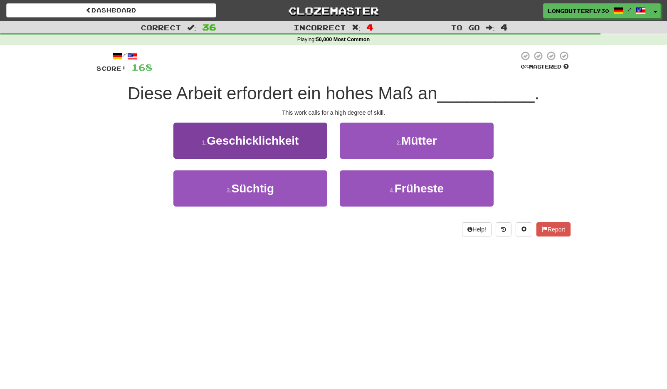
click at [297, 141] on span "Geschicklichkeit" at bounding box center [253, 140] width 92 height 13
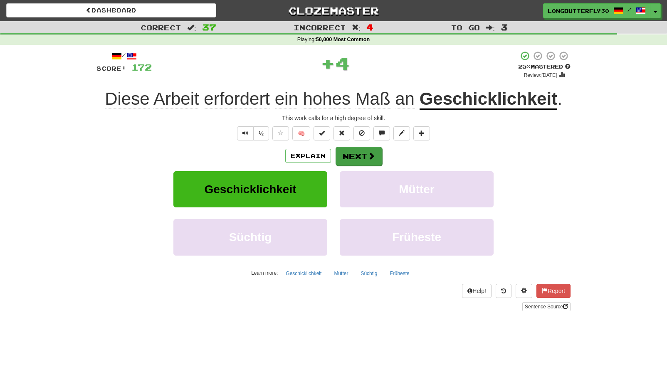
click at [352, 156] on button "Next" at bounding box center [359, 156] width 47 height 19
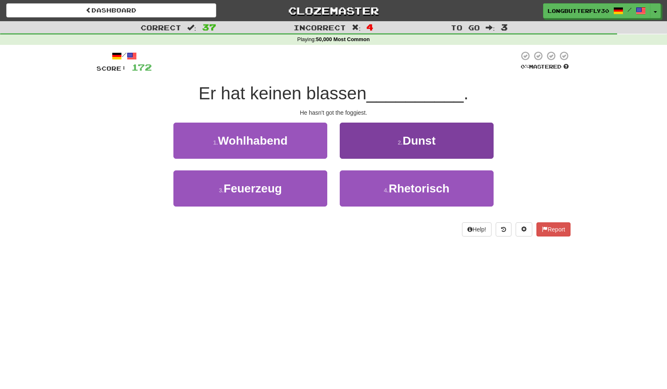
click at [378, 148] on button "2 . Dunst" at bounding box center [417, 141] width 154 height 36
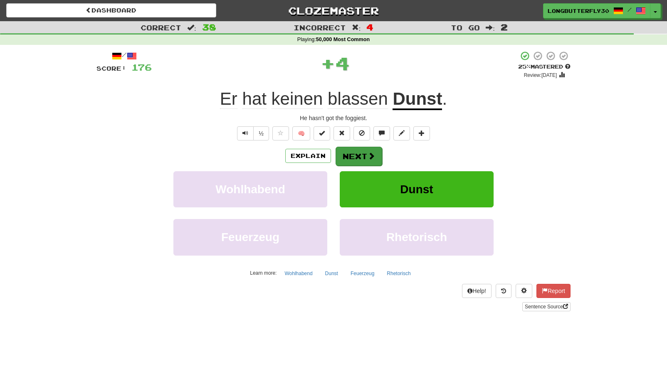
click at [360, 152] on button "Next" at bounding box center [359, 156] width 47 height 19
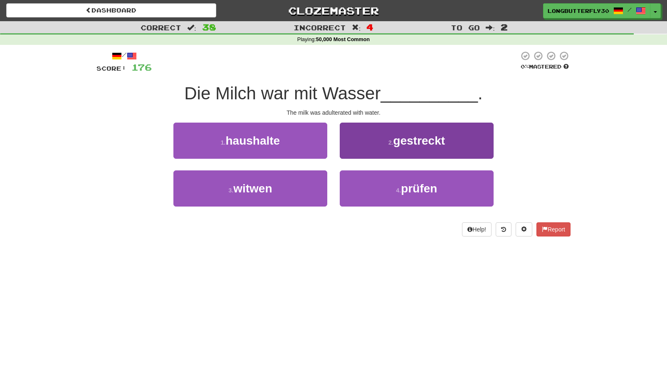
click at [374, 146] on button "2 . gestreckt" at bounding box center [417, 141] width 154 height 36
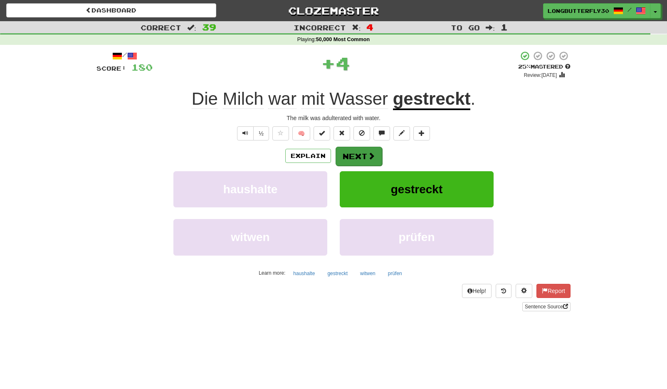
click at [359, 154] on button "Next" at bounding box center [359, 156] width 47 height 19
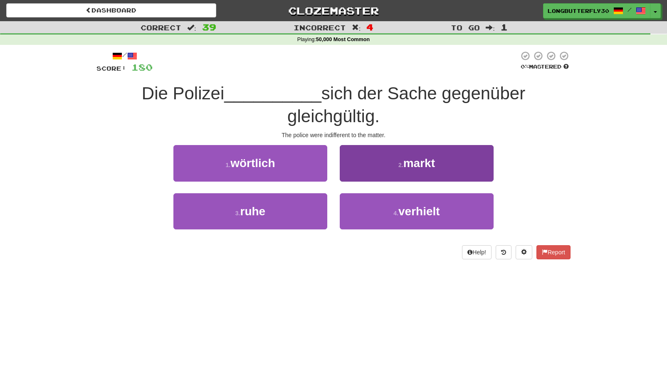
drag, startPoint x: 371, startPoint y: 205, endPoint x: 368, endPoint y: 198, distance: 8.2
click at [371, 205] on button "4 . verhielt" at bounding box center [417, 211] width 154 height 36
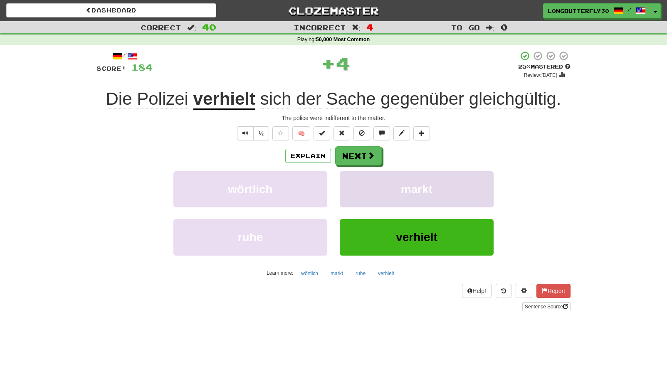
click at [363, 175] on button "markt" at bounding box center [417, 189] width 154 height 36
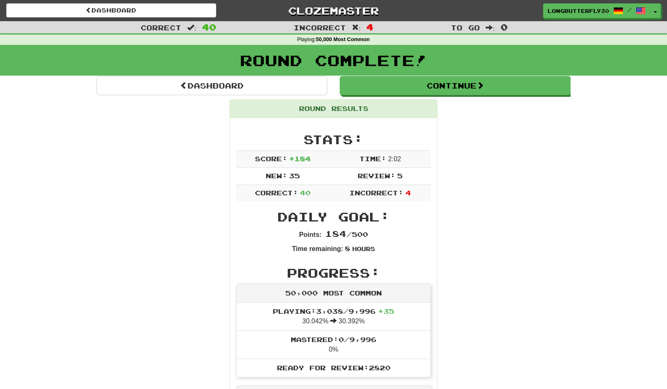
click at [364, 159] on span "Time:" at bounding box center [372, 159] width 27 height 8
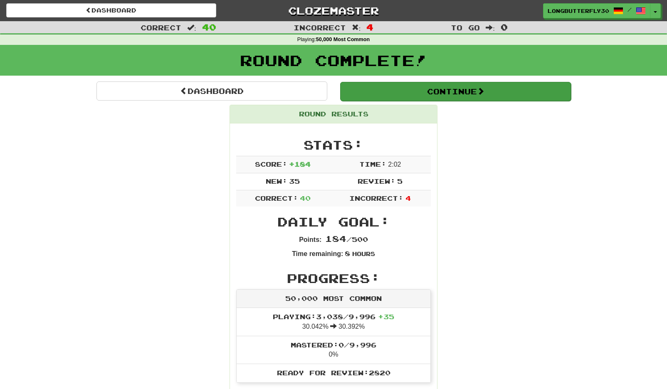
click at [428, 92] on button "Continue" at bounding box center [455, 91] width 231 height 19
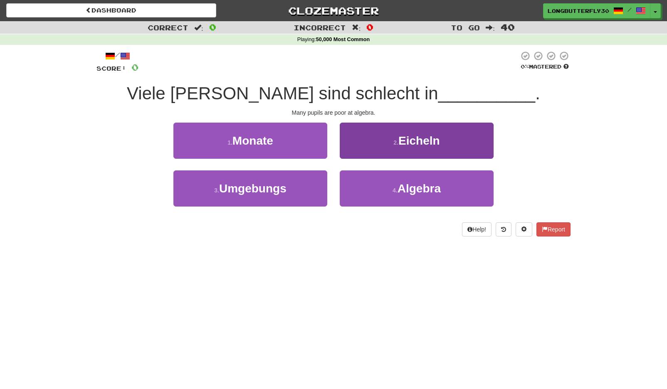
drag, startPoint x: 379, startPoint y: 182, endPoint x: 374, endPoint y: 171, distance: 12.1
click at [378, 182] on button "4 . Algebra" at bounding box center [417, 189] width 154 height 36
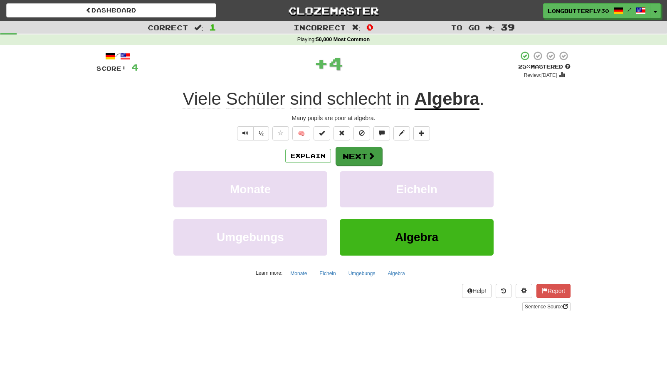
click at [362, 153] on button "Next" at bounding box center [359, 156] width 47 height 19
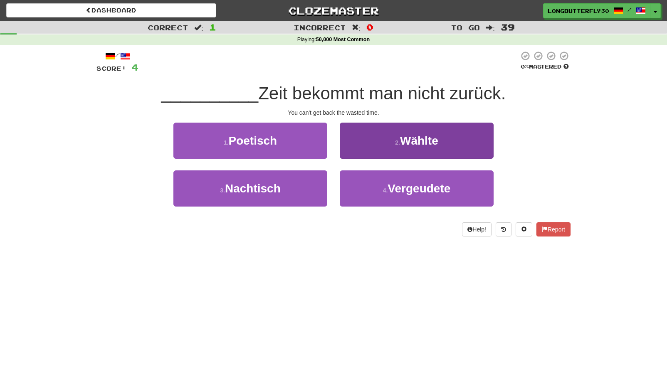
drag, startPoint x: 356, startPoint y: 184, endPoint x: 357, endPoint y: 177, distance: 7.5
click at [356, 183] on button "4 . Vergeudete" at bounding box center [417, 189] width 154 height 36
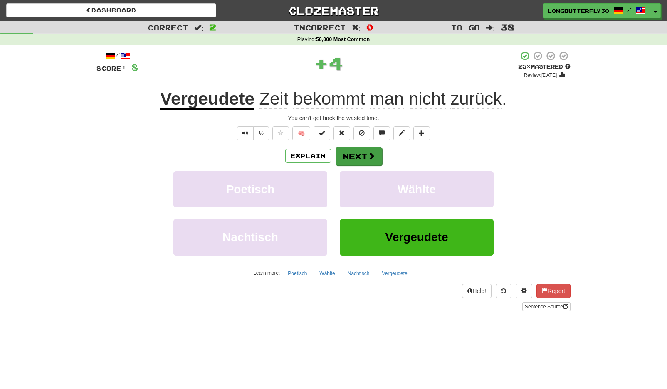
click at [354, 152] on button "Next" at bounding box center [359, 156] width 47 height 19
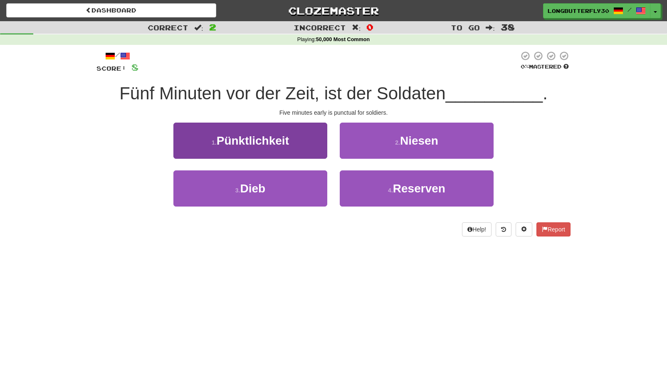
click at [317, 134] on button "1 . Pünktlichkeit" at bounding box center [250, 141] width 154 height 36
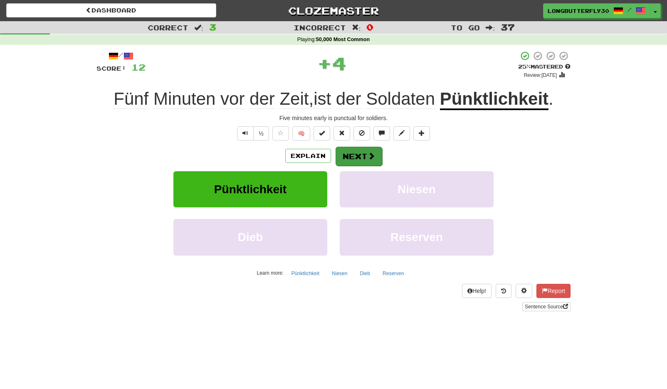
click at [365, 157] on button "Next" at bounding box center [359, 156] width 47 height 19
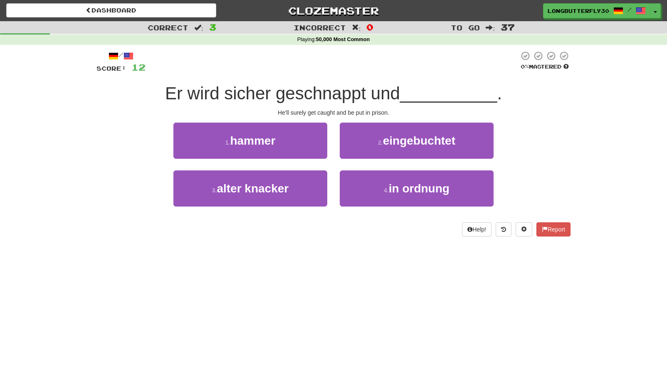
drag, startPoint x: 391, startPoint y: 140, endPoint x: 386, endPoint y: 145, distance: 7.1
click at [388, 143] on span "eingebuchtet" at bounding box center [419, 140] width 72 height 13
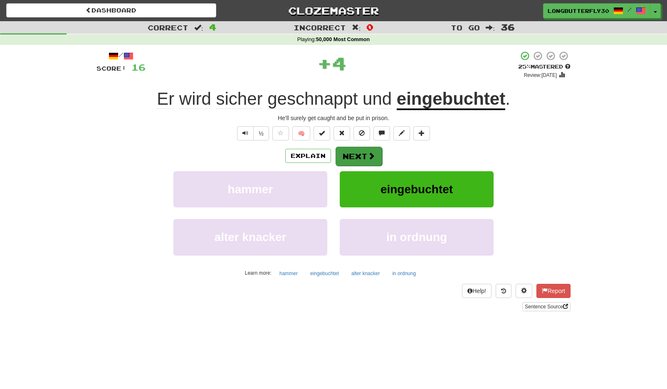
click at [358, 156] on button "Next" at bounding box center [359, 156] width 47 height 19
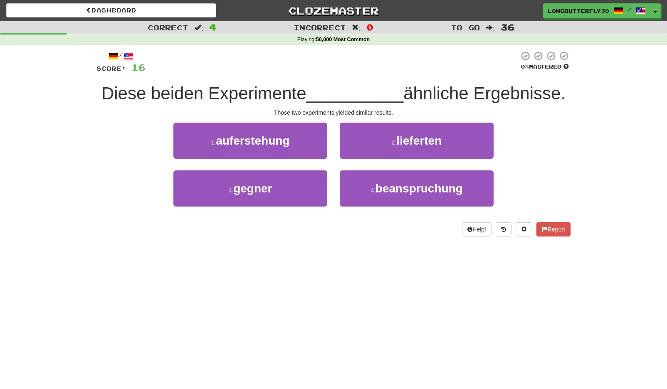
drag, startPoint x: 390, startPoint y: 137, endPoint x: 381, endPoint y: 145, distance: 12.1
click at [388, 139] on button "2 . lieferten" at bounding box center [417, 141] width 154 height 36
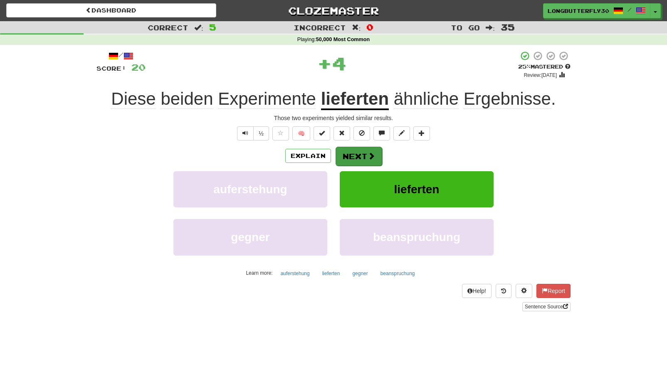
click at [357, 158] on button "Next" at bounding box center [359, 156] width 47 height 19
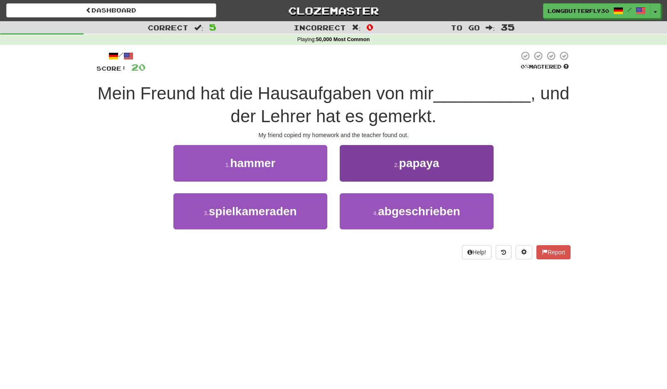
drag, startPoint x: 388, startPoint y: 209, endPoint x: 383, endPoint y: 201, distance: 9.3
click at [388, 209] on span "abgeschrieben" at bounding box center [419, 211] width 82 height 13
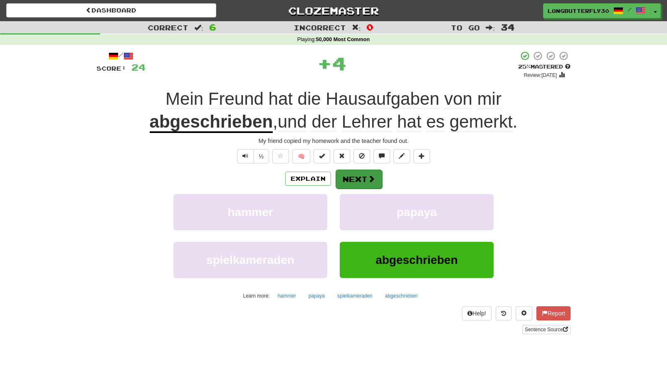
click at [369, 175] on span at bounding box center [371, 178] width 7 height 7
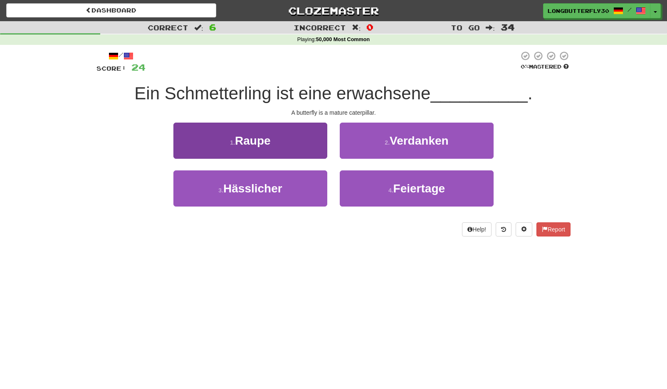
click at [311, 141] on button "1 . Raupe" at bounding box center [250, 141] width 154 height 36
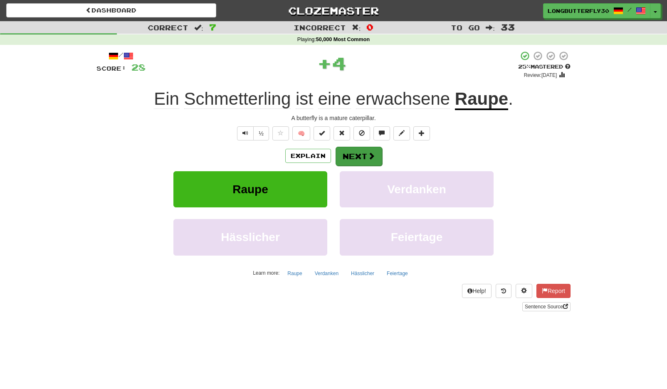
click at [361, 148] on button "Next" at bounding box center [359, 156] width 47 height 19
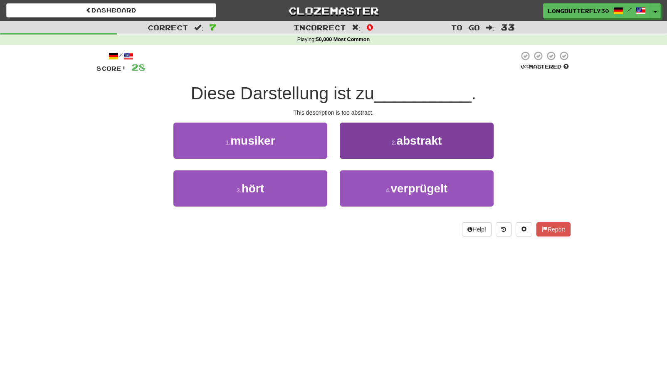
click at [402, 138] on span "abstrakt" at bounding box center [418, 140] width 45 height 13
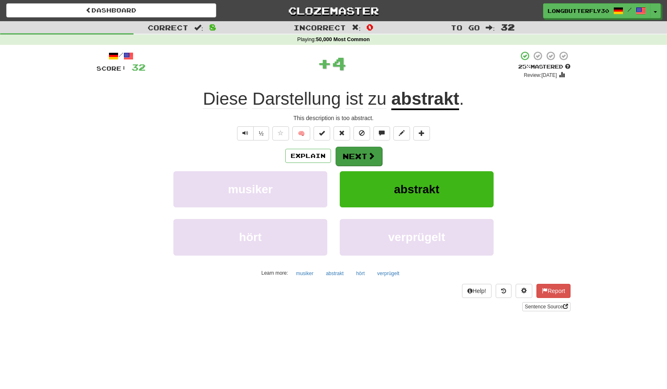
click at [360, 154] on button "Next" at bounding box center [359, 156] width 47 height 19
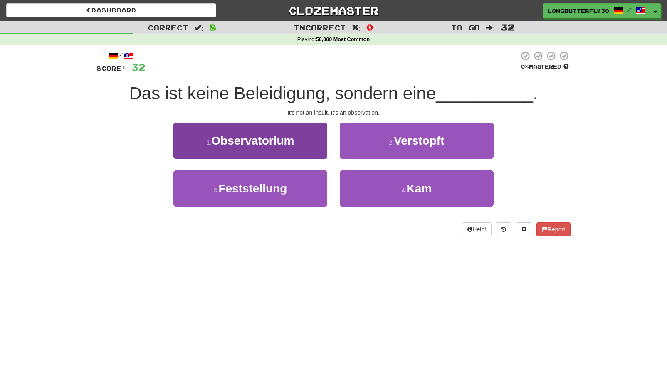
click at [313, 136] on button "1 . Observatorium" at bounding box center [250, 141] width 154 height 36
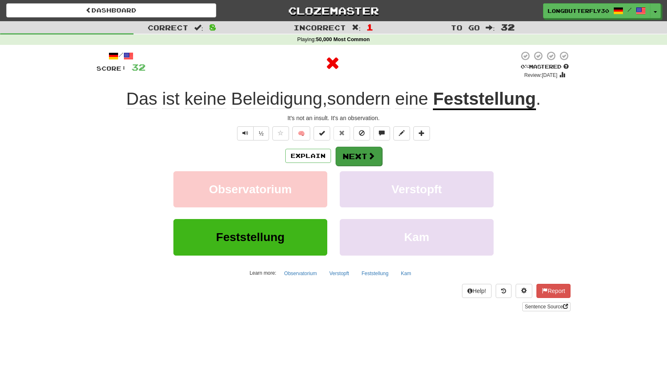
click at [358, 154] on button "Next" at bounding box center [359, 156] width 47 height 19
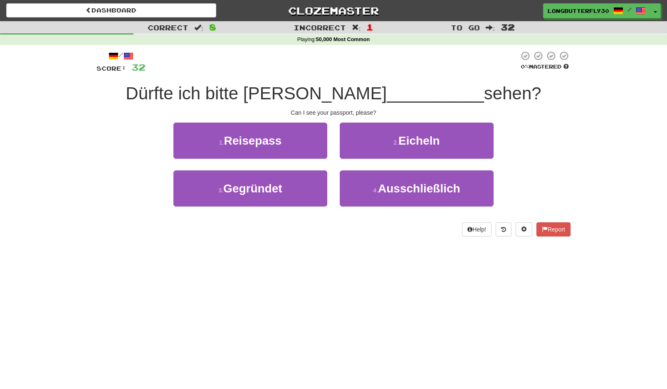
click at [309, 144] on button "1 . Reisepass" at bounding box center [250, 141] width 154 height 36
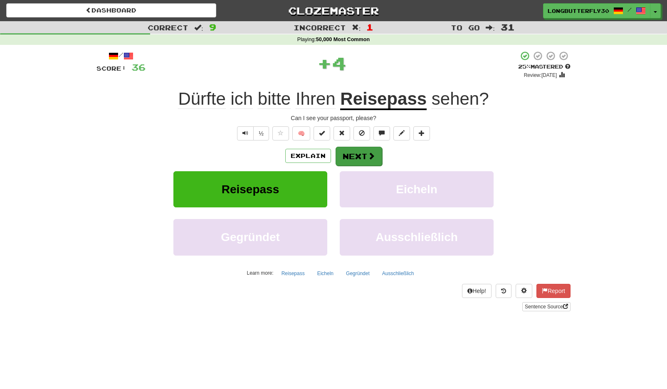
click at [371, 156] on span at bounding box center [371, 155] width 7 height 7
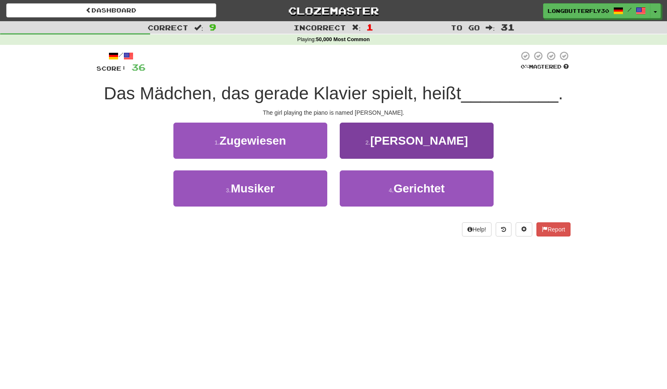
click at [405, 148] on button "2 . Akiko" at bounding box center [417, 141] width 154 height 36
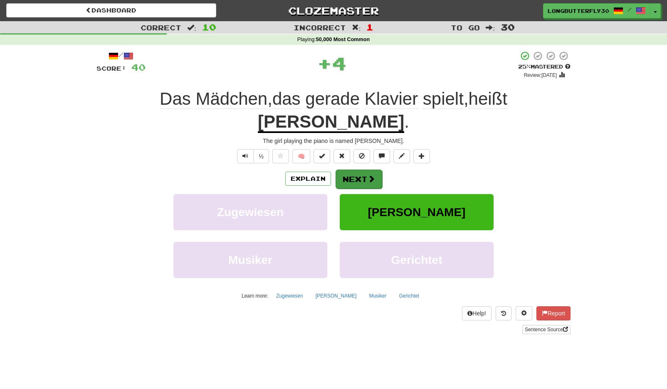
click at [368, 175] on span at bounding box center [371, 178] width 7 height 7
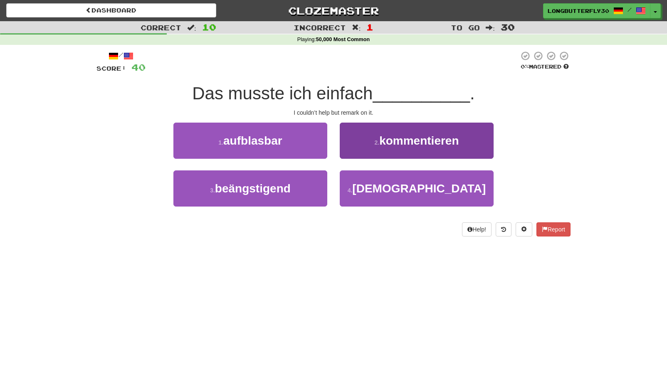
click at [373, 150] on button "2 . kommentieren" at bounding box center [417, 141] width 154 height 36
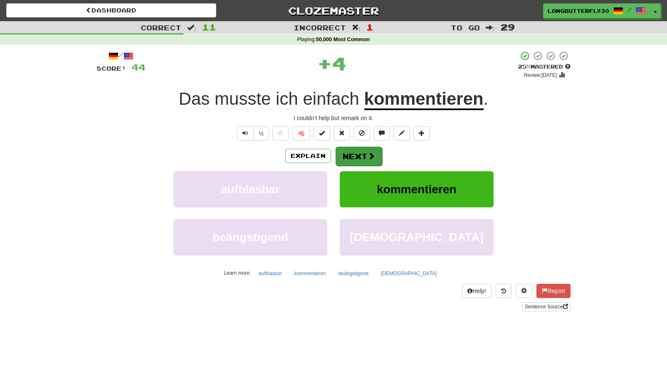
click at [353, 154] on button "Next" at bounding box center [359, 156] width 47 height 19
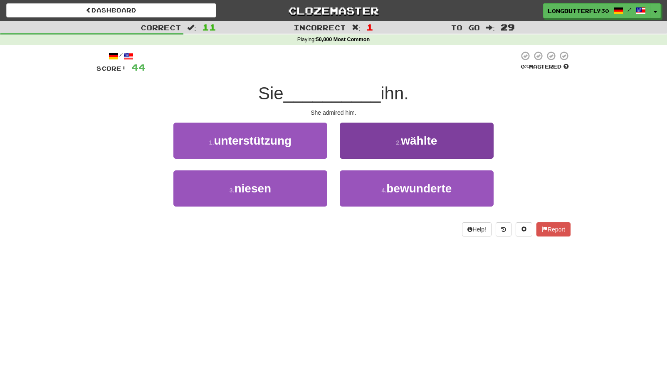
drag, startPoint x: 356, startPoint y: 193, endPoint x: 361, endPoint y: 174, distance: 19.9
click at [356, 192] on button "4 . bewunderte" at bounding box center [417, 189] width 154 height 36
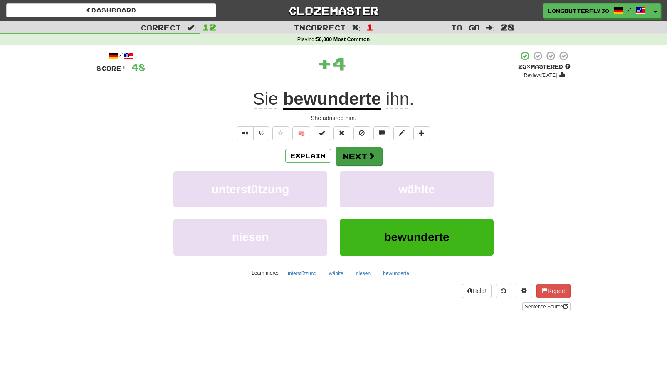
click at [360, 160] on button "Next" at bounding box center [359, 156] width 47 height 19
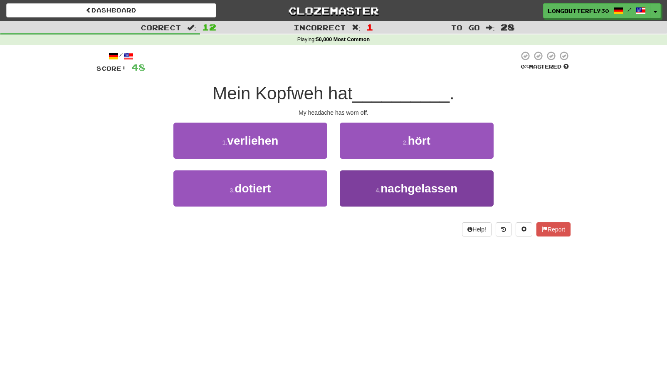
click at [350, 190] on button "4 . nachgelassen" at bounding box center [417, 189] width 154 height 36
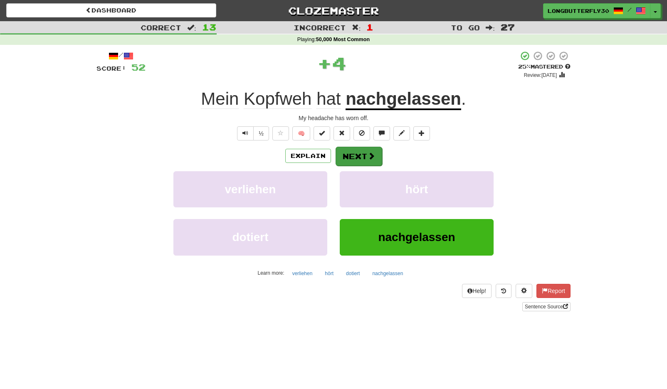
click at [351, 161] on button "Next" at bounding box center [359, 156] width 47 height 19
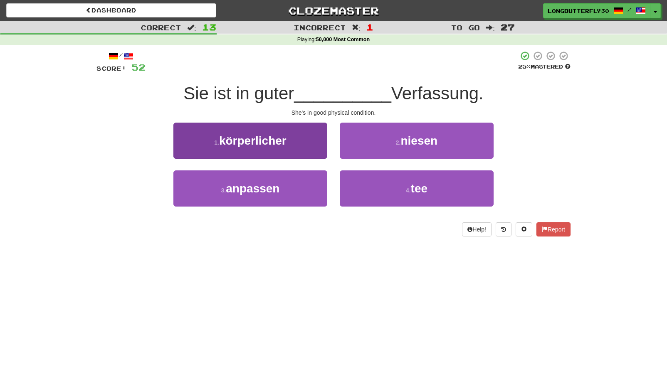
click at [317, 148] on button "1 . körperlicher" at bounding box center [250, 141] width 154 height 36
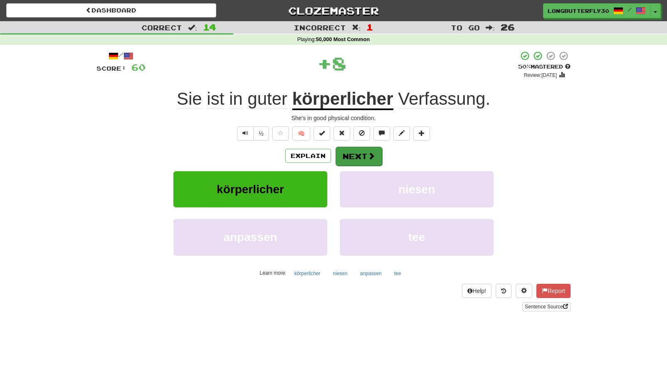
click at [366, 157] on button "Next" at bounding box center [359, 156] width 47 height 19
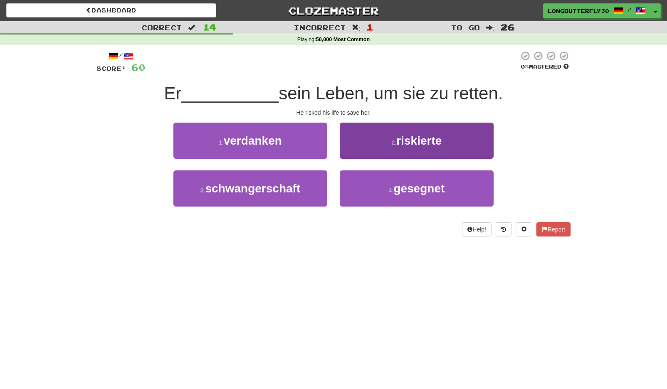
click at [369, 145] on button "2 . riskierte" at bounding box center [417, 141] width 154 height 36
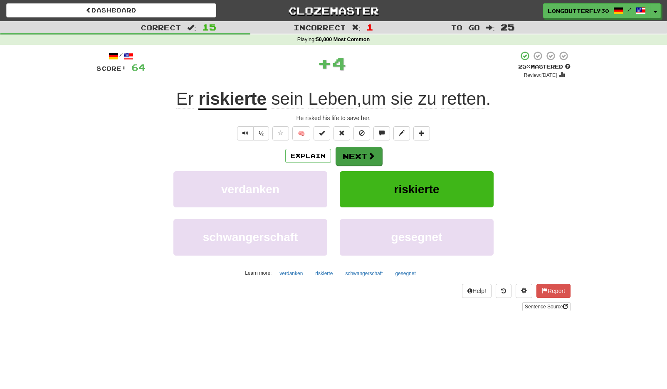
click at [354, 154] on button "Next" at bounding box center [359, 156] width 47 height 19
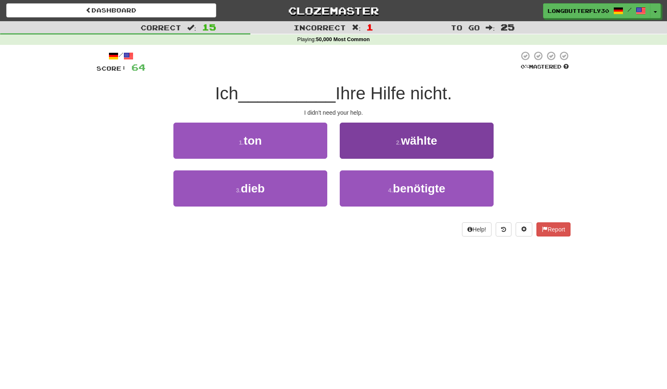
drag, startPoint x: 378, startPoint y: 193, endPoint x: 377, endPoint y: 181, distance: 11.7
click at [378, 193] on button "4 . benötigte" at bounding box center [417, 189] width 154 height 36
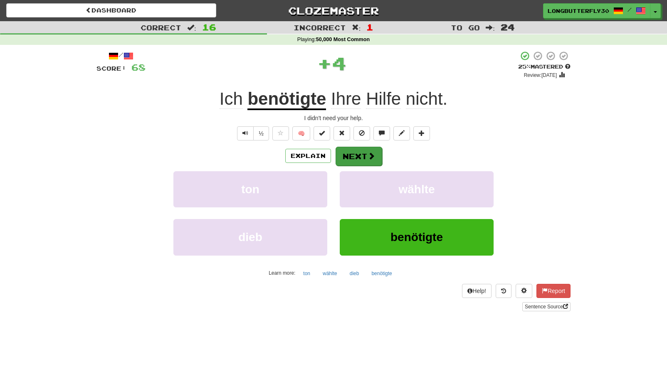
click at [374, 155] on span at bounding box center [371, 155] width 7 height 7
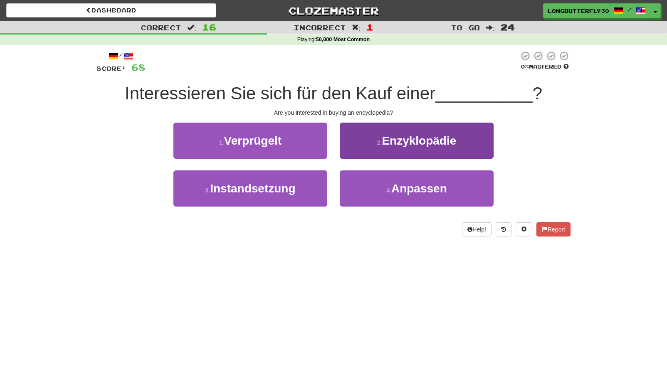
click at [393, 147] on button "2 . Enzyklopädie" at bounding box center [417, 141] width 154 height 36
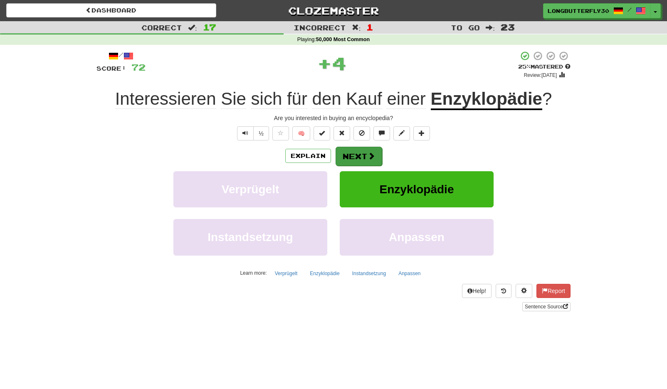
click at [373, 148] on button "Next" at bounding box center [359, 156] width 47 height 19
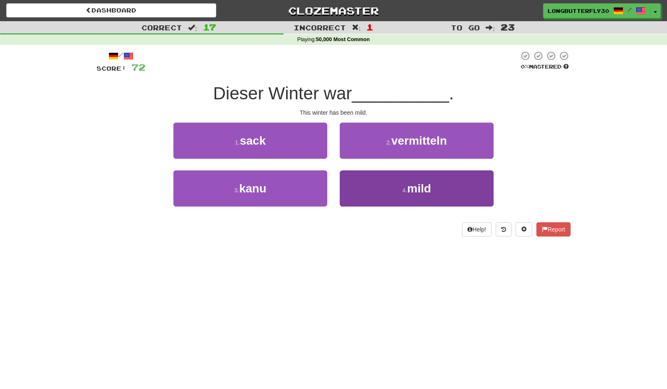
click at [361, 190] on button "4 . mild" at bounding box center [417, 189] width 154 height 36
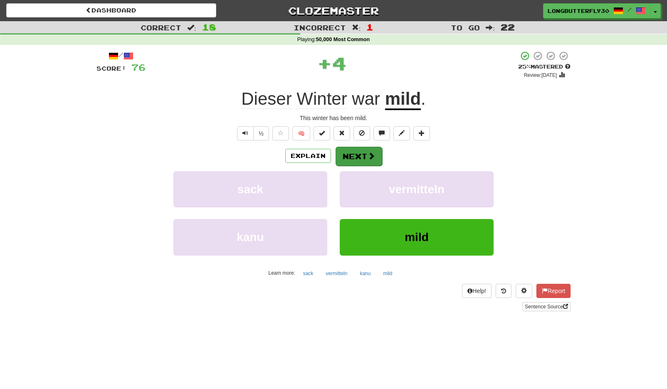
click at [363, 155] on button "Next" at bounding box center [359, 156] width 47 height 19
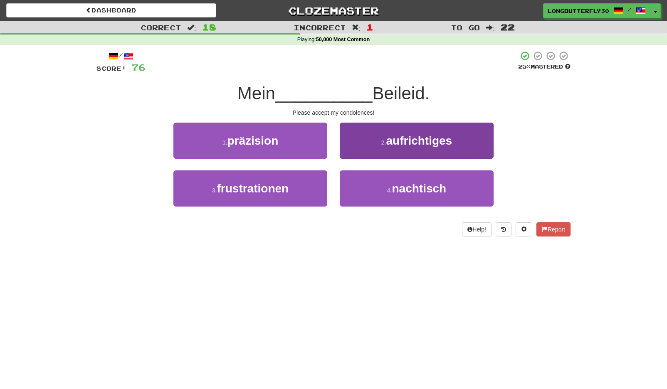
click at [363, 149] on button "2 . aufrichtiges" at bounding box center [417, 141] width 154 height 36
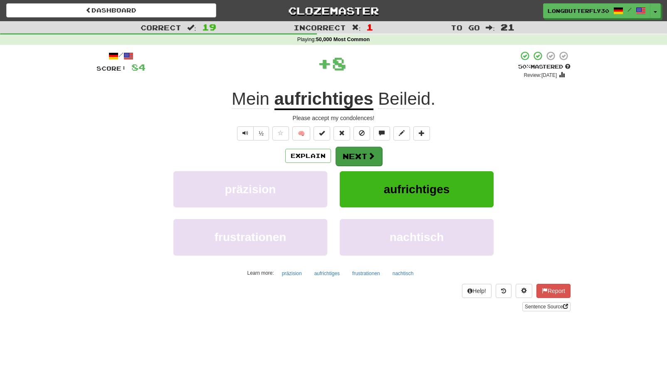
click at [353, 157] on button "Next" at bounding box center [359, 156] width 47 height 19
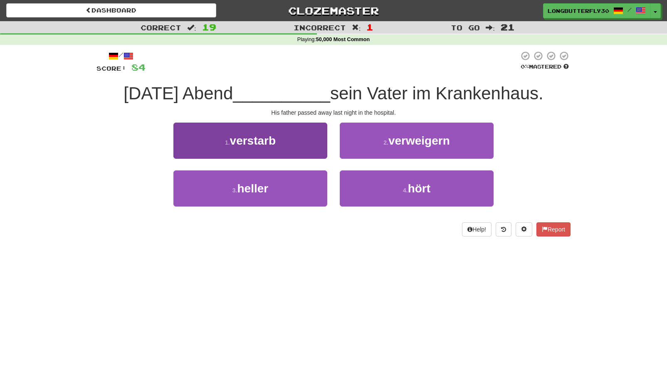
click at [300, 136] on button "1 . verstarb" at bounding box center [250, 141] width 154 height 36
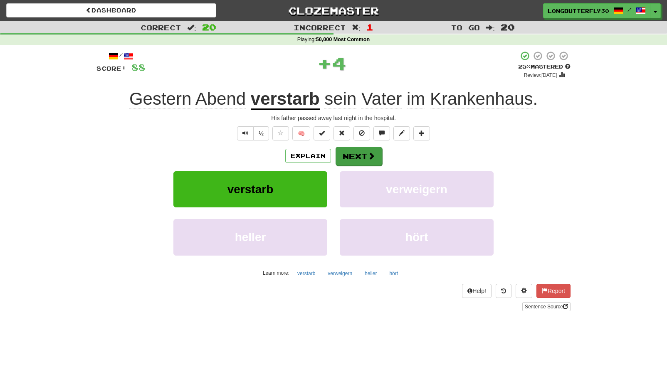
click at [338, 153] on button "Next" at bounding box center [359, 156] width 47 height 19
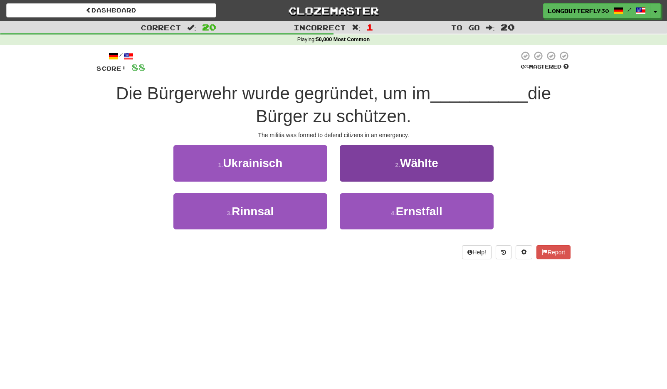
drag, startPoint x: 387, startPoint y: 204, endPoint x: 381, endPoint y: 199, distance: 8.3
click at [386, 203] on button "4 . Ernstfall" at bounding box center [417, 211] width 154 height 36
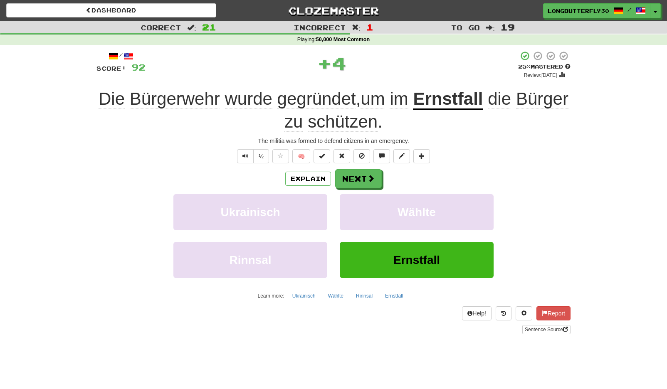
click at [367, 166] on div "/ Score: 92 + 4 25 % Mastered Review: 2025-08-22 Die Bürgerwehr wurde gegründet…" at bounding box center [333, 192] width 474 height 283
click at [348, 180] on button "Next" at bounding box center [359, 179] width 47 height 19
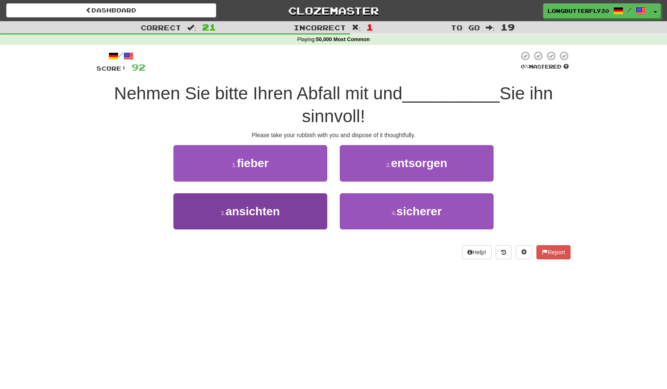
click at [303, 201] on button "3 . ansichten" at bounding box center [250, 211] width 154 height 36
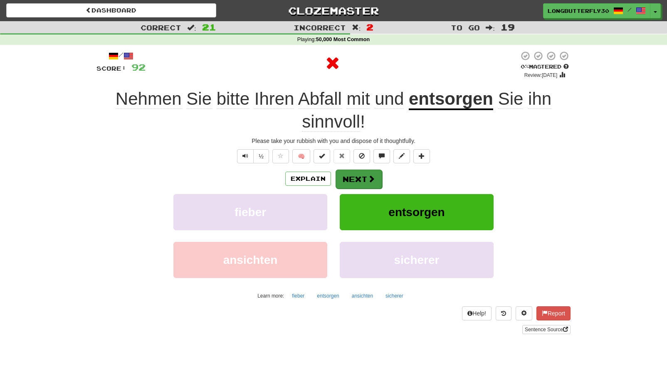
click at [354, 181] on button "Next" at bounding box center [359, 179] width 47 height 19
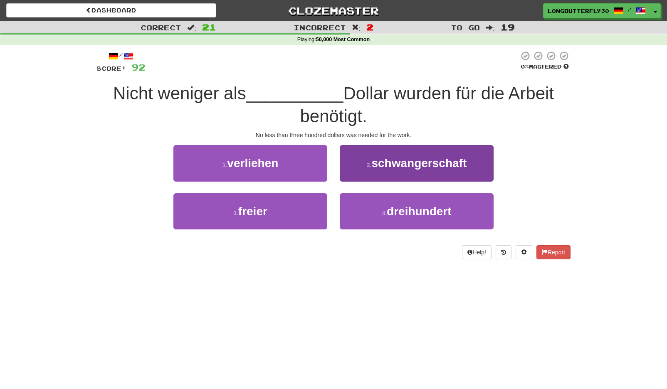
drag, startPoint x: 378, startPoint y: 205, endPoint x: 373, endPoint y: 193, distance: 12.6
click at [378, 203] on button "4 . dreihundert" at bounding box center [417, 211] width 154 height 36
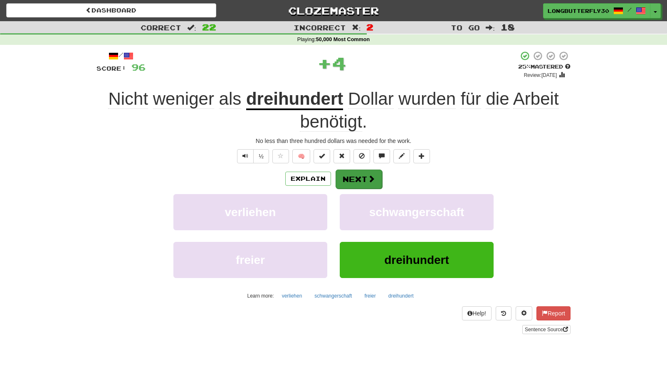
click at [371, 172] on button "Next" at bounding box center [359, 179] width 47 height 19
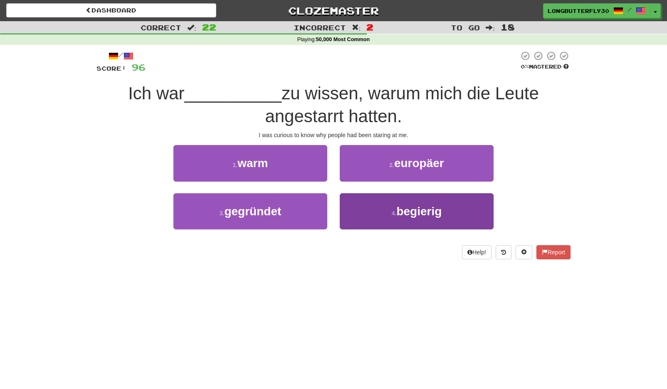
click at [374, 212] on button "4 . begierig" at bounding box center [417, 211] width 154 height 36
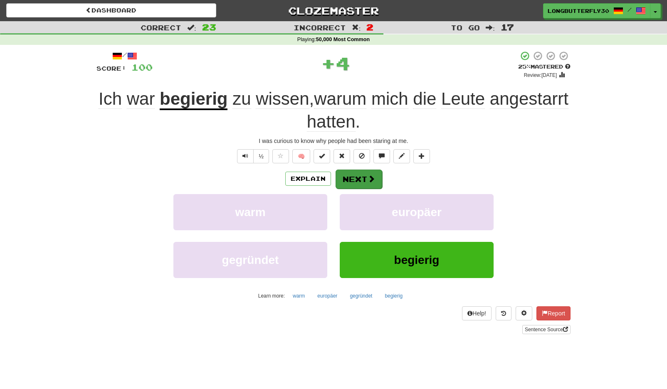
click at [361, 180] on button "Next" at bounding box center [359, 179] width 47 height 19
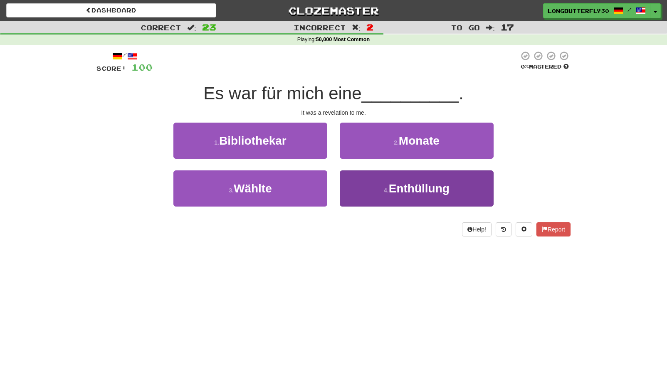
click at [378, 191] on button "4 . Enthüllung" at bounding box center [417, 189] width 154 height 36
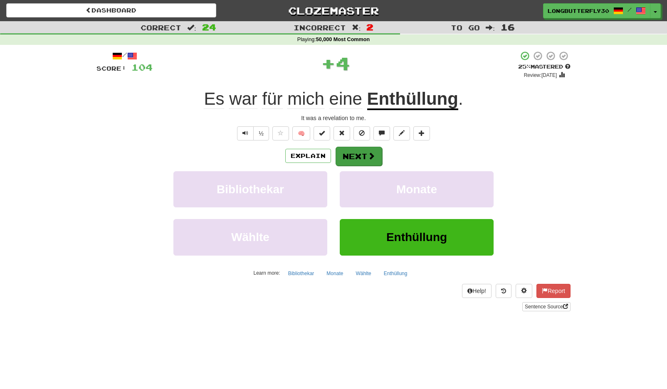
click at [364, 161] on button "Next" at bounding box center [359, 156] width 47 height 19
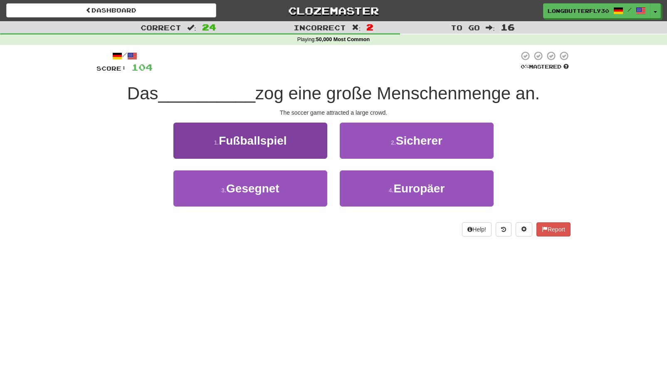
click at [318, 142] on button "1 . Fußballspiel" at bounding box center [250, 141] width 154 height 36
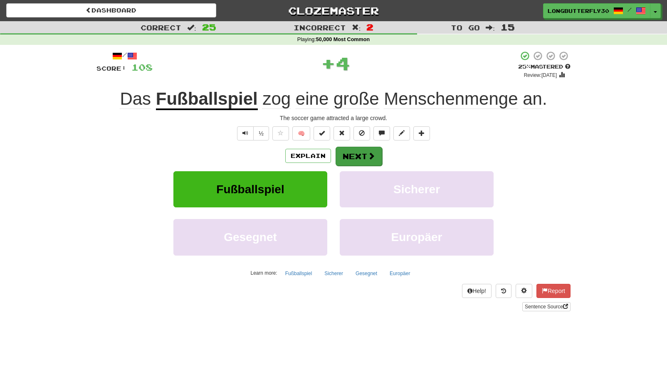
click at [353, 152] on button "Next" at bounding box center [359, 156] width 47 height 19
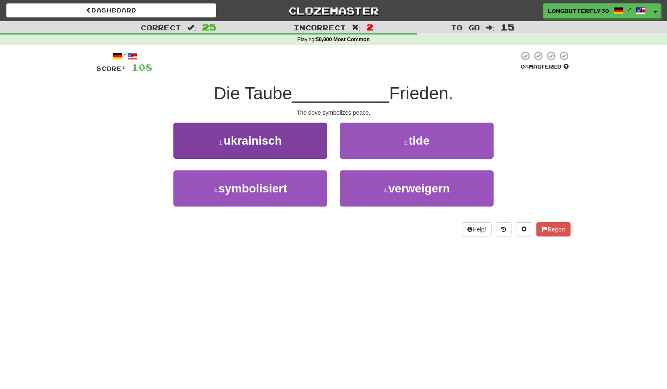
drag, startPoint x: 319, startPoint y: 185, endPoint x: 323, endPoint y: 180, distance: 6.2
click at [319, 185] on button "3 . symbolisiert" at bounding box center [250, 189] width 154 height 36
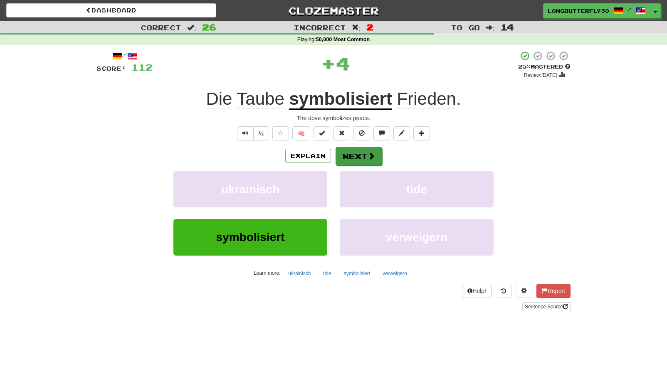
click at [353, 151] on button "Next" at bounding box center [359, 156] width 47 height 19
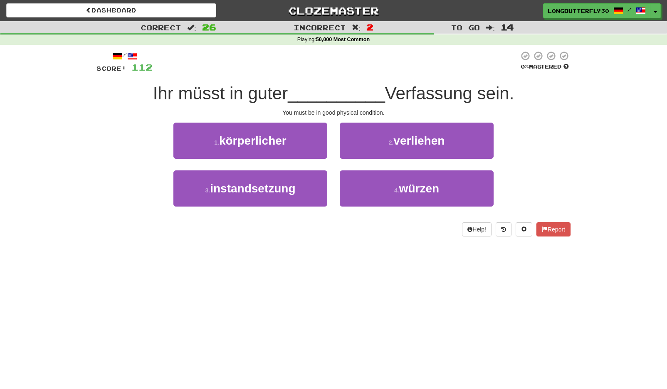
drag, startPoint x: 299, startPoint y: 141, endPoint x: 303, endPoint y: 144, distance: 5.7
click at [299, 141] on button "1 . körperlicher" at bounding box center [250, 141] width 154 height 36
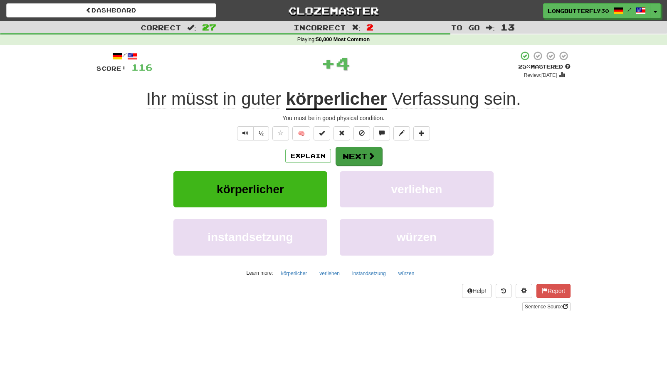
click at [357, 151] on button "Next" at bounding box center [359, 156] width 47 height 19
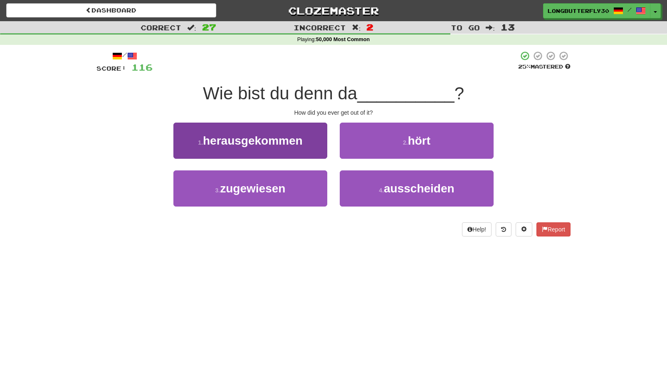
click at [297, 185] on button "3 . zugewiesen" at bounding box center [250, 189] width 154 height 36
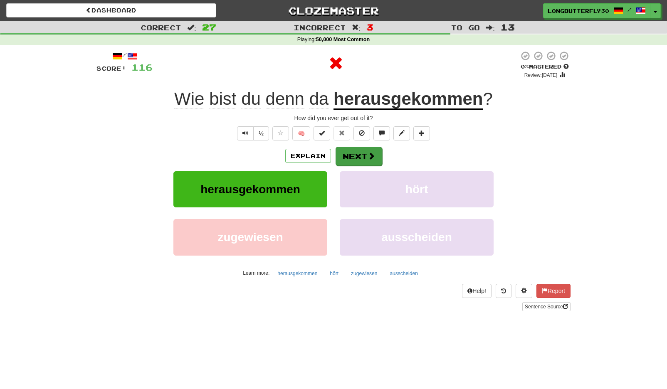
click at [347, 149] on button "Next" at bounding box center [359, 156] width 47 height 19
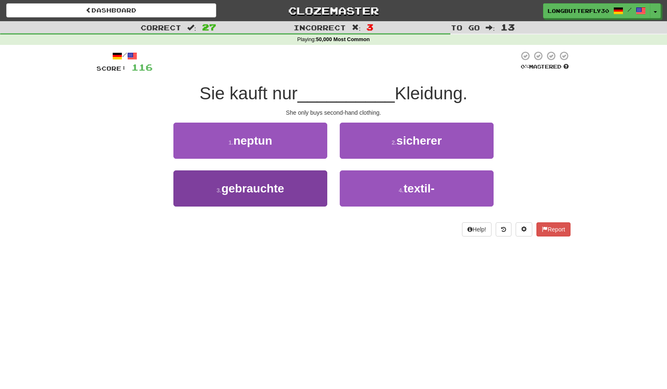
click at [309, 181] on button "3 . gebrauchte" at bounding box center [250, 189] width 154 height 36
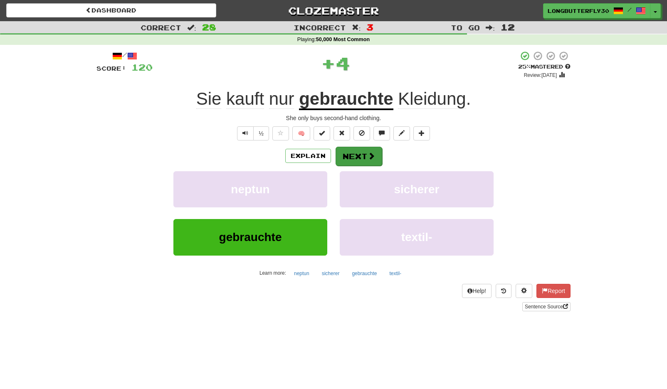
click at [352, 149] on button "Next" at bounding box center [359, 156] width 47 height 19
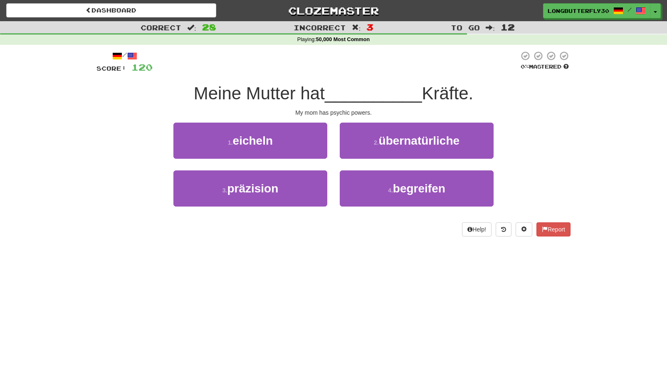
drag, startPoint x: 384, startPoint y: 140, endPoint x: 379, endPoint y: 145, distance: 6.8
click at [383, 141] on span "übernatürliche" at bounding box center [419, 140] width 81 height 13
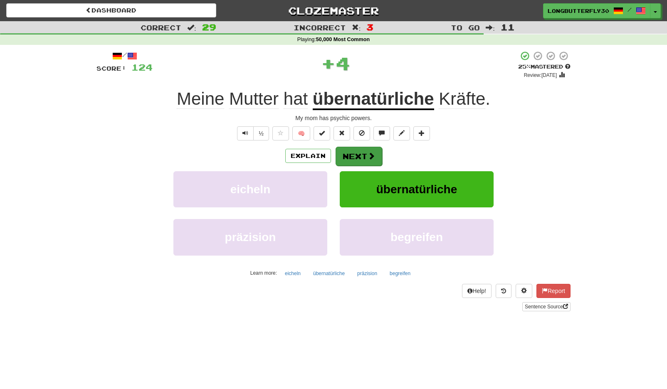
click at [364, 154] on button "Next" at bounding box center [359, 156] width 47 height 19
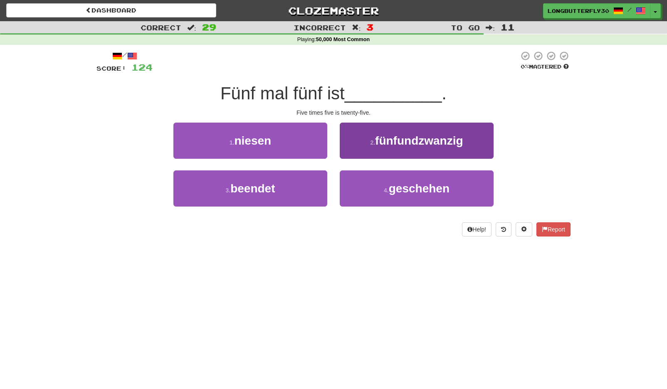
click at [375, 141] on small "2 ." at bounding box center [372, 142] width 5 height 7
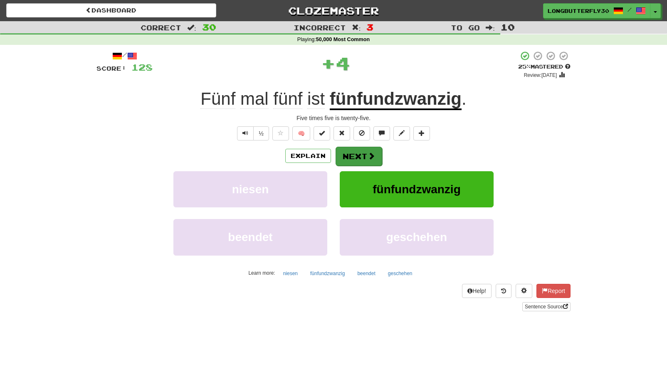
click at [345, 158] on button "Next" at bounding box center [359, 156] width 47 height 19
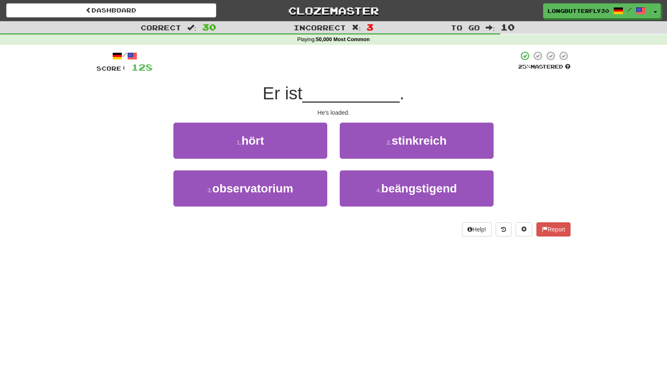
click at [403, 145] on span "stinkreich" at bounding box center [419, 140] width 55 height 13
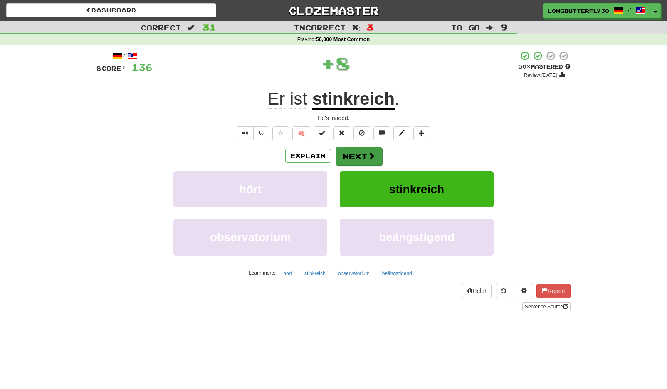
click at [368, 154] on span at bounding box center [371, 155] width 7 height 7
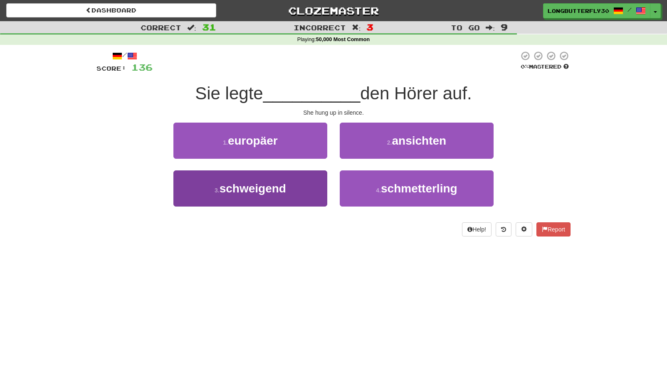
click at [308, 182] on button "3 . schweigend" at bounding box center [250, 189] width 154 height 36
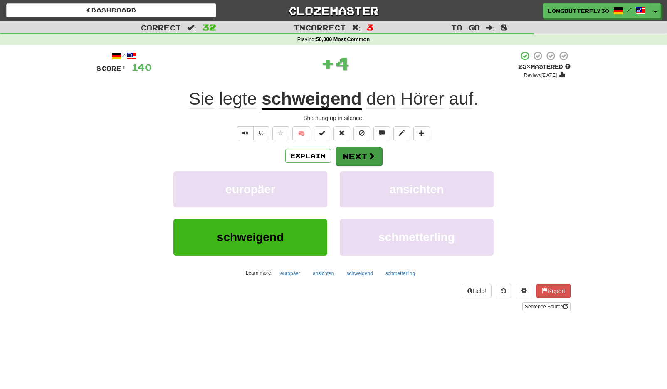
click at [361, 158] on button "Next" at bounding box center [359, 156] width 47 height 19
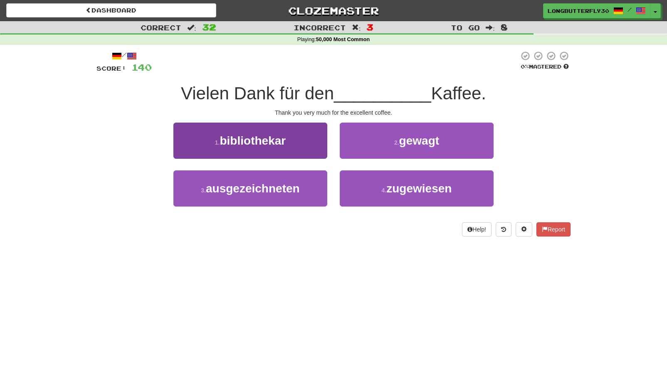
drag, startPoint x: 295, startPoint y: 185, endPoint x: 306, endPoint y: 178, distance: 12.9
click at [295, 185] on span "ausgezeichneten" at bounding box center [253, 188] width 94 height 13
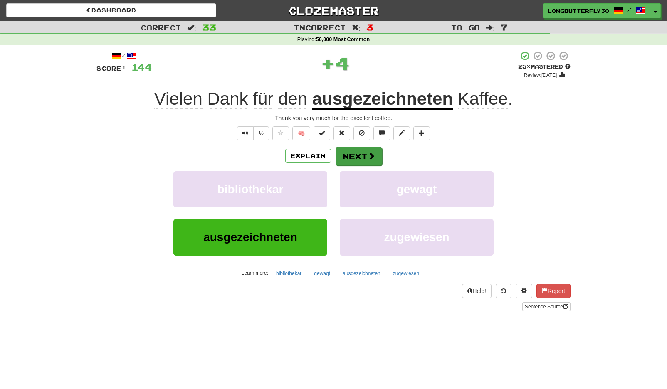
click at [358, 151] on button "Next" at bounding box center [359, 156] width 47 height 19
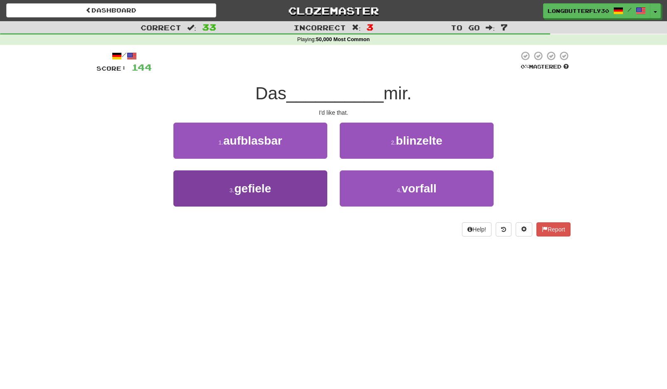
click at [321, 180] on button "3 . gefiele" at bounding box center [250, 189] width 154 height 36
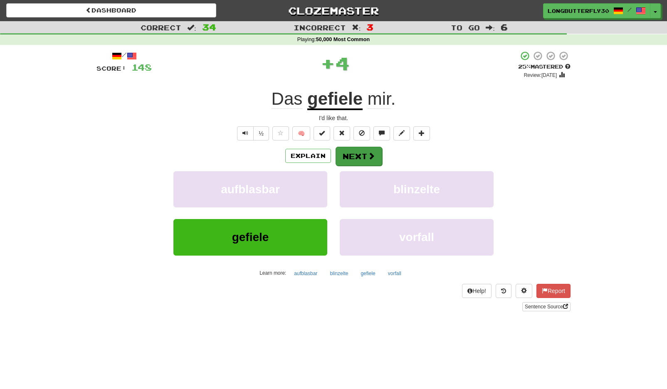
click at [363, 150] on button "Next" at bounding box center [359, 156] width 47 height 19
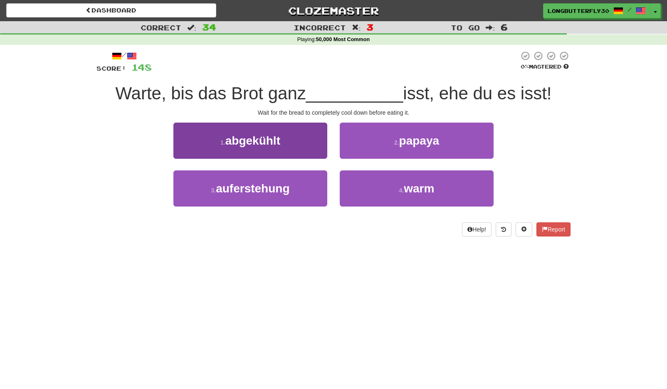
click at [305, 149] on button "1 . abgekühlt" at bounding box center [250, 141] width 154 height 36
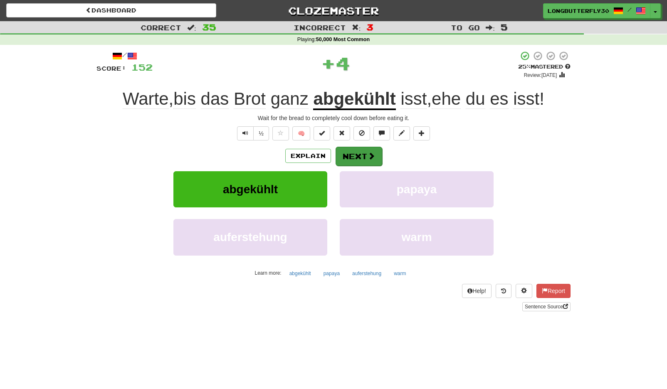
click at [345, 156] on button "Next" at bounding box center [359, 156] width 47 height 19
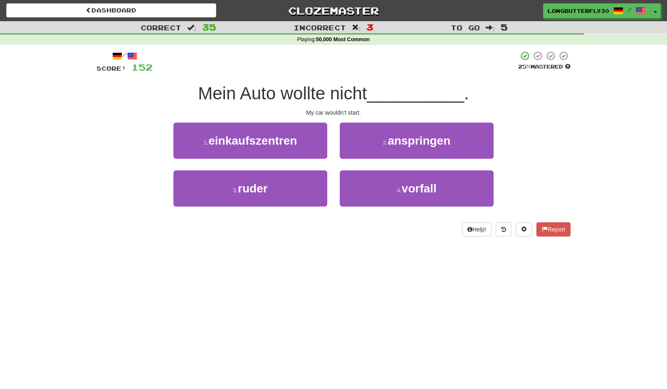
click at [385, 140] on small "2 ." at bounding box center [385, 142] width 5 height 7
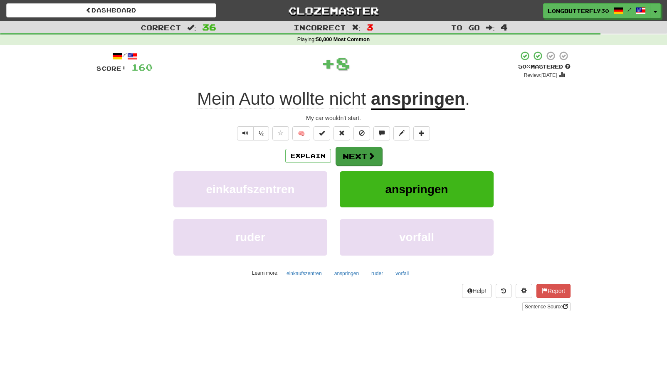
click at [358, 154] on button "Next" at bounding box center [359, 156] width 47 height 19
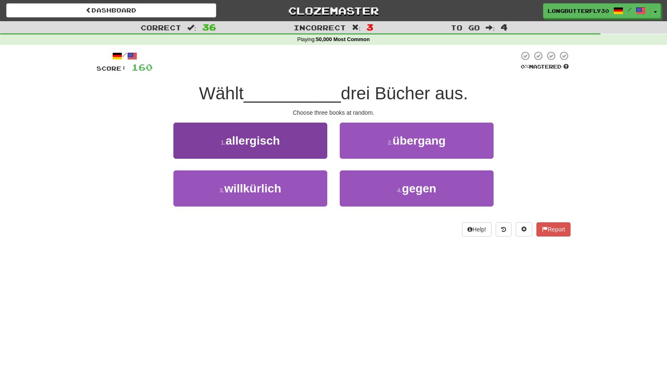
drag, startPoint x: 306, startPoint y: 184, endPoint x: 310, endPoint y: 180, distance: 5.3
click at [306, 183] on button "3 . willkürlich" at bounding box center [250, 189] width 154 height 36
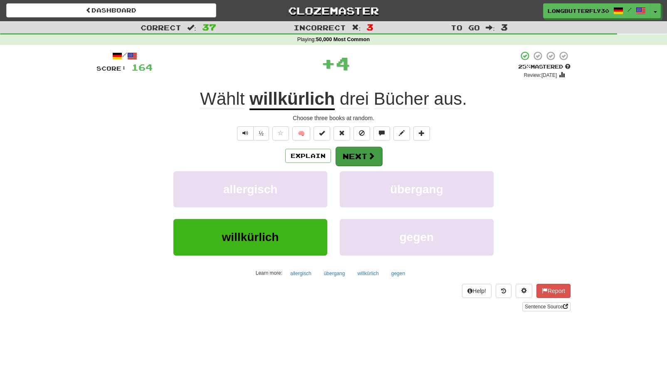
click at [365, 155] on button "Next" at bounding box center [359, 156] width 47 height 19
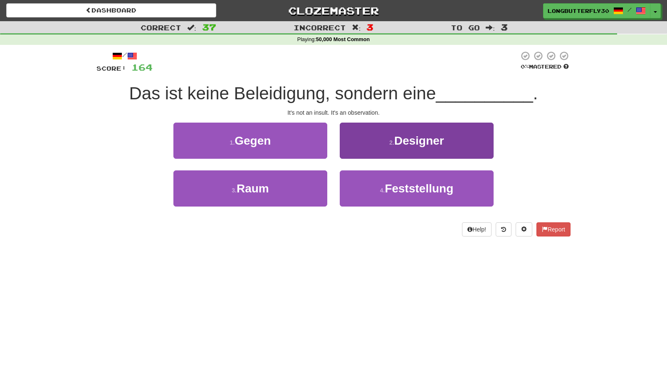
click at [387, 185] on span "Feststellung" at bounding box center [419, 188] width 69 height 13
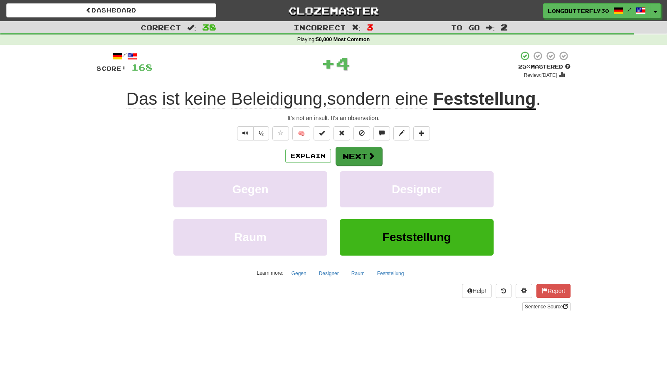
click at [352, 159] on button "Next" at bounding box center [359, 156] width 47 height 19
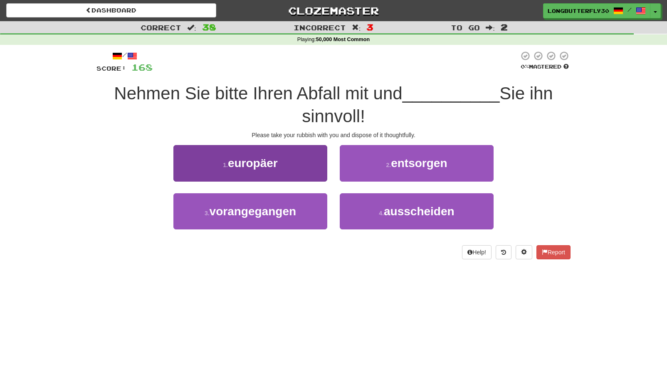
drag, startPoint x: 279, startPoint y: 199, endPoint x: 289, endPoint y: 198, distance: 10.5
click at [279, 199] on button "3 . vorangegangen" at bounding box center [250, 211] width 154 height 36
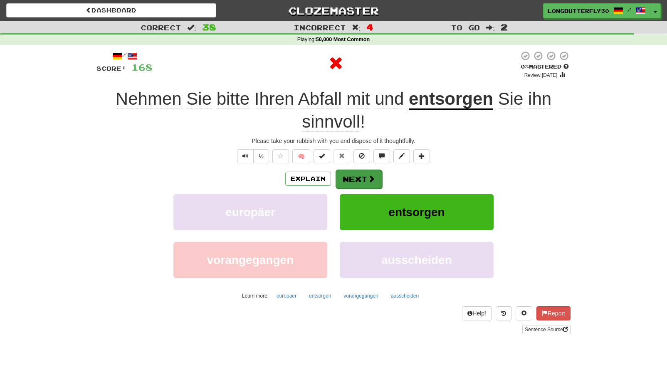
drag, startPoint x: 351, startPoint y: 171, endPoint x: 349, endPoint y: 178, distance: 6.9
click at [349, 178] on button "Next" at bounding box center [359, 179] width 47 height 19
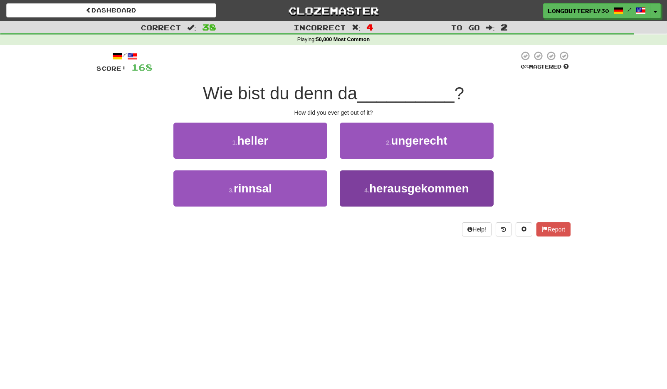
click at [378, 193] on span "herausgekommen" at bounding box center [419, 188] width 100 height 13
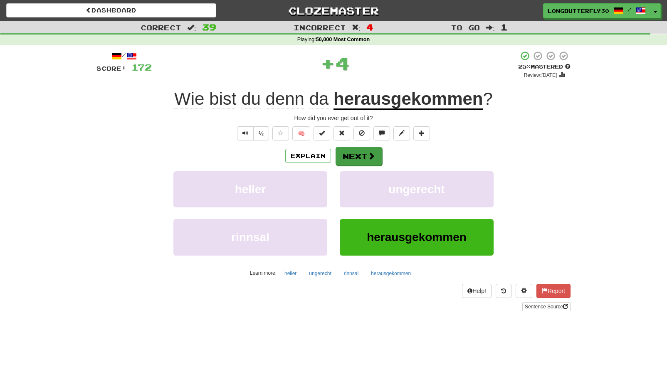
click at [371, 164] on button "Next" at bounding box center [359, 156] width 47 height 19
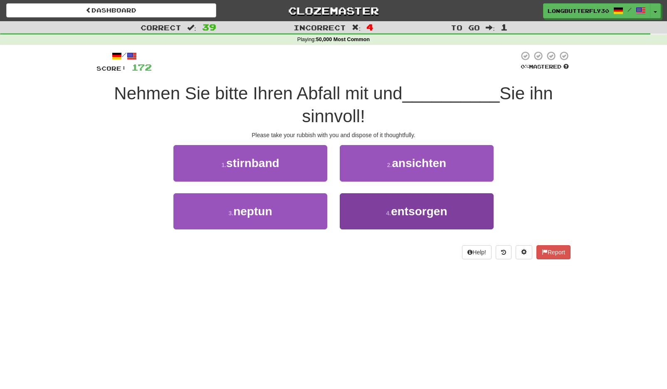
click at [374, 203] on button "4 . entsorgen" at bounding box center [417, 211] width 154 height 36
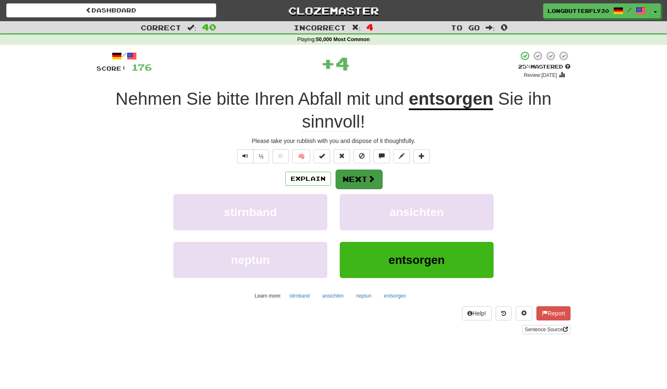
click at [373, 173] on button "Next" at bounding box center [359, 179] width 47 height 19
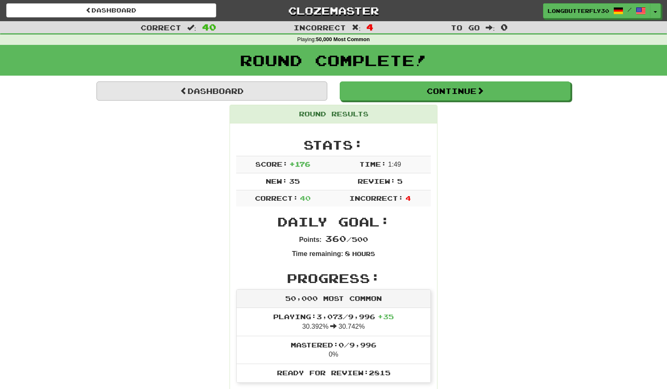
click at [284, 88] on link "Dashboard" at bounding box center [211, 91] width 231 height 19
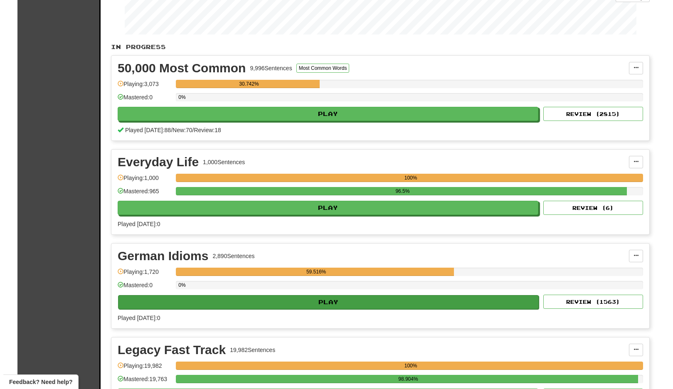
scroll to position [281, 0]
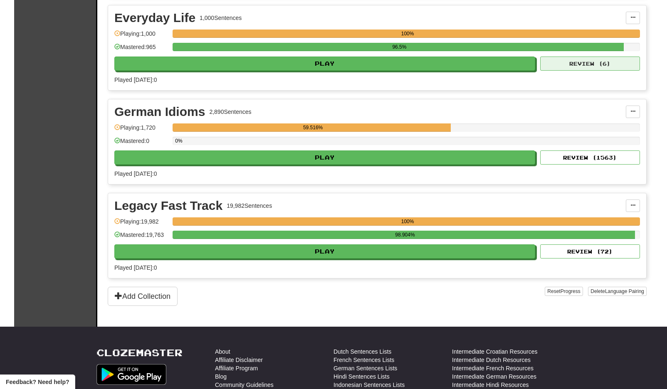
click at [585, 65] on button "Review ( 6 )" at bounding box center [590, 64] width 100 height 14
select select "**"
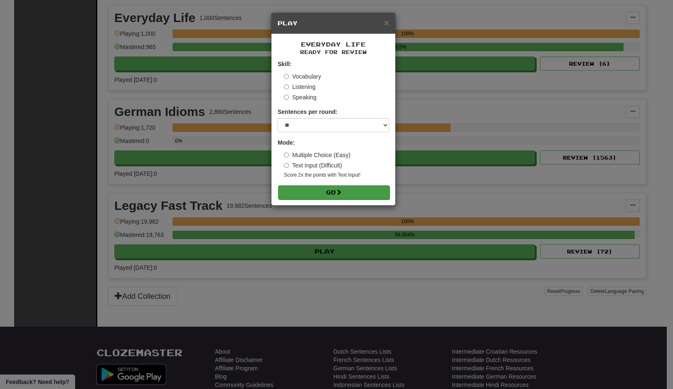
click at [351, 192] on button "Go" at bounding box center [333, 192] width 111 height 14
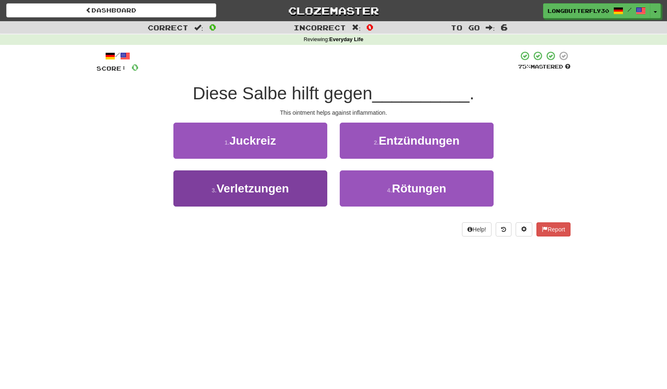
click at [300, 186] on button "3 . Verletzungen" at bounding box center [250, 189] width 154 height 36
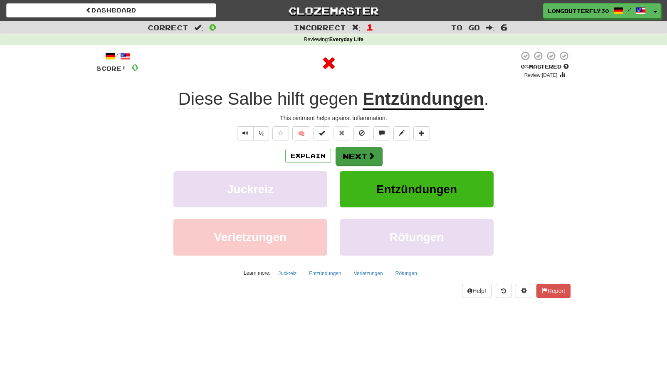
click at [358, 156] on button "Next" at bounding box center [359, 156] width 47 height 19
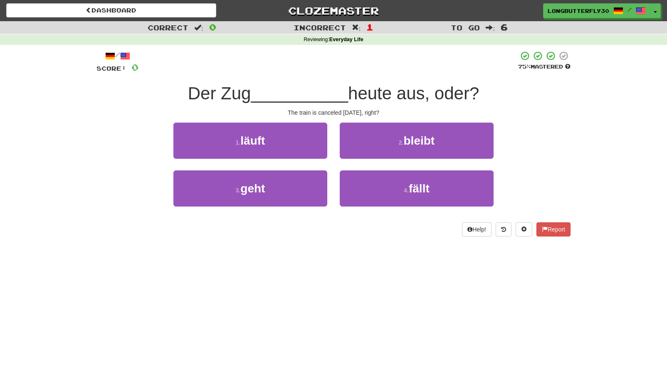
drag, startPoint x: 378, startPoint y: 185, endPoint x: 372, endPoint y: 170, distance: 16.2
click at [378, 185] on button "4 . fällt" at bounding box center [417, 189] width 154 height 36
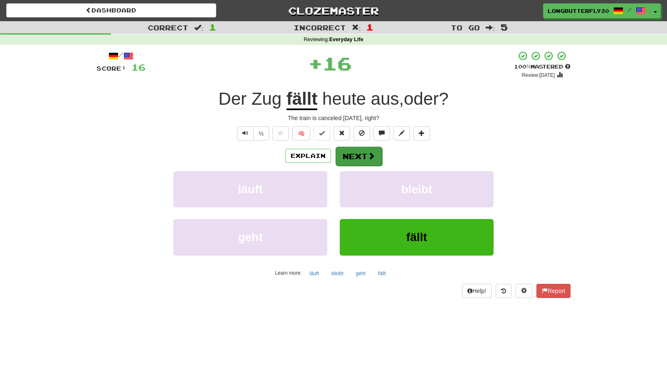
click at [361, 152] on button "Next" at bounding box center [359, 156] width 47 height 19
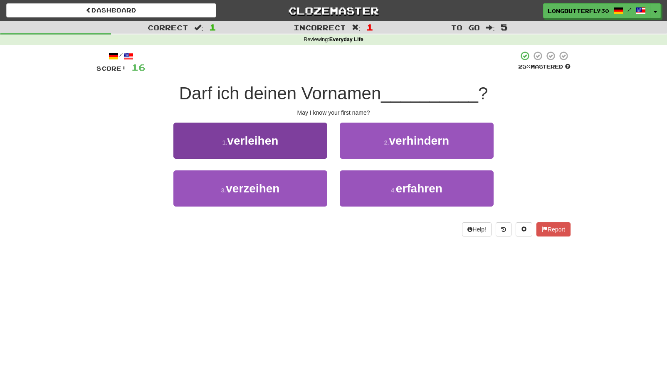
click at [312, 151] on button "1 . verleihen" at bounding box center [250, 141] width 154 height 36
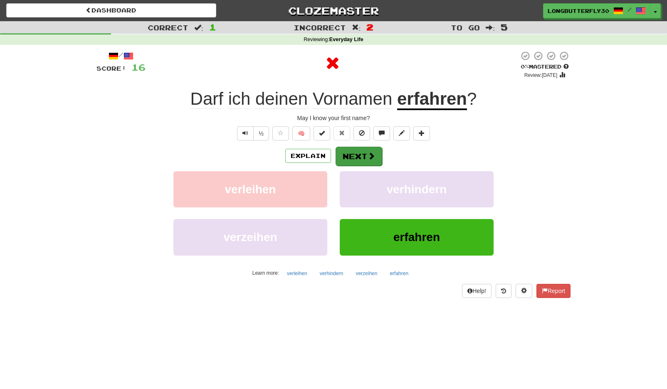
click at [358, 162] on button "Next" at bounding box center [359, 156] width 47 height 19
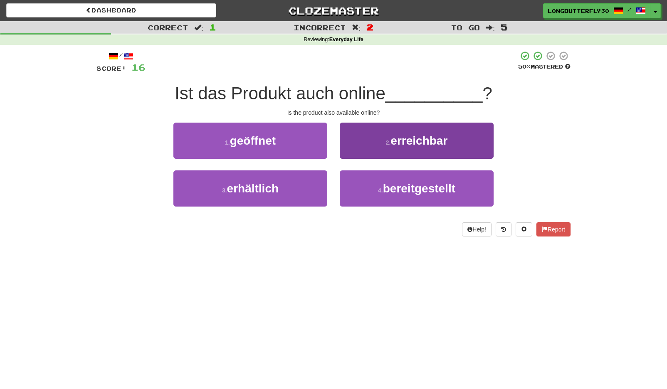
click at [417, 144] on span "erreichbar" at bounding box center [418, 140] width 57 height 13
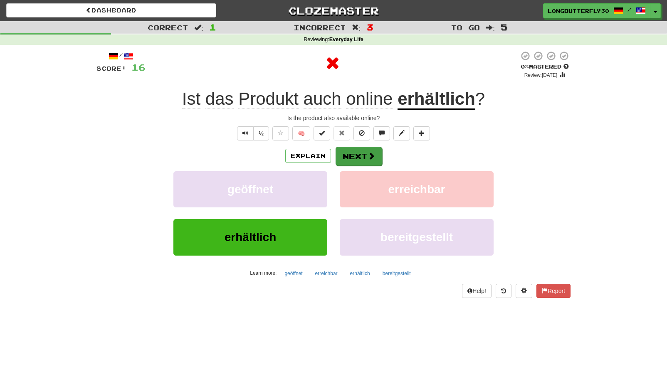
click at [369, 161] on button "Next" at bounding box center [359, 156] width 47 height 19
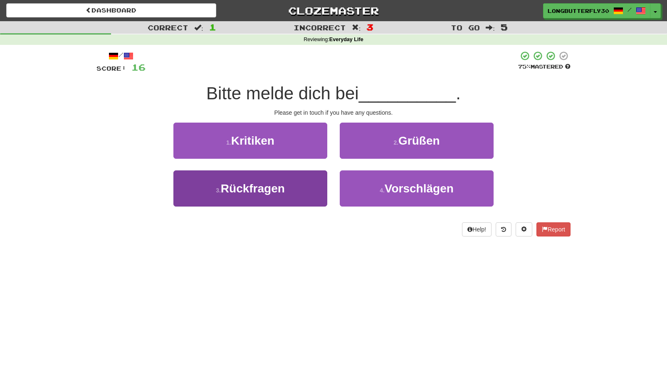
click at [274, 184] on span "Rückfragen" at bounding box center [253, 188] width 64 height 13
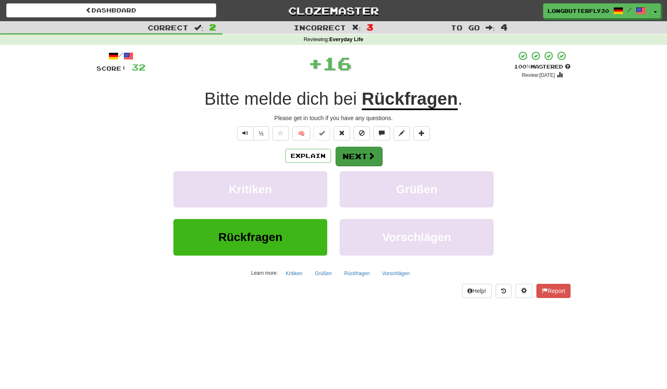
click at [359, 156] on button "Next" at bounding box center [359, 156] width 47 height 19
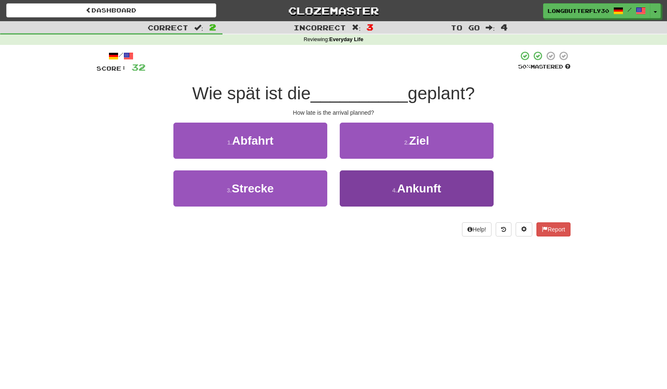
click at [385, 185] on button "4 . Ankunft" at bounding box center [417, 189] width 154 height 36
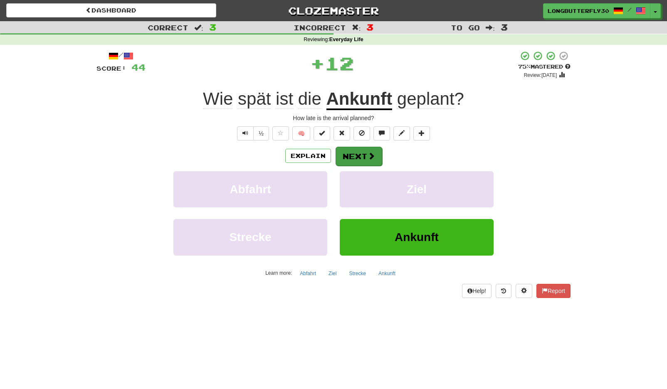
click at [369, 159] on span at bounding box center [371, 155] width 7 height 7
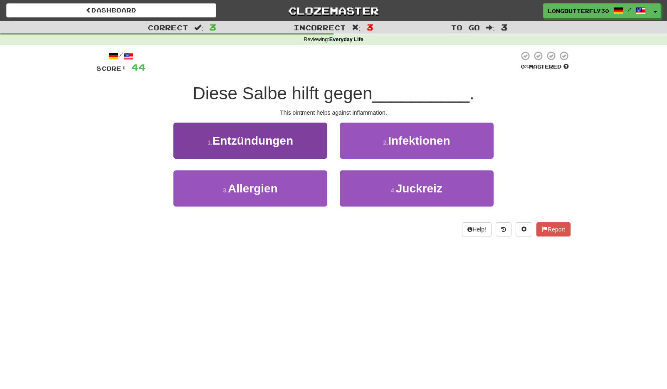
click at [306, 136] on button "1 . Entzündungen" at bounding box center [250, 141] width 154 height 36
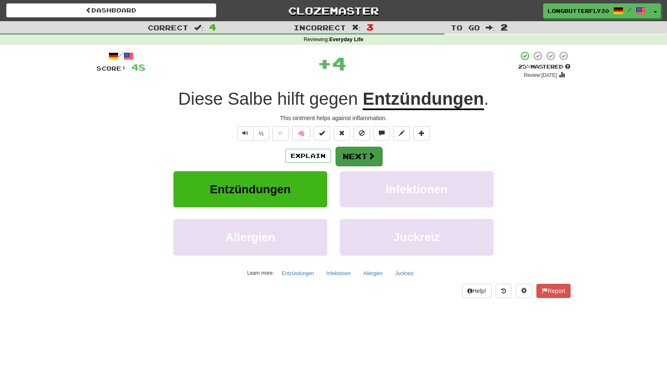
click at [368, 156] on span at bounding box center [371, 155] width 7 height 7
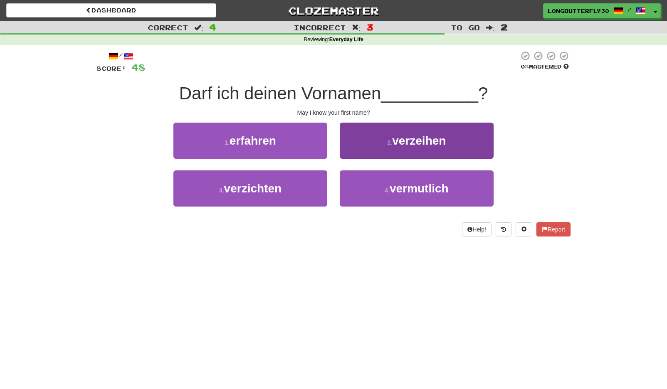
click at [386, 147] on button "2 . verzeihen" at bounding box center [417, 141] width 154 height 36
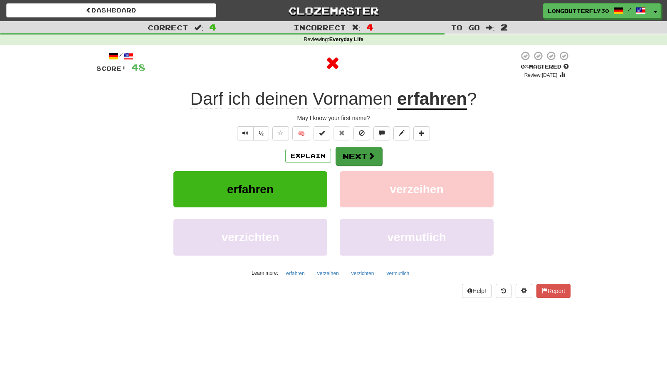
click at [359, 153] on button "Next" at bounding box center [359, 156] width 47 height 19
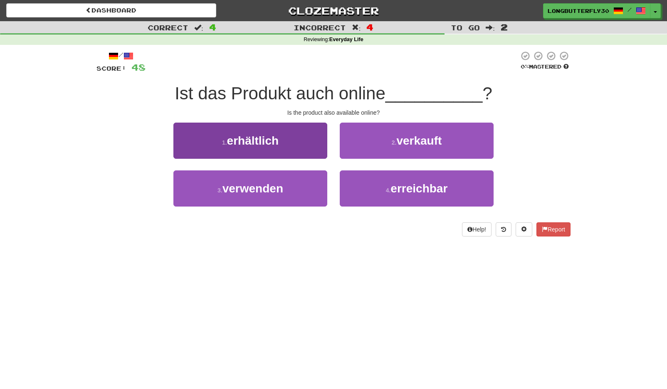
click at [302, 139] on button "1 . erhältlich" at bounding box center [250, 141] width 154 height 36
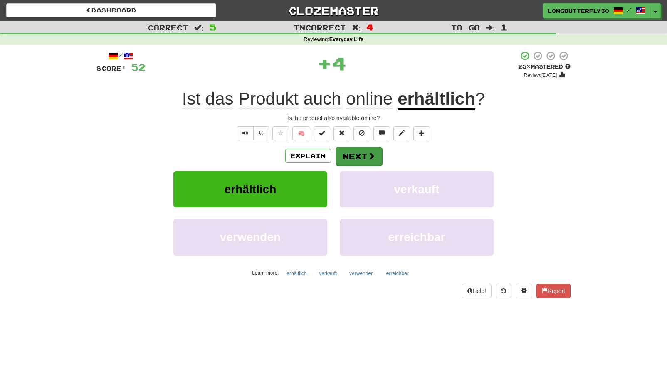
click at [369, 156] on span at bounding box center [371, 155] width 7 height 7
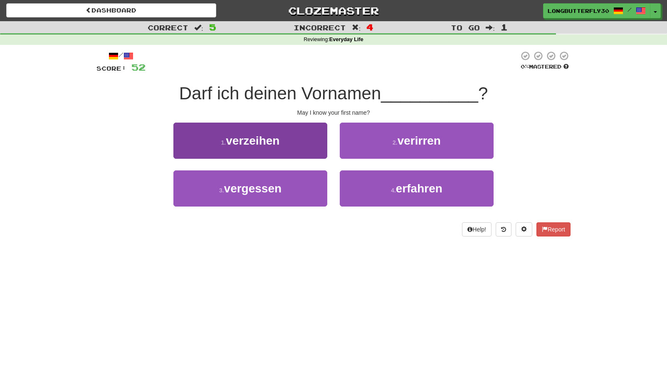
click at [286, 140] on button "1 . verzeihen" at bounding box center [250, 141] width 154 height 36
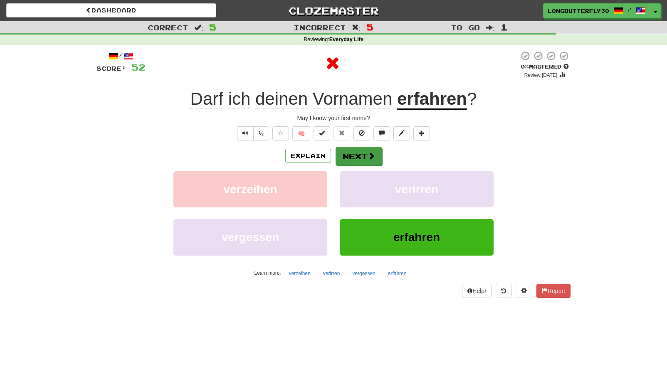
click at [361, 154] on button "Next" at bounding box center [359, 156] width 47 height 19
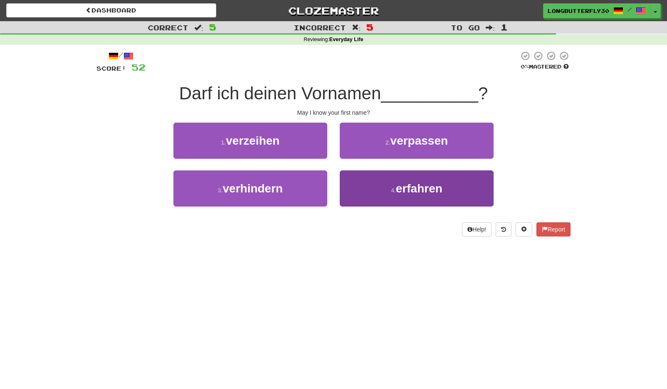
click at [368, 187] on button "4 . erfahren" at bounding box center [417, 189] width 154 height 36
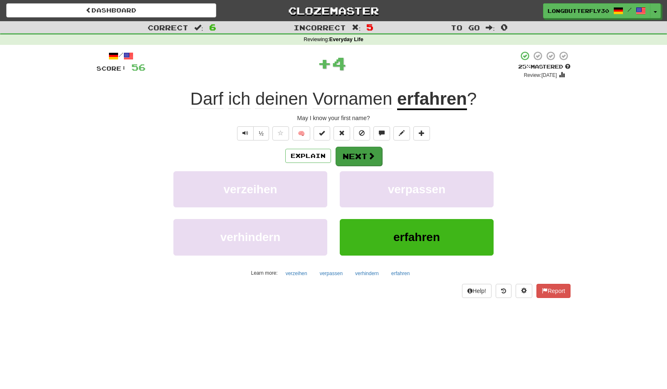
click at [360, 154] on button "Next" at bounding box center [359, 156] width 47 height 19
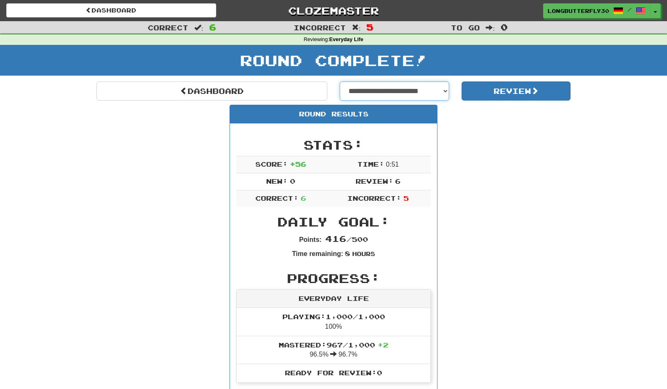
select select "**********"
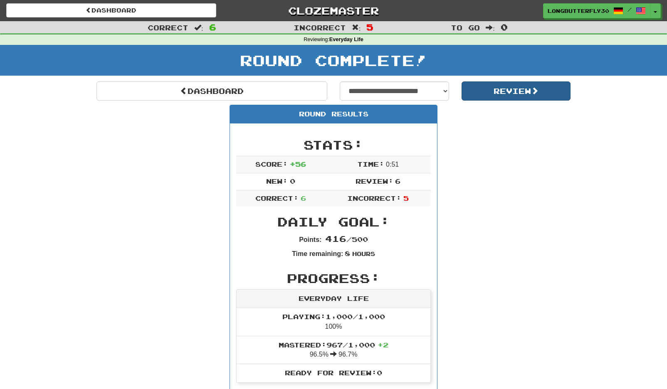
click at [519, 94] on button "Review" at bounding box center [516, 91] width 109 height 19
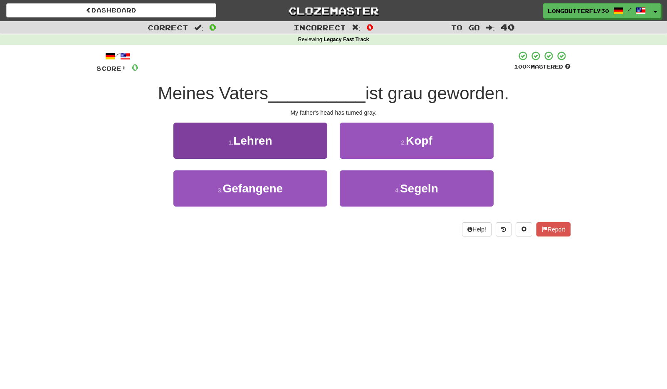
scroll to position [2, 0]
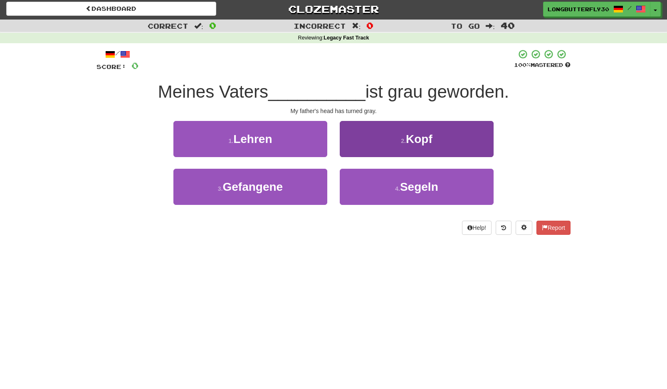
click at [412, 142] on span "Kopf" at bounding box center [419, 139] width 27 height 13
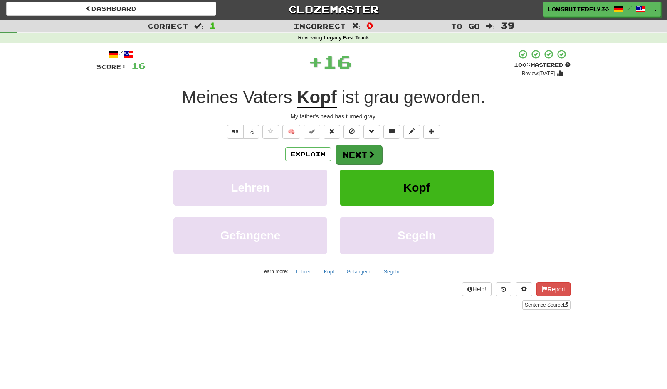
click at [371, 151] on span at bounding box center [371, 154] width 7 height 7
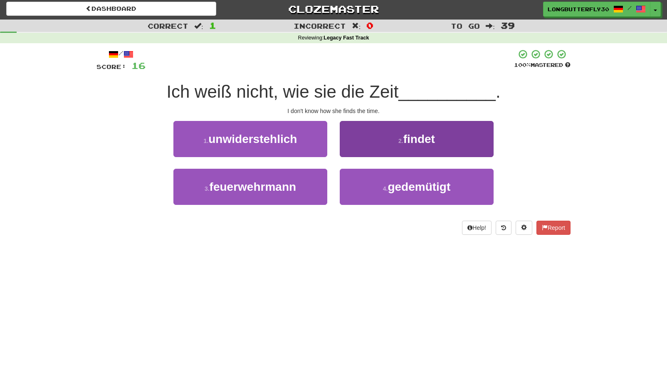
click at [386, 139] on button "2 . findet" at bounding box center [417, 139] width 154 height 36
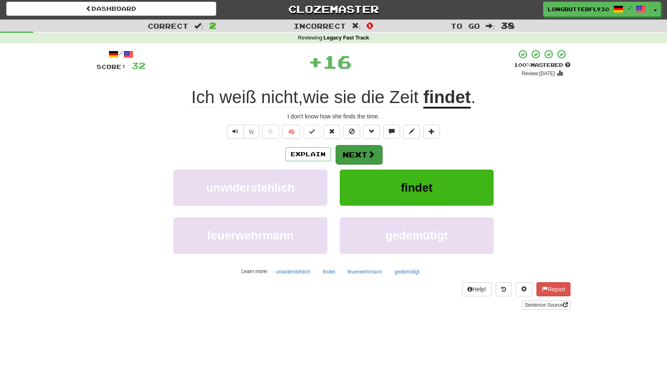
click at [354, 152] on button "Next" at bounding box center [359, 154] width 47 height 19
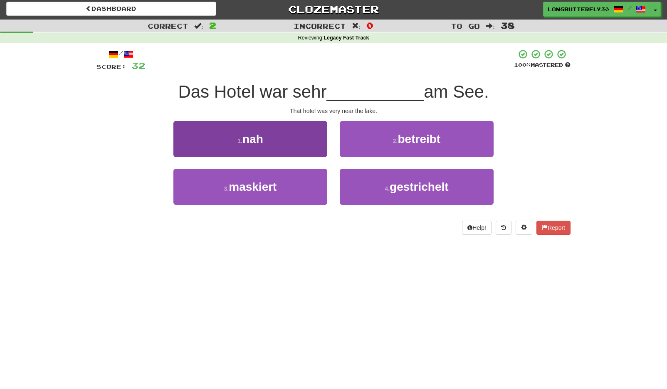
click at [289, 136] on button "1 . nah" at bounding box center [250, 139] width 154 height 36
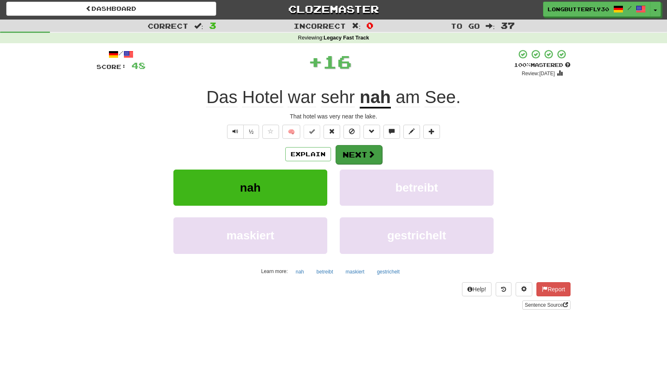
click at [371, 154] on span at bounding box center [371, 154] width 7 height 7
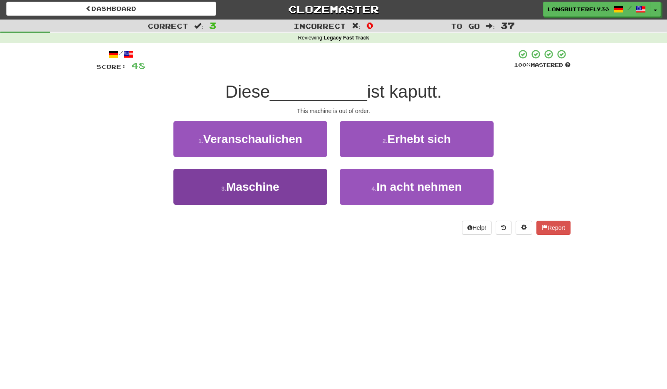
click at [306, 176] on button "3 . Maschine" at bounding box center [250, 187] width 154 height 36
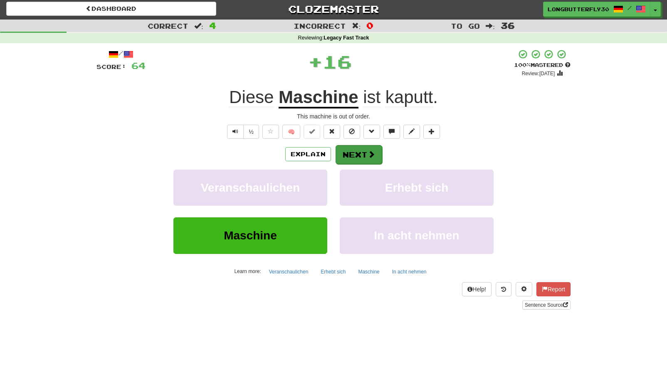
click at [368, 157] on span at bounding box center [371, 154] width 7 height 7
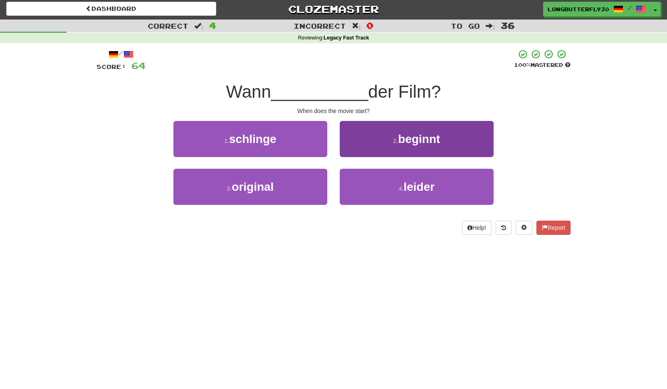
click at [390, 143] on button "2 . beginnt" at bounding box center [417, 139] width 154 height 36
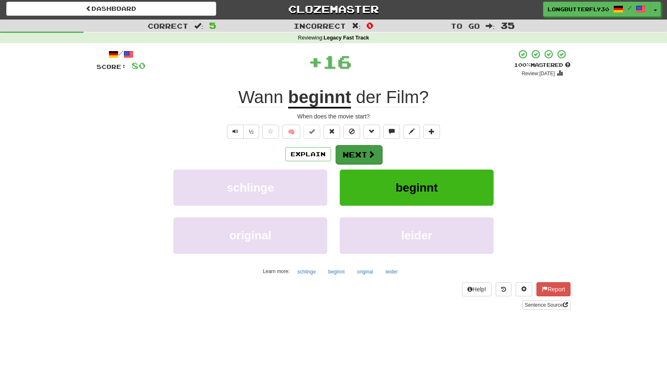
click at [366, 151] on button "Next" at bounding box center [359, 154] width 47 height 19
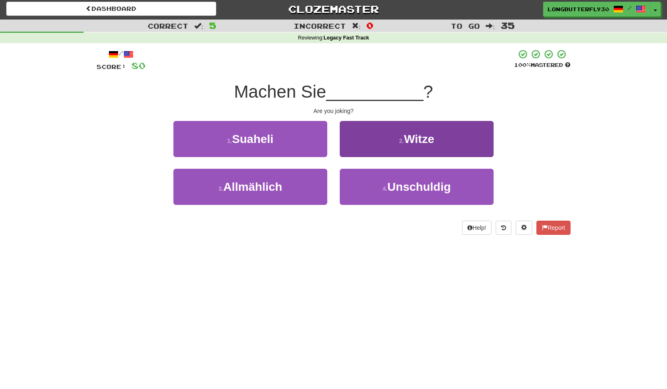
click at [383, 141] on button "2 . Witze" at bounding box center [417, 139] width 154 height 36
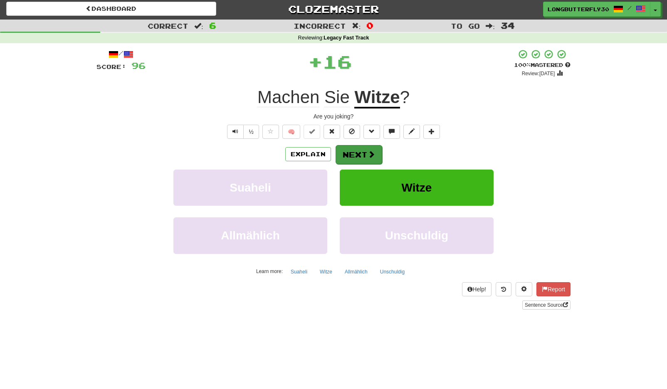
click at [352, 156] on button "Next" at bounding box center [359, 154] width 47 height 19
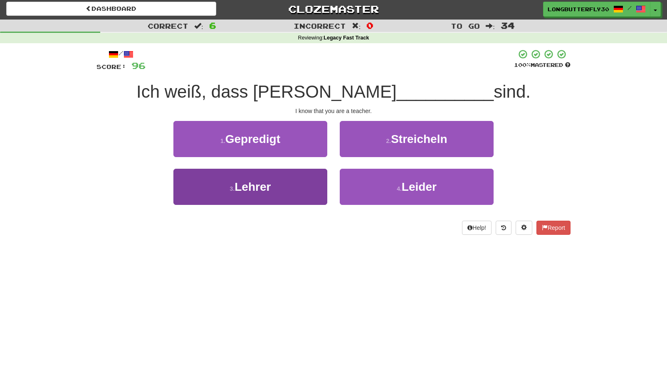
click at [311, 184] on button "3 . Lehrer" at bounding box center [250, 187] width 154 height 36
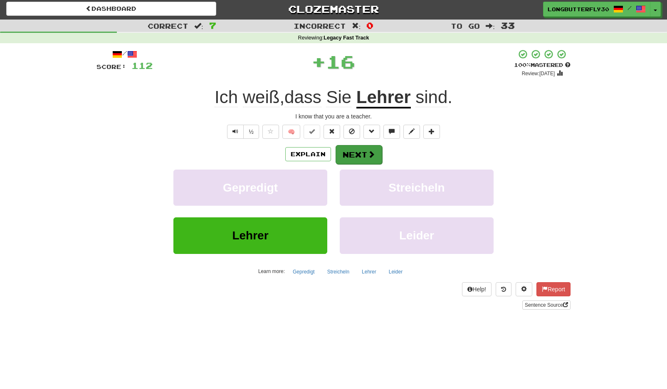
click at [357, 151] on button "Next" at bounding box center [359, 154] width 47 height 19
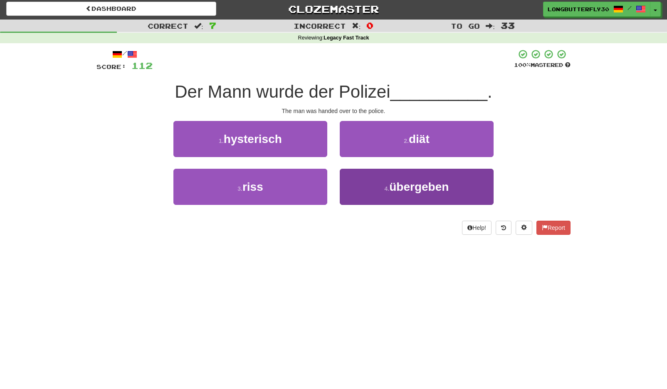
click at [379, 191] on button "4 . übergeben" at bounding box center [417, 187] width 154 height 36
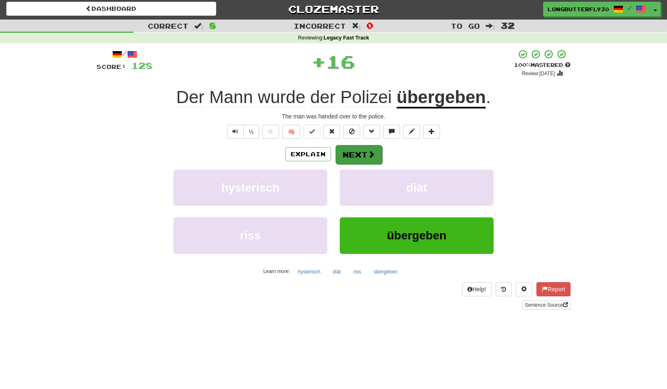
click at [368, 153] on span at bounding box center [371, 154] width 7 height 7
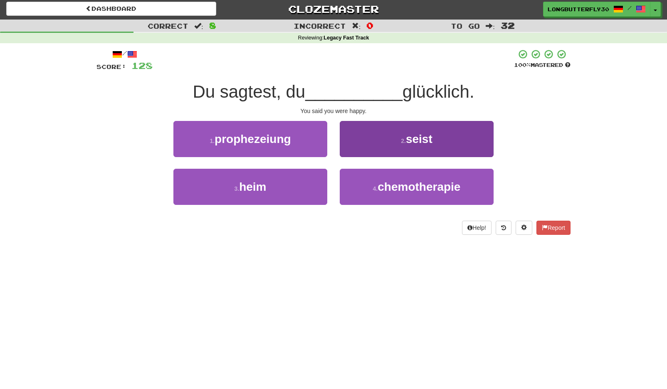
click at [393, 136] on button "2 . seist" at bounding box center [417, 139] width 154 height 36
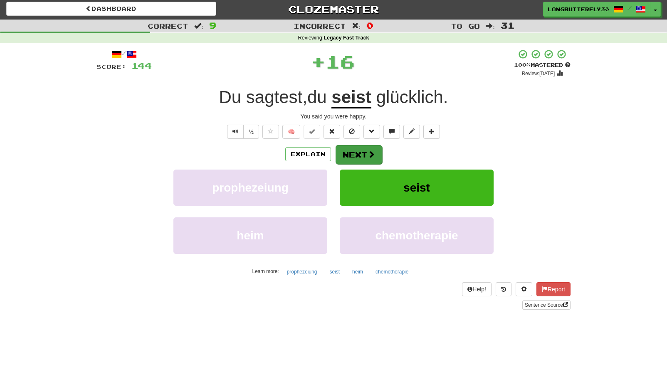
click at [365, 153] on button "Next" at bounding box center [359, 154] width 47 height 19
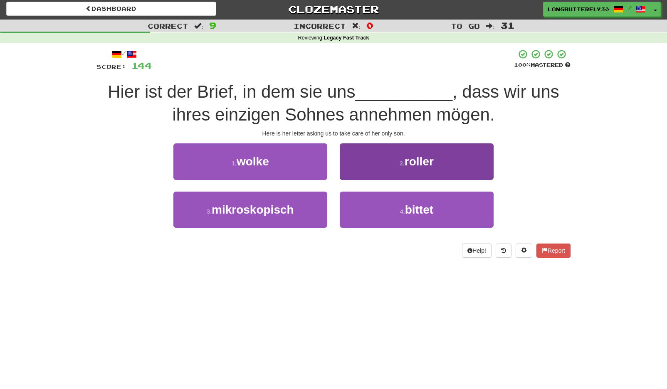
drag, startPoint x: 387, startPoint y: 208, endPoint x: 383, endPoint y: 200, distance: 9.3
click at [387, 208] on button "4 . bittet" at bounding box center [417, 210] width 154 height 36
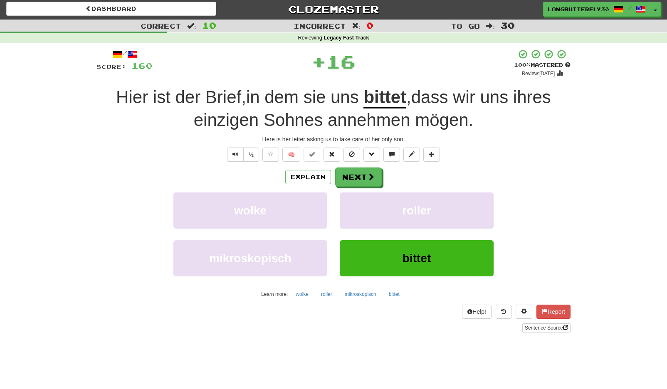
click at [365, 164] on div "/ Score: 160 + 16 100 % Mastered Review: [DATE] Hier ist der Brief , in dem sie…" at bounding box center [333, 190] width 474 height 283
click at [363, 168] on button "Next" at bounding box center [359, 177] width 47 height 19
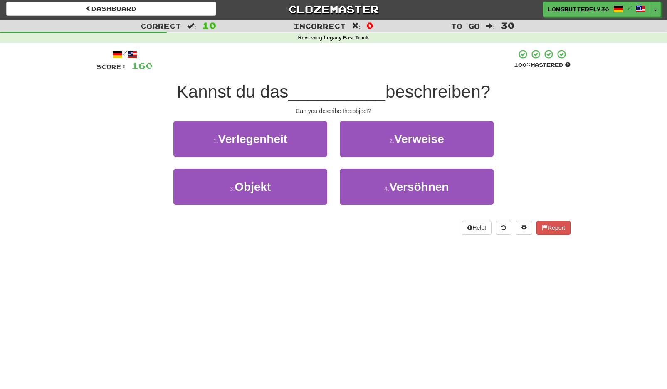
drag, startPoint x: 302, startPoint y: 193, endPoint x: 329, endPoint y: 180, distance: 30.1
click at [303, 192] on button "3 . Objekt" at bounding box center [250, 187] width 154 height 36
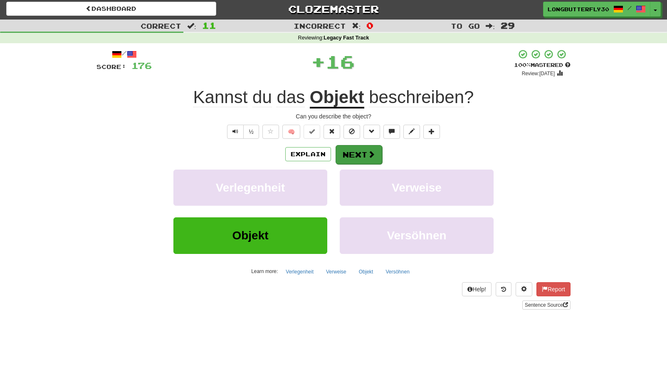
click at [361, 154] on button "Next" at bounding box center [359, 154] width 47 height 19
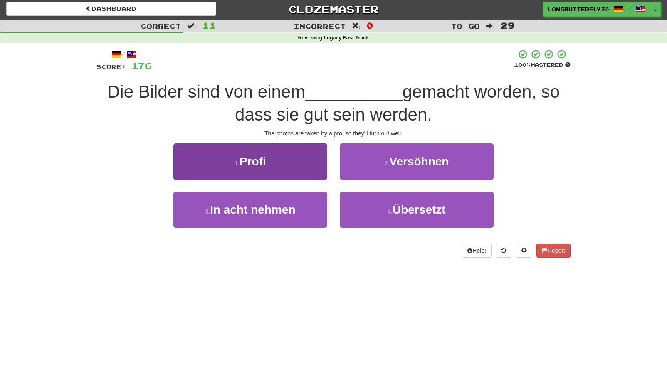
click at [306, 159] on button "1 . Profi" at bounding box center [250, 161] width 154 height 36
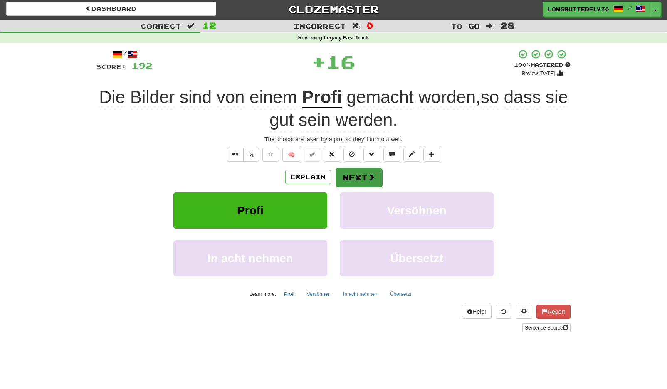
click at [344, 173] on button "Next" at bounding box center [359, 177] width 47 height 19
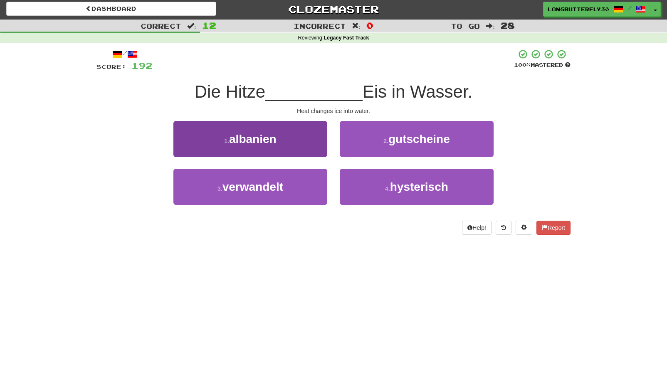
drag, startPoint x: 298, startPoint y: 181, endPoint x: 309, endPoint y: 175, distance: 12.7
click at [299, 180] on button "3 . verwandelt" at bounding box center [250, 187] width 154 height 36
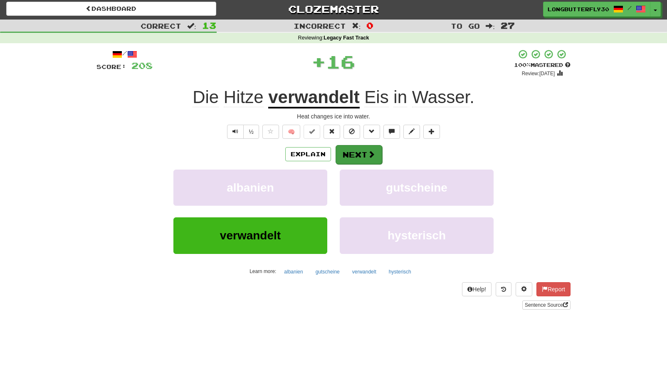
click at [376, 152] on button "Next" at bounding box center [359, 154] width 47 height 19
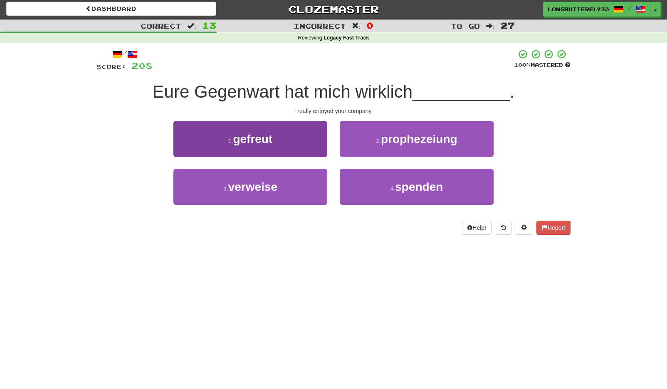
click at [323, 135] on button "1 . gefreut" at bounding box center [250, 139] width 154 height 36
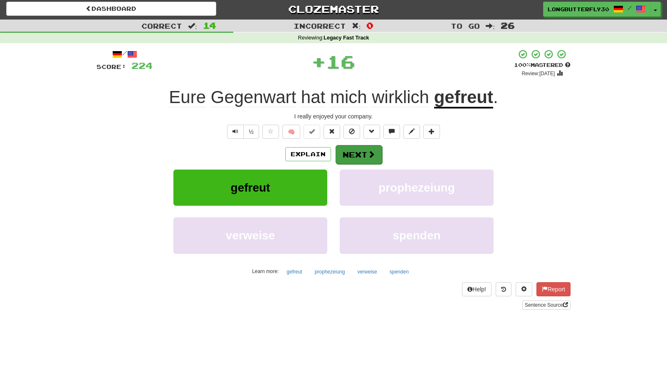
click at [361, 154] on button "Next" at bounding box center [359, 154] width 47 height 19
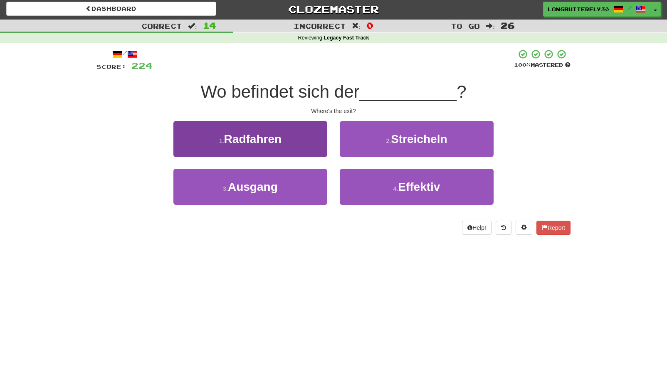
click at [294, 183] on button "3 . Ausgang" at bounding box center [250, 187] width 154 height 36
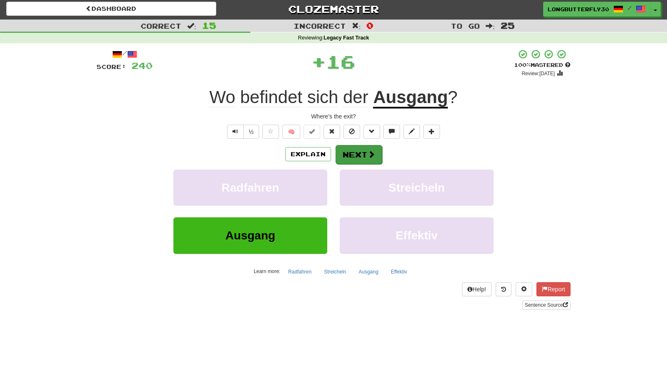
click at [358, 150] on button "Next" at bounding box center [359, 154] width 47 height 19
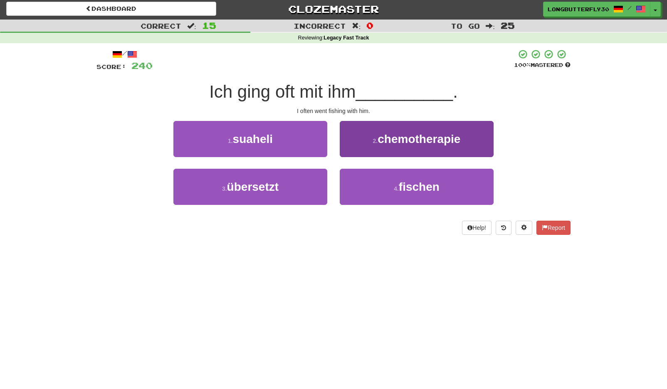
drag, startPoint x: 373, startPoint y: 181, endPoint x: 375, endPoint y: 175, distance: 5.8
click at [373, 180] on button "4 . fischen" at bounding box center [417, 187] width 154 height 36
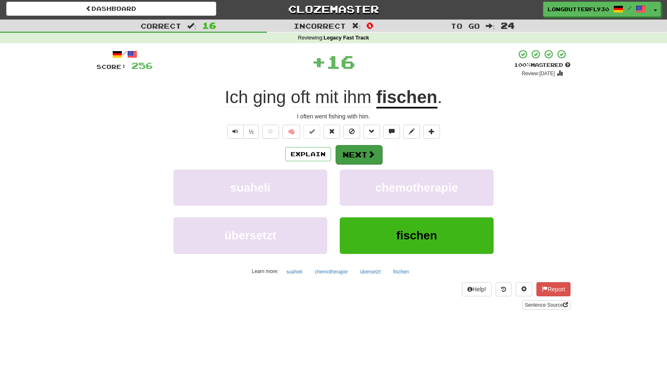
click at [365, 151] on button "Next" at bounding box center [359, 154] width 47 height 19
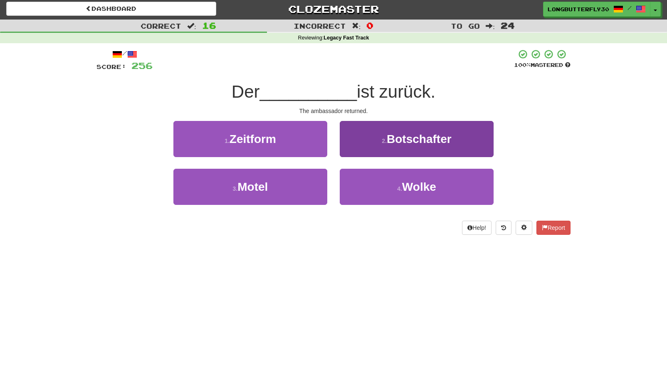
click at [408, 141] on span "Botschafter" at bounding box center [419, 139] width 65 height 13
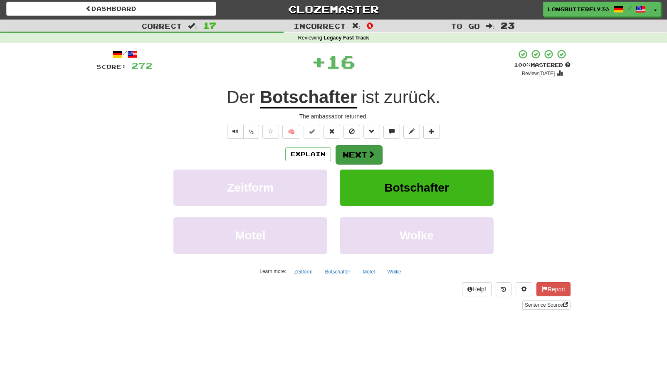
click at [373, 153] on span at bounding box center [371, 154] width 7 height 7
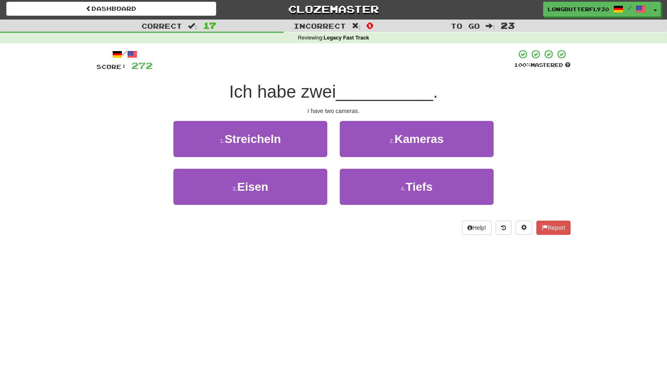
click at [396, 143] on span "Kameras" at bounding box center [419, 139] width 49 height 13
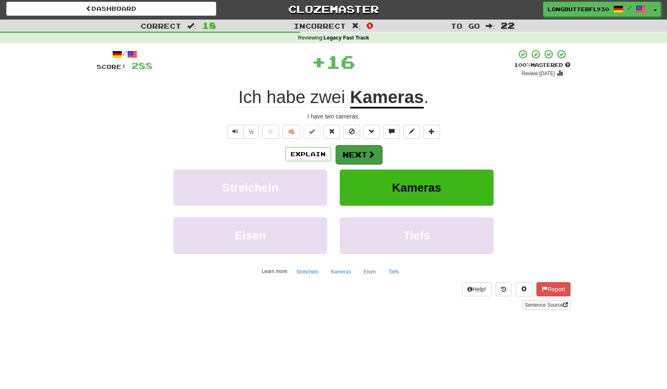
click at [369, 148] on button "Next" at bounding box center [359, 154] width 47 height 19
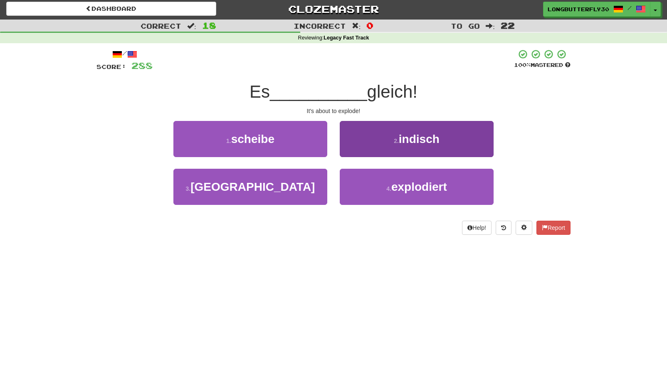
click at [360, 180] on button "4 . explodiert" at bounding box center [417, 187] width 154 height 36
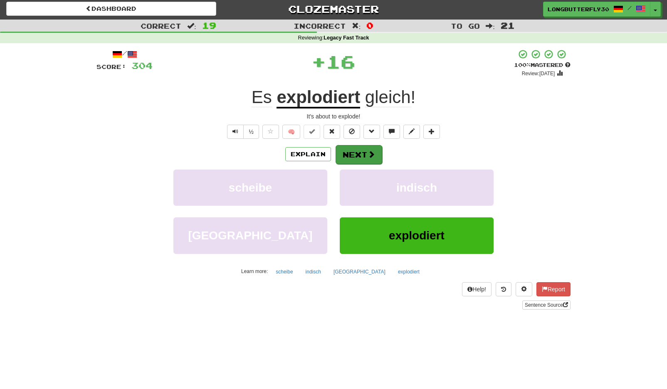
click at [355, 152] on button "Next" at bounding box center [359, 154] width 47 height 19
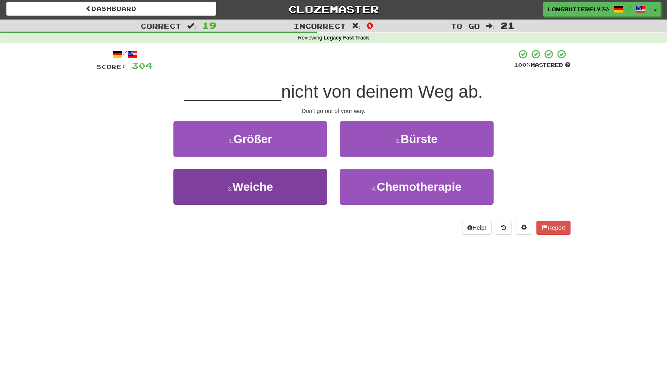
click at [315, 178] on button "3 . Weiche" at bounding box center [250, 187] width 154 height 36
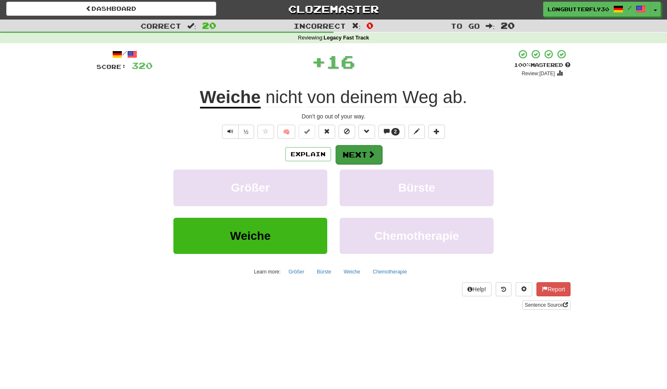
click at [360, 146] on button "Next" at bounding box center [359, 154] width 47 height 19
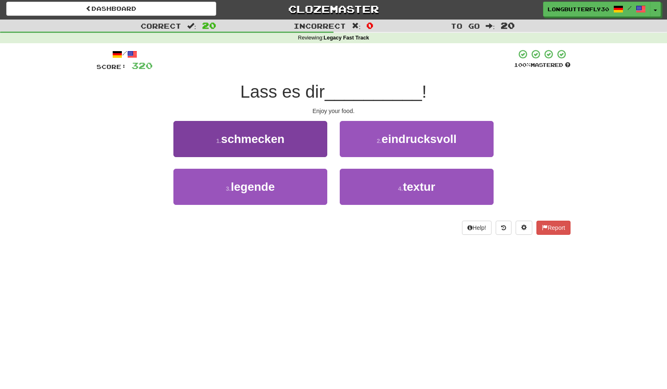
click at [307, 138] on button "1 . schmecken" at bounding box center [250, 139] width 154 height 36
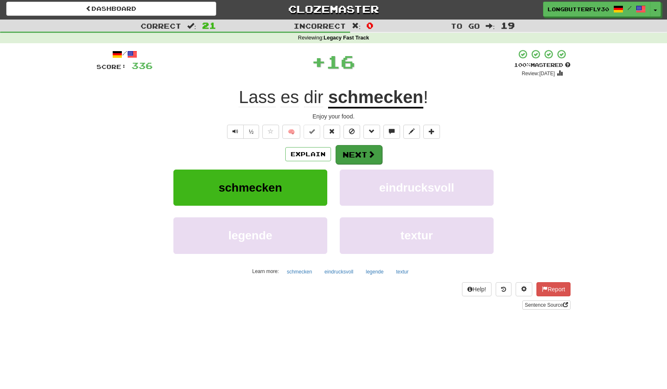
click at [358, 153] on button "Next" at bounding box center [359, 154] width 47 height 19
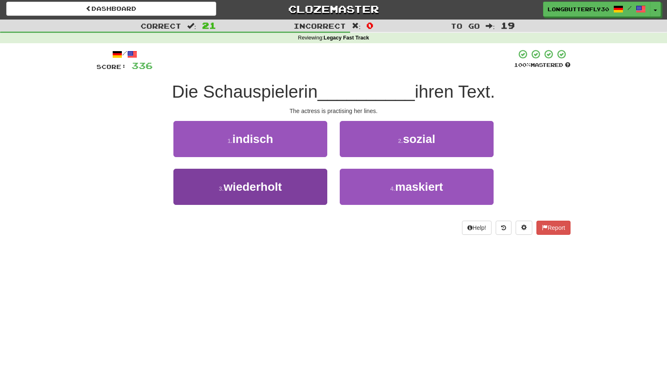
click at [313, 182] on button "3 . wiederholt" at bounding box center [250, 187] width 154 height 36
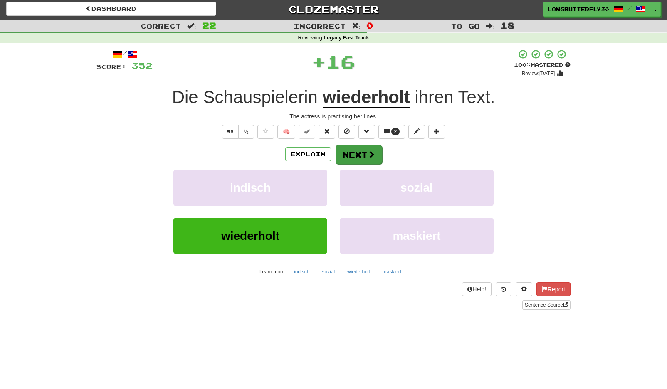
click at [362, 153] on button "Next" at bounding box center [359, 154] width 47 height 19
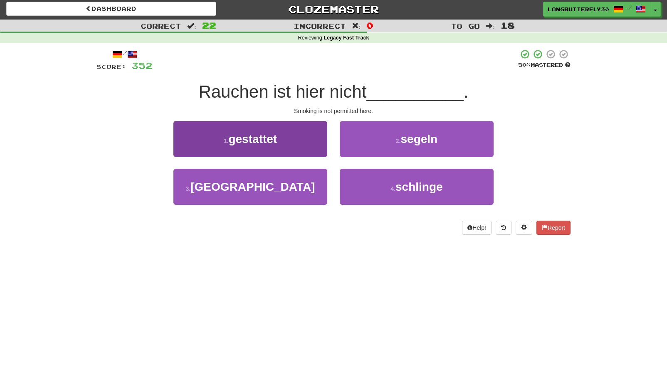
click at [315, 145] on button "1 . gestattet" at bounding box center [250, 139] width 154 height 36
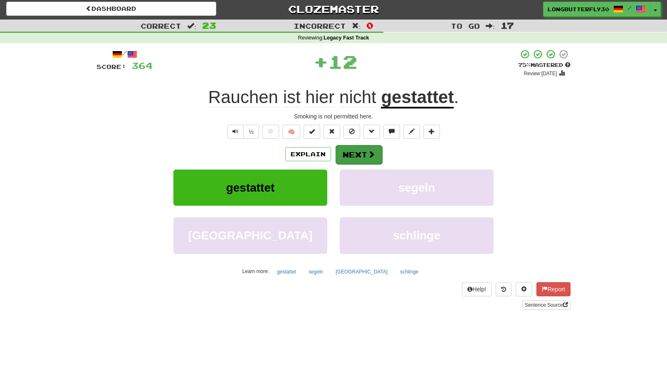
click at [359, 155] on button "Next" at bounding box center [359, 154] width 47 height 19
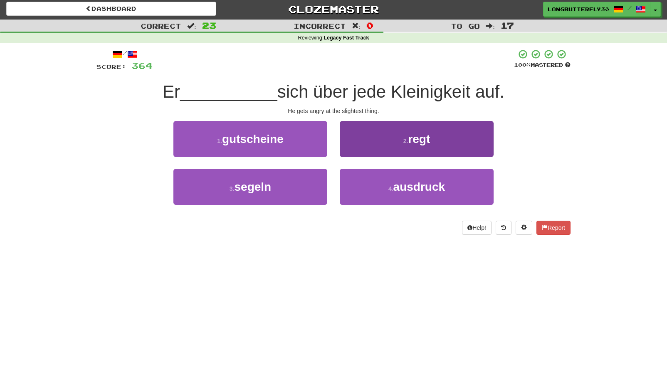
click at [378, 141] on button "2 . regt" at bounding box center [417, 139] width 154 height 36
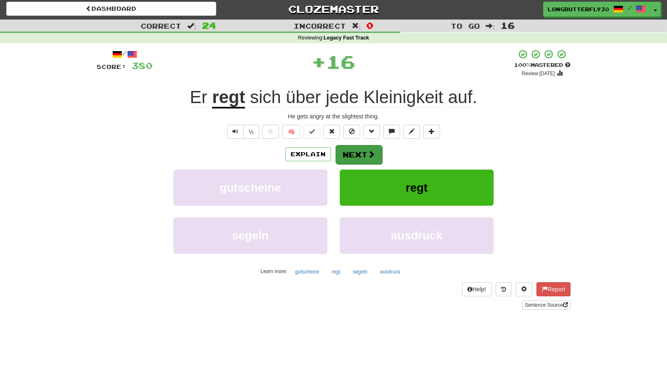
click at [349, 155] on button "Next" at bounding box center [359, 154] width 47 height 19
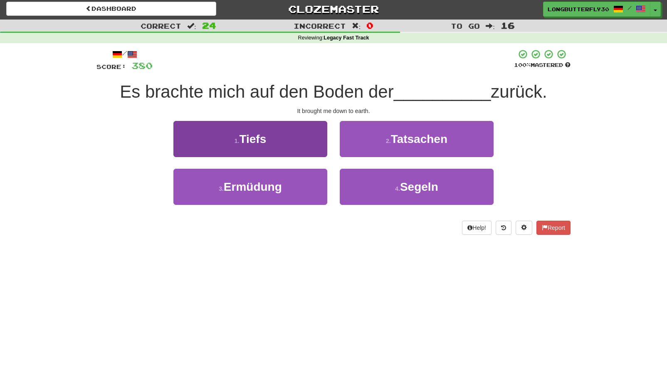
click at [311, 146] on button "1 . Tiefs" at bounding box center [250, 139] width 154 height 36
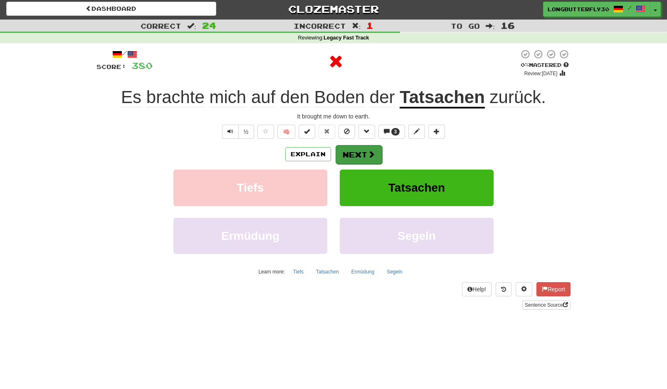
click at [353, 151] on button "Next" at bounding box center [359, 154] width 47 height 19
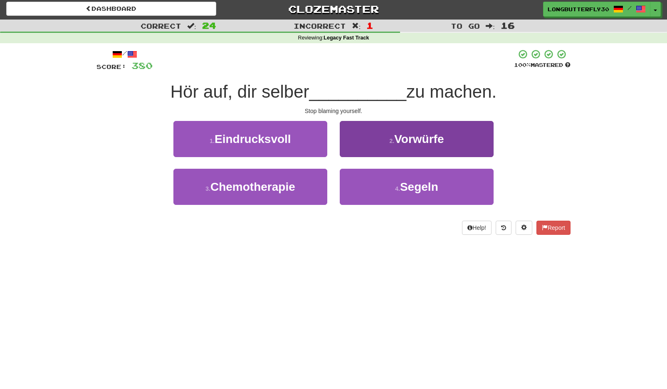
click at [400, 144] on span "Vorwürfe" at bounding box center [418, 139] width 49 height 13
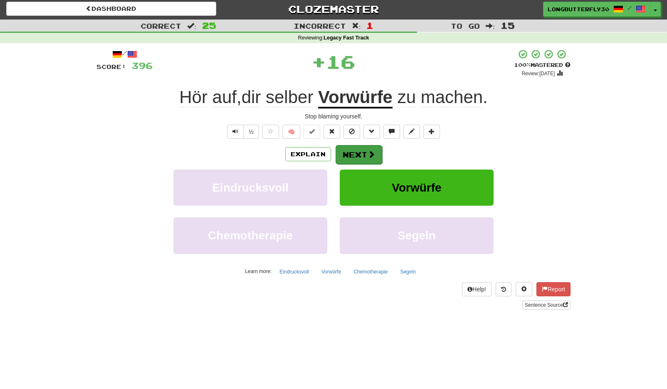
click at [360, 156] on button "Next" at bounding box center [359, 154] width 47 height 19
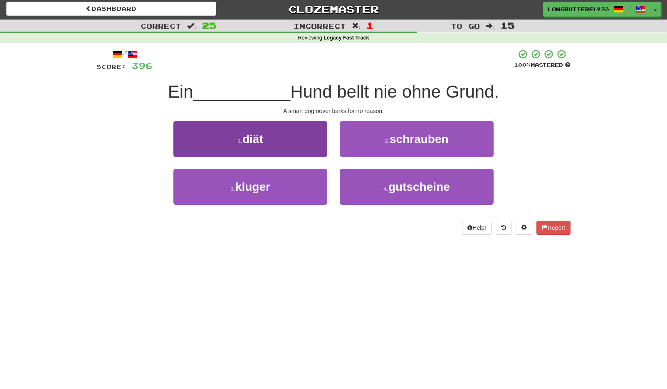
click at [318, 185] on button "3 . kluger" at bounding box center [250, 187] width 154 height 36
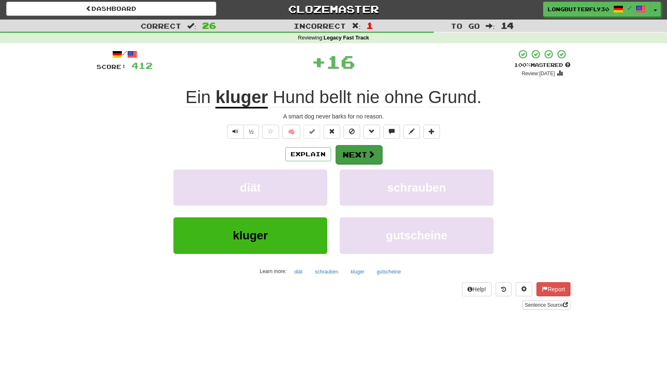
click at [371, 154] on span at bounding box center [371, 154] width 7 height 7
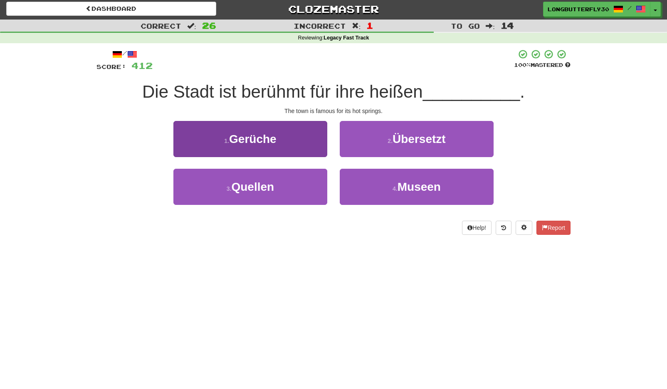
click at [308, 175] on button "3 . Quellen" at bounding box center [250, 187] width 154 height 36
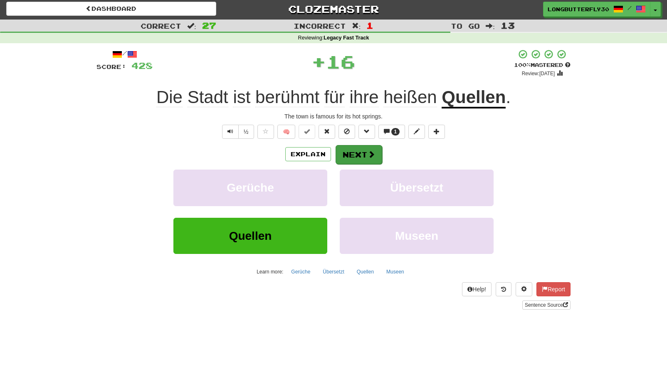
click at [363, 151] on button "Next" at bounding box center [359, 154] width 47 height 19
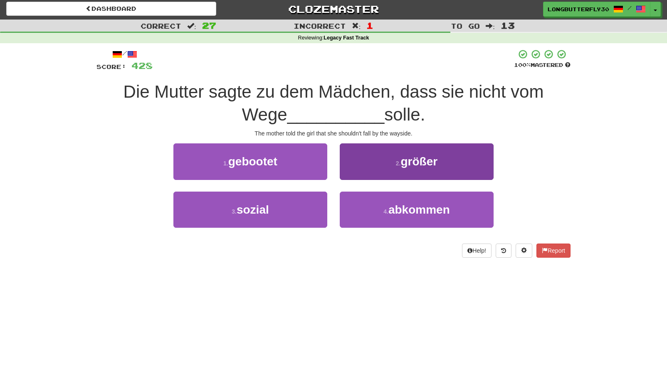
click at [379, 200] on button "4 . abkommen" at bounding box center [417, 210] width 154 height 36
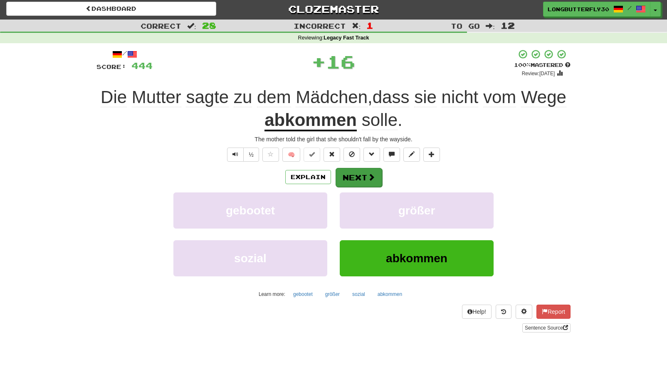
click at [362, 177] on button "Next" at bounding box center [359, 177] width 47 height 19
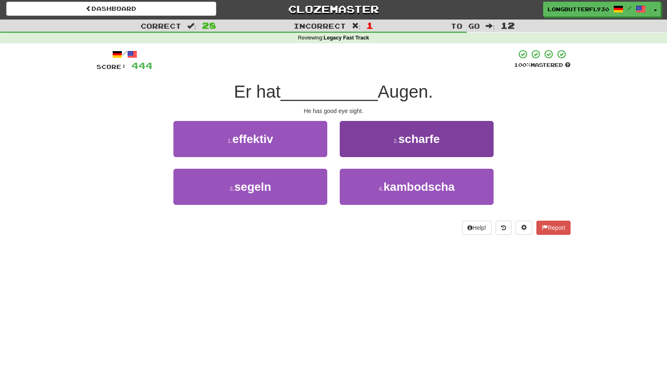
click at [382, 149] on button "2 . scharfe" at bounding box center [417, 139] width 154 height 36
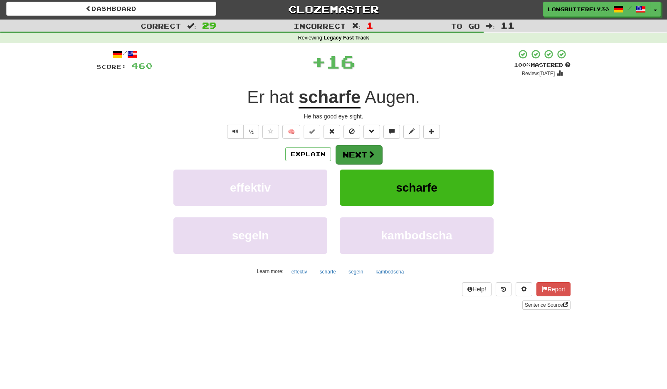
click at [358, 156] on button "Next" at bounding box center [359, 154] width 47 height 19
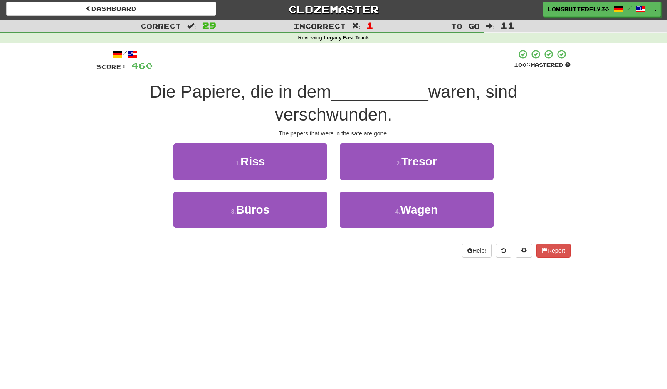
drag, startPoint x: 395, startPoint y: 159, endPoint x: 379, endPoint y: 164, distance: 17.4
click at [395, 159] on button "2 . Tresor" at bounding box center [417, 161] width 154 height 36
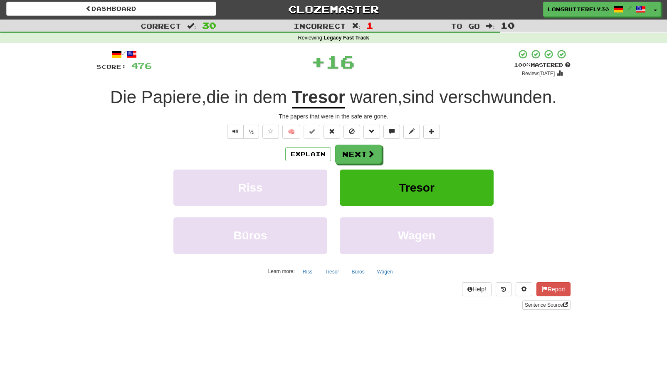
click at [360, 172] on button "Tresor" at bounding box center [417, 188] width 154 height 36
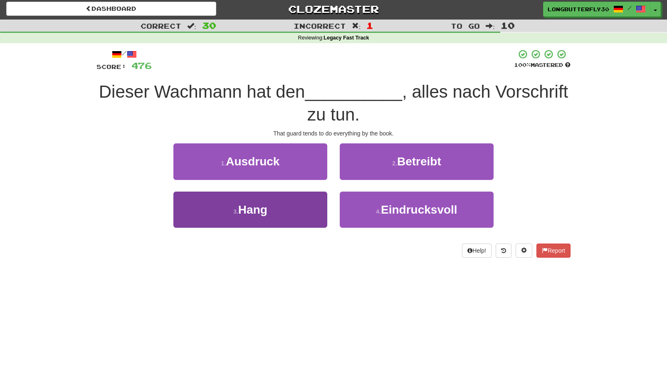
click at [301, 200] on button "3 . Hang" at bounding box center [250, 210] width 154 height 36
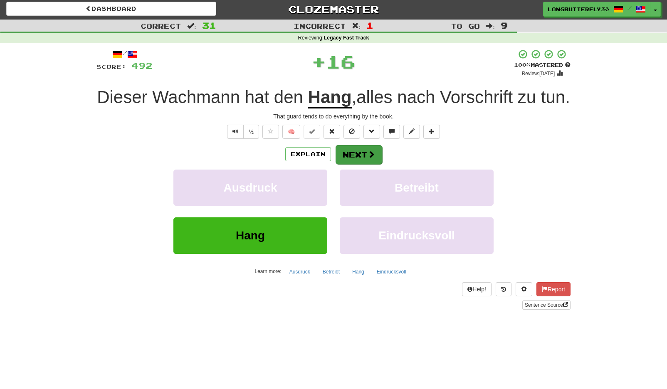
drag, startPoint x: 364, startPoint y: 166, endPoint x: 361, endPoint y: 171, distance: 6.2
click at [362, 169] on div "/ Score: 492 + 16 100 % Mastered Review: 2125-07-28 Dieser Wachmann hat den Han…" at bounding box center [333, 179] width 474 height 261
click at [356, 164] on button "Next" at bounding box center [359, 154] width 47 height 19
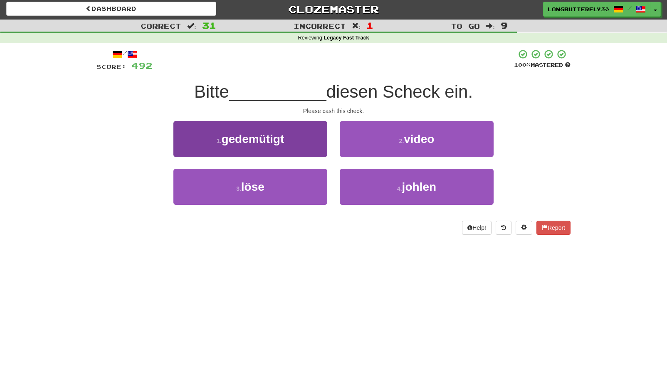
drag, startPoint x: 310, startPoint y: 185, endPoint x: 321, endPoint y: 180, distance: 12.8
click at [311, 184] on button "3 . löse" at bounding box center [250, 187] width 154 height 36
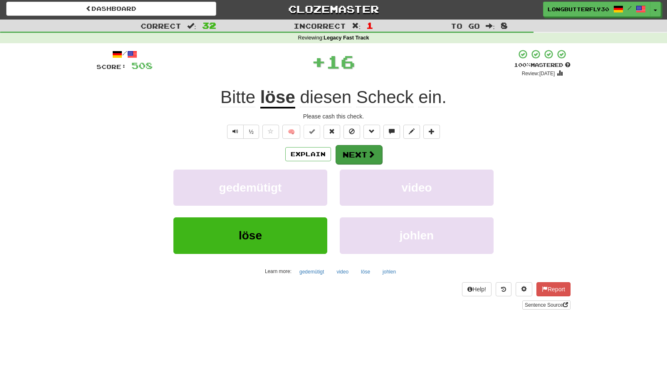
click at [371, 153] on span at bounding box center [371, 154] width 7 height 7
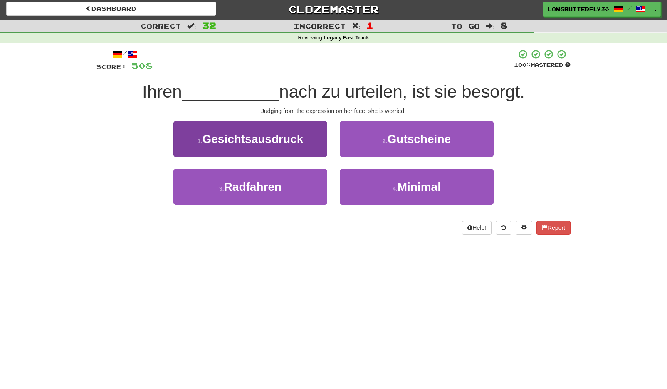
click at [309, 139] on button "1 . Gesichtsausdruck" at bounding box center [250, 139] width 154 height 36
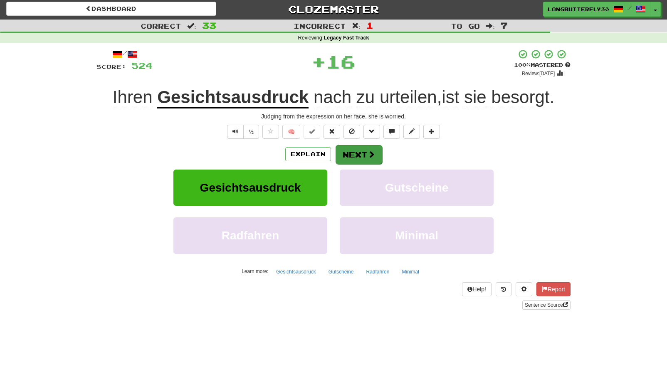
click at [346, 156] on button "Next" at bounding box center [359, 154] width 47 height 19
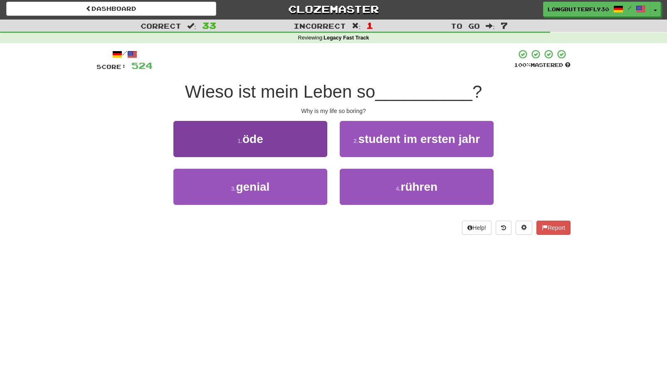
click at [302, 141] on button "1 . öde" at bounding box center [250, 139] width 154 height 36
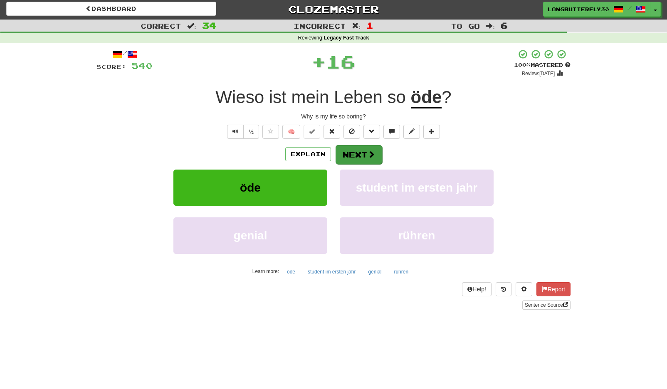
click at [354, 151] on button "Next" at bounding box center [359, 154] width 47 height 19
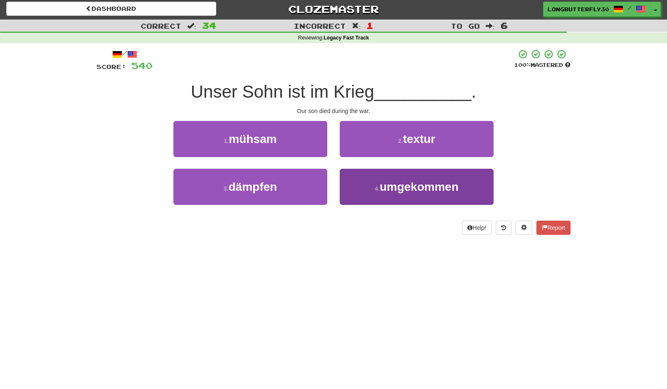
click at [398, 189] on span "umgekommen" at bounding box center [419, 186] width 79 height 13
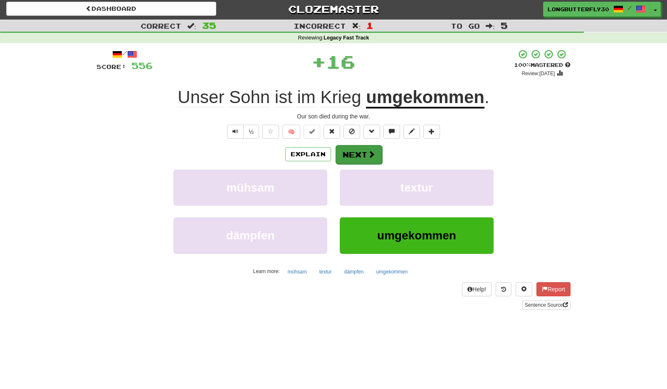
click at [356, 156] on button "Next" at bounding box center [359, 154] width 47 height 19
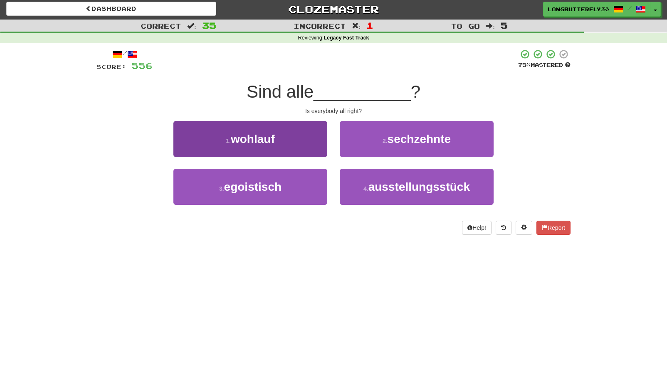
click at [314, 142] on button "1 . wohlauf" at bounding box center [250, 139] width 154 height 36
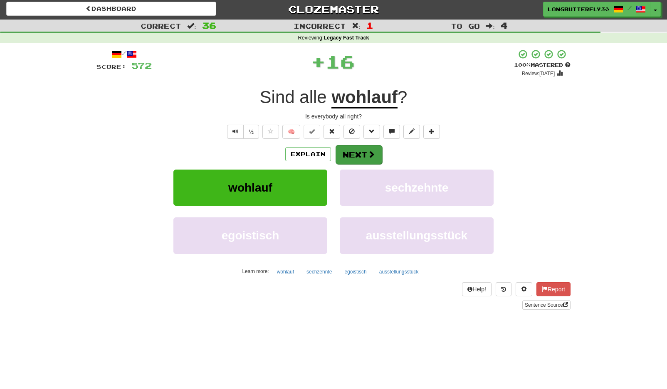
click at [353, 149] on button "Next" at bounding box center [359, 154] width 47 height 19
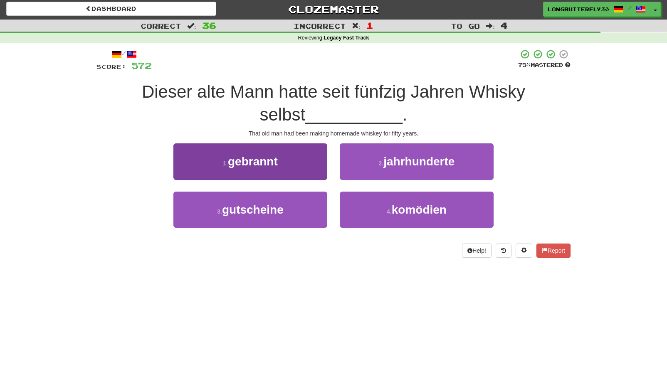
click at [318, 160] on button "1 . gebrannt" at bounding box center [250, 161] width 154 height 36
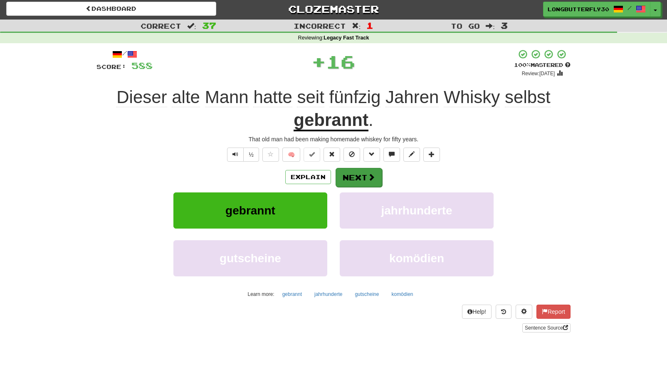
click at [364, 170] on button "Next" at bounding box center [359, 177] width 47 height 19
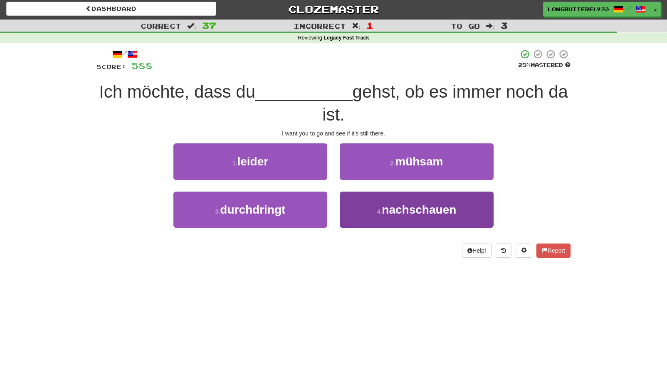
click at [401, 210] on span "nachschauen" at bounding box center [419, 209] width 74 height 13
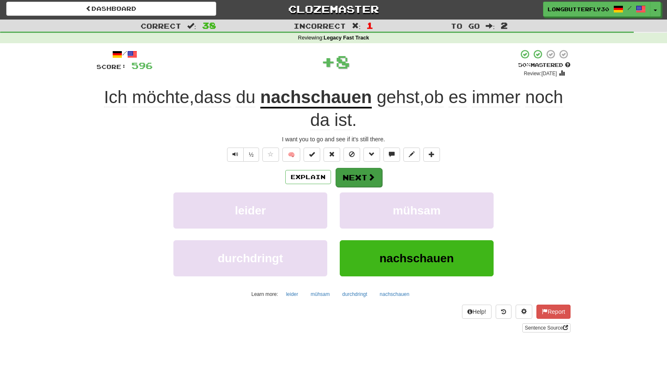
click at [357, 178] on button "Next" at bounding box center [359, 177] width 47 height 19
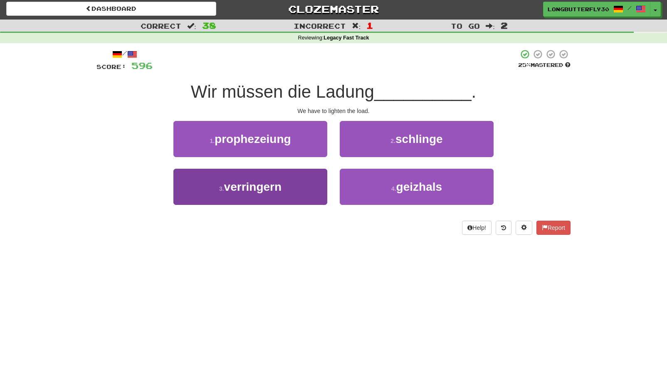
click at [306, 185] on button "3 . verringern" at bounding box center [250, 187] width 154 height 36
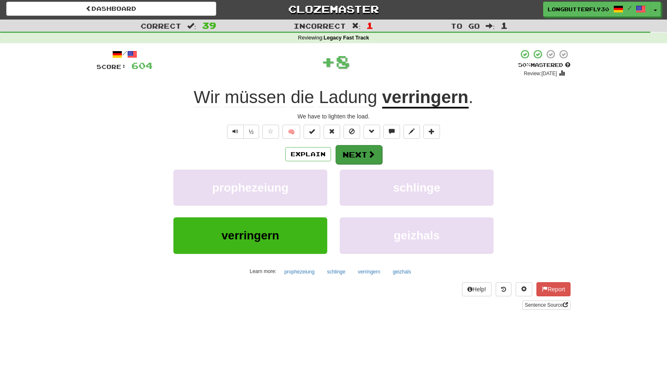
click at [346, 158] on button "Next" at bounding box center [359, 154] width 47 height 19
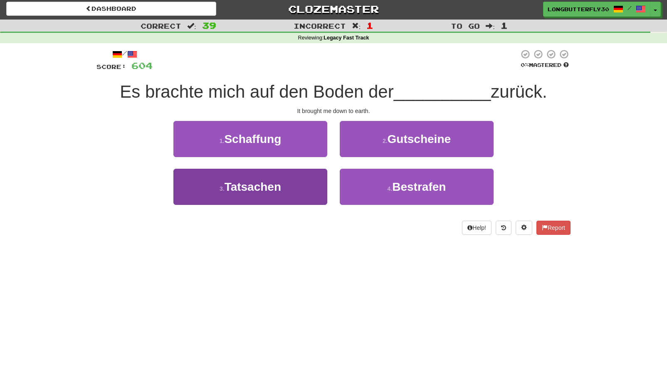
click at [313, 187] on button "3 . Tatsachen" at bounding box center [250, 187] width 154 height 36
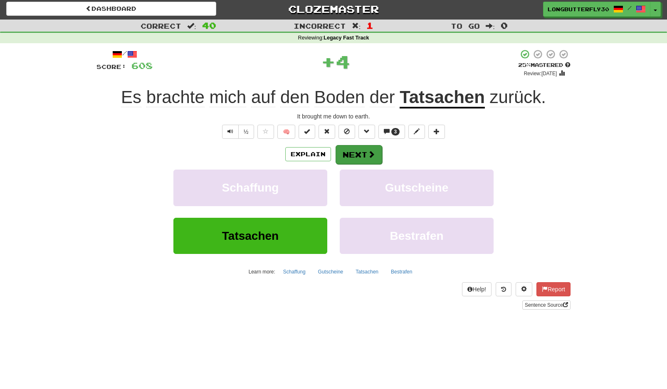
click at [366, 154] on button "Next" at bounding box center [359, 154] width 47 height 19
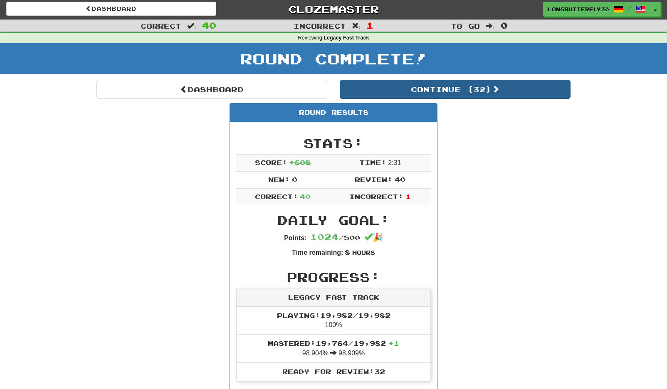
click at [467, 88] on button "Continue ( 32 )" at bounding box center [455, 89] width 231 height 19
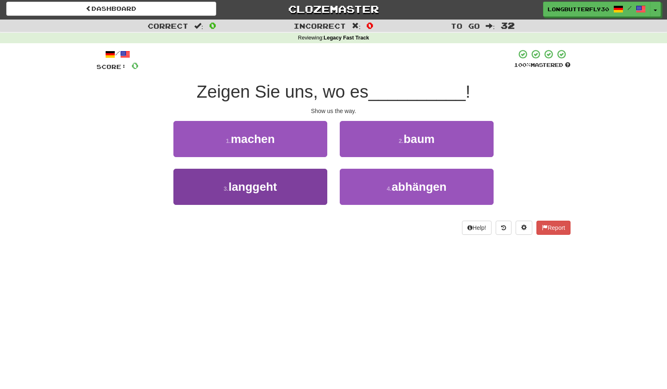
click at [302, 185] on button "3 . langgeht" at bounding box center [250, 187] width 154 height 36
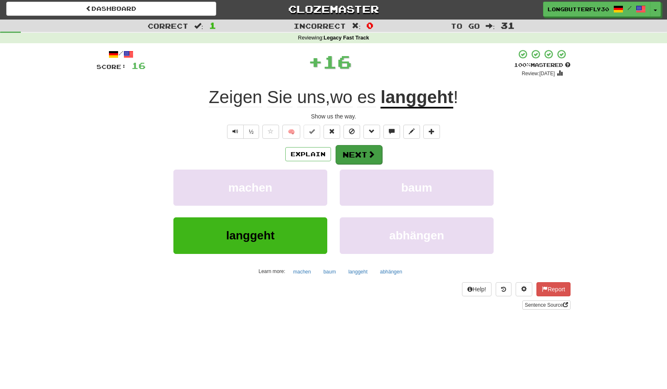
click at [362, 154] on button "Next" at bounding box center [359, 154] width 47 height 19
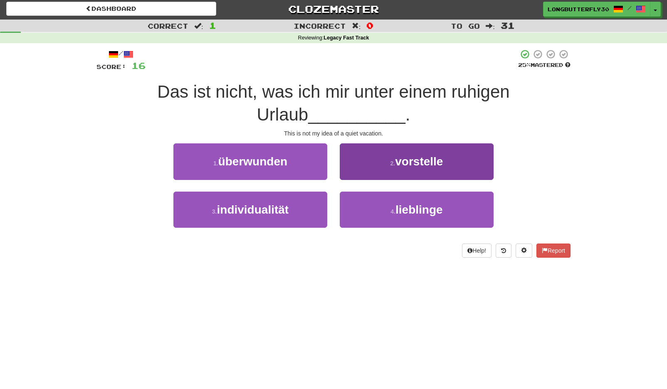
click at [371, 164] on button "2 . vorstelle" at bounding box center [417, 161] width 154 height 36
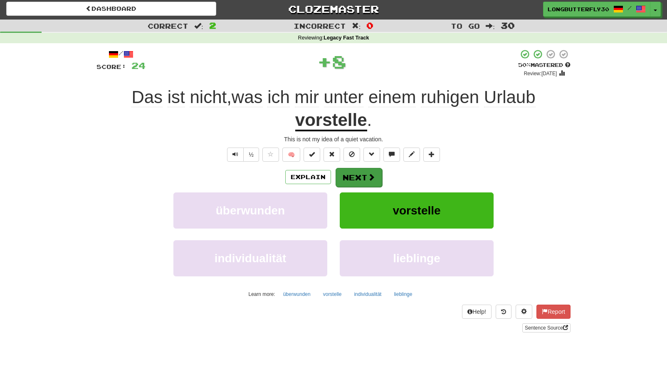
click at [356, 176] on button "Next" at bounding box center [359, 177] width 47 height 19
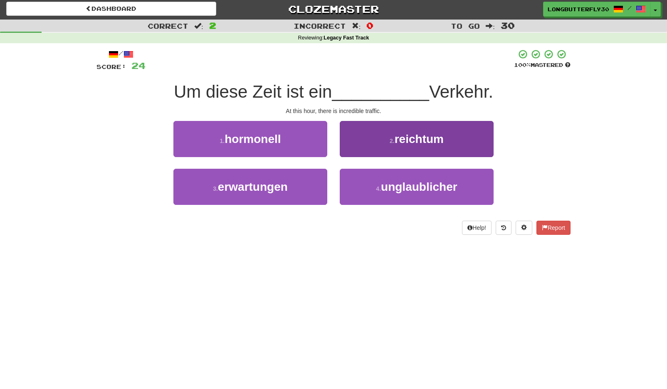
click at [366, 187] on button "4 . unglaublicher" at bounding box center [417, 187] width 154 height 36
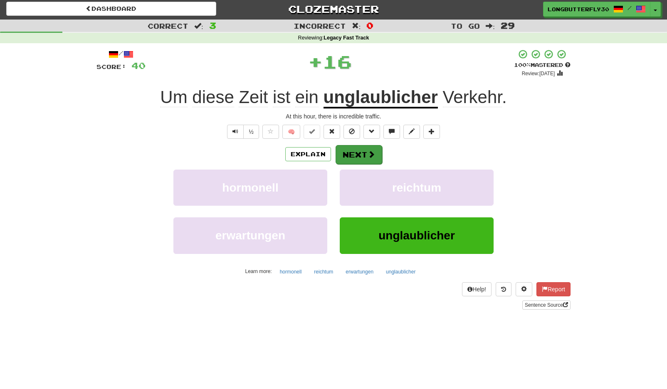
click at [358, 157] on button "Next" at bounding box center [359, 154] width 47 height 19
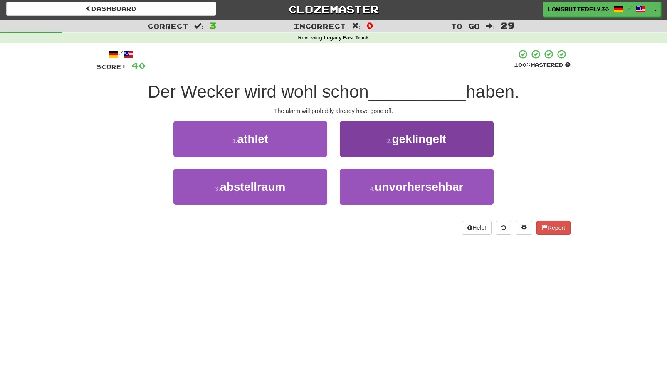
click at [396, 146] on button "2 . geklingelt" at bounding box center [417, 139] width 154 height 36
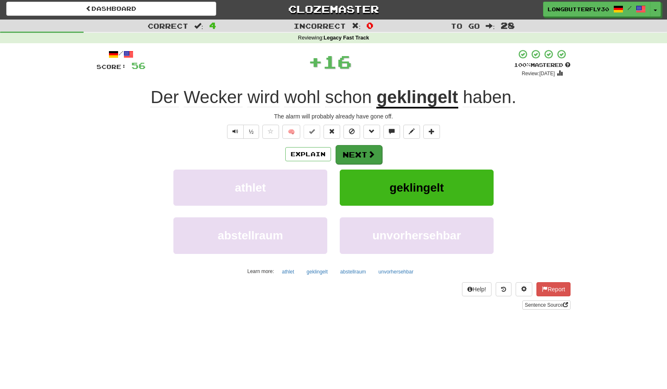
click at [363, 156] on button "Next" at bounding box center [359, 154] width 47 height 19
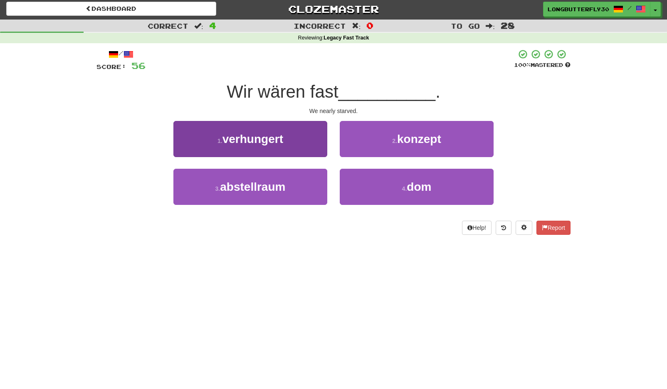
click at [313, 144] on button "1 . verhungert" at bounding box center [250, 139] width 154 height 36
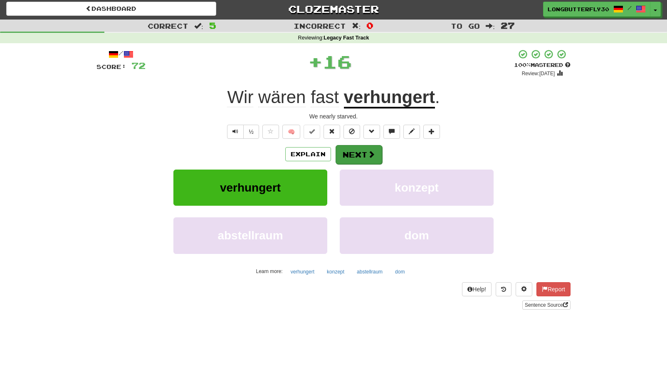
click at [349, 152] on button "Next" at bounding box center [359, 154] width 47 height 19
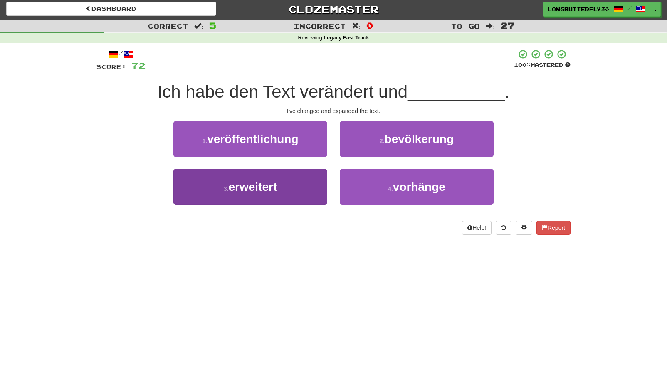
click at [293, 187] on button "3 . erweitert" at bounding box center [250, 187] width 154 height 36
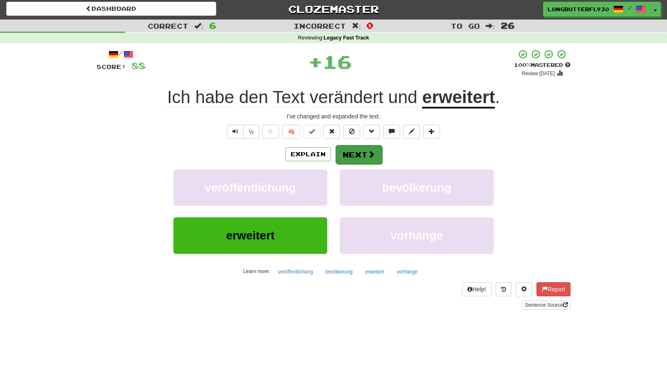
click at [361, 152] on button "Next" at bounding box center [359, 154] width 47 height 19
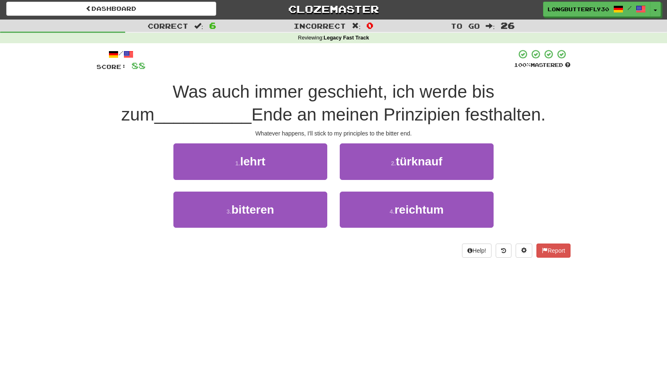
drag, startPoint x: 301, startPoint y: 202, endPoint x: 335, endPoint y: 188, distance: 36.7
click at [302, 202] on button "3 . bitteren" at bounding box center [250, 210] width 154 height 36
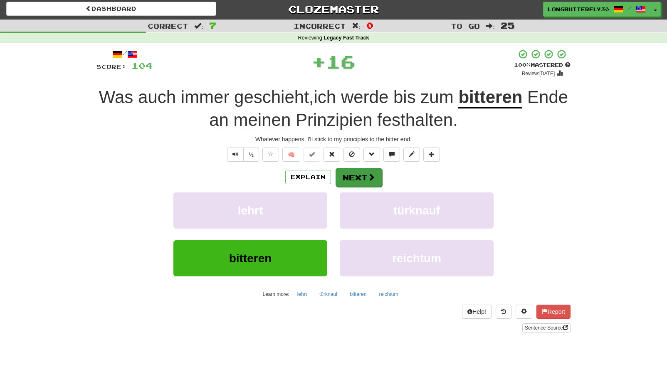
click at [360, 169] on button "Next" at bounding box center [359, 177] width 47 height 19
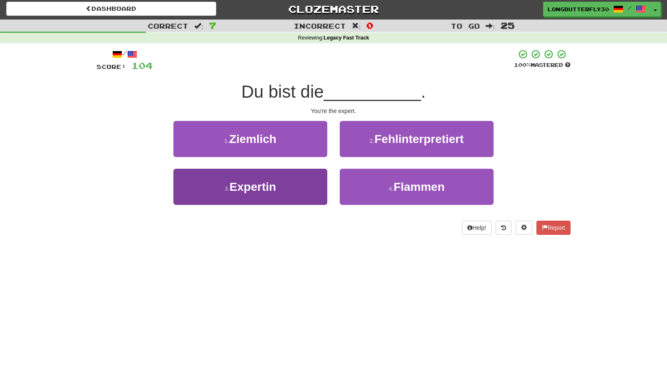
click at [306, 183] on button "3 . Expertin" at bounding box center [250, 187] width 154 height 36
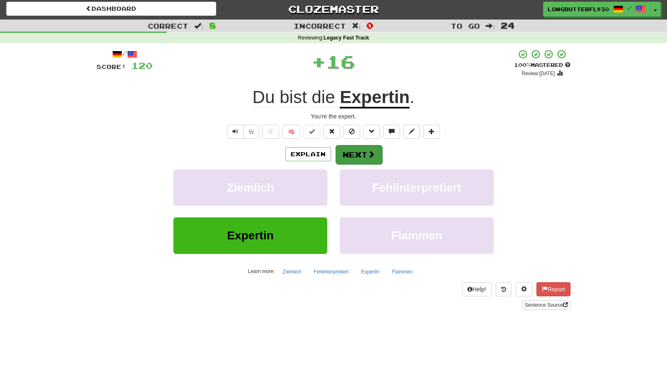
click at [363, 146] on button "Next" at bounding box center [359, 154] width 47 height 19
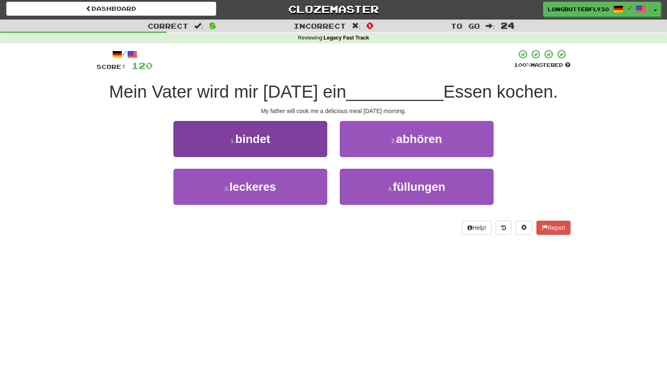
drag, startPoint x: 308, startPoint y: 187, endPoint x: 318, endPoint y: 181, distance: 12.1
click at [308, 187] on button "3 . leckeres" at bounding box center [250, 187] width 154 height 36
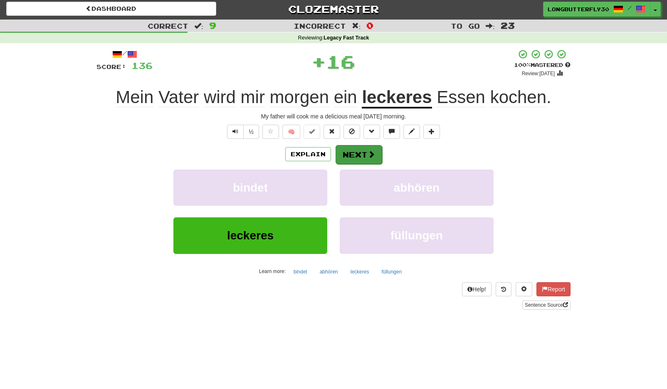
click at [356, 153] on button "Next" at bounding box center [359, 154] width 47 height 19
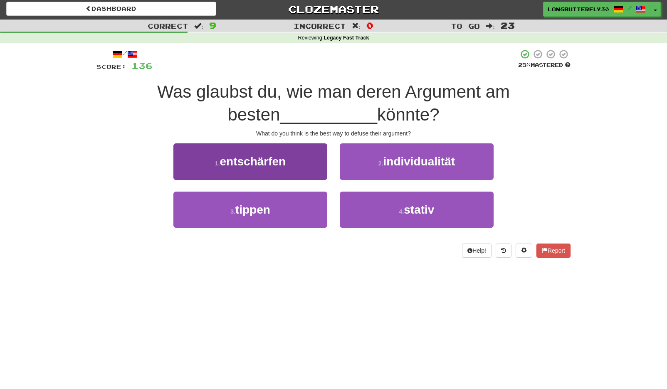
click at [310, 163] on button "1 . entschärfen" at bounding box center [250, 161] width 154 height 36
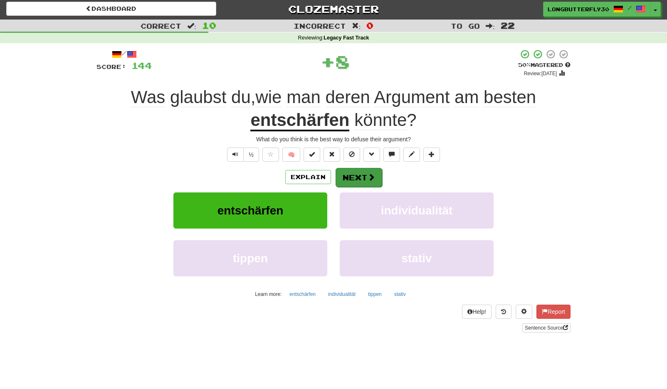
click at [360, 171] on button "Next" at bounding box center [359, 177] width 47 height 19
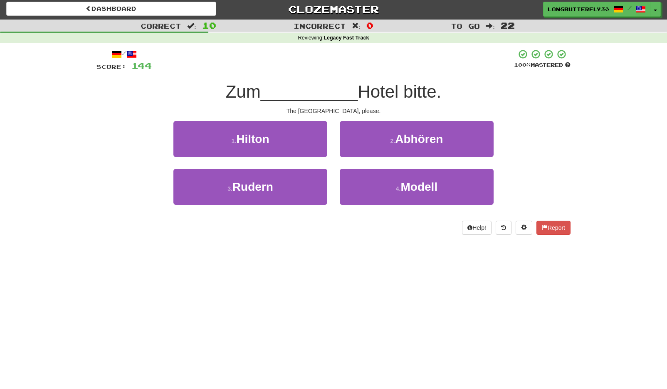
drag, startPoint x: 294, startPoint y: 139, endPoint x: 300, endPoint y: 138, distance: 5.4
click at [298, 138] on button "1 . Hilton" at bounding box center [250, 139] width 154 height 36
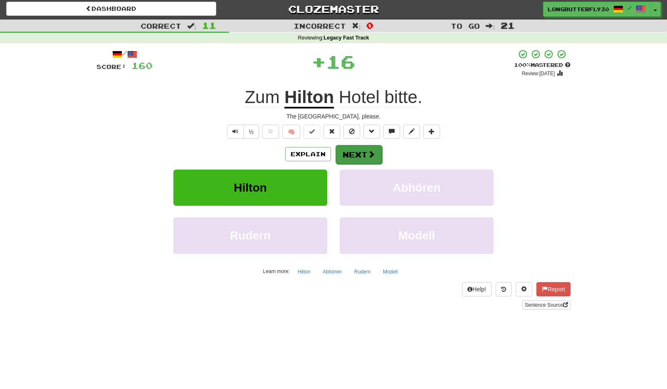
click at [370, 148] on button "Next" at bounding box center [359, 154] width 47 height 19
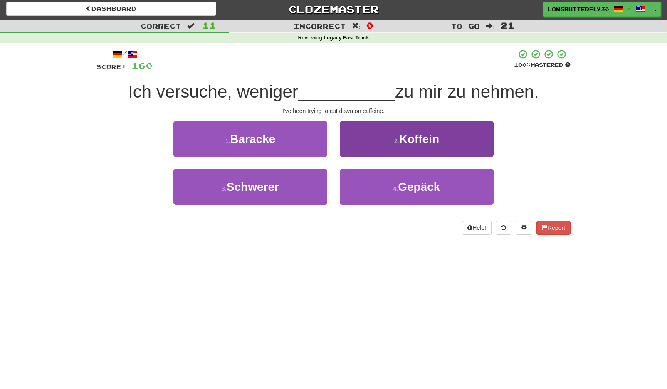
click at [383, 141] on button "2 . Koffein" at bounding box center [417, 139] width 154 height 36
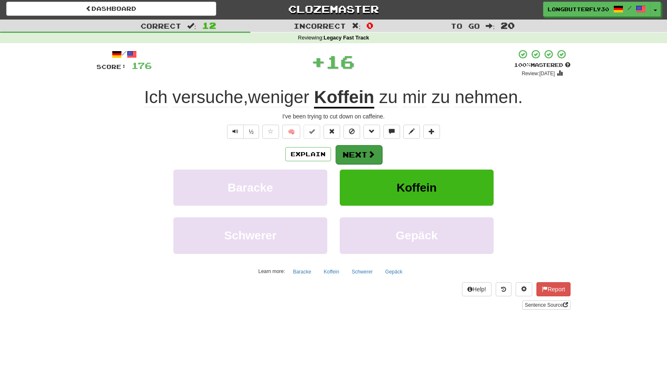
click at [358, 153] on button "Next" at bounding box center [359, 154] width 47 height 19
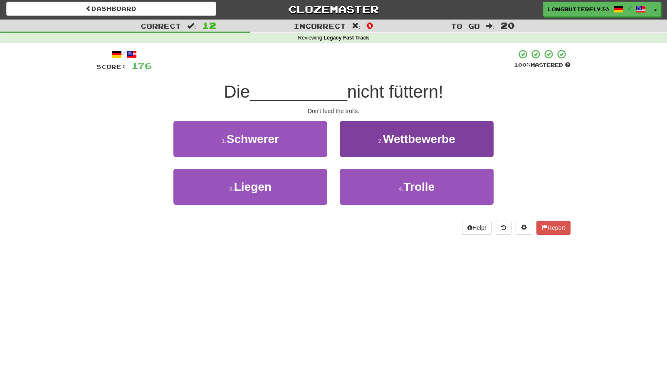
click at [380, 183] on button "4 . Trolle" at bounding box center [417, 187] width 154 height 36
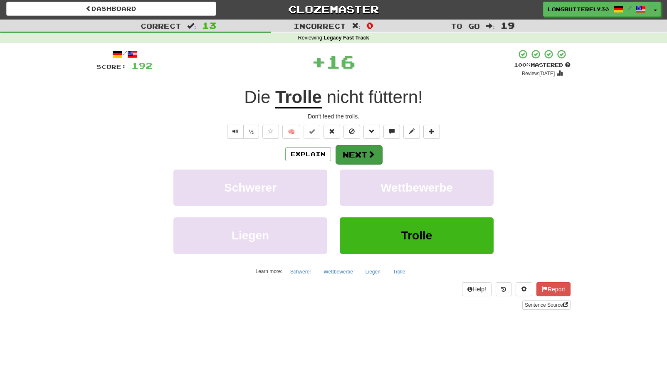
click at [360, 150] on button "Next" at bounding box center [359, 154] width 47 height 19
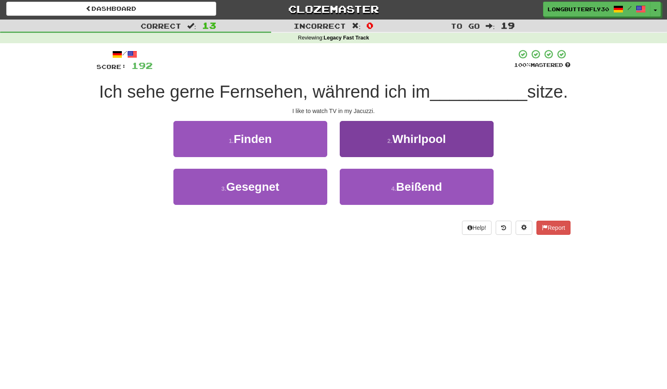
click at [389, 140] on small "2 ." at bounding box center [390, 141] width 5 height 7
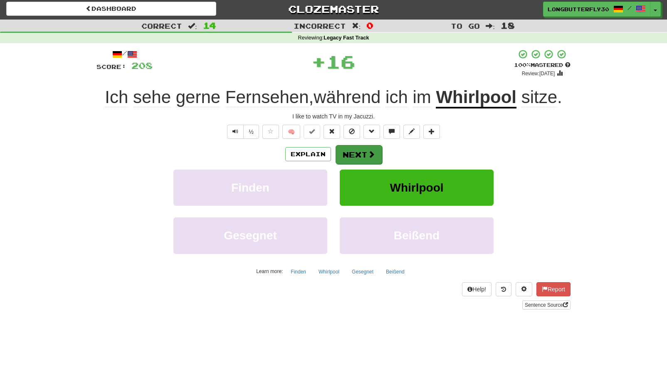
click at [374, 158] on span at bounding box center [371, 154] width 7 height 7
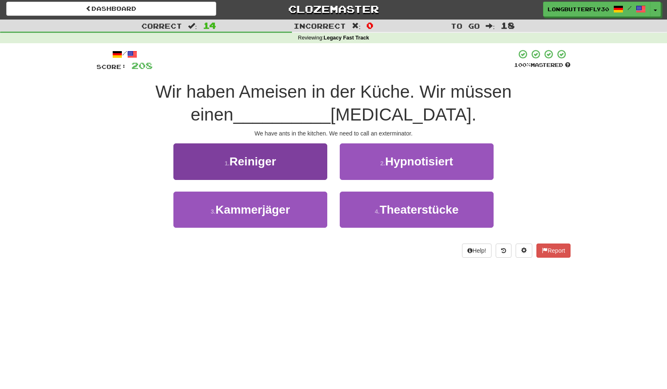
click at [315, 213] on button "3 . Kammerjäger" at bounding box center [250, 210] width 154 height 36
click at [315, 180] on button "1 . Reiniger" at bounding box center [250, 161] width 154 height 36
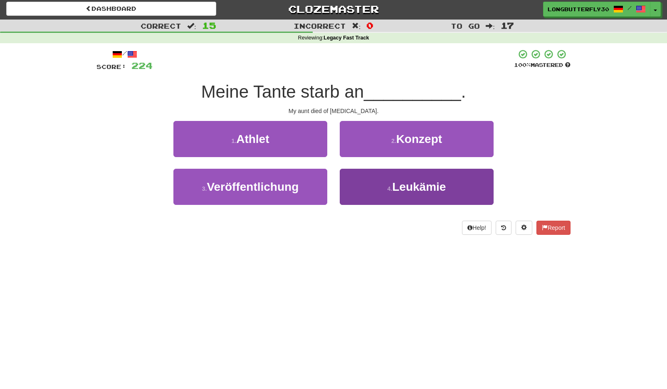
click at [394, 180] on span "Leukämie" at bounding box center [419, 186] width 54 height 13
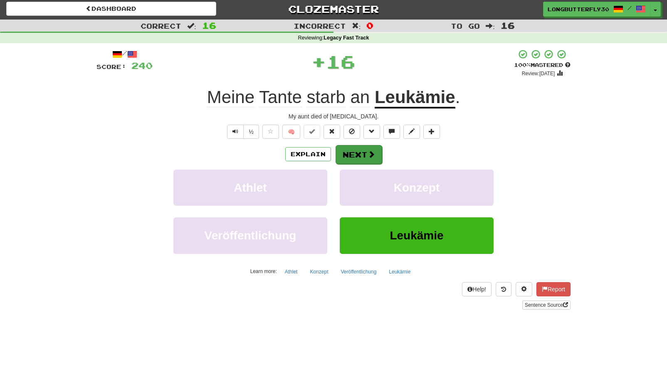
click at [376, 155] on button "Next" at bounding box center [359, 154] width 47 height 19
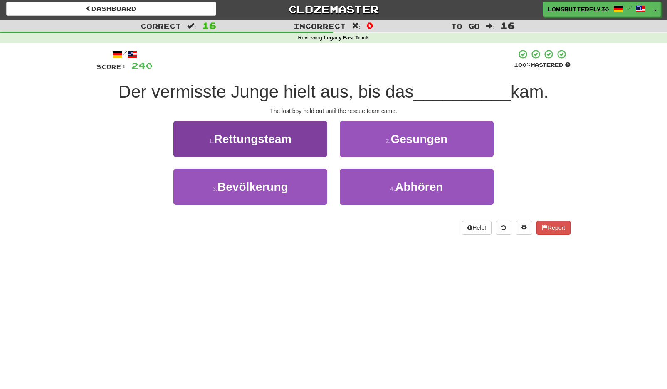
click at [289, 135] on span "Rettungsteam" at bounding box center [253, 139] width 78 height 13
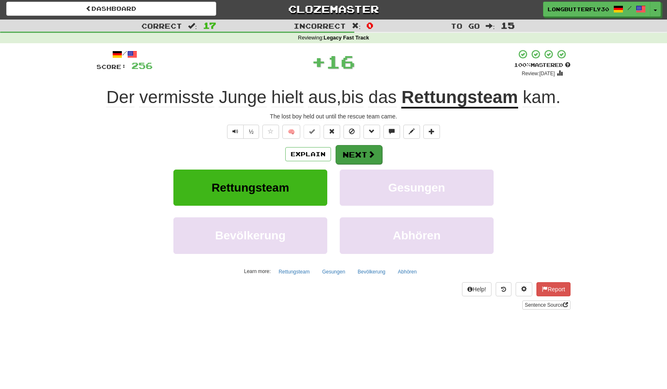
click at [344, 148] on button "Next" at bounding box center [359, 154] width 47 height 19
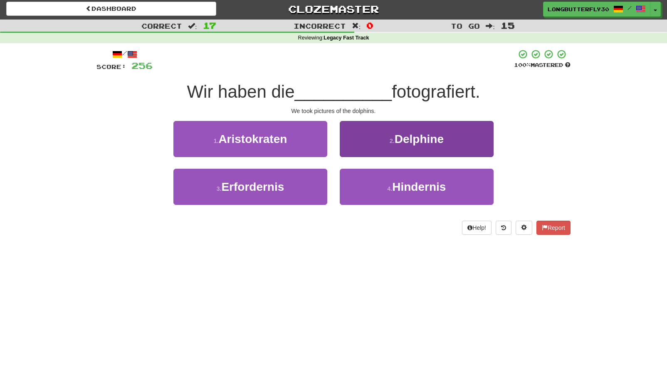
click at [390, 141] on small "2 ." at bounding box center [392, 141] width 5 height 7
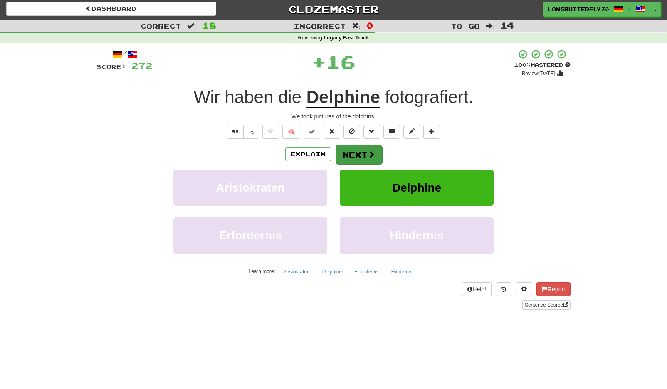
click at [361, 150] on button "Next" at bounding box center [359, 154] width 47 height 19
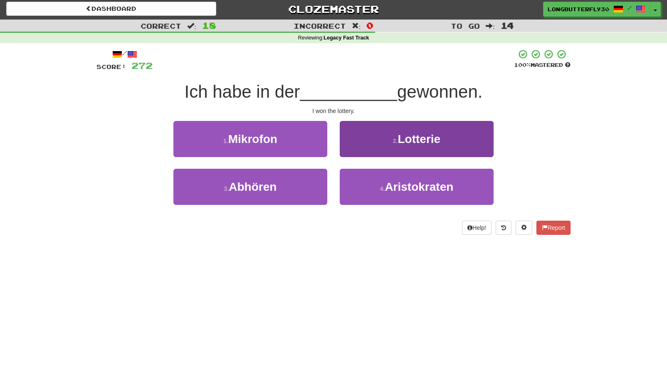
click at [382, 141] on button "2 . Lotterie" at bounding box center [417, 139] width 154 height 36
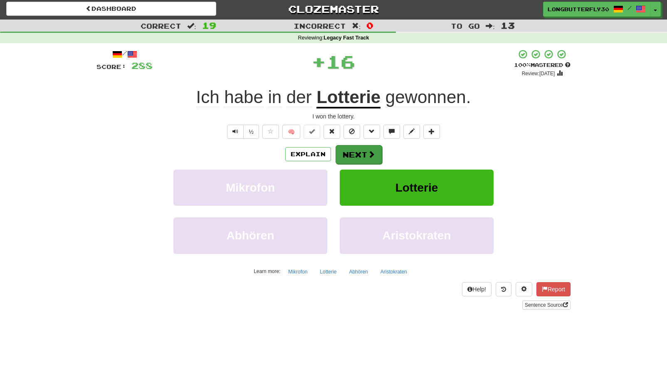
click at [357, 149] on button "Next" at bounding box center [359, 154] width 47 height 19
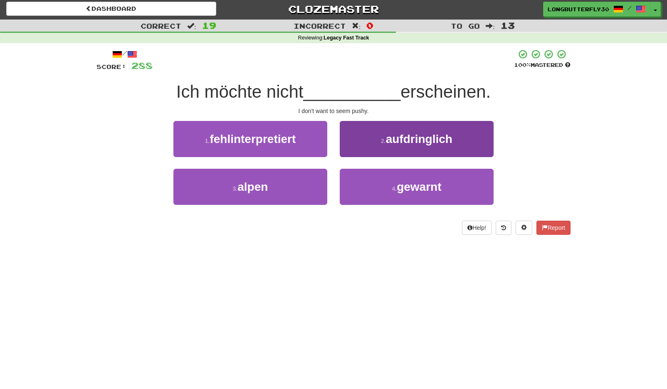
click at [378, 141] on button "2 . aufdringlich" at bounding box center [417, 139] width 154 height 36
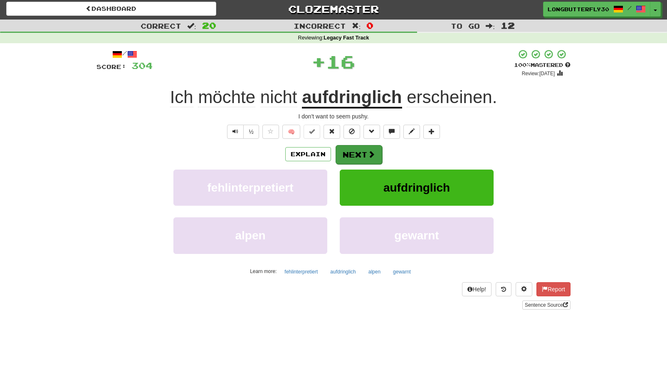
click at [353, 150] on button "Next" at bounding box center [359, 154] width 47 height 19
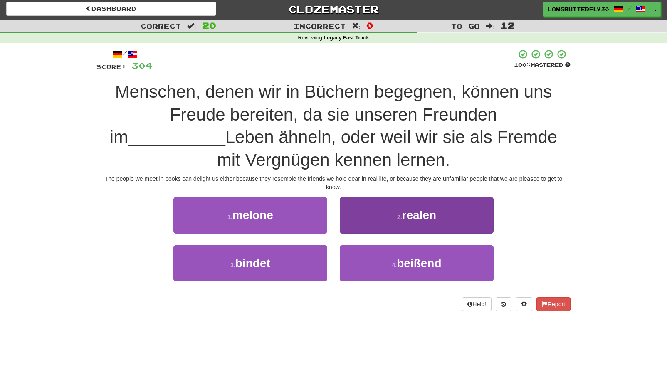
click at [390, 214] on button "2 . realen" at bounding box center [417, 215] width 154 height 36
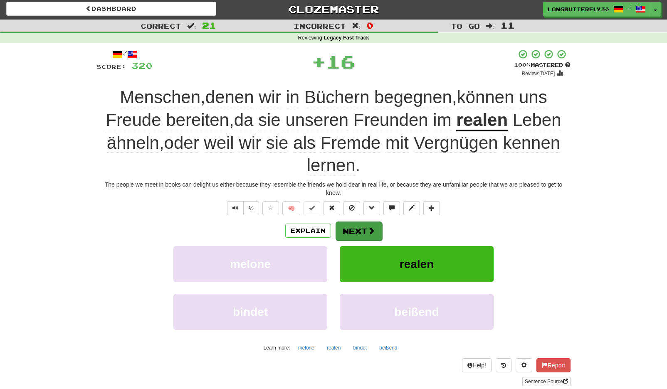
click at [363, 227] on button "Next" at bounding box center [359, 231] width 47 height 19
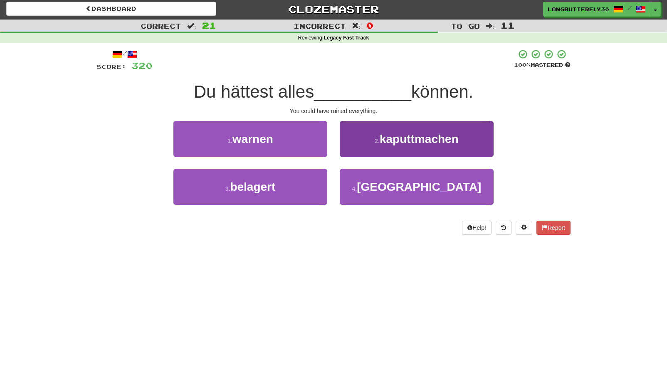
click at [416, 142] on span "kaputtmachen" at bounding box center [419, 139] width 79 height 13
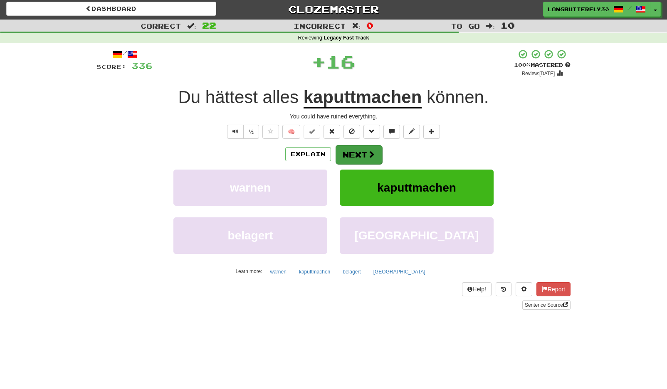
click at [368, 155] on span at bounding box center [371, 154] width 7 height 7
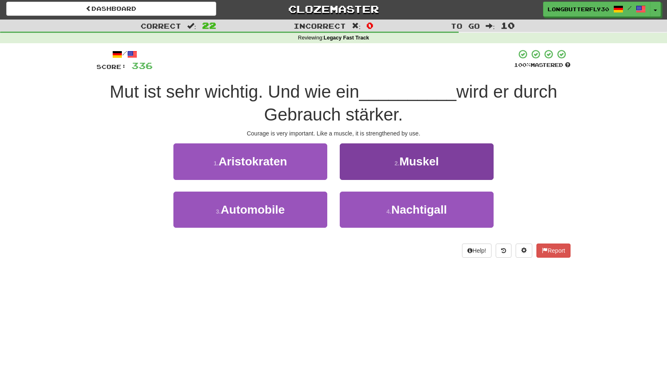
click at [401, 160] on span "Muskel" at bounding box center [419, 161] width 40 height 13
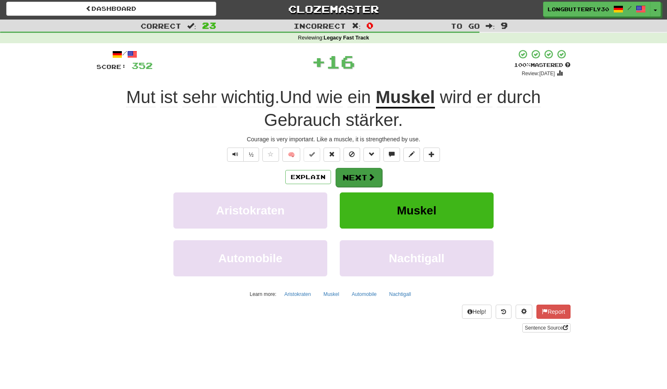
click at [356, 183] on button "Next" at bounding box center [359, 177] width 47 height 19
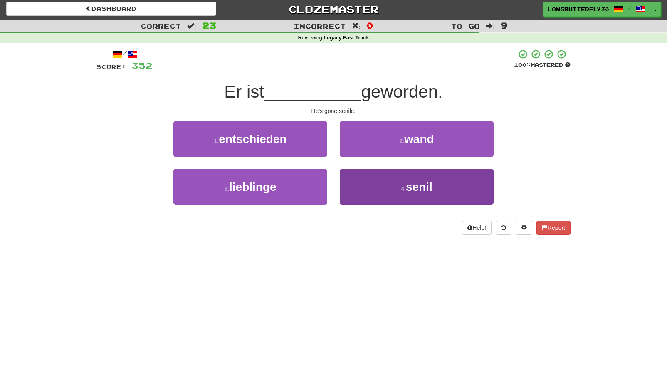
click at [381, 180] on button "4 . senil" at bounding box center [417, 187] width 154 height 36
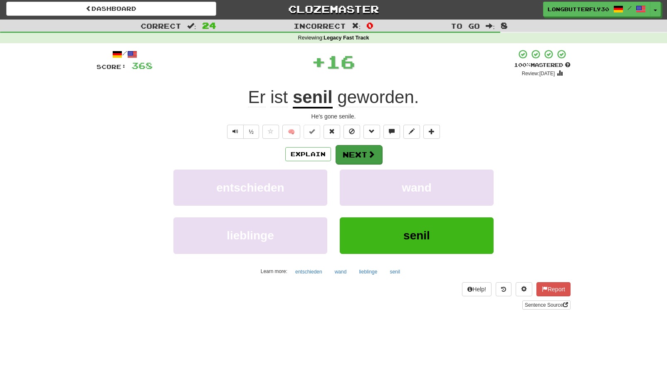
click at [366, 153] on button "Next" at bounding box center [359, 154] width 47 height 19
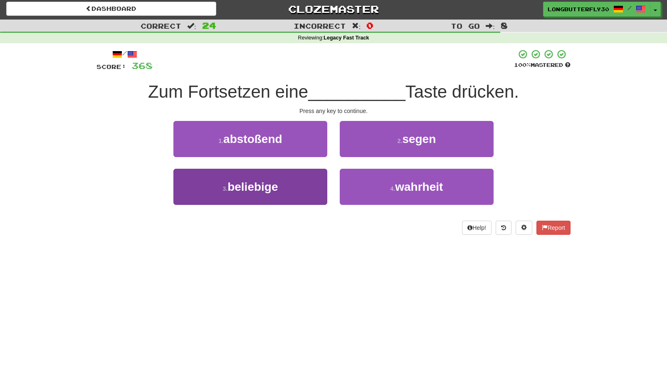
click at [294, 180] on button "3 . beliebige" at bounding box center [250, 187] width 154 height 36
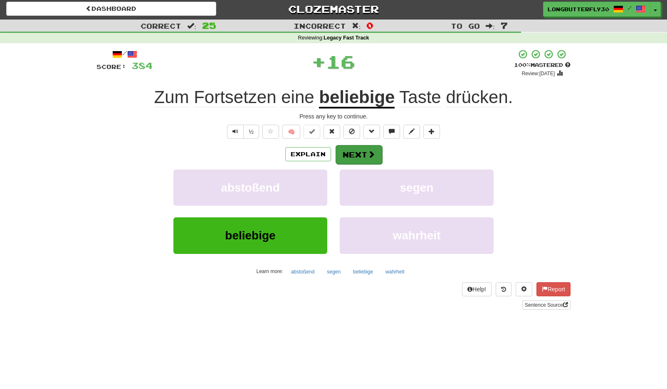
click at [366, 153] on button "Next" at bounding box center [359, 154] width 47 height 19
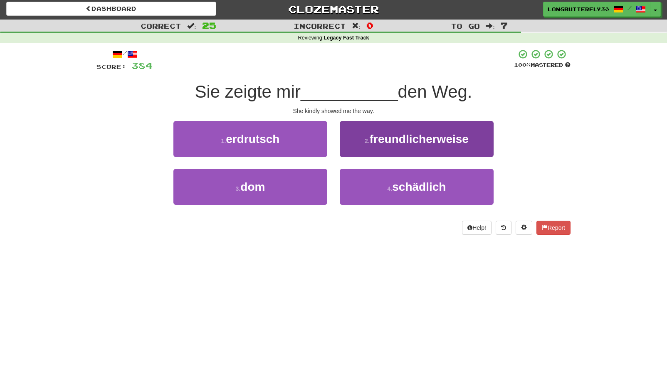
click at [391, 139] on span "freundlicherweise" at bounding box center [419, 139] width 99 height 13
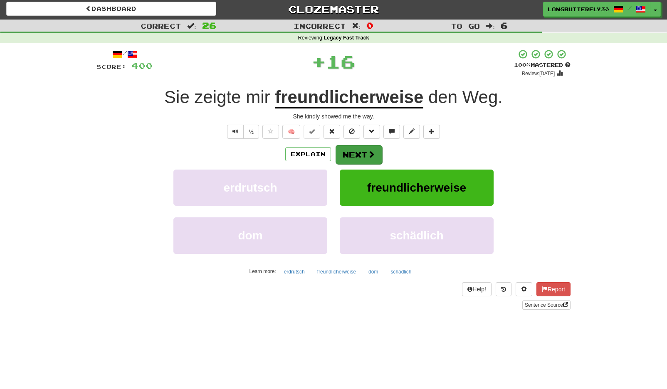
click at [358, 154] on button "Next" at bounding box center [359, 154] width 47 height 19
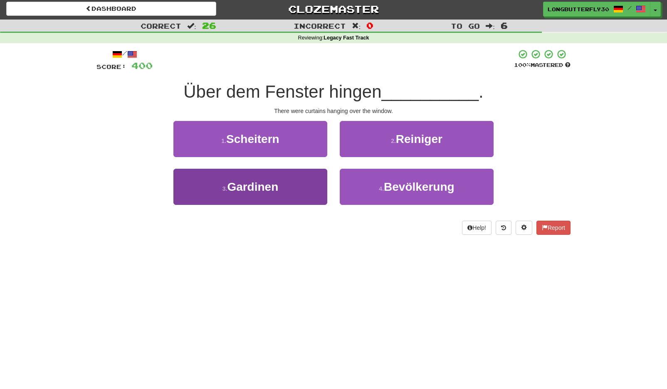
click at [305, 181] on button "3 . Gardinen" at bounding box center [250, 187] width 154 height 36
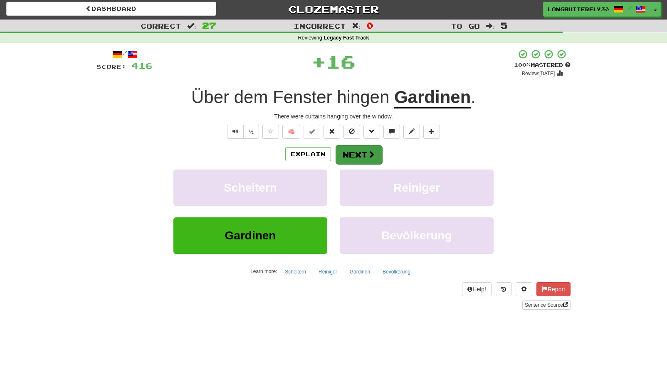
click at [370, 151] on span at bounding box center [371, 154] width 7 height 7
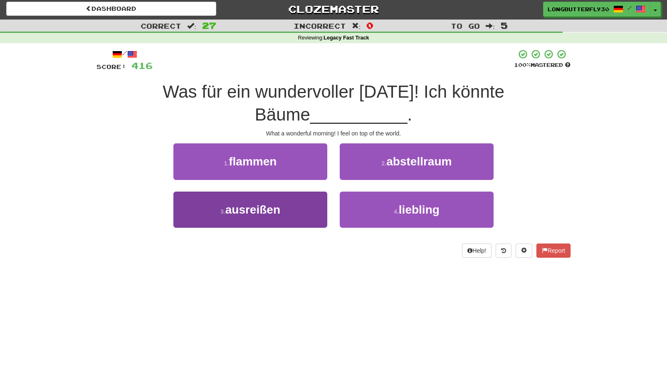
click at [323, 197] on button "3 . ausreißen" at bounding box center [250, 210] width 154 height 36
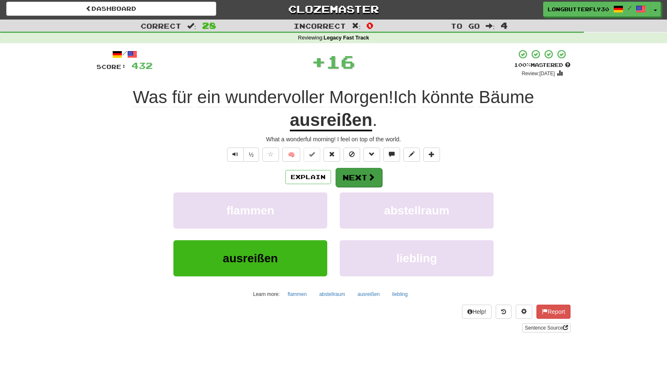
click at [361, 176] on button "Next" at bounding box center [359, 177] width 47 height 19
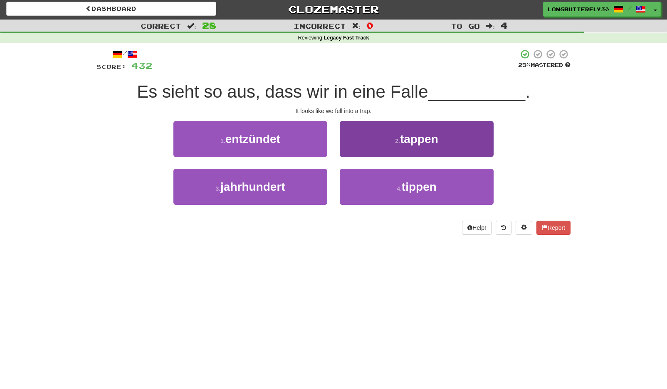
click at [415, 140] on span "tappen" at bounding box center [419, 139] width 38 height 13
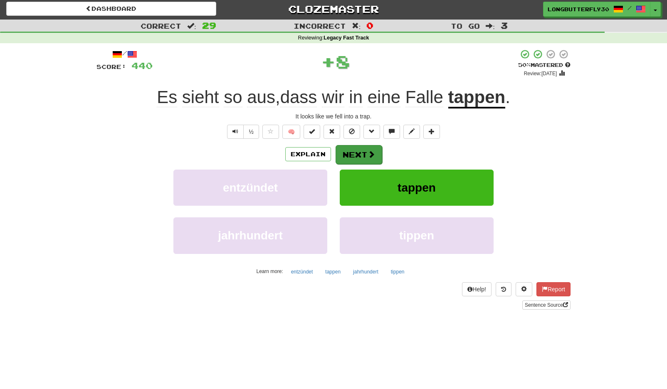
click at [372, 151] on span at bounding box center [371, 154] width 7 height 7
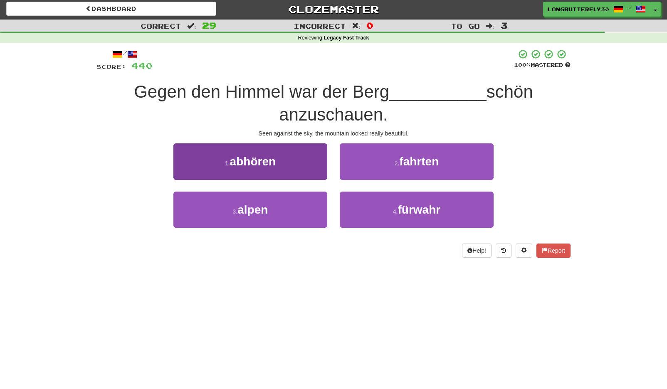
click at [314, 167] on button "1 . abhören" at bounding box center [250, 161] width 154 height 36
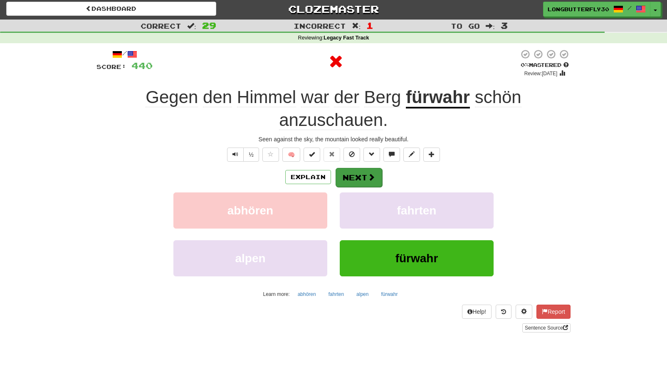
click at [356, 168] on button "Next" at bounding box center [359, 177] width 47 height 19
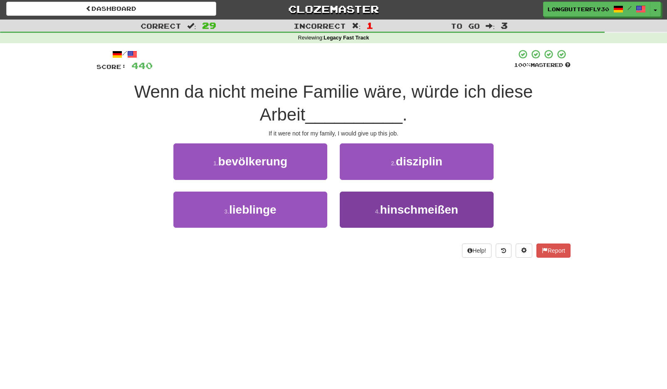
click at [390, 210] on span "hinschmeißen" at bounding box center [419, 209] width 78 height 13
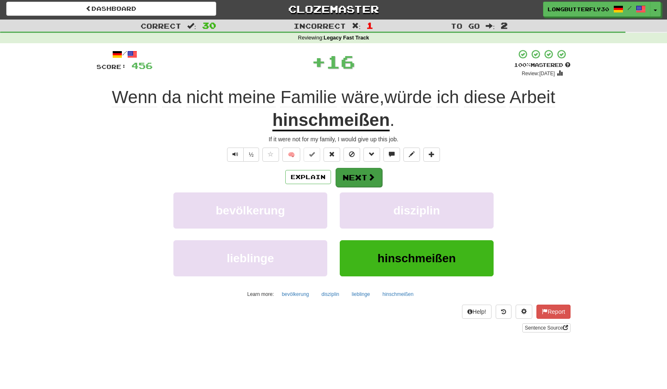
click at [362, 175] on button "Next" at bounding box center [359, 177] width 47 height 19
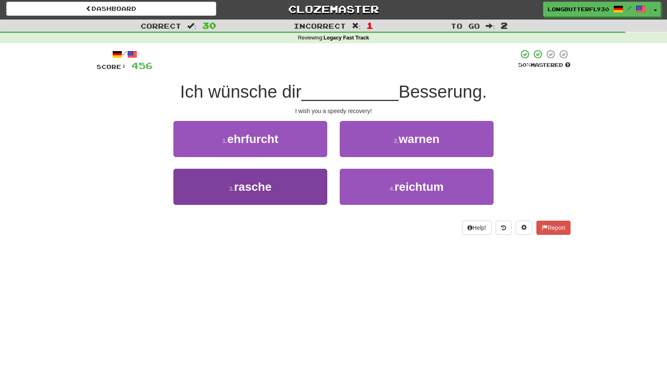
click at [282, 183] on button "3 . rasche" at bounding box center [250, 187] width 154 height 36
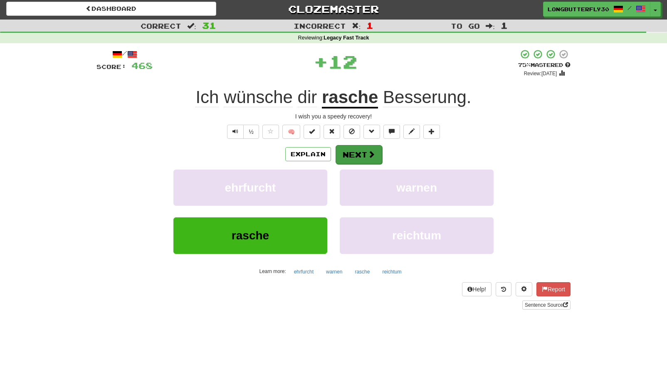
click at [346, 152] on button "Next" at bounding box center [359, 154] width 47 height 19
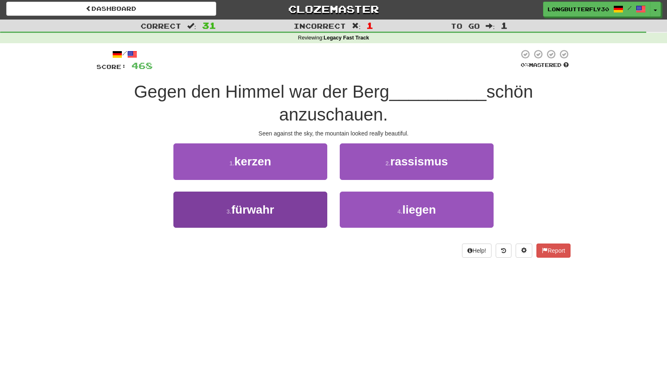
click at [307, 198] on button "3 . fürwahr" at bounding box center [250, 210] width 154 height 36
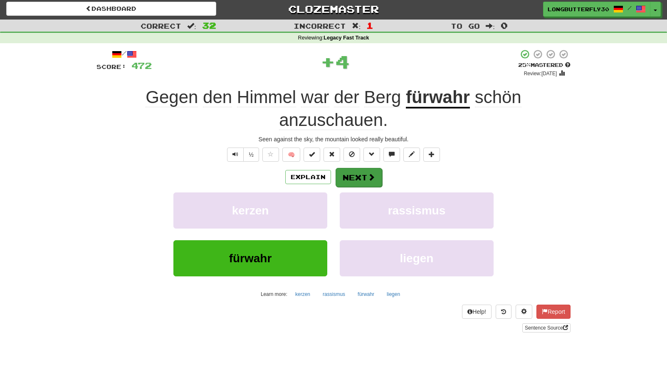
click at [372, 176] on span at bounding box center [371, 176] width 7 height 7
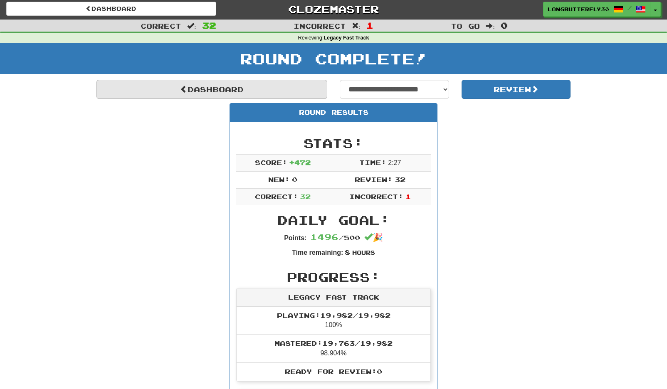
click at [268, 89] on link "Dashboard" at bounding box center [211, 89] width 231 height 19
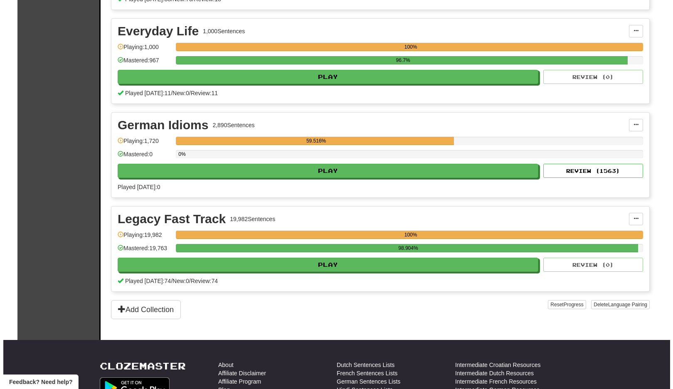
scroll to position [276, 0]
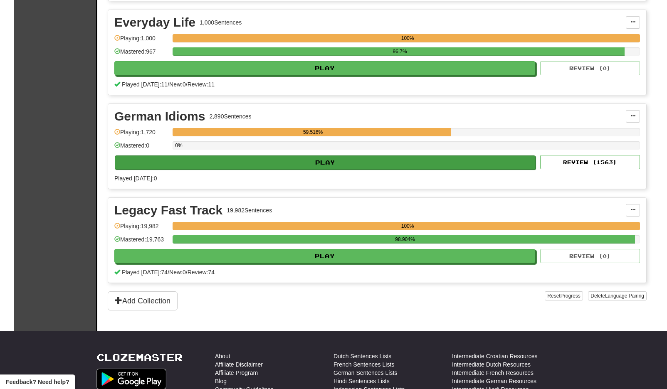
click at [366, 161] on button "Play" at bounding box center [325, 163] width 421 height 14
select select "**"
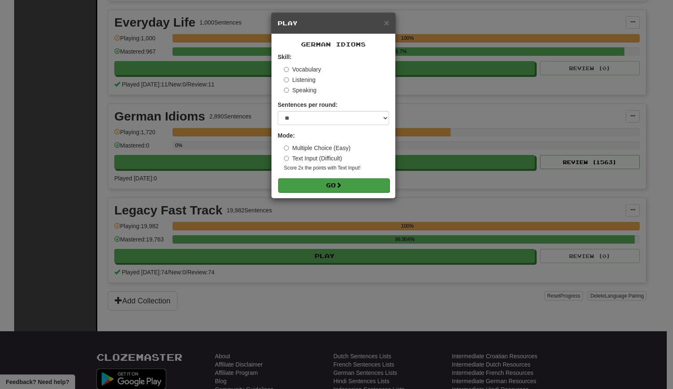
click at [334, 180] on button "Go" at bounding box center [333, 185] width 111 height 14
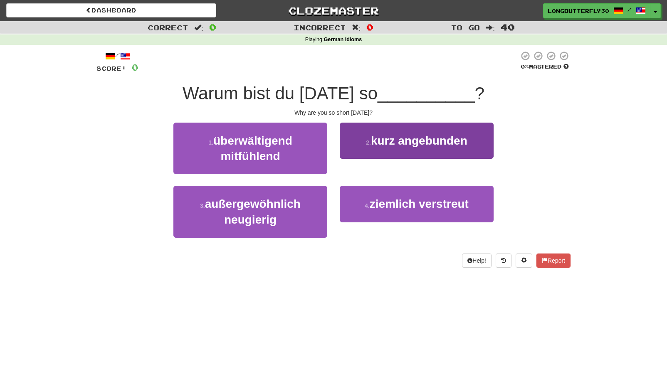
click at [375, 146] on span "kurz angebunden" at bounding box center [419, 140] width 96 height 13
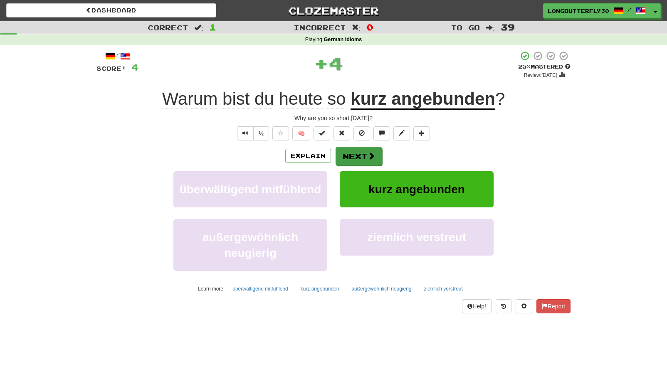
click at [357, 154] on button "Next" at bounding box center [359, 156] width 47 height 19
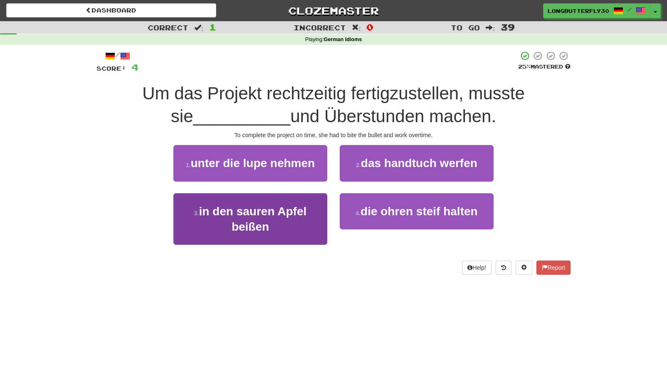
click at [296, 214] on span "in den sauren Apfel beißen" at bounding box center [253, 219] width 108 height 28
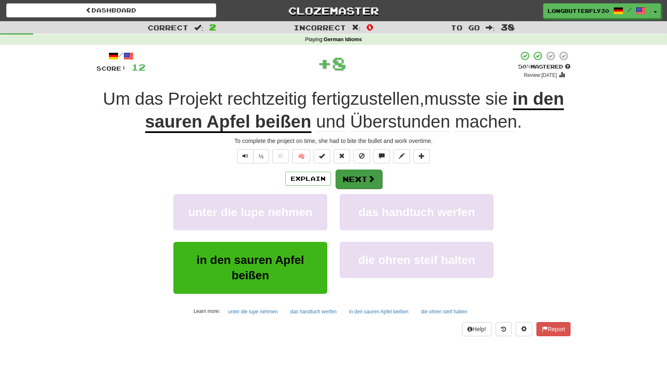
click at [364, 180] on button "Next" at bounding box center [359, 179] width 47 height 19
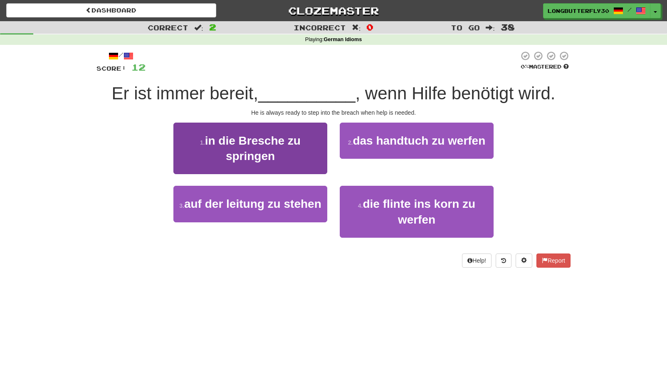
click at [294, 138] on span "in die Bresche zu springen" at bounding box center [253, 148] width 96 height 28
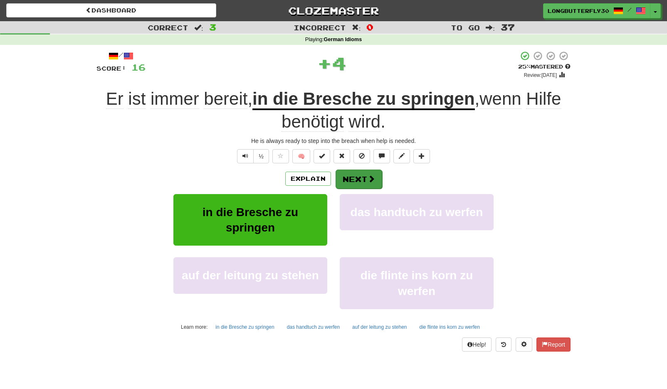
click at [358, 178] on button "Next" at bounding box center [359, 179] width 47 height 19
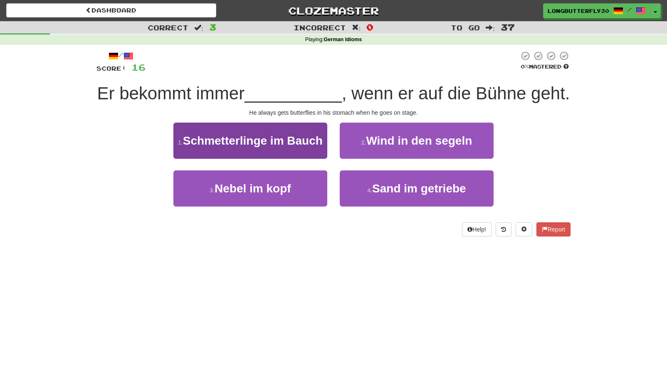
click at [295, 142] on span "Schmetterlinge im Bauch" at bounding box center [253, 140] width 140 height 13
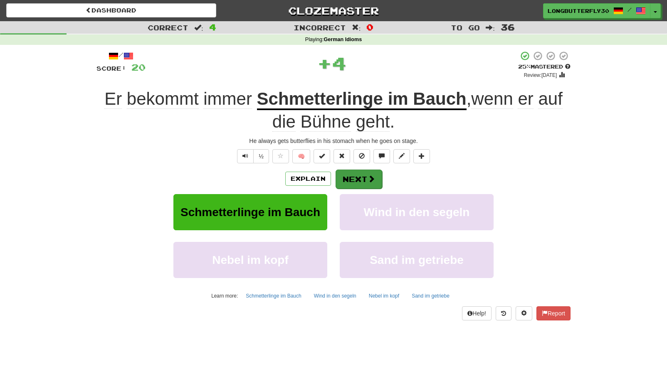
click at [356, 170] on button "Next" at bounding box center [359, 179] width 47 height 19
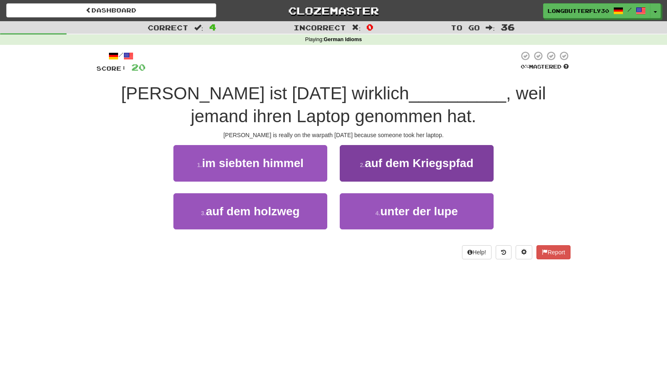
click at [420, 161] on span "auf dem Kriegspfad" at bounding box center [419, 163] width 109 height 13
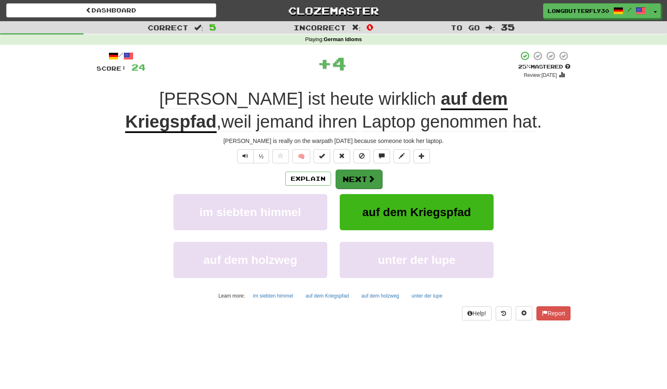
click at [369, 177] on span at bounding box center [371, 178] width 7 height 7
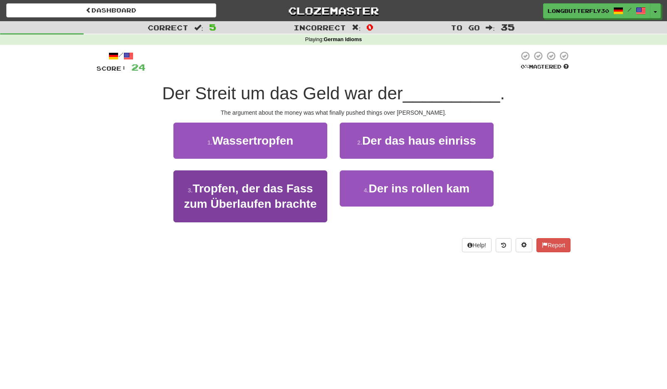
click at [292, 193] on span "Tropfen, der das Fass zum Überlaufen brachte" at bounding box center [250, 196] width 133 height 28
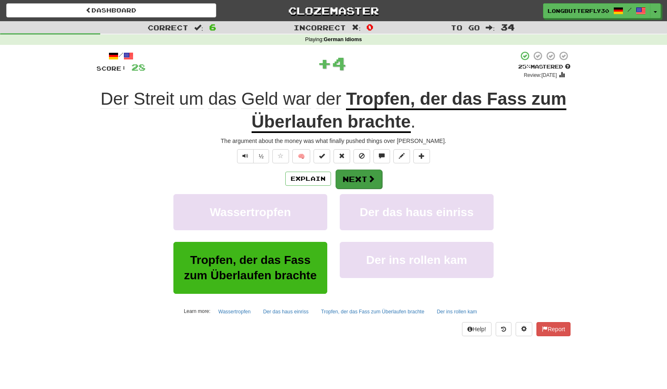
click at [356, 181] on button "Next" at bounding box center [359, 179] width 47 height 19
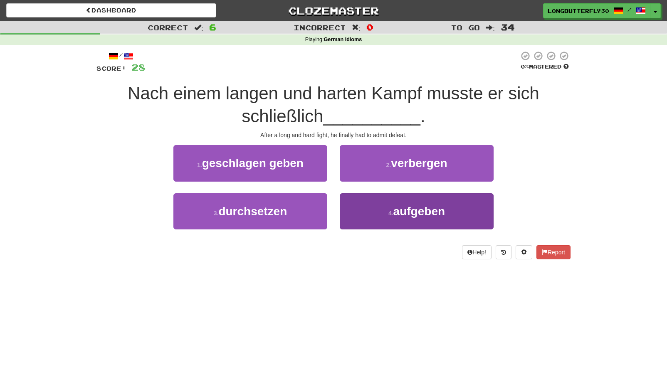
click at [370, 218] on button "4 . aufgeben" at bounding box center [417, 211] width 154 height 36
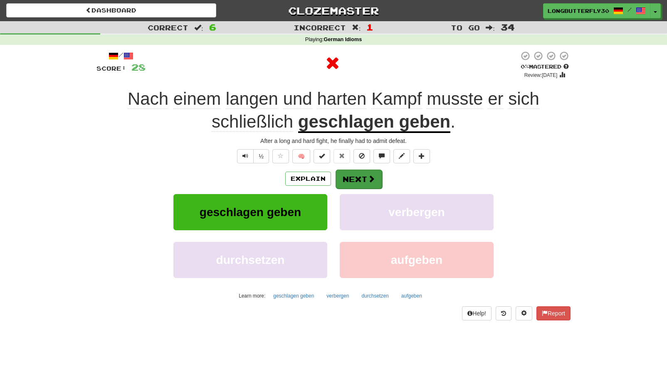
click at [343, 178] on button "Next" at bounding box center [359, 179] width 47 height 19
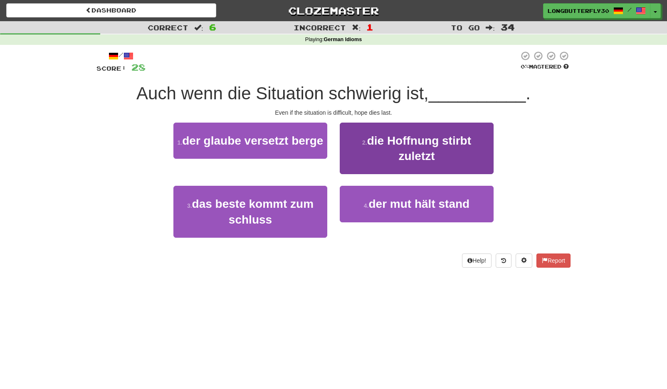
click at [393, 153] on button "2 . die Hoffnung stirbt zuletzt" at bounding box center [417, 149] width 154 height 52
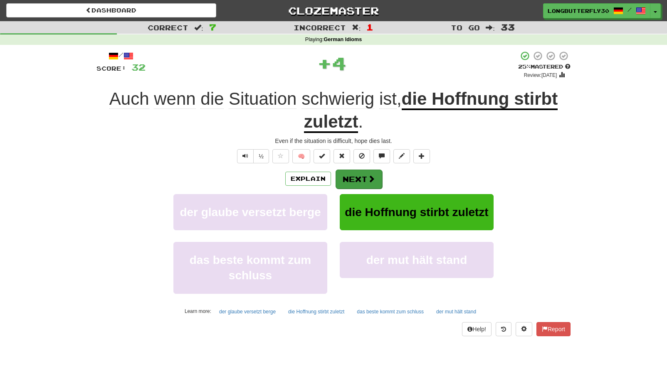
click at [364, 178] on button "Next" at bounding box center [359, 179] width 47 height 19
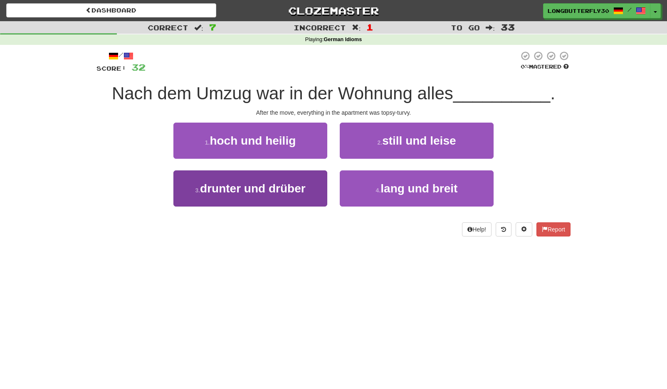
click at [306, 188] on span "drunter und drüber" at bounding box center [253, 188] width 106 height 13
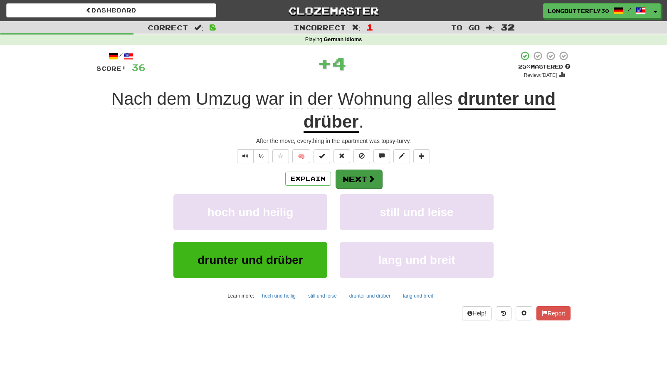
click at [358, 179] on button "Next" at bounding box center [359, 179] width 47 height 19
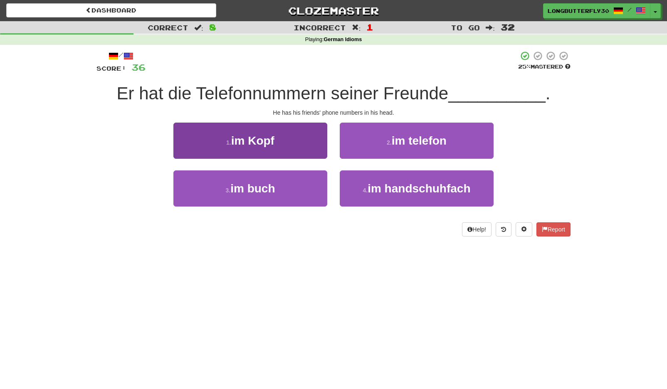
click at [305, 137] on button "1 . im Kopf" at bounding box center [250, 141] width 154 height 36
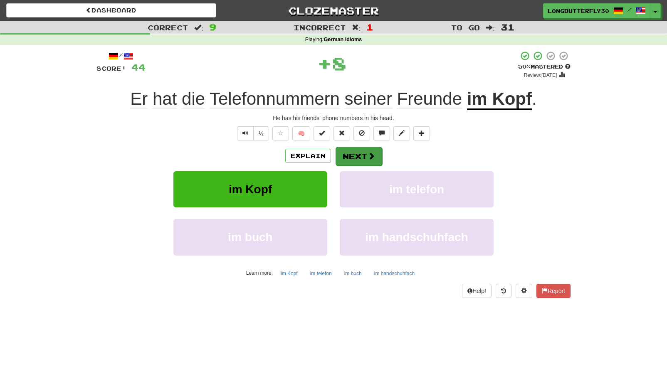
click at [366, 151] on button "Next" at bounding box center [359, 156] width 47 height 19
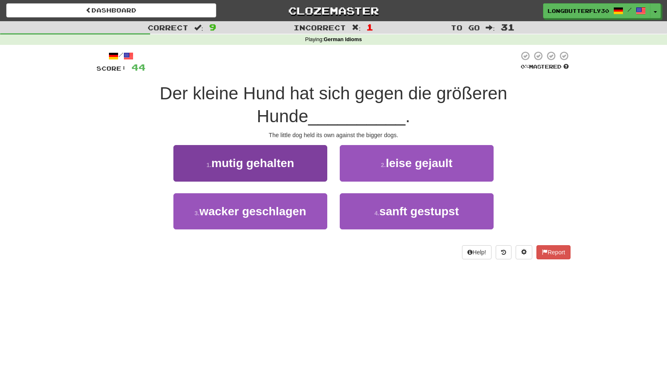
click at [312, 165] on button "1 . mutig gehalten" at bounding box center [250, 163] width 154 height 36
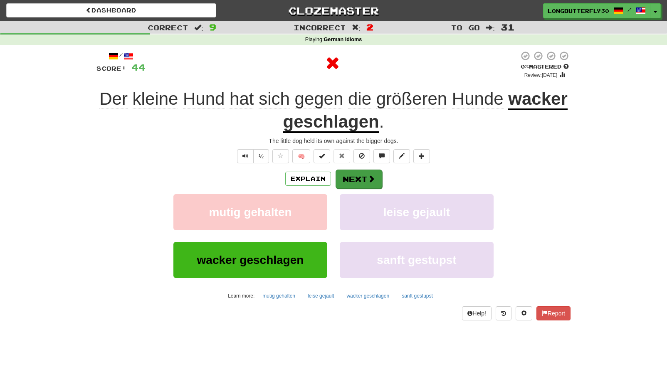
click at [364, 172] on button "Next" at bounding box center [359, 179] width 47 height 19
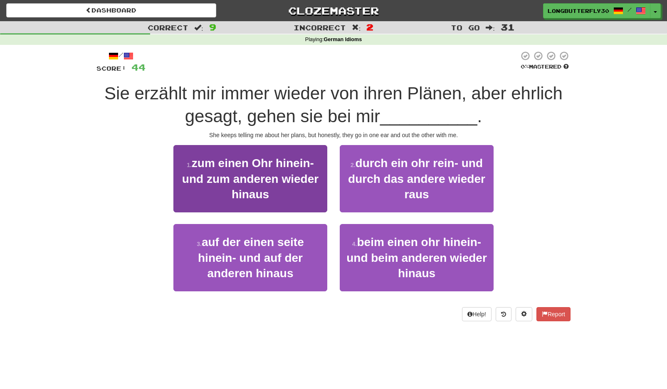
click at [270, 183] on span "zum einen Ohr hinein- und zum anderen wieder hinaus" at bounding box center [250, 179] width 136 height 44
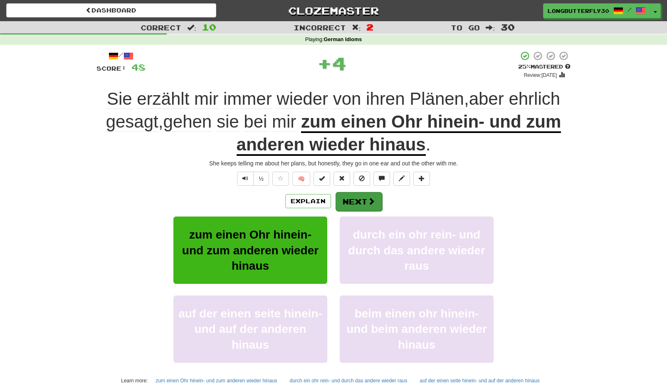
click at [365, 199] on button "Next" at bounding box center [359, 201] width 47 height 19
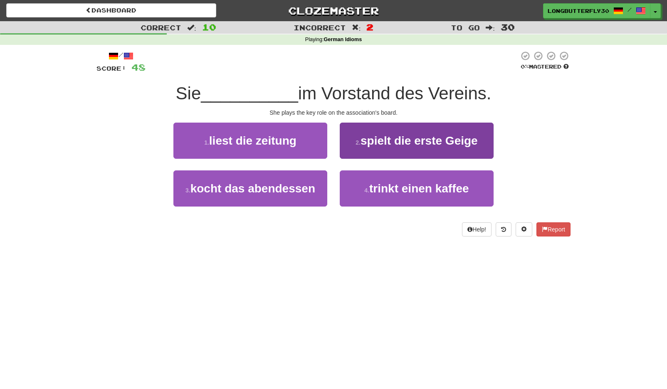
click at [397, 140] on span "spielt die erste Geige" at bounding box center [419, 140] width 117 height 13
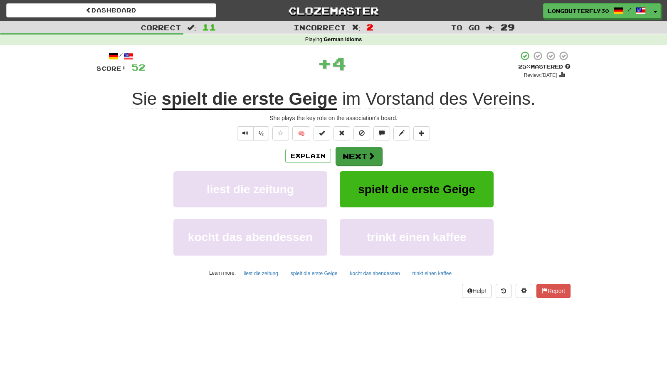
click at [363, 158] on button "Next" at bounding box center [359, 156] width 47 height 19
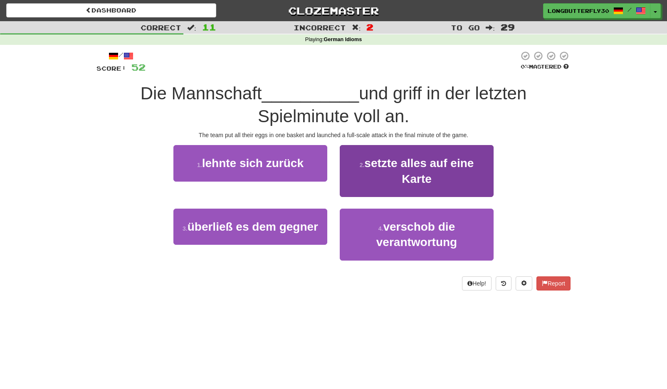
click at [381, 172] on button "2 . setzte alles auf eine Karte" at bounding box center [417, 171] width 154 height 52
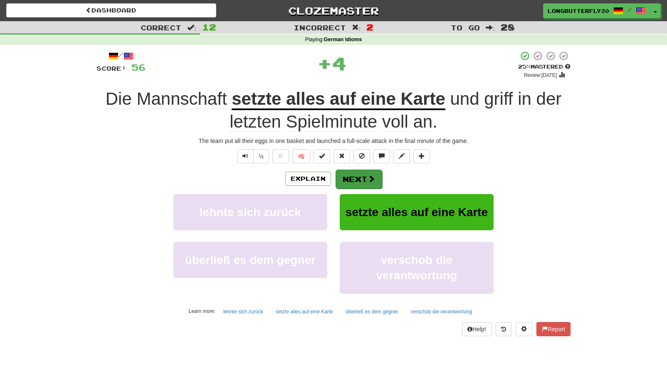
click at [361, 182] on button "Next" at bounding box center [359, 179] width 47 height 19
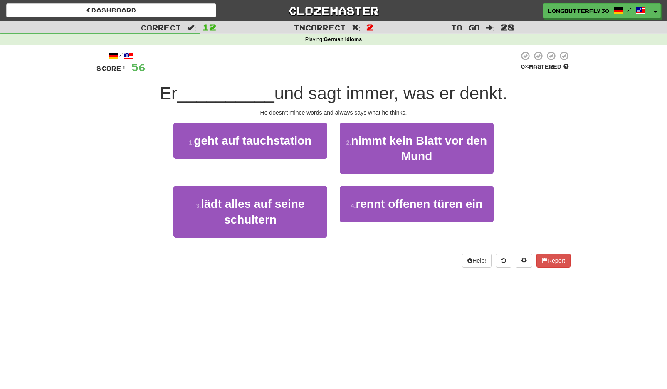
drag, startPoint x: 371, startPoint y: 145, endPoint x: 366, endPoint y: 147, distance: 5.2
click at [370, 145] on span "nimmt kein Blatt vor den Mund" at bounding box center [419, 148] width 136 height 28
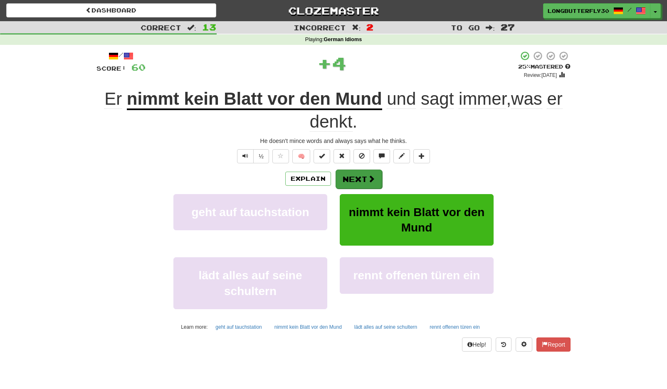
click at [361, 177] on button "Next" at bounding box center [359, 179] width 47 height 19
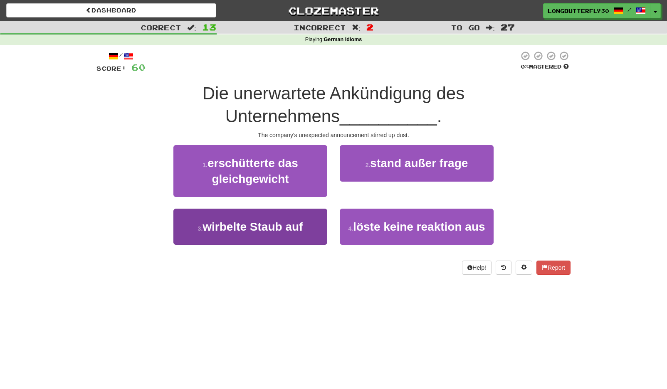
click at [298, 220] on span "wirbelte Staub auf" at bounding box center [253, 226] width 100 height 13
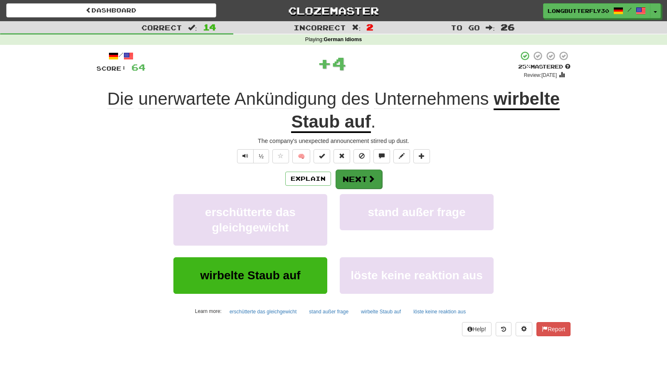
click at [374, 171] on button "Next" at bounding box center [359, 179] width 47 height 19
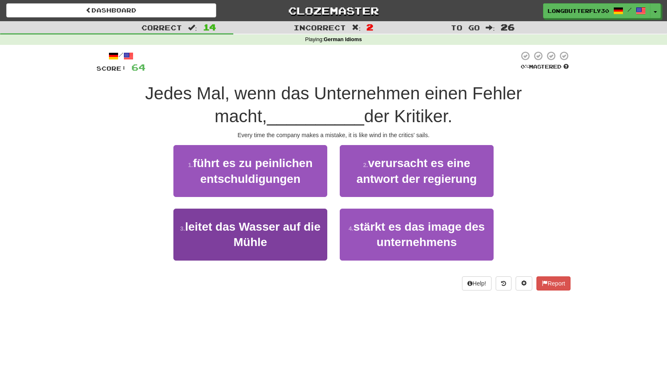
click at [300, 221] on span "leitet das Wasser auf die Mühle" at bounding box center [253, 234] width 136 height 28
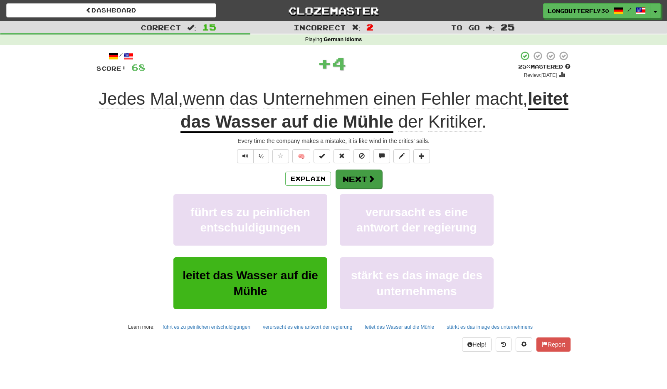
click at [375, 179] on button "Next" at bounding box center [359, 179] width 47 height 19
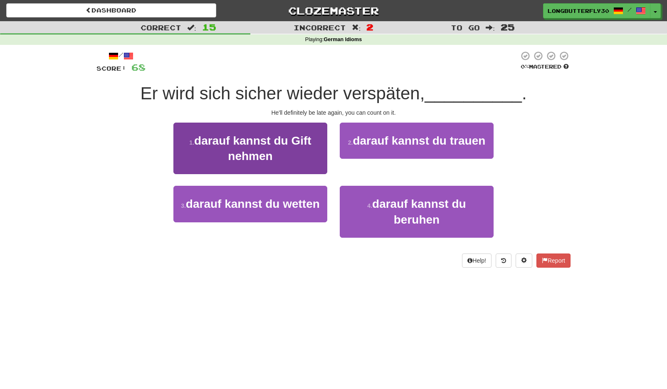
click at [308, 144] on span "darauf kannst du Gift nehmen" at bounding box center [252, 148] width 117 height 28
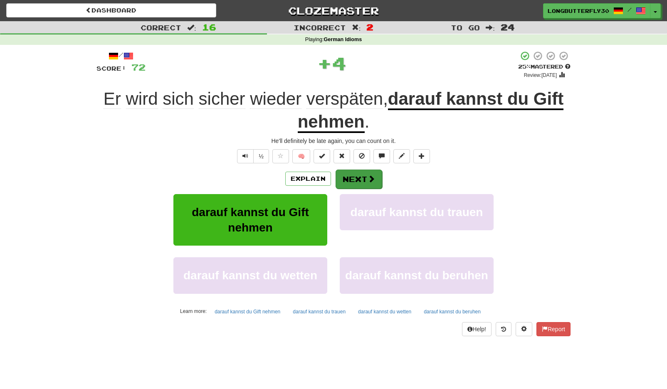
click at [372, 182] on span at bounding box center [371, 178] width 7 height 7
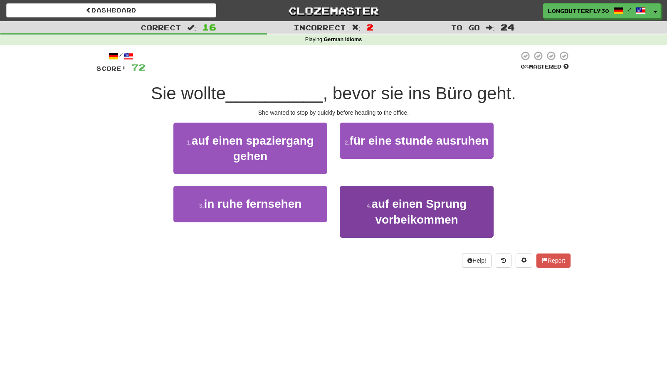
click at [419, 213] on span "auf einen Sprung vorbeikommen" at bounding box center [419, 212] width 95 height 28
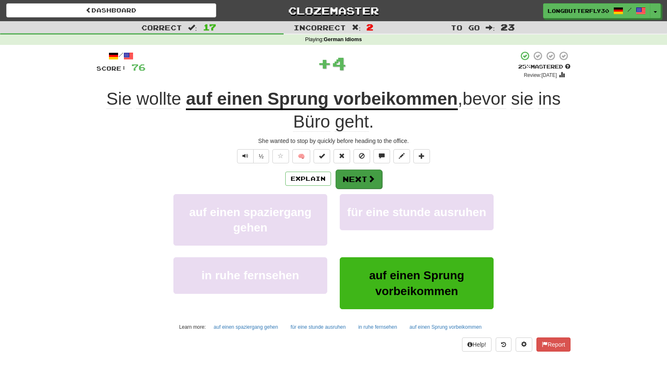
click at [370, 170] on button "Next" at bounding box center [359, 179] width 47 height 19
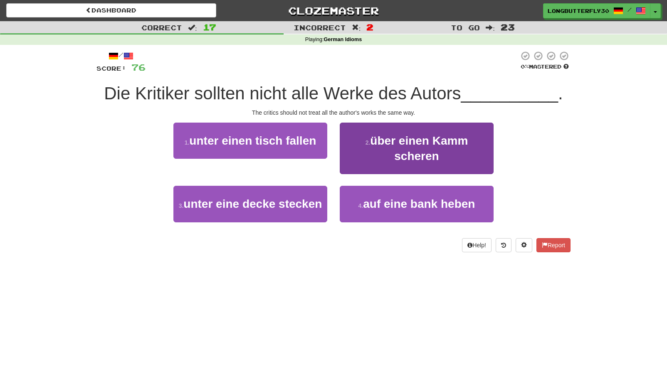
click at [368, 141] on small "2 ." at bounding box center [368, 142] width 5 height 7
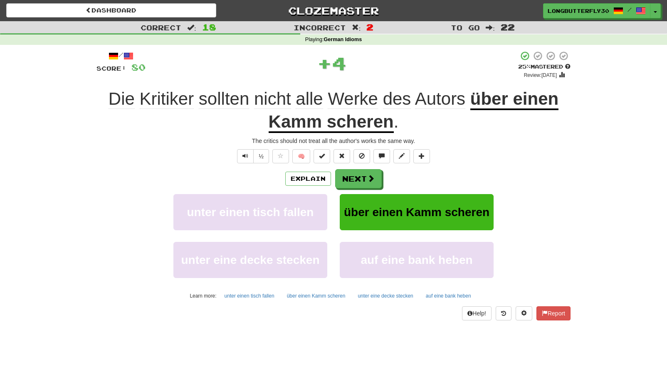
click at [363, 191] on div "Explain Next unter einen tisch fallen über einen Kamm scheren unter eine decke …" at bounding box center [333, 235] width 474 height 133
click at [373, 181] on span at bounding box center [371, 178] width 7 height 7
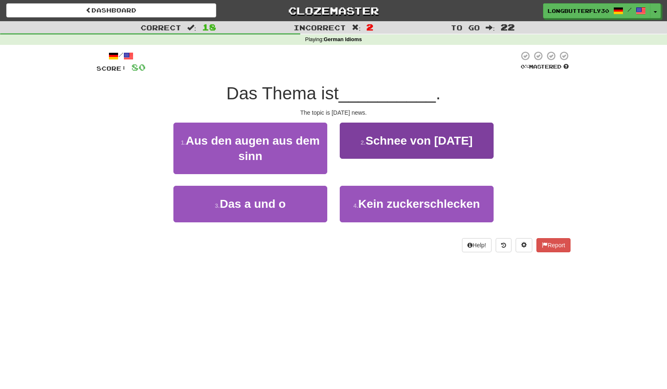
click at [390, 144] on span "Schnee von [DATE]" at bounding box center [419, 140] width 107 height 13
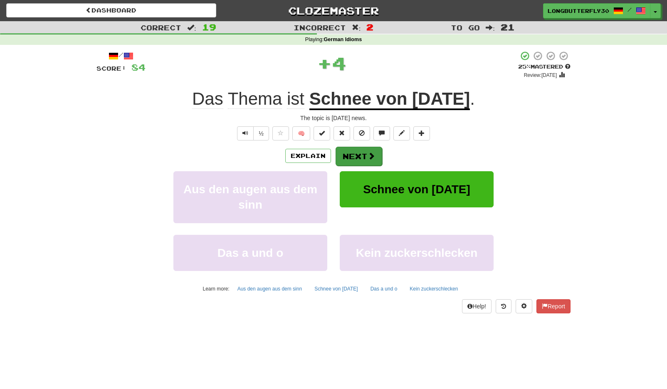
click at [363, 153] on button "Next" at bounding box center [359, 156] width 47 height 19
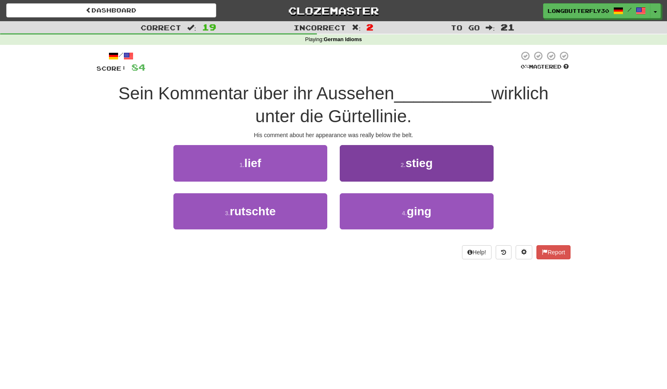
drag, startPoint x: 360, startPoint y: 214, endPoint x: 360, endPoint y: 208, distance: 5.8
click at [360, 214] on button "4 . ging" at bounding box center [417, 211] width 154 height 36
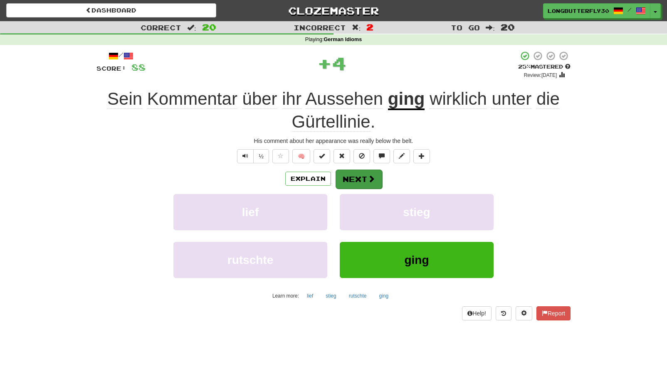
click at [346, 171] on button "Next" at bounding box center [359, 179] width 47 height 19
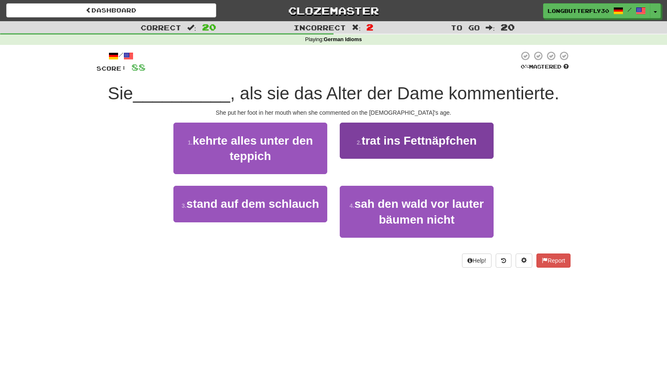
click at [404, 145] on span "trat ins Fettnäpfchen" at bounding box center [418, 140] width 115 height 13
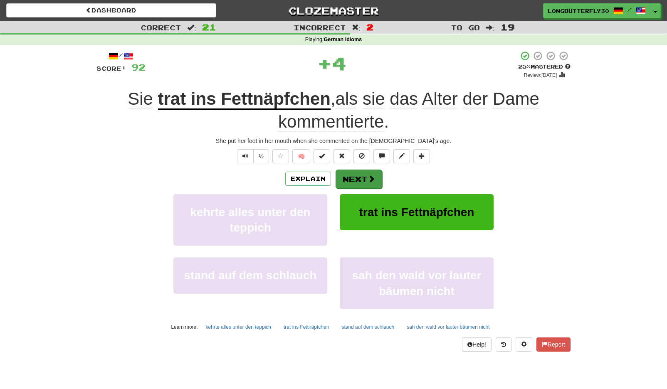
click at [368, 180] on span at bounding box center [371, 178] width 7 height 7
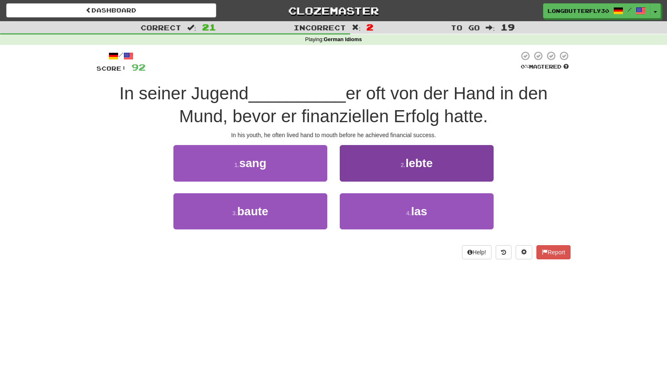
click at [420, 160] on span "lebte" at bounding box center [418, 163] width 27 height 13
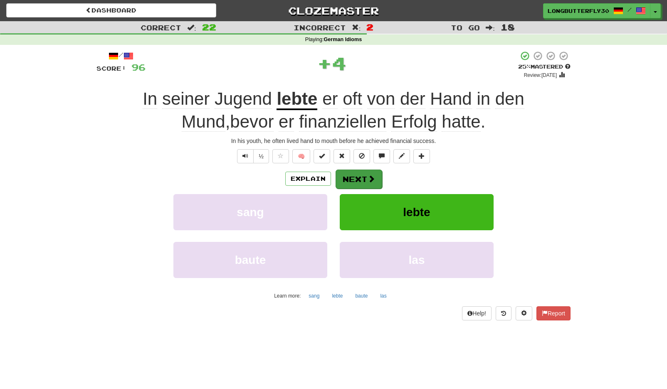
click at [365, 176] on button "Next" at bounding box center [359, 179] width 47 height 19
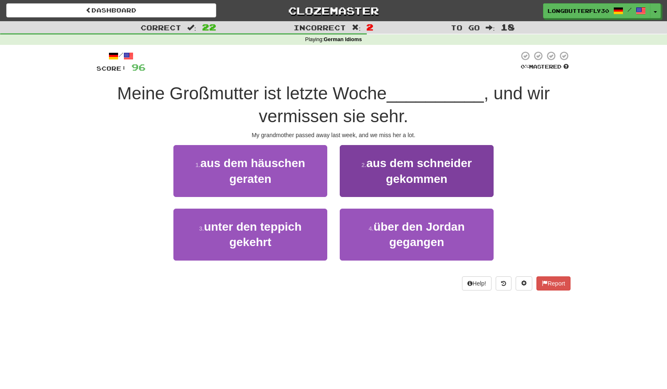
drag, startPoint x: 413, startPoint y: 237, endPoint x: 410, endPoint y: 226, distance: 11.6
click at [413, 237] on span "über den Jordan gegangen" at bounding box center [418, 234] width 91 height 28
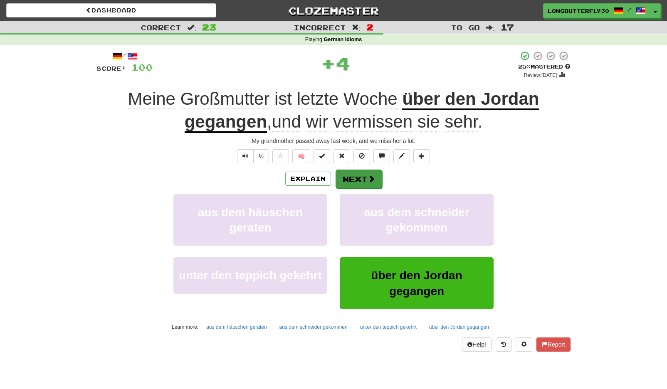
click at [365, 178] on button "Next" at bounding box center [359, 179] width 47 height 19
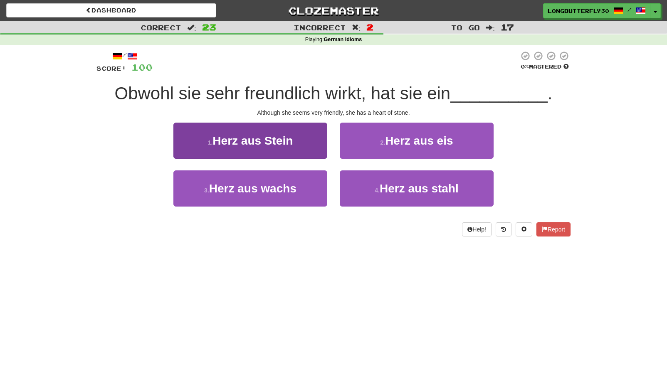
scroll to position [2, 0]
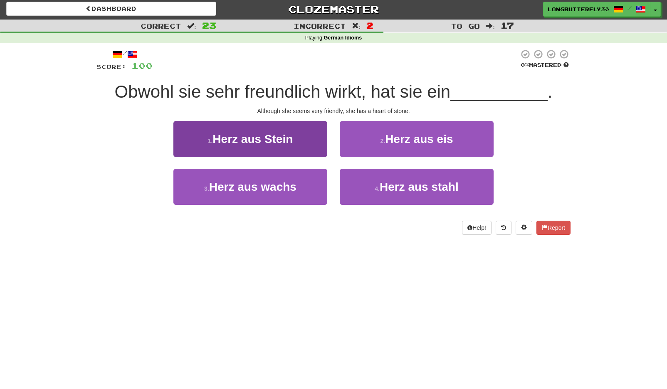
click at [283, 134] on span "Herz aus Stein" at bounding box center [253, 139] width 80 height 13
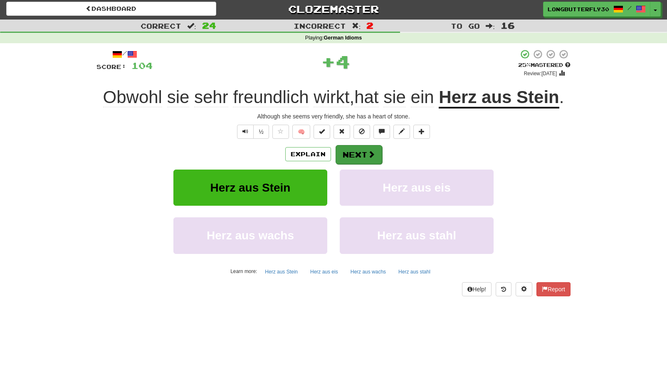
click at [354, 158] on button "Next" at bounding box center [359, 154] width 47 height 19
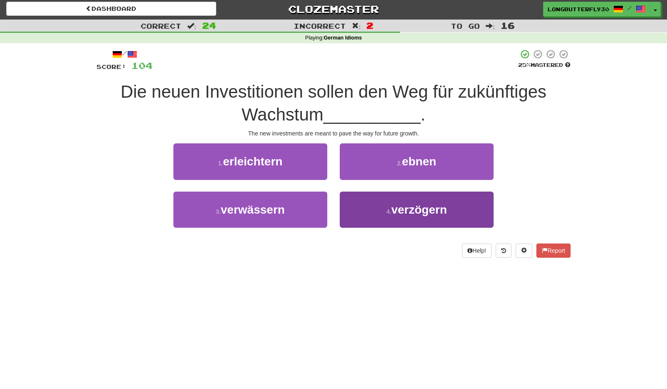
click at [376, 202] on button "4 . verzögern" at bounding box center [417, 210] width 154 height 36
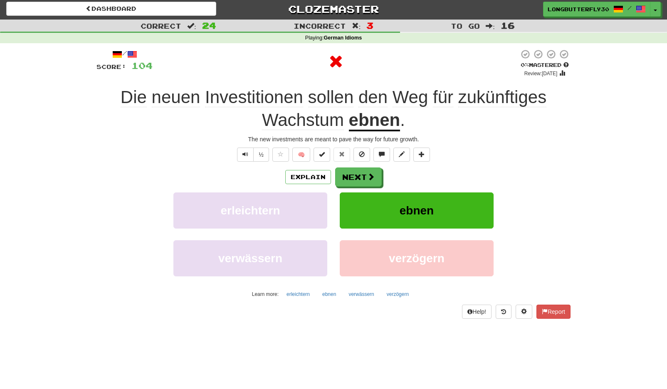
click at [351, 166] on div "/ Score: 104 0 % Mastered Review: [DATE] neuen Investitionen sollen den Weg für…" at bounding box center [333, 184] width 474 height 270
click at [359, 187] on div "Explain Next erleichtern ebnen verwässern verzögern Learn more: erleichtern ebn…" at bounding box center [333, 234] width 474 height 133
click at [357, 178] on button "Next" at bounding box center [359, 177] width 47 height 19
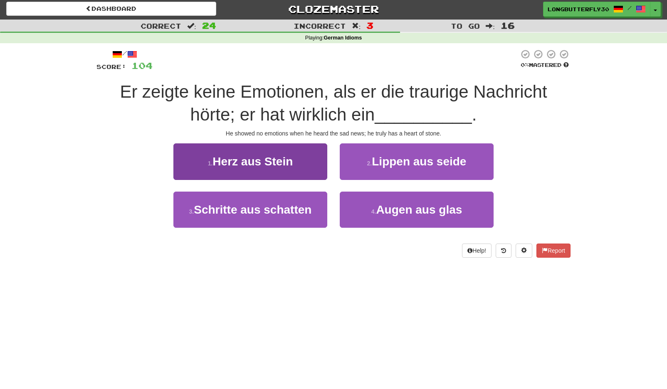
click at [314, 159] on button "1 . Herz aus Stein" at bounding box center [250, 161] width 154 height 36
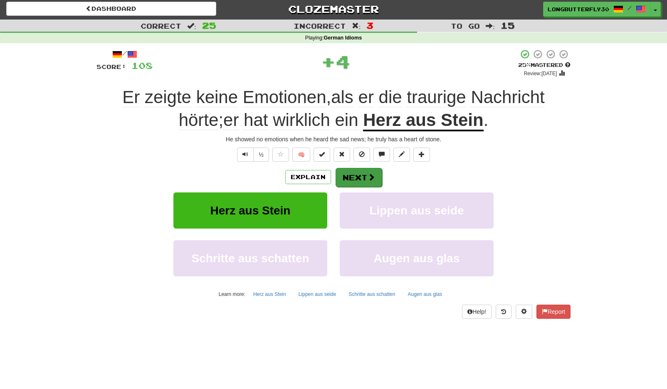
click at [360, 180] on button "Next" at bounding box center [359, 177] width 47 height 19
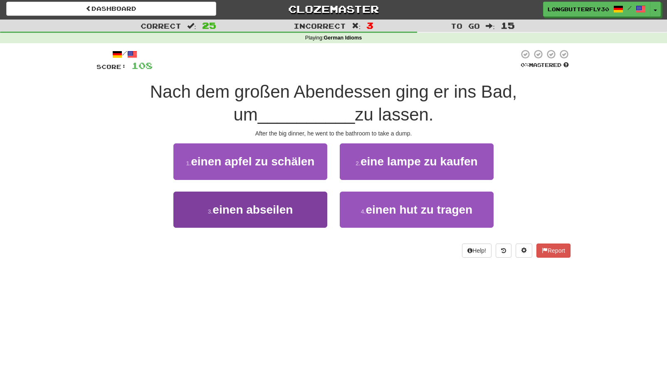
click at [301, 206] on button "3 . einen abseilen" at bounding box center [250, 210] width 154 height 36
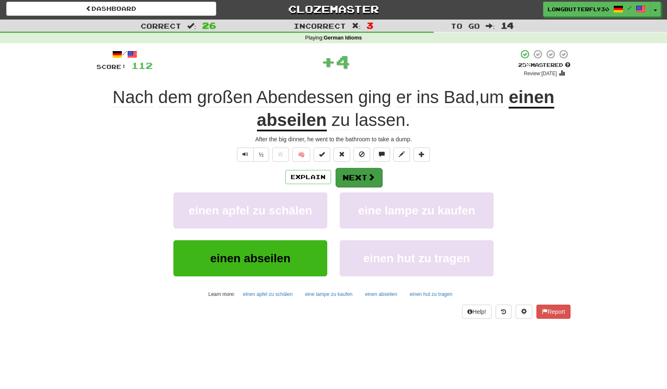
click at [366, 179] on button "Next" at bounding box center [359, 177] width 47 height 19
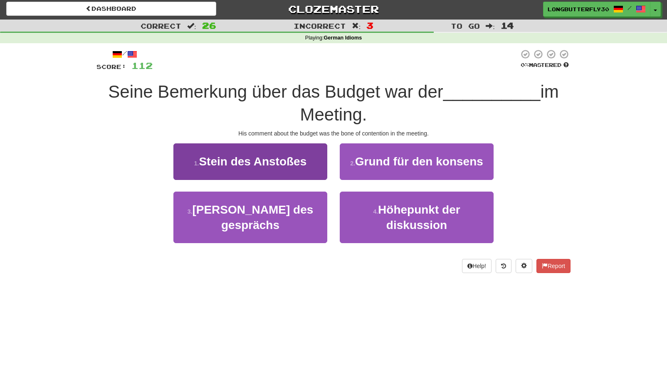
click at [309, 157] on button "1 . Stein des Anstoßes" at bounding box center [250, 161] width 154 height 36
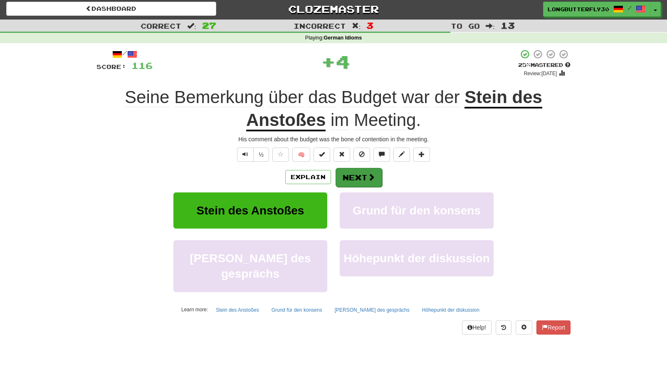
click at [363, 176] on button "Next" at bounding box center [359, 177] width 47 height 19
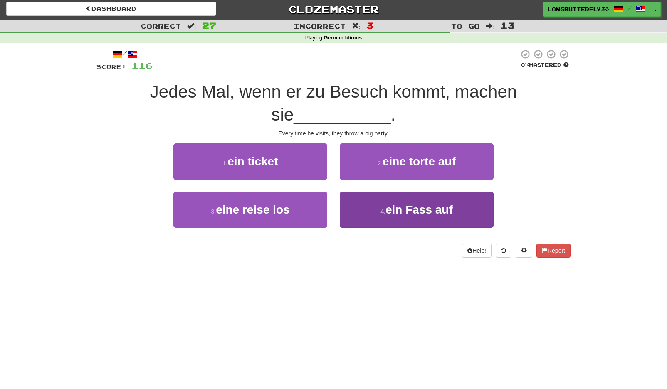
click at [368, 209] on button "4 . ein Fass auf" at bounding box center [417, 210] width 154 height 36
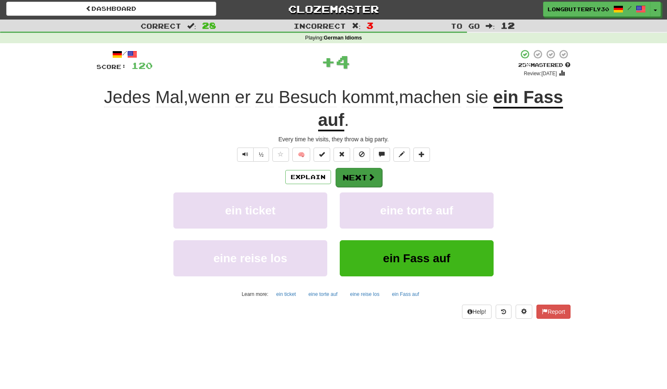
click at [349, 180] on button "Next" at bounding box center [359, 177] width 47 height 19
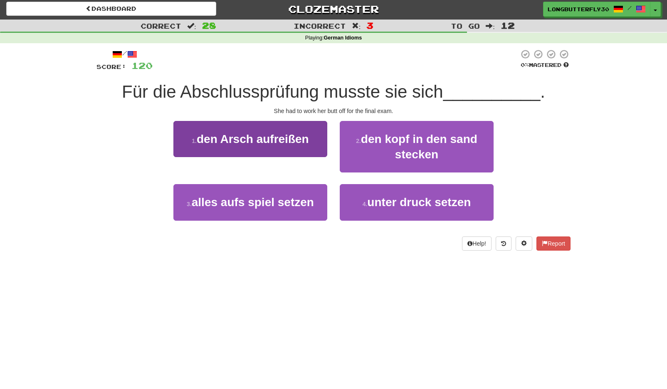
click at [314, 143] on button "1 . den Arsch aufreißen" at bounding box center [250, 139] width 154 height 36
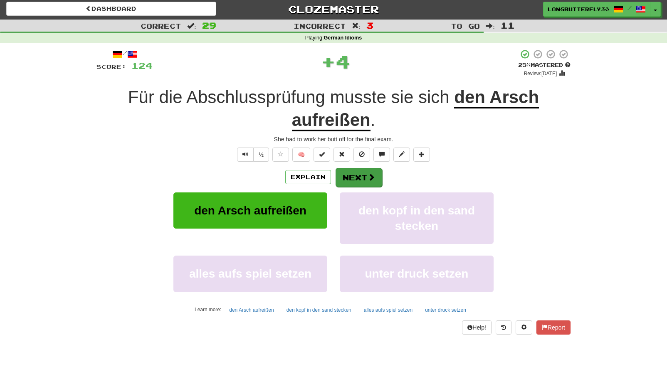
click at [360, 178] on button "Next" at bounding box center [359, 177] width 47 height 19
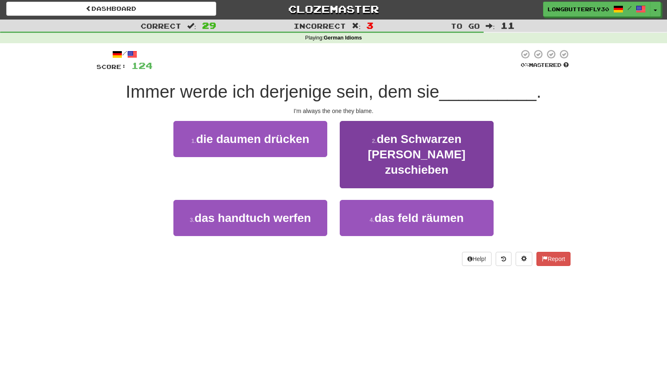
click at [384, 149] on button "2 . den Schwarzen Peter zuschieben" at bounding box center [417, 154] width 154 height 67
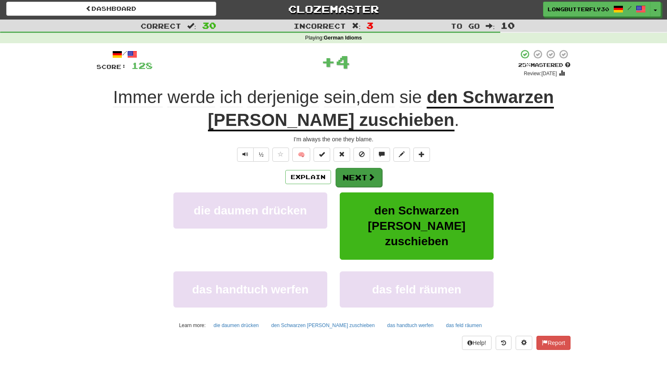
click at [356, 178] on button "Next" at bounding box center [359, 177] width 47 height 19
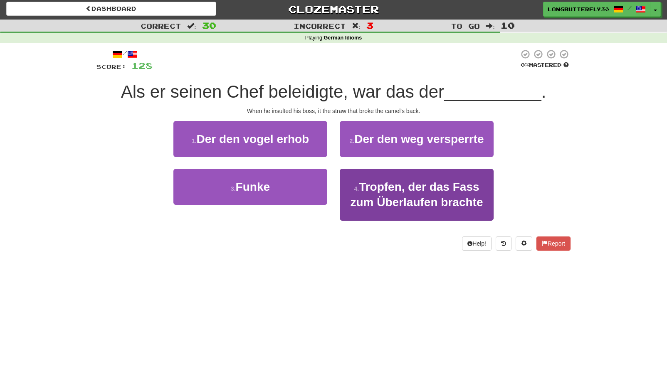
click at [377, 198] on span "Tropfen, der das Fass zum Überlaufen brachte" at bounding box center [417, 194] width 133 height 28
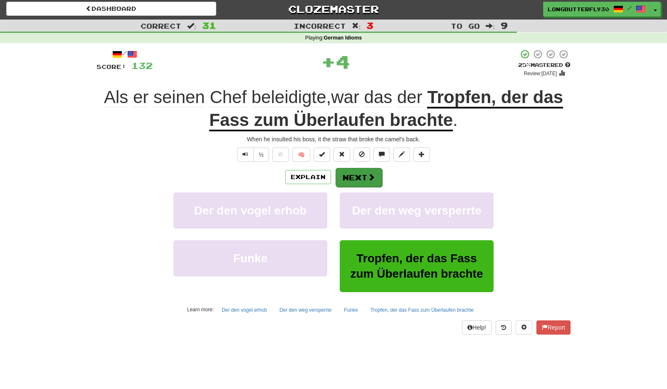
click at [358, 180] on button "Next" at bounding box center [359, 177] width 47 height 19
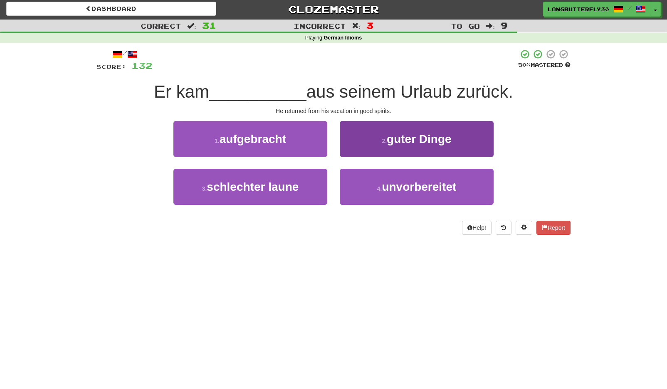
click at [376, 150] on button "2 . guter Dinge" at bounding box center [417, 139] width 154 height 36
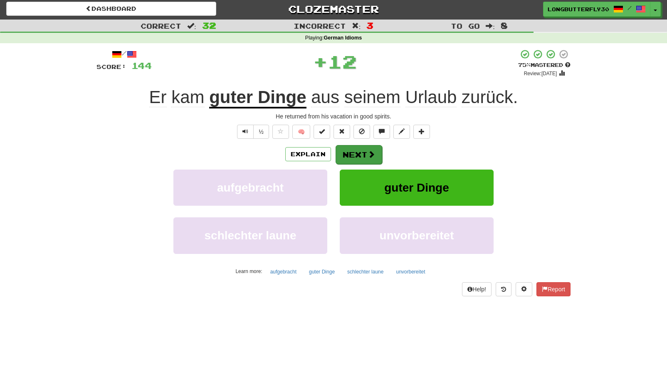
click at [353, 158] on button "Next" at bounding box center [359, 154] width 47 height 19
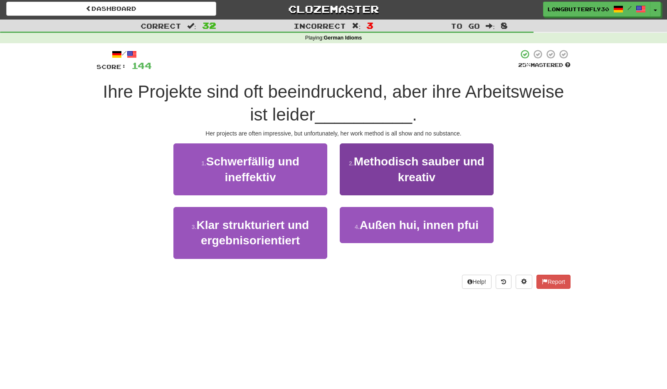
drag, startPoint x: 378, startPoint y: 226, endPoint x: 373, endPoint y: 222, distance: 5.9
click at [378, 226] on span "Außen hui, innen pfui" at bounding box center [419, 225] width 119 height 13
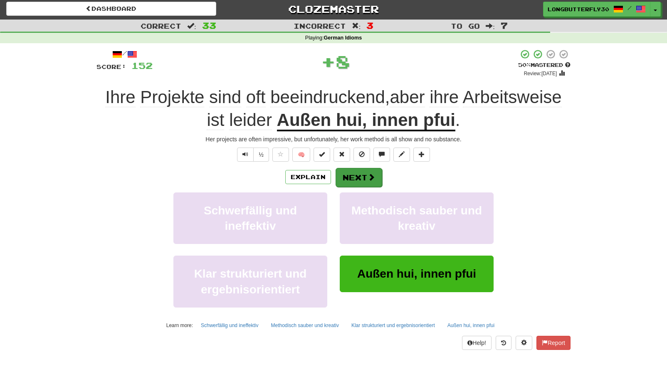
click at [350, 173] on button "Next" at bounding box center [359, 177] width 47 height 19
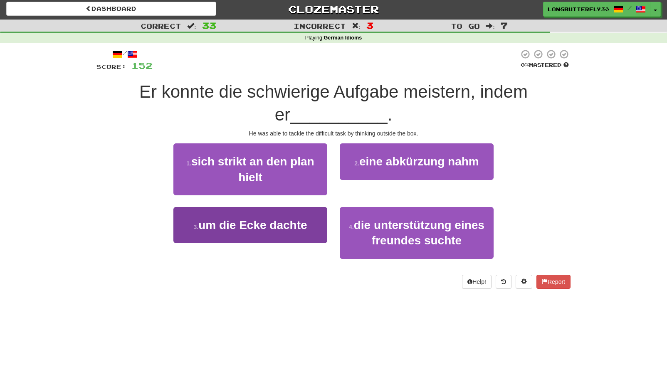
click at [293, 219] on span "um die Ecke dachte" at bounding box center [252, 225] width 109 height 13
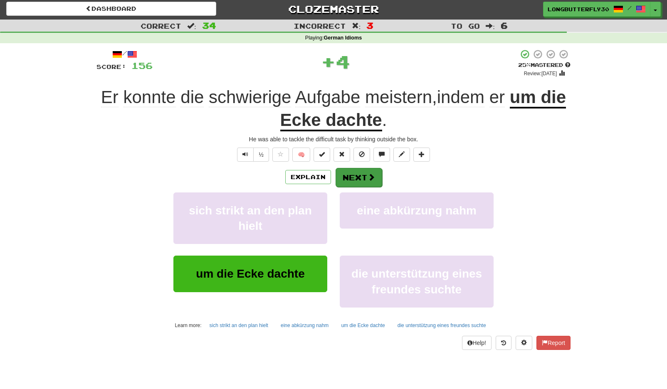
click at [356, 180] on button "Next" at bounding box center [359, 177] width 47 height 19
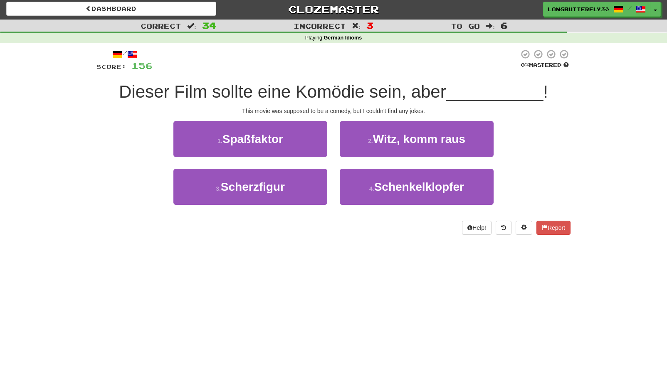
click at [405, 139] on span "Witz, komm raus" at bounding box center [419, 139] width 92 height 13
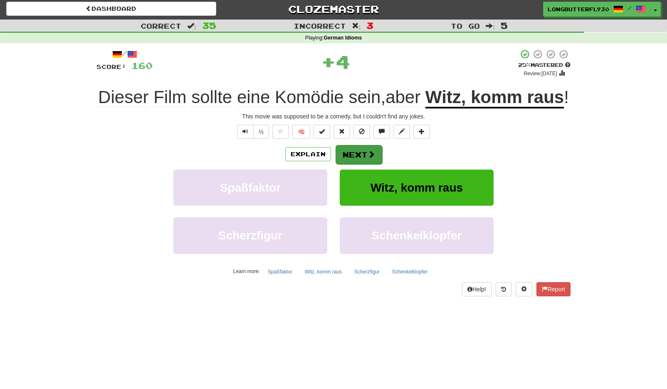
click at [371, 158] on span at bounding box center [371, 154] width 7 height 7
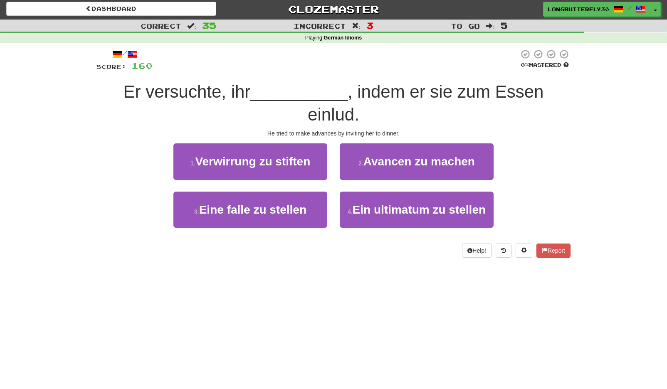
click at [425, 155] on span "Avancen zu machen" at bounding box center [418, 161] width 111 height 13
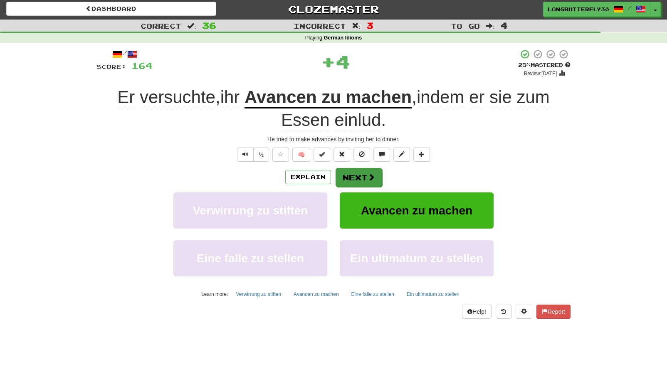
click at [368, 177] on span at bounding box center [371, 176] width 7 height 7
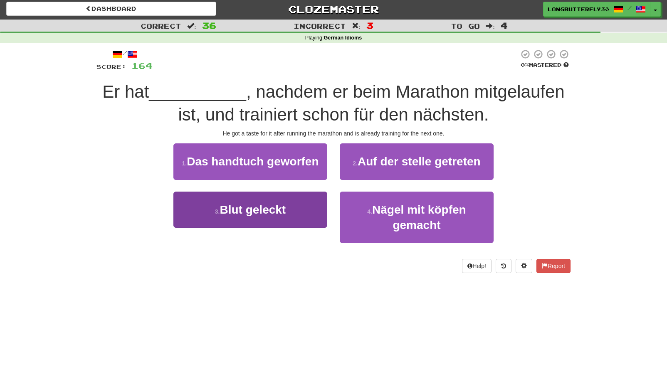
click at [287, 210] on button "3 . Blut geleckt" at bounding box center [250, 210] width 154 height 36
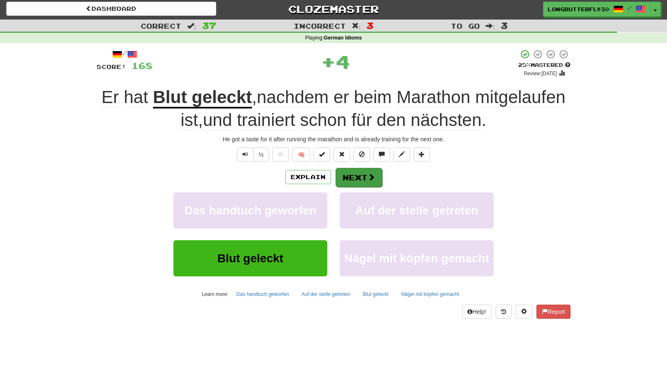
click at [356, 175] on button "Next" at bounding box center [359, 177] width 47 height 19
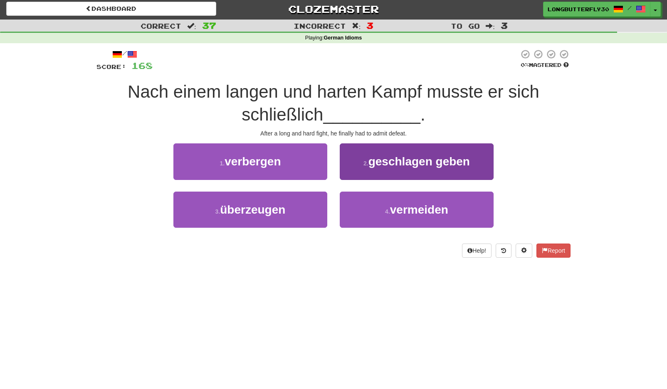
click at [356, 208] on button "4 . vermeiden" at bounding box center [417, 210] width 154 height 36
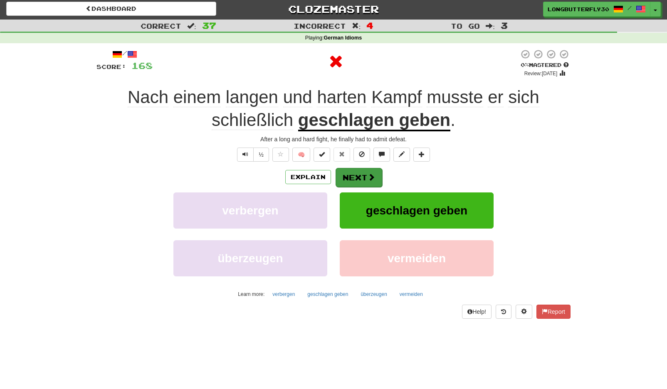
click at [340, 169] on button "Next" at bounding box center [359, 177] width 47 height 19
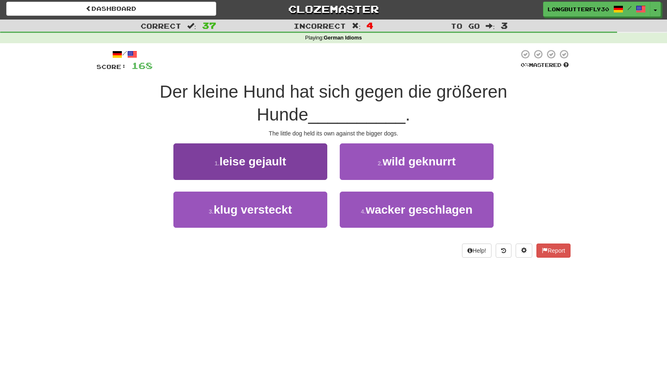
click at [284, 168] on button "1 . leise gejault" at bounding box center [250, 161] width 154 height 36
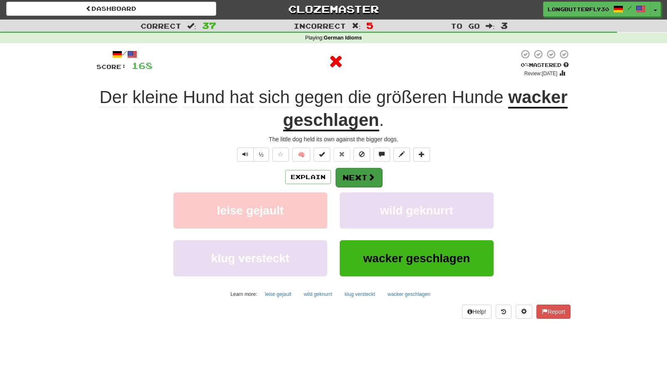
click at [345, 173] on button "Next" at bounding box center [359, 177] width 47 height 19
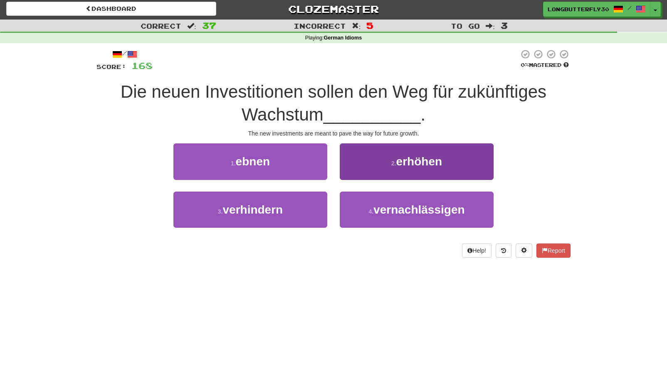
click at [371, 158] on button "2 . erhöhen" at bounding box center [417, 161] width 154 height 36
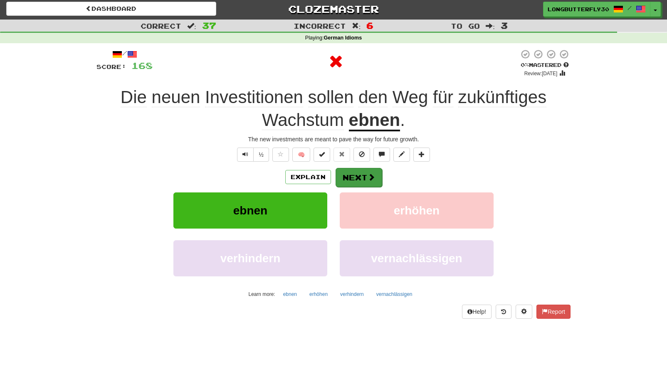
click at [356, 178] on button "Next" at bounding box center [359, 177] width 47 height 19
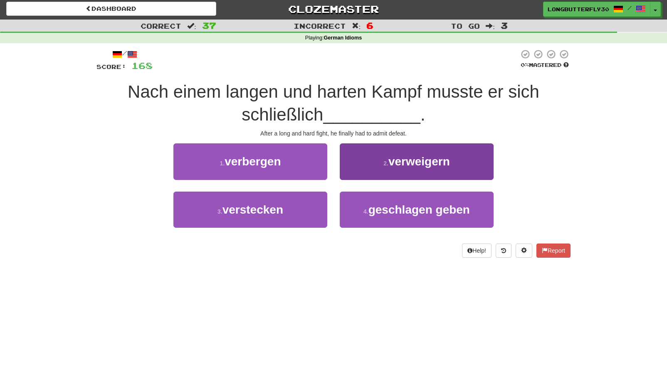
click at [366, 214] on button "4 . geschlagen geben" at bounding box center [417, 210] width 154 height 36
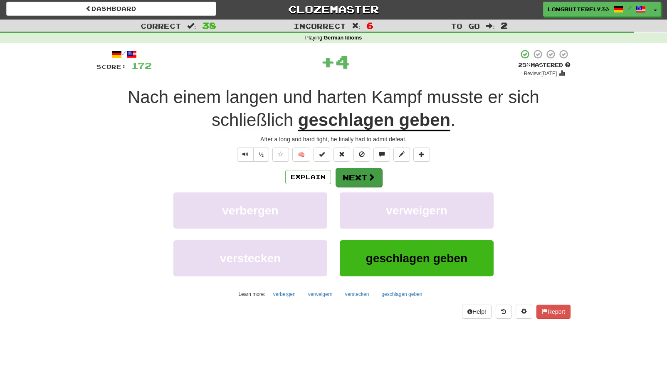
click at [354, 178] on button "Next" at bounding box center [359, 177] width 47 height 19
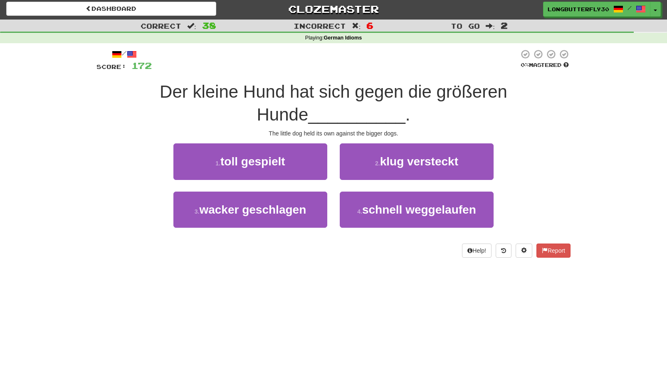
click at [330, 216] on div "3 . wacker geschlagen" at bounding box center [250, 216] width 166 height 48
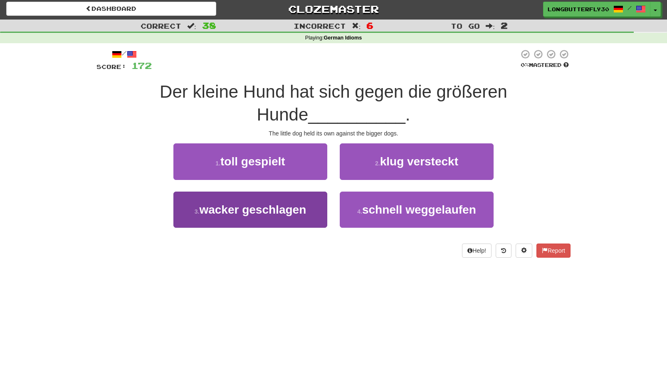
click at [299, 208] on span "wacker geschlagen" at bounding box center [252, 209] width 107 height 13
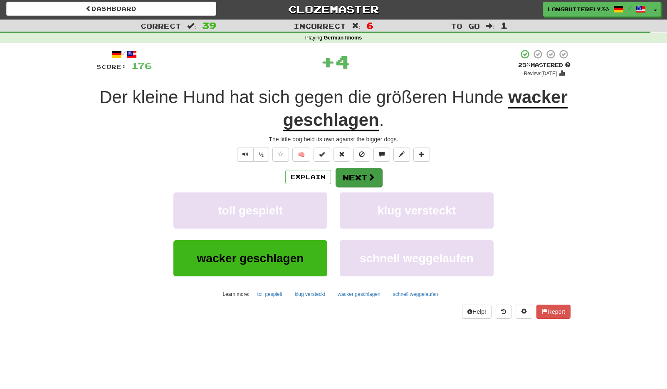
click at [356, 183] on button "Next" at bounding box center [359, 177] width 47 height 19
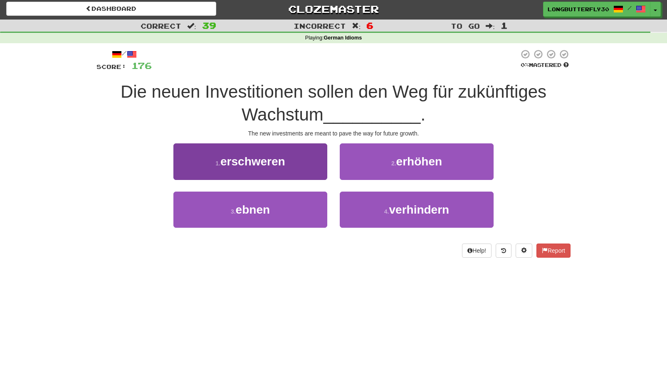
click at [283, 158] on span "erschweren" at bounding box center [252, 161] width 65 height 13
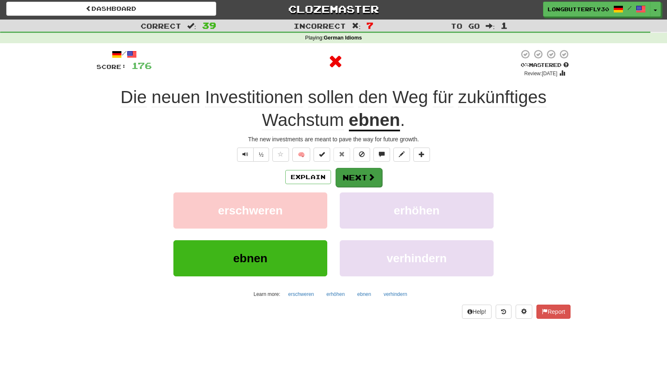
click at [363, 172] on button "Next" at bounding box center [359, 177] width 47 height 19
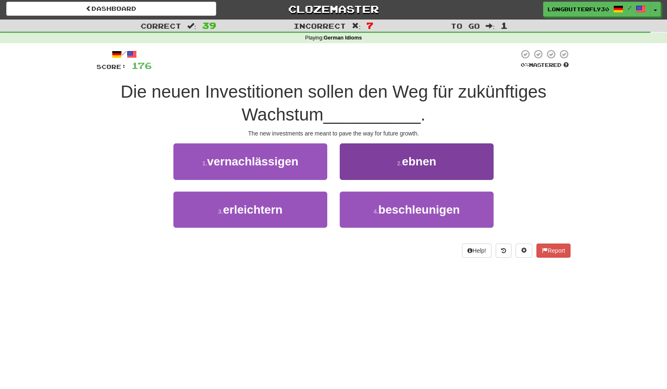
click at [399, 164] on small "2 ." at bounding box center [399, 163] width 5 height 7
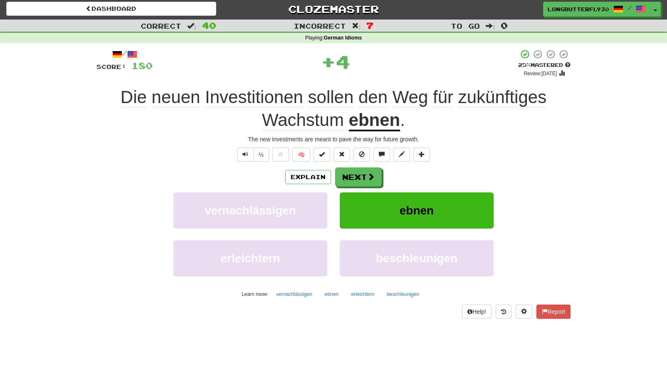
click at [379, 189] on div "Explain Next vernachlässigen ebnen erleichtern beschleunigen Learn more: vernac…" at bounding box center [333, 234] width 474 height 133
click at [371, 183] on button "Next" at bounding box center [359, 177] width 47 height 19
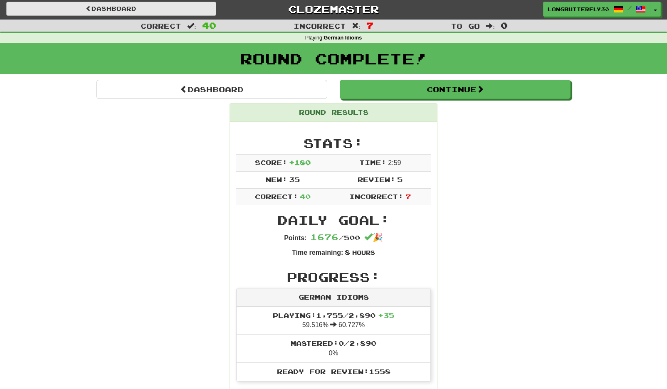
click at [132, 8] on link "Dashboard" at bounding box center [111, 9] width 210 height 14
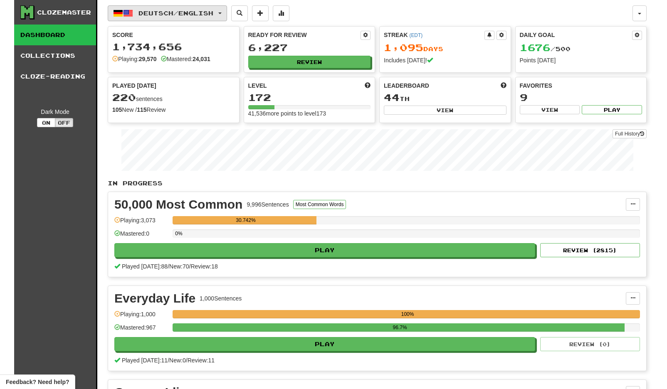
click at [131, 10] on span "button" at bounding box center [128, 13] width 10 height 10
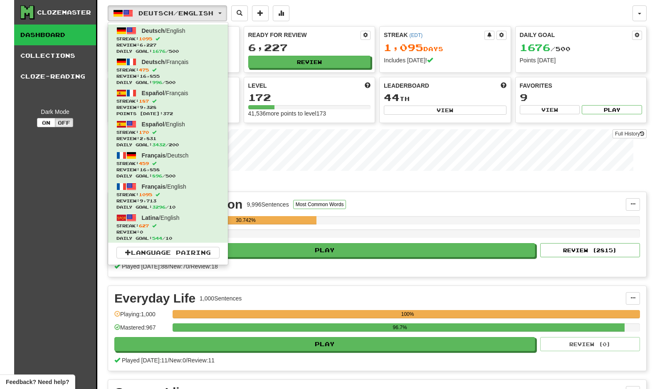
click at [415, 188] on div "In Progress 50,000 Most Common 9,996 Sentences Most Common Words Manage Sentenc…" at bounding box center [377, 383] width 539 height 408
